Goal: Task Accomplishment & Management: Manage account settings

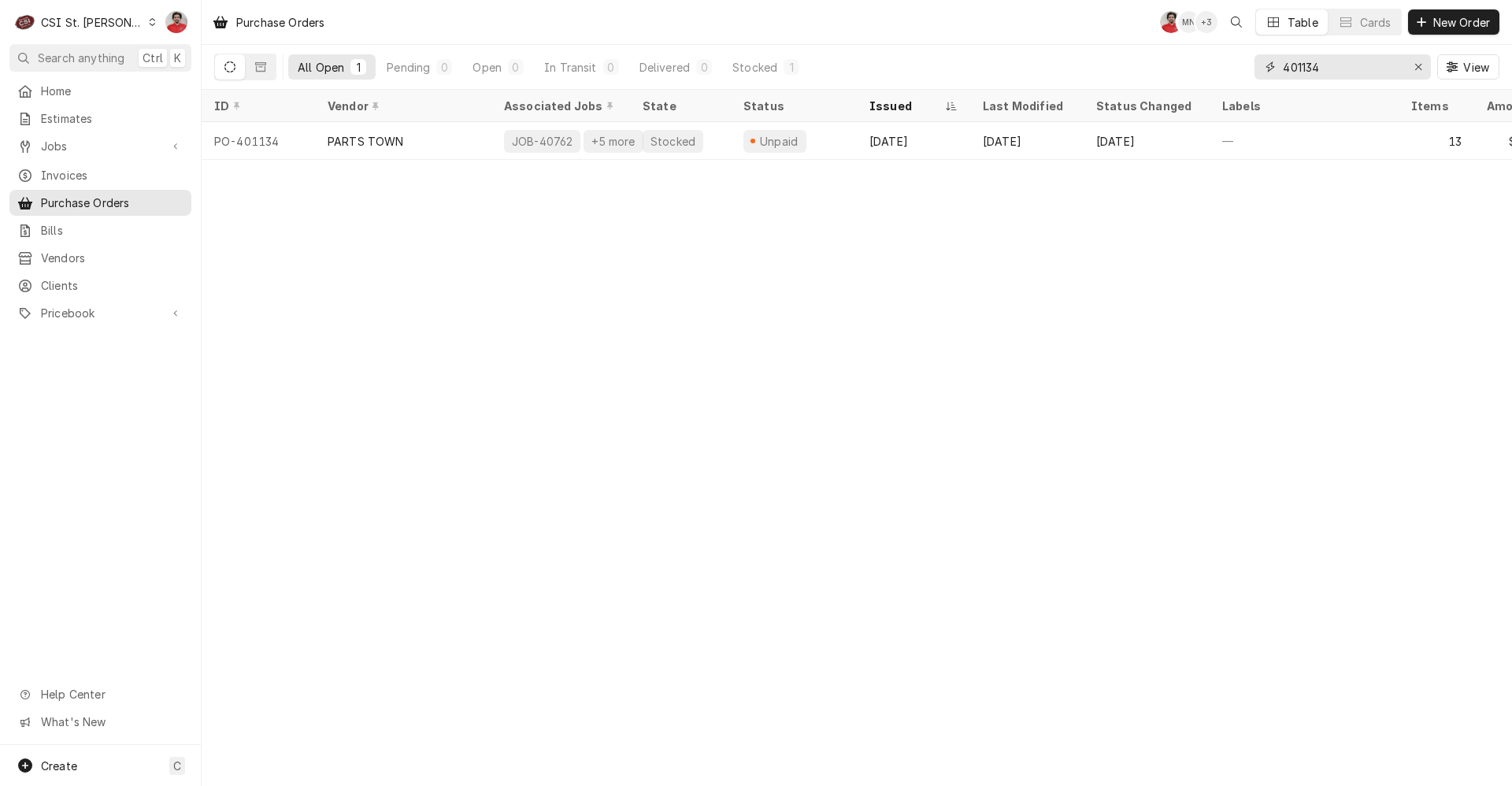
click at [1352, 62] on input "401134" at bounding box center [1342, 67] width 119 height 26
type input "401392"
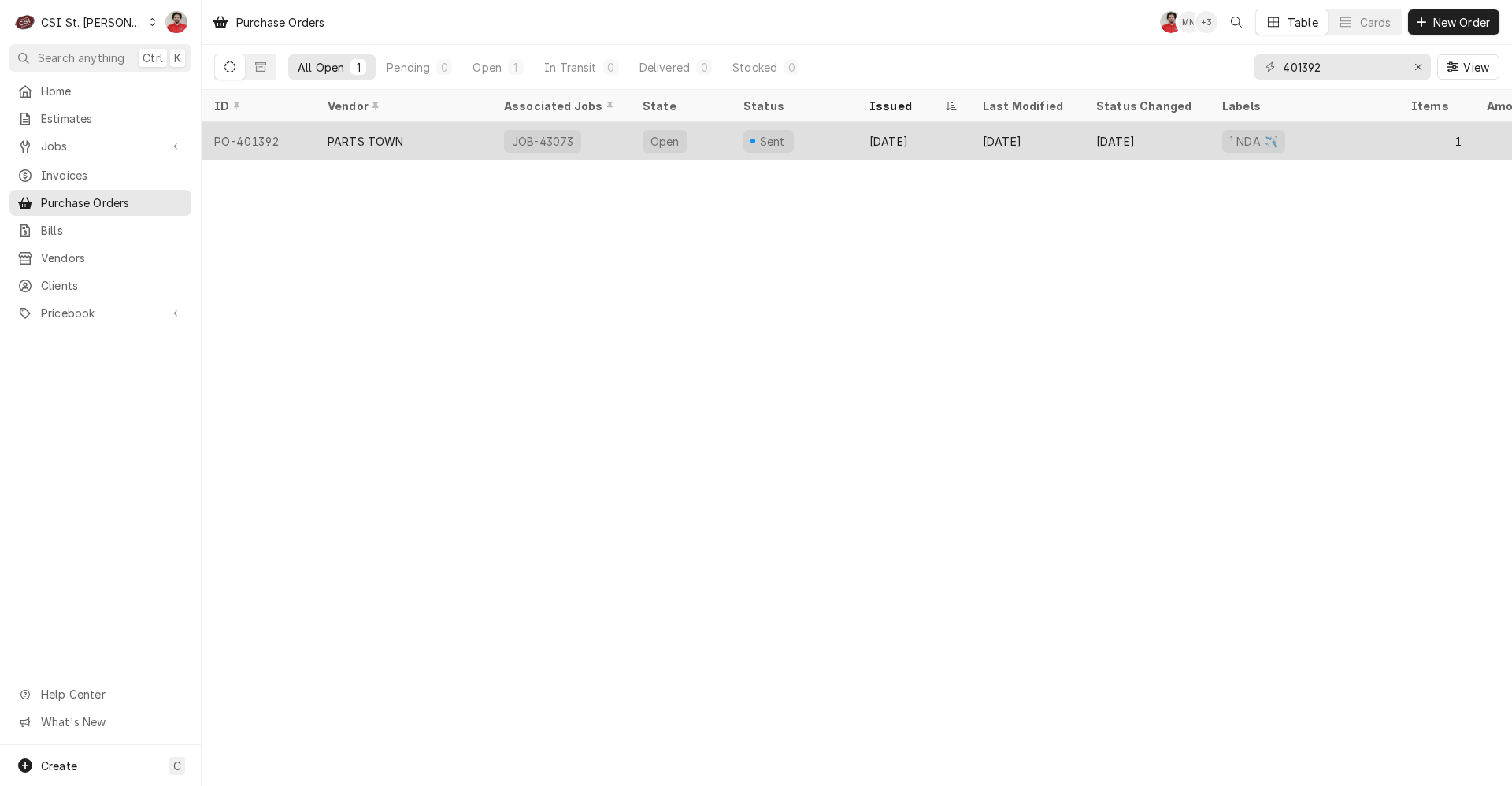
click at [473, 142] on div "PARTS TOWN" at bounding box center [402, 140] width 176 height 37
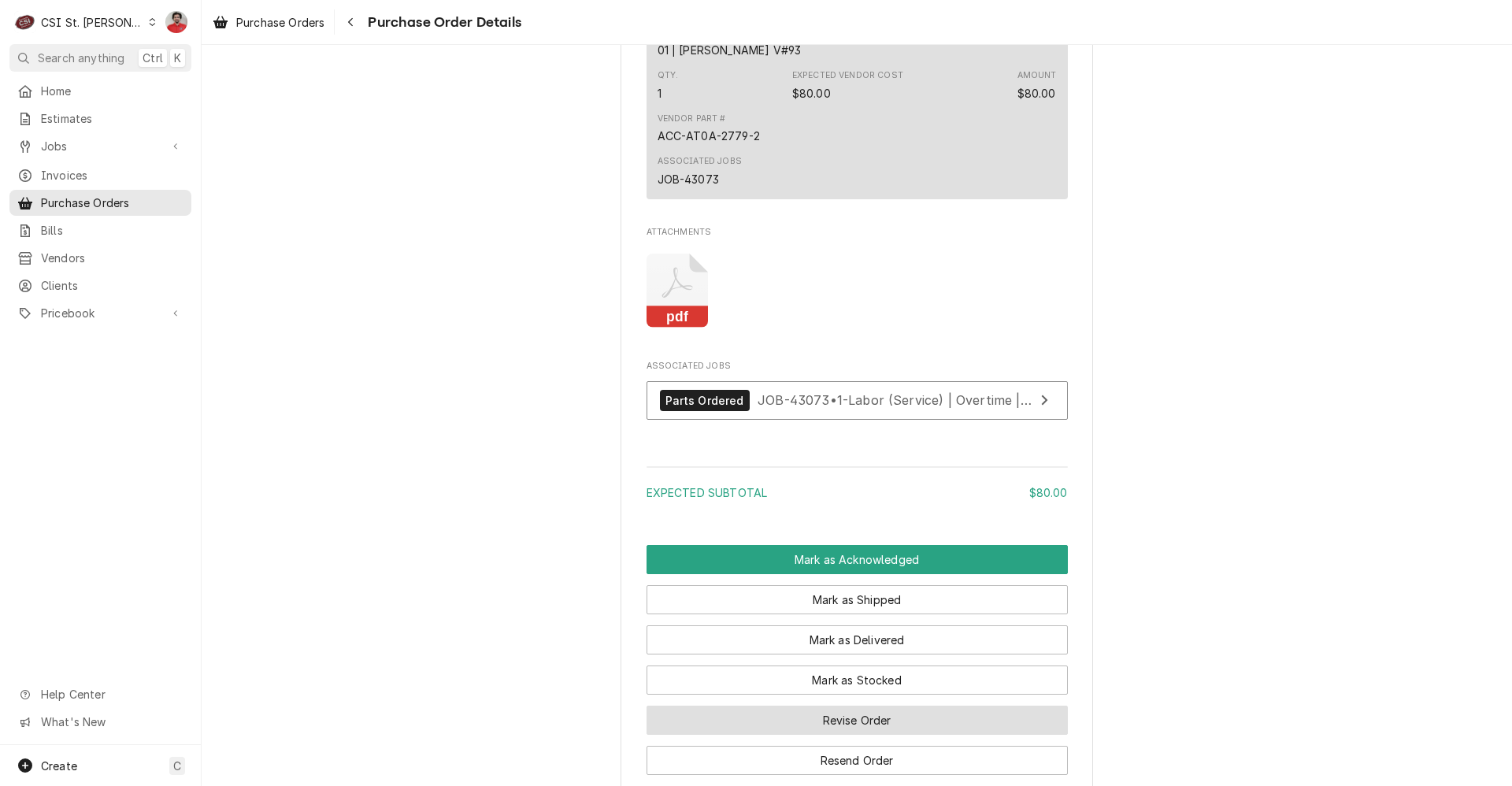
scroll to position [1208, 0]
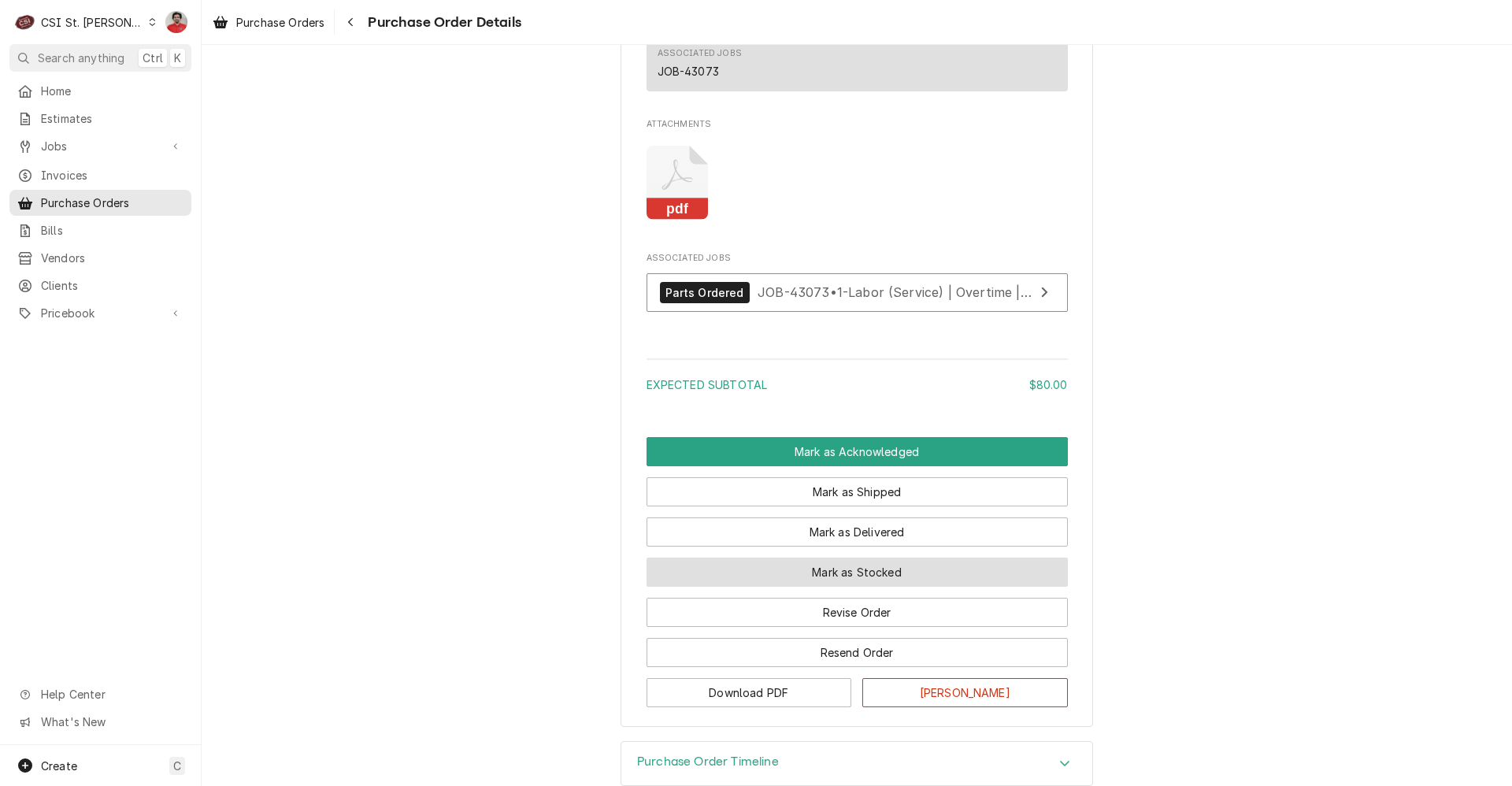
click at [868, 586] on button "Mark as Stocked" at bounding box center [857, 572] width 421 height 29
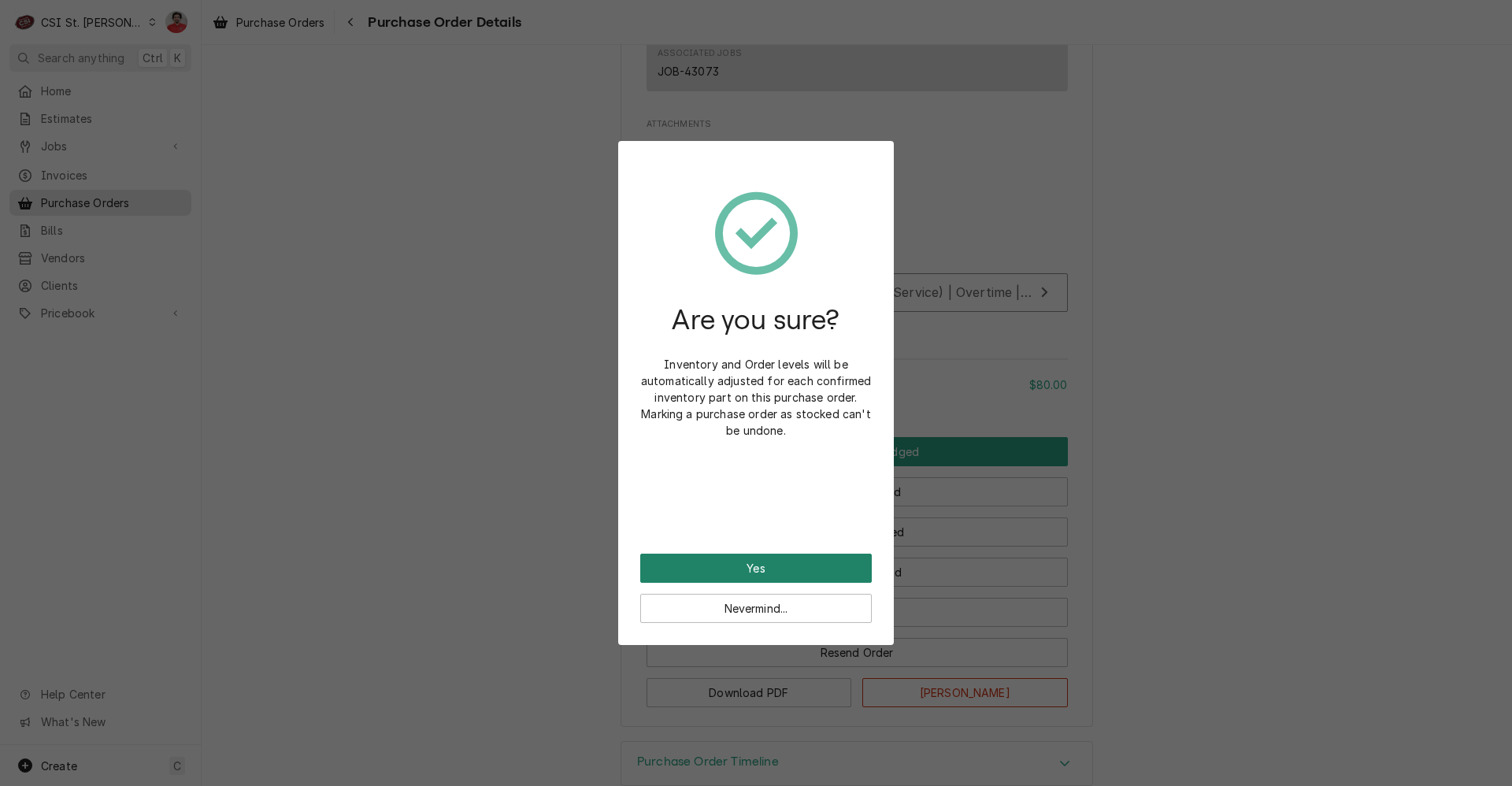
click at [811, 570] on button "Yes" at bounding box center [756, 568] width 232 height 29
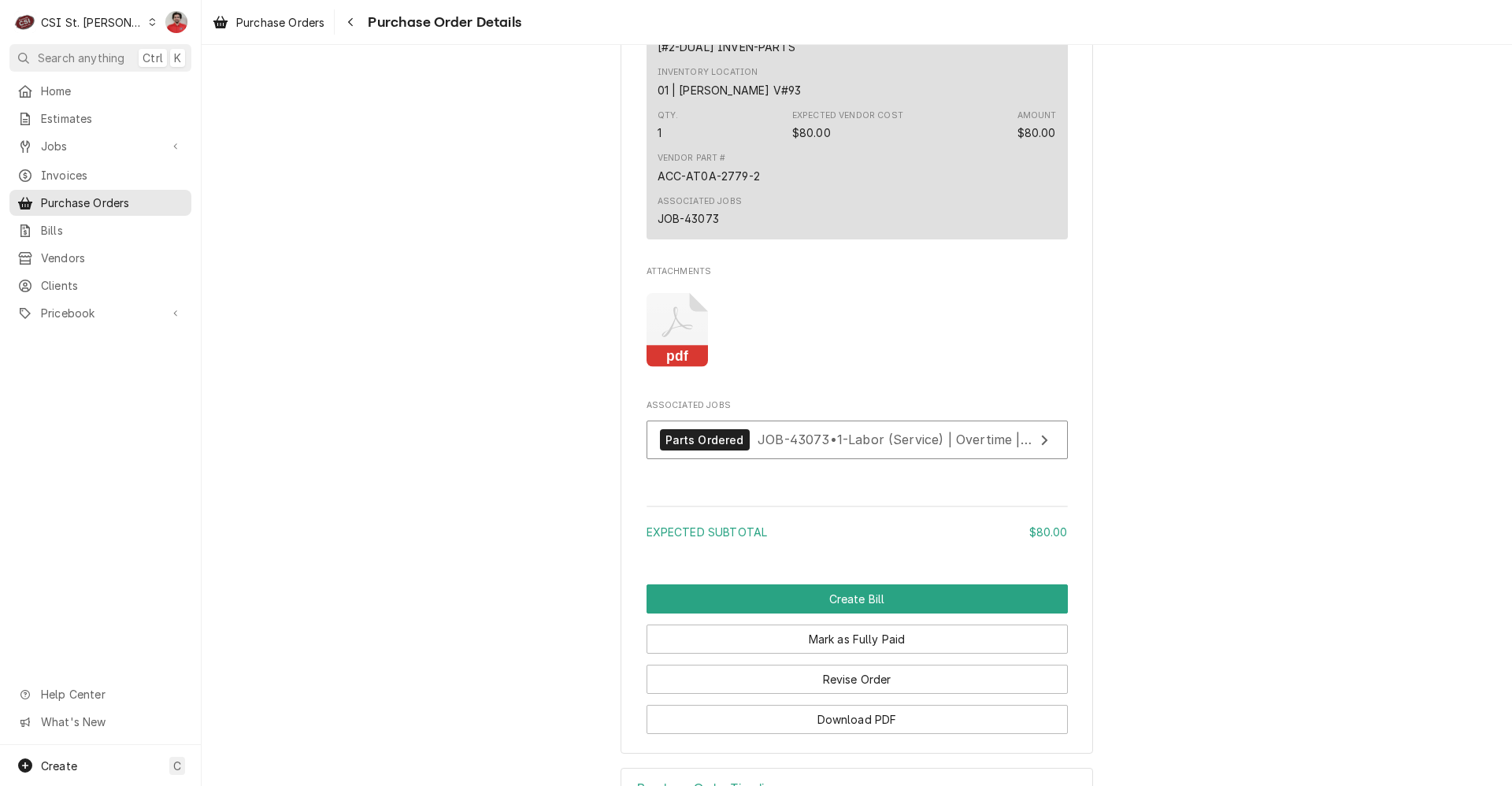
scroll to position [1365, 0]
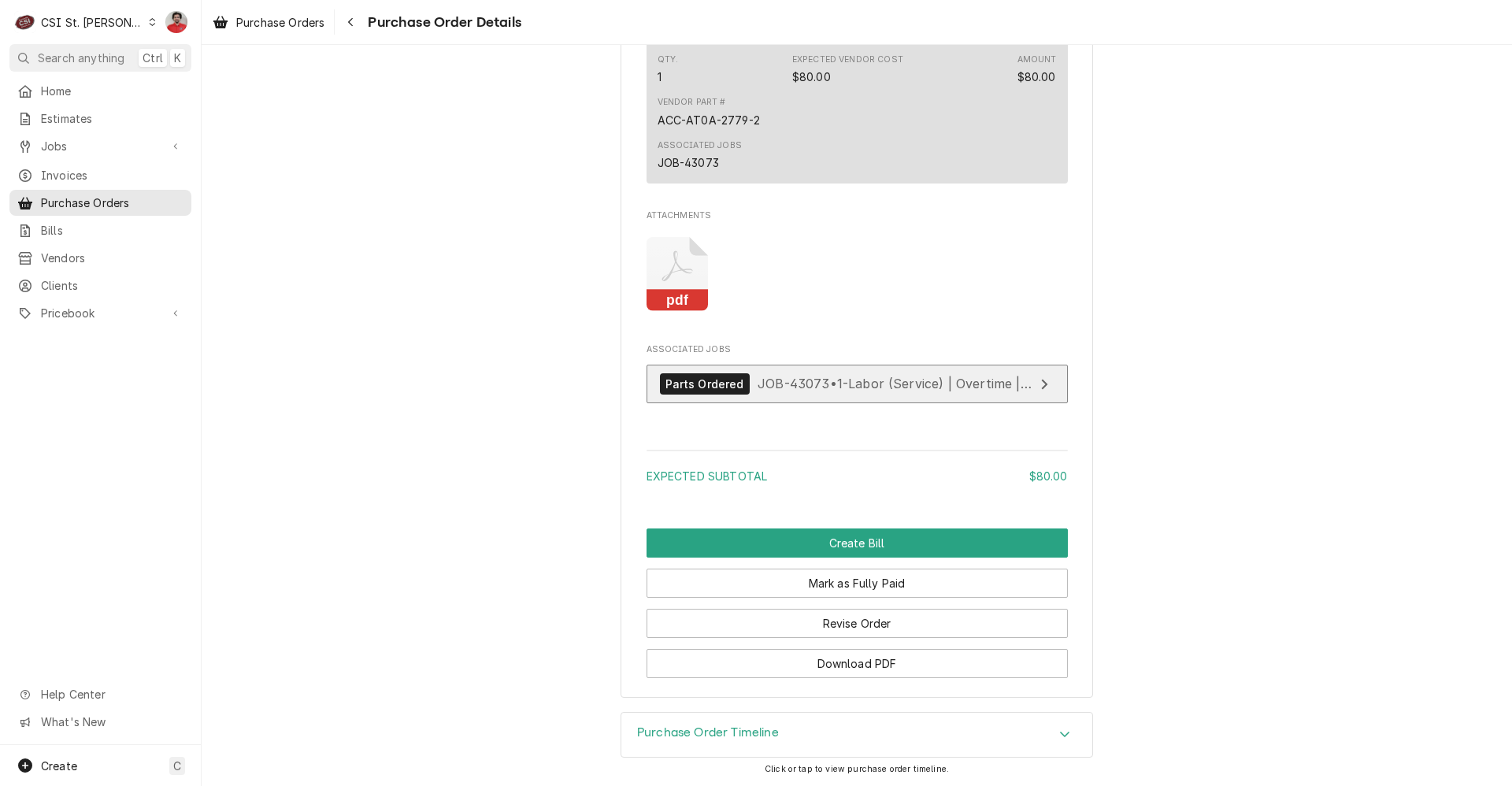
click at [840, 384] on span "JOB-43073 • 1-Labor (Service) | Overtime | Incurred" at bounding box center [918, 383] width 322 height 16
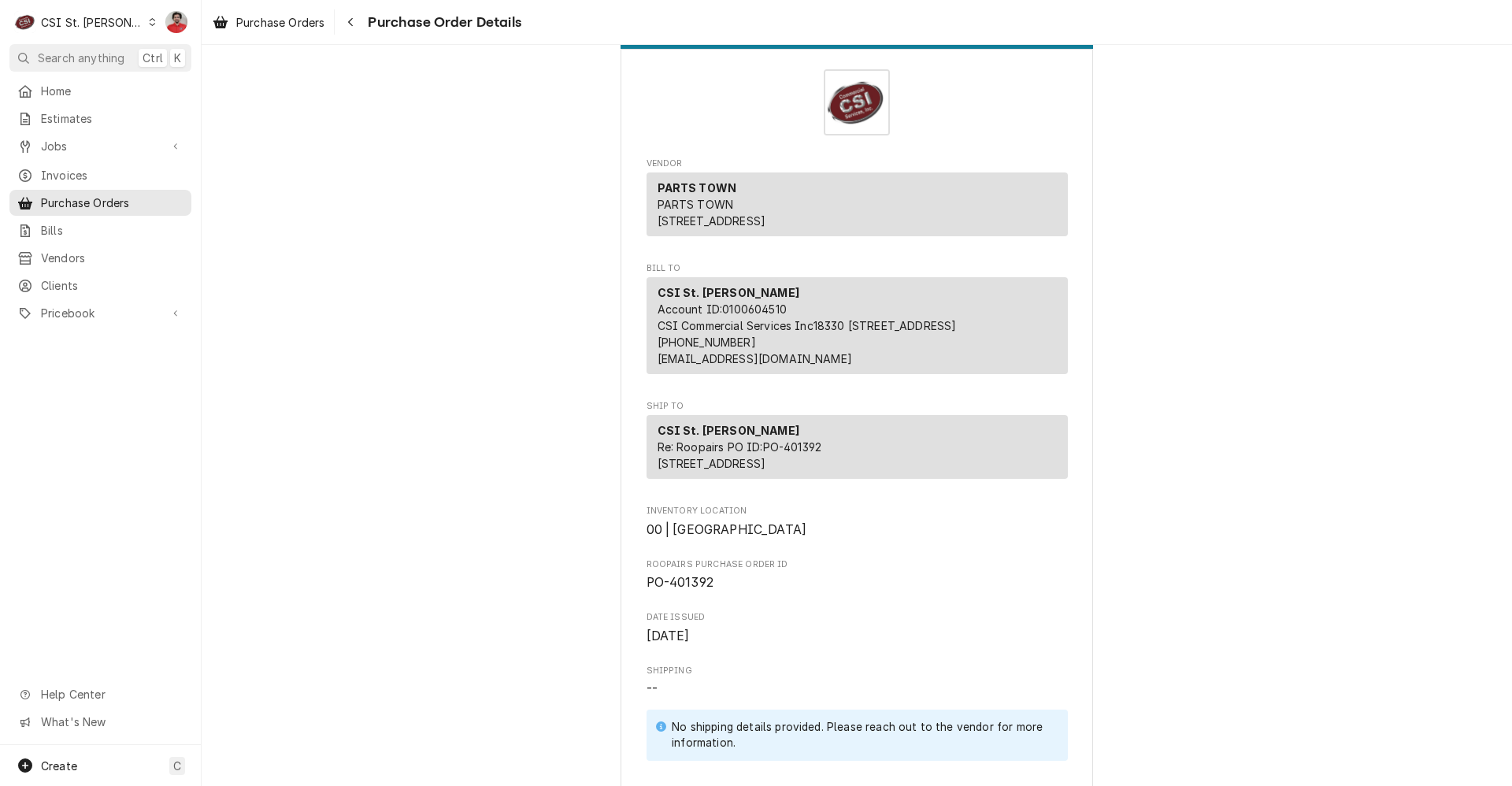
scroll to position [0, 0]
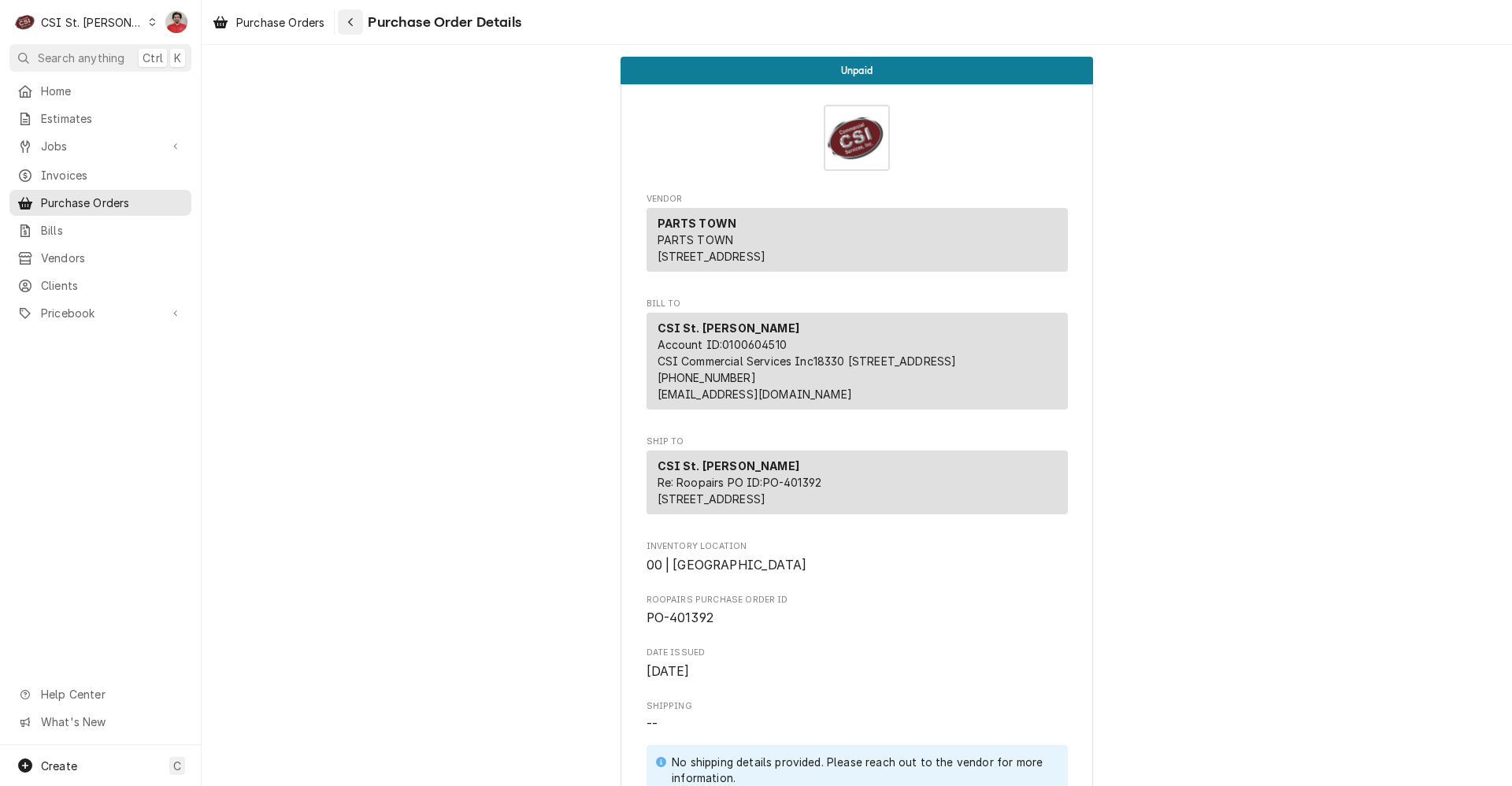
click at [355, 26] on icon "Navigate back" at bounding box center [351, 22] width 7 height 11
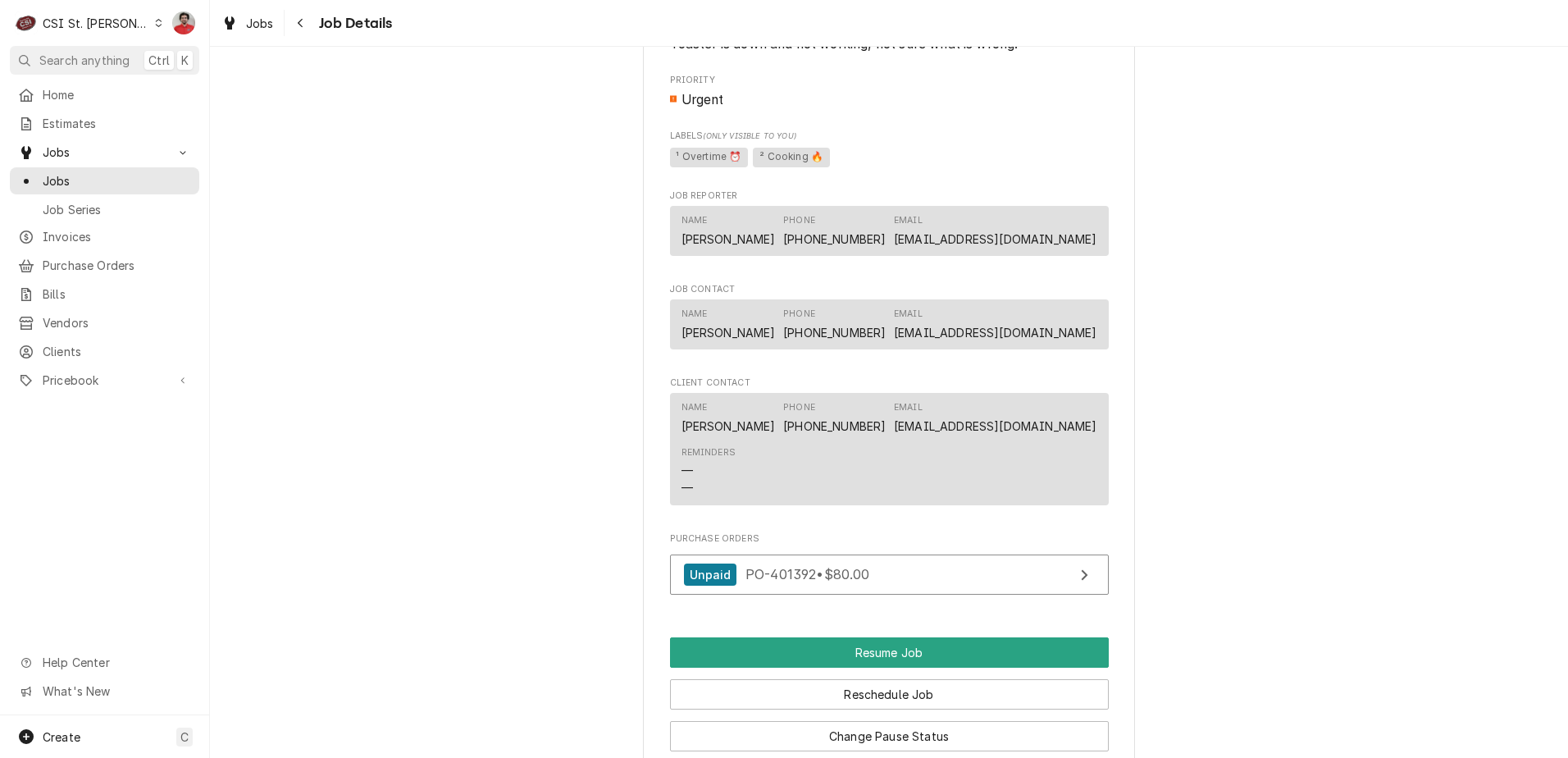
scroll to position [2090, 0]
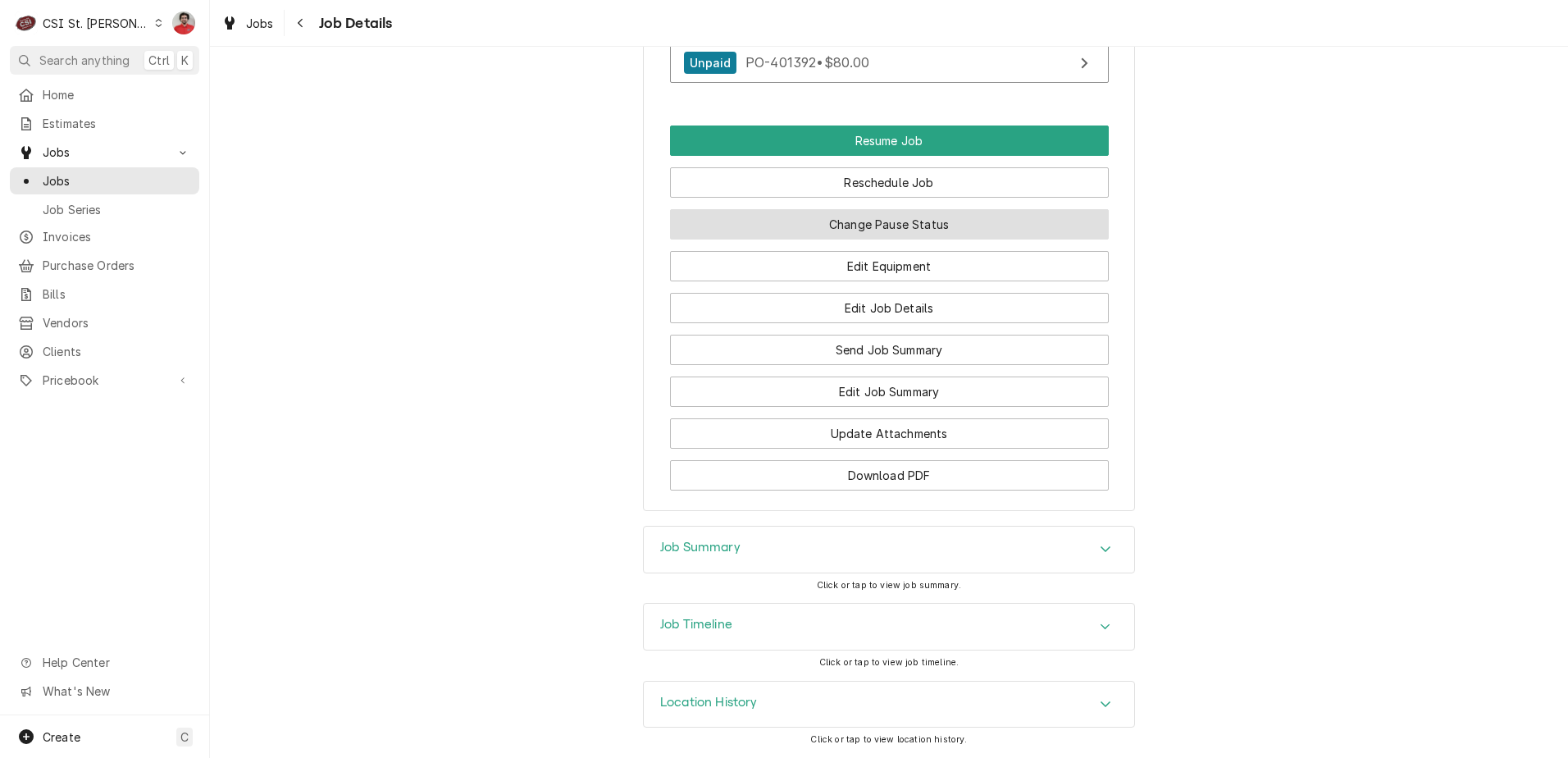
click at [853, 217] on button "Change Pause Status" at bounding box center [890, 224] width 439 height 30
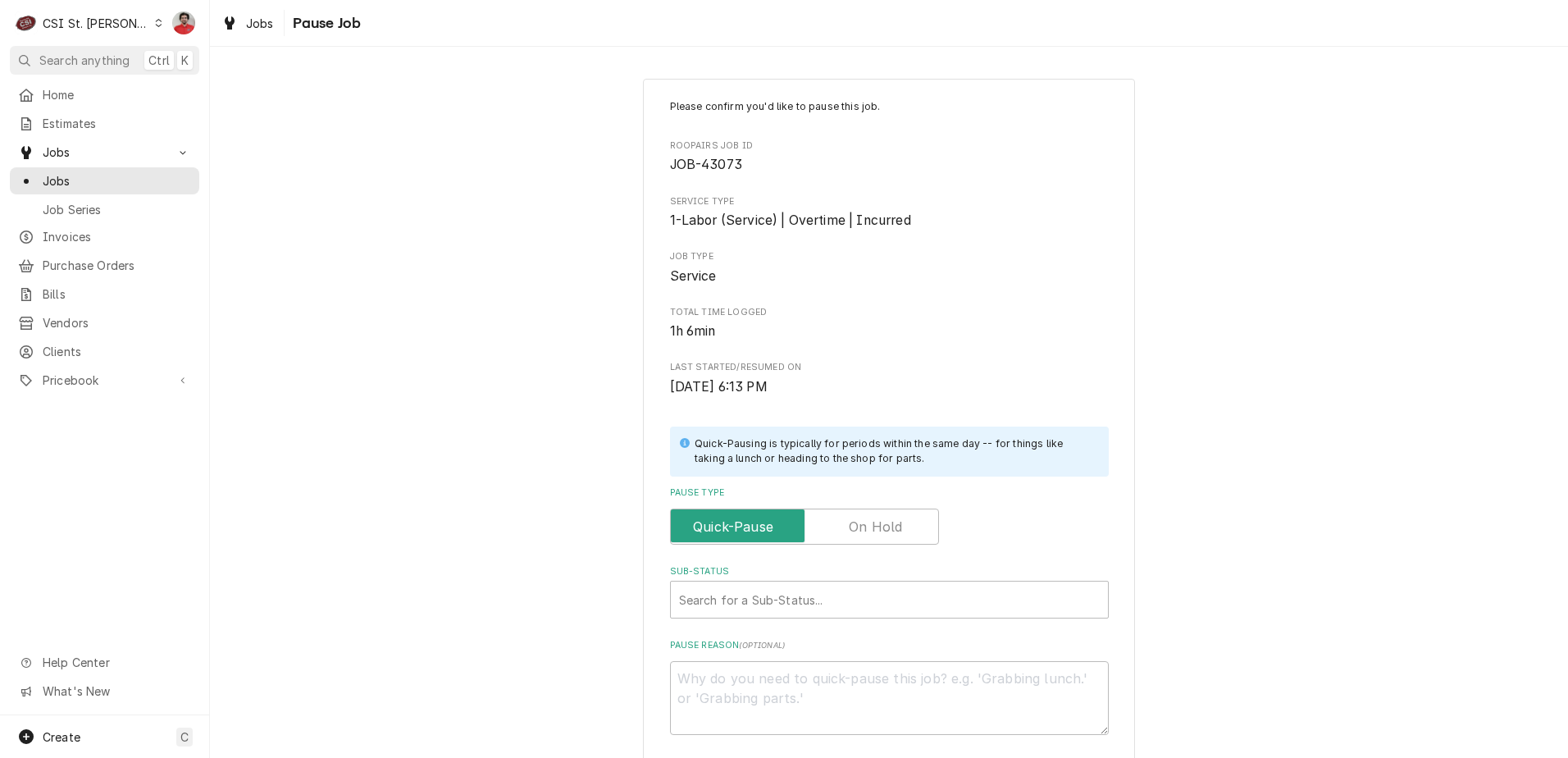
click at [876, 522] on label "Pause Type" at bounding box center [804, 526] width 269 height 36
click at [876, 522] on input "Pause Type" at bounding box center [804, 526] width 255 height 36
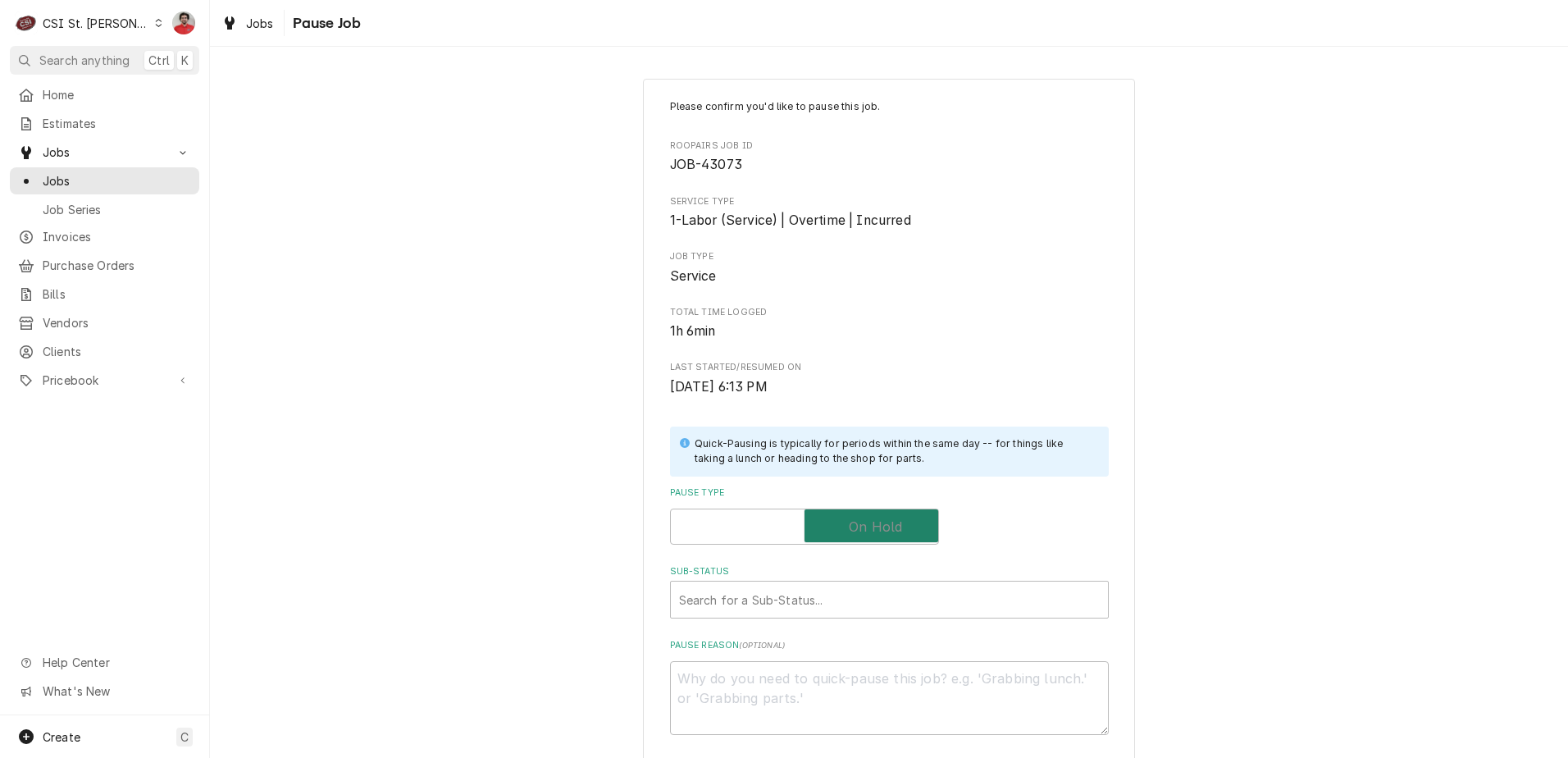
checkbox input "true"
click at [854, 585] on div "Search for a Sub-Status..." at bounding box center [889, 599] width 437 height 36
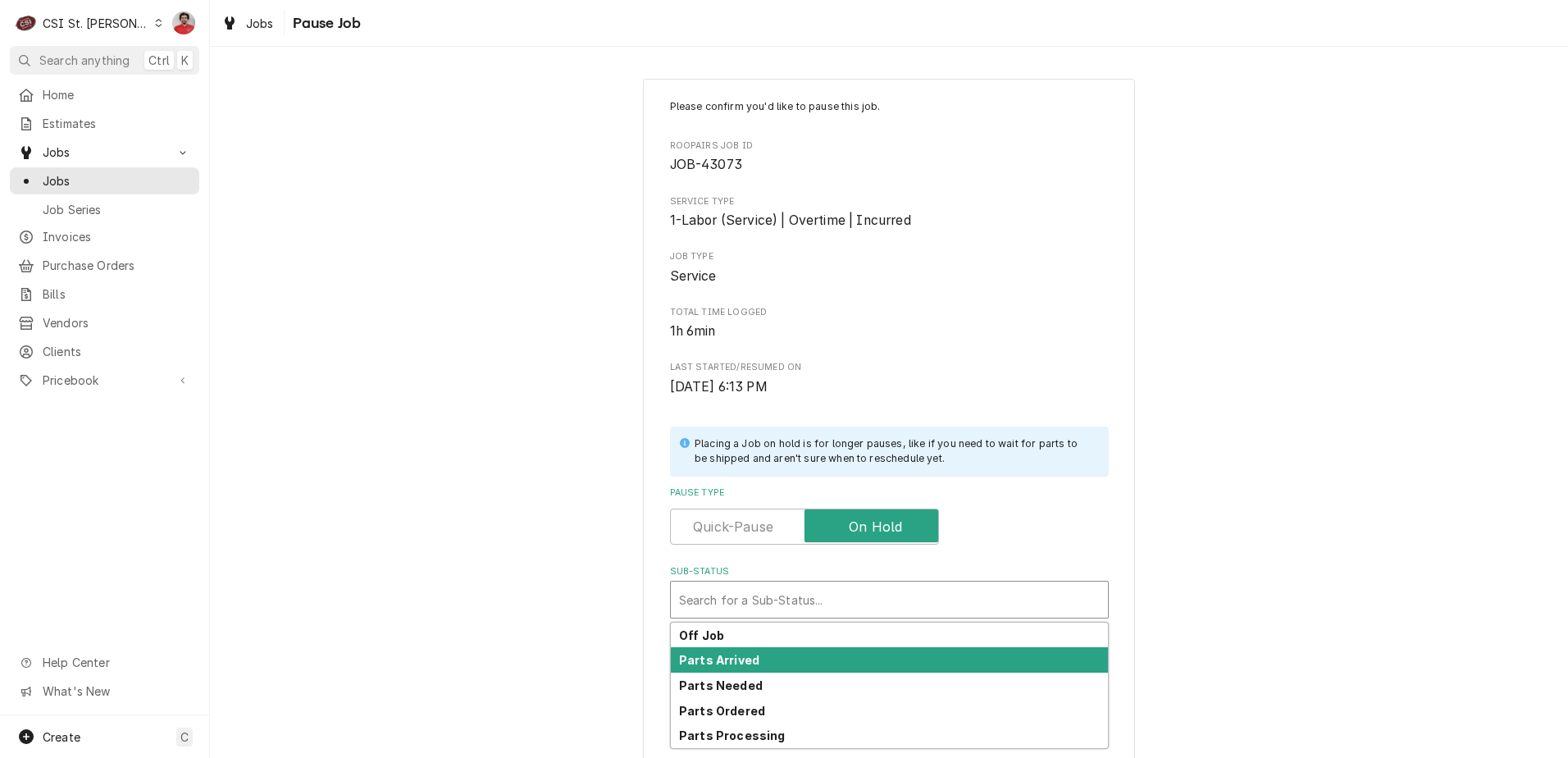
click at [841, 651] on div "Parts Arrived" at bounding box center [889, 659] width 437 height 26
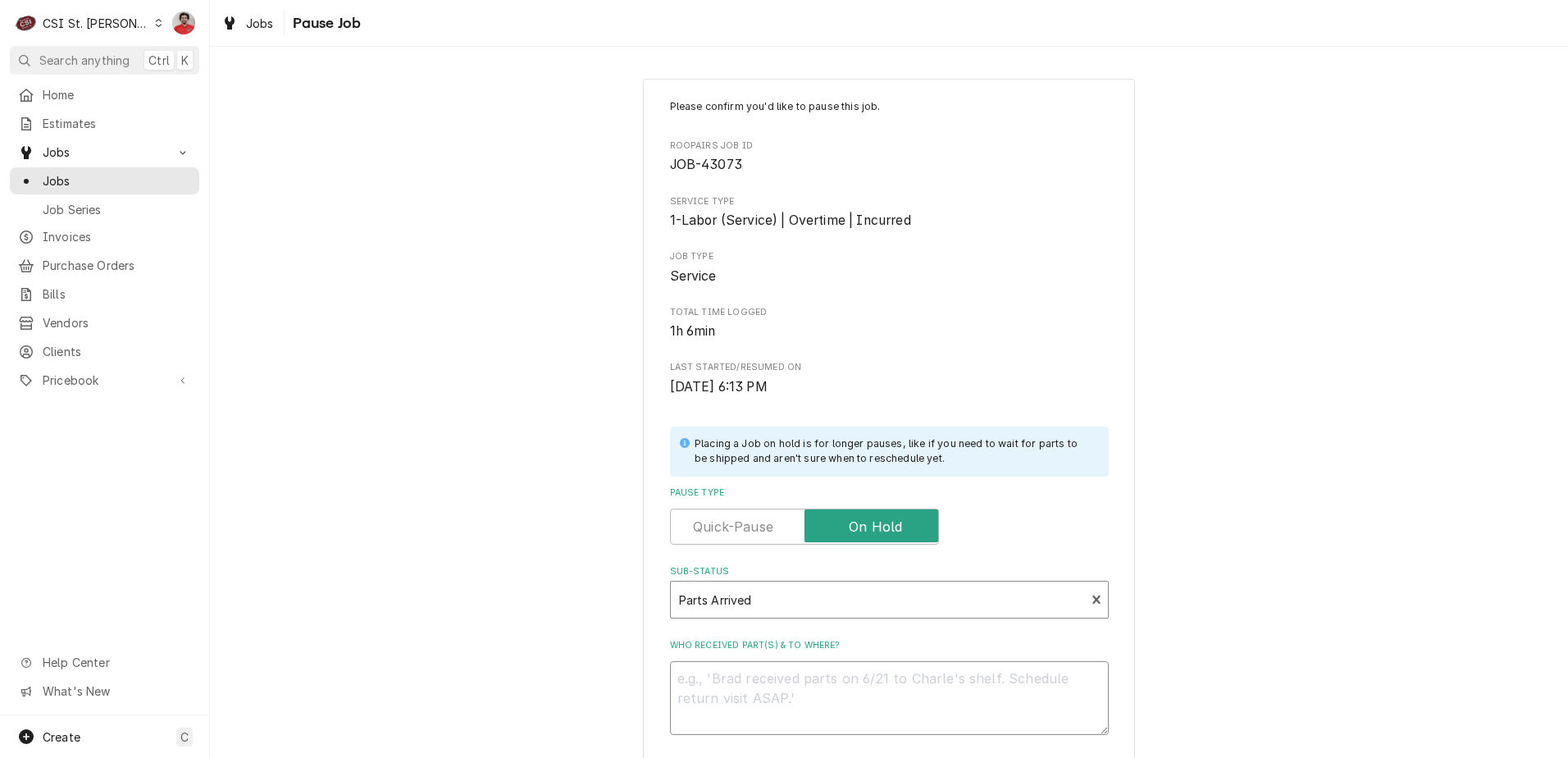
click at [833, 704] on textarea "Who received part(s) & to where?" at bounding box center [890, 698] width 439 height 74
type textarea "x"
type textarea "R"
type textarea "x"
type textarea "Re"
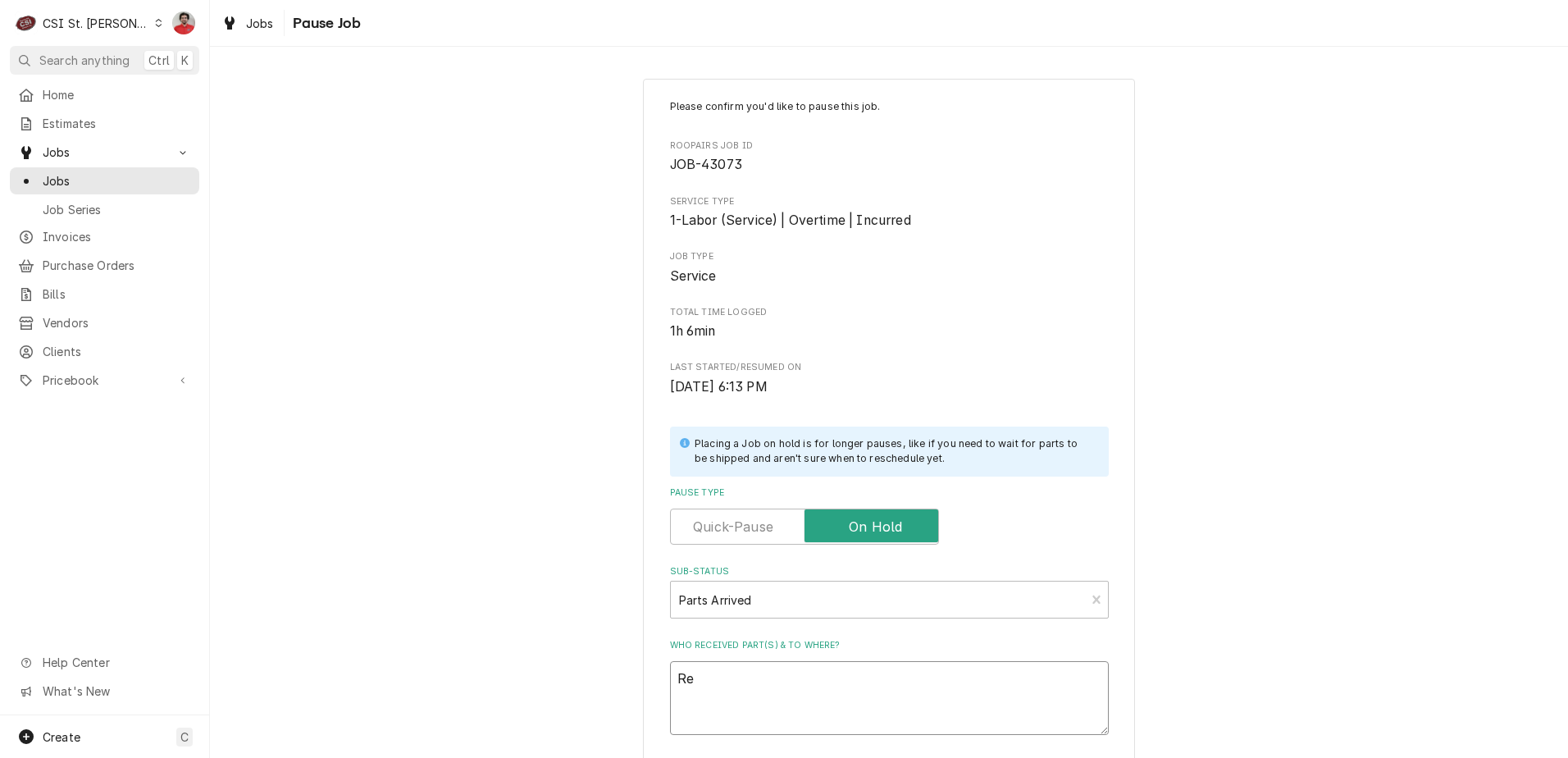
type textarea "x"
type textarea "Rec"
type textarea "x"
type textarea "Rec"
type textarea "x"
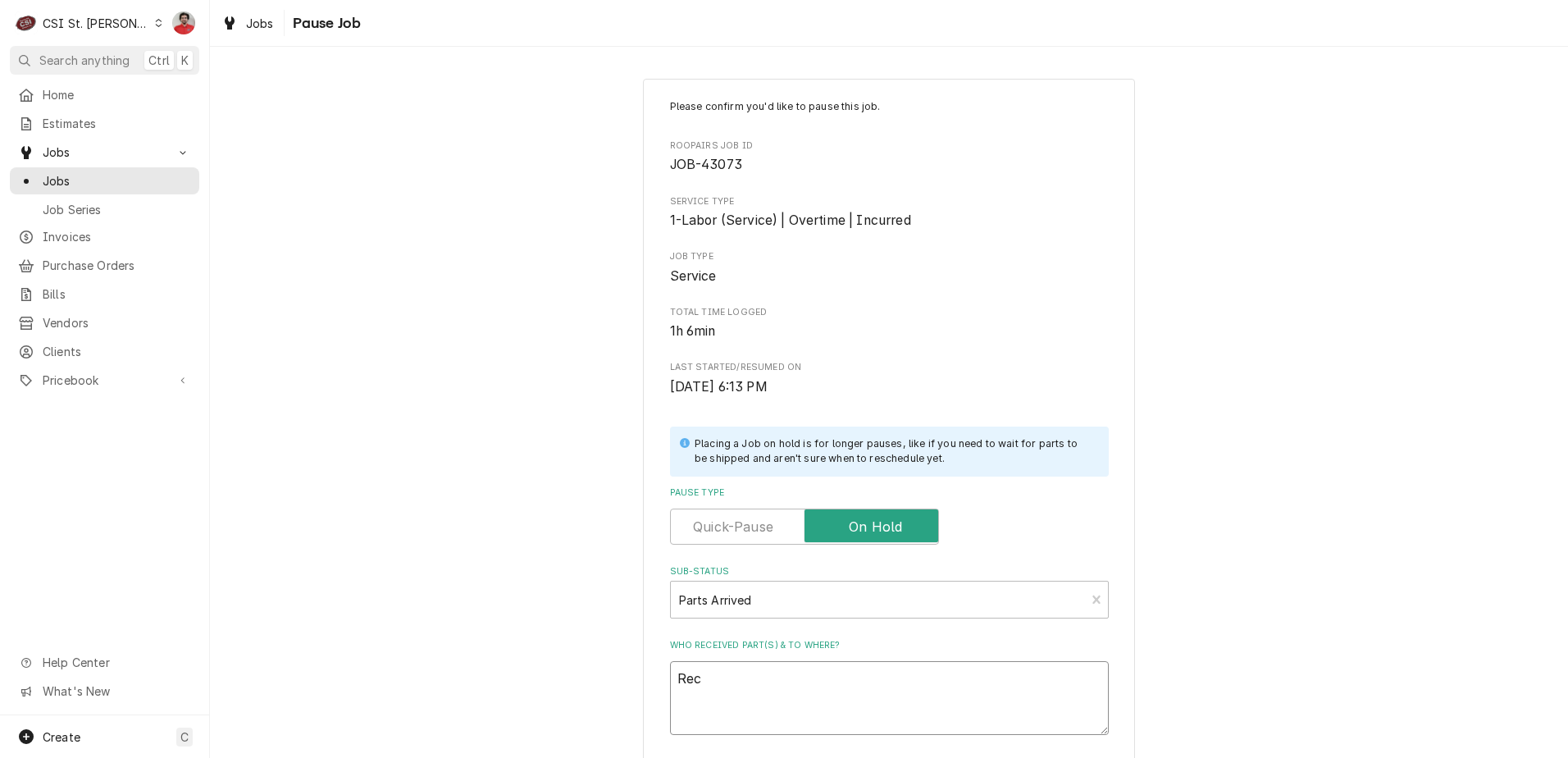
type textarea "Rec A"
type textarea "x"
type textarea "Rec AC"
type textarea "x"
type textarea "Rec ACC"
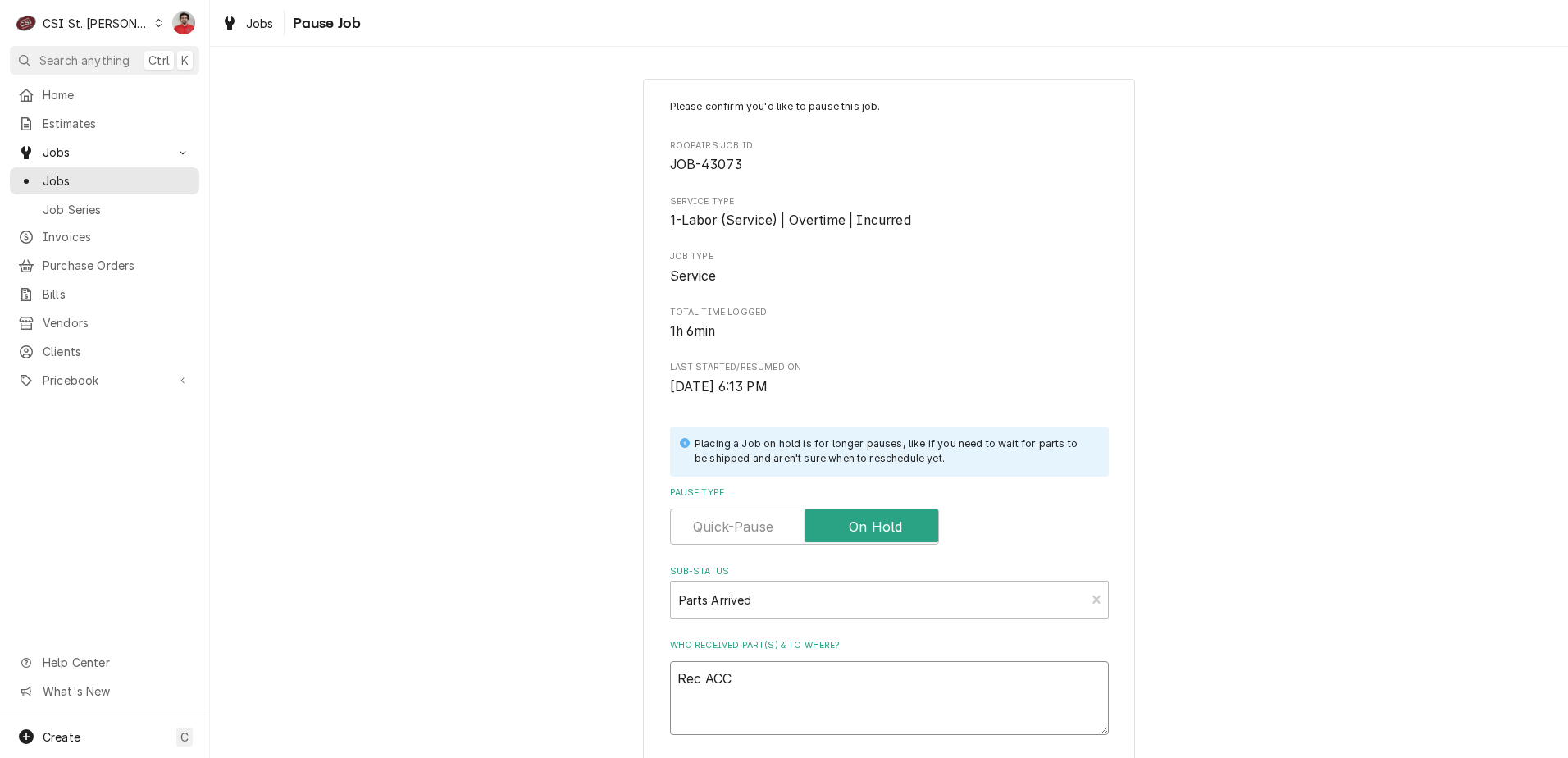
type textarea "x"
type textarea "Rec ACC-"
type textarea "x"
type textarea "Rec ACC-T"
type textarea "x"
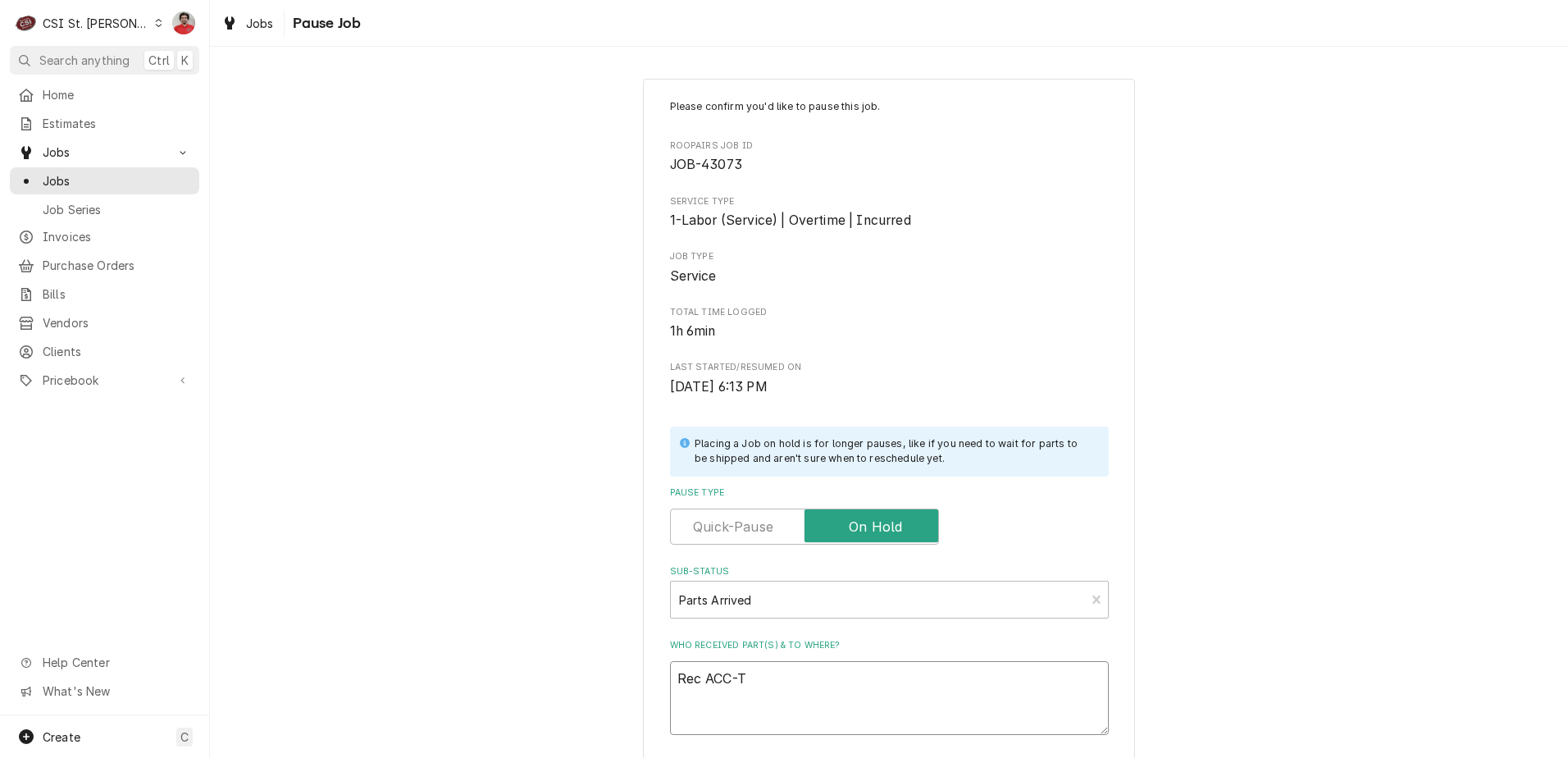
type textarea "Rec ACC-"
type textarea "x"
type textarea "Rec ACC-A"
type textarea "x"
type textarea "Rec ACC-AT"
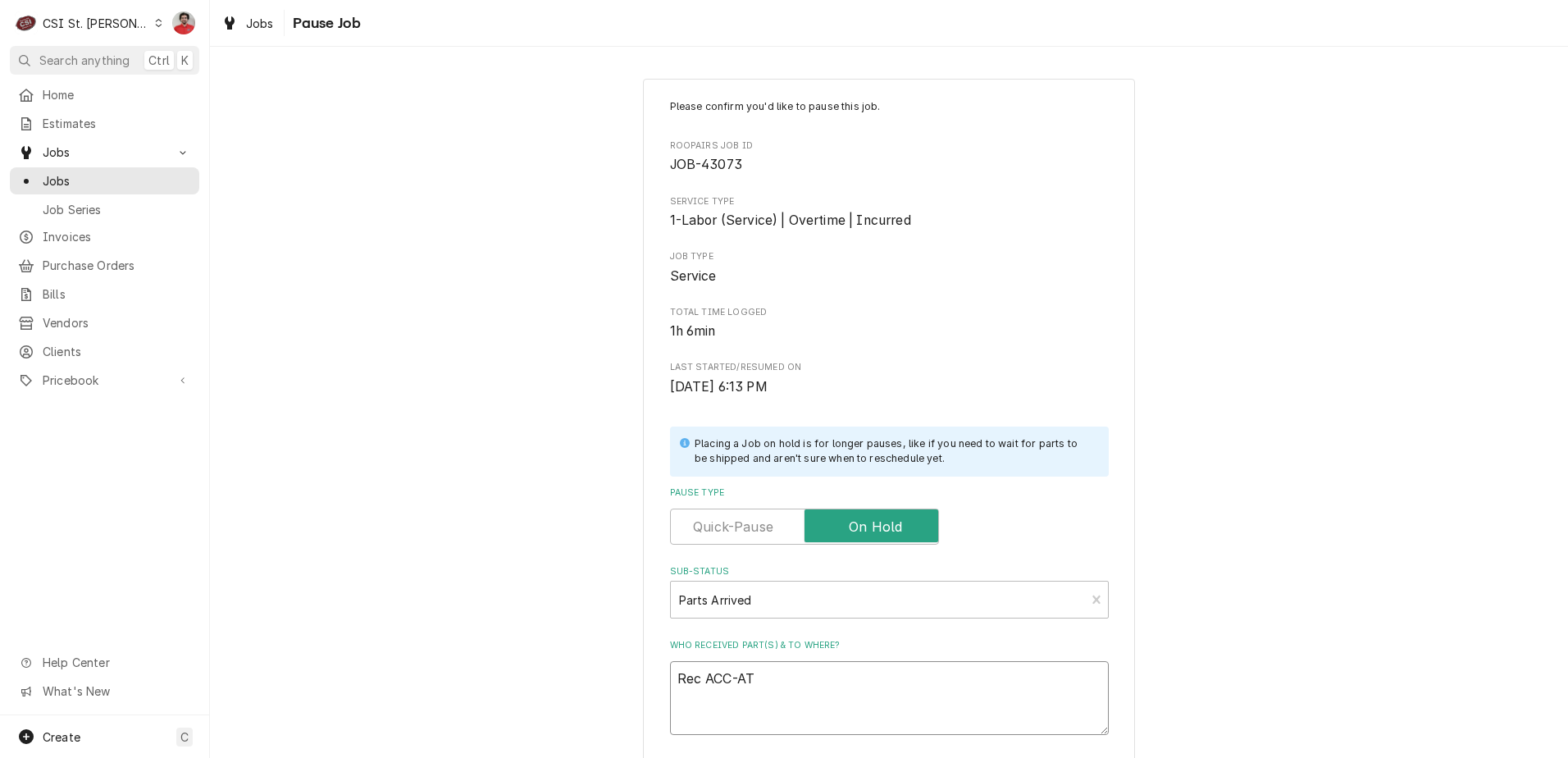
type textarea "x"
type textarea "Rec ACC-AT0"
type textarea "x"
type textarea "Rec ACC-AT0A"
type textarea "x"
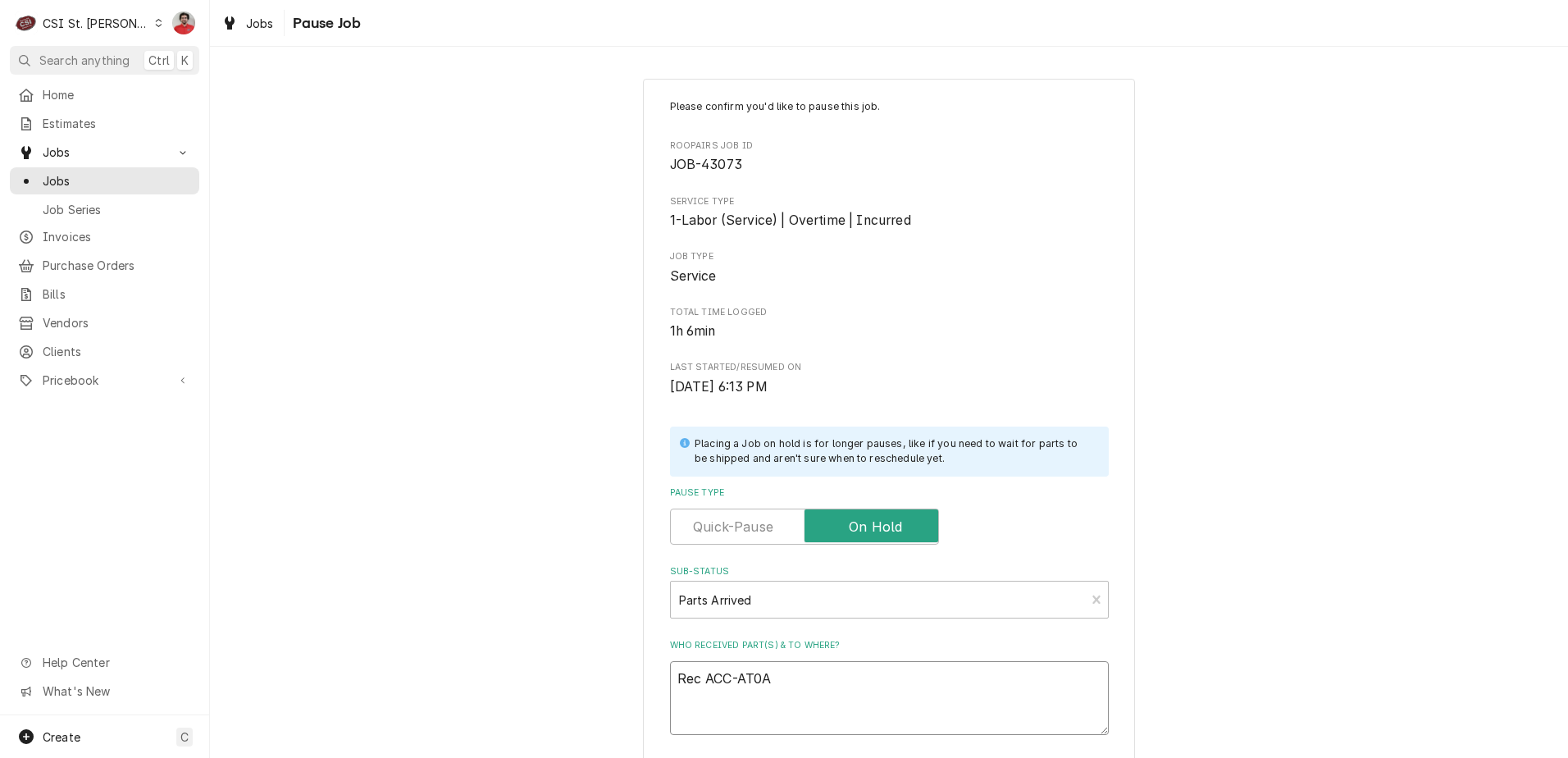
type textarea "Rec ACC-AT0A-"
type textarea "x"
type textarea "Rec ACC-AT0A-2"
type textarea "x"
type textarea "Rec ACC-AT0A-27"
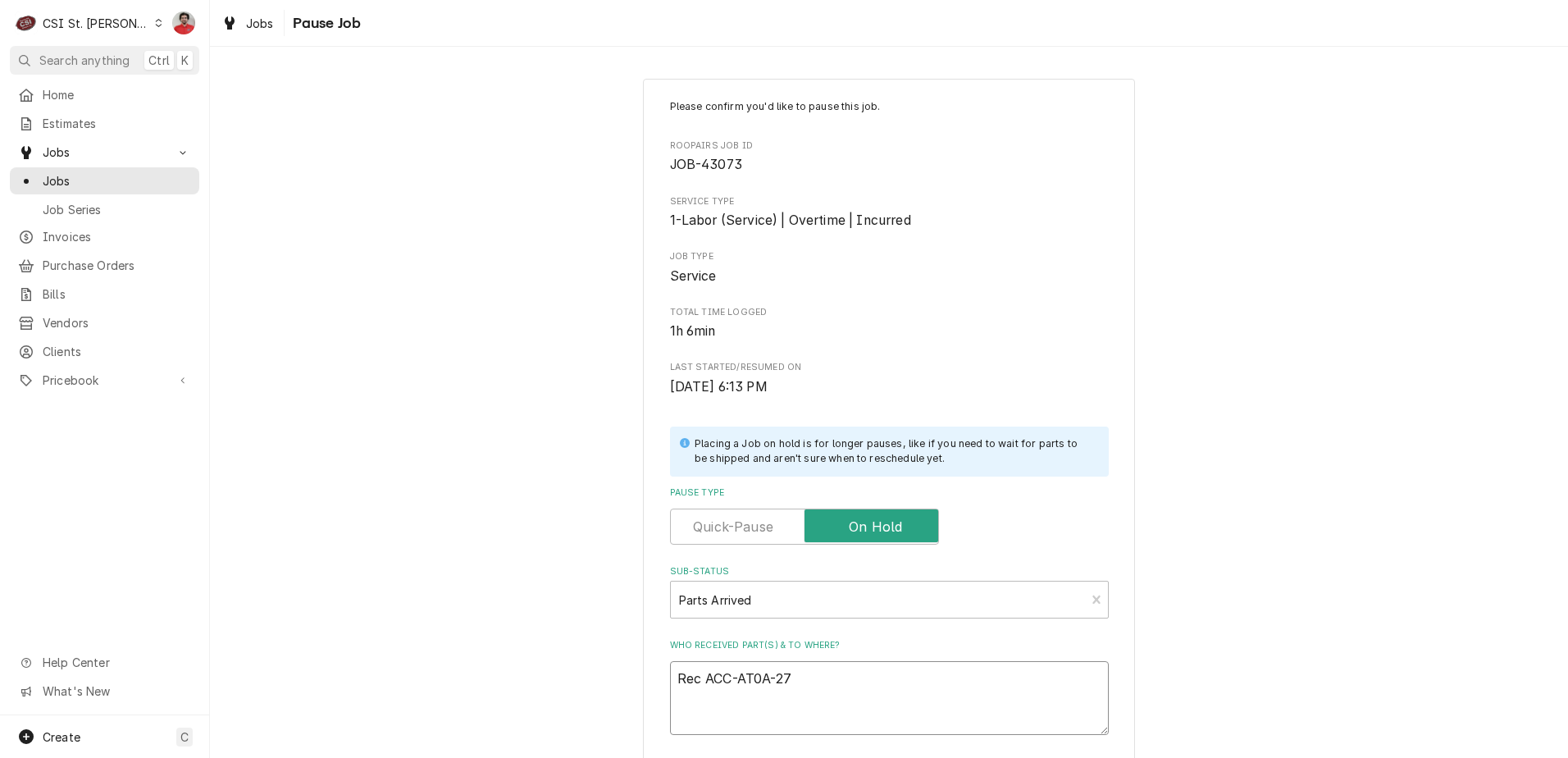
type textarea "x"
type textarea "Rec ACC-AT0A-277"
type textarea "x"
type textarea "Rec ACC-AT0A-2779"
type textarea "x"
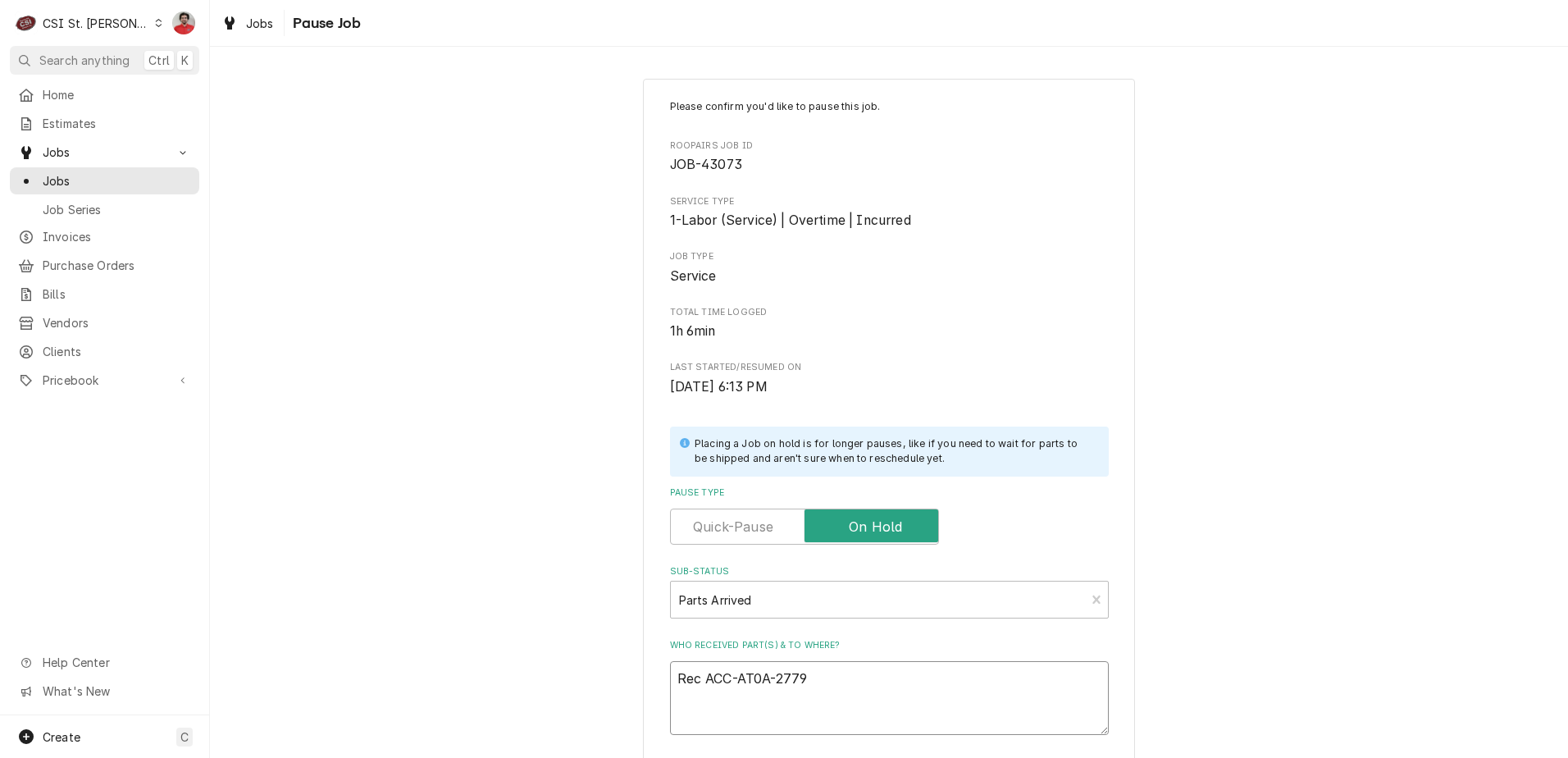
type textarea "Rec ACC-AT0A-2779-"
type textarea "x"
type textarea "Rec ACC-AT0A-2779-2"
type textarea "x"
type textarea "Rec ACC-AT0A-2779-2"
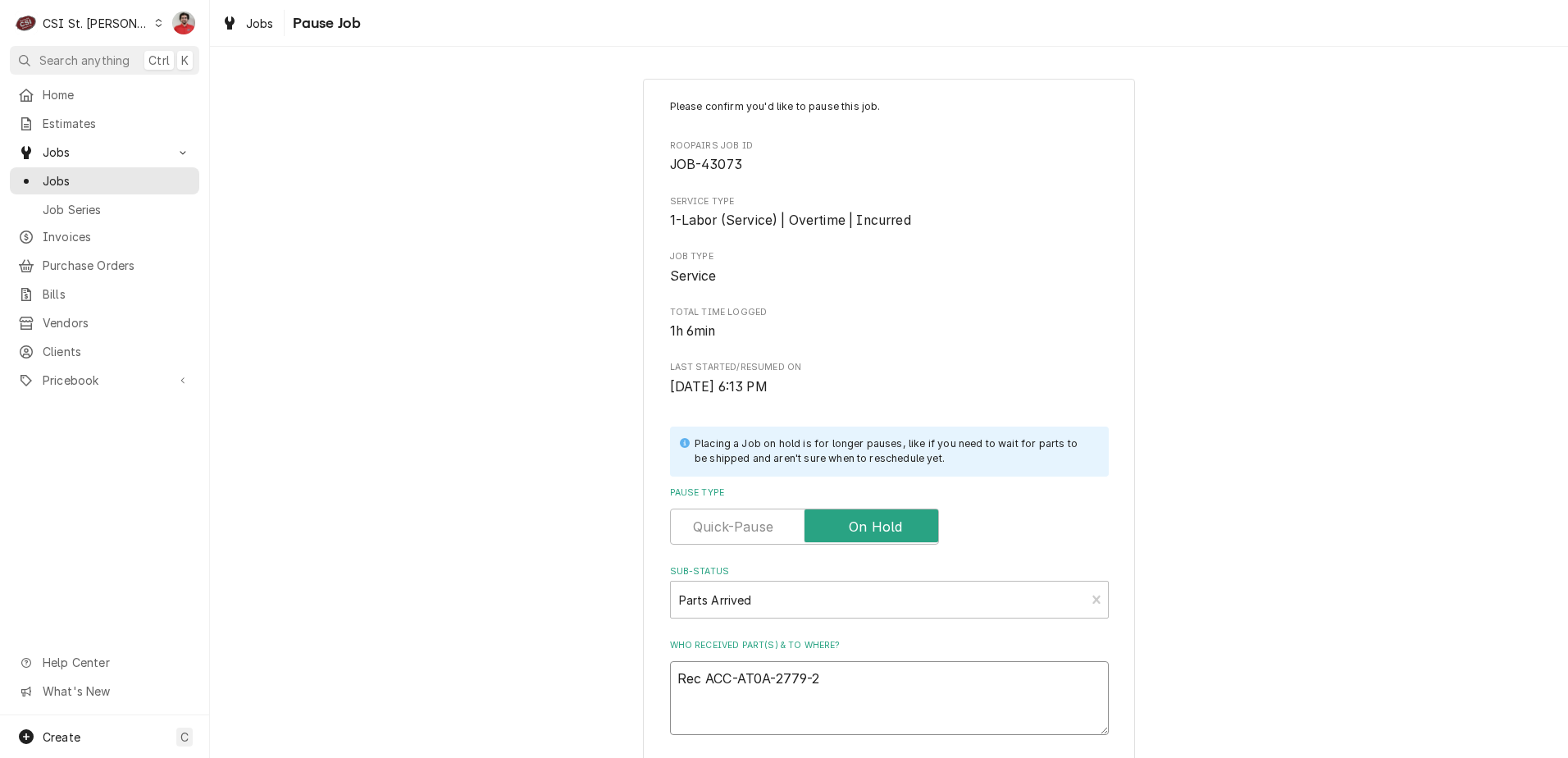
type textarea "x"
type textarea "Rec ACC-AT0A-2779-2 t"
type textarea "x"
type textarea "Rec ACC-AT0A-2779-2 to"
type textarea "x"
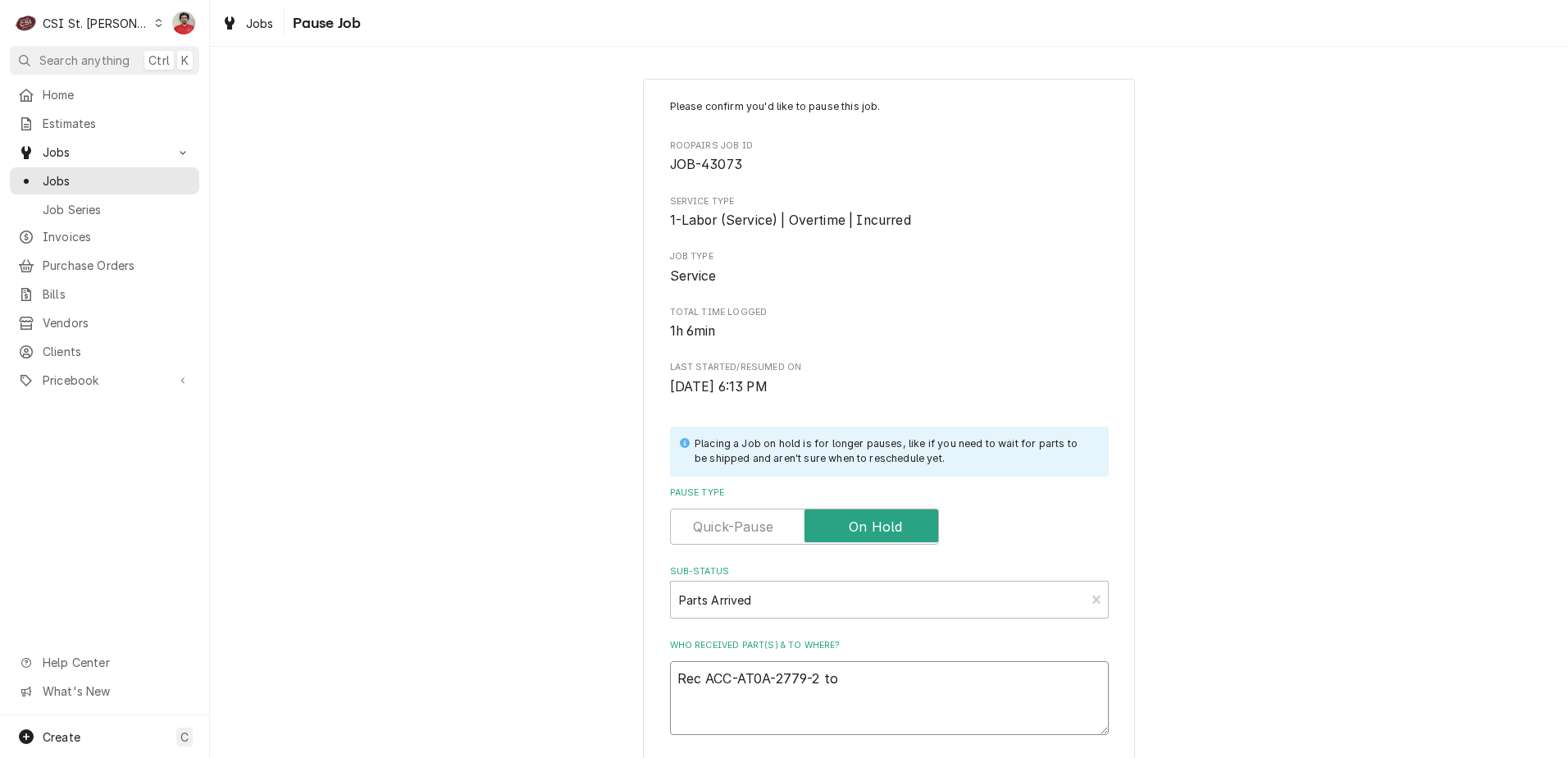
type textarea "Rec ACC-AT0A-2779-2 top"
type textarea "x"
type textarea "Rec ACC-AT0A-2779-2 top"
type textarea "x"
type textarea "Rec ACC-AT0A-2779-2 top"
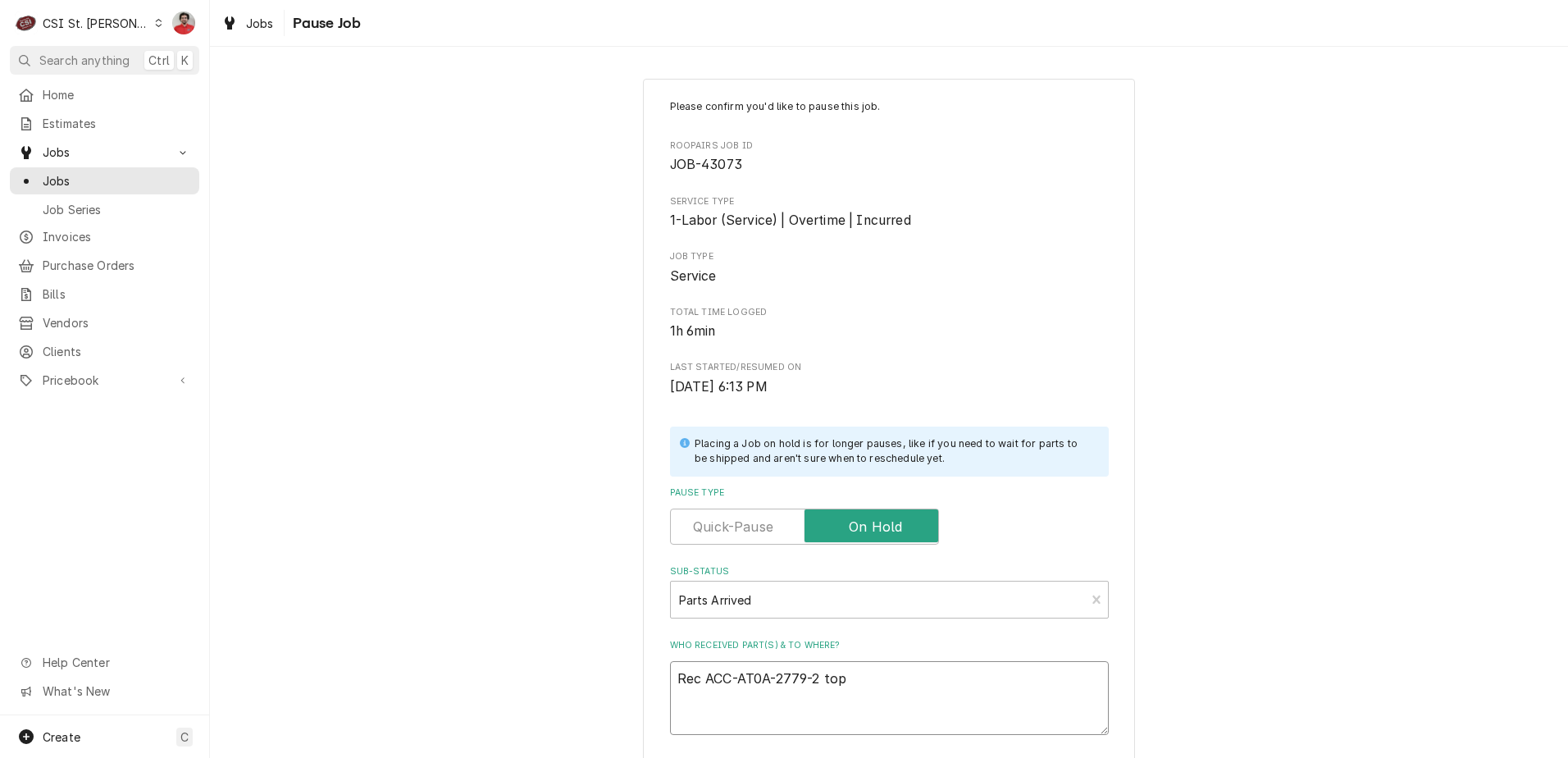
type textarea "x"
type textarea "Rec ACC-AT0A-2779-2 to"
type textarea "x"
type textarea "Rec ACC-AT0A-2779-2 t"
type textarea "x"
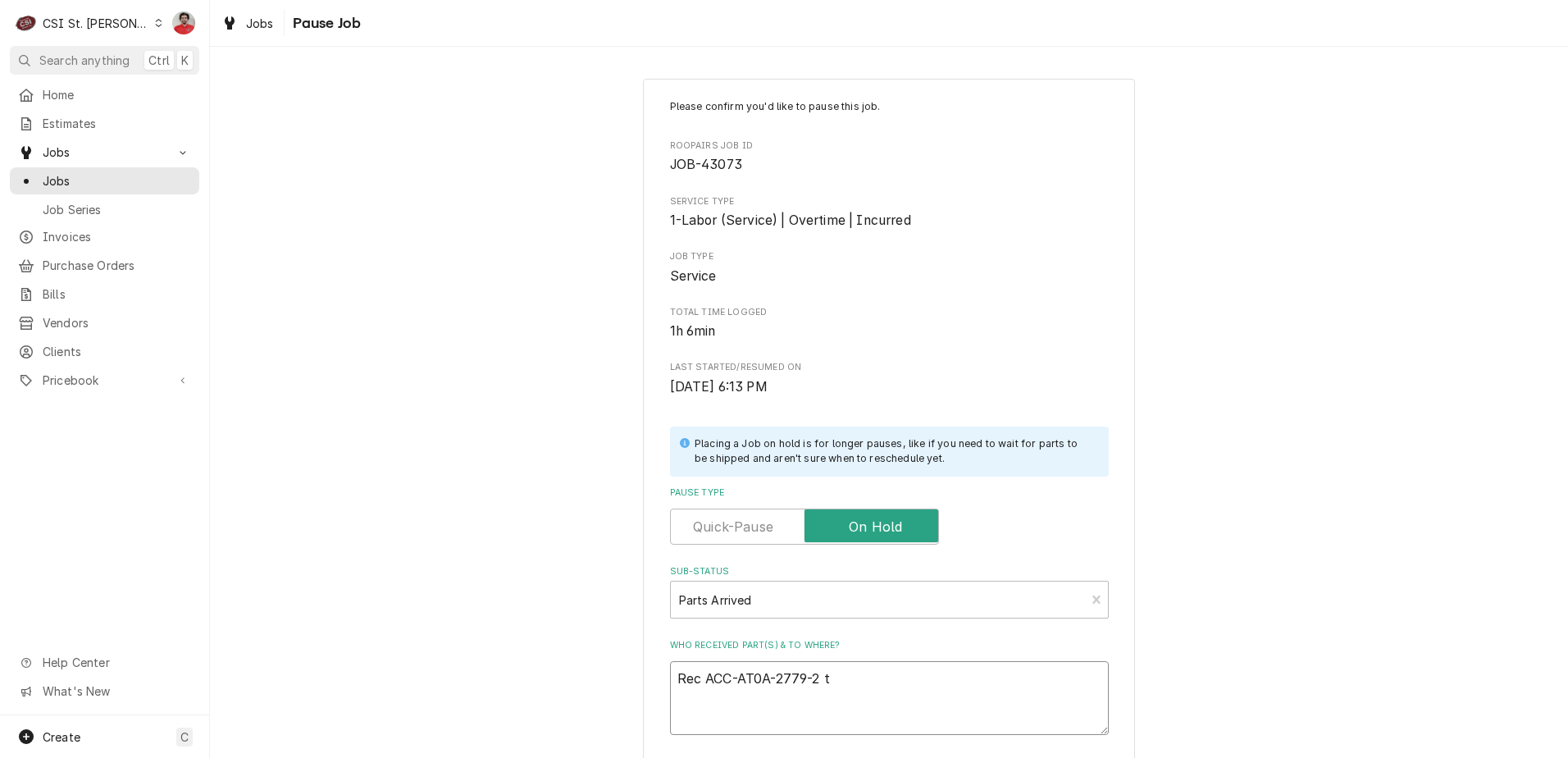
type textarea "Rec ACC-AT0A-2779-2 to"
type textarea "x"
type textarea "Rec ACC-AT0A-2779-2 to"
type textarea "x"
type textarea "Rec ACC-AT0A-2779-2 to C"
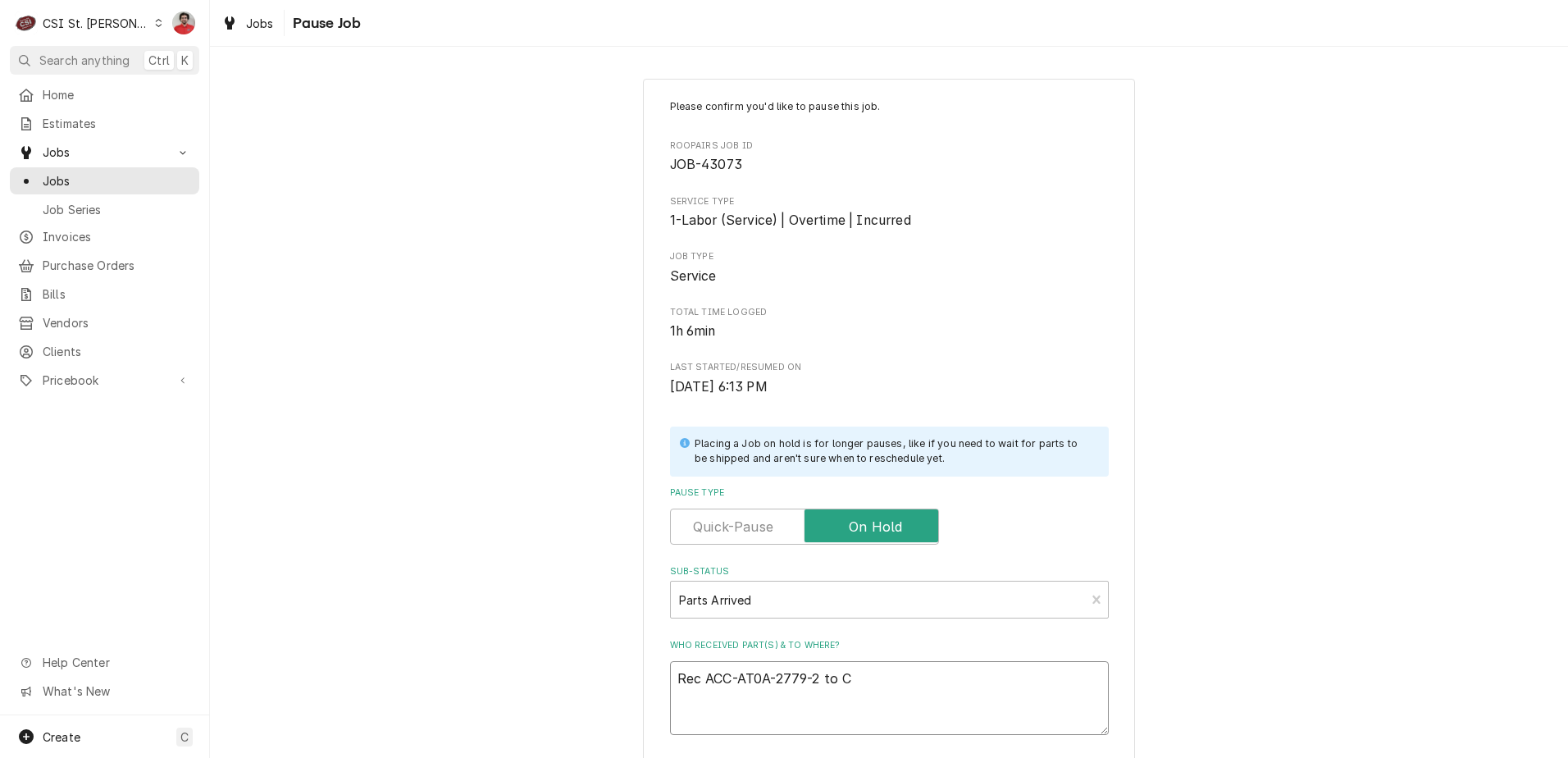
type textarea "x"
type textarea "Rec ACC-AT0A-2779-2 to Ch"
type textarea "x"
type textarea "Rec ACC-AT0A-2779-2 to Chu"
type textarea "x"
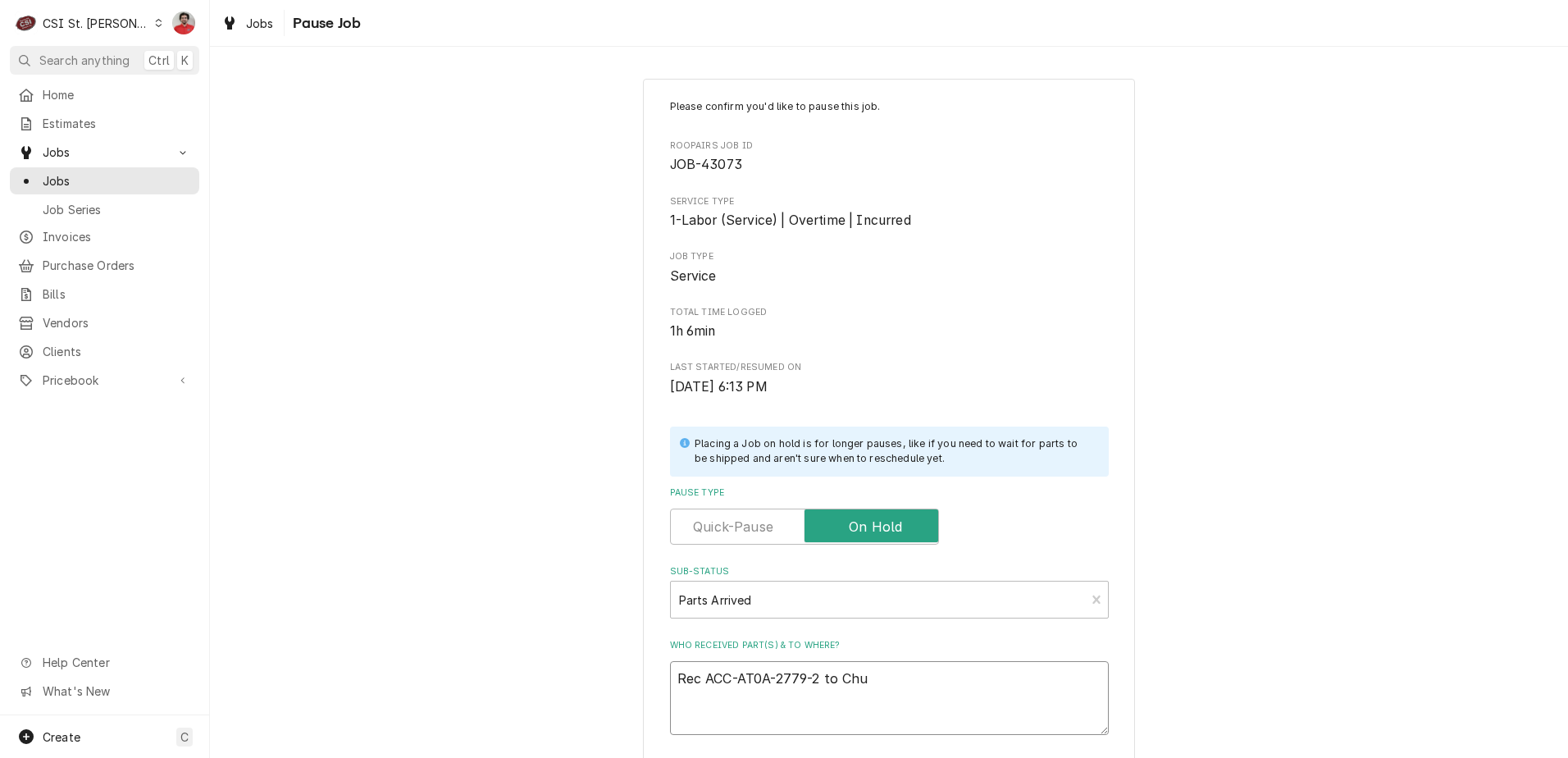
type textarea "Rec ACC-AT0A-2779-2 to Chuc"
type textarea "x"
type textarea "Rec ACC-AT0A-2779-2 to Chuck"
type textarea "x"
type textarea "Rec ACC-AT0A-2779-2 to Chuck'"
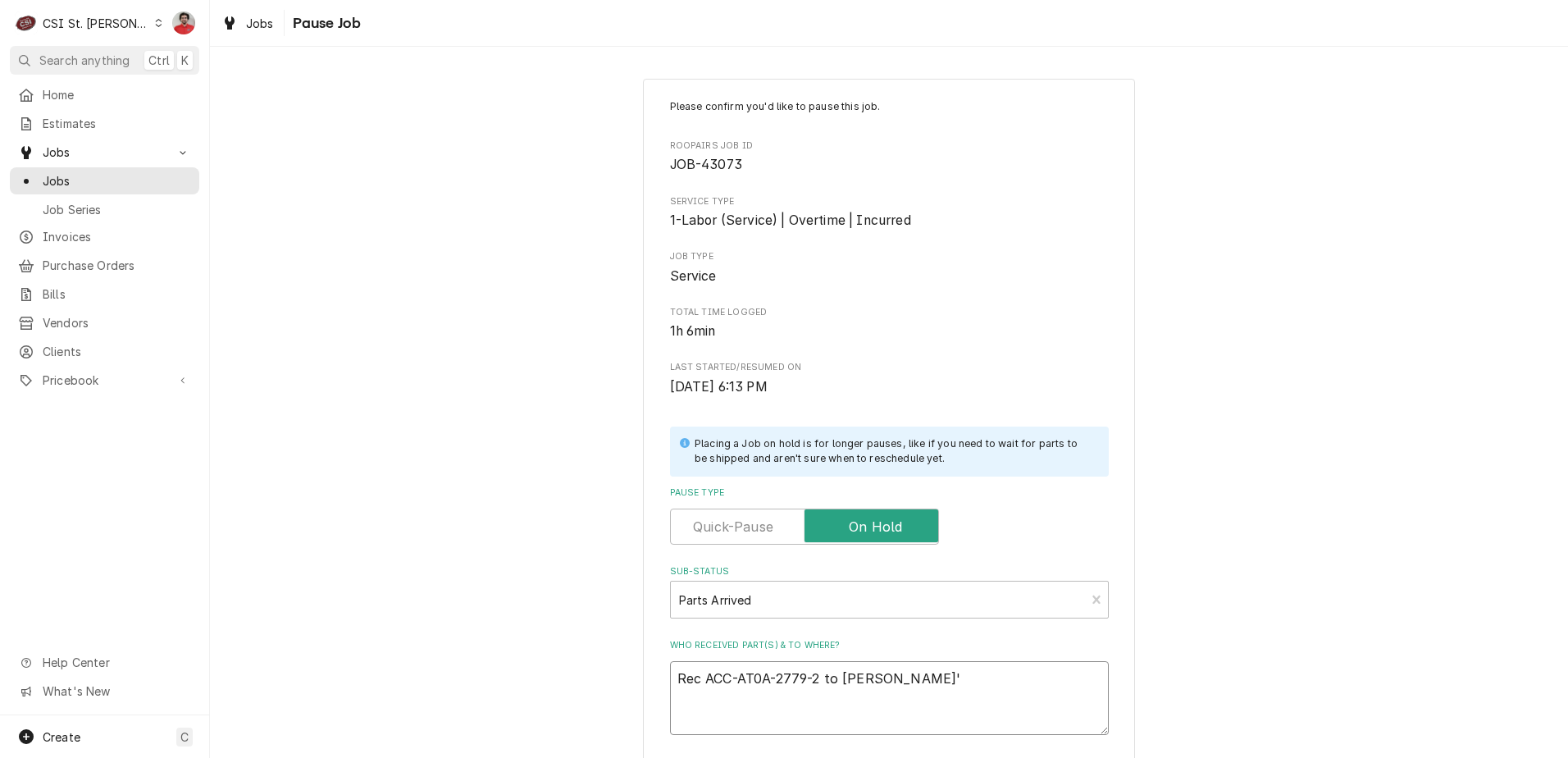
type textarea "x"
type textarea "Rec ACC-AT0A-2779-2 to Chuck's"
type textarea "x"
type textarea "Rec ACC-AT0A-2779-2 to Chuck's"
type textarea "x"
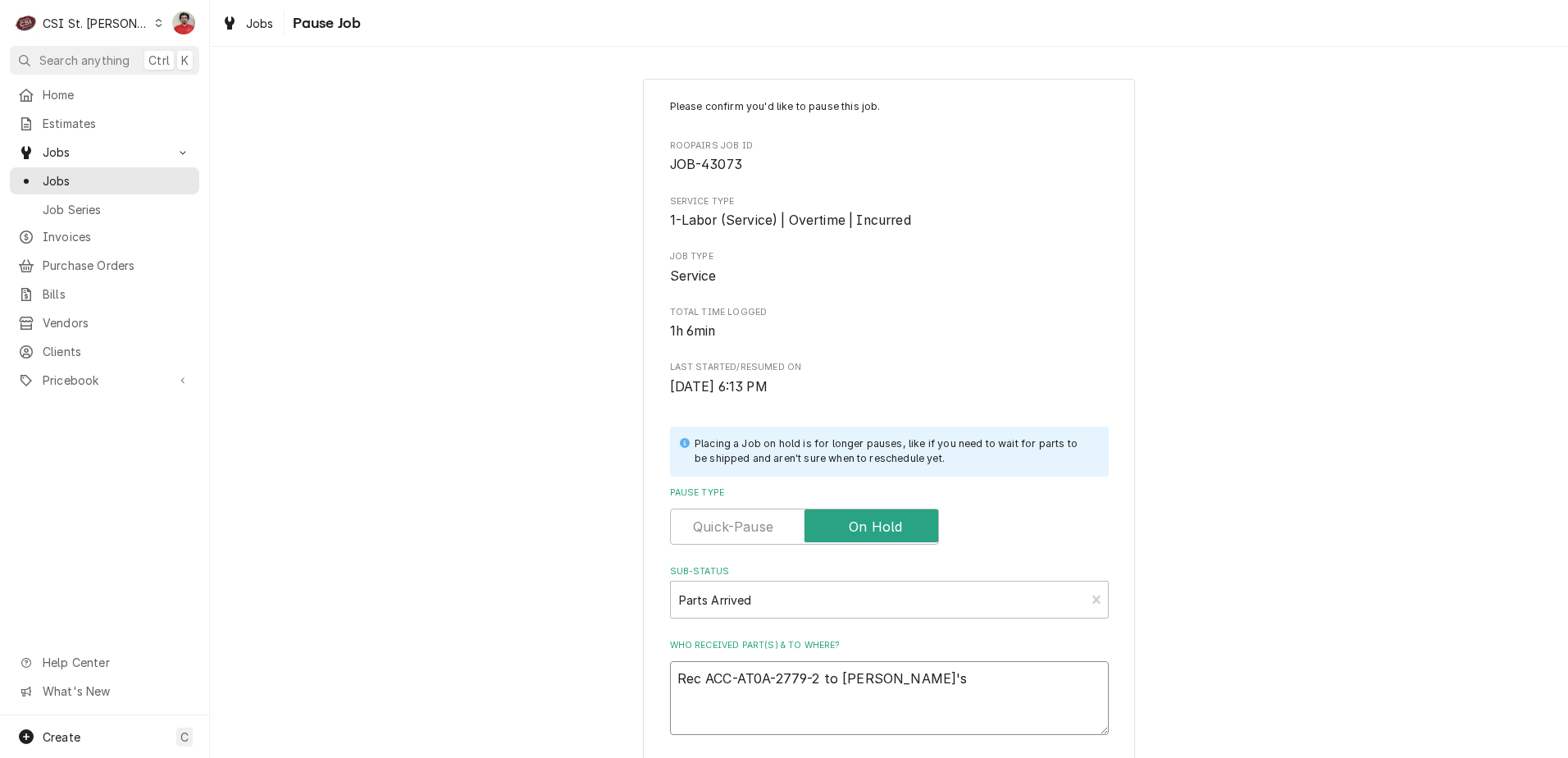
type textarea "Rec ACC-AT0A-2779-2 to Chuck's s"
type textarea "x"
type textarea "Rec ACC-AT0A-2779-2 to Chuck's sh"
type textarea "x"
type textarea "Rec ACC-AT0A-2779-2 to Chuck's she"
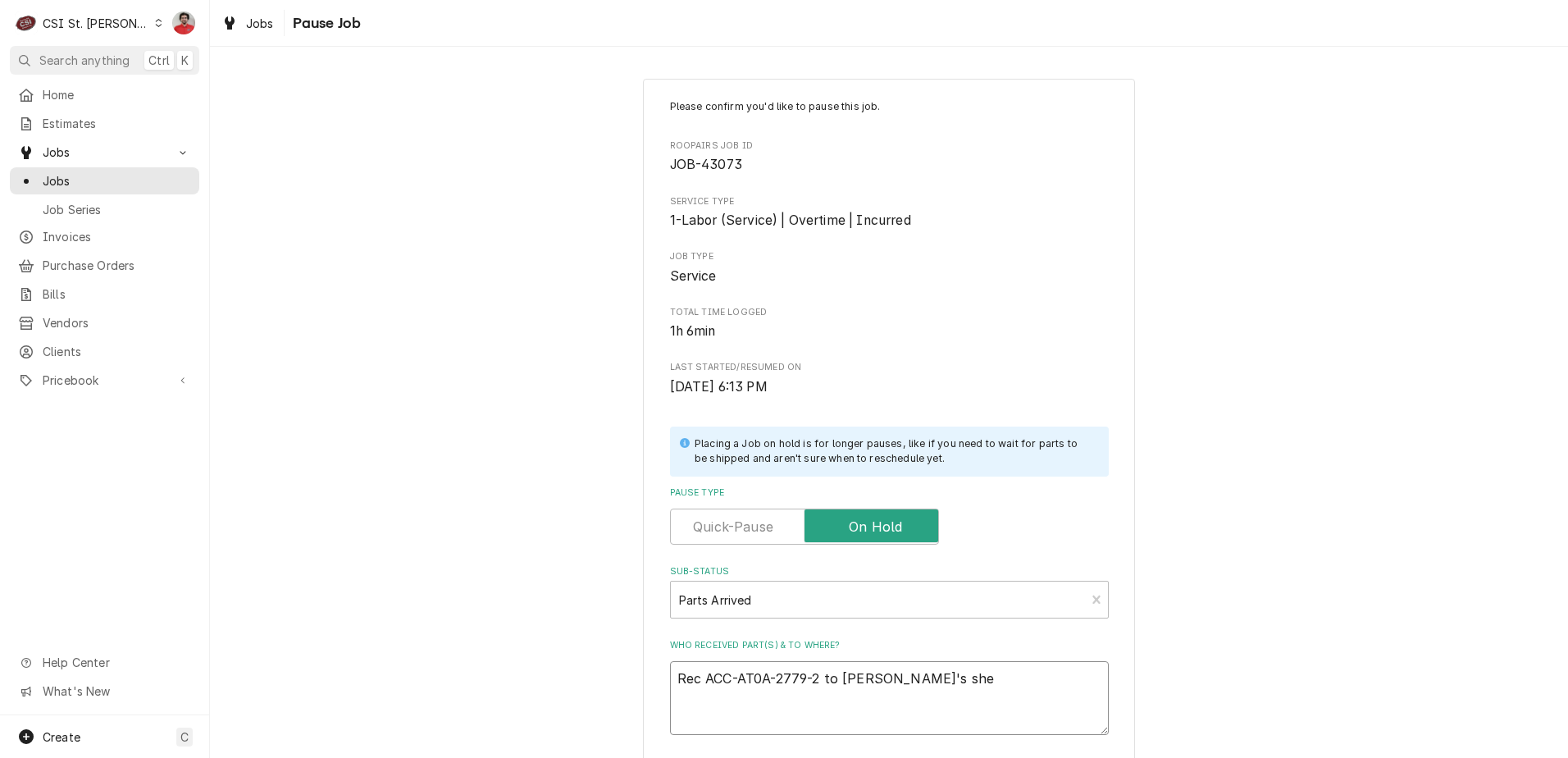
type textarea "x"
type textarea "Rec ACC-AT0A-2779-2 to Chuck's shel"
type textarea "x"
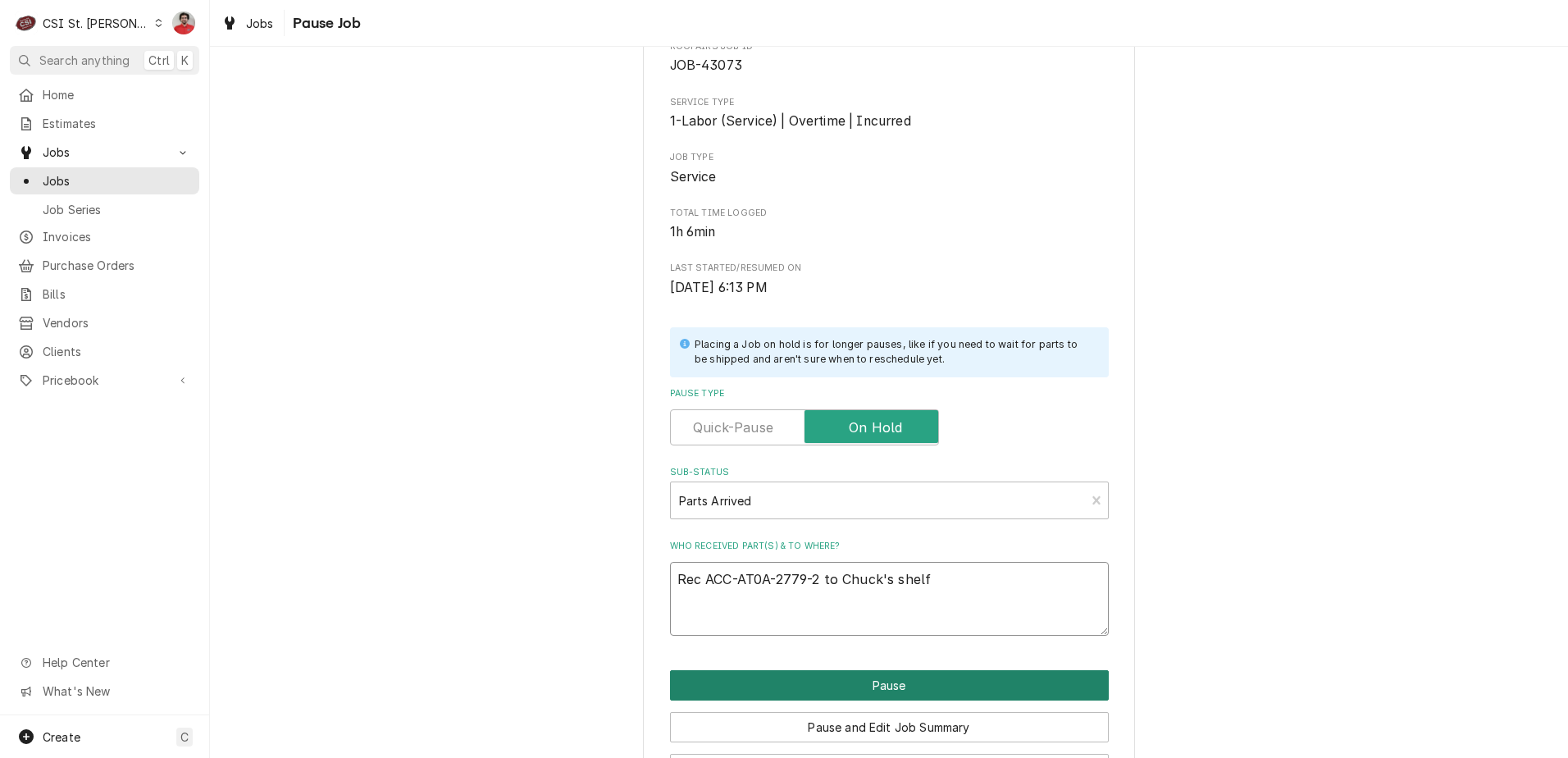
scroll to position [161, 0]
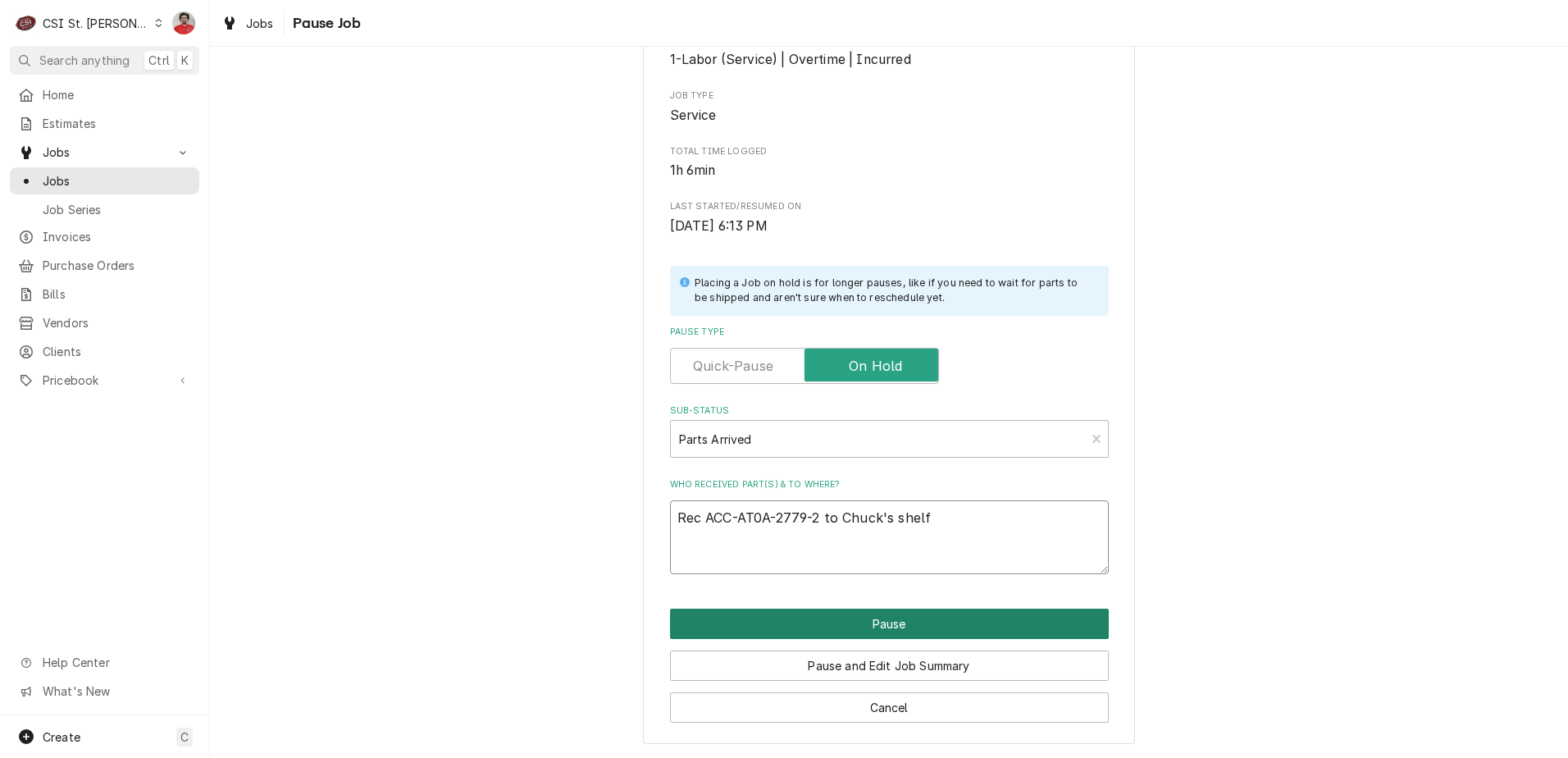
type textarea "Rec ACC-AT0A-2779-2 to Chuck's shelf"
click at [805, 635] on button "Pause" at bounding box center [890, 624] width 439 height 30
type textarea "x"
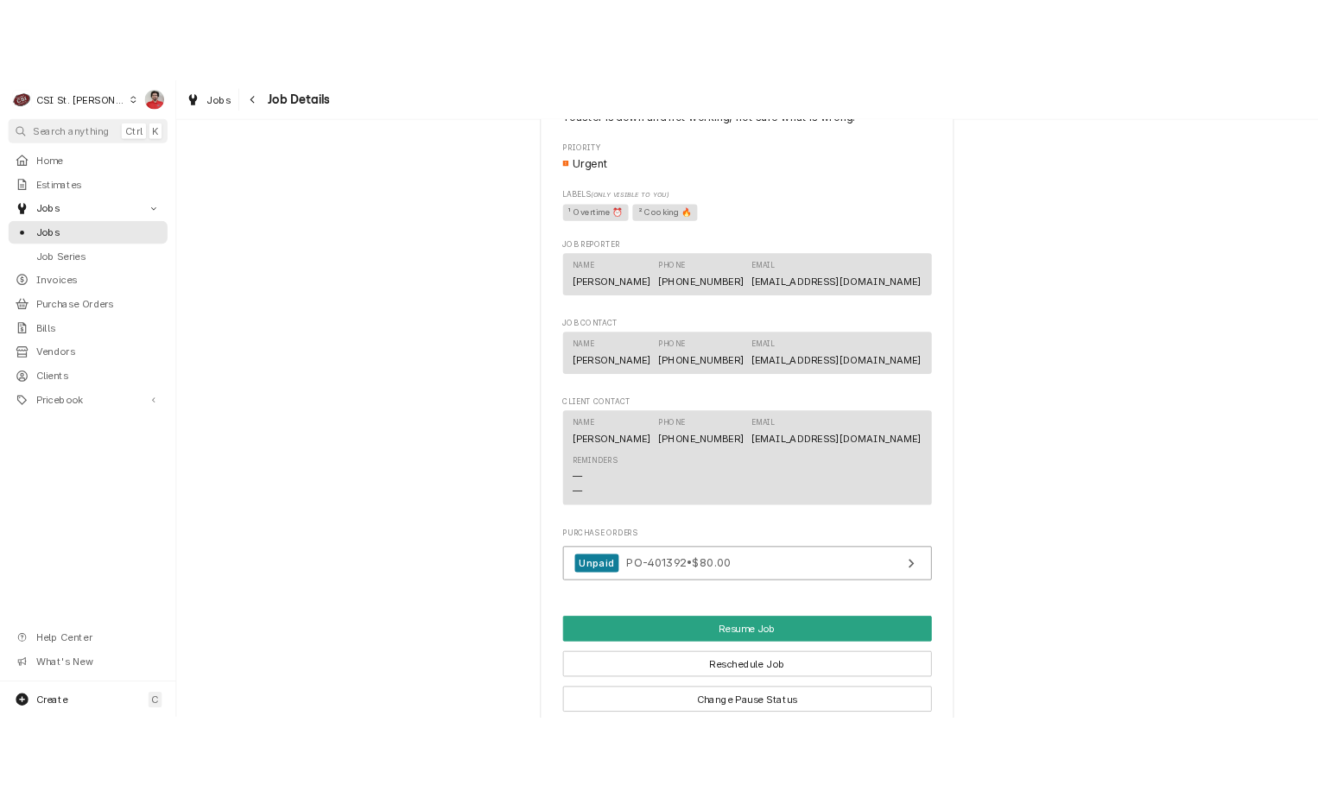
scroll to position [2200, 0]
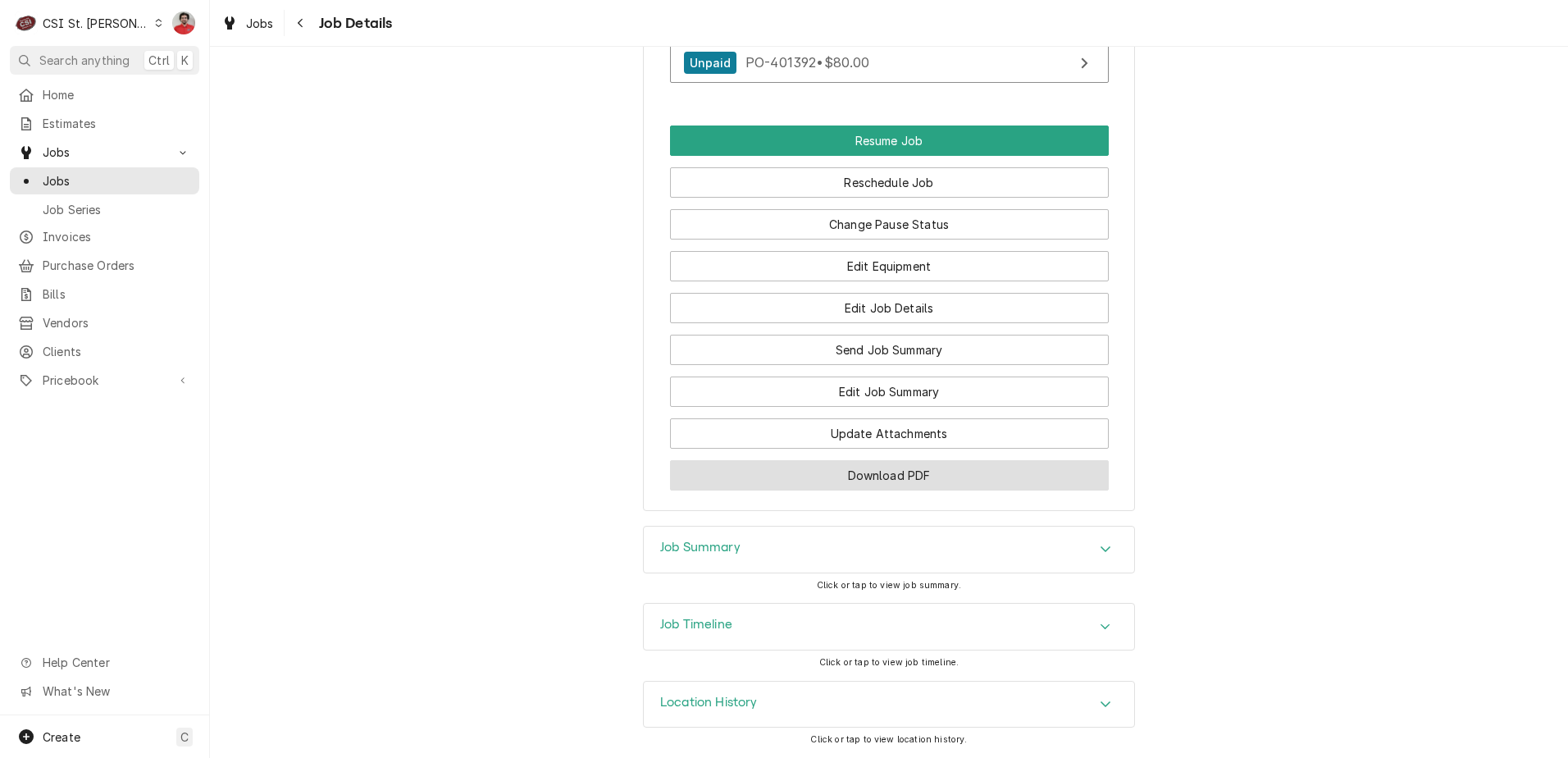
click at [844, 474] on button "Download PDF" at bounding box center [890, 475] width 439 height 30
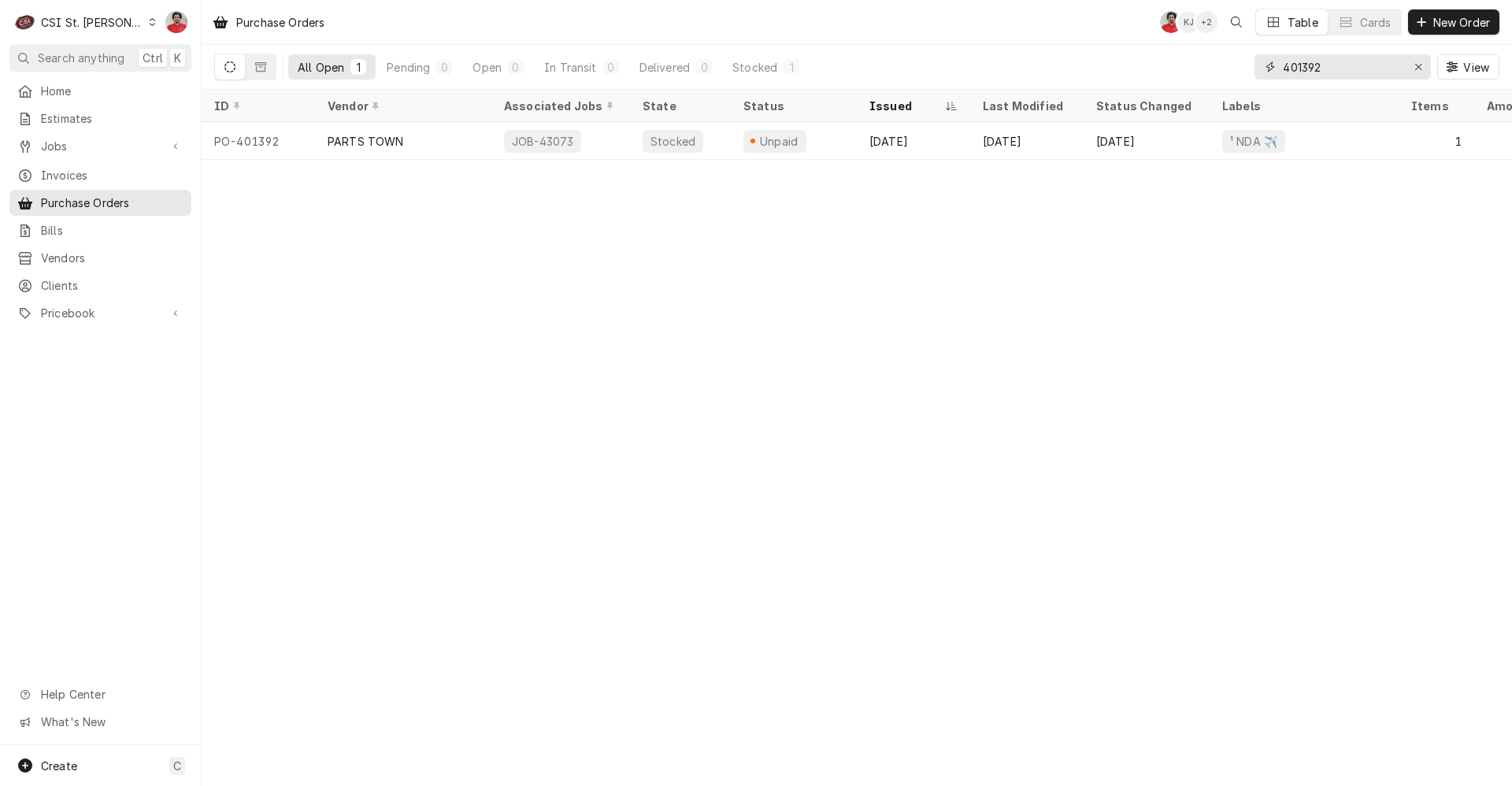
click at [1362, 57] on input "401392" at bounding box center [1342, 67] width 119 height 26
type input "45482"
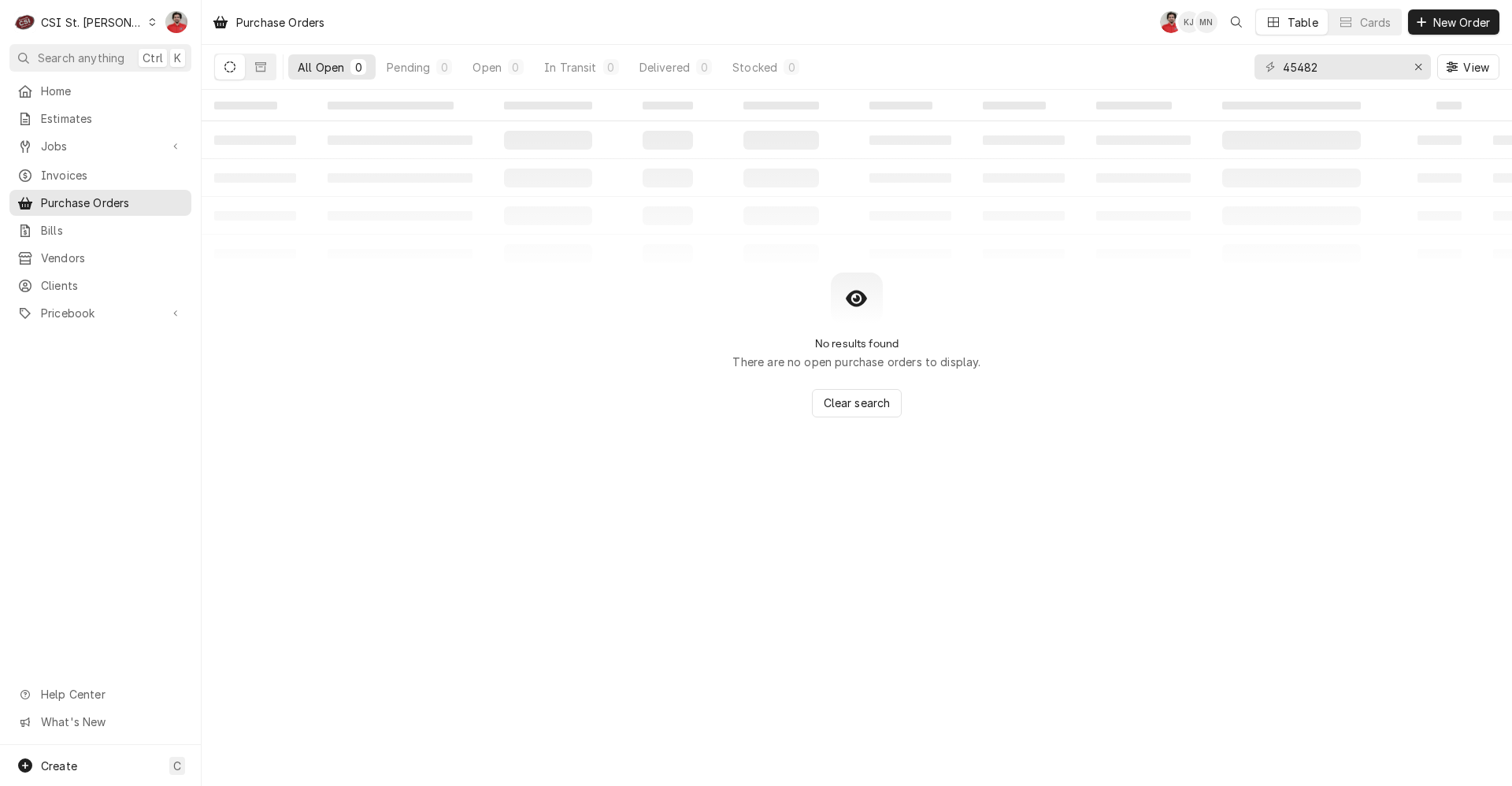
click at [450, 306] on div "No results found There are no open purchase orders to display. Clear search" at bounding box center [856, 345] width 1310 height 145
click at [876, 11] on div "Purchase Orders NF KJ MN Table Cards New Order" at bounding box center [856, 22] width 1310 height 44
click at [1418, 67] on icon "Erase input" at bounding box center [1418, 67] width 8 height 11
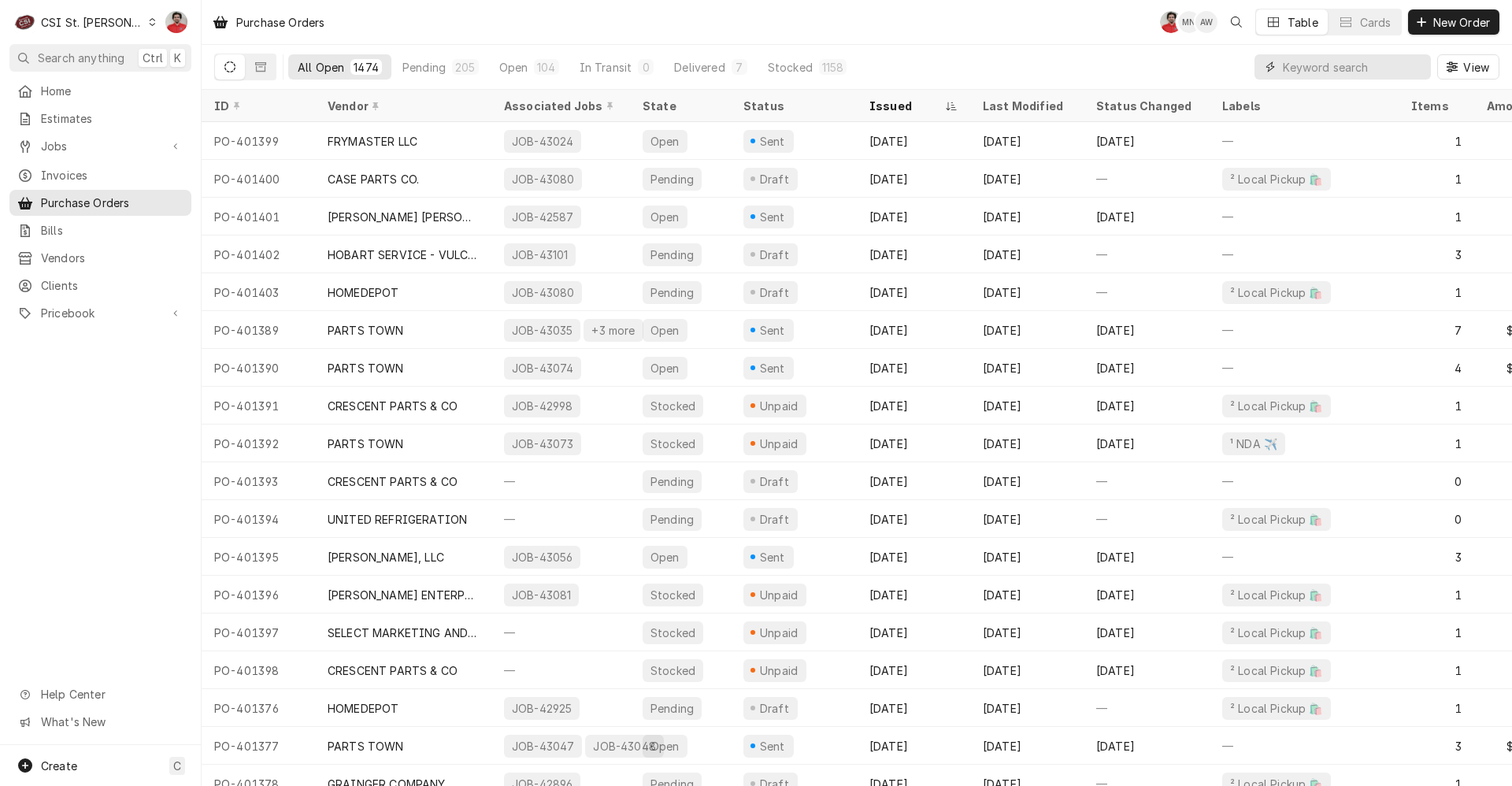
click at [1316, 63] on input "Dynamic Content Wrapper" at bounding box center [1353, 67] width 140 height 26
click at [86, 152] on link "Jobs" at bounding box center [99, 146] width 181 height 26
click at [82, 177] on div "Jobs" at bounding box center [100, 174] width 176 height 20
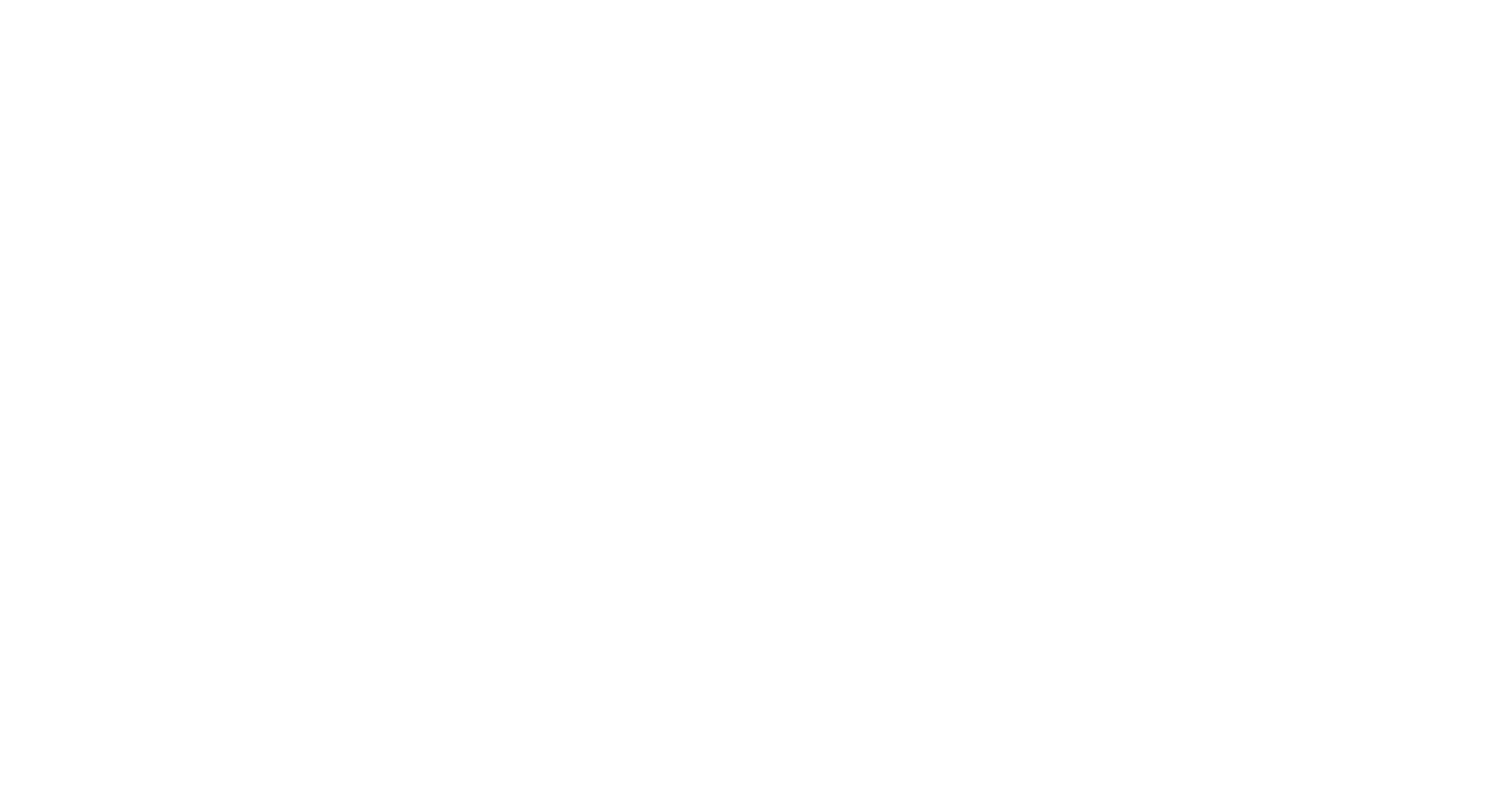
click at [1347, 77] on div "Dynamic Content Wrapper" at bounding box center [756, 393] width 1512 height 786
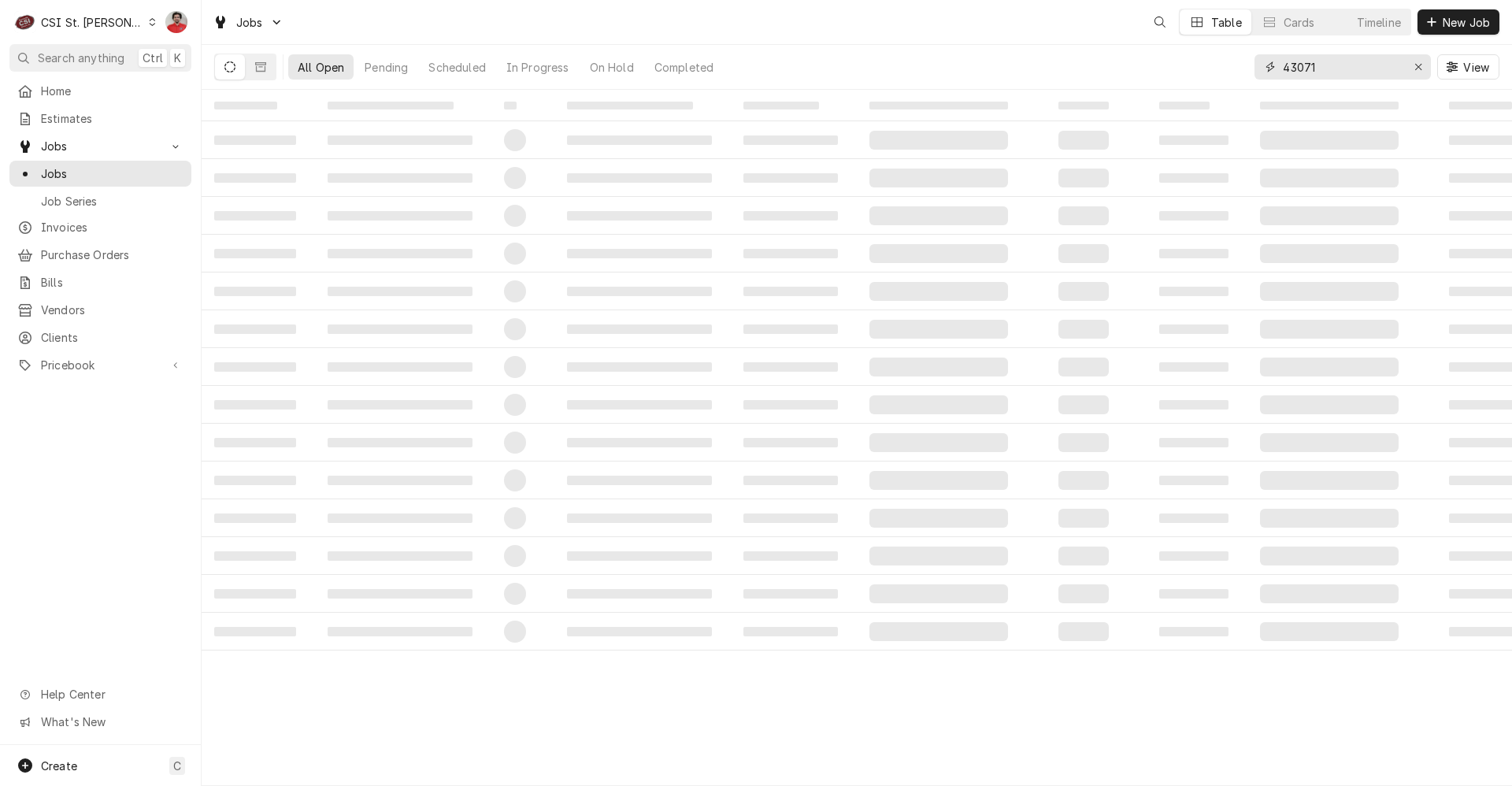
click at [1341, 66] on input "43071" at bounding box center [1342, 67] width 119 height 26
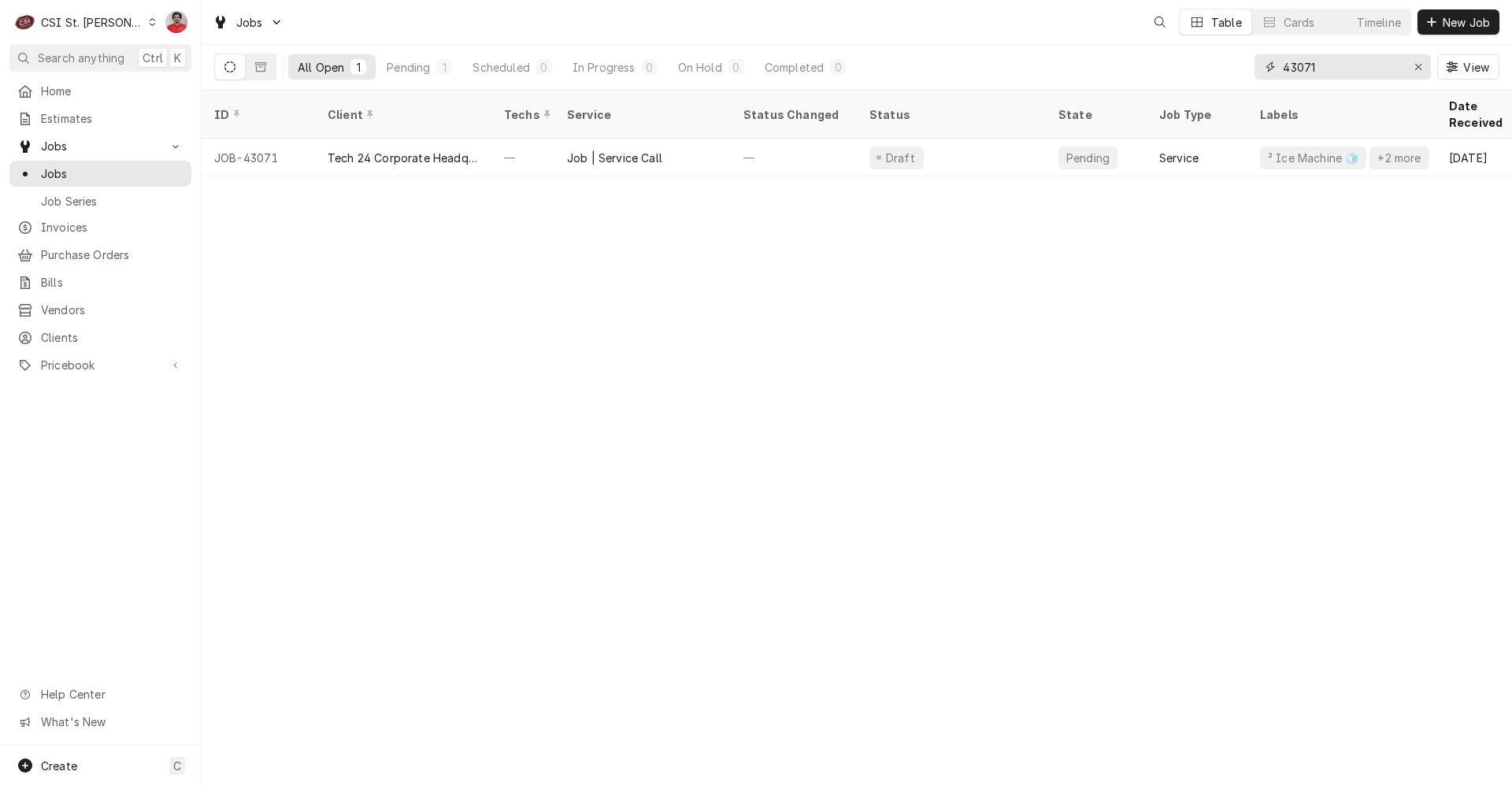
click at [1341, 66] on input "43071" at bounding box center [1342, 67] width 119 height 26
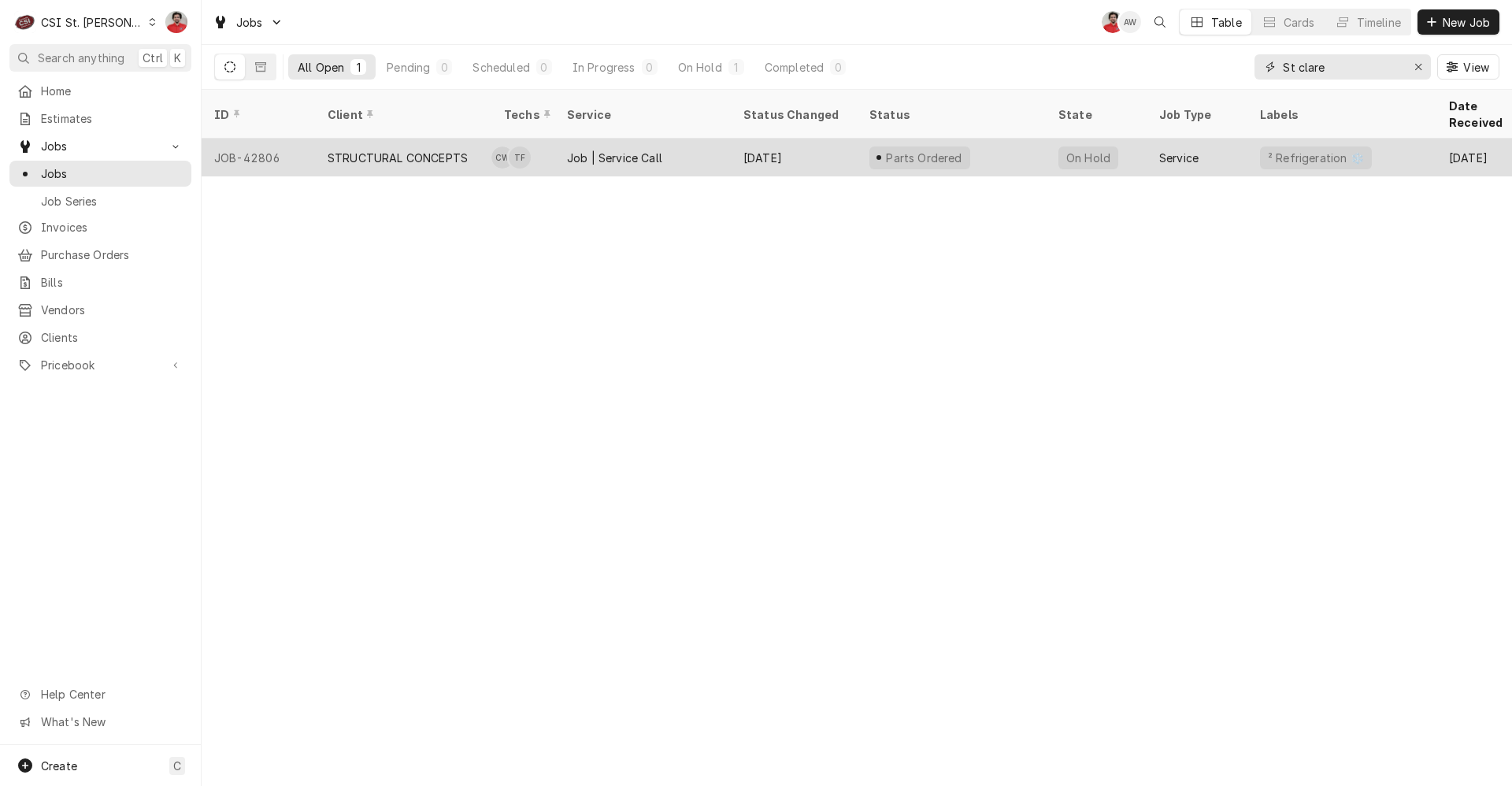
type input "St clare"
click at [815, 139] on div "Sep 30" at bounding box center [793, 157] width 126 height 37
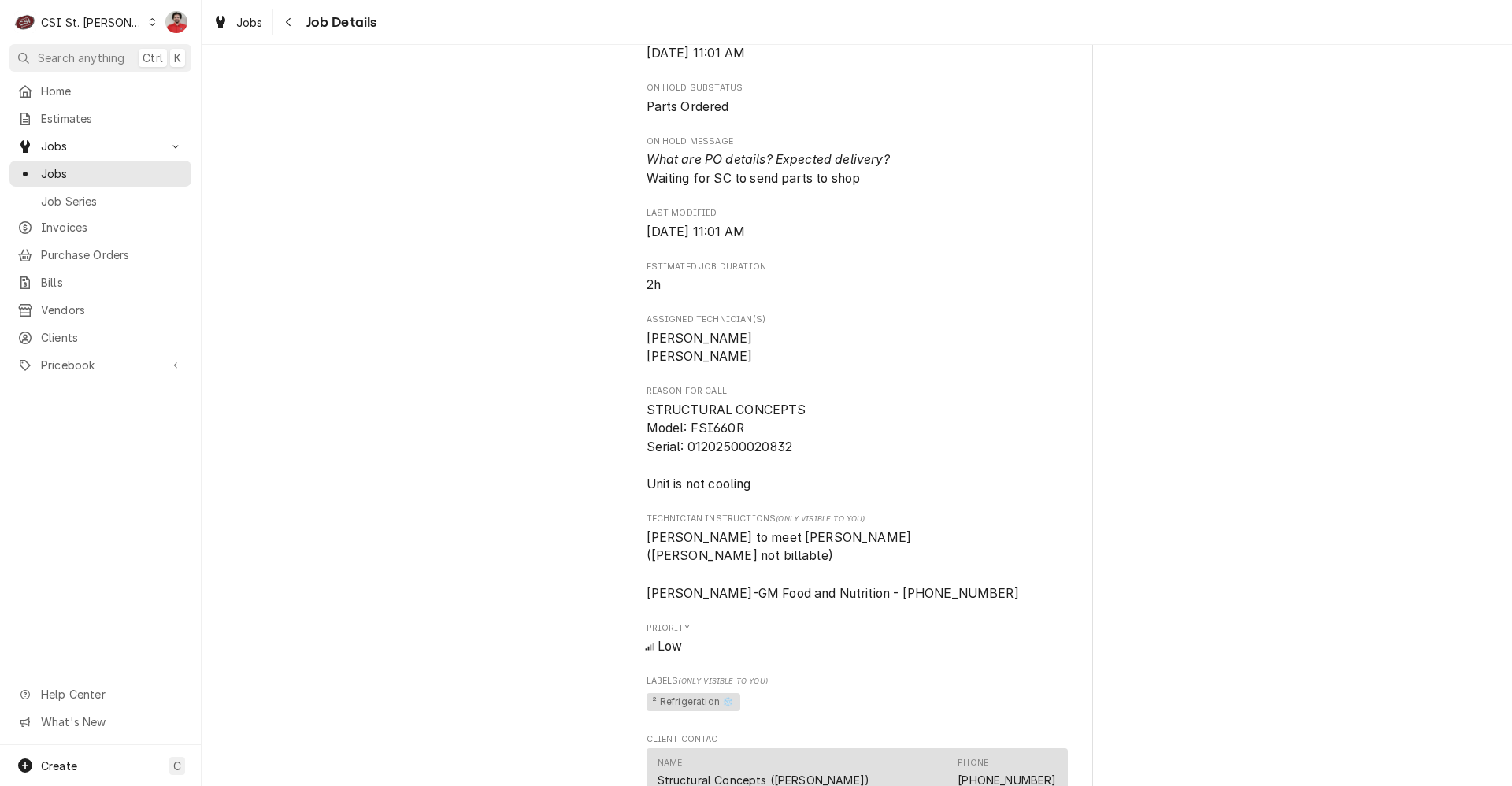
scroll to position [1181, 0]
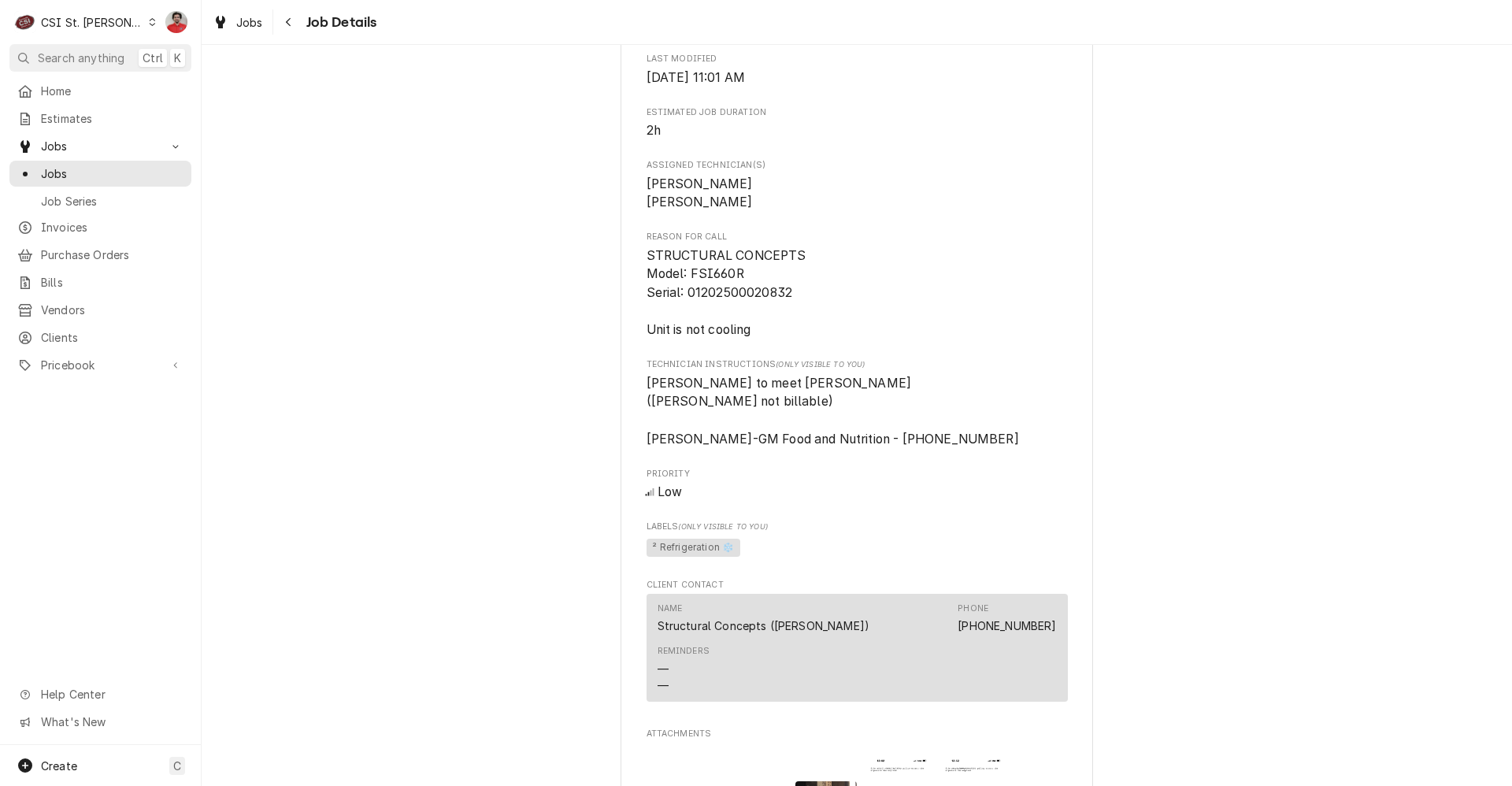
click at [424, 296] on div "Parts Ordered STRUCTURAL CONCEPTS [GEOGRAPHIC_DATA] / [STREET_ADDRESS][PERSON_N…" at bounding box center [856, 99] width 1310 height 2439
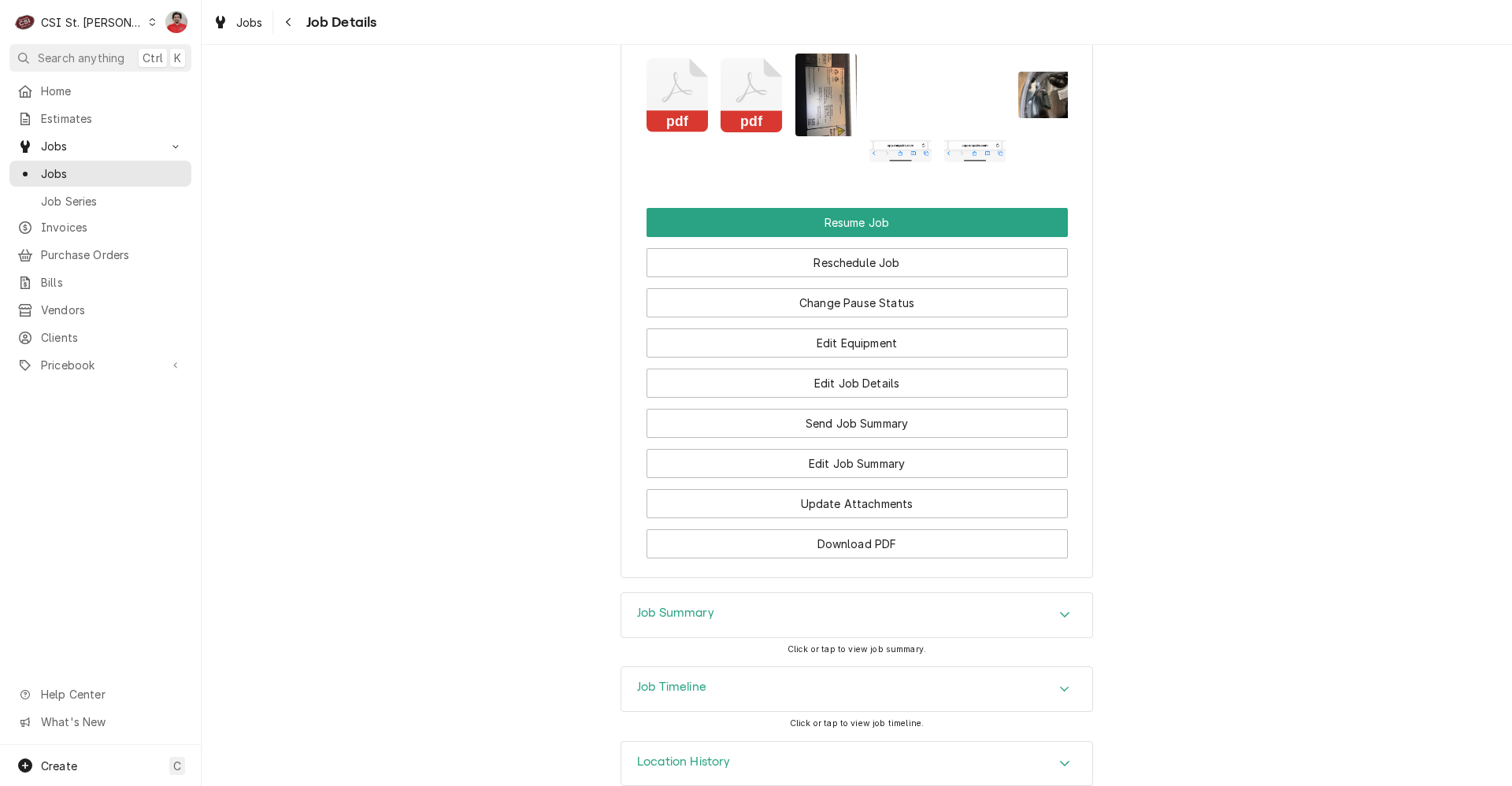
scroll to position [1969, 0]
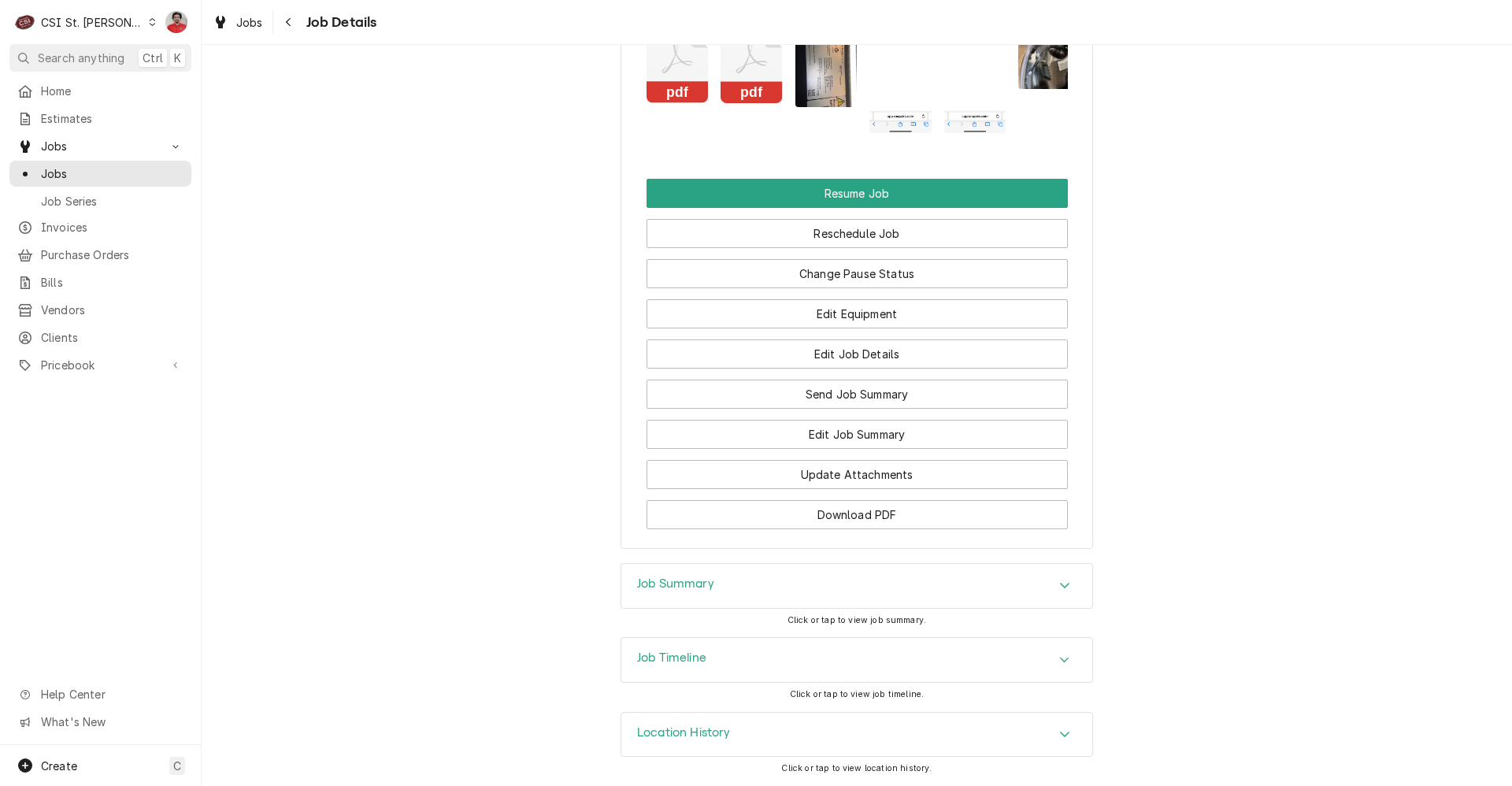
click at [849, 278] on button "Change Pause Status" at bounding box center [857, 274] width 421 height 29
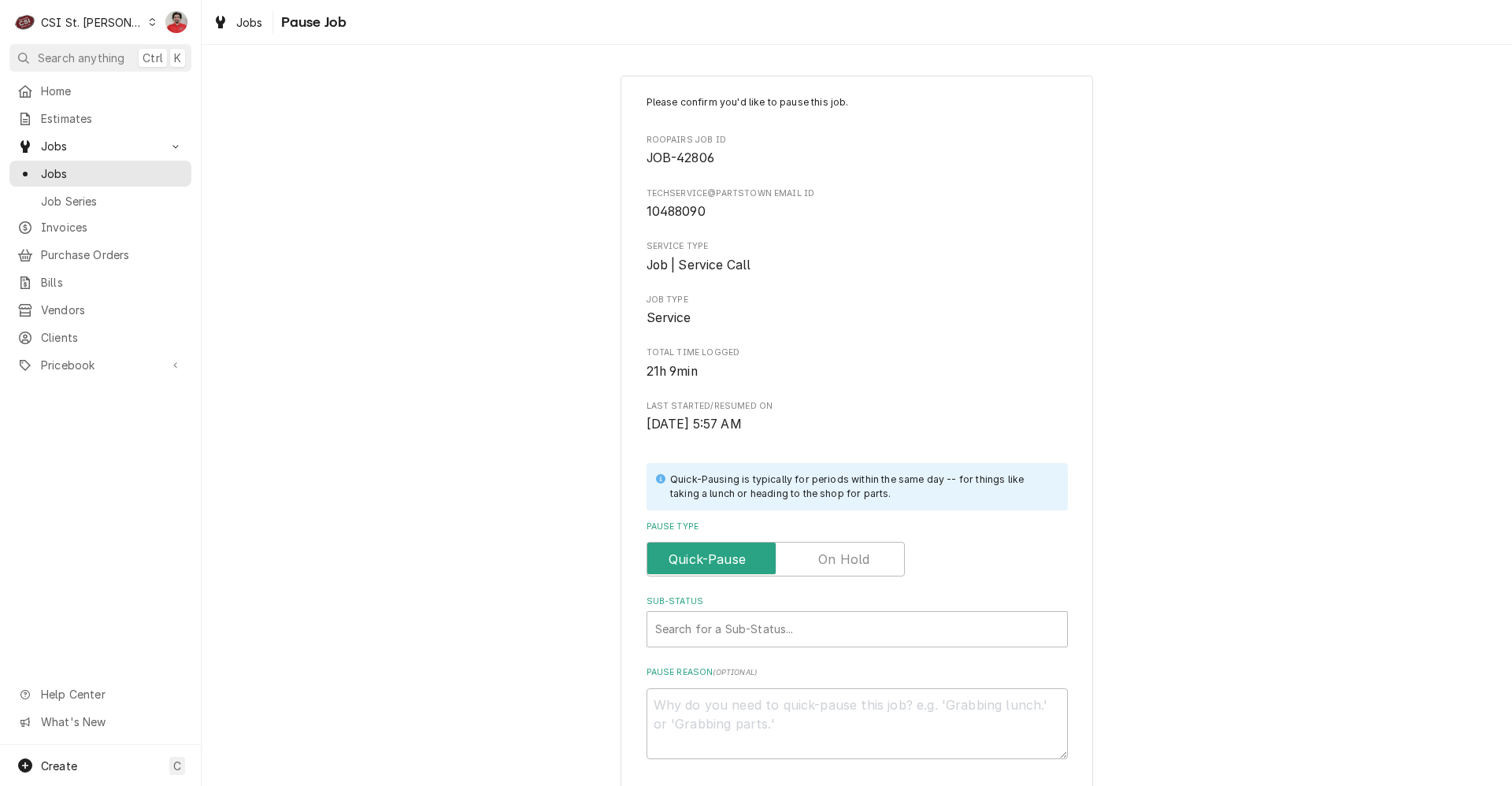
click at [836, 519] on div "Please confirm you'd like to pause this job. Roopairs Job ID JOB-42806 techserv…" at bounding box center [857, 427] width 421 height 664
click at [834, 538] on div "Pause Type" at bounding box center [857, 548] width 421 height 56
click at [820, 557] on label "Pause Type" at bounding box center [775, 559] width 258 height 35
click at [820, 557] on input "Pause Type" at bounding box center [776, 559] width 244 height 35
checkbox input "true"
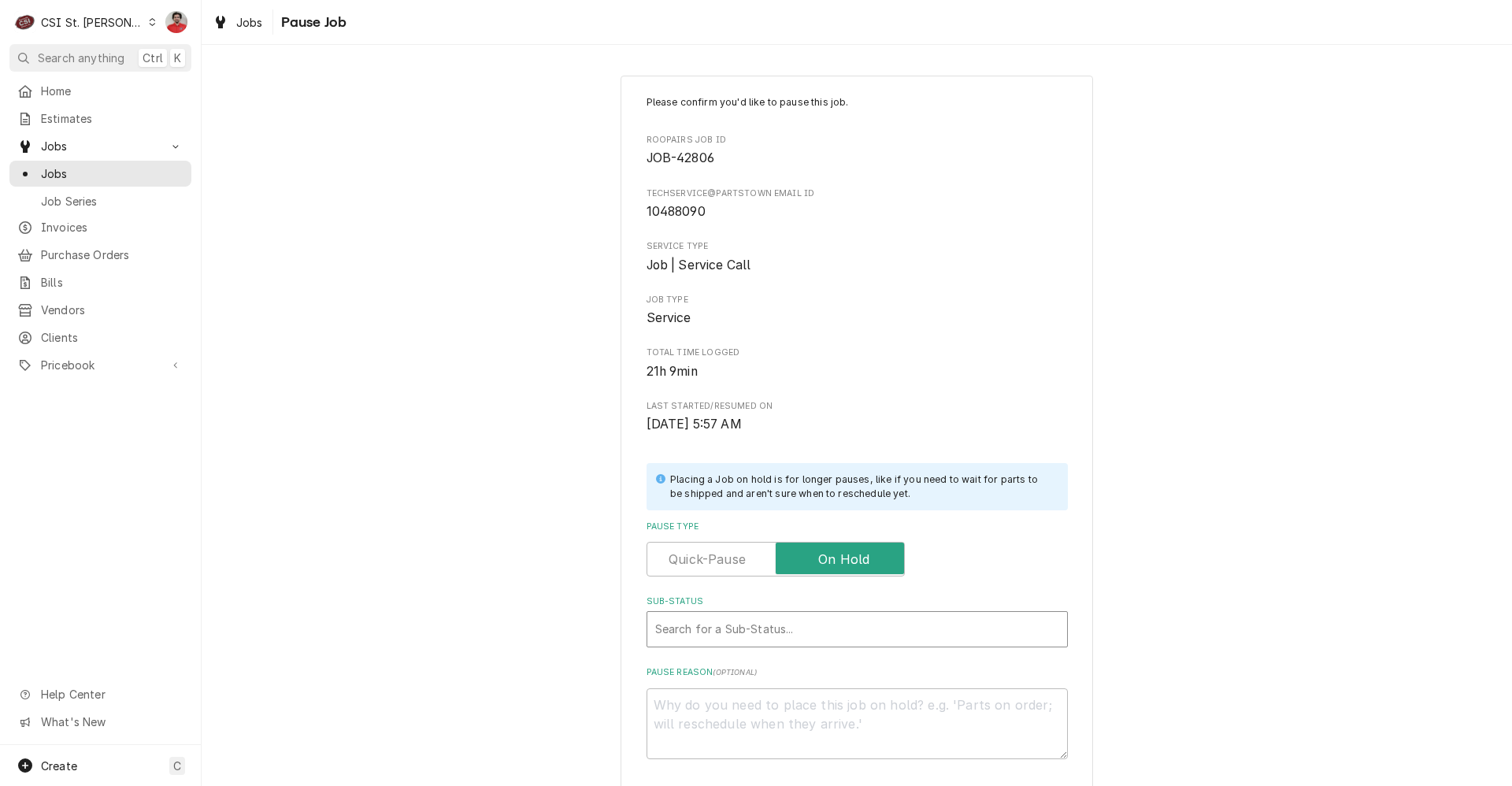
click at [747, 626] on div "Sub-Status" at bounding box center [856, 628] width 404 height 28
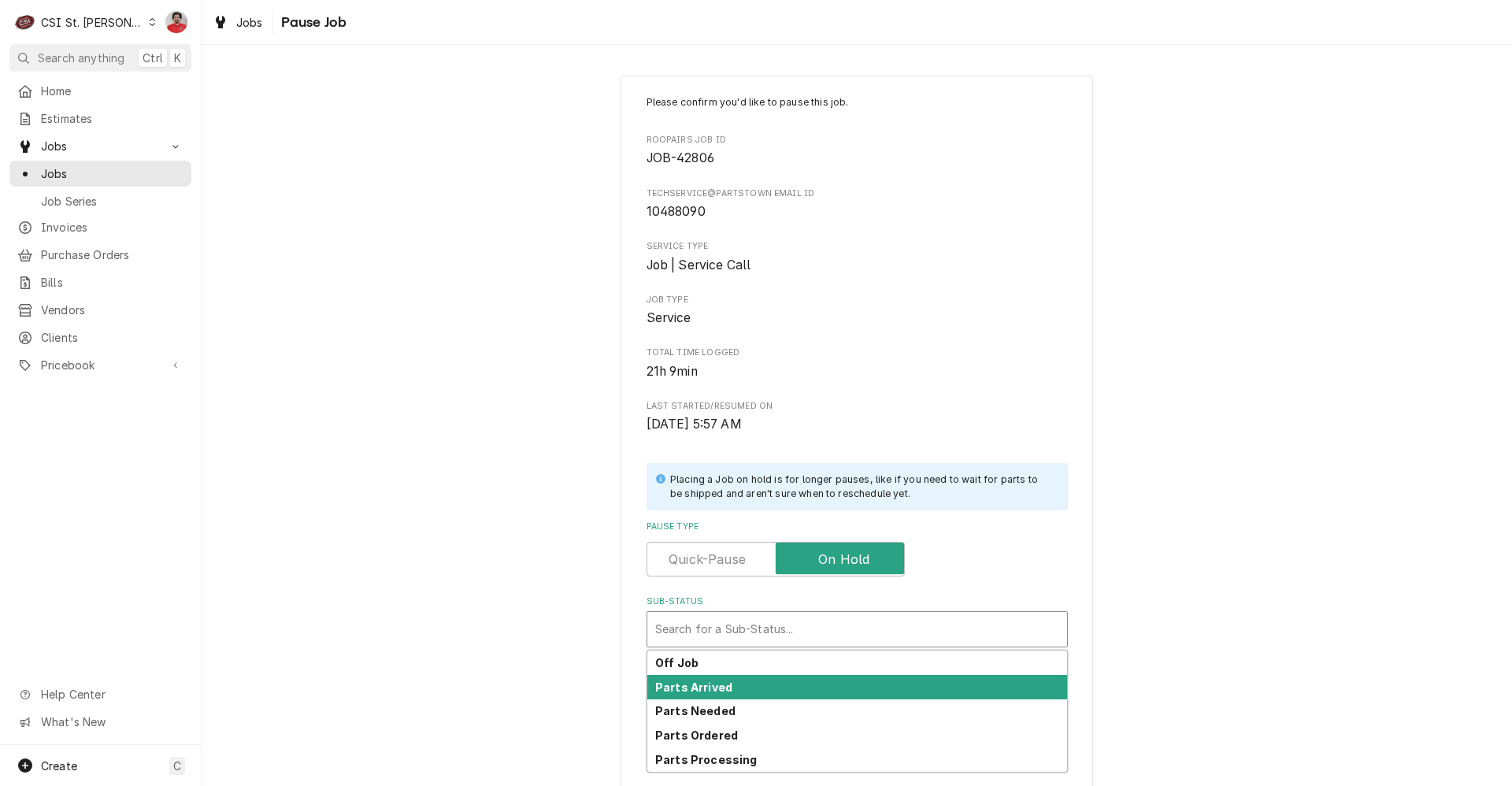
click at [741, 682] on div "Parts Arrived" at bounding box center [857, 687] width 419 height 25
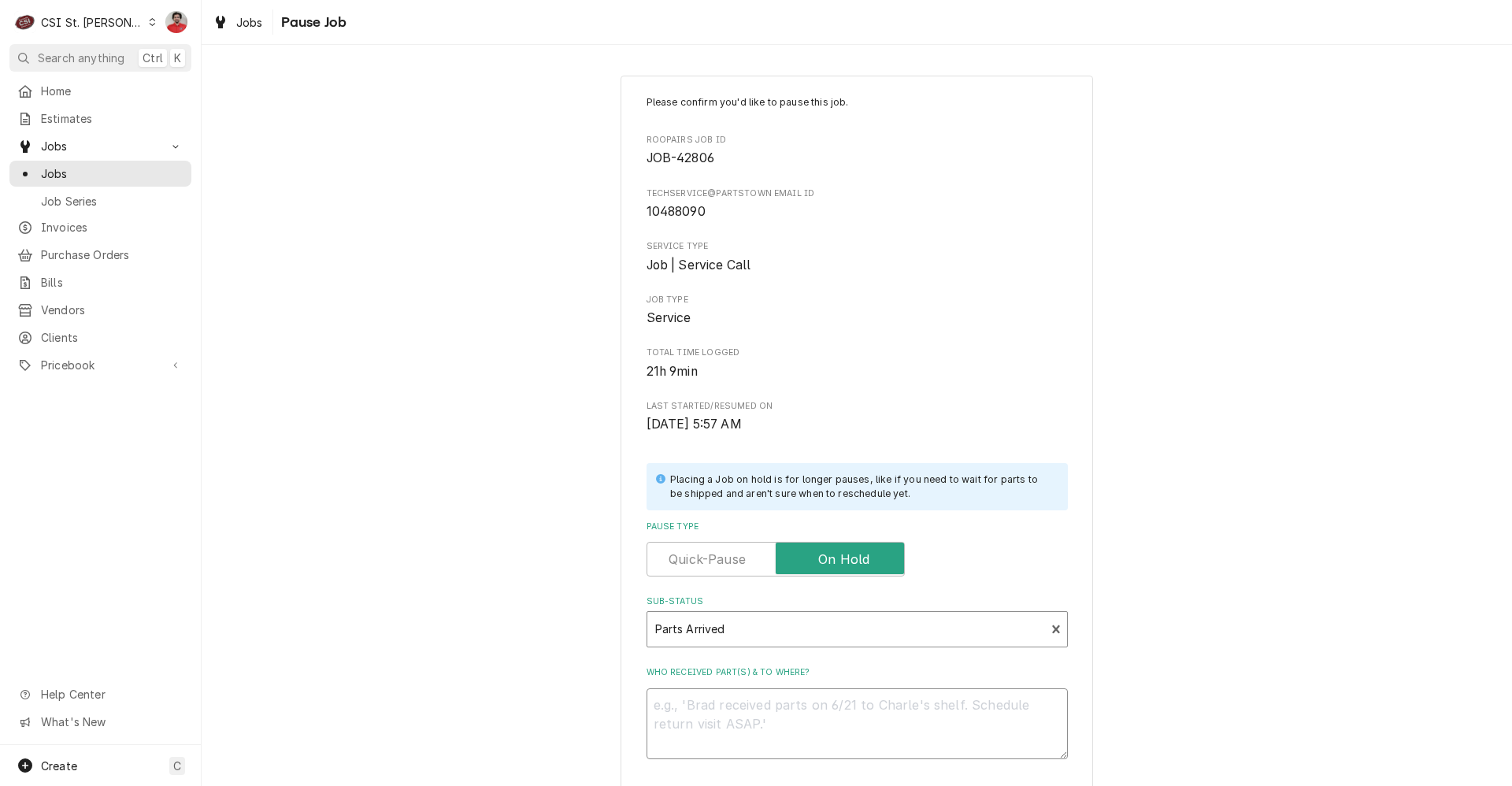
click at [750, 714] on textarea "Who received part(s) & to where?" at bounding box center [857, 724] width 421 height 71
type textarea "x"
type textarea "S"
type textarea "x"
type textarea "St"
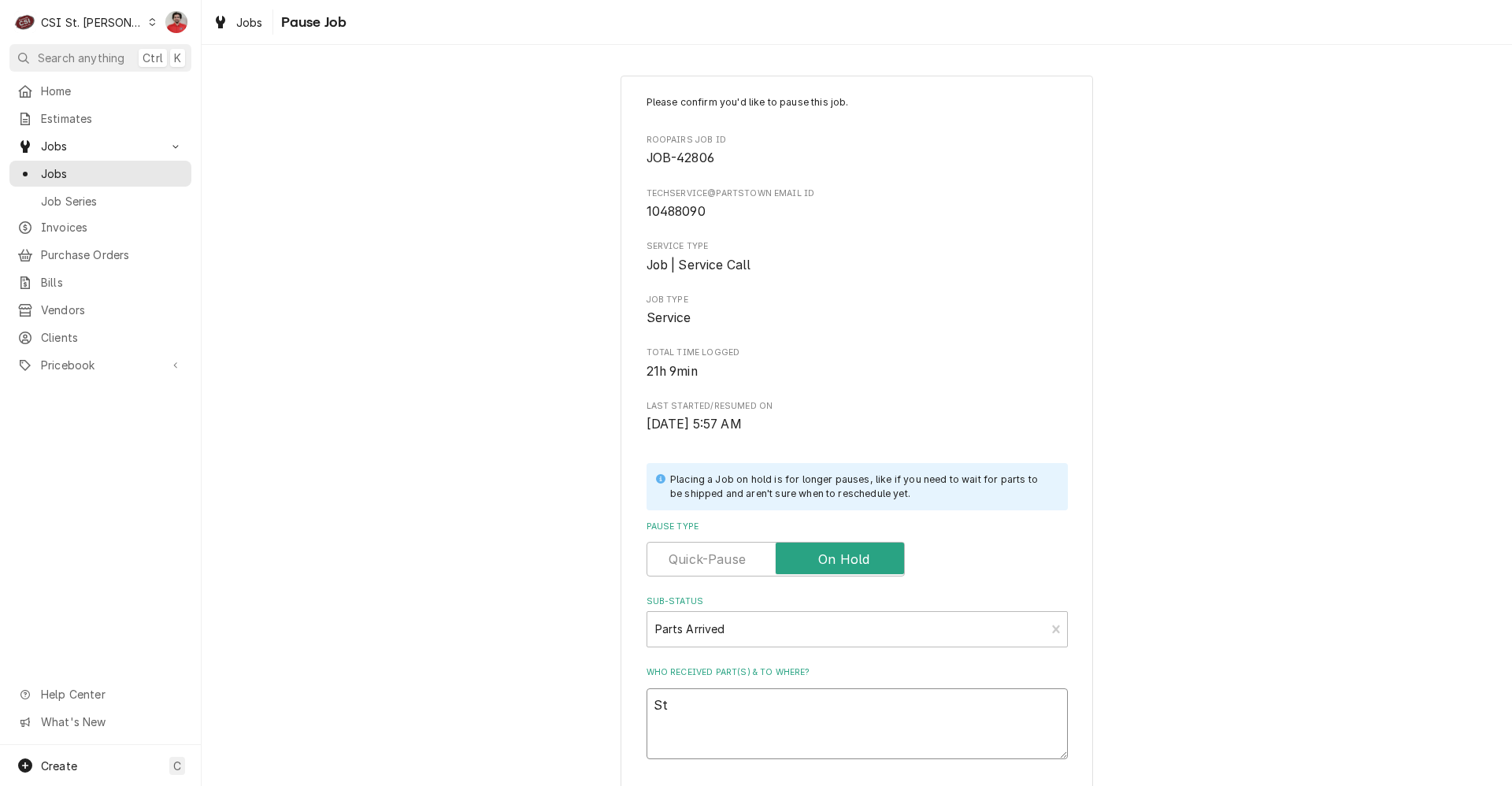
type textarea "x"
type textarea "Sta"
type textarea "x"
type textarea "Stag"
type textarea "x"
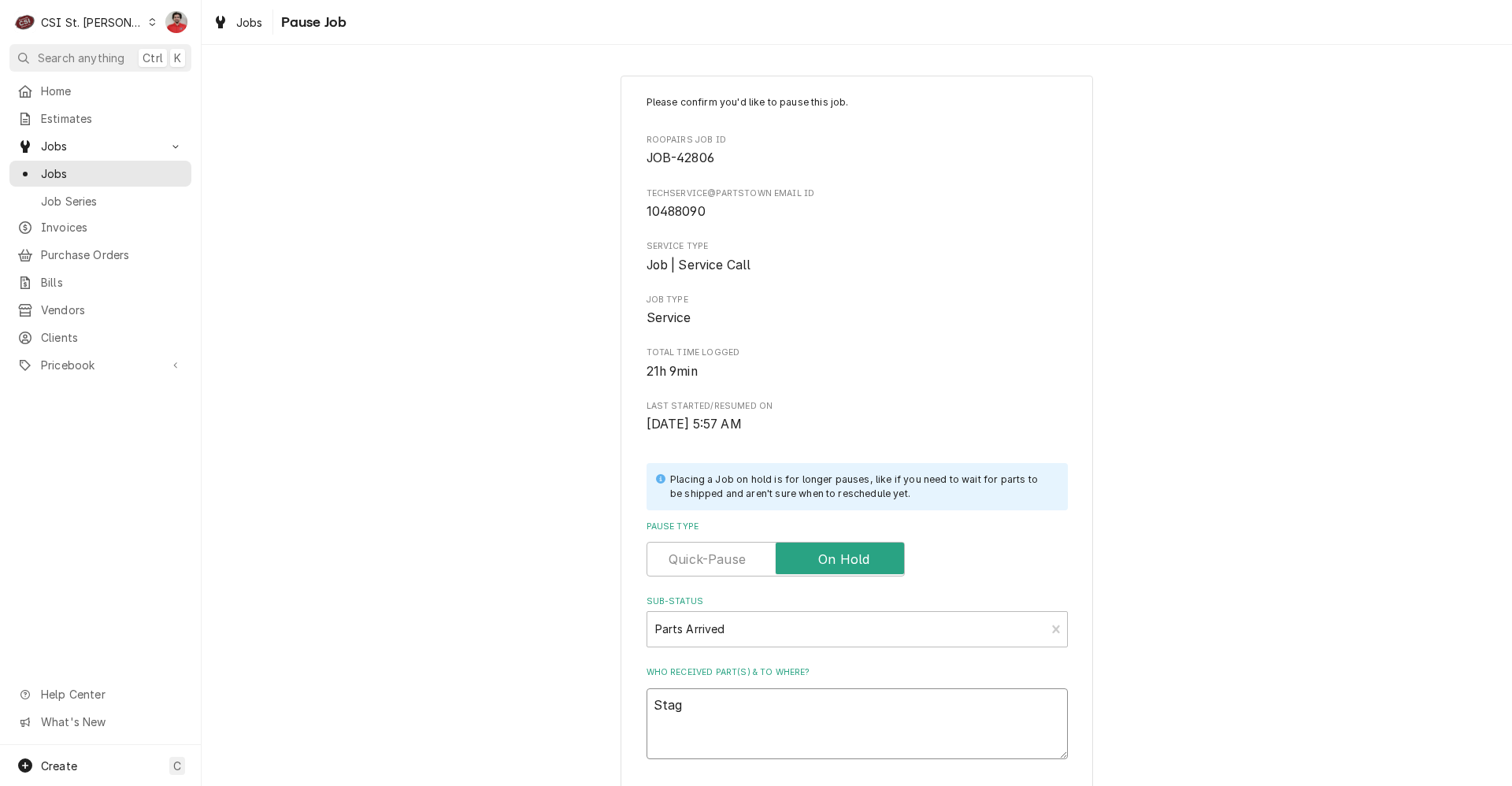
type textarea "Stage"
type textarea "x"
type textarea "Staged"
type textarea "x"
type textarea "Staged"
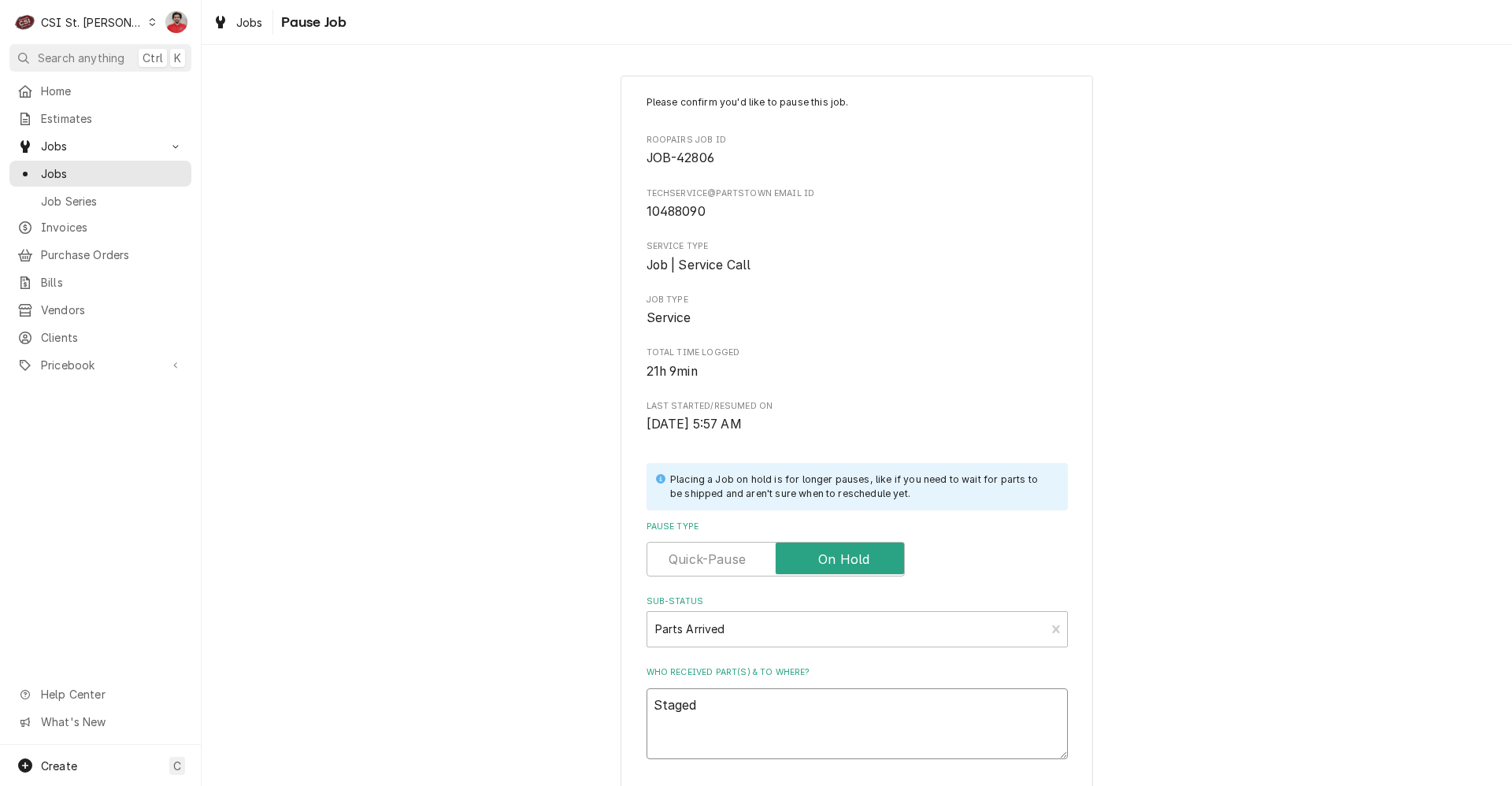
type textarea "x"
type textarea "Staged p"
type textarea "x"
type textarea "Staged pa"
type textarea "x"
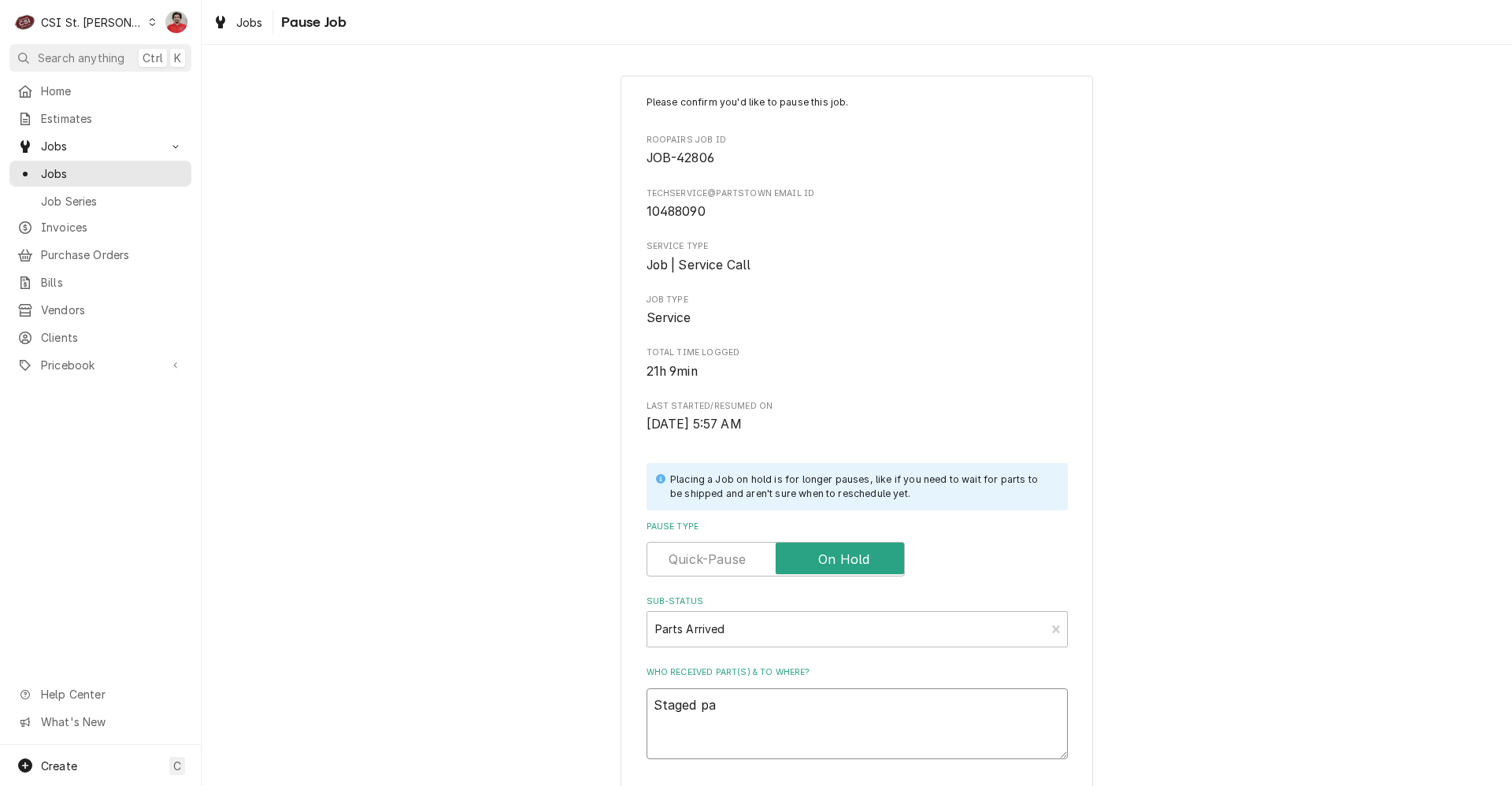
type textarea "Staged par"
type textarea "x"
type textarea "Staged part"
type textarea "x"
type textarea "Staged parts"
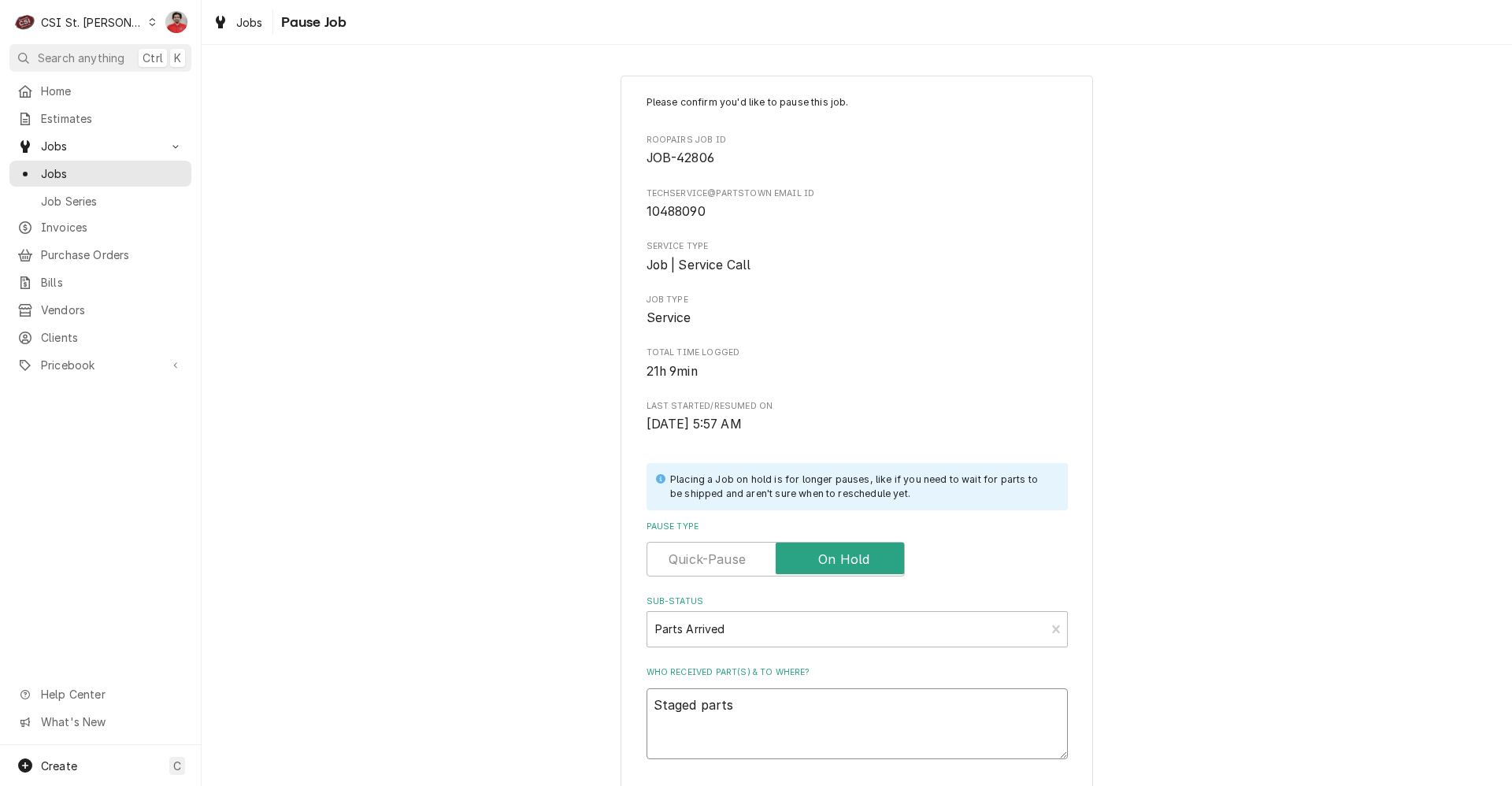
type textarea "x"
type textarea "Staged parts"
type textarea "x"
type textarea "Staged parts t"
type textarea "x"
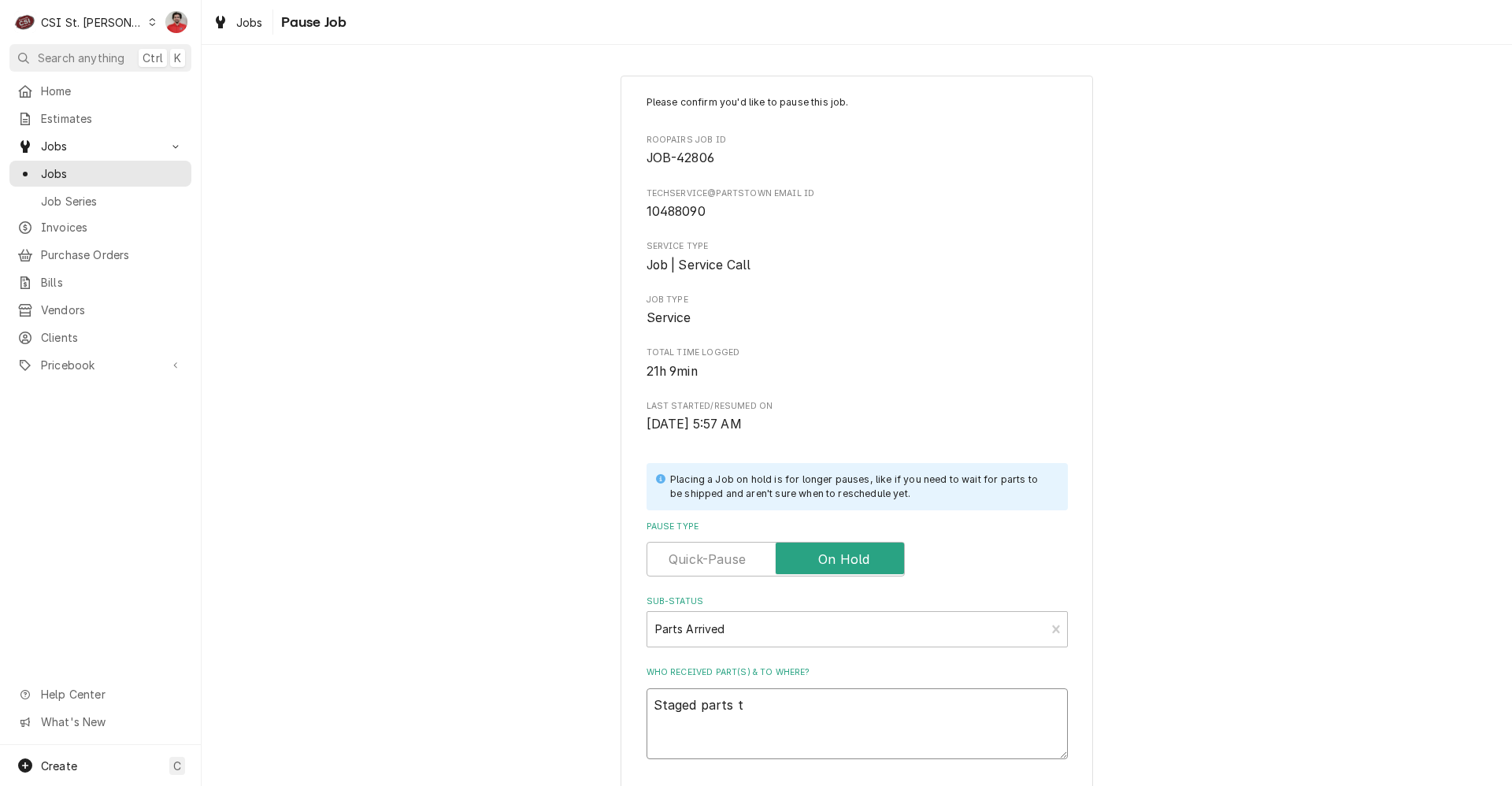
type textarea "Staged parts to"
type textarea "x"
type textarea "Staged parts to"
type textarea "x"
type textarea "Staged parts to A"
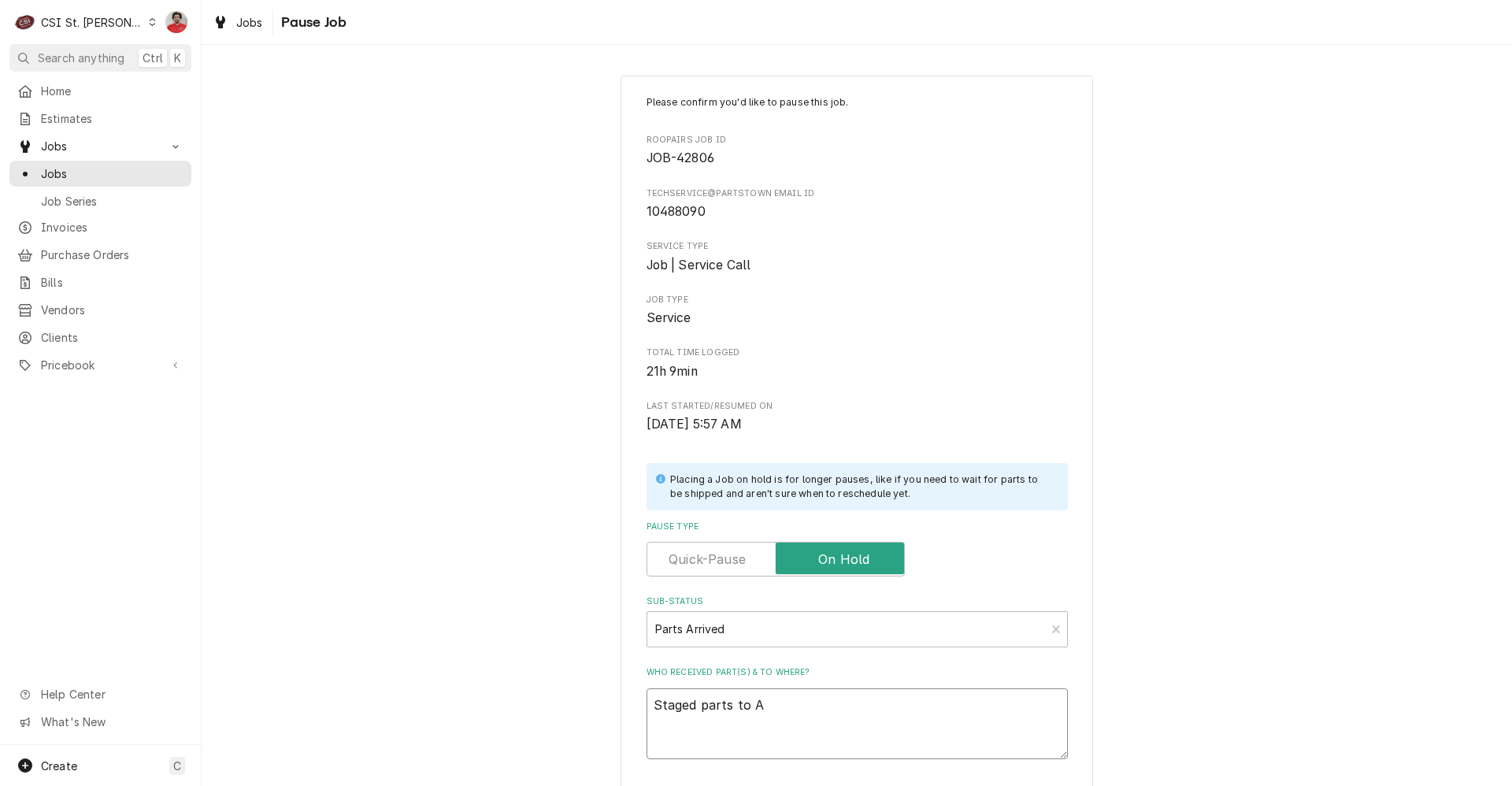
type textarea "x"
type textarea "Staged parts to AA"
type textarea "x"
type textarea "Staged parts to AAr"
type textarea "x"
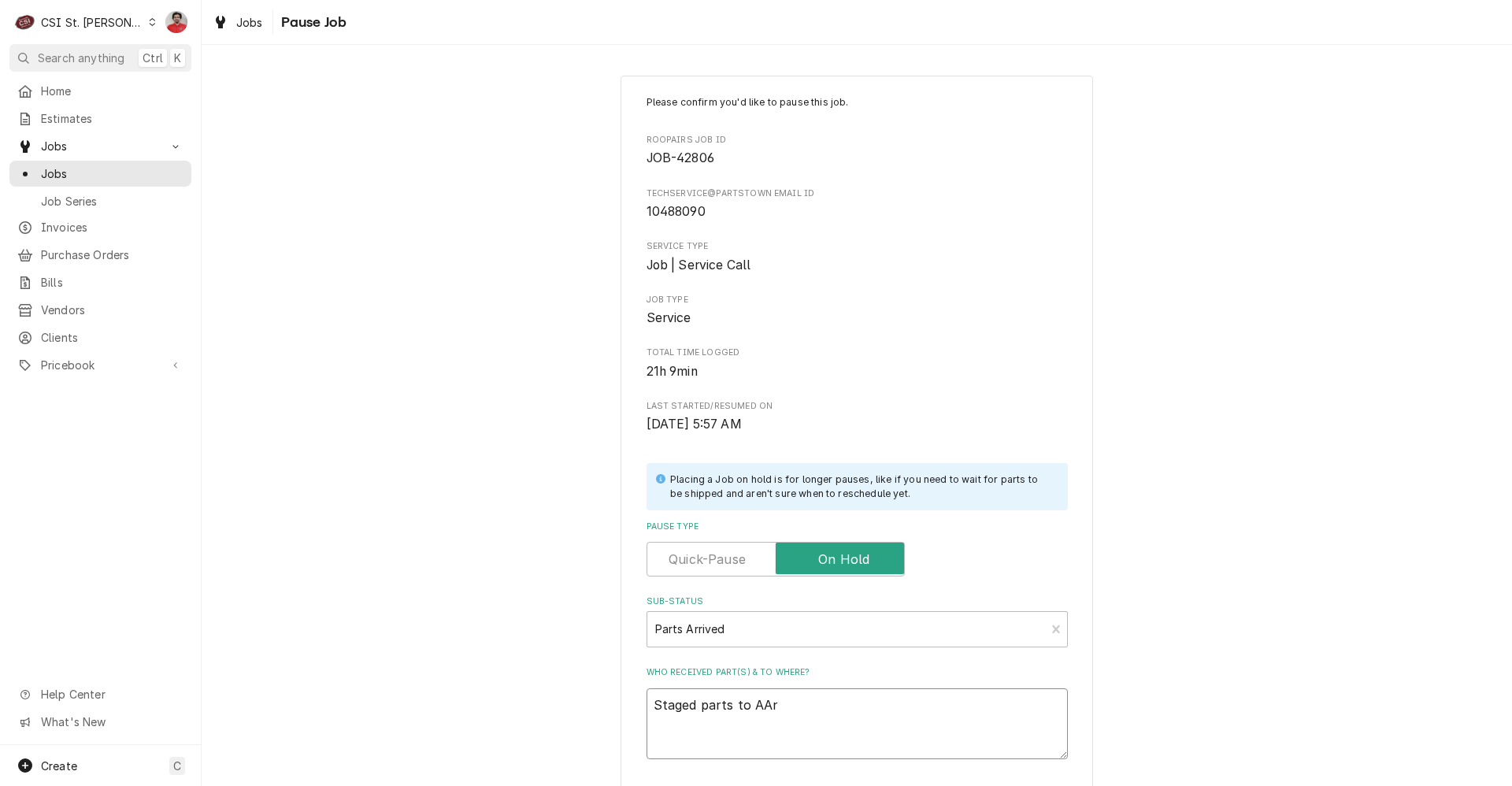
type textarea "Staged parts to AAre"
type textarea "x"
type textarea "Staged parts to AArea"
type textarea "x"
type textarea "Staged parts to AArea"
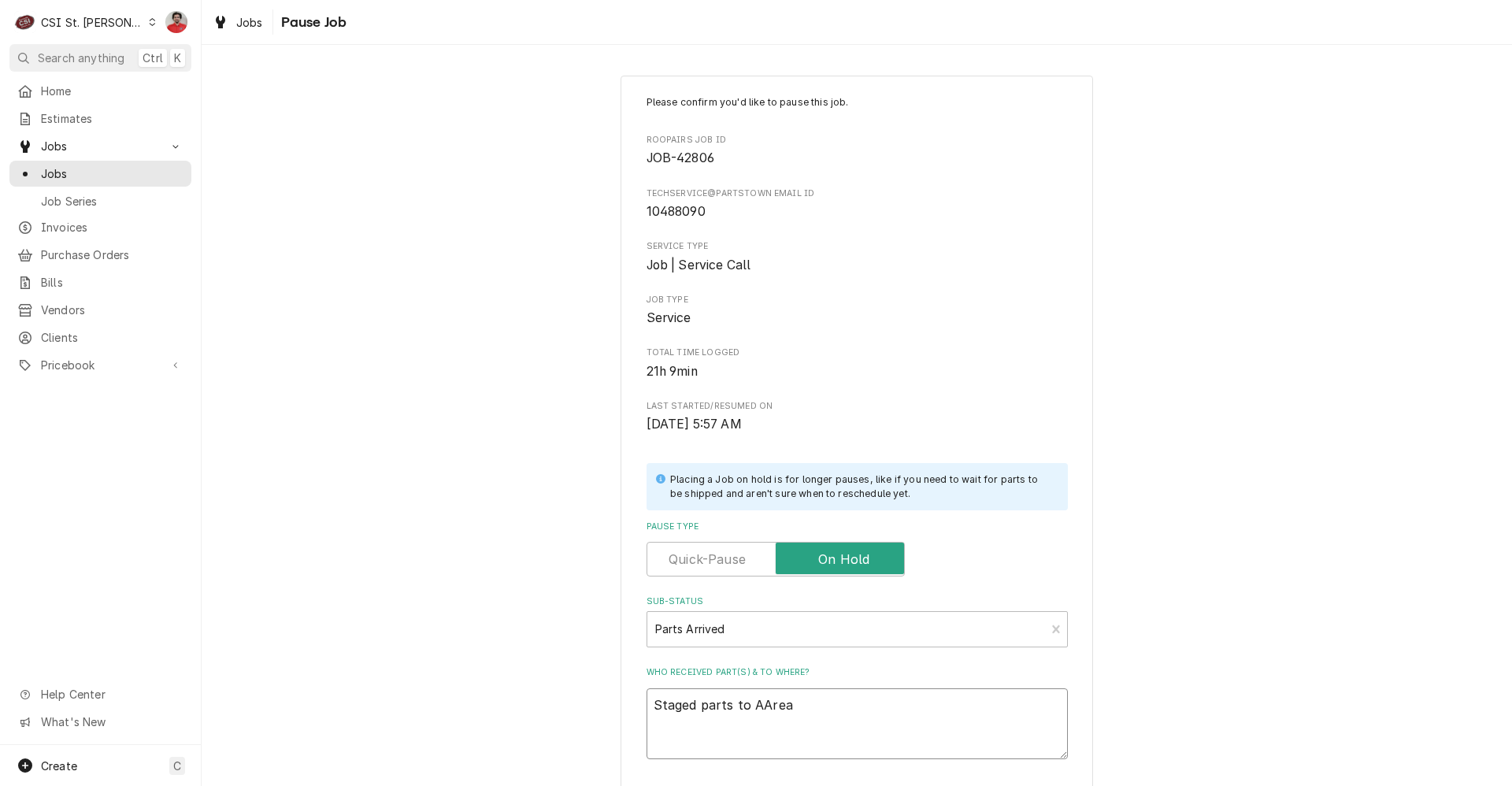
type textarea "x"
type textarea "Staged parts to AArea i"
type textarea "x"
type textarea "Staged parts to AArea in"
type textarea "x"
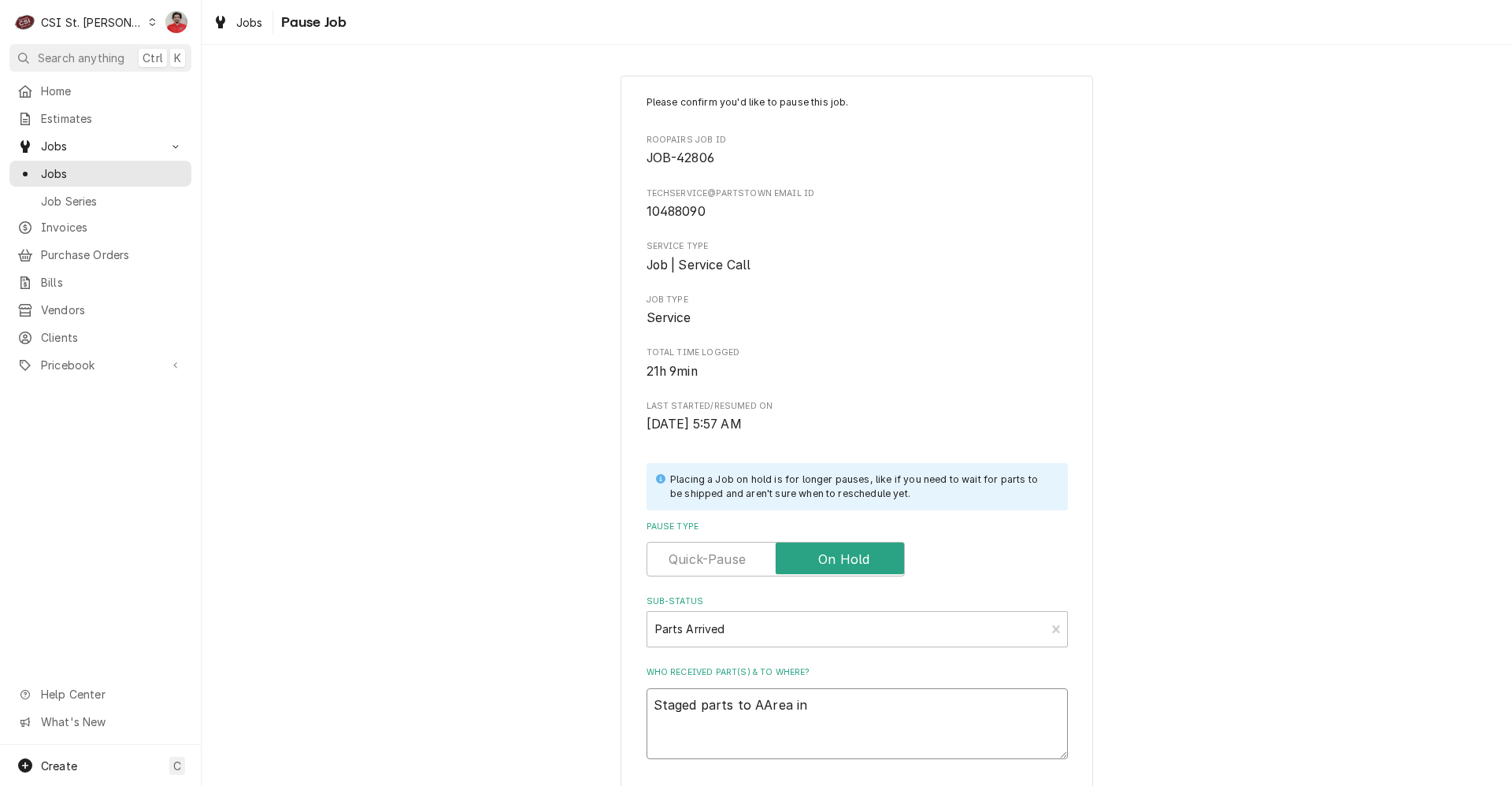
type textarea "Staged parts to AArea in"
type textarea "x"
type textarea "Staged parts to AArea in f"
type textarea "x"
type textarea "Staged parts to AArea in fr"
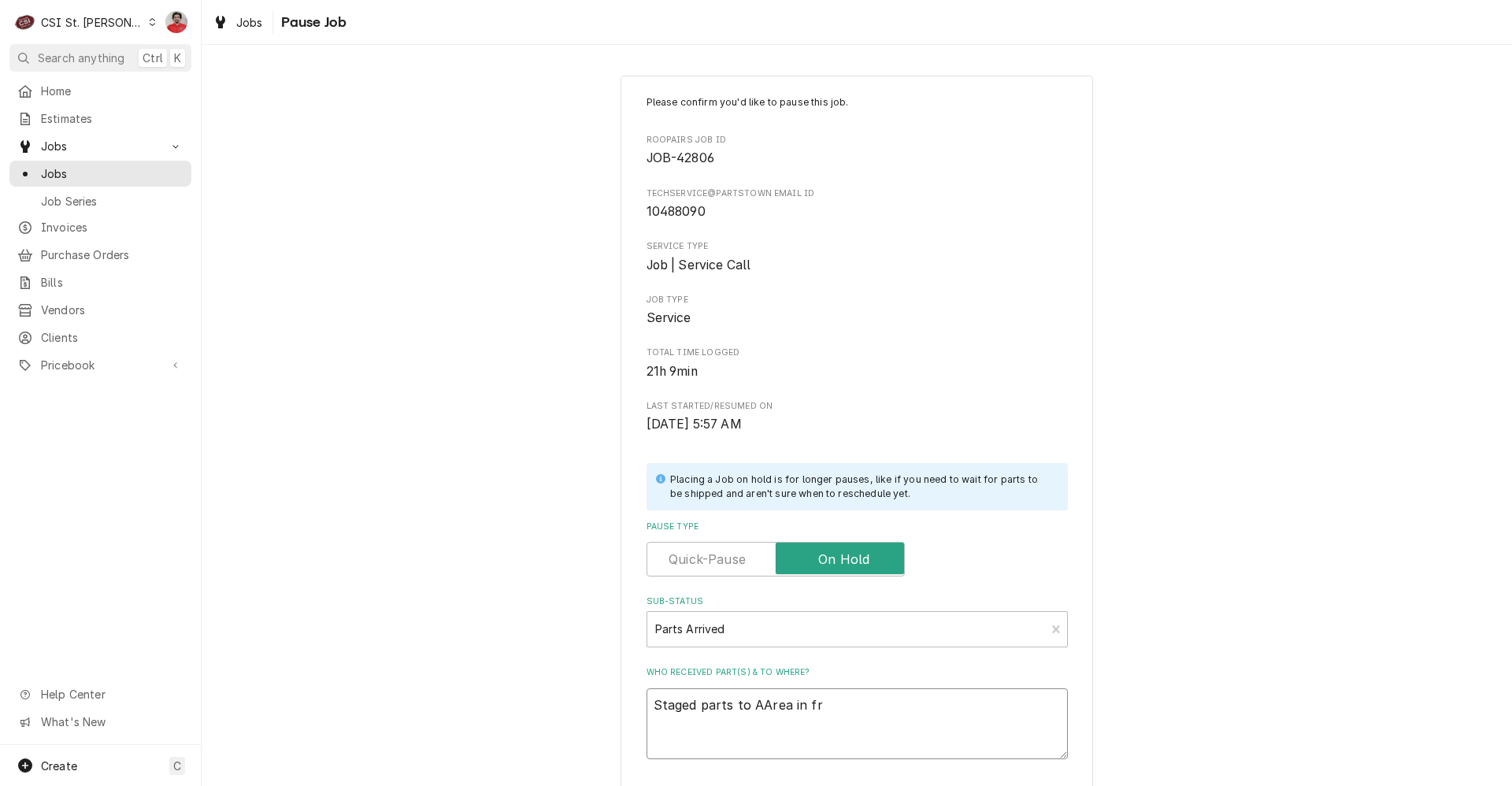
type textarea "x"
type textarea "Staged parts to AArea in fro"
type textarea "x"
type textarea "Staged parts to AArea in fron"
type textarea "x"
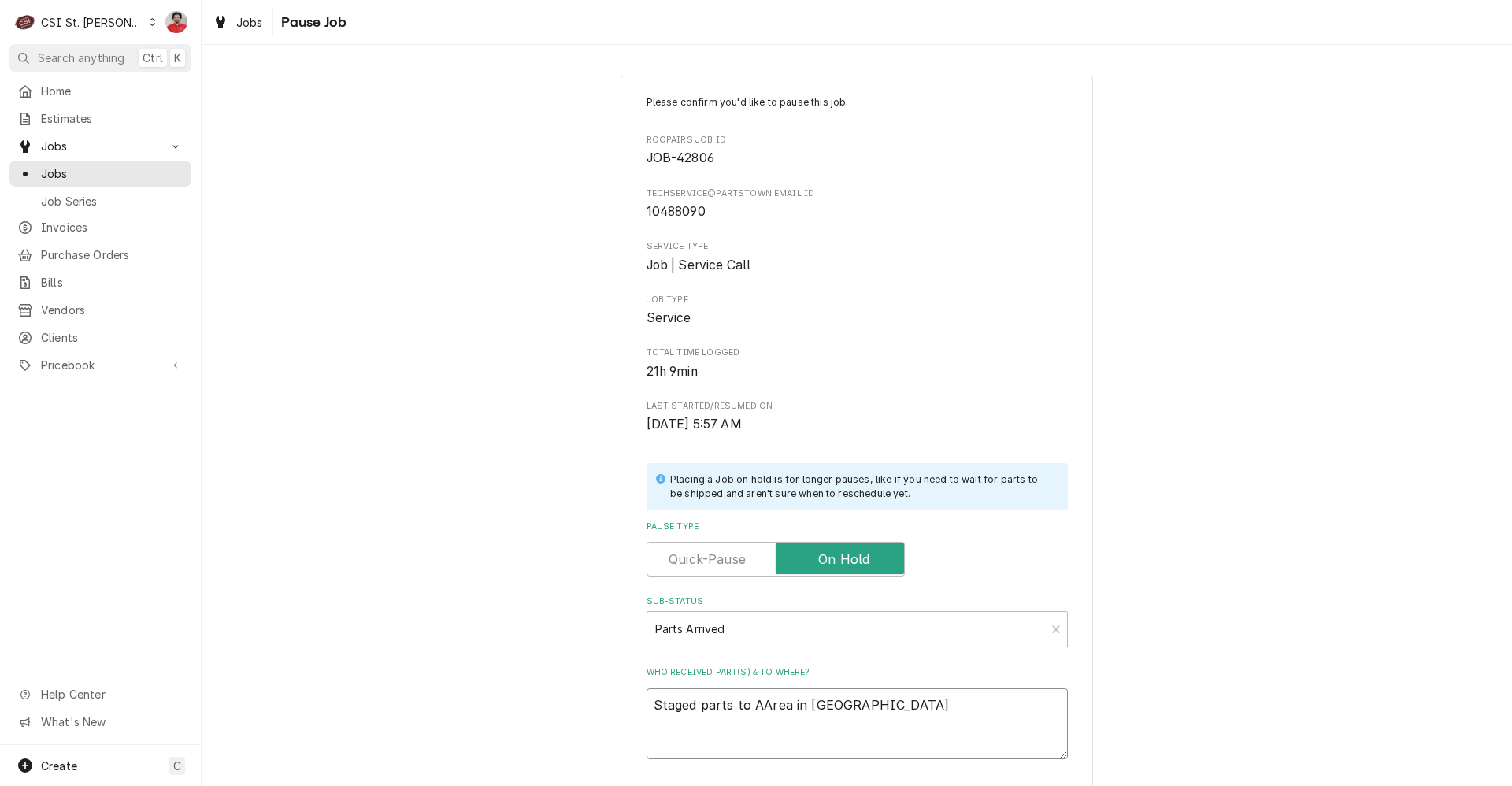
type textarea "Staged parts to AArea in front"
type textarea "x"
type textarea "Staged parts to AArea in front"
type textarea "x"
type textarea "Staged parts to AArea in front o"
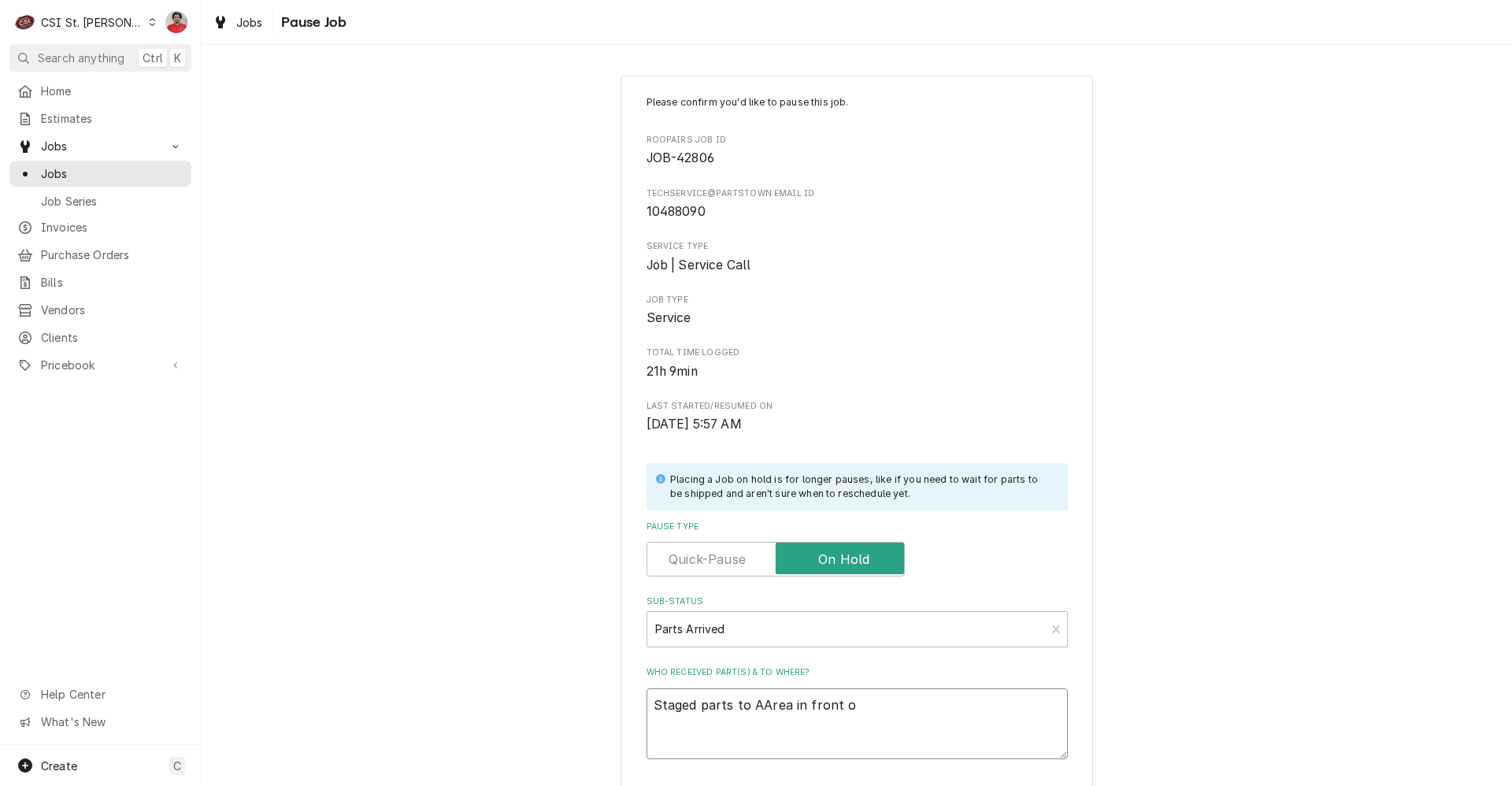
type textarea "x"
type textarea "Staged parts to AArea in front of"
type textarea "x"
type textarea "Staged parts to AArea in front of"
type textarea "x"
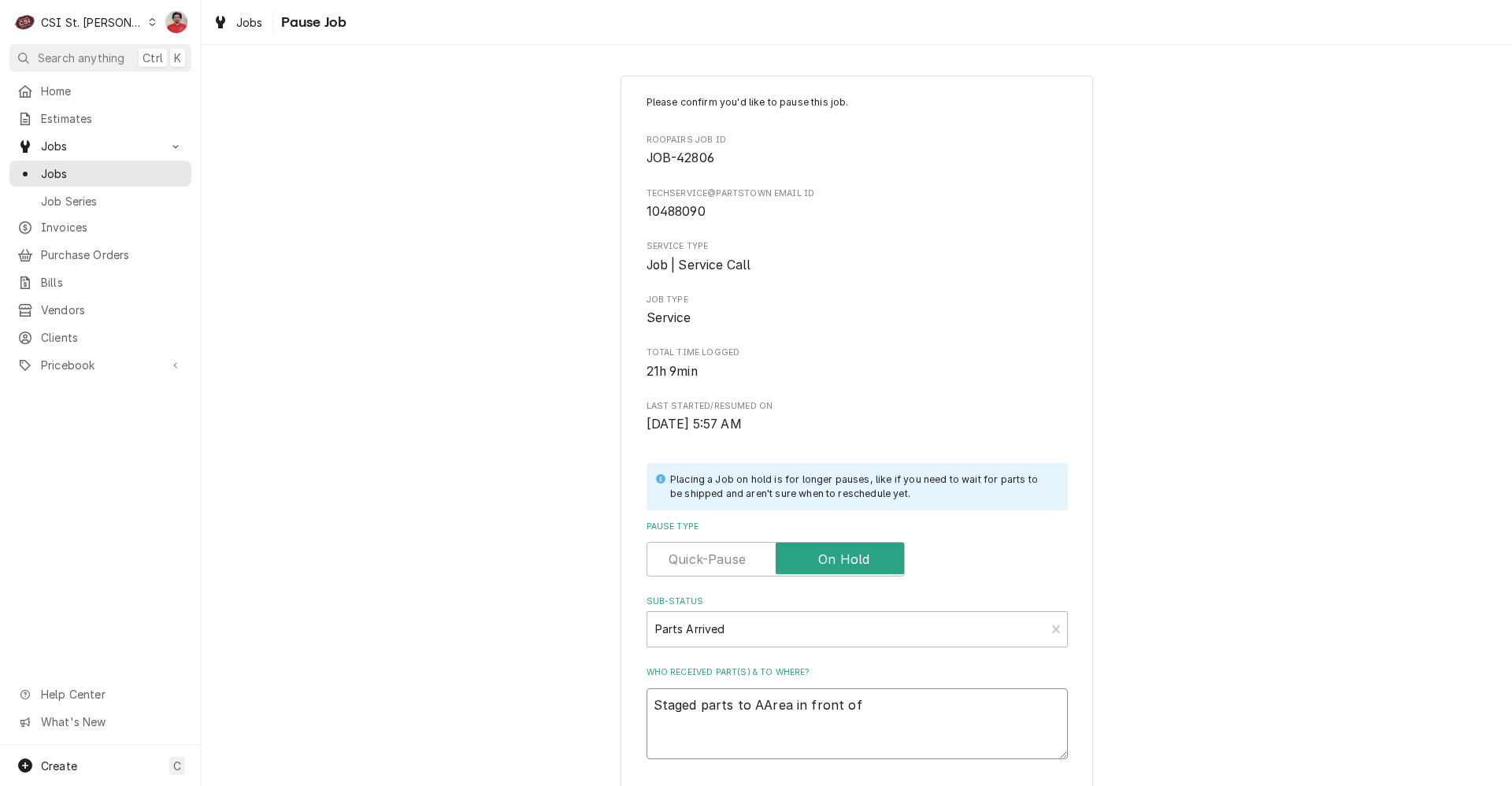
type textarea "Staged parts to AArea in front of C"
type textarea "x"
type textarea "Staged parts to AArea in front of Co"
type textarea "x"
type textarea "Staged parts to AArea in front of Cou"
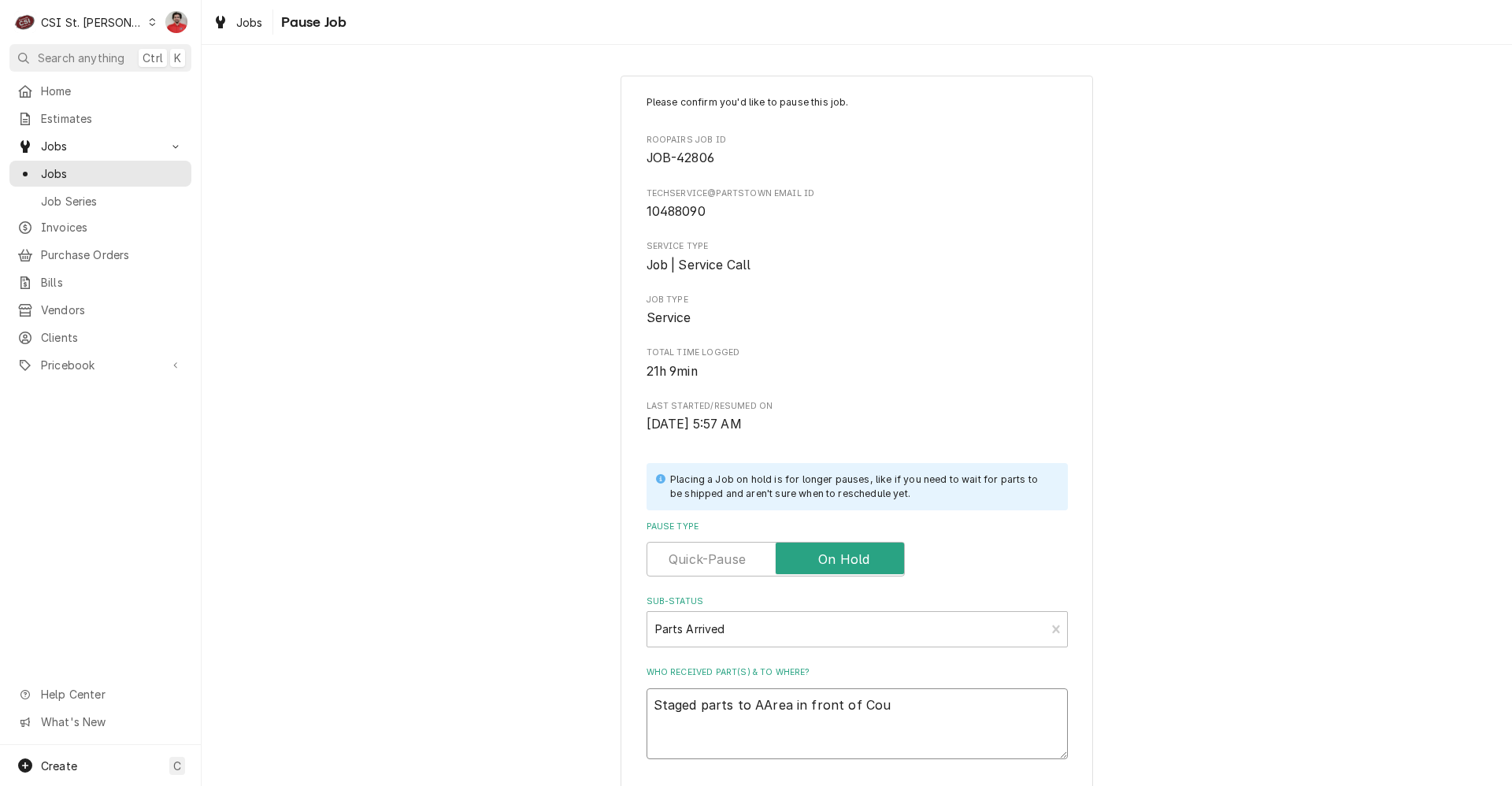
type textarea "x"
type textarea "Staged parts to AArea in front of Cour"
type textarea "x"
type textarea "Staged parts to AArea in front of Court"
type textarea "x"
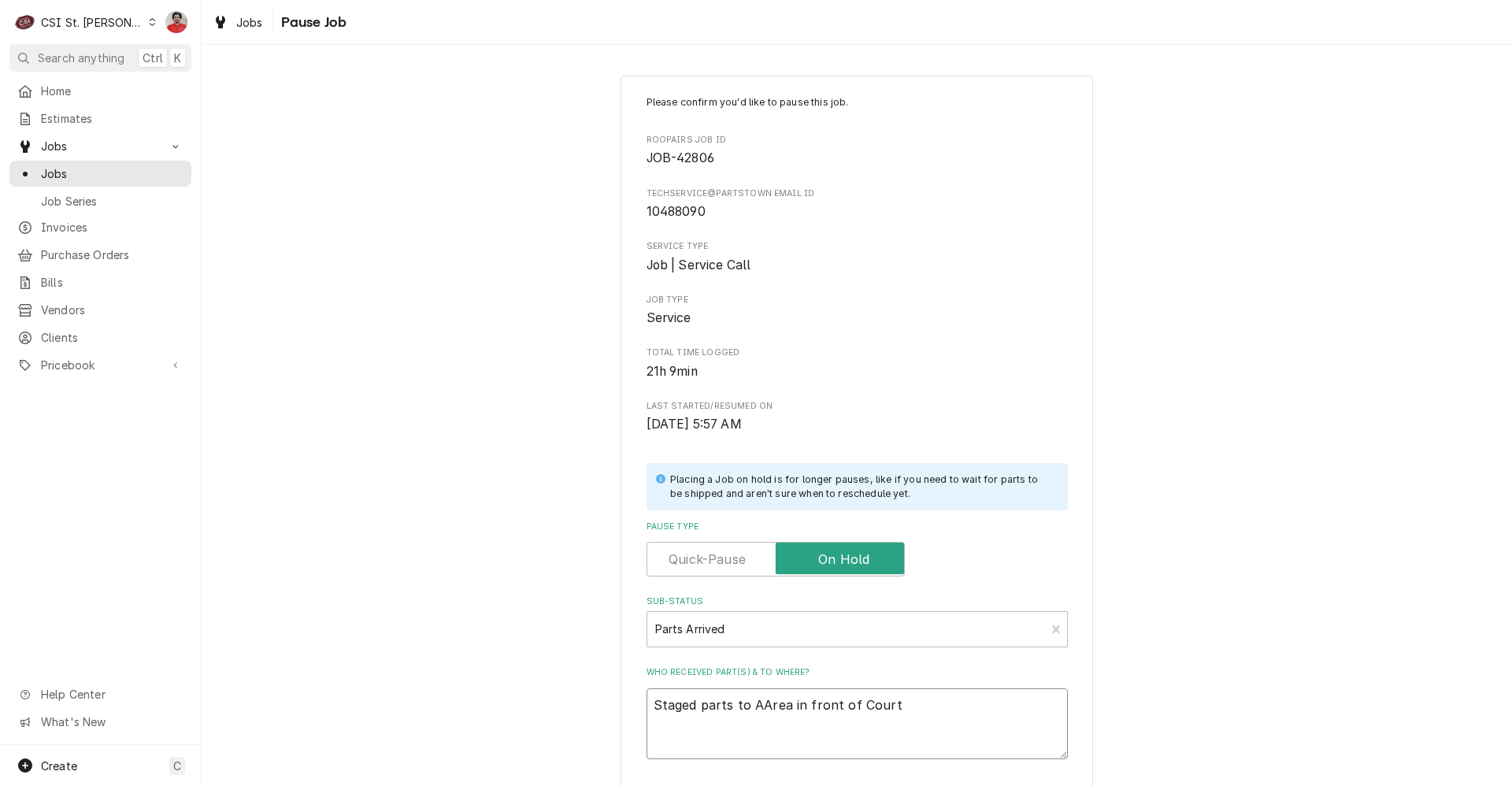
type textarea "Staged parts to AArea in front of Courtn"
type textarea "x"
type textarea "Staged parts to AArea in front of Courtne"
type textarea "x"
type textarea "Staged parts to AArea in front of Courtney"
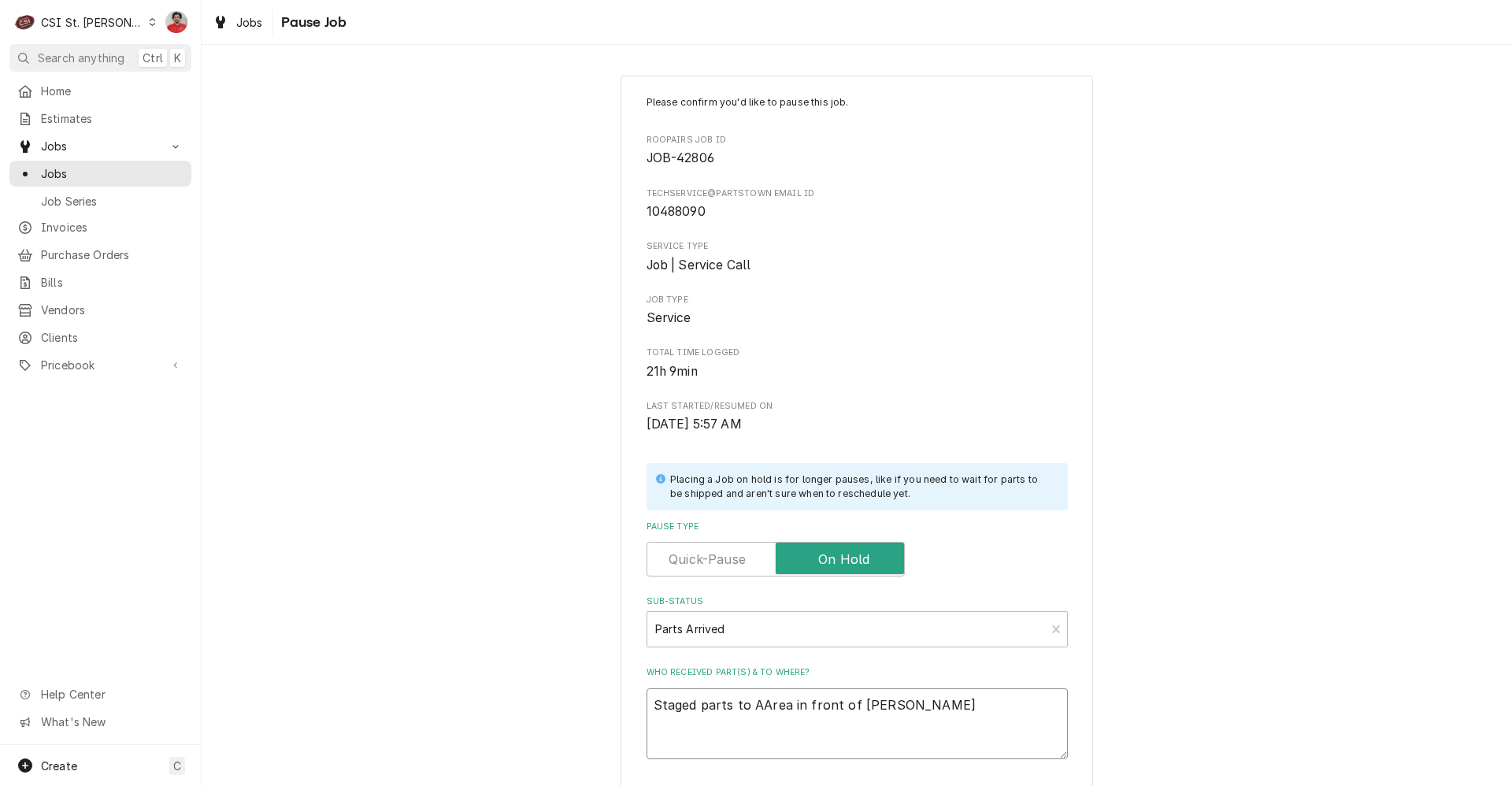
type textarea "x"
type textarea "Staged parts to AArea in front of Courtney'"
type textarea "x"
type textarea "Staged parts to AArea in front of Courtney's"
type textarea "x"
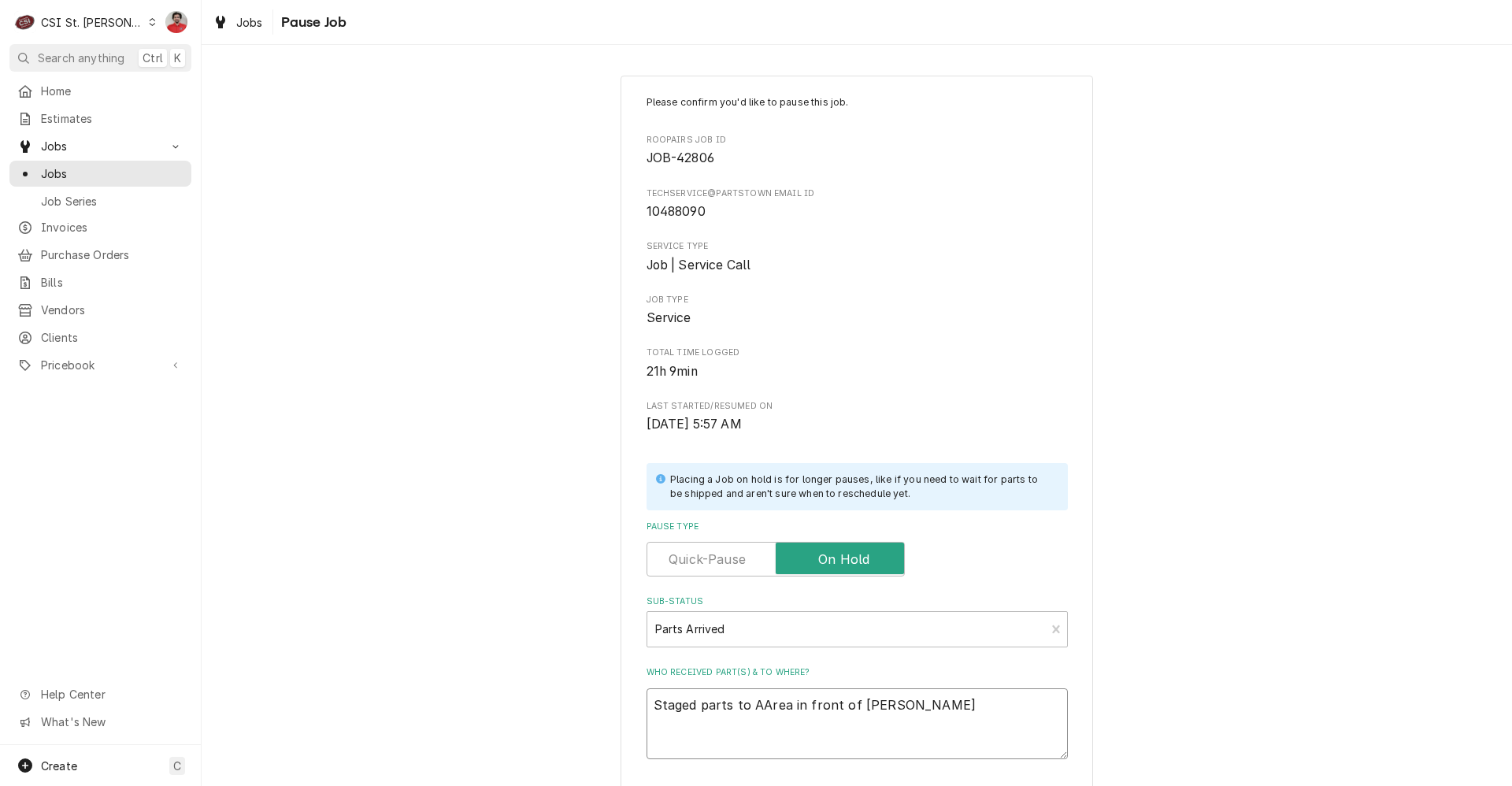
type textarea "Staged parts to AArea in front of Courtney's"
type textarea "x"
type textarea "Staged parts to AArea in front of Courtney's s"
type textarea "x"
type textarea "Staged parts to AArea in front of Courtney's sh"
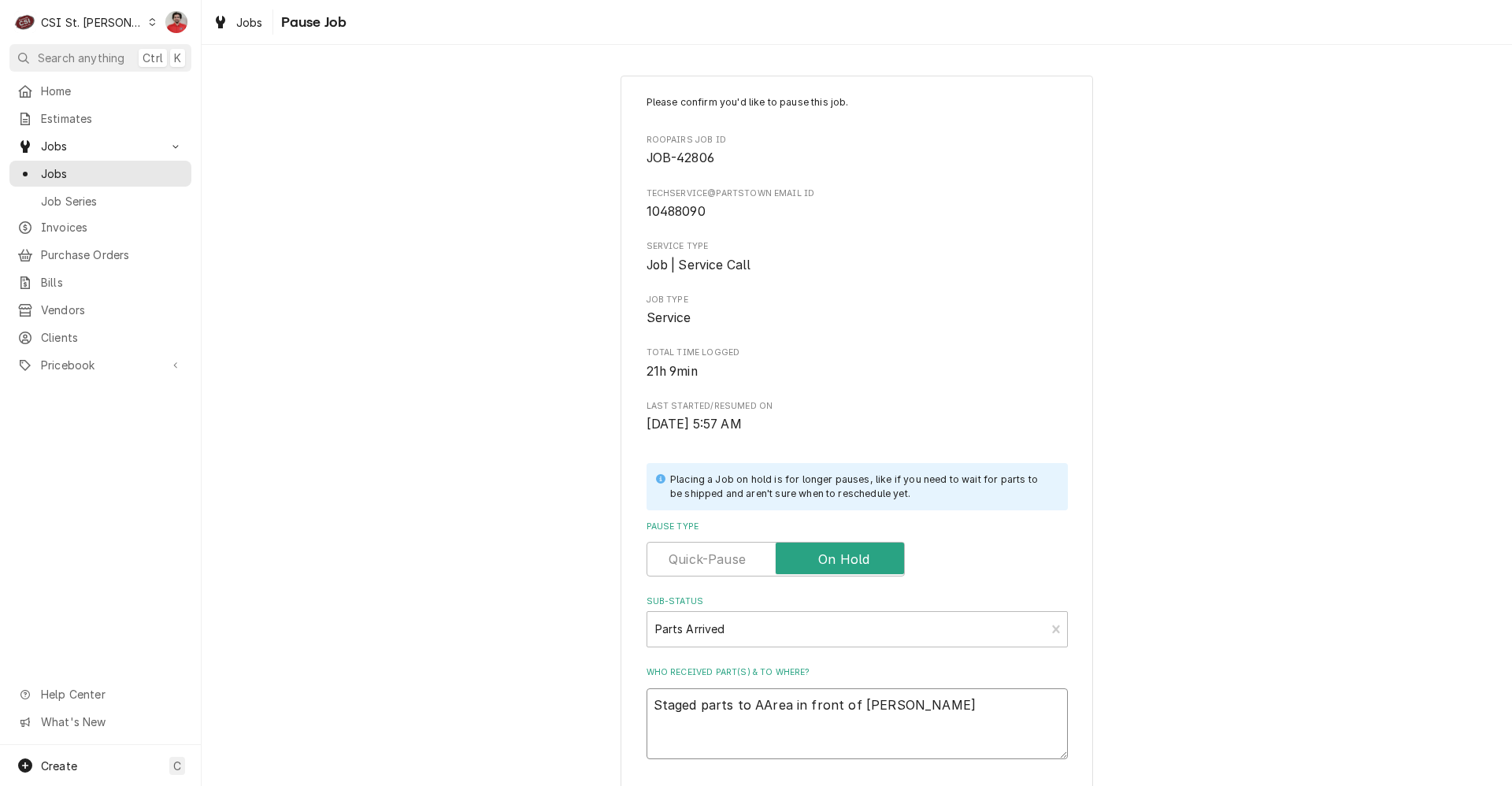
type textarea "x"
type textarea "Staged parts to AArea in front of Courtney's she"
type textarea "x"
type textarea "Staged parts to AArea in front of Courtney's shel"
type textarea "x"
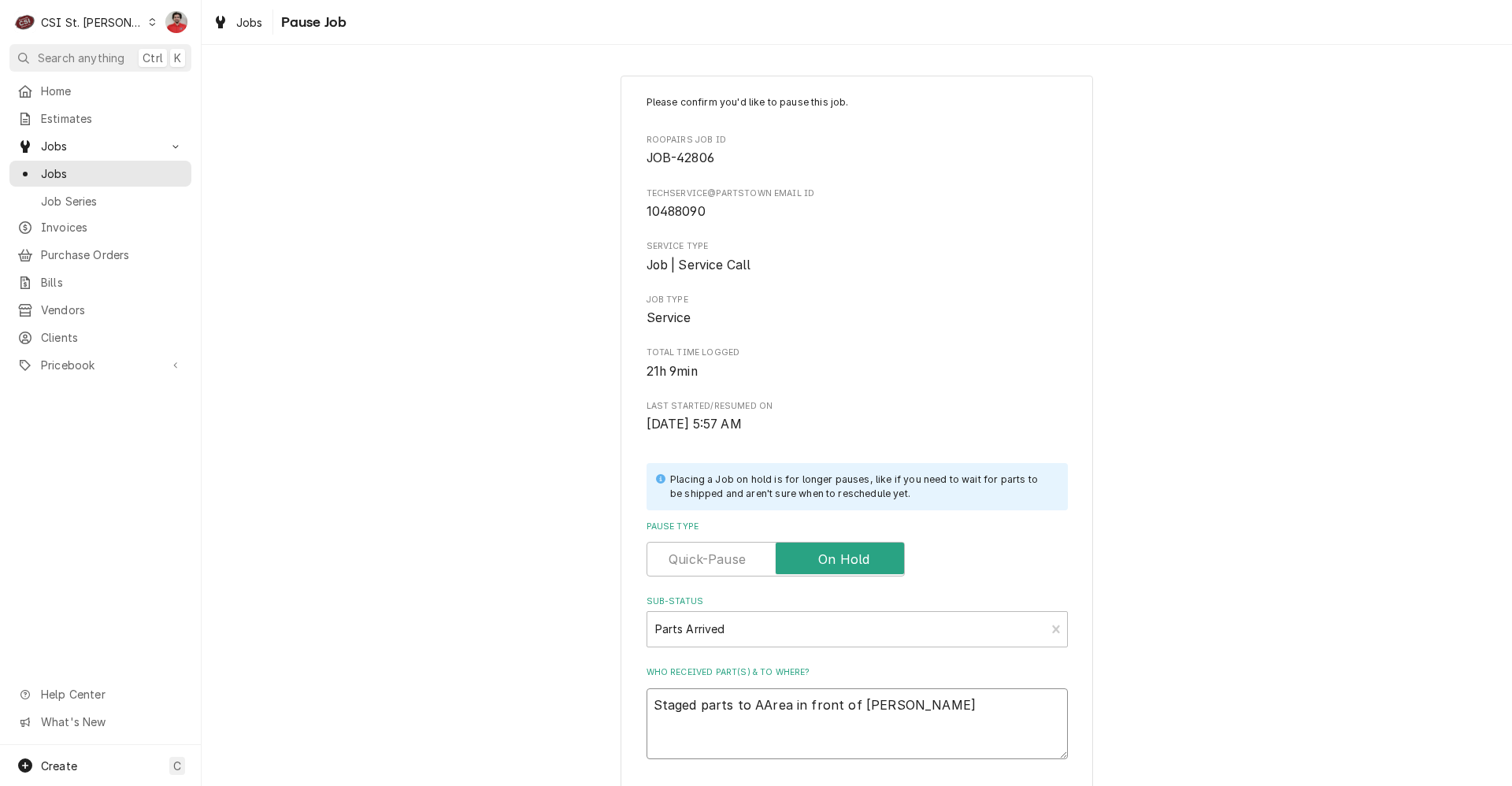
type textarea "Staged parts to AArea in front of Courtney's shelf"
type textarea "x"
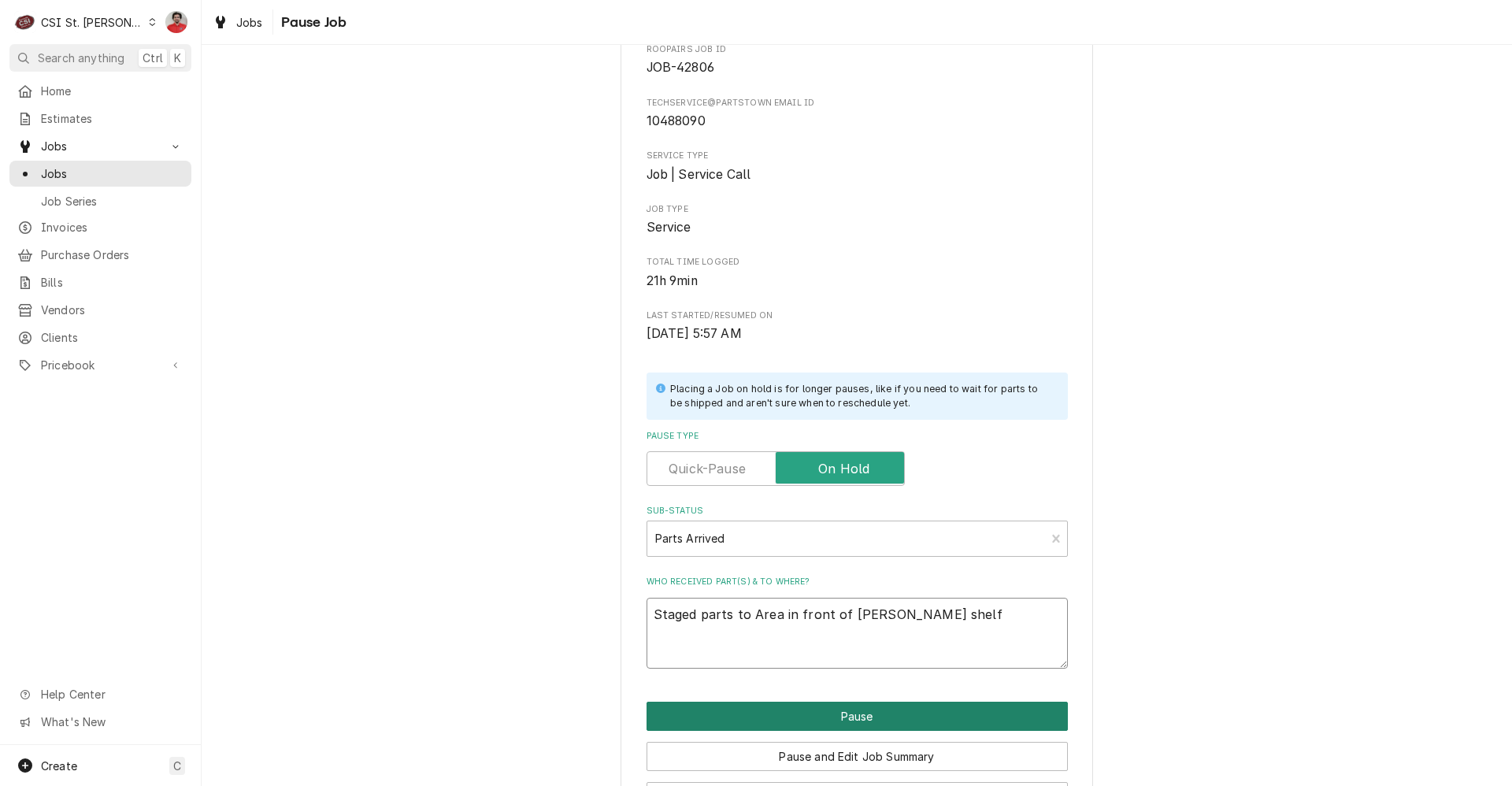
scroll to position [150, 0]
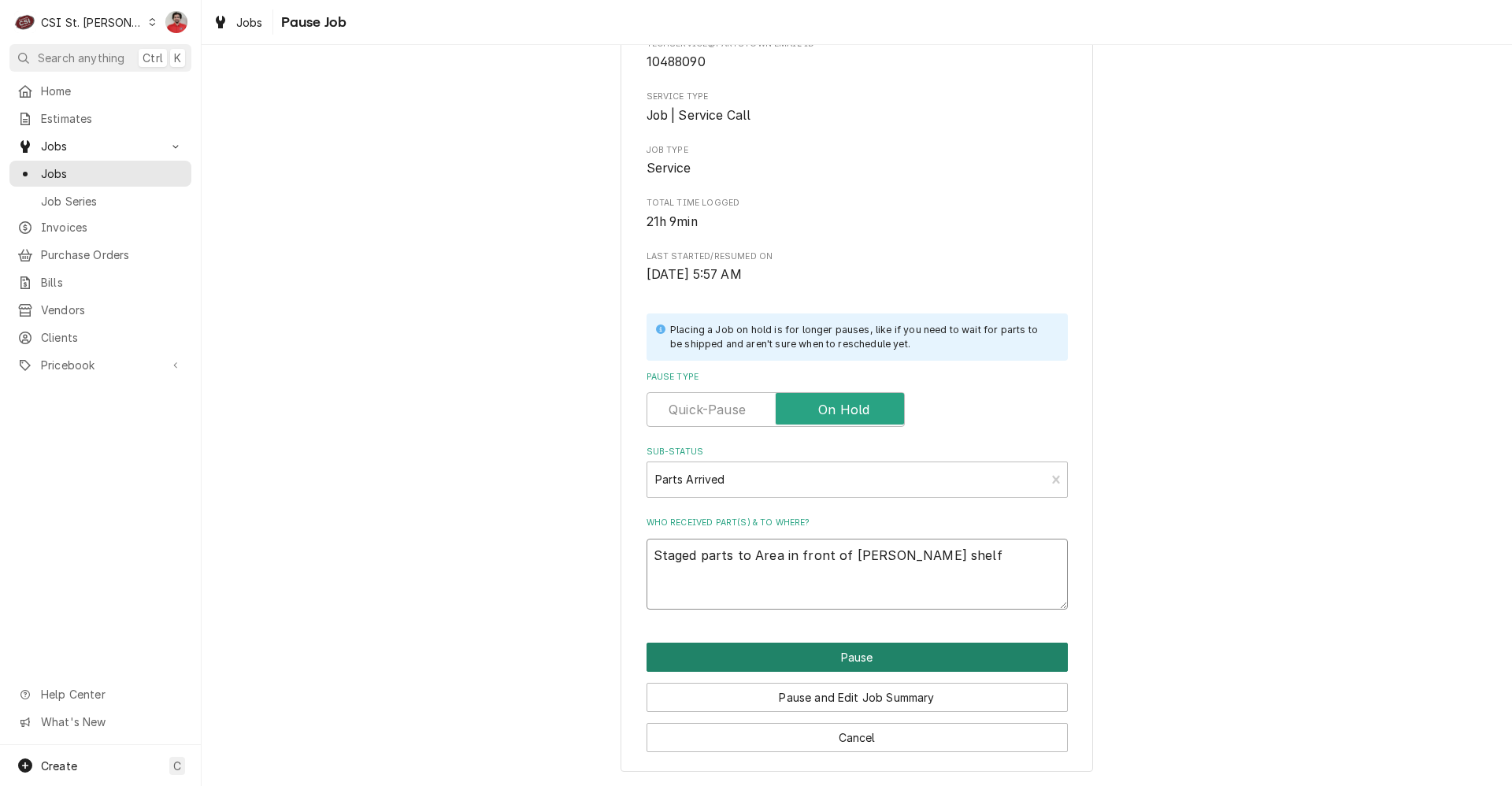
type textarea "Staged parts to Area in front of Courtney's shelf"
click at [851, 646] on button "Pause" at bounding box center [857, 657] width 421 height 29
type textarea "x"
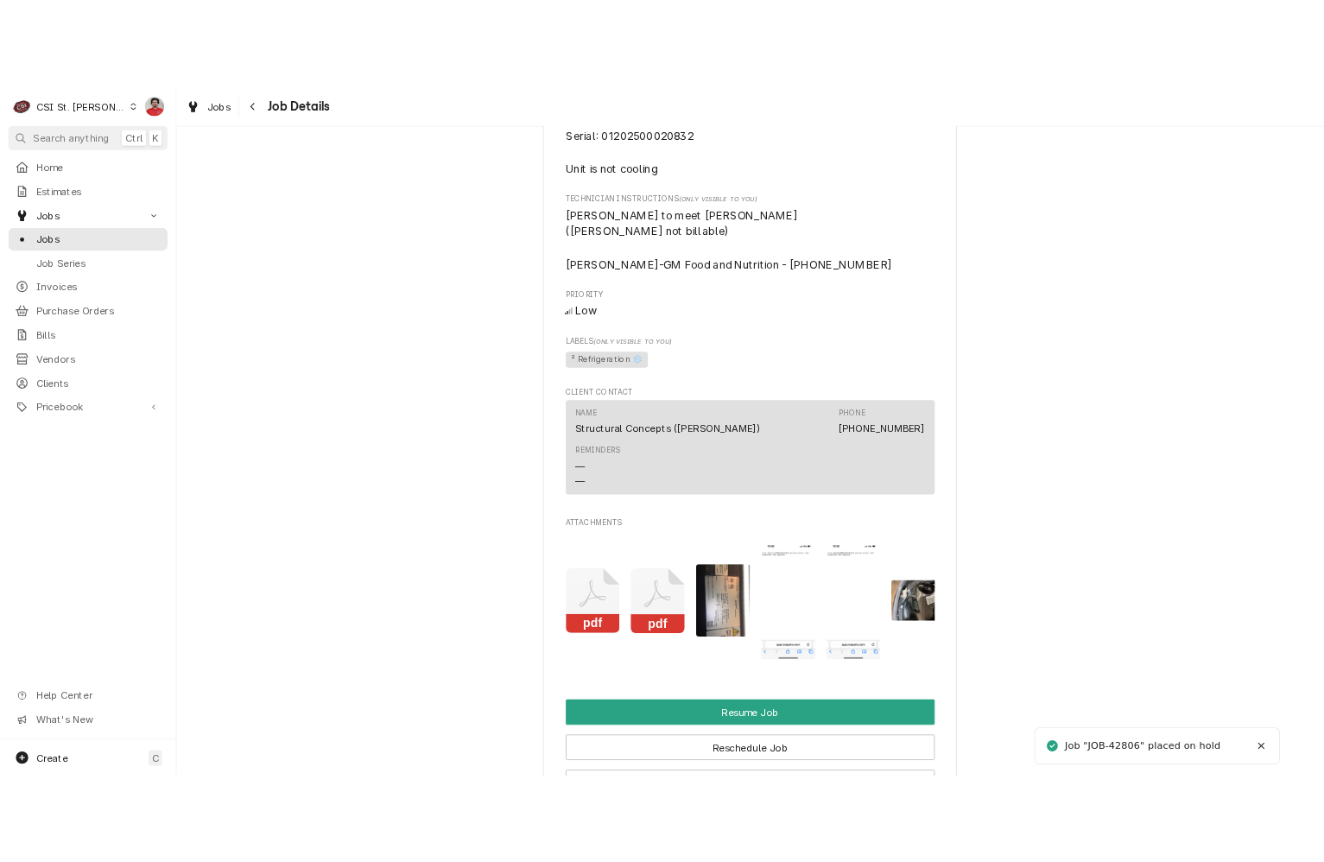
scroll to position [2159, 0]
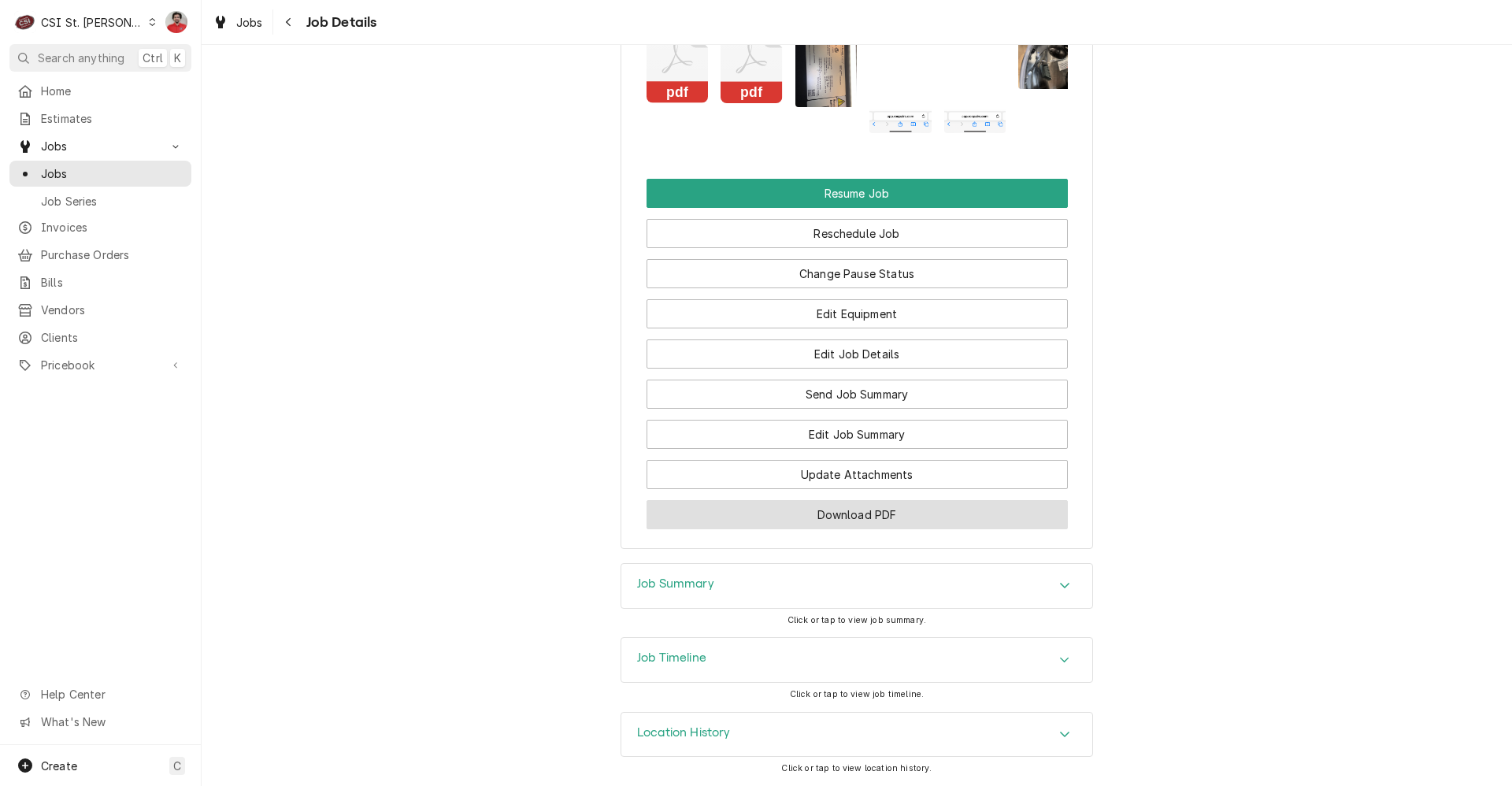
click at [919, 505] on button "Download PDF" at bounding box center [857, 514] width 421 height 29
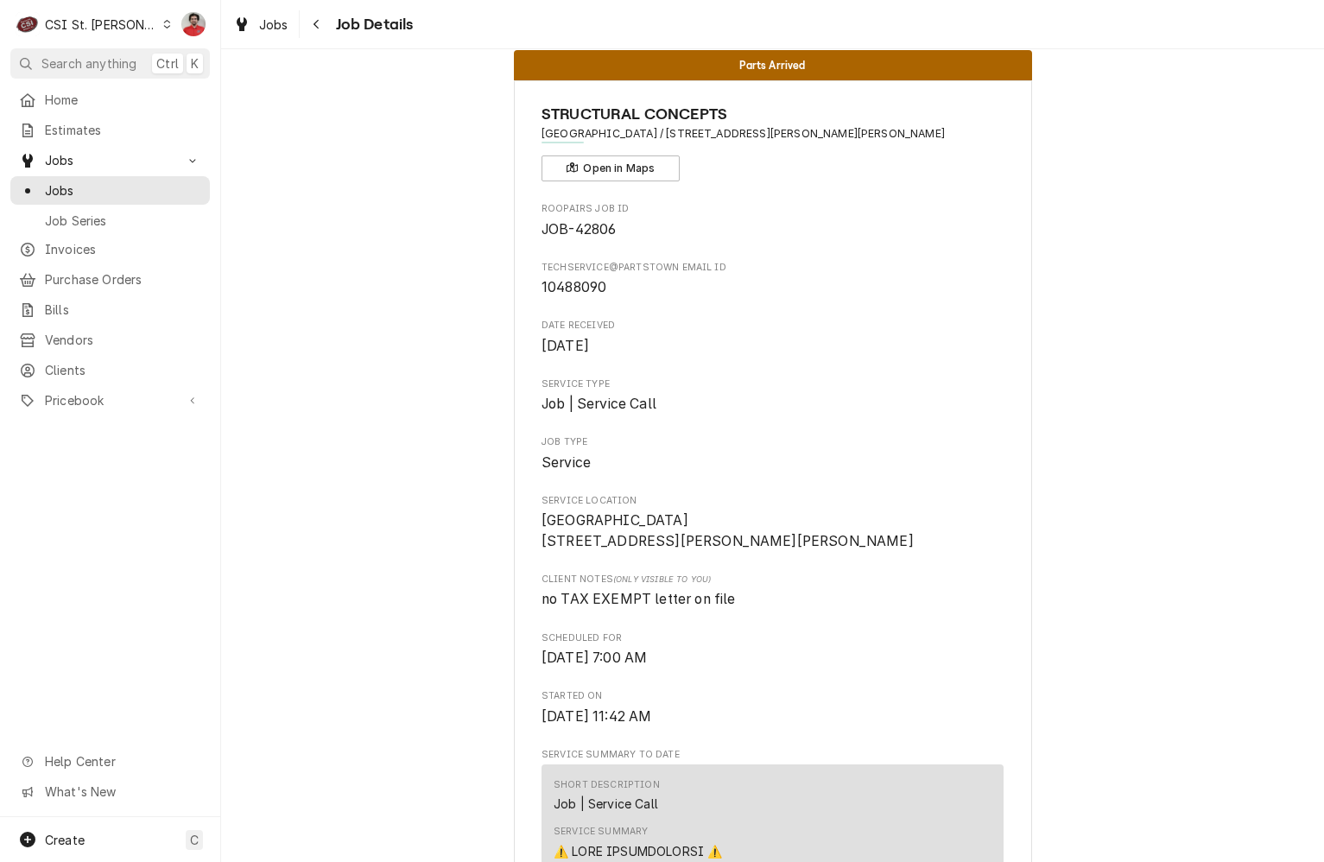
scroll to position [0, 0]
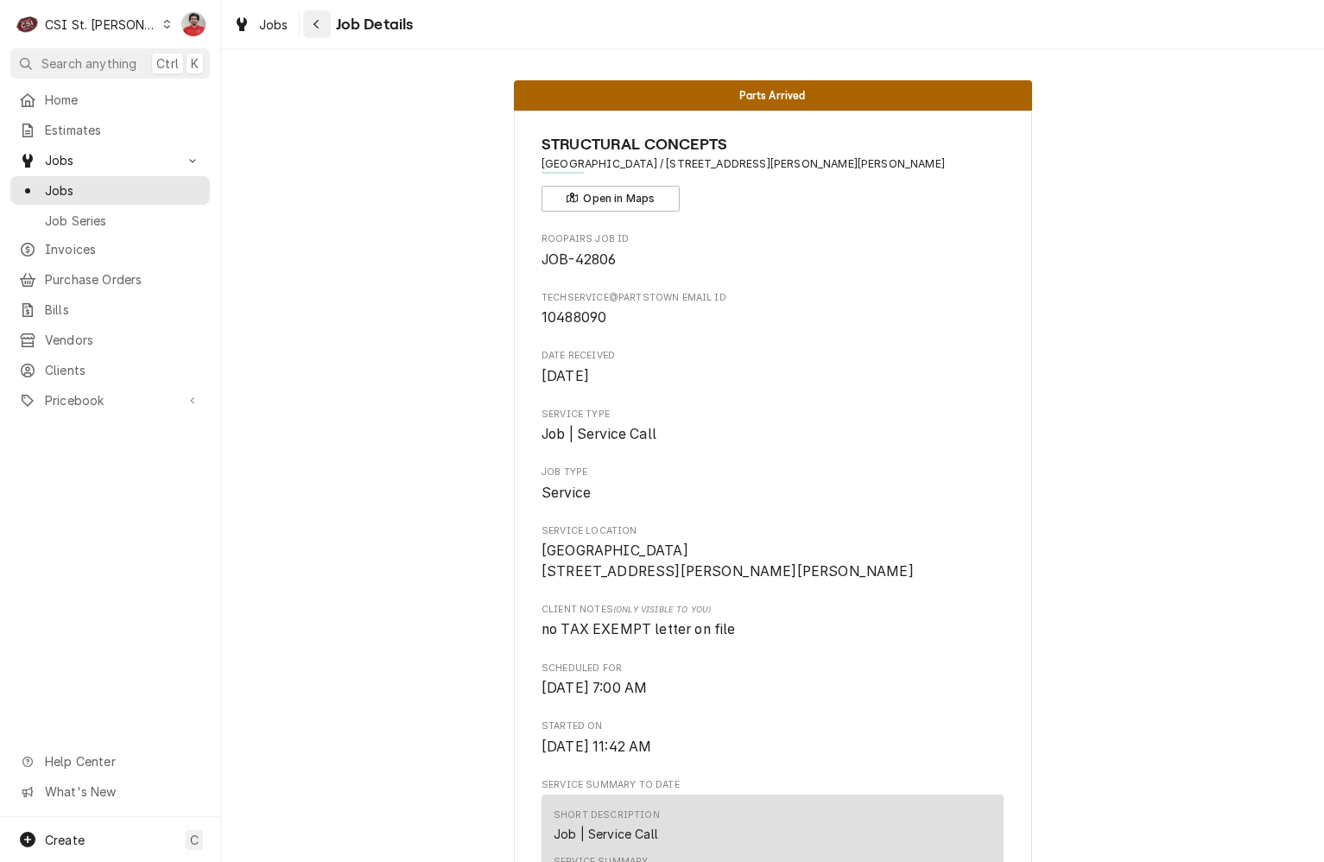
click at [309, 28] on div "Navigate back" at bounding box center [316, 24] width 17 height 17
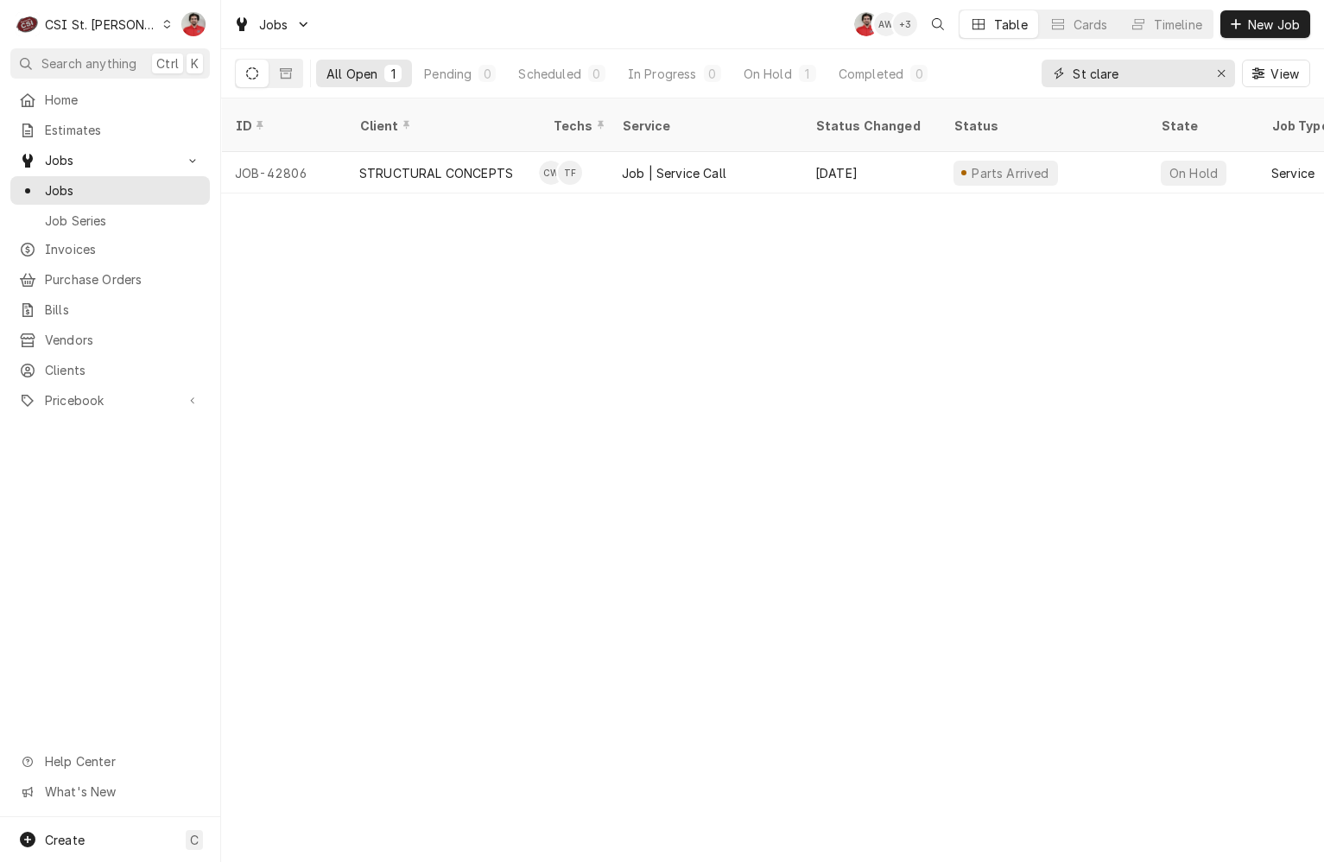
drag, startPoint x: 941, startPoint y: 52, endPoint x: 772, endPoint y: 52, distance: 169.3
click at [772, 52] on div "All Open 1 Pending 0 Scheduled 0 In Progress 0 On Hold 1 Completed 0 St clare V…" at bounding box center [772, 73] width 1075 height 48
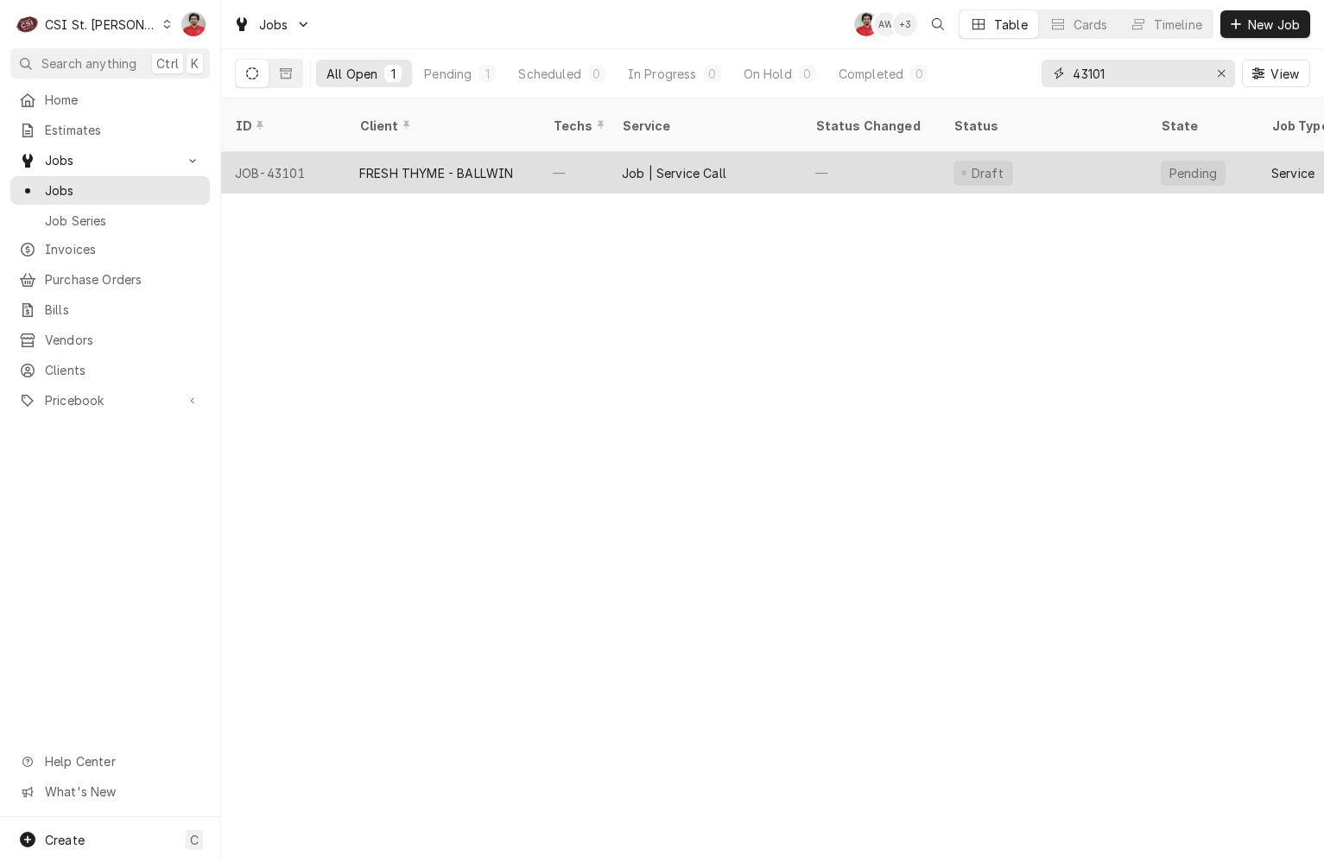
type input "43101"
click at [815, 152] on div "—" at bounding box center [870, 172] width 138 height 41
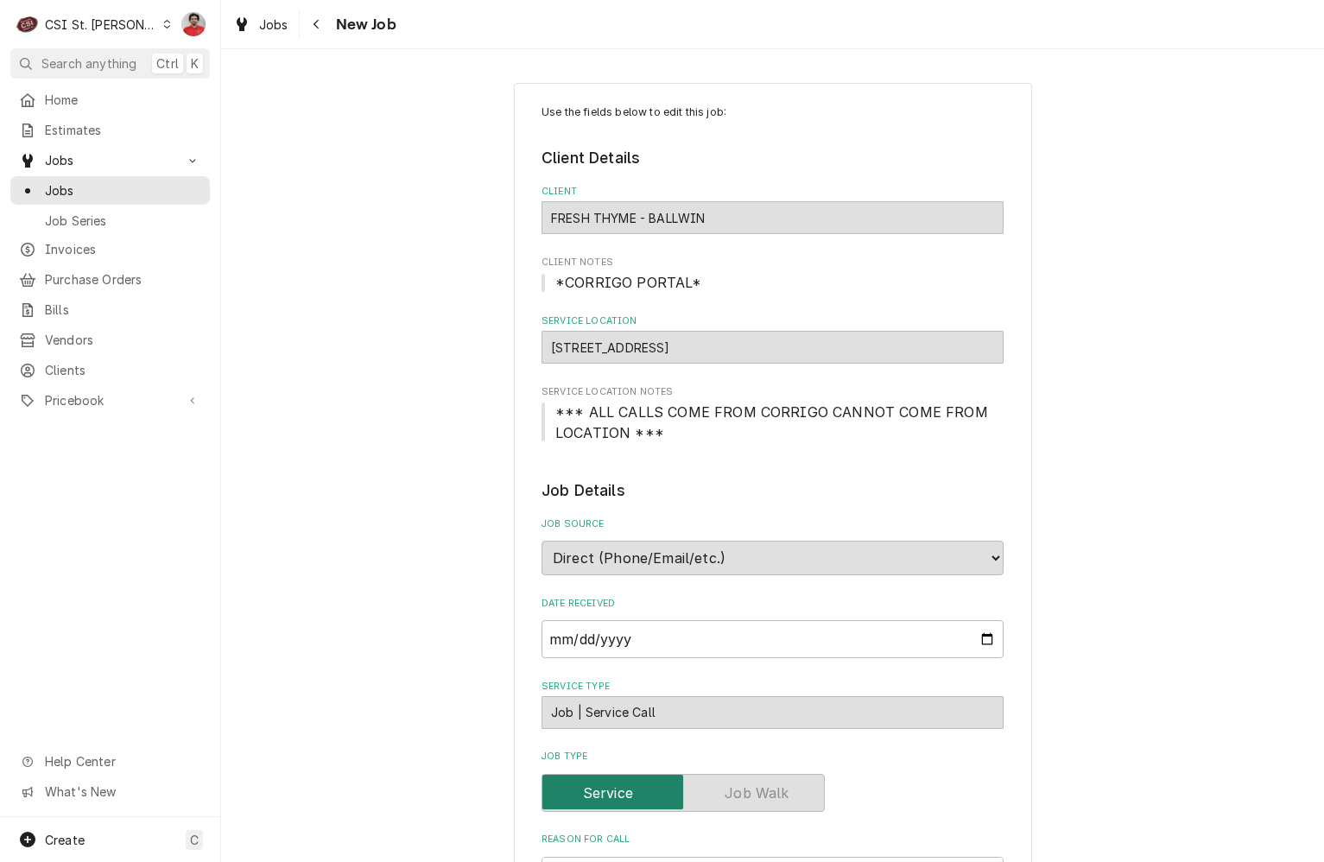
type textarea "x"
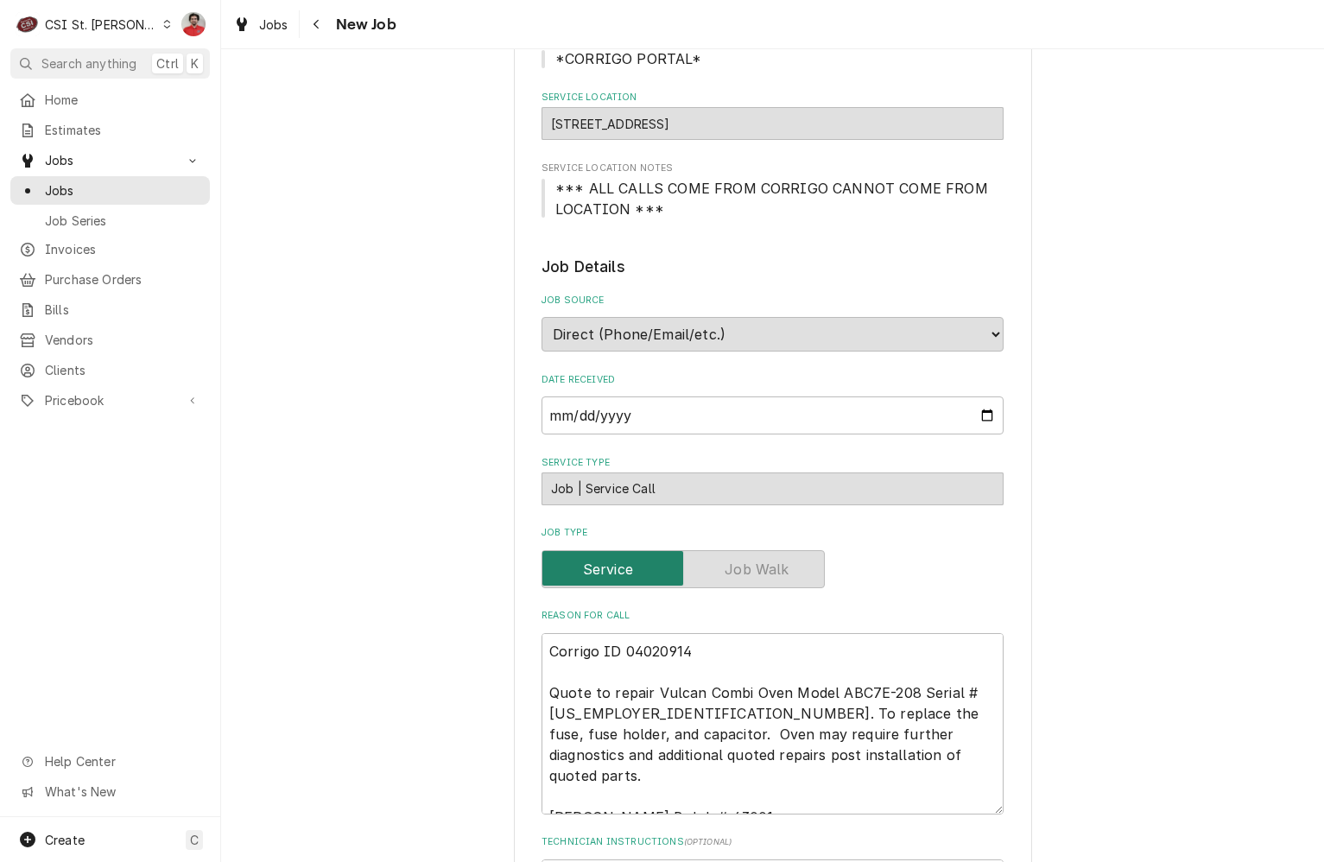
scroll to position [777, 0]
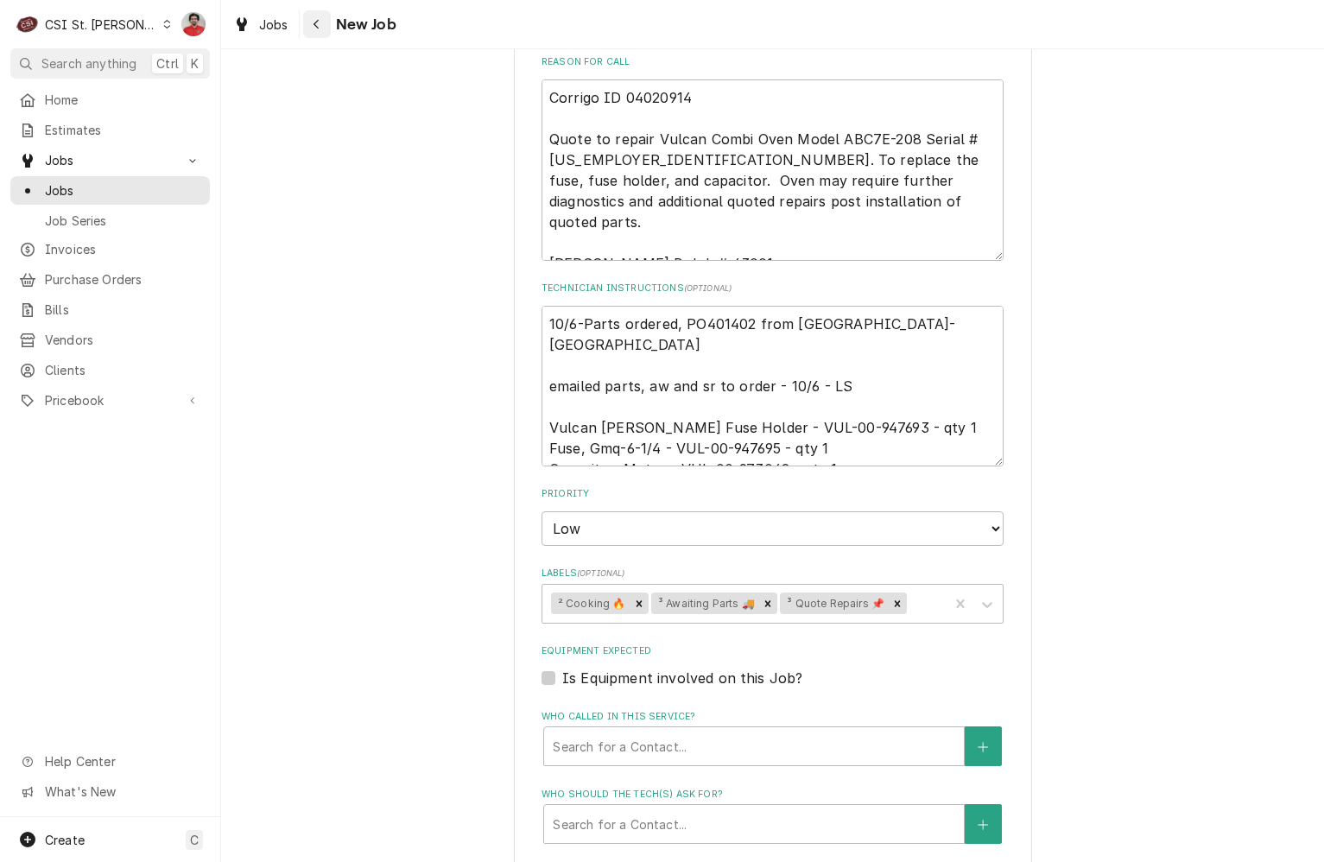
click at [315, 31] on div "Navigate back" at bounding box center [316, 24] width 17 height 17
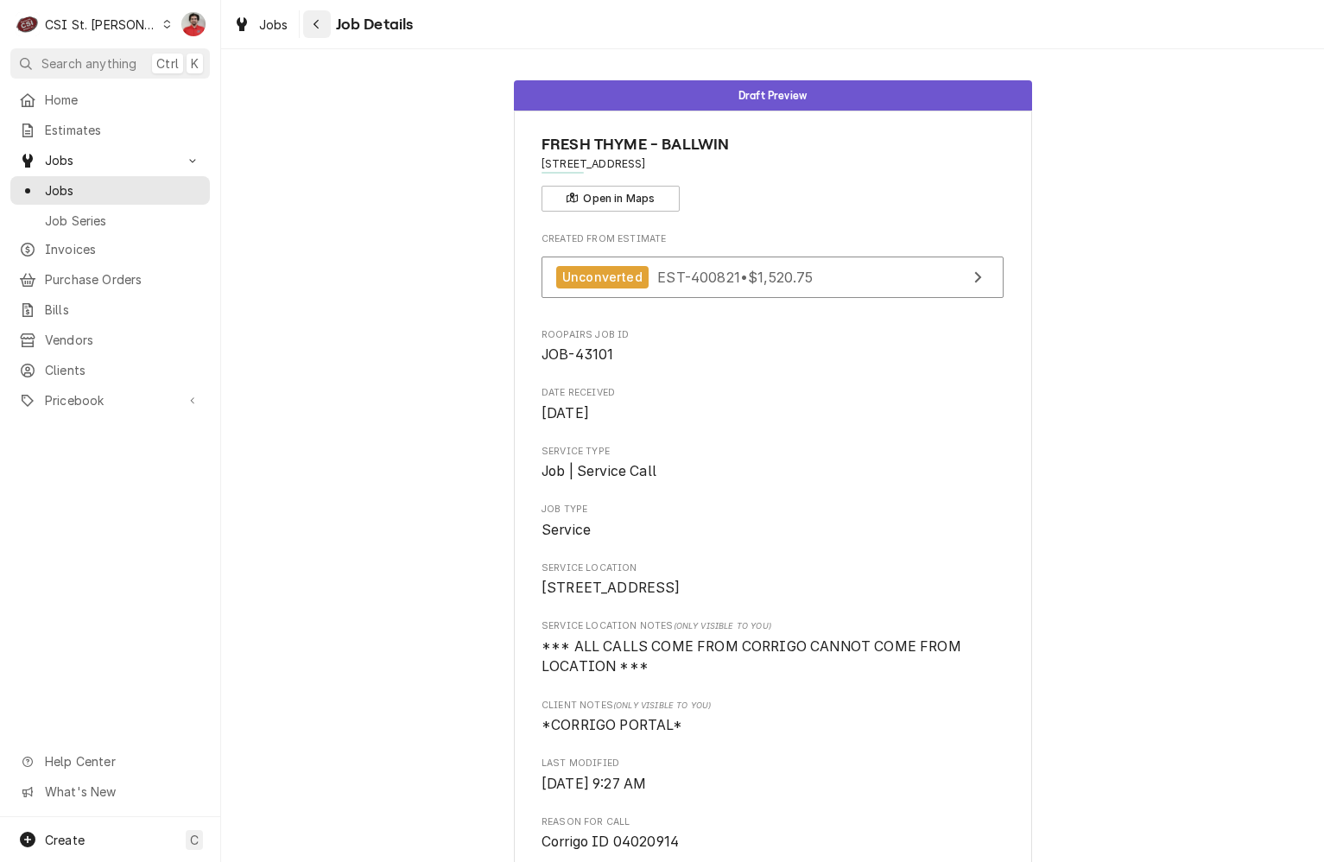
click at [306, 20] on button "Navigate back" at bounding box center [317, 24] width 28 height 28
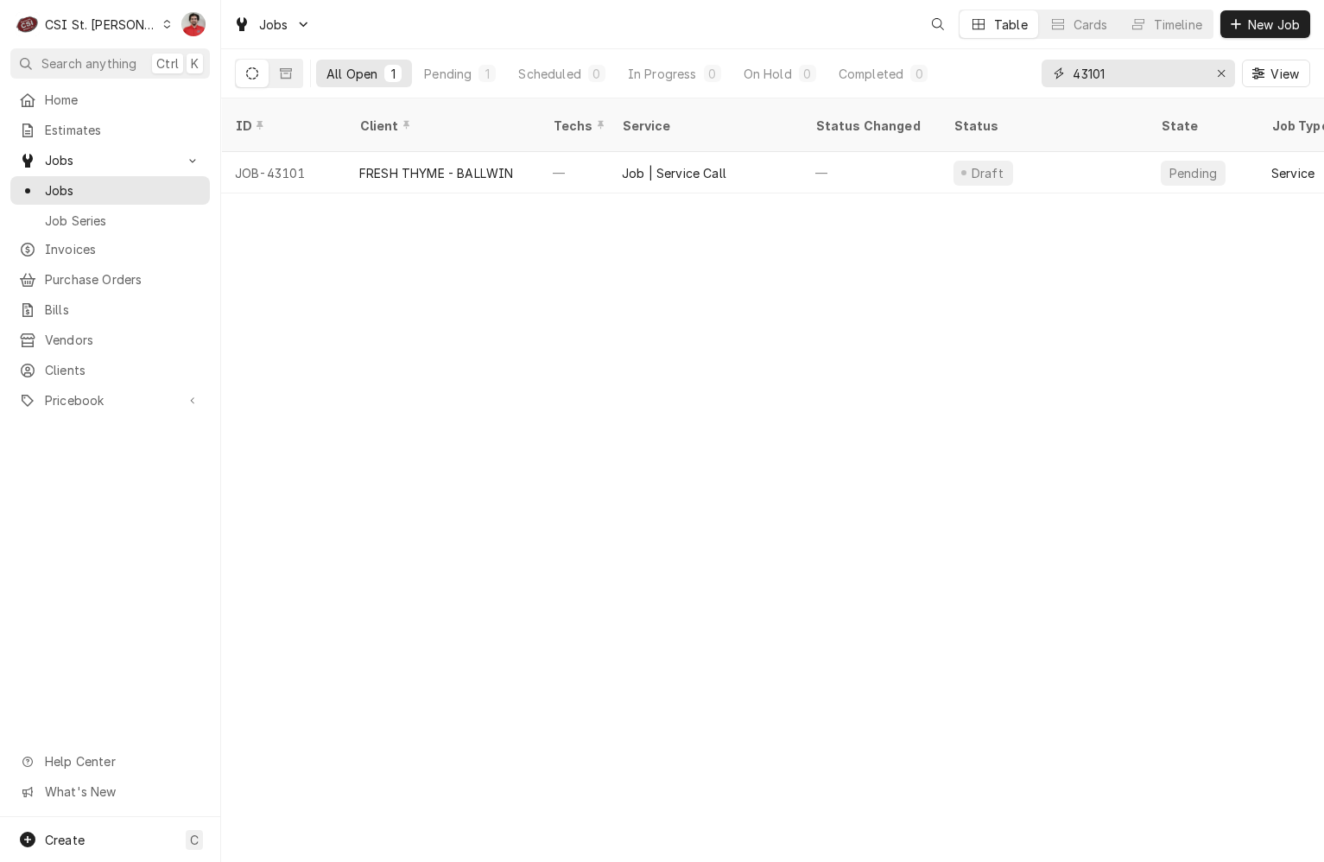
click at [1157, 76] on input "43101" at bounding box center [1138, 74] width 130 height 28
click at [1157, 75] on input "43024" at bounding box center [1138, 74] width 130 height 28
click at [1156, 74] on input "43024" at bounding box center [1138, 74] width 130 height 28
click at [1046, 414] on div "ID Client Techs Service Status Changed Status State Job Type Labels Date Receiv…" at bounding box center [772, 479] width 1103 height 763
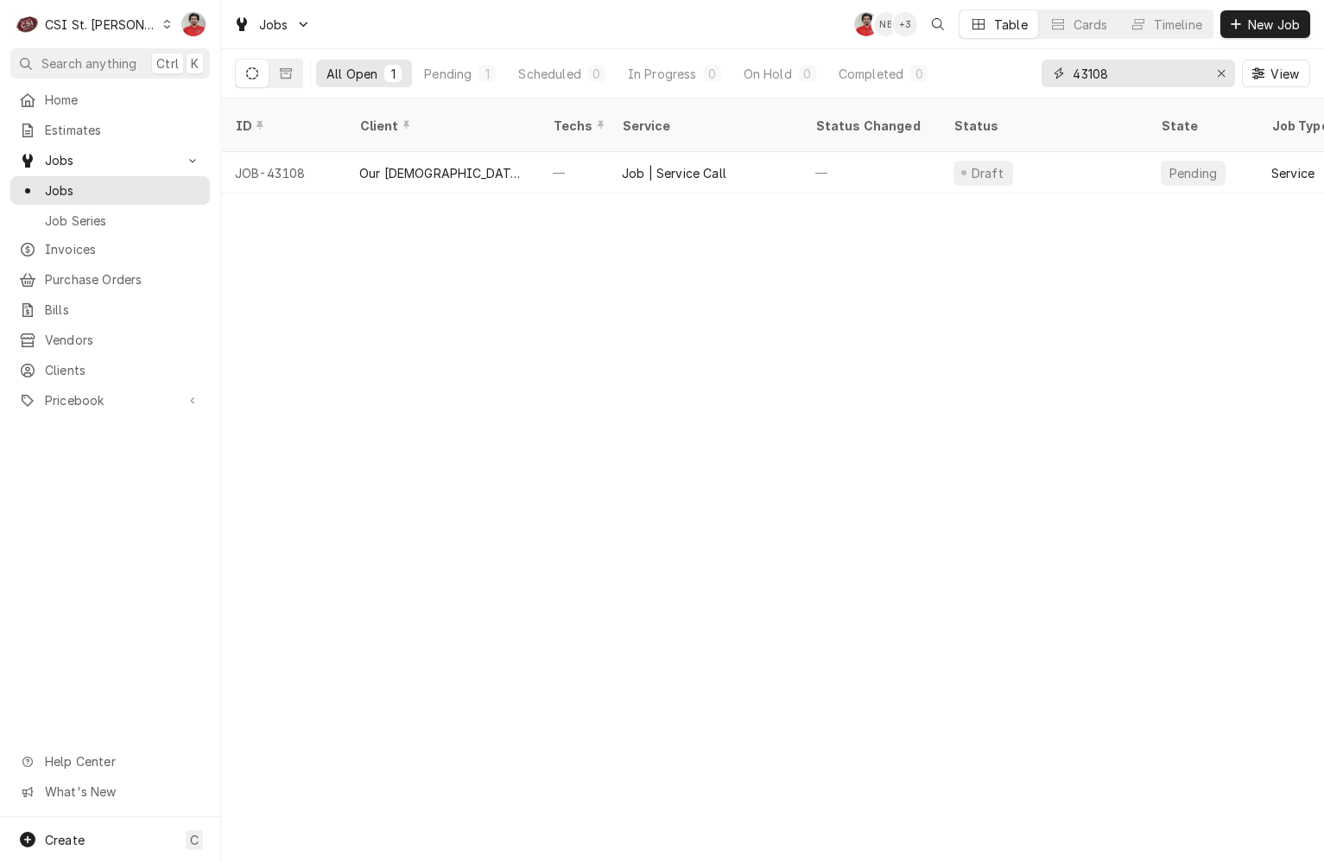
click at [1127, 80] on input "43108" at bounding box center [1138, 74] width 130 height 28
type input "43084"
click at [82, 276] on span "Purchase Orders" at bounding box center [123, 279] width 156 height 18
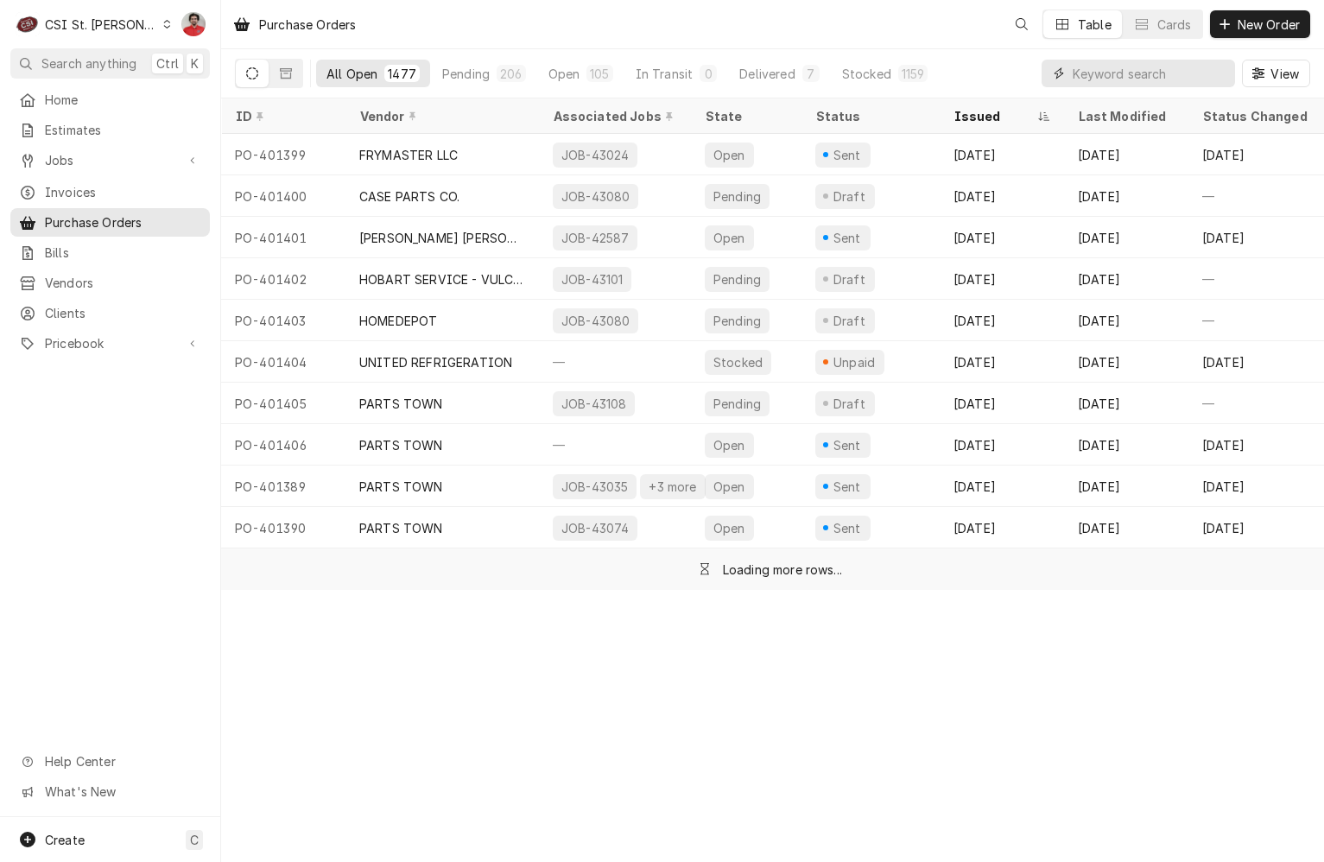
click at [1137, 73] on input "Dynamic Content Wrapper" at bounding box center [1150, 74] width 154 height 28
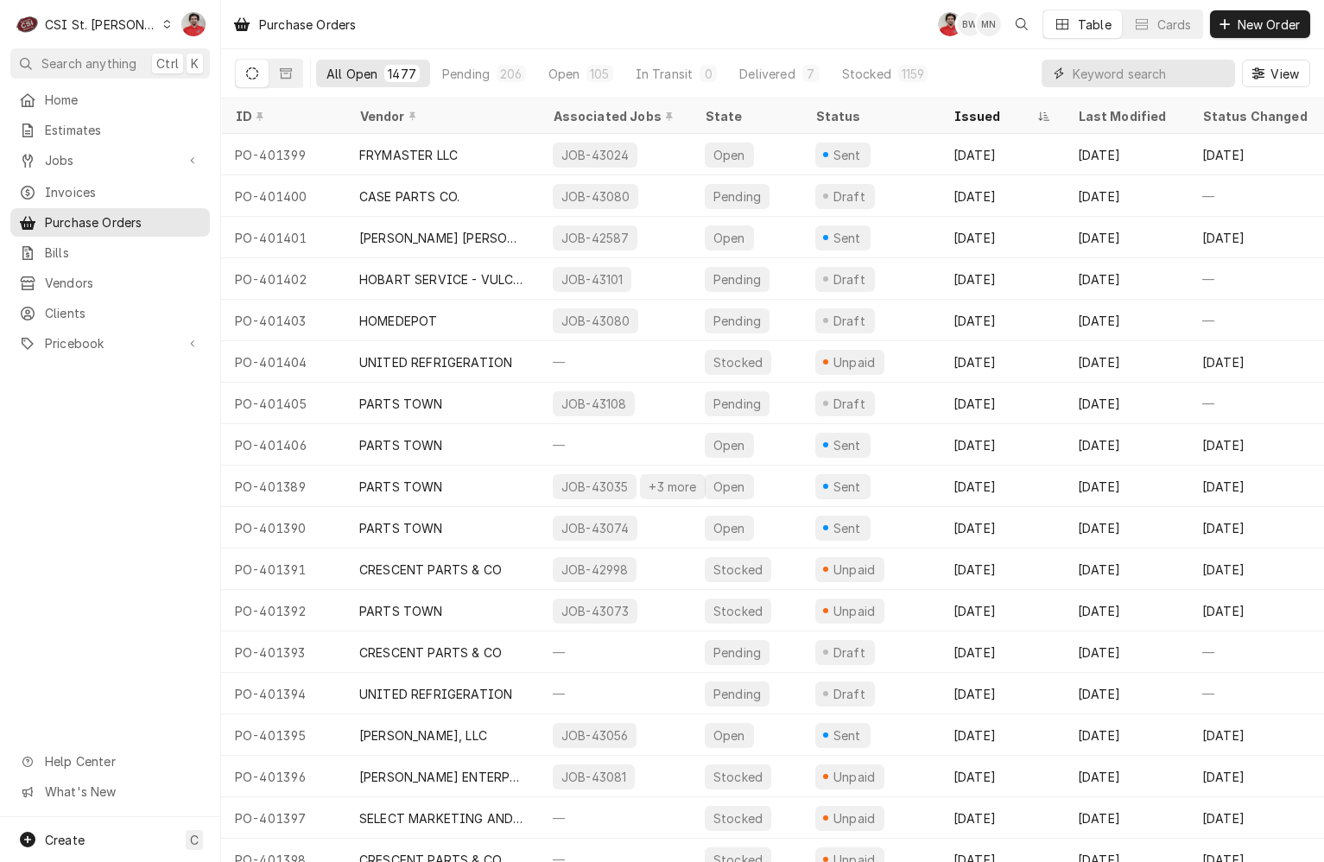
paste input "6837"
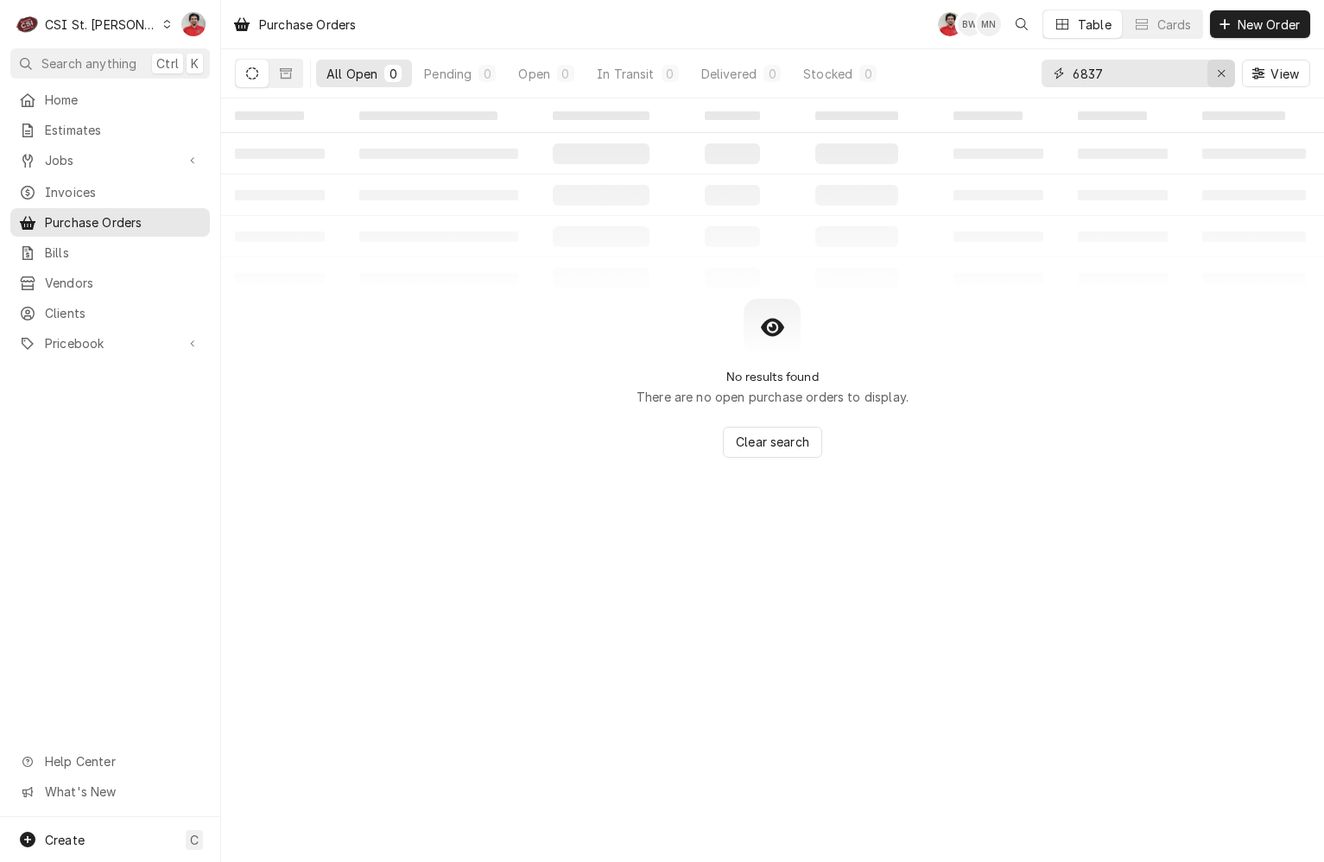
type input "6837"
click at [1217, 73] on icon "Erase input" at bounding box center [1221, 73] width 9 height 12
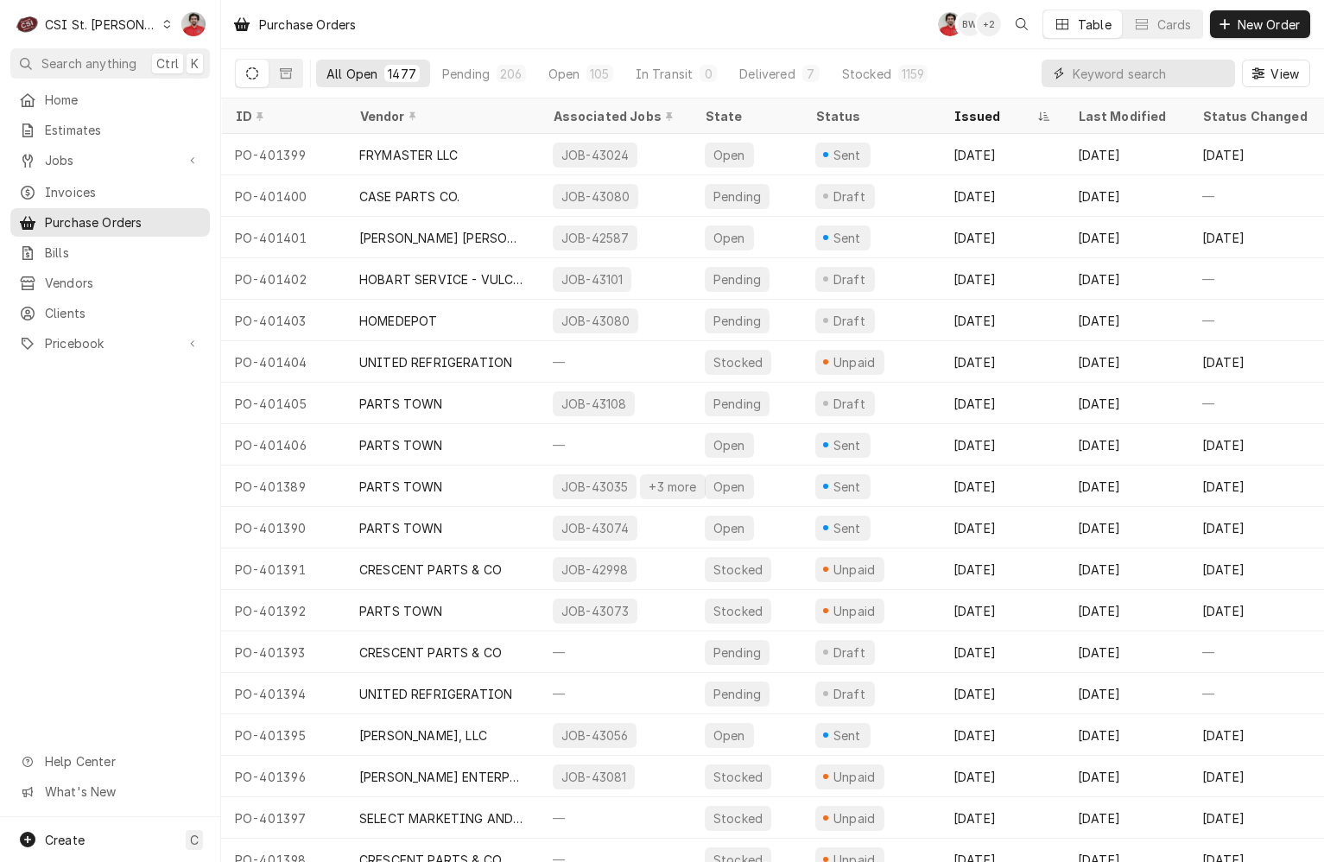
click at [1199, 73] on input "Dynamic Content Wrapper" at bounding box center [1150, 74] width 154 height 28
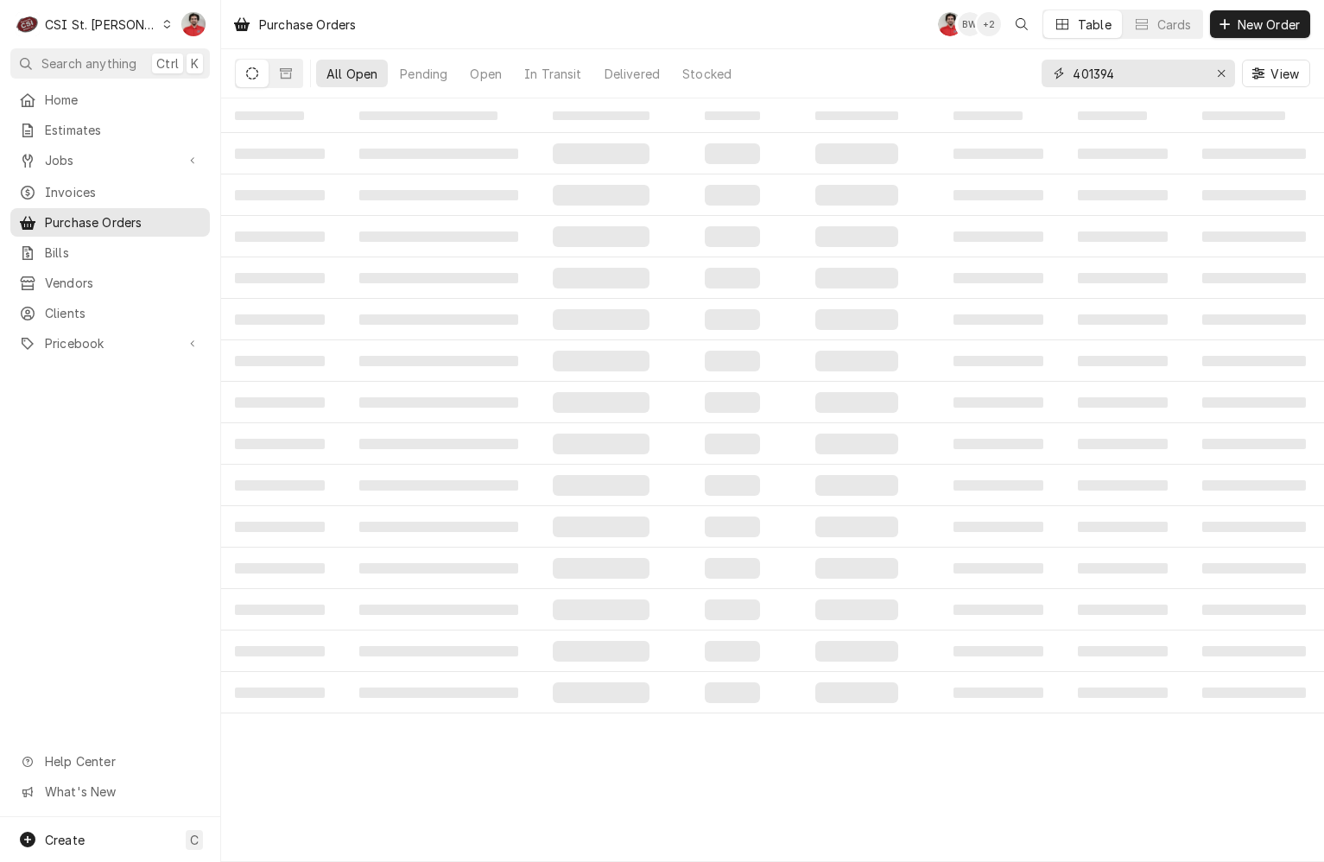
type input "401394"
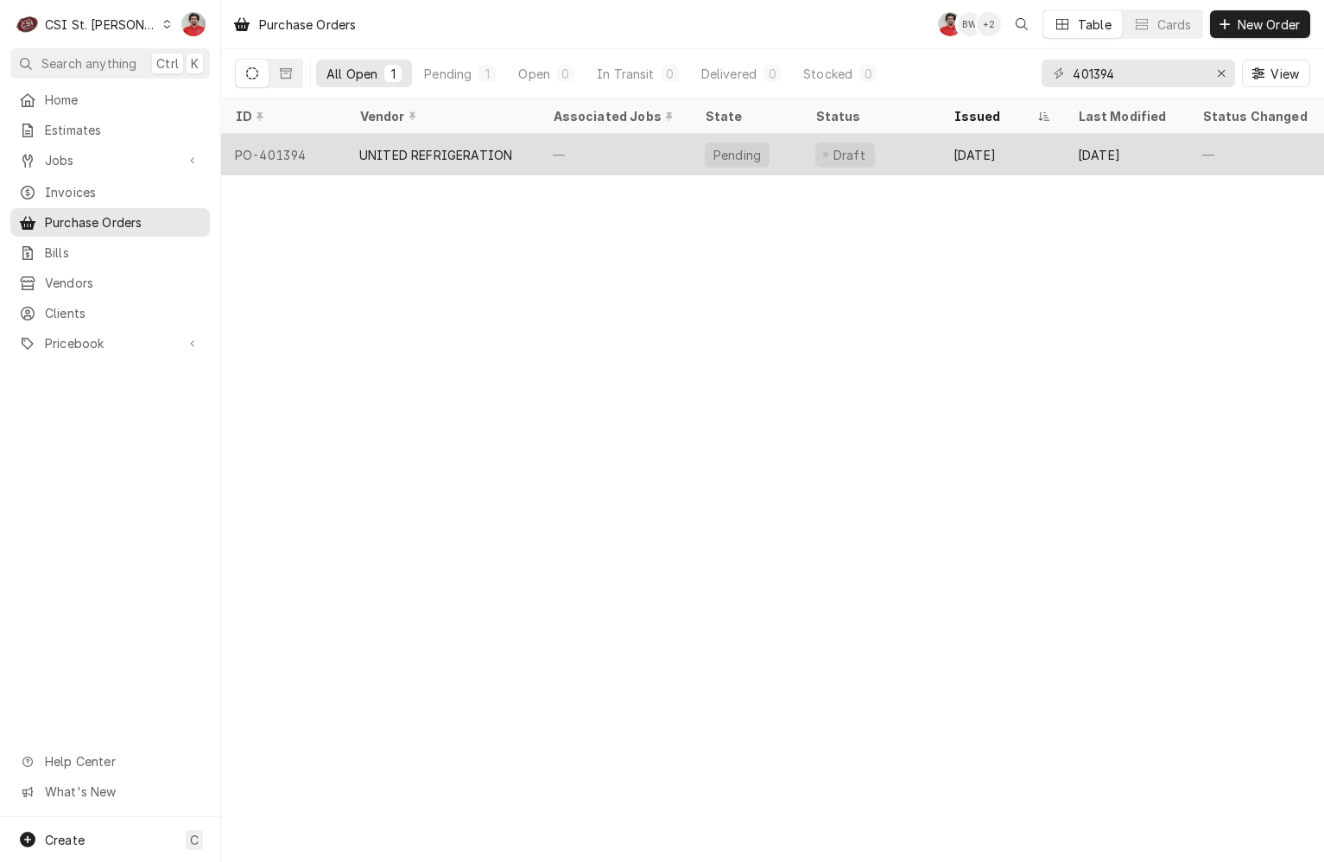
click at [798, 139] on div "Pending" at bounding box center [746, 154] width 111 height 41
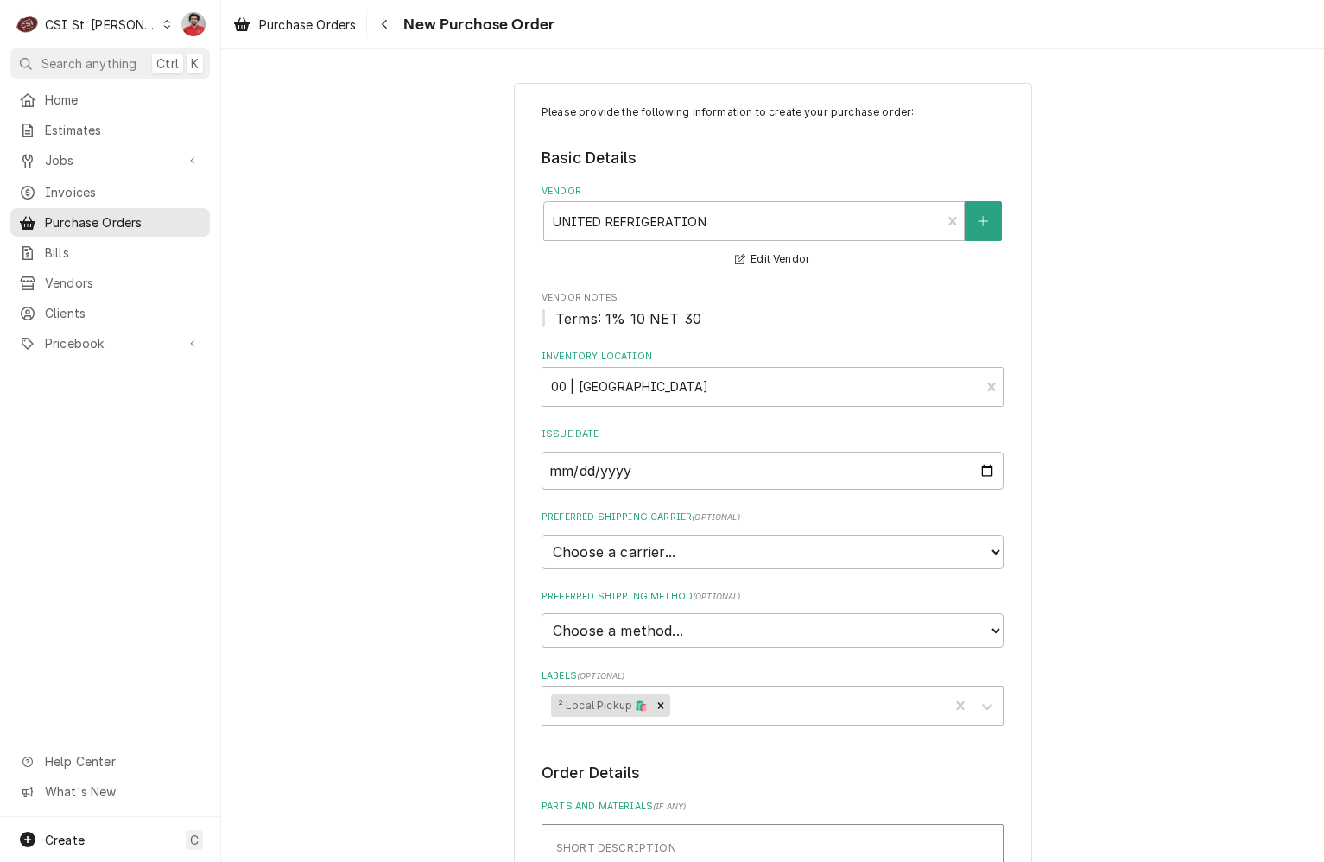
scroll to position [518, 0]
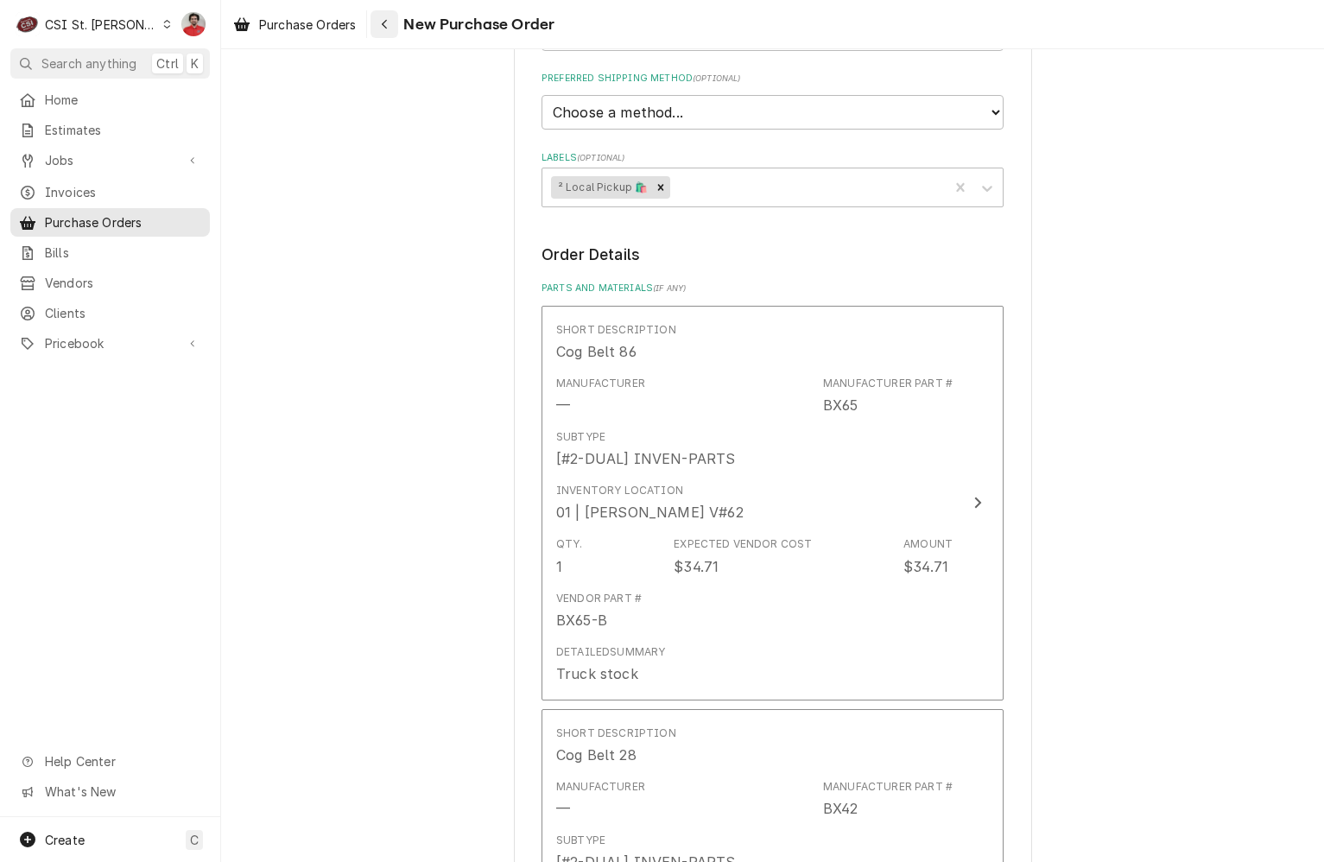
click at [376, 24] on button "Navigate back" at bounding box center [384, 24] width 28 height 28
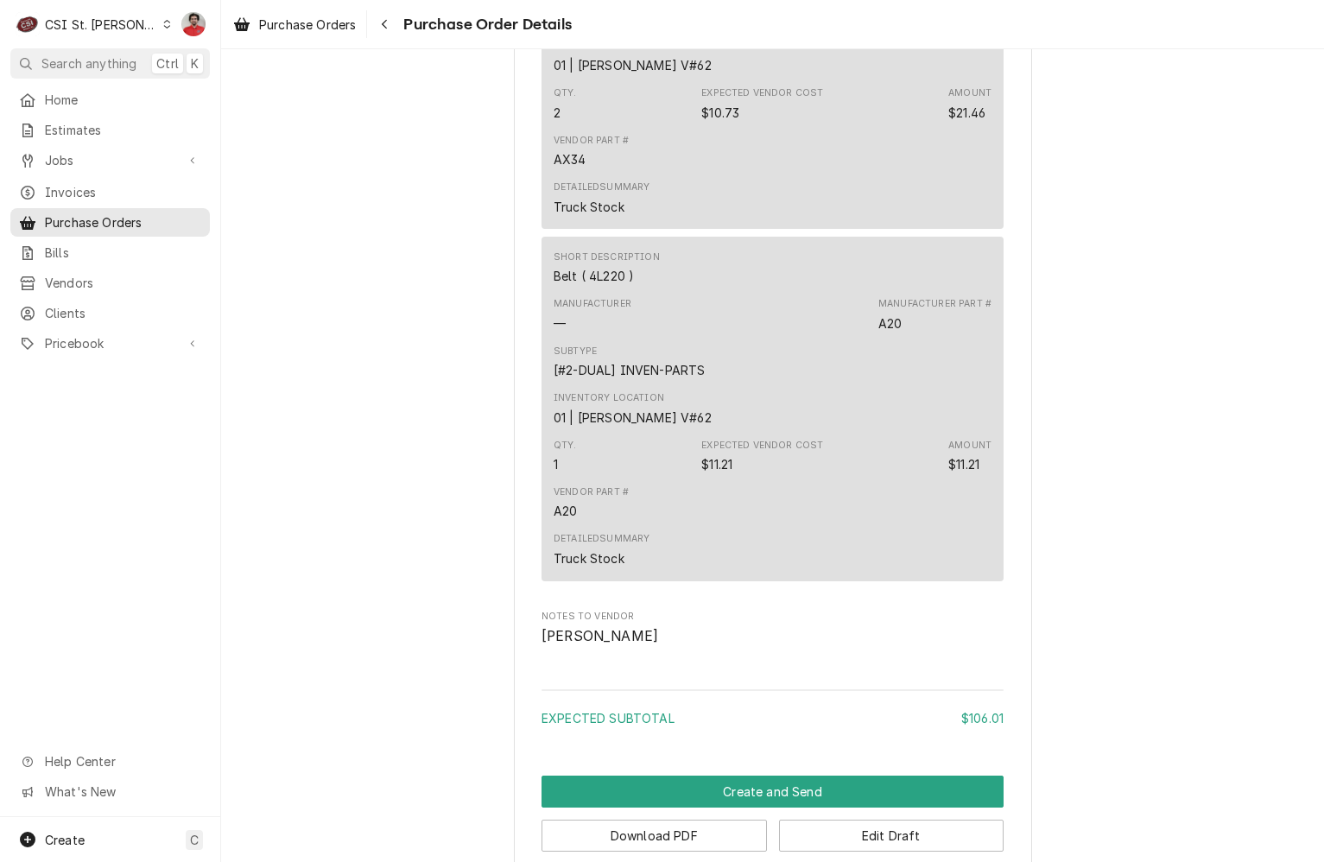
scroll to position [2355, 0]
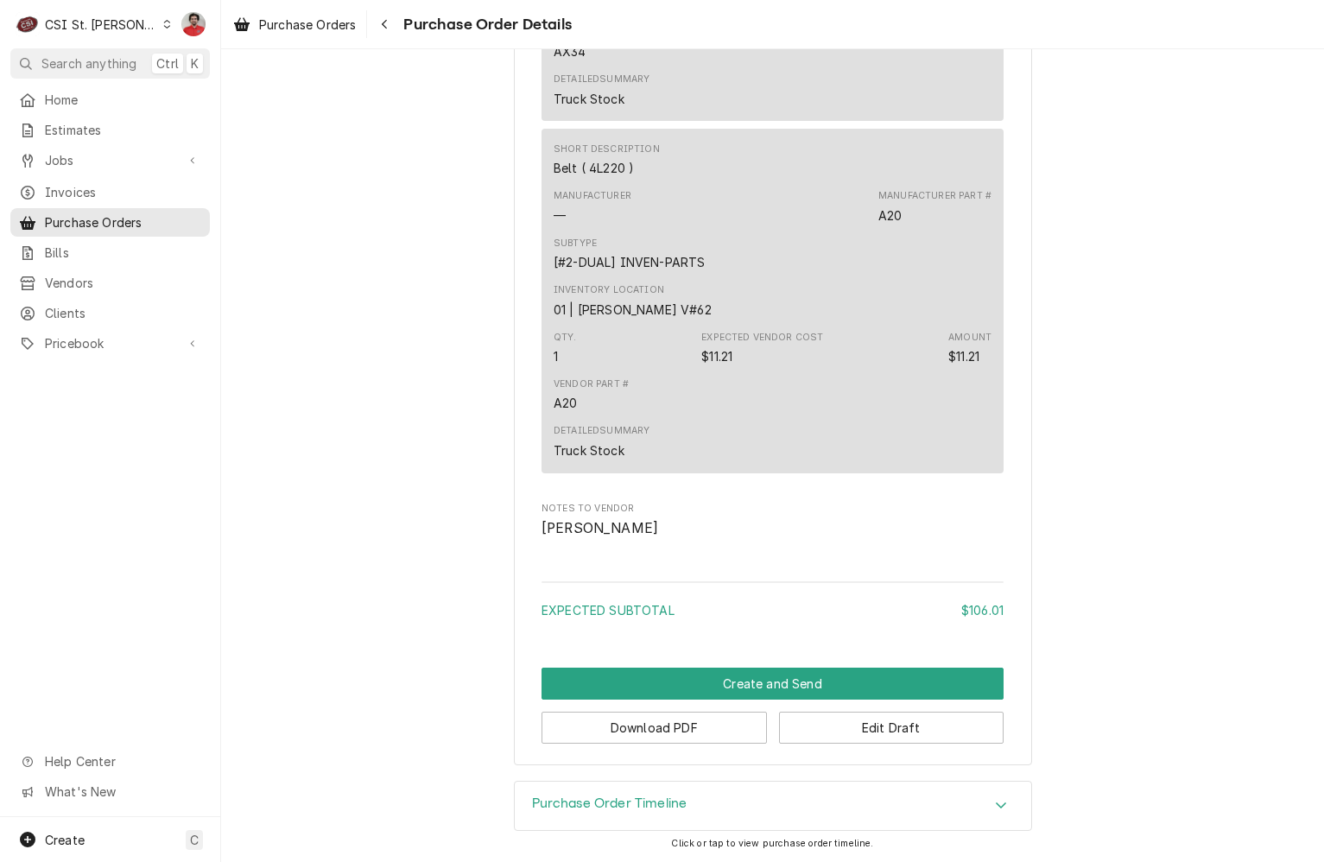
click at [693, 807] on div "Purchase Order Timeline" at bounding box center [773, 806] width 516 height 48
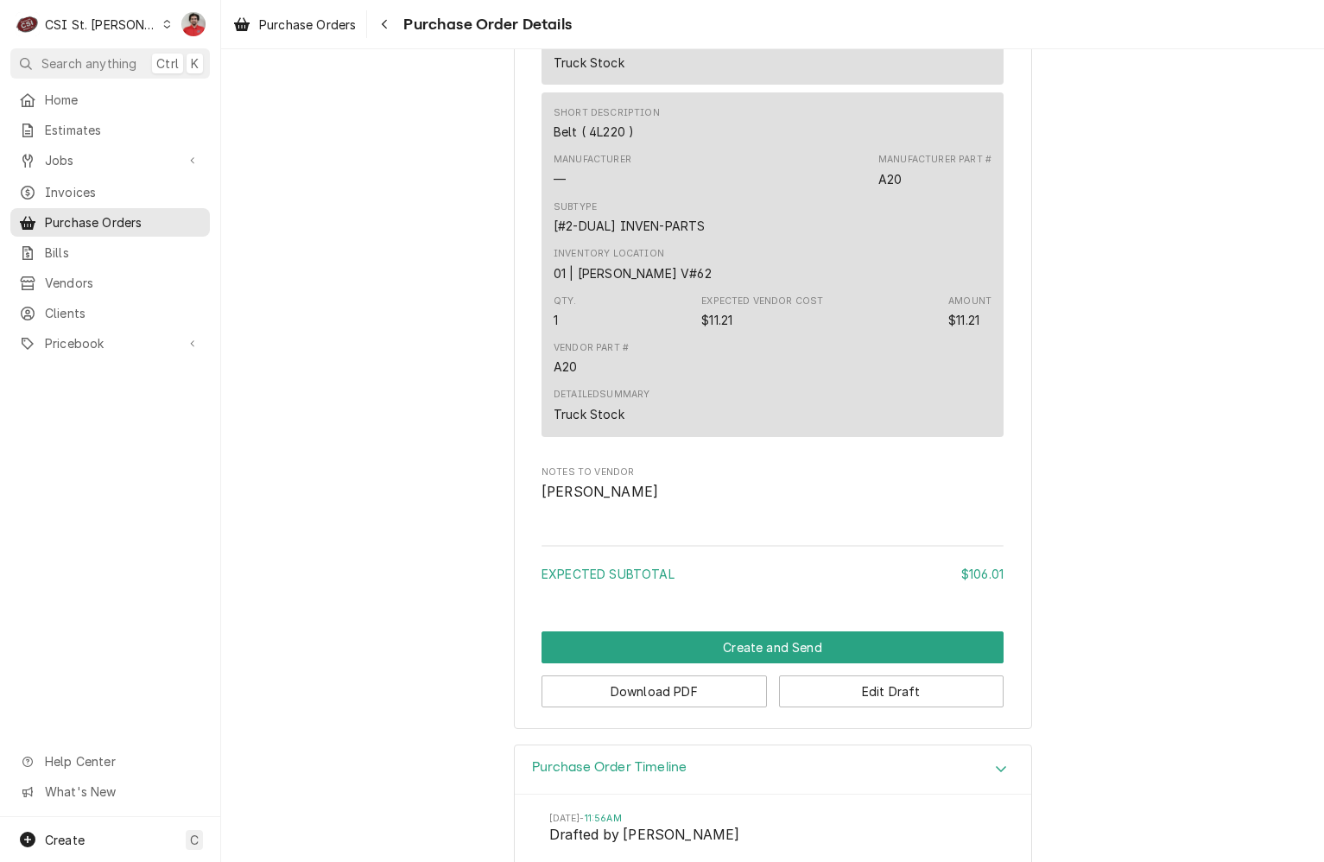
scroll to position [2516, 0]
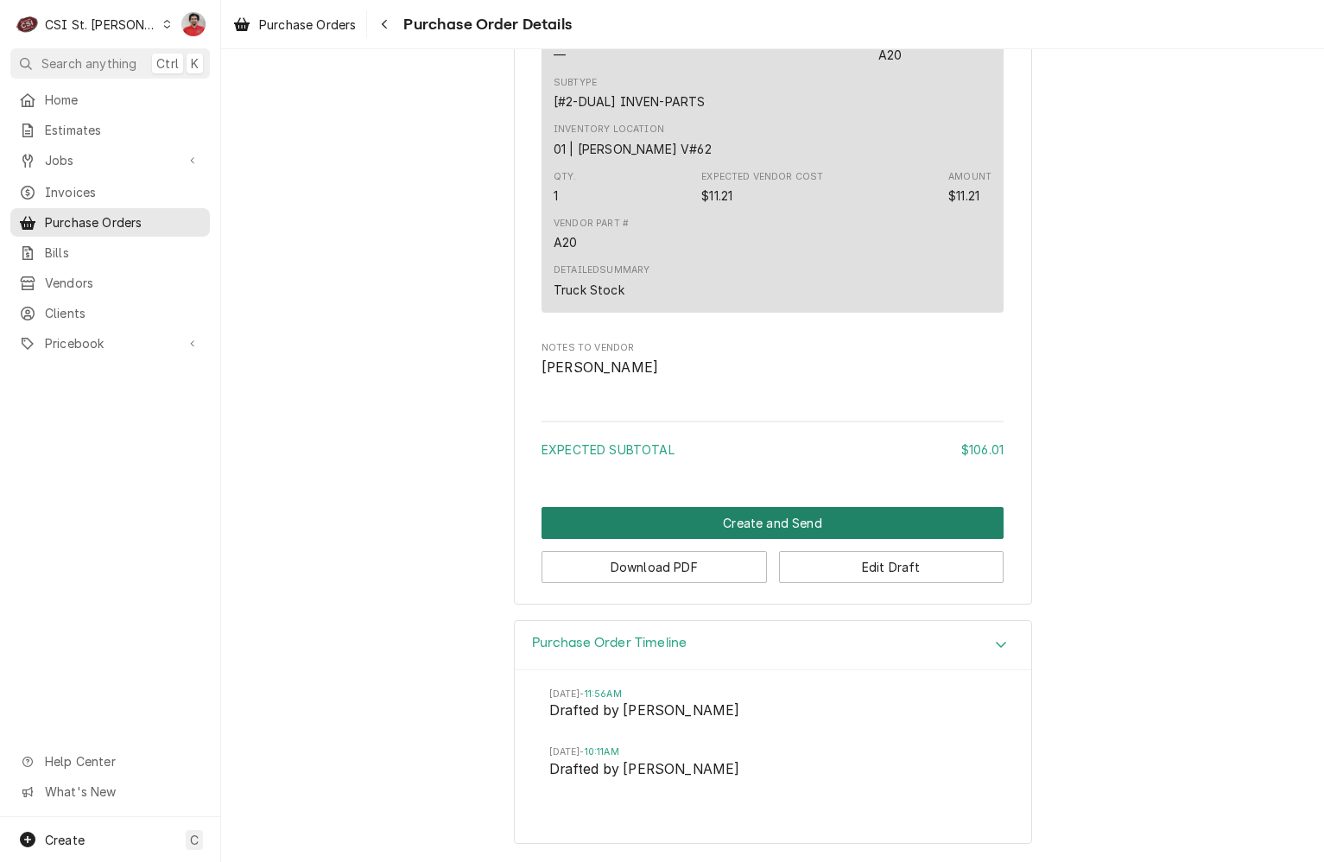
click at [784, 518] on button "Create and Send" at bounding box center [772, 523] width 462 height 32
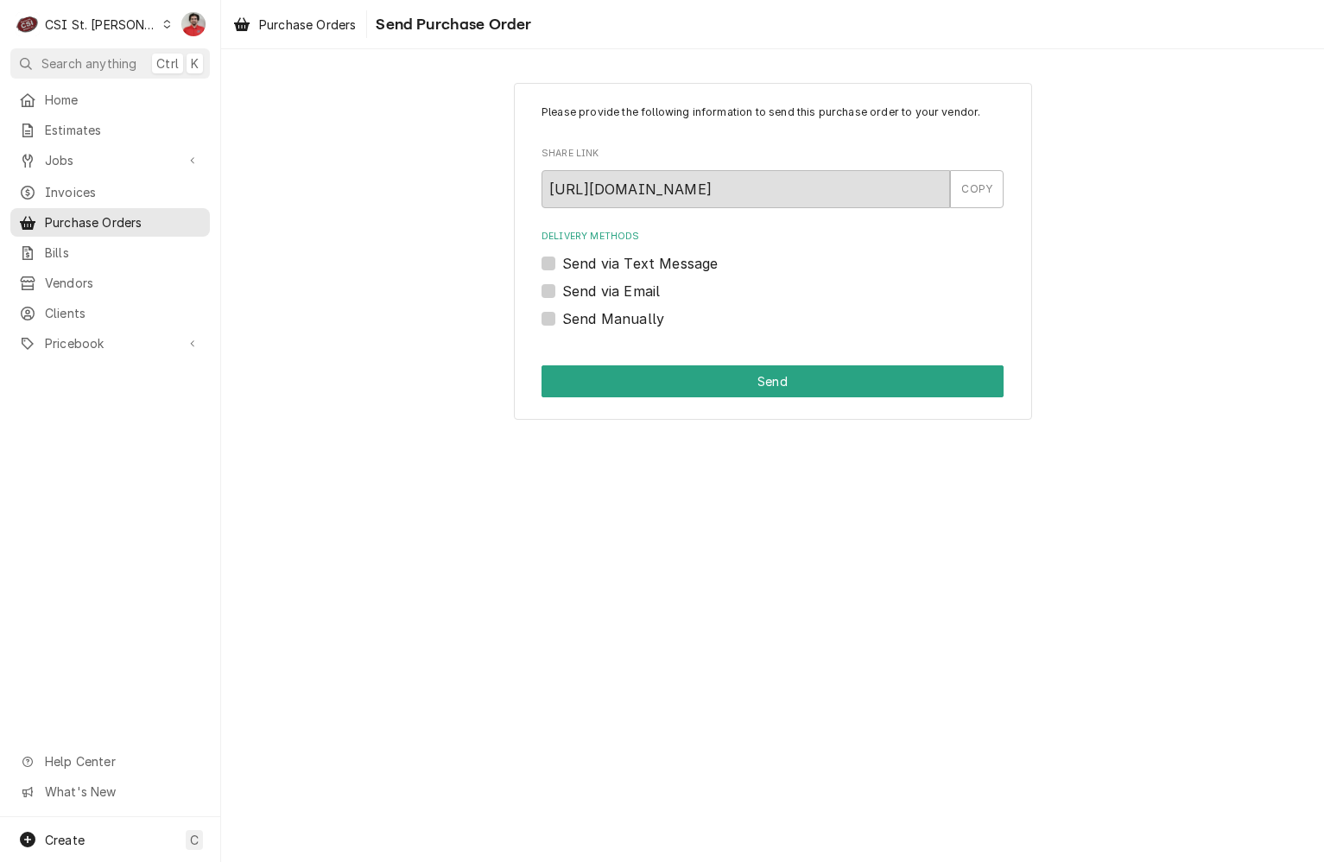
click at [617, 318] on label "Send Manually" at bounding box center [613, 318] width 102 height 21
click at [617, 318] on input "Send Manually" at bounding box center [793, 327] width 462 height 38
checkbox input "true"
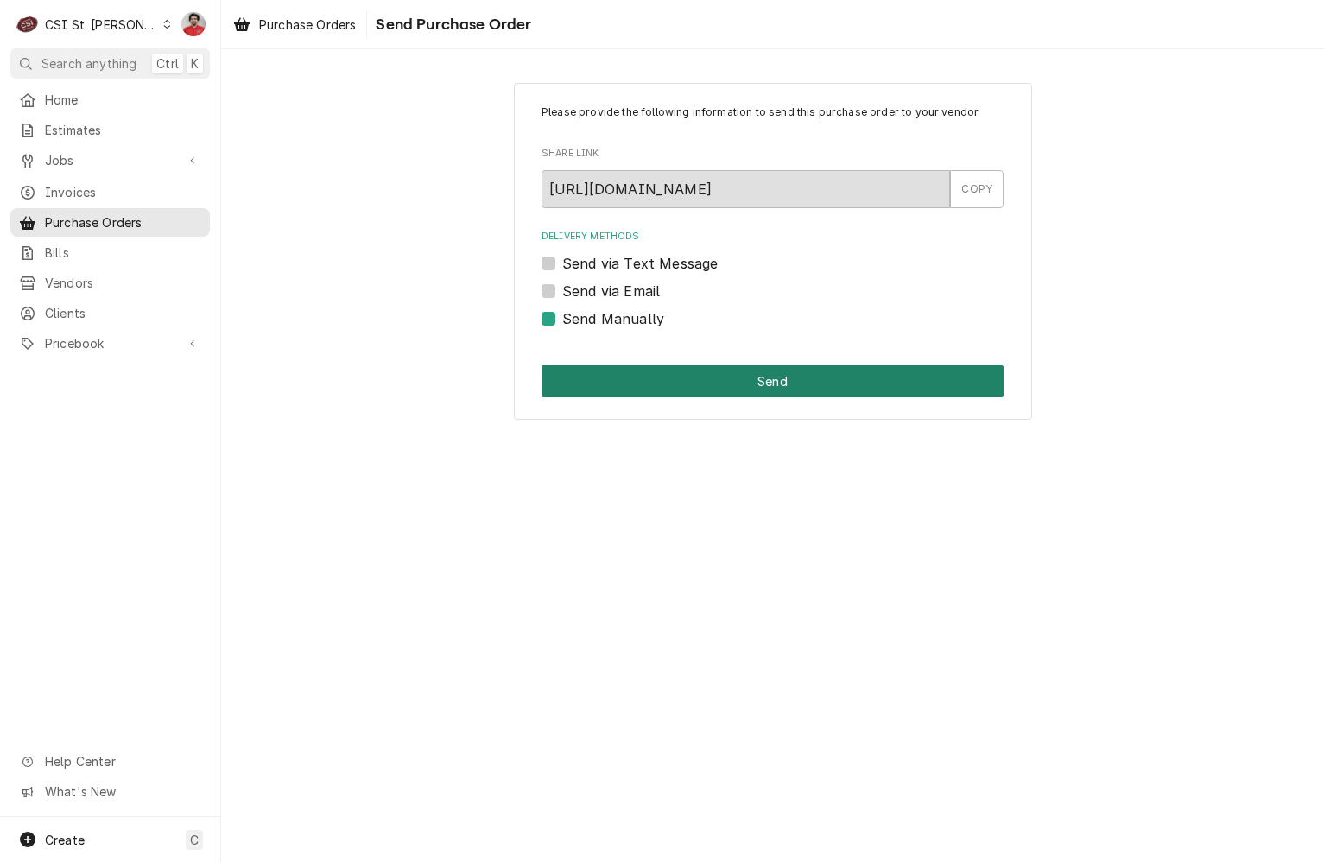
click at [692, 388] on button "Send" at bounding box center [772, 381] width 462 height 32
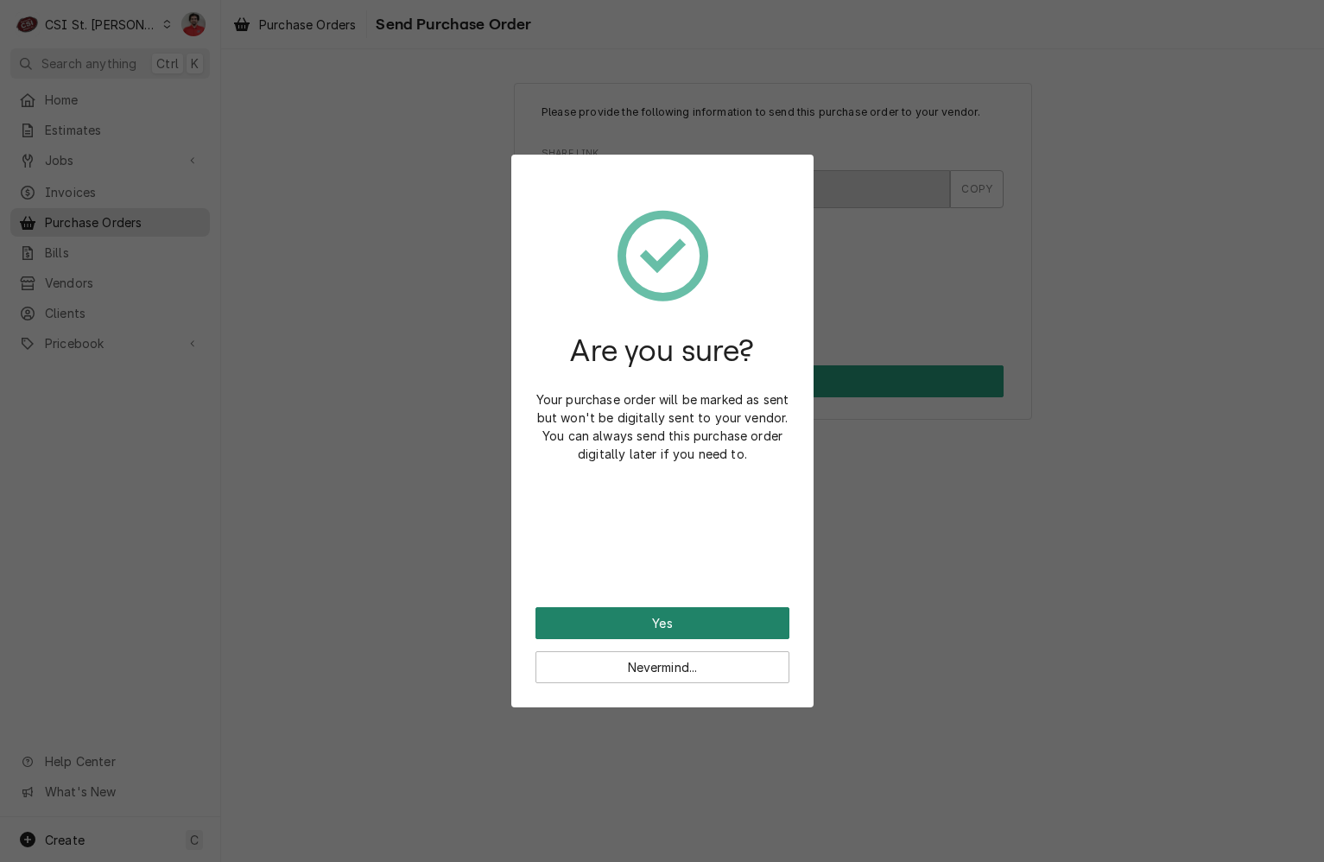
click at [730, 623] on button "Yes" at bounding box center [662, 623] width 254 height 32
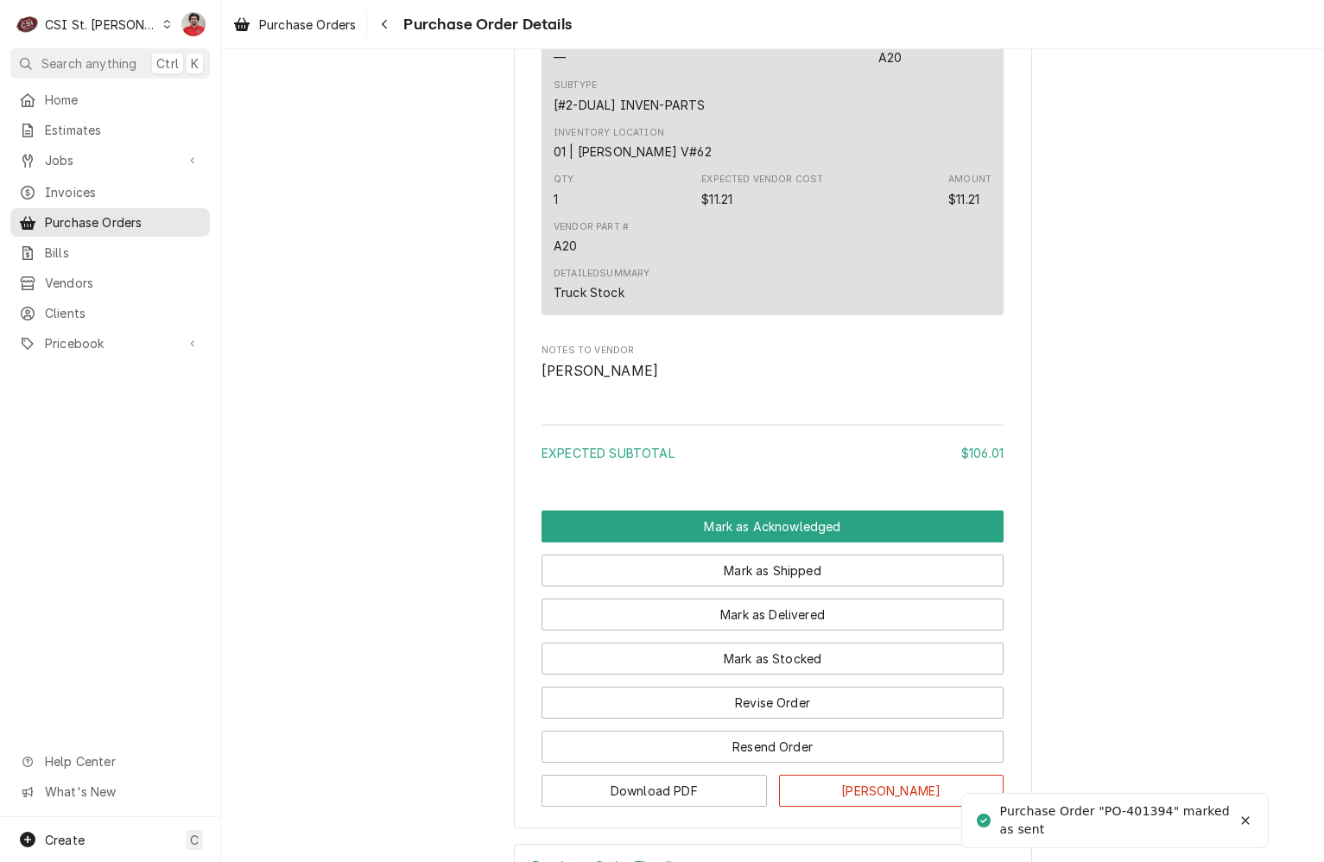
scroll to position [2634, 0]
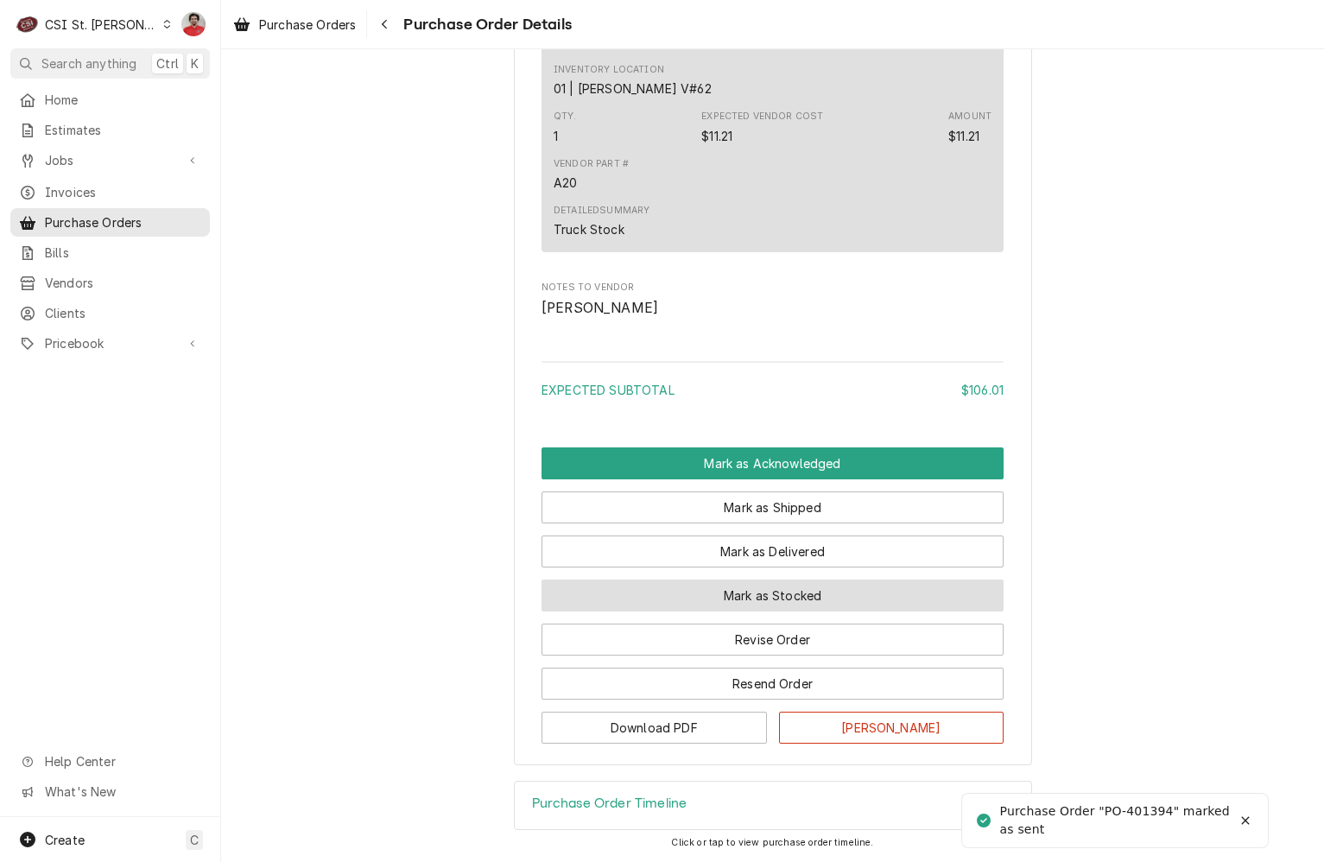
click at [756, 593] on button "Mark as Stocked" at bounding box center [772, 595] width 462 height 32
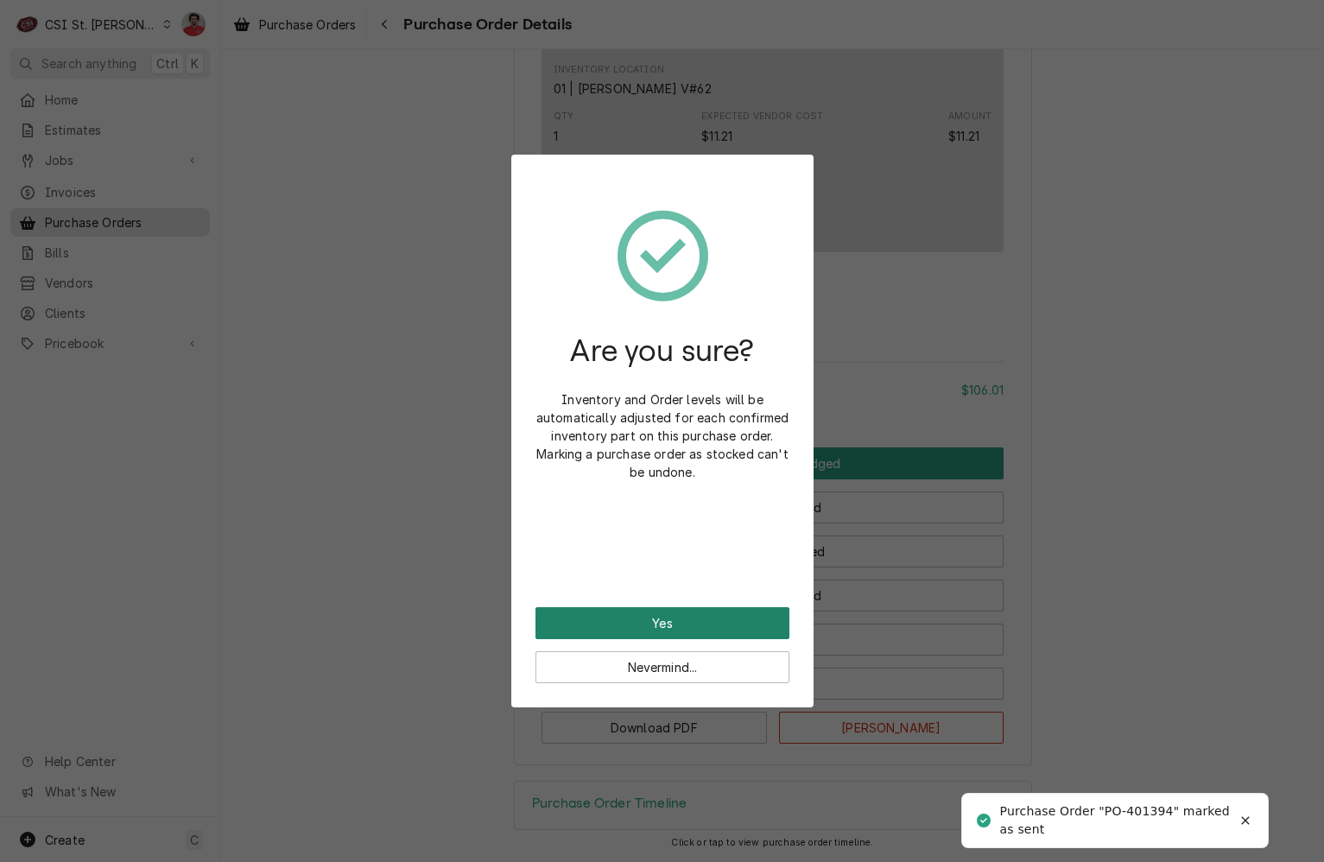
click at [744, 630] on button "Yes" at bounding box center [662, 623] width 254 height 32
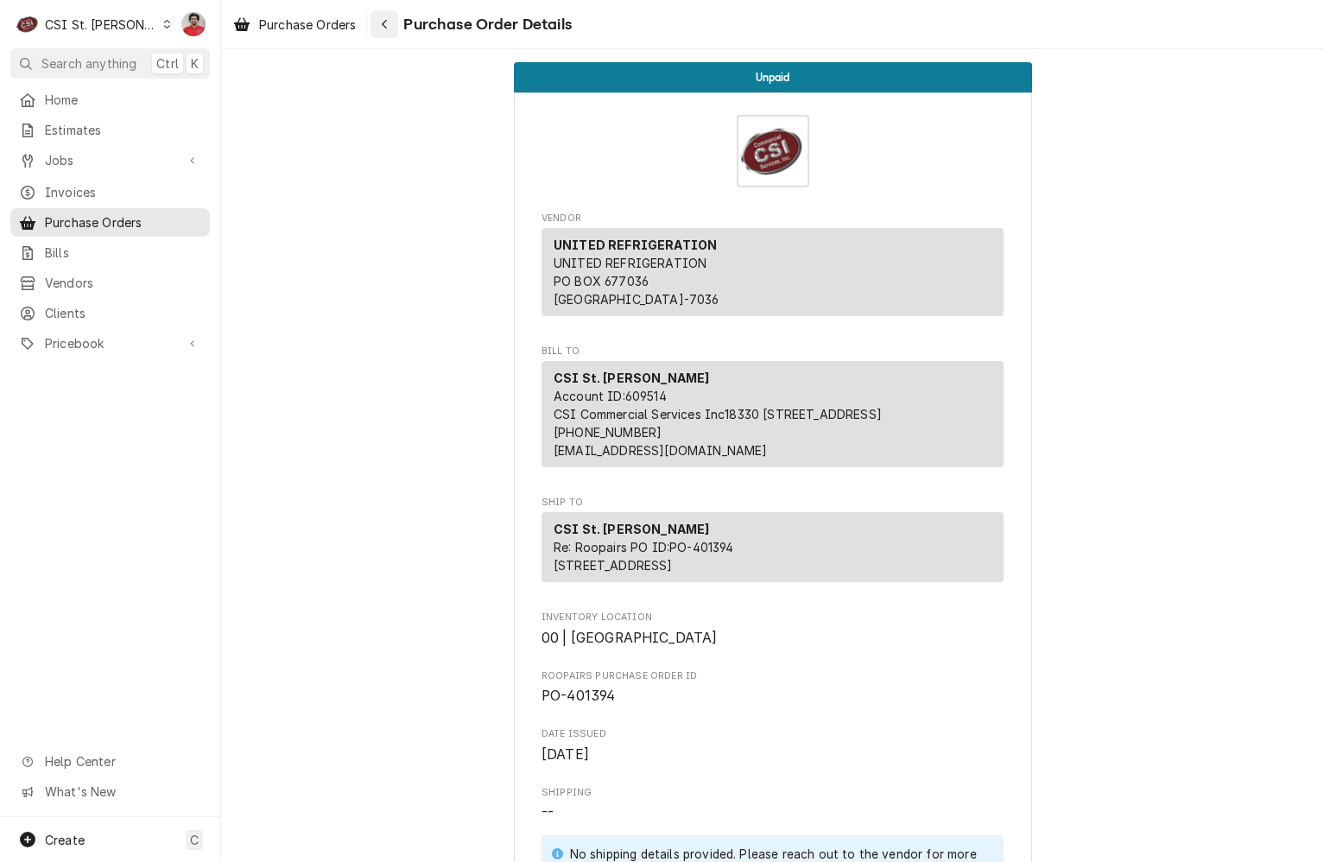
click at [383, 21] on icon "Navigate back" at bounding box center [385, 24] width 8 height 12
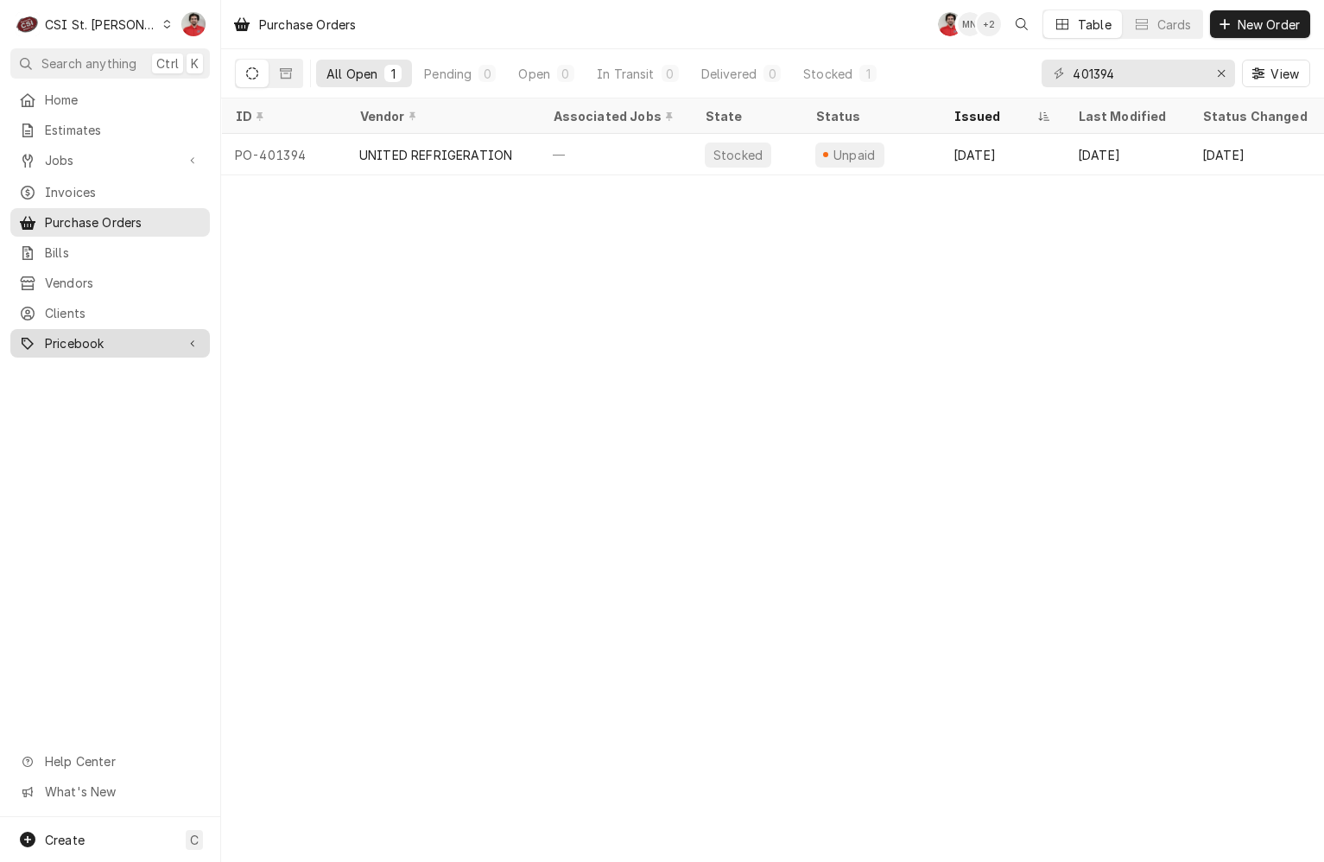
click at [96, 334] on span "Pricebook" at bounding box center [110, 343] width 130 height 18
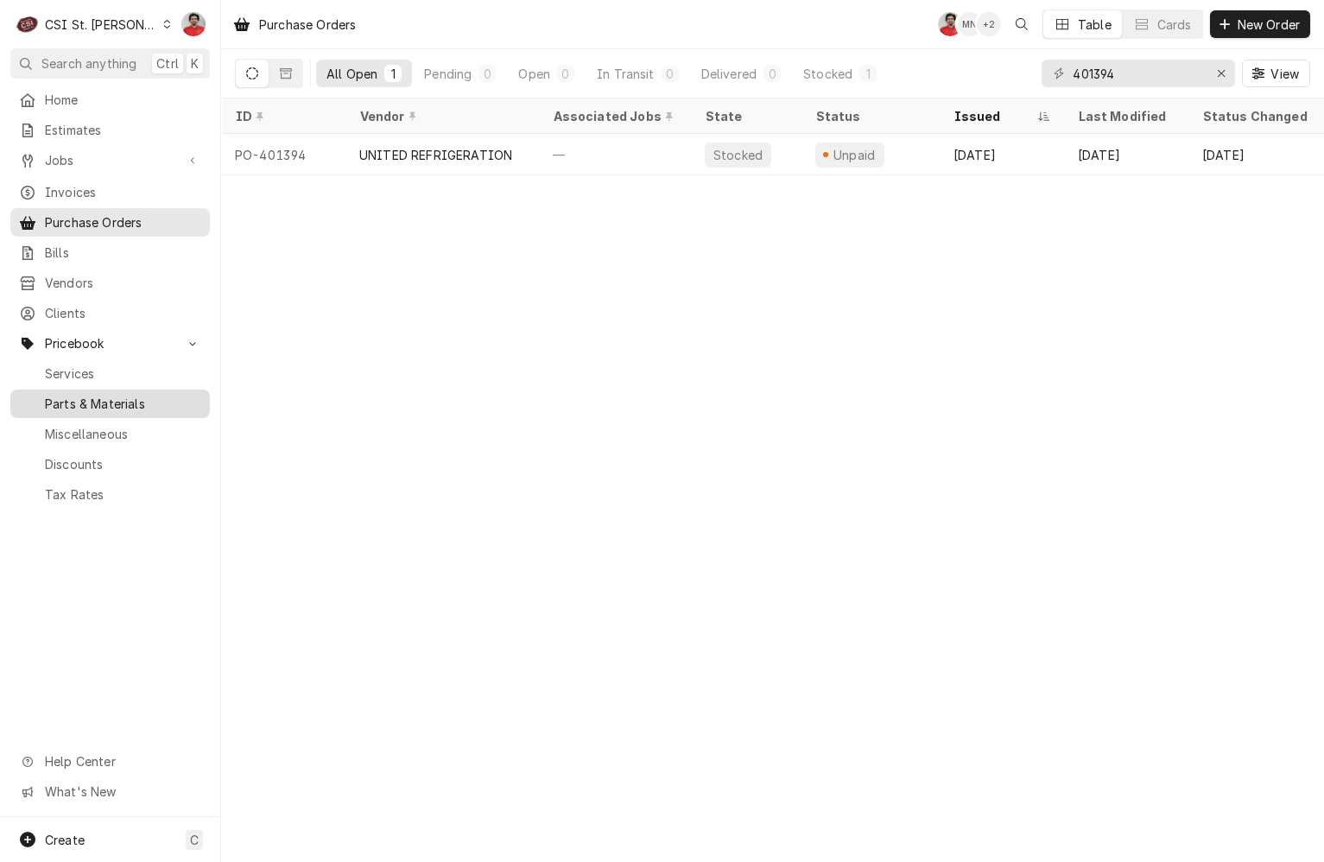
click at [102, 395] on span "Parts & Materials" at bounding box center [123, 404] width 156 height 18
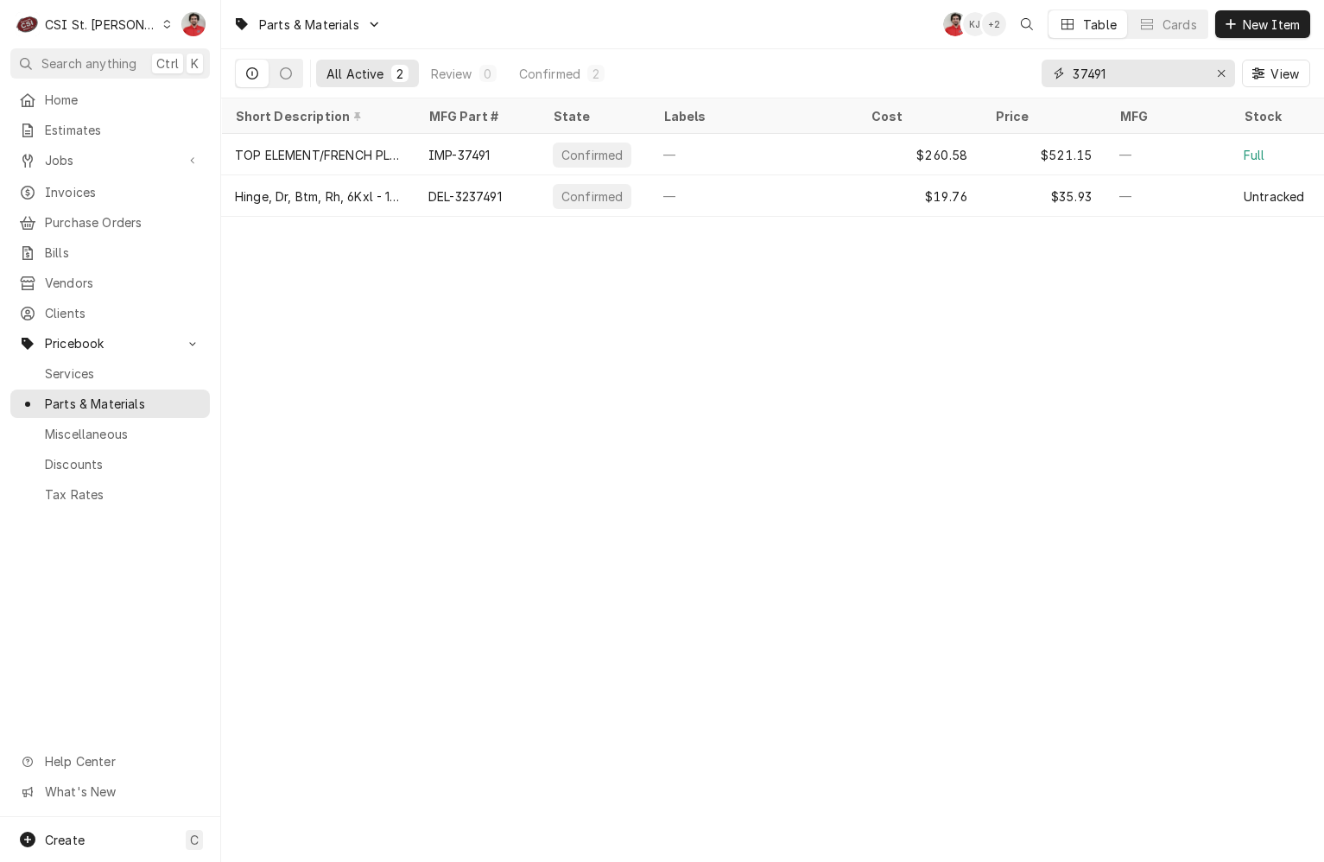
click at [888, 79] on div "All Active 2 Review 0 Confirmed 2 37491 View" at bounding box center [772, 73] width 1075 height 48
type input "38-1020"
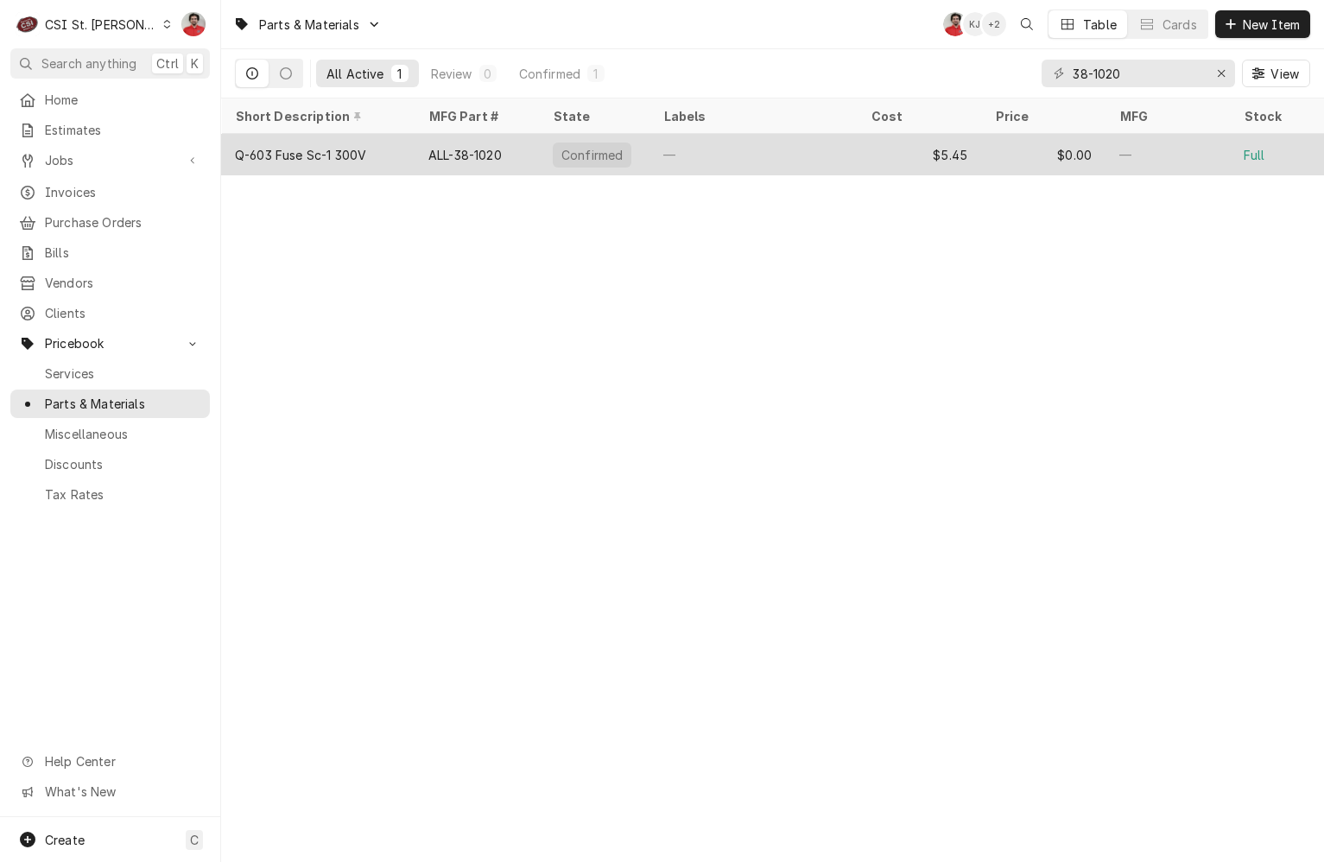
click at [710, 162] on div "—" at bounding box center [752, 154] width 207 height 41
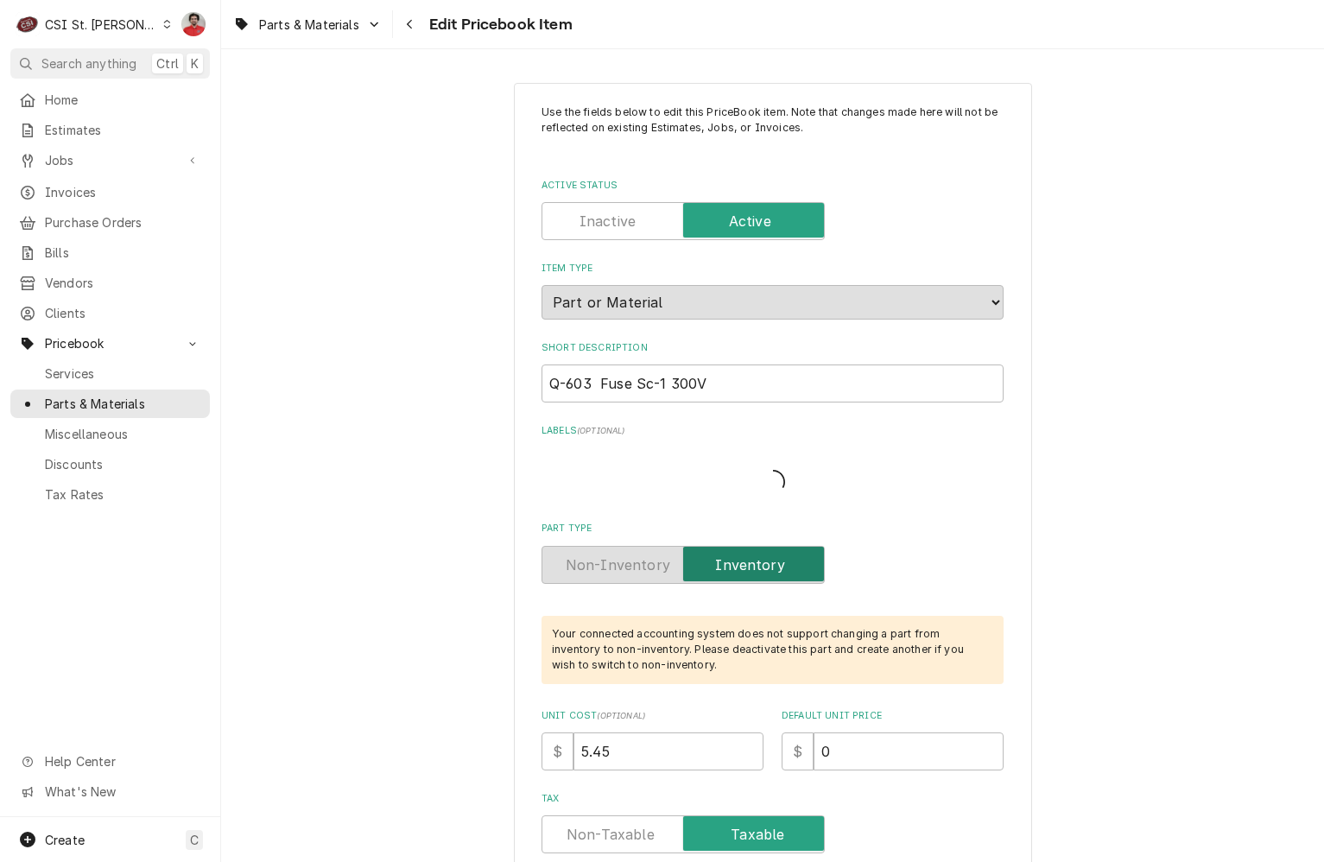
type textarea "x"
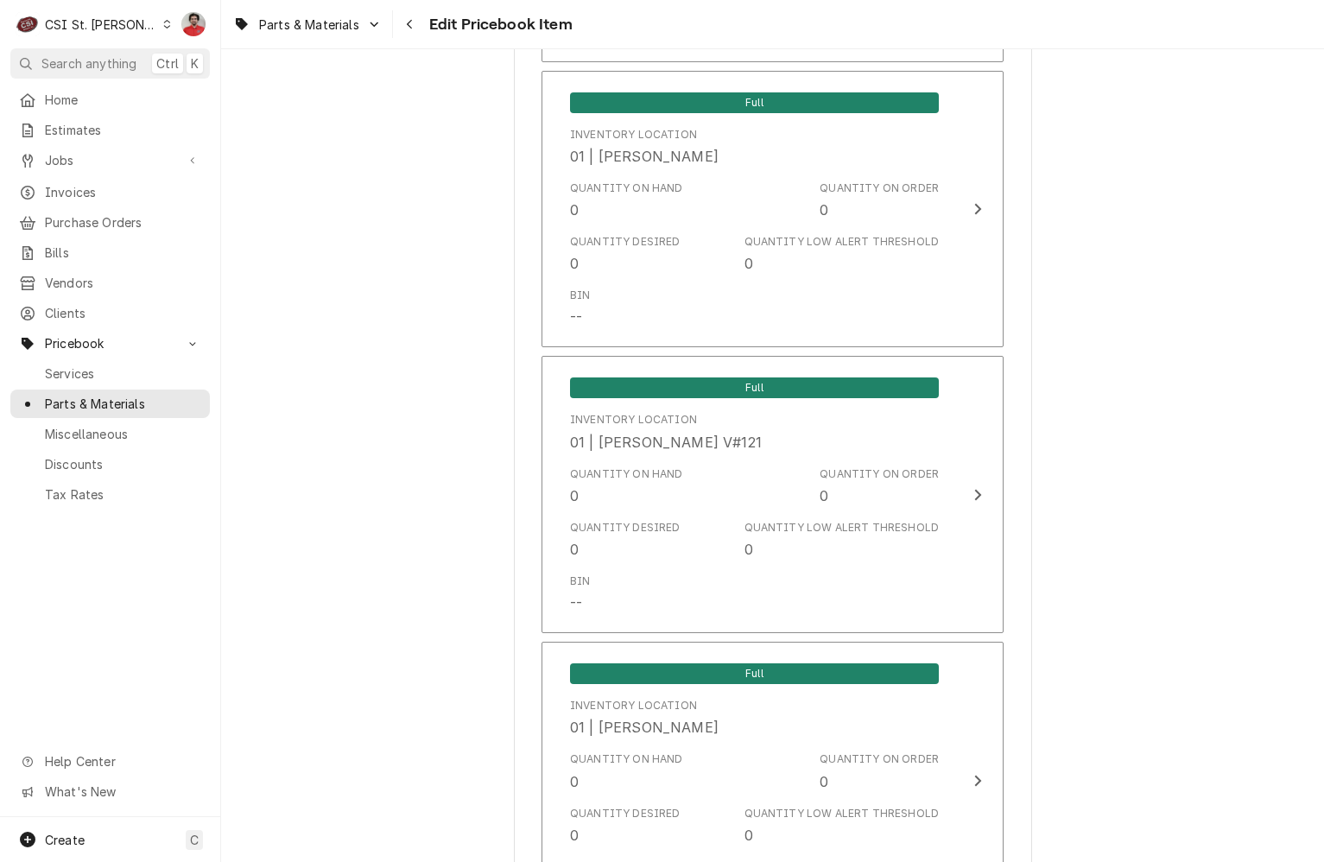
scroll to position [14664, 0]
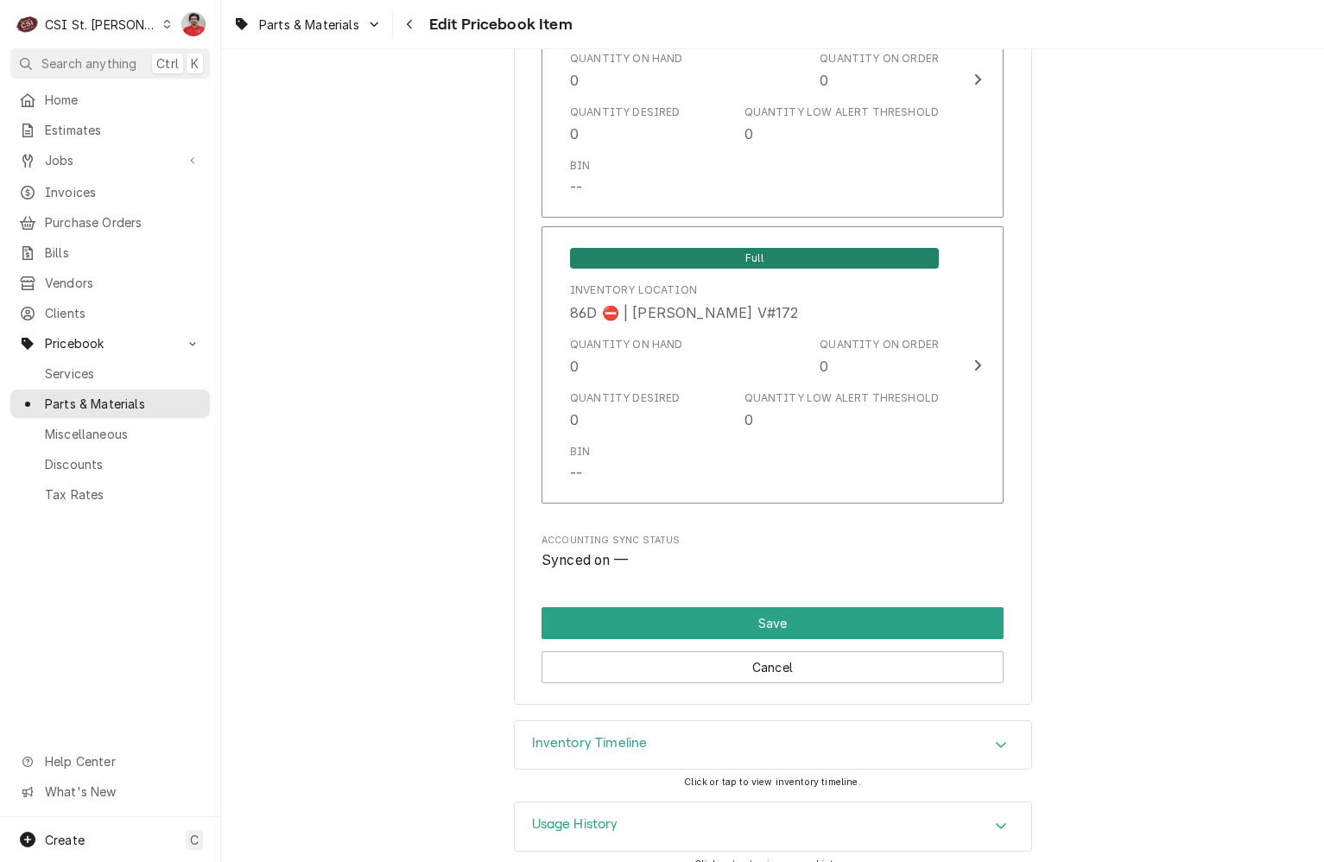
click at [756, 721] on div "Inventory Timeline" at bounding box center [773, 745] width 516 height 48
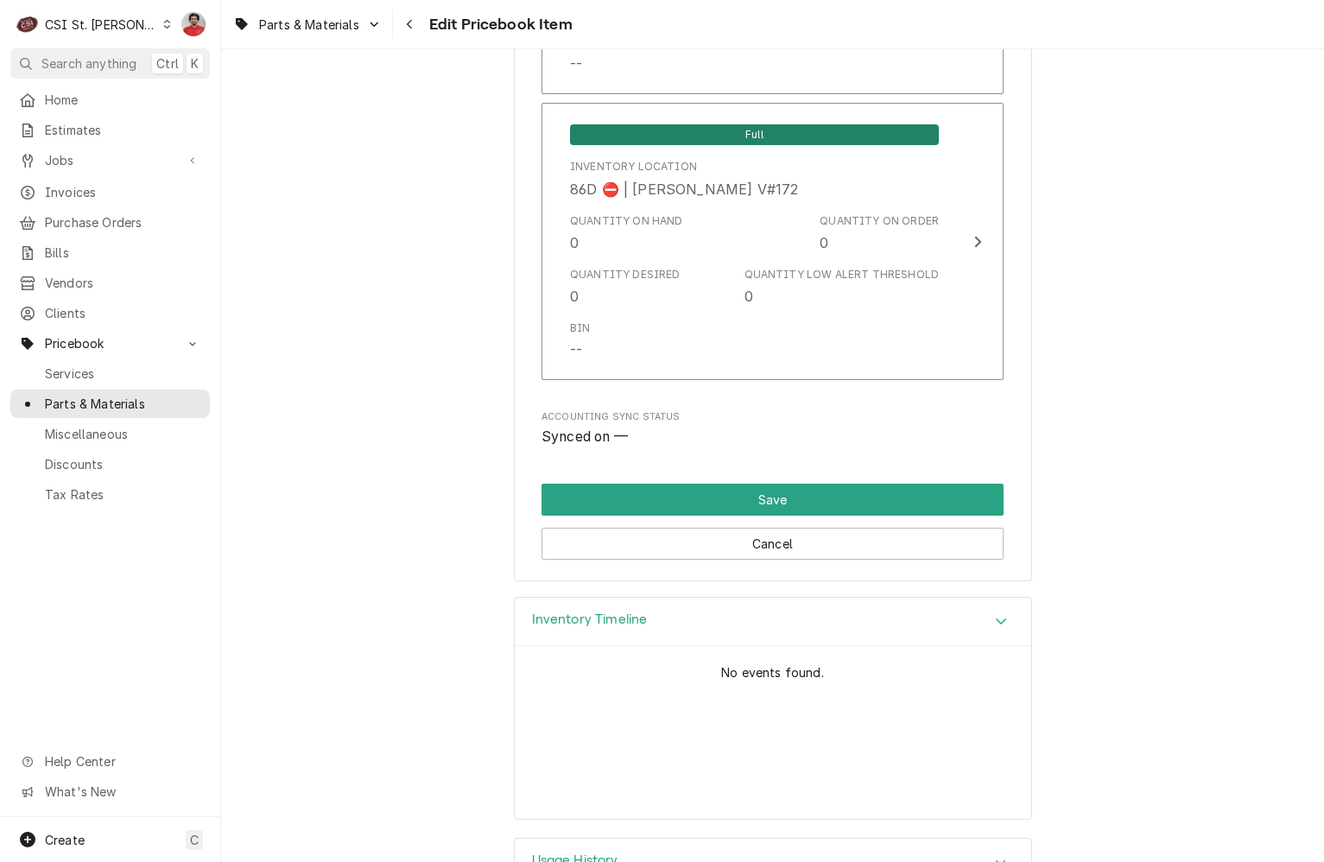
scroll to position [14825, 0]
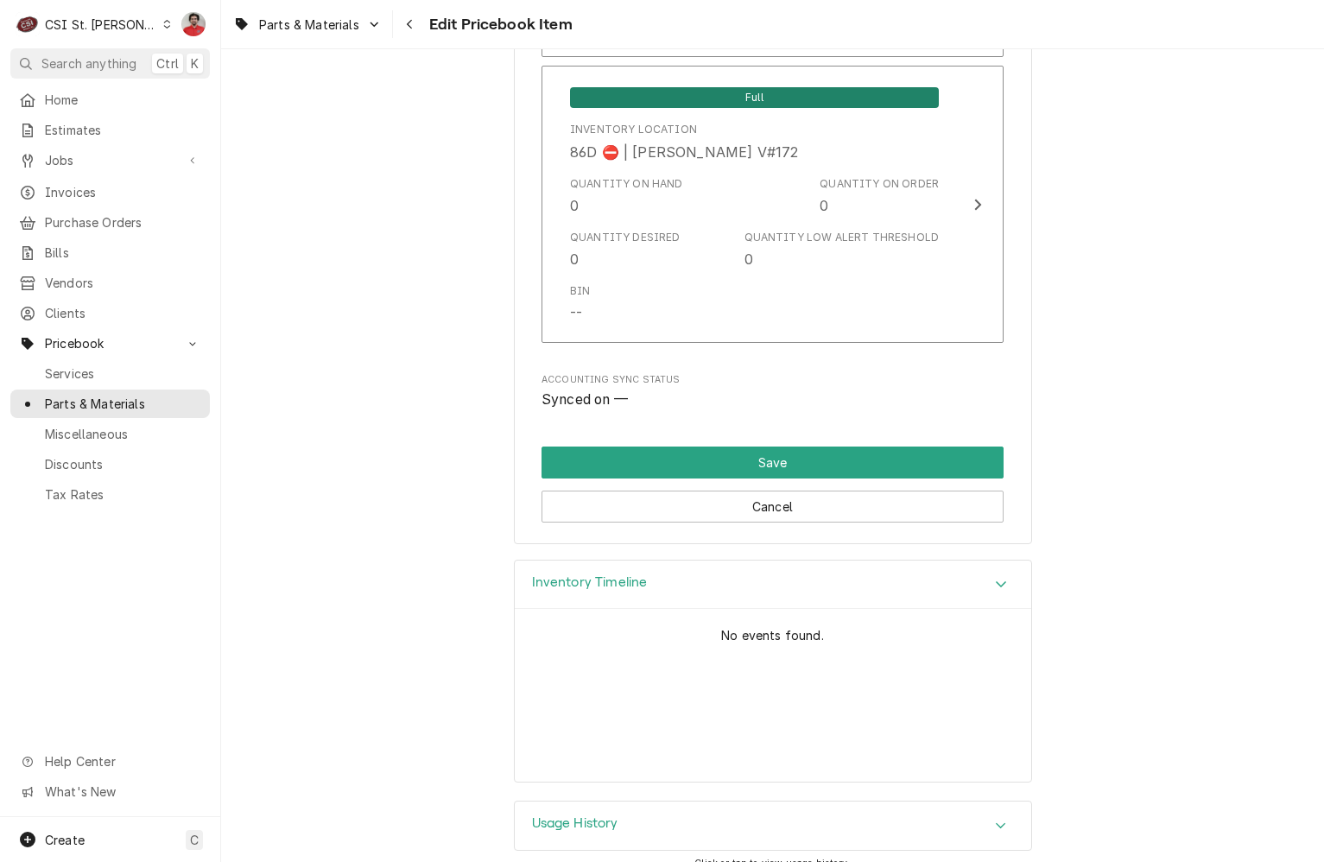
click at [787, 808] on div "Usage History" at bounding box center [773, 825] width 516 height 48
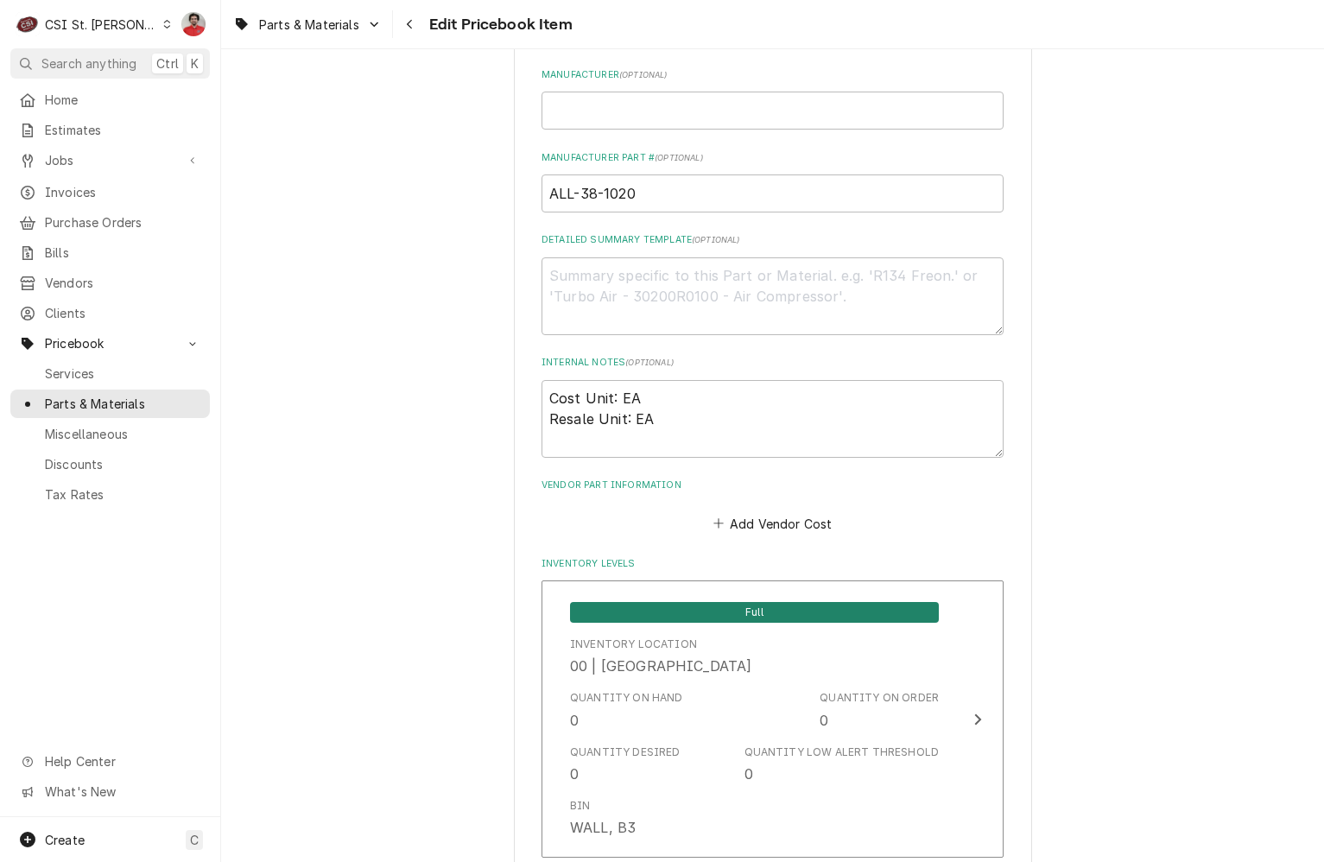
scroll to position [864, 0]
click at [409, 22] on icon "Navigate back" at bounding box center [409, 24] width 5 height 9
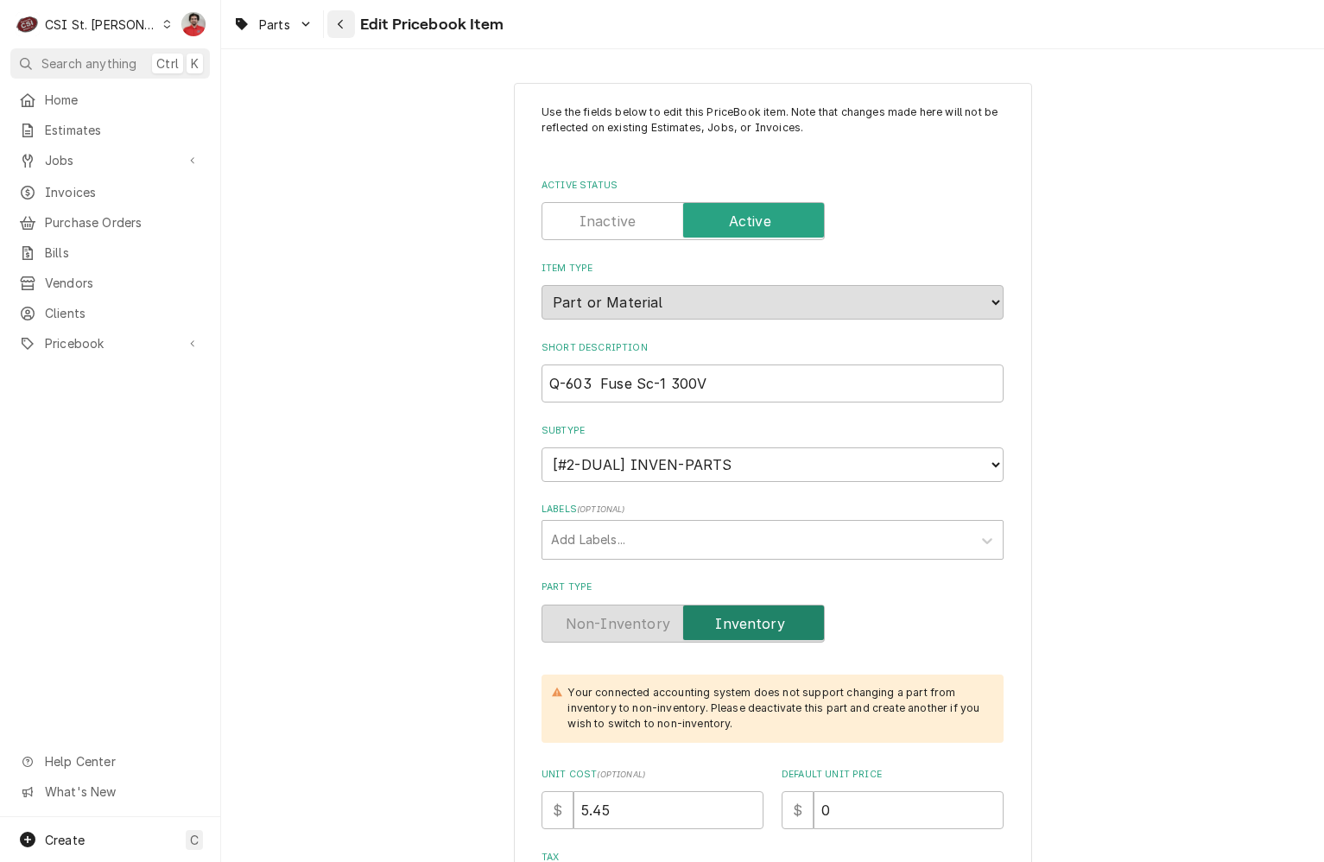
click at [342, 28] on icon "Navigate back" at bounding box center [340, 24] width 5 height 9
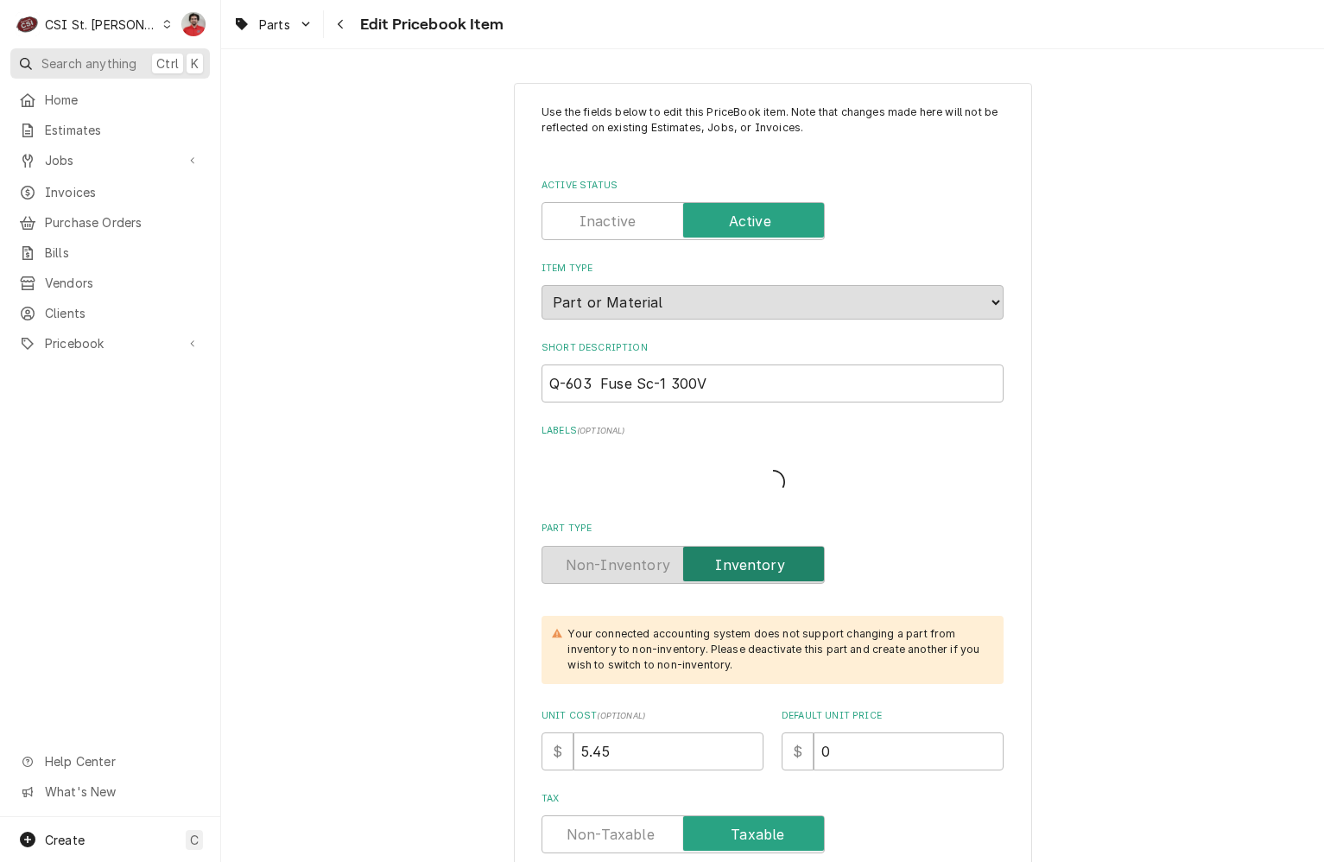
type textarea "x"
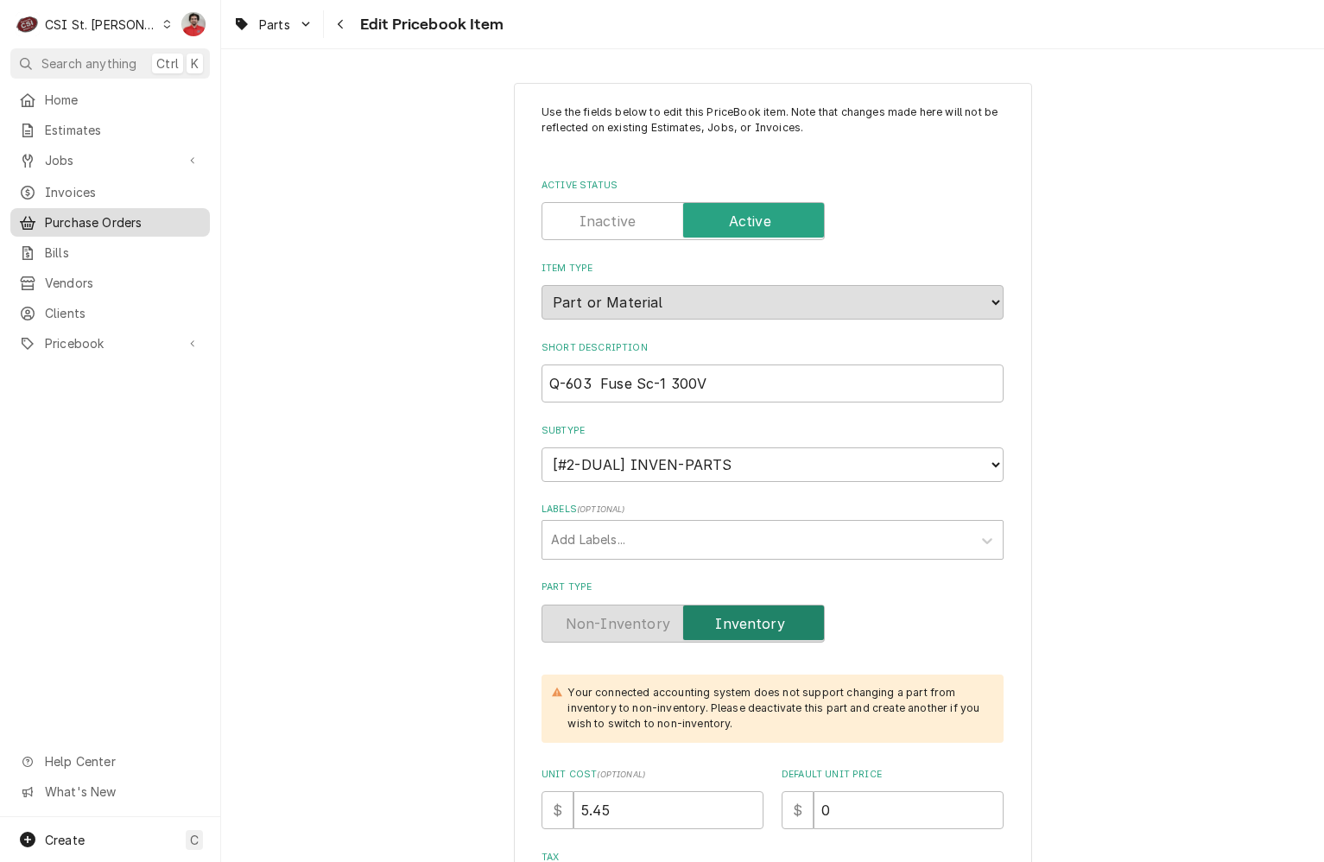
click at [88, 213] on span "Purchase Orders" at bounding box center [123, 222] width 156 height 18
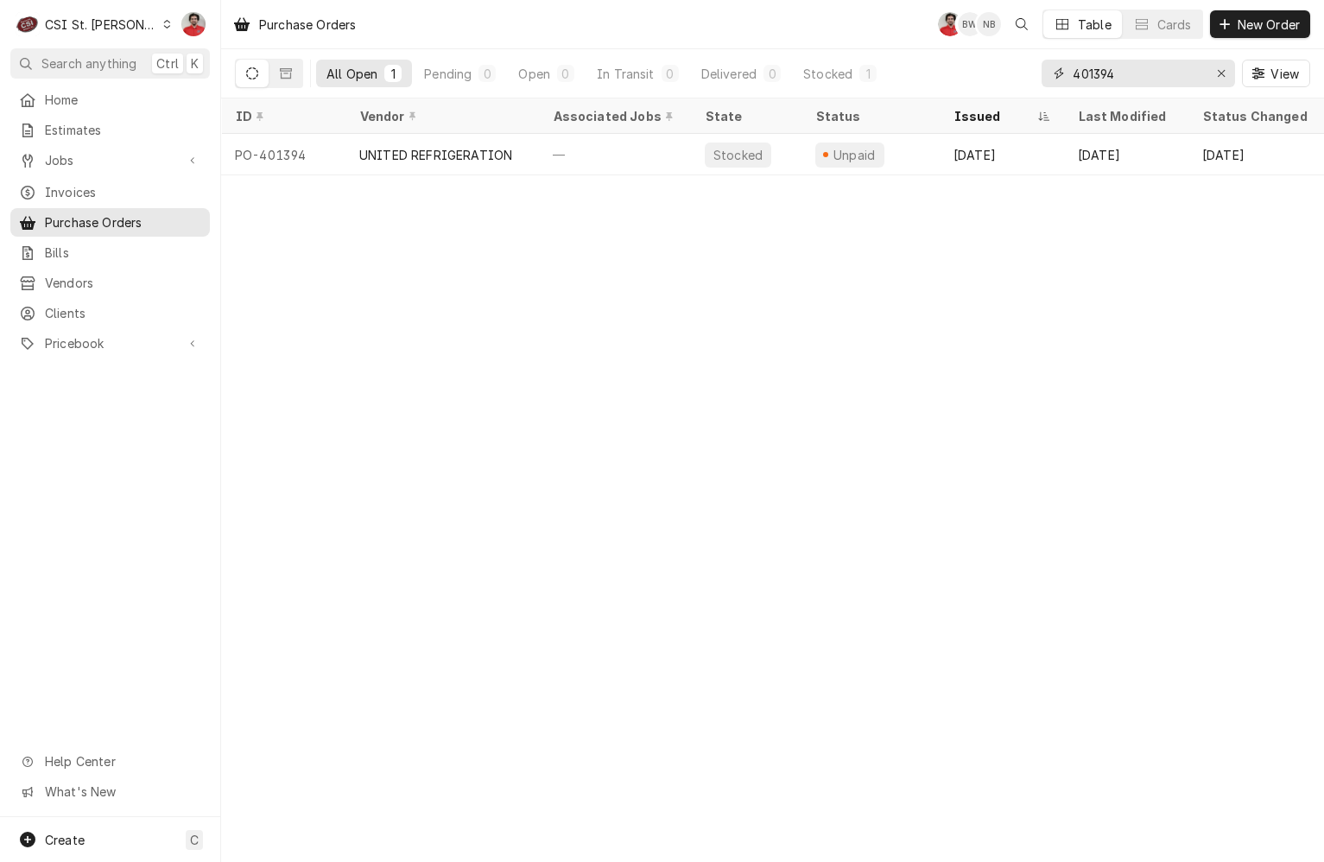
click at [1148, 68] on input "401394" at bounding box center [1138, 74] width 130 height 28
type input "401389"
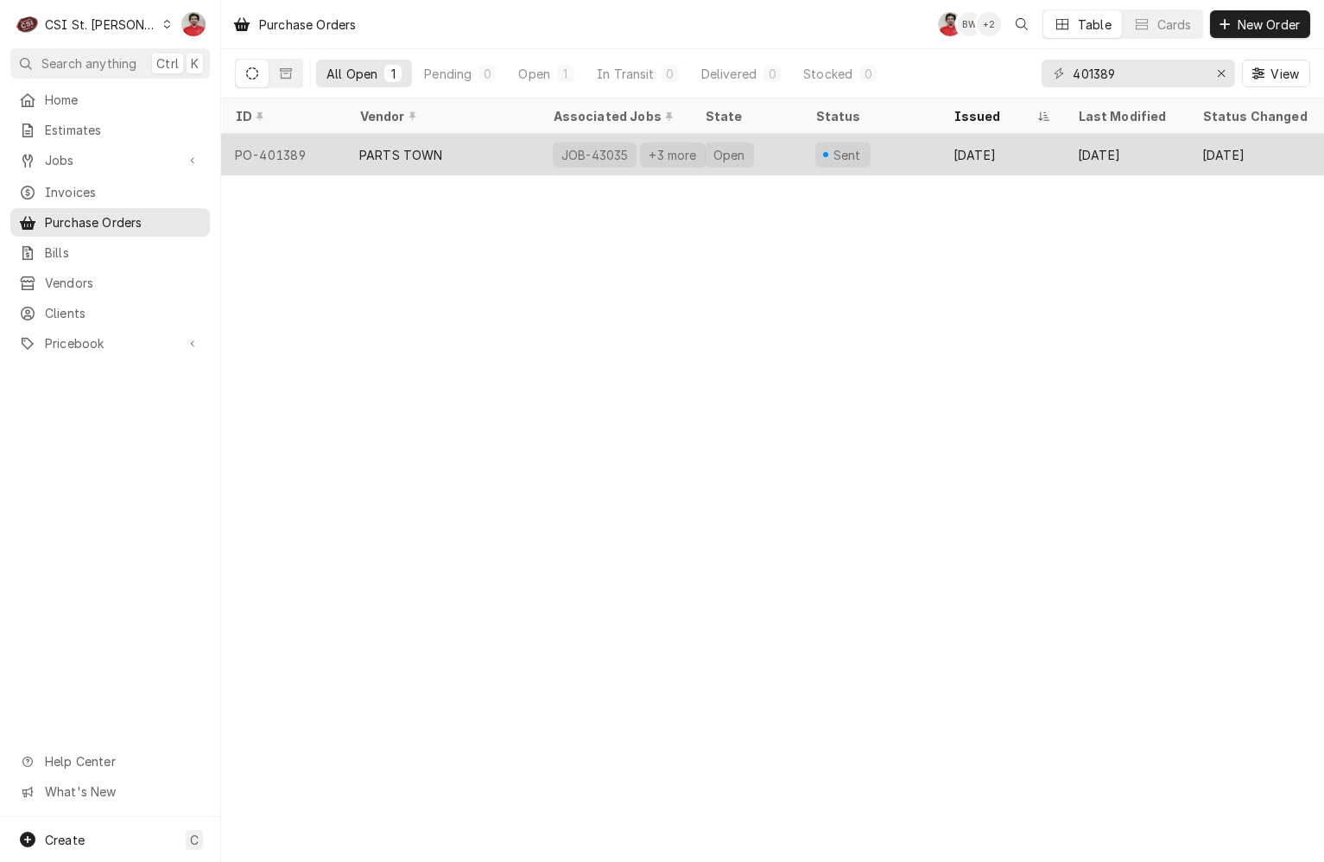
click at [916, 149] on div "Sent" at bounding box center [870, 154] width 138 height 41
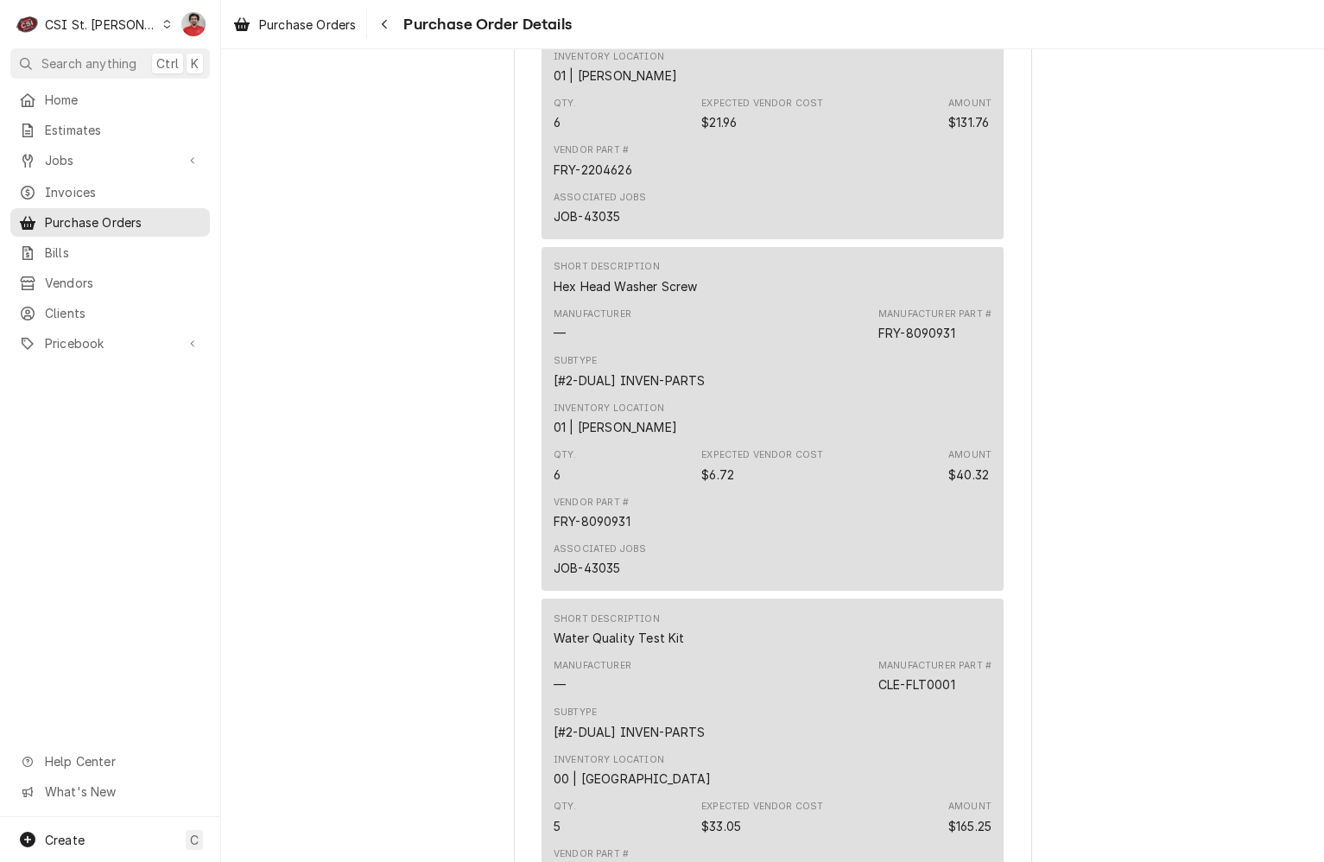
scroll to position [518, 0]
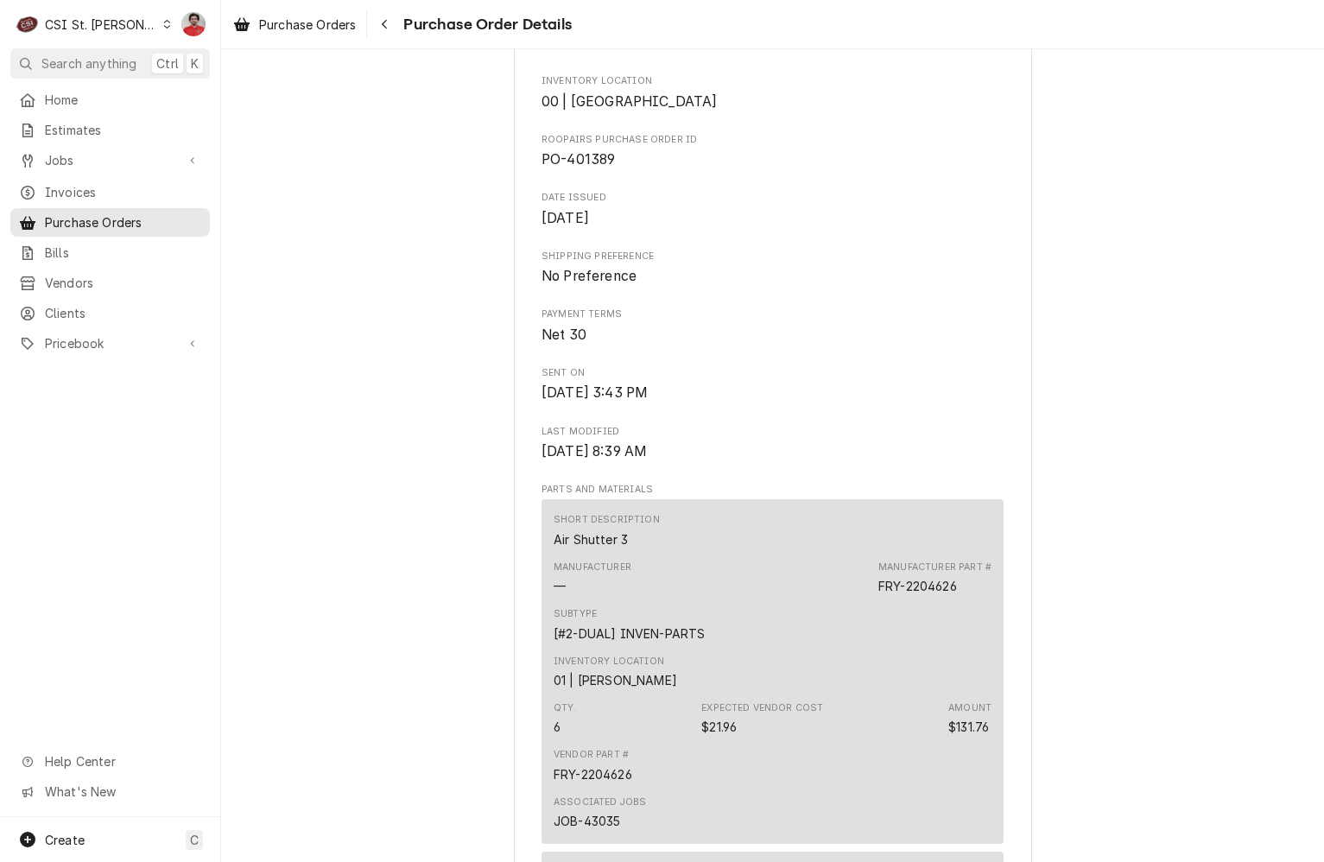
click at [587, 168] on span "PO-401389" at bounding box center [577, 159] width 73 height 16
copy span "401389"
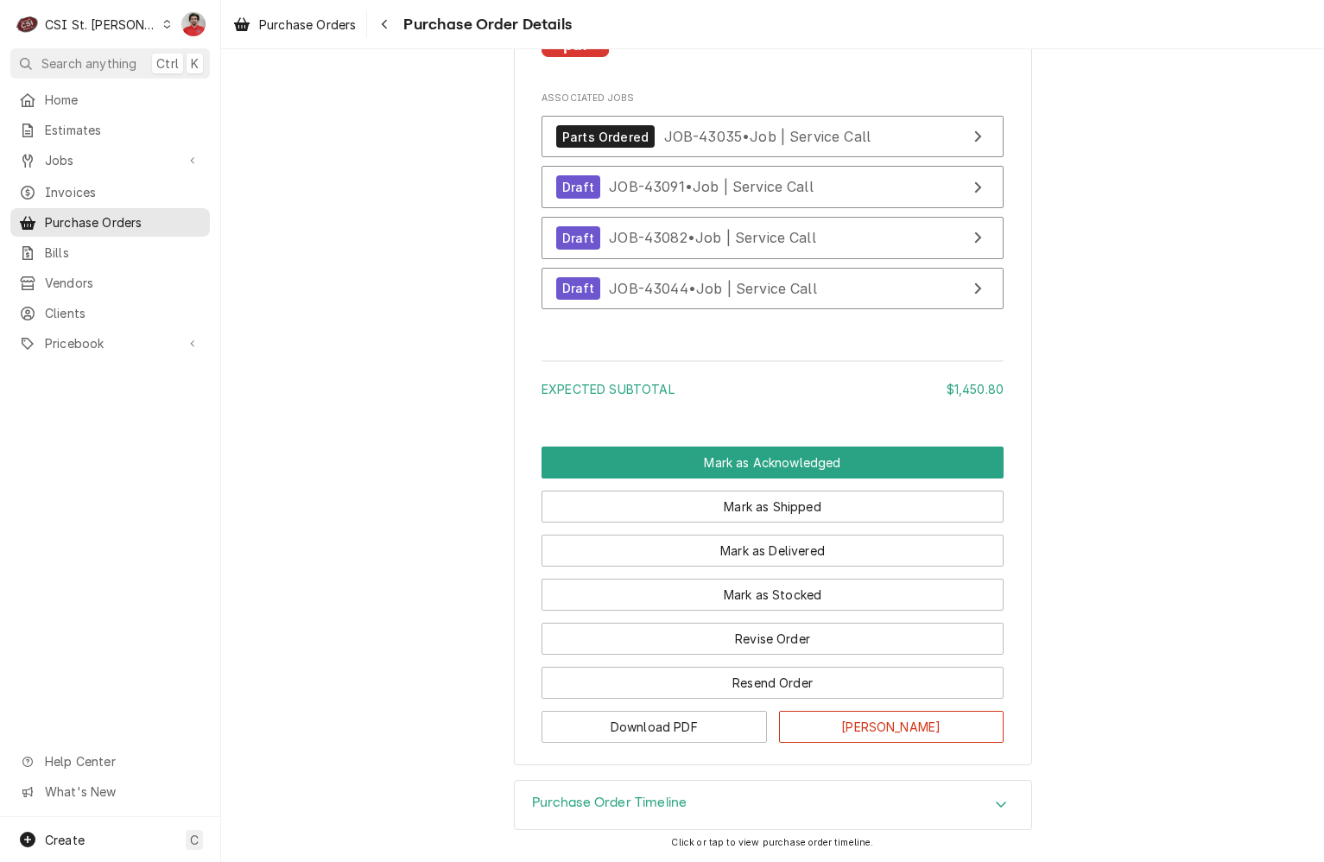
scroll to position [3610, 0]
click at [685, 729] on button "Download PDF" at bounding box center [653, 727] width 225 height 32
click at [722, 728] on button "Download PDF" at bounding box center [653, 727] width 225 height 32
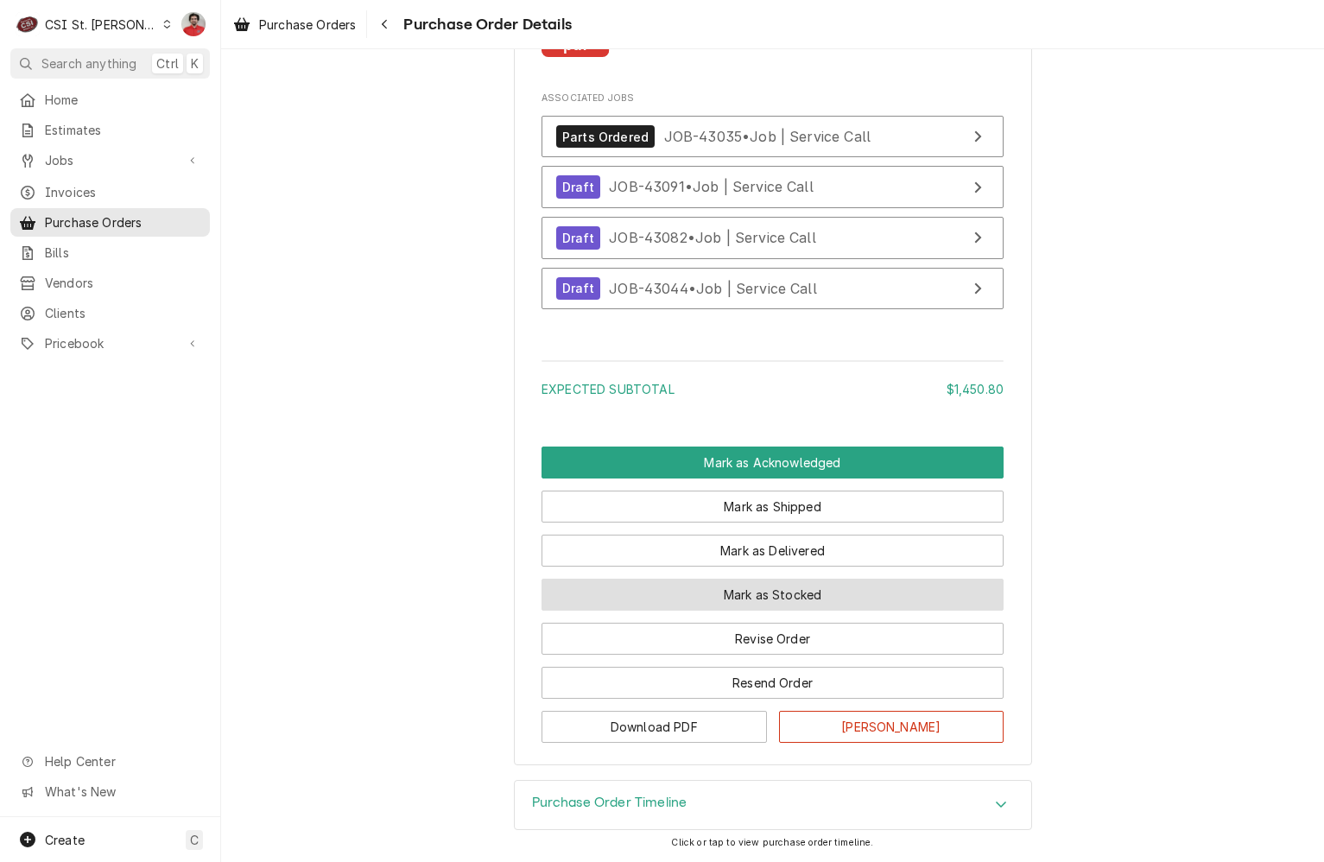
click at [734, 593] on button "Mark as Stocked" at bounding box center [772, 595] width 462 height 32
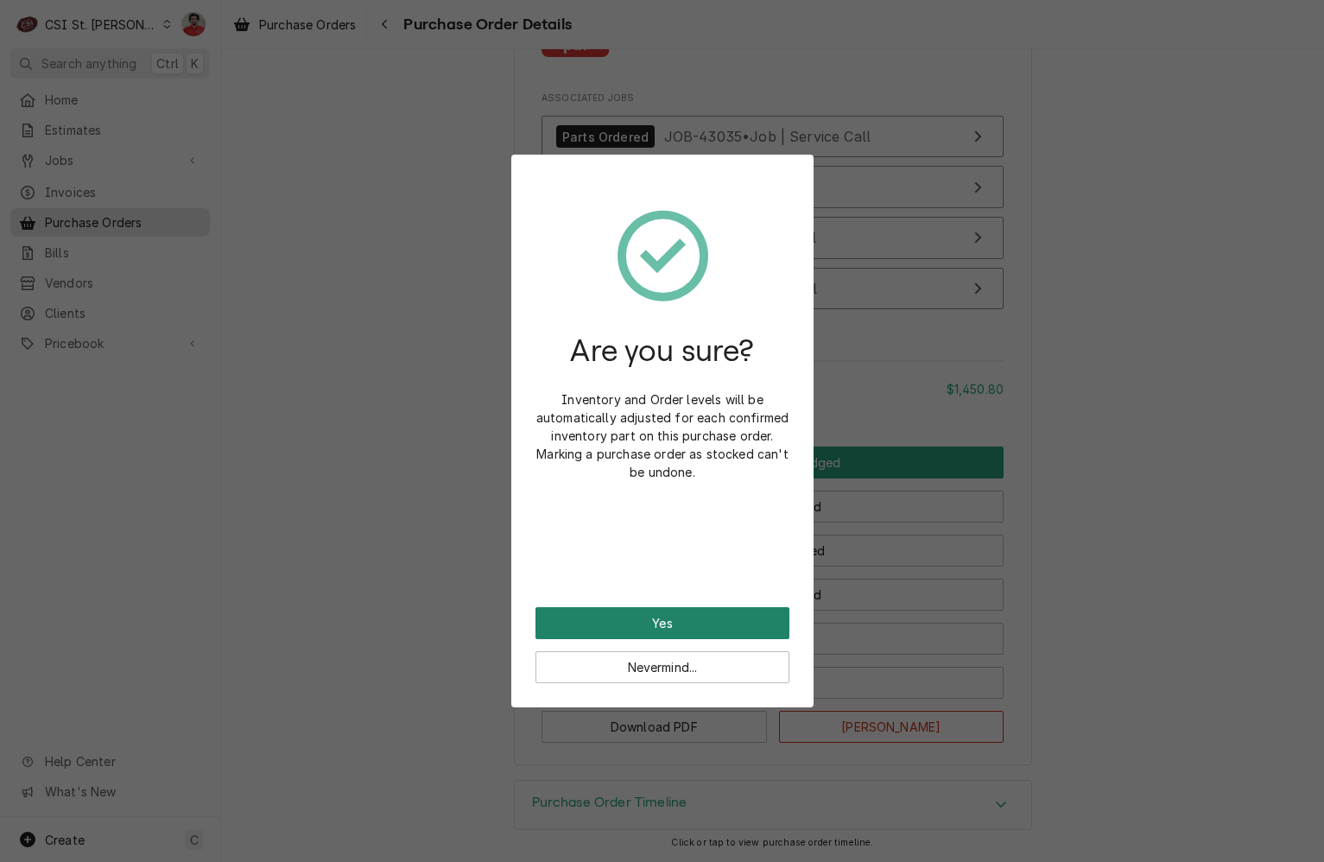
click at [694, 630] on button "Yes" at bounding box center [662, 623] width 254 height 32
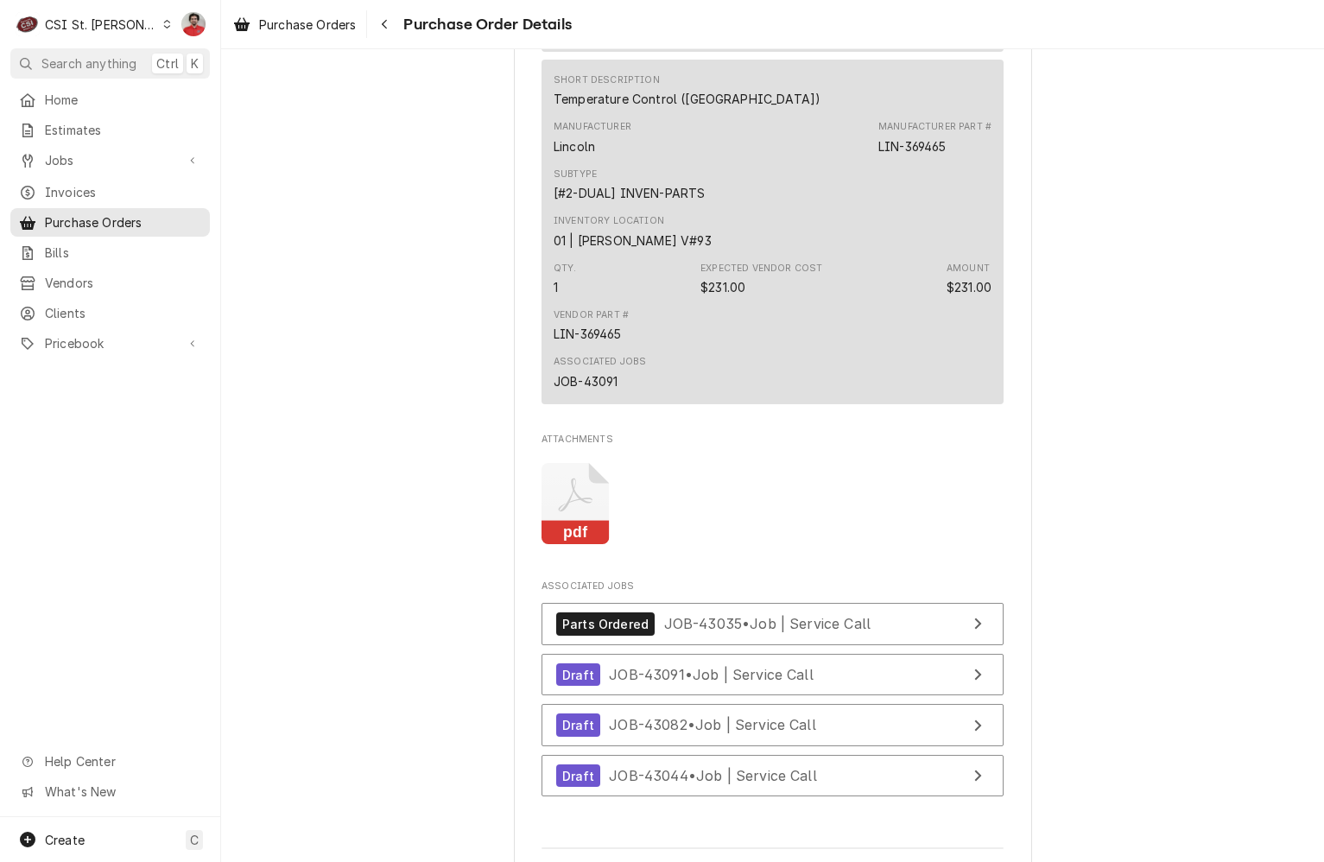
scroll to position [3454, 0]
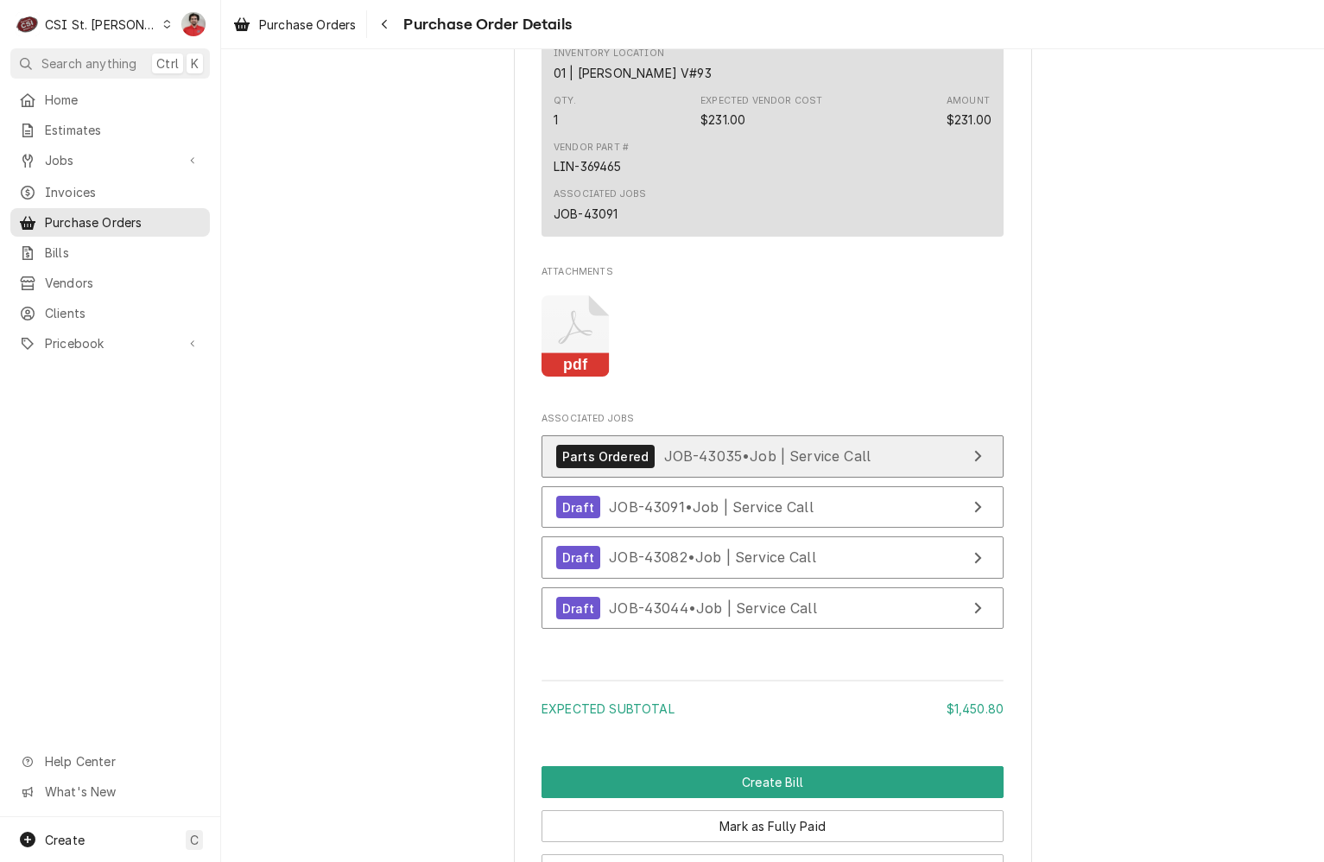
click at [807, 465] on span "JOB-43035 • Job | Service Call" at bounding box center [767, 455] width 207 height 17
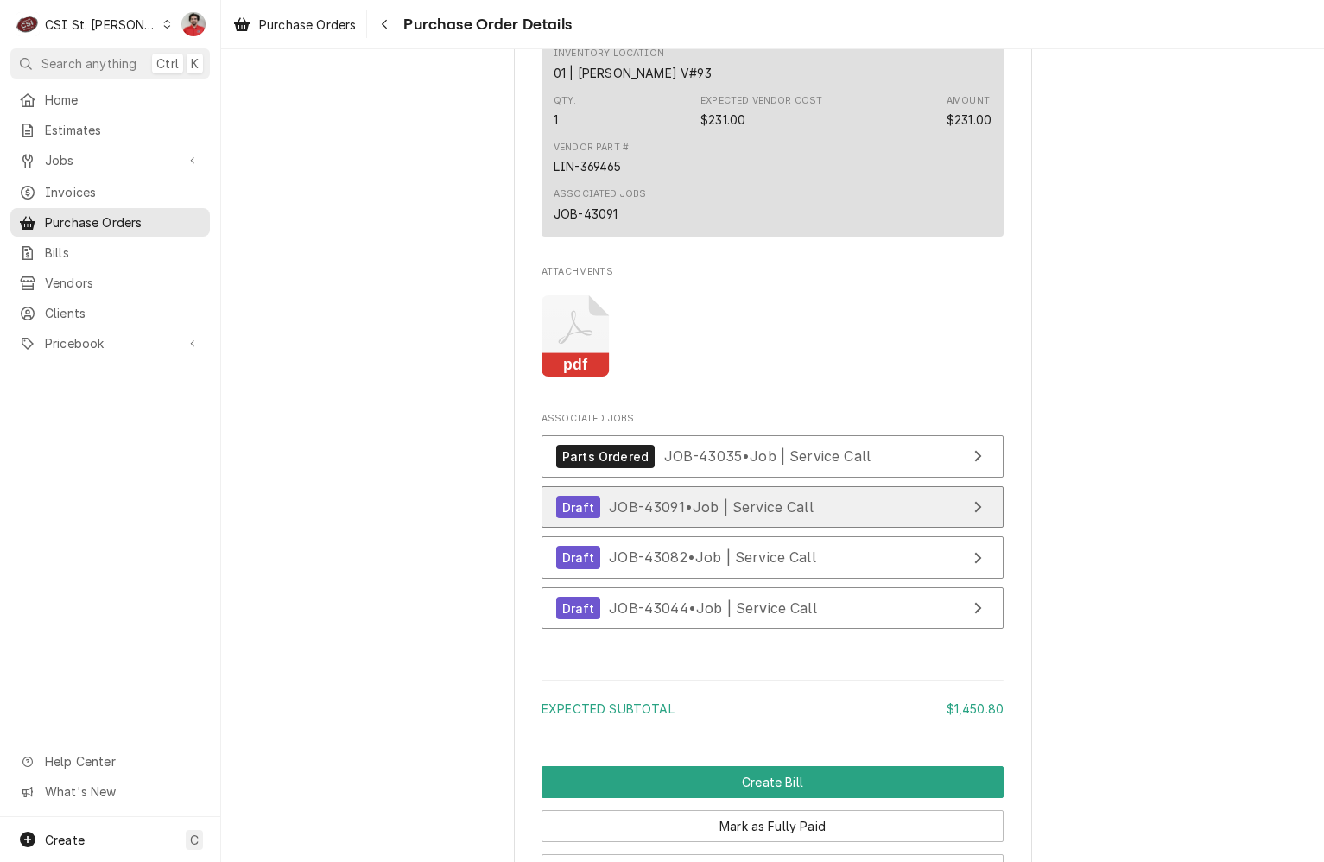
click at [786, 516] on span "JOB-43091 • Job | Service Call" at bounding box center [711, 506] width 205 height 17
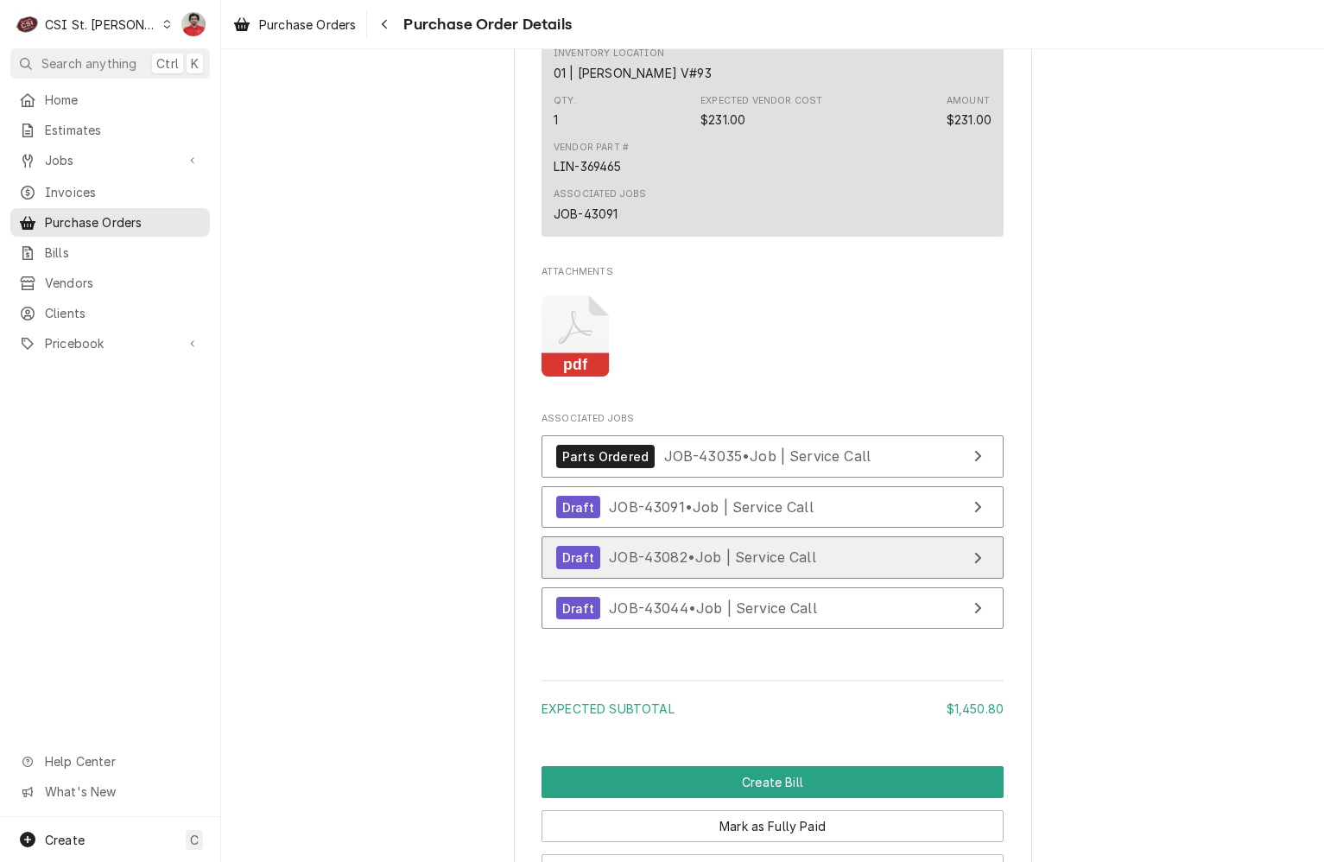
click at [780, 566] on span "JOB-43082 • Job | Service Call" at bounding box center [712, 556] width 207 height 17
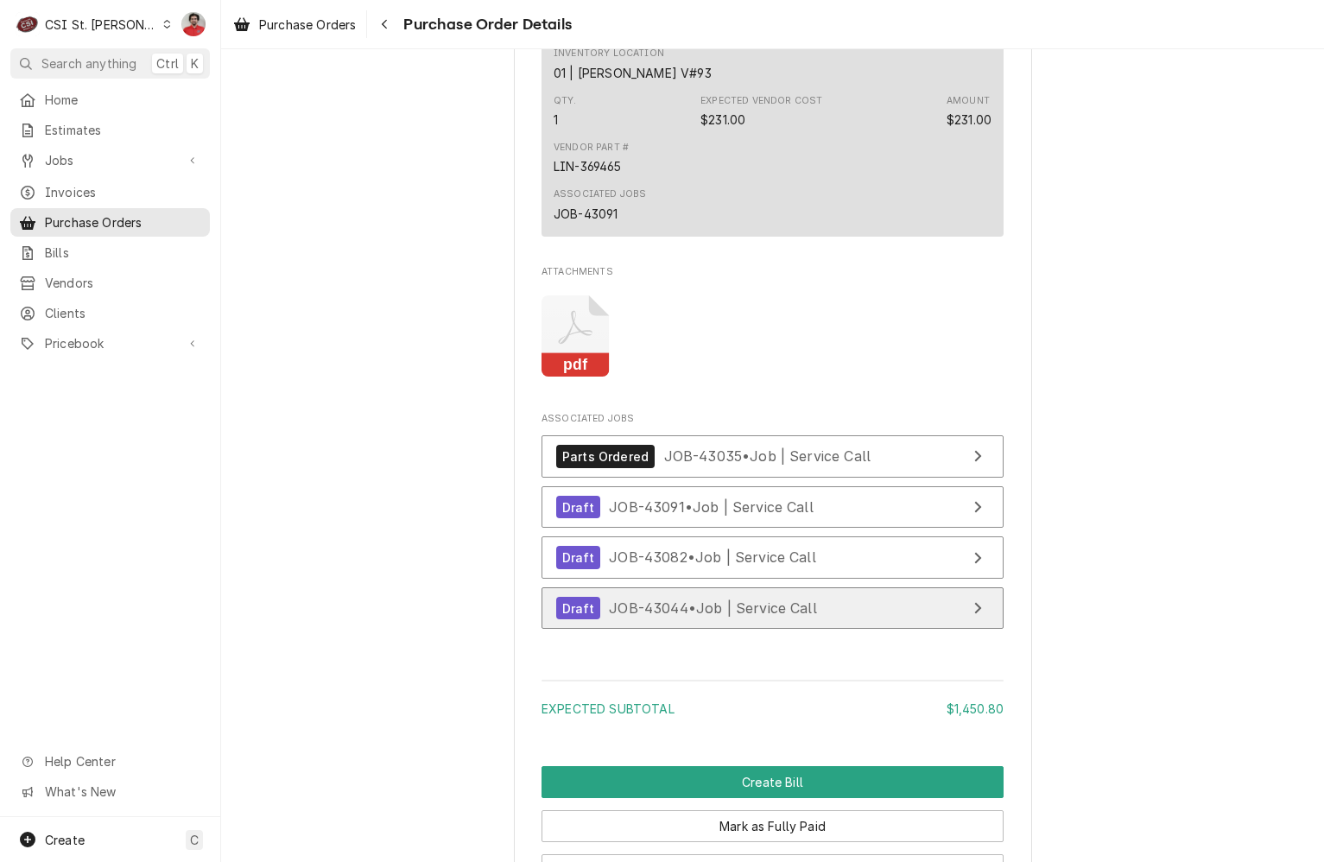
click at [780, 617] on span "JOB-43044 • Job | Service Call" at bounding box center [713, 607] width 208 height 17
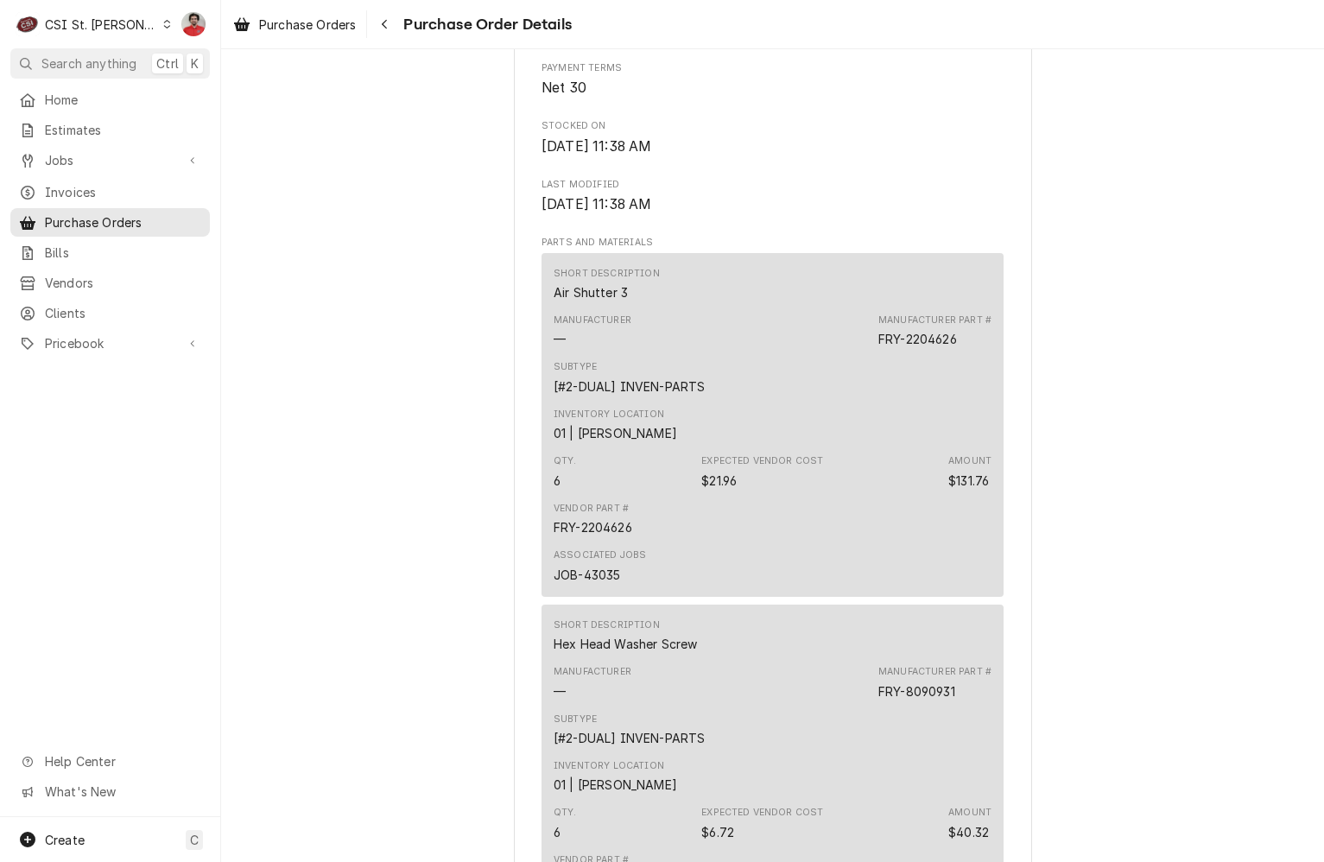
scroll to position [1209, 0]
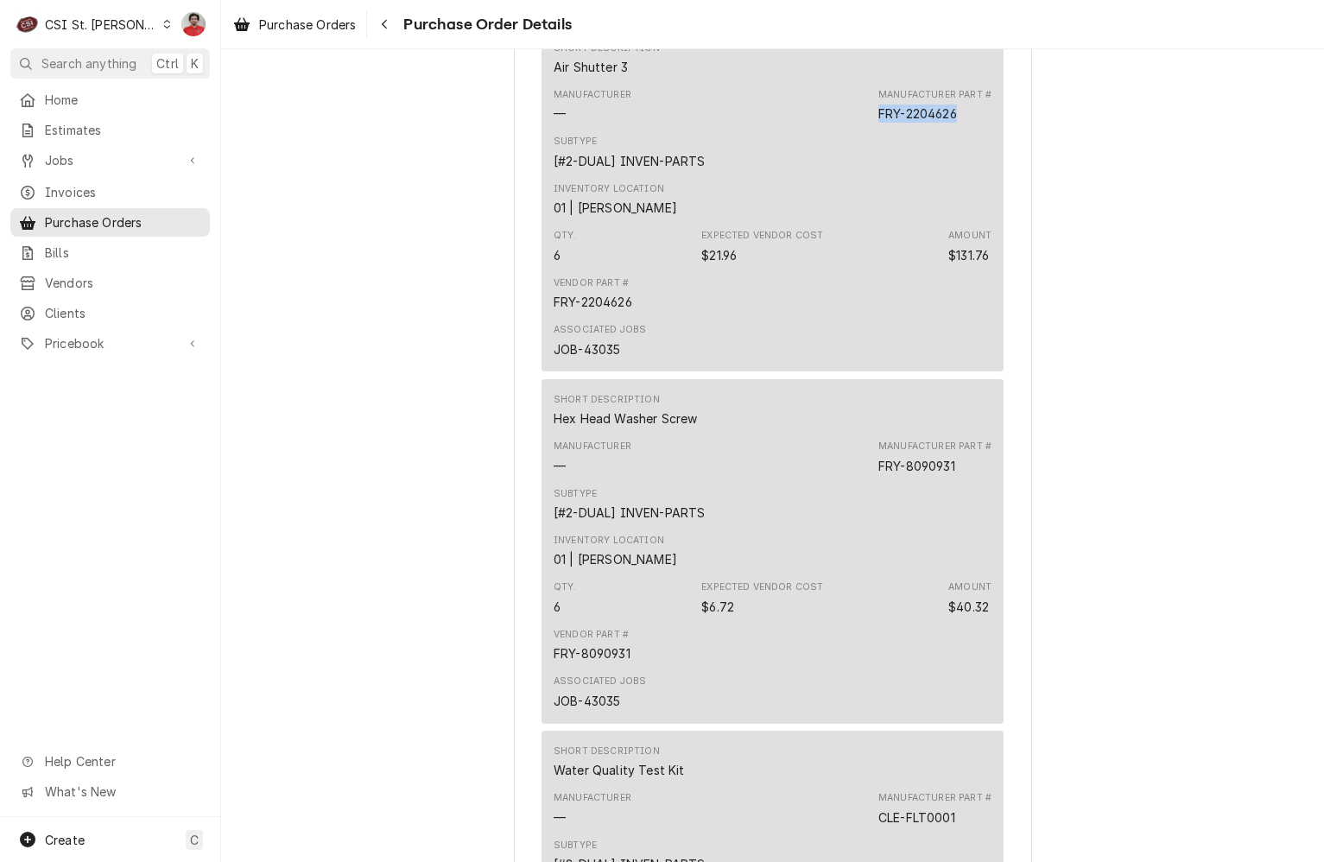
drag, startPoint x: 955, startPoint y: 166, endPoint x: 807, endPoint y: 174, distance: 148.8
click at [807, 129] on div "Manufacturer — Manufacturer Part # FRY-2204626" at bounding box center [773, 105] width 438 height 47
copy div "FRY-2204626"
drag, startPoint x: 968, startPoint y: 525, endPoint x: 836, endPoint y: 524, distance: 132.1
click at [836, 480] on div "Manufacturer — Manufacturer Part # FRY-8090931" at bounding box center [773, 457] width 438 height 47
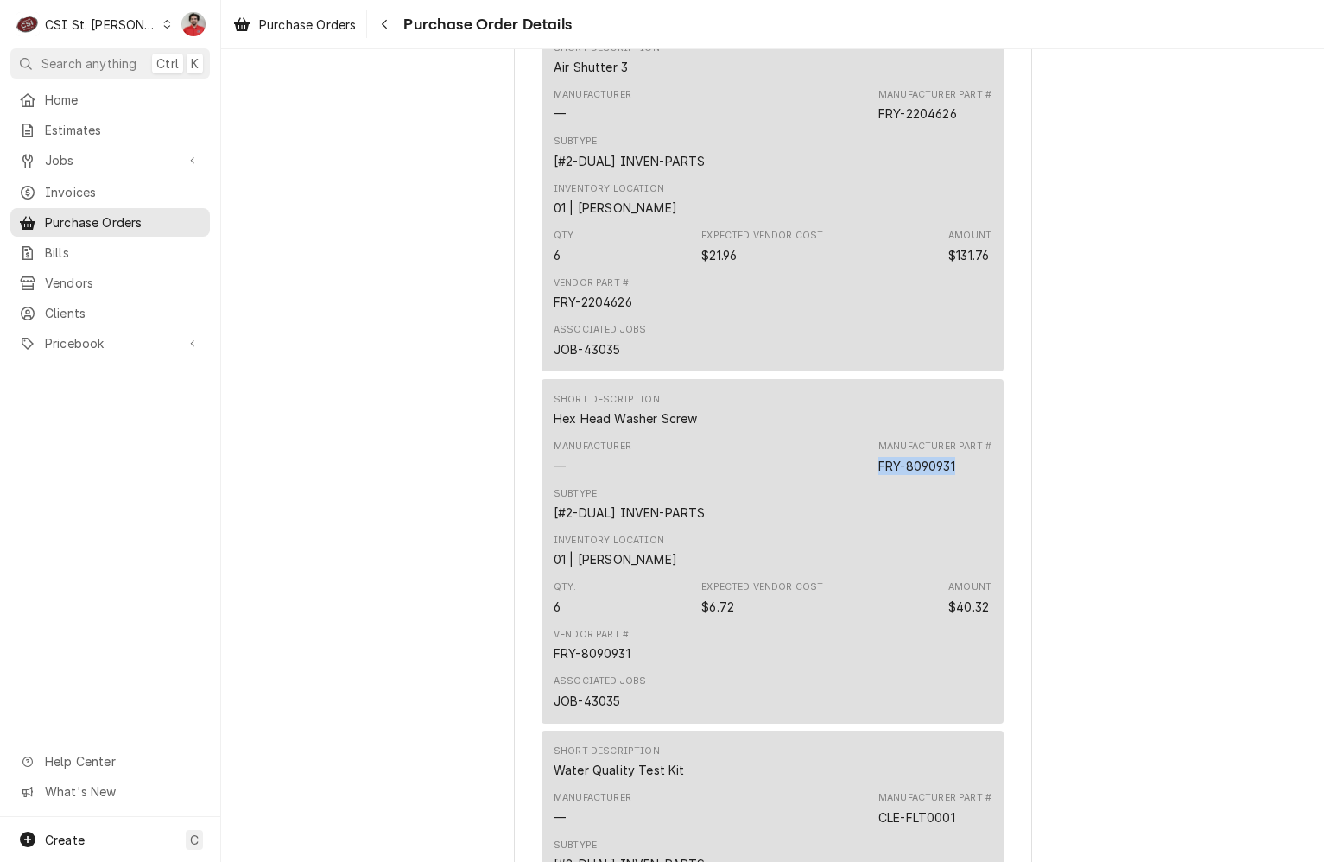
copy div "FRY-8090931"
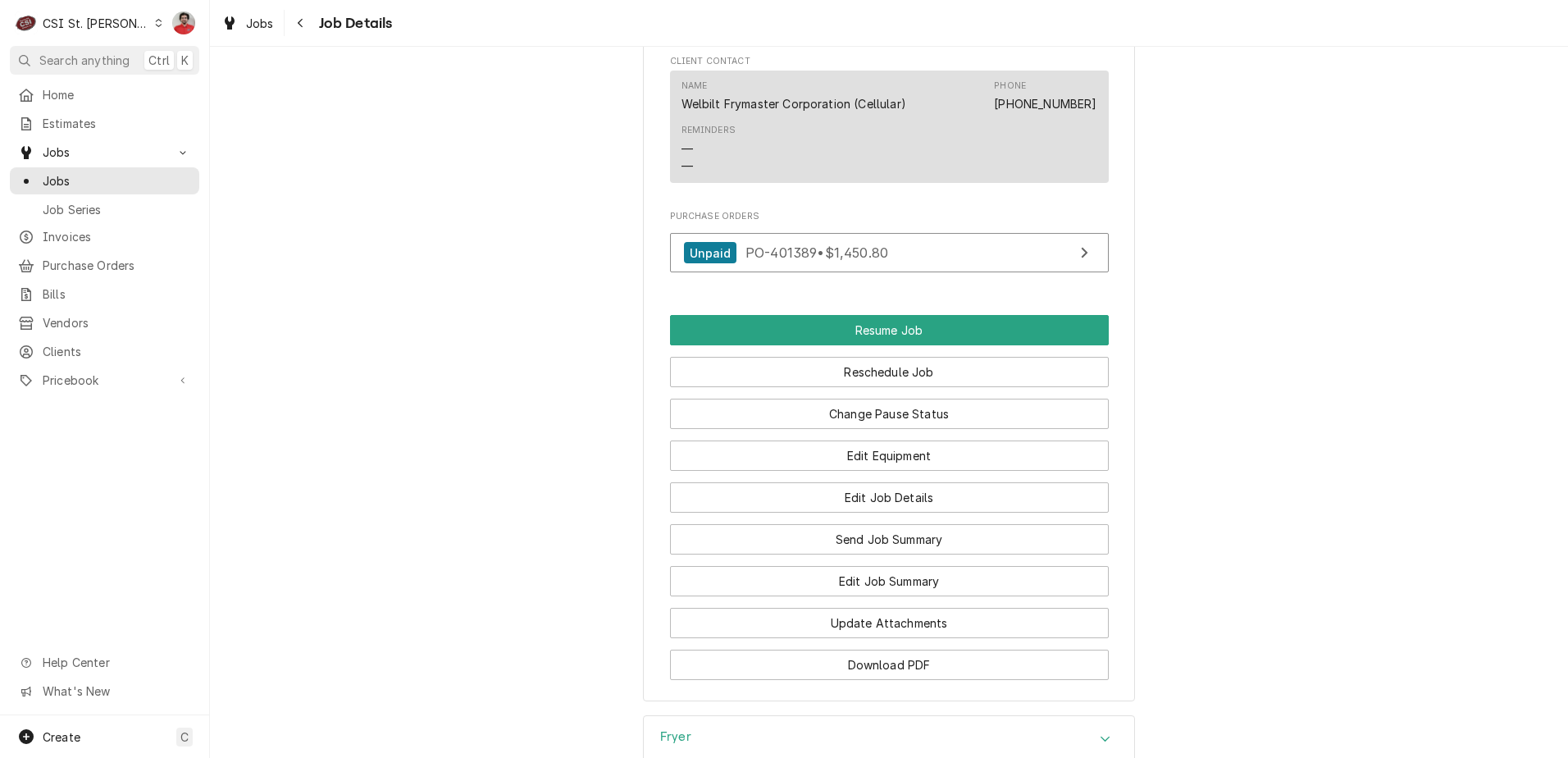
scroll to position [1722, 0]
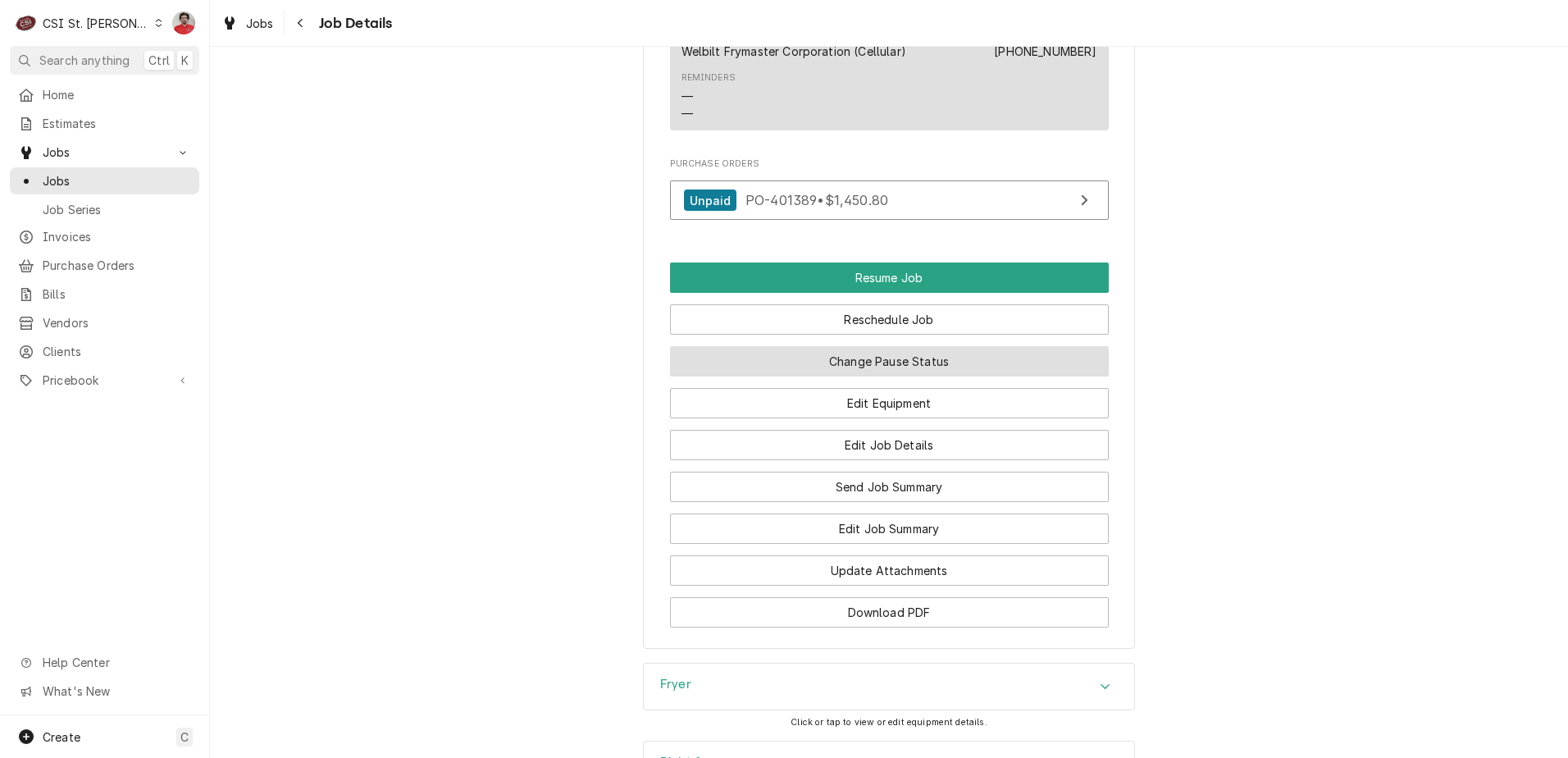
click at [917, 362] on button "Change Pause Status" at bounding box center [890, 361] width 439 height 30
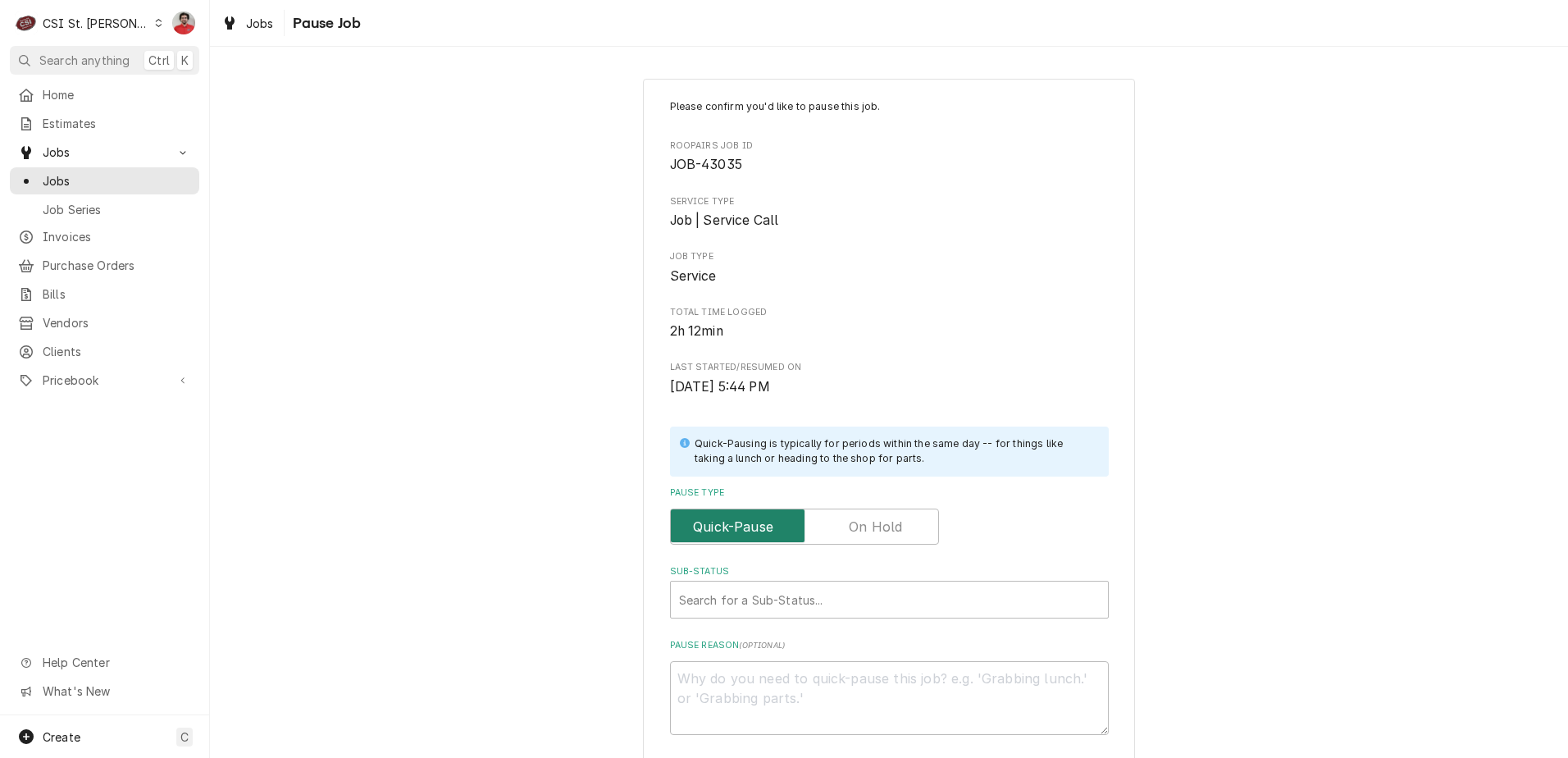
click at [869, 538] on input "Pause Type" at bounding box center [804, 526] width 255 height 36
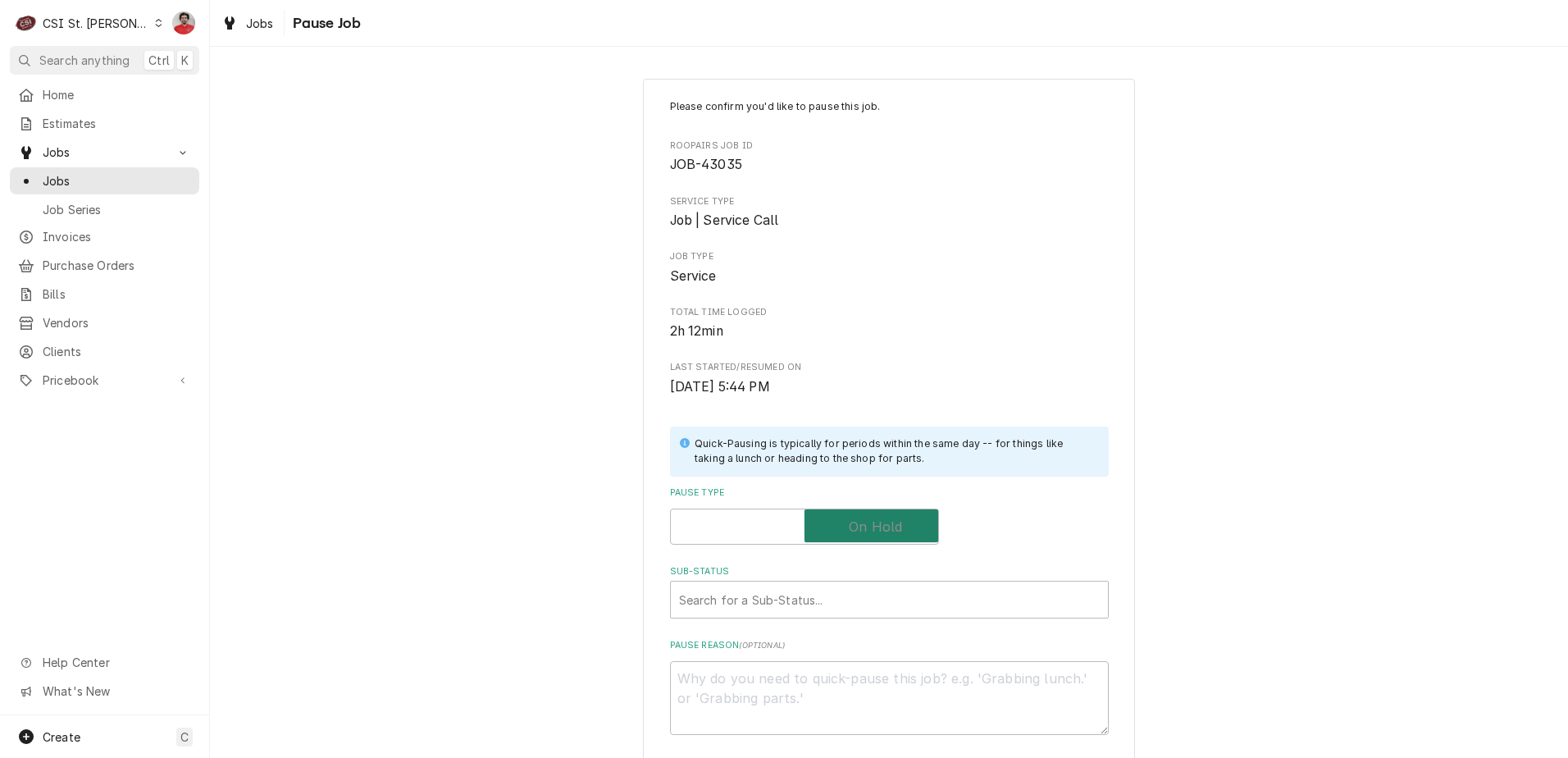
checkbox input "true"
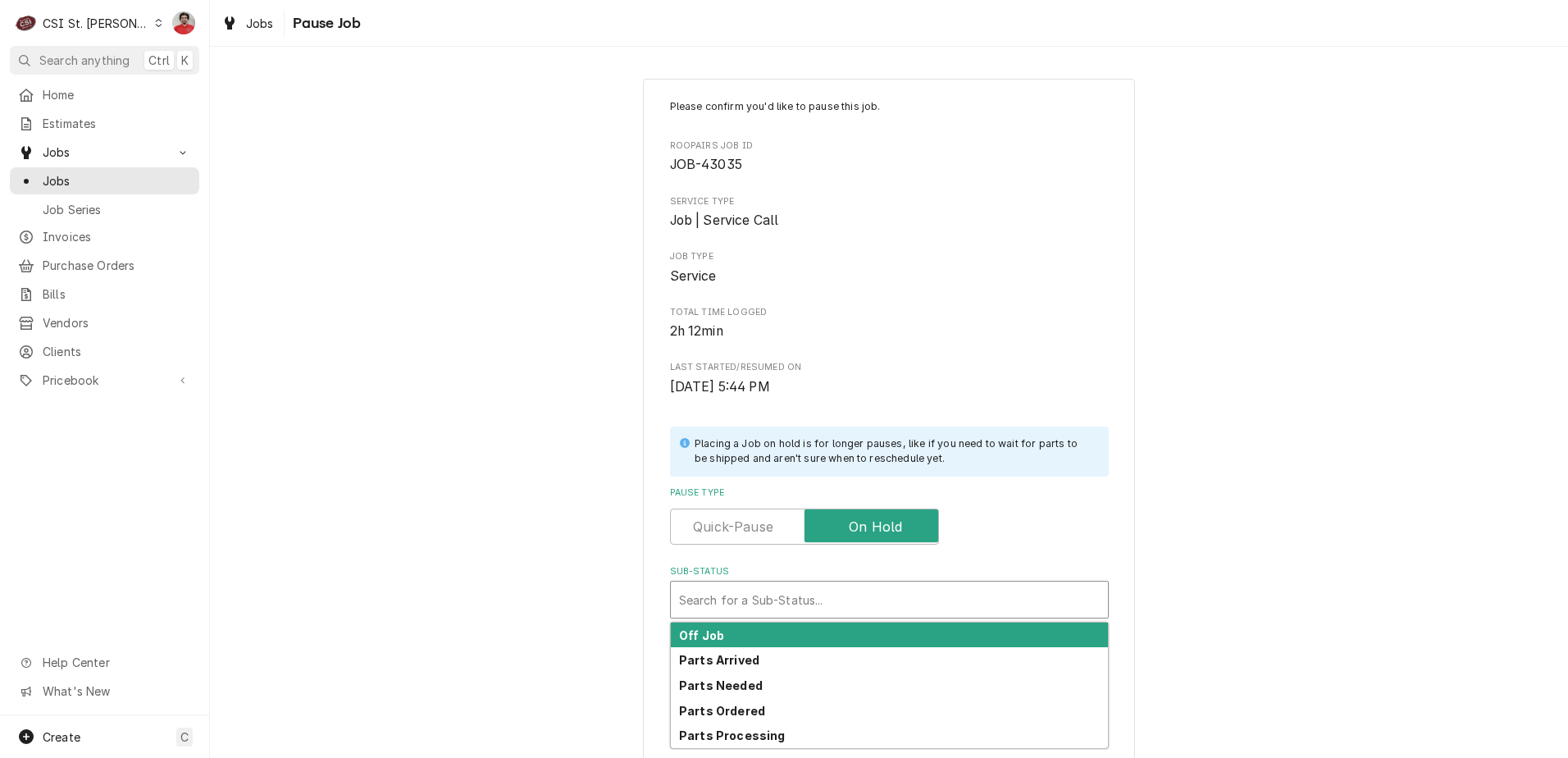
click at [839, 593] on div "Sub-Status" at bounding box center [889, 599] width 421 height 29
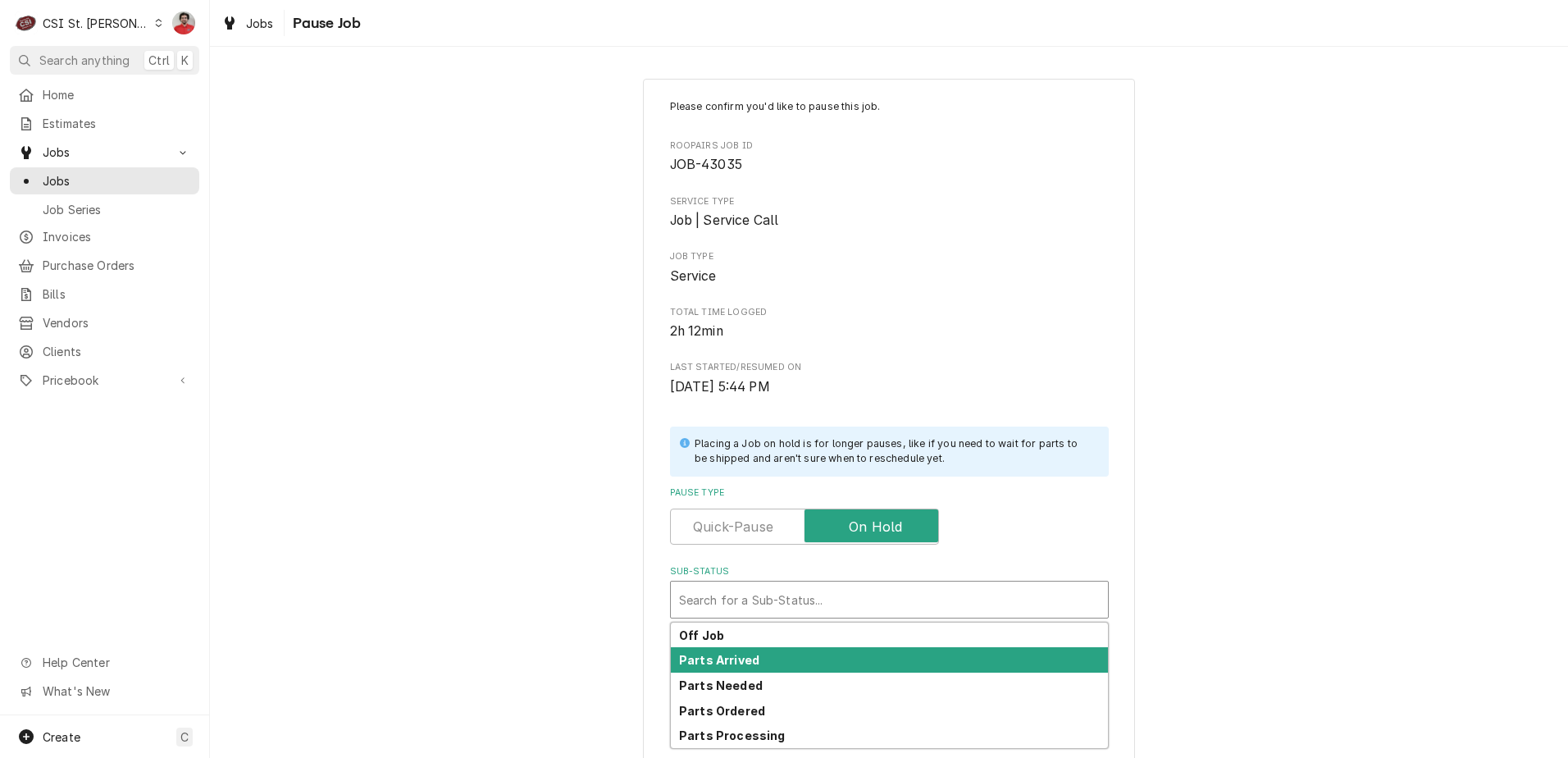
click at [813, 650] on div "Parts Arrived" at bounding box center [889, 659] width 437 height 26
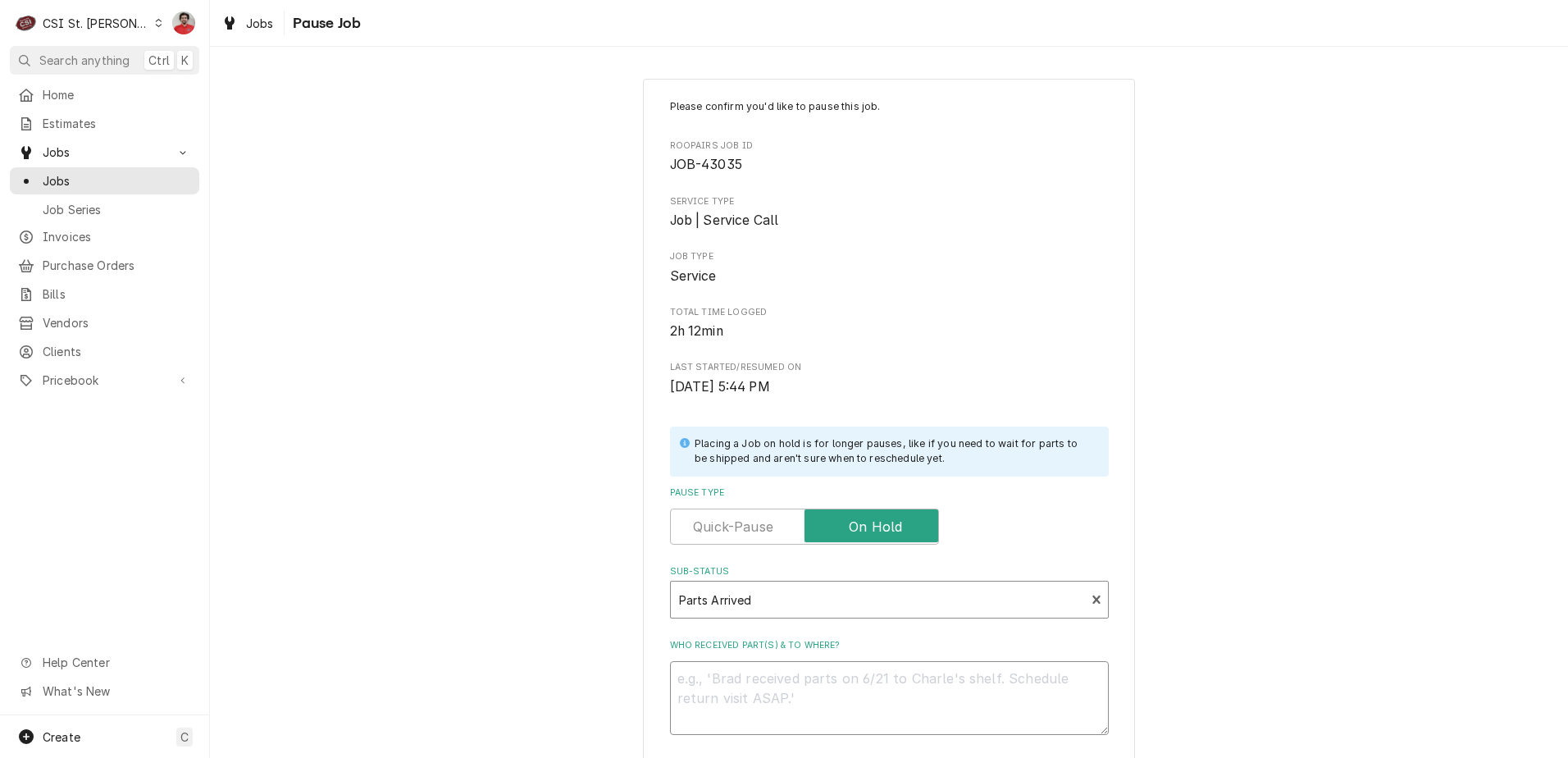
click at [809, 680] on textarea "Who received part(s) & to where?" at bounding box center [890, 698] width 439 height 74
type textarea "x"
type textarea "S"
type textarea "x"
type textarea "Si"
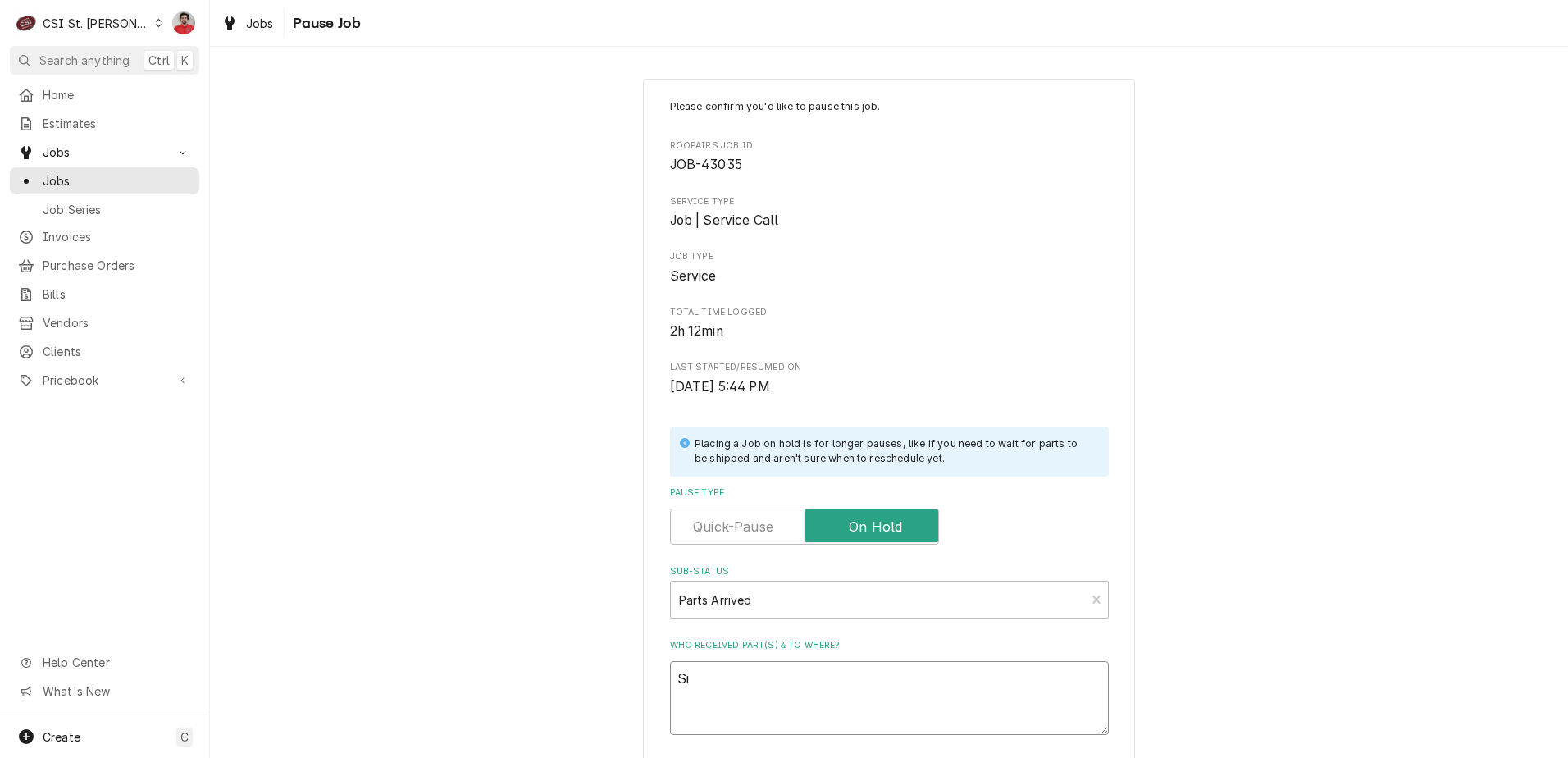
type textarea "x"
type textarea "Six"
type textarea "x"
type textarea "Six"
click at [861, 673] on textarea "Six" at bounding box center [890, 698] width 439 height 74
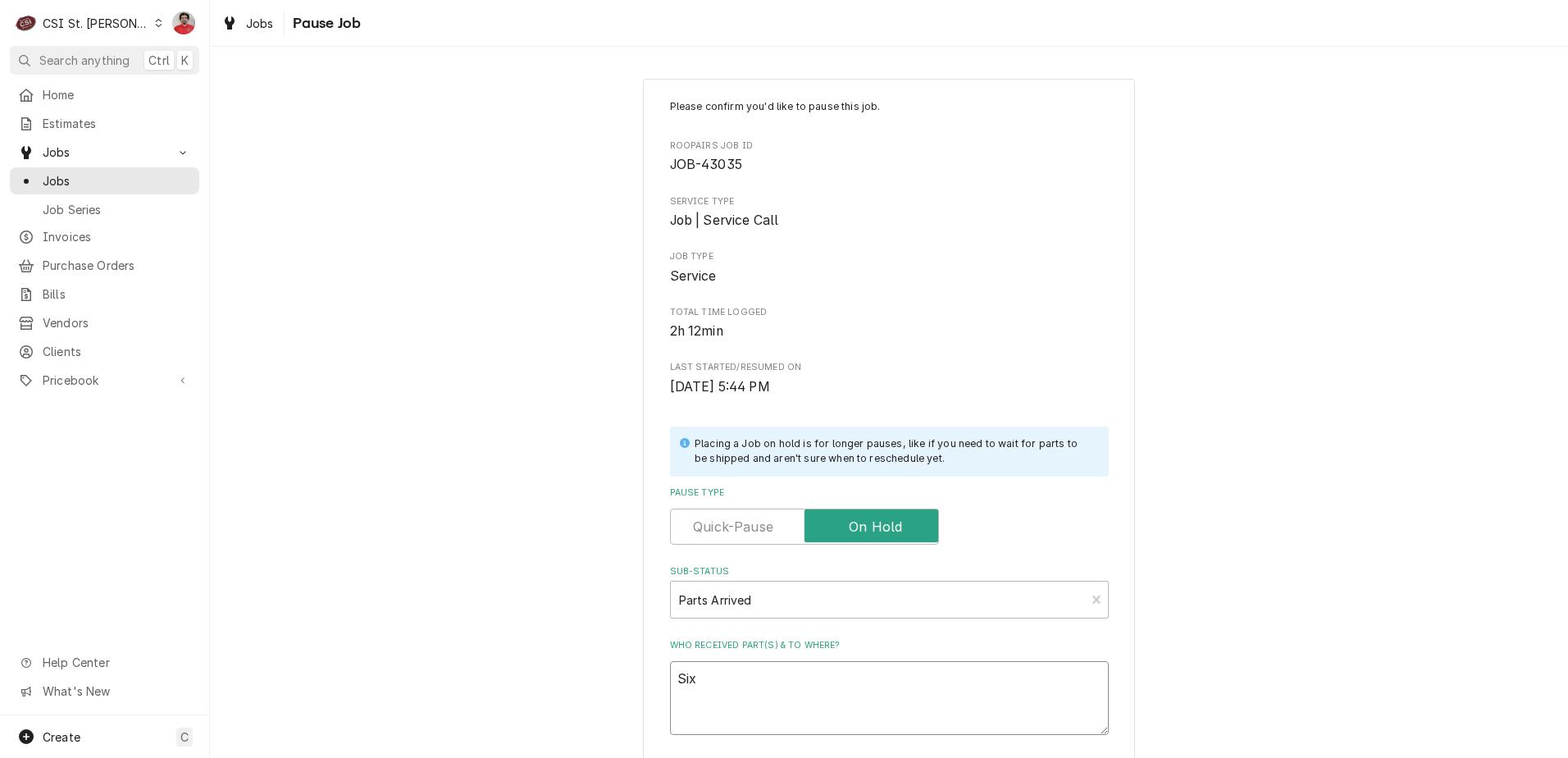
paste textarea "FRY-2204626"
type textarea "x"
type textarea "Six FRY-2204626"
type textarea "x"
type textarea "Six FRY-2204626"
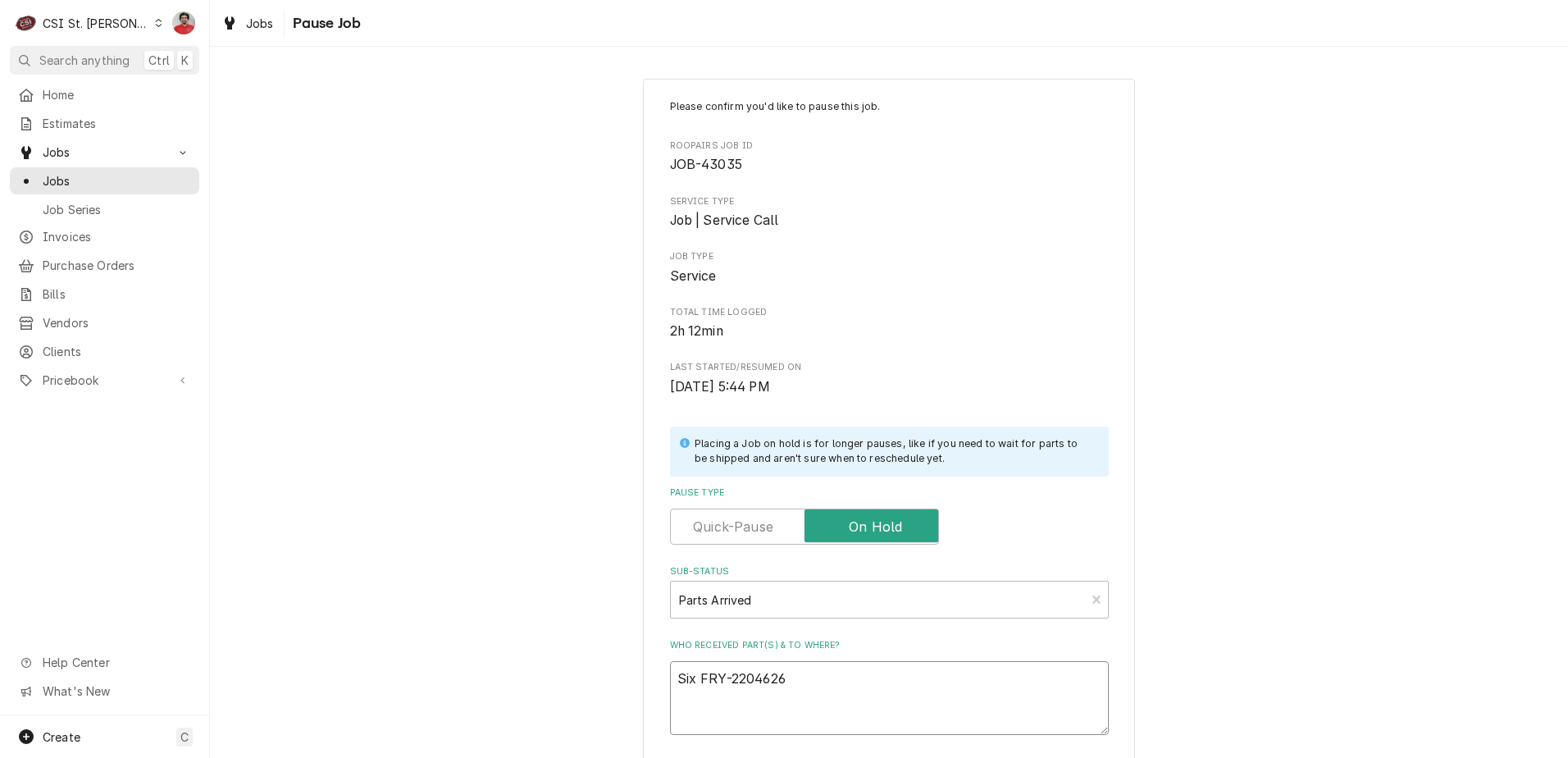
type textarea "x"
type textarea "Six FRY-2204626 a"
type textarea "x"
type textarea "Six FRY-2204626 an"
type textarea "x"
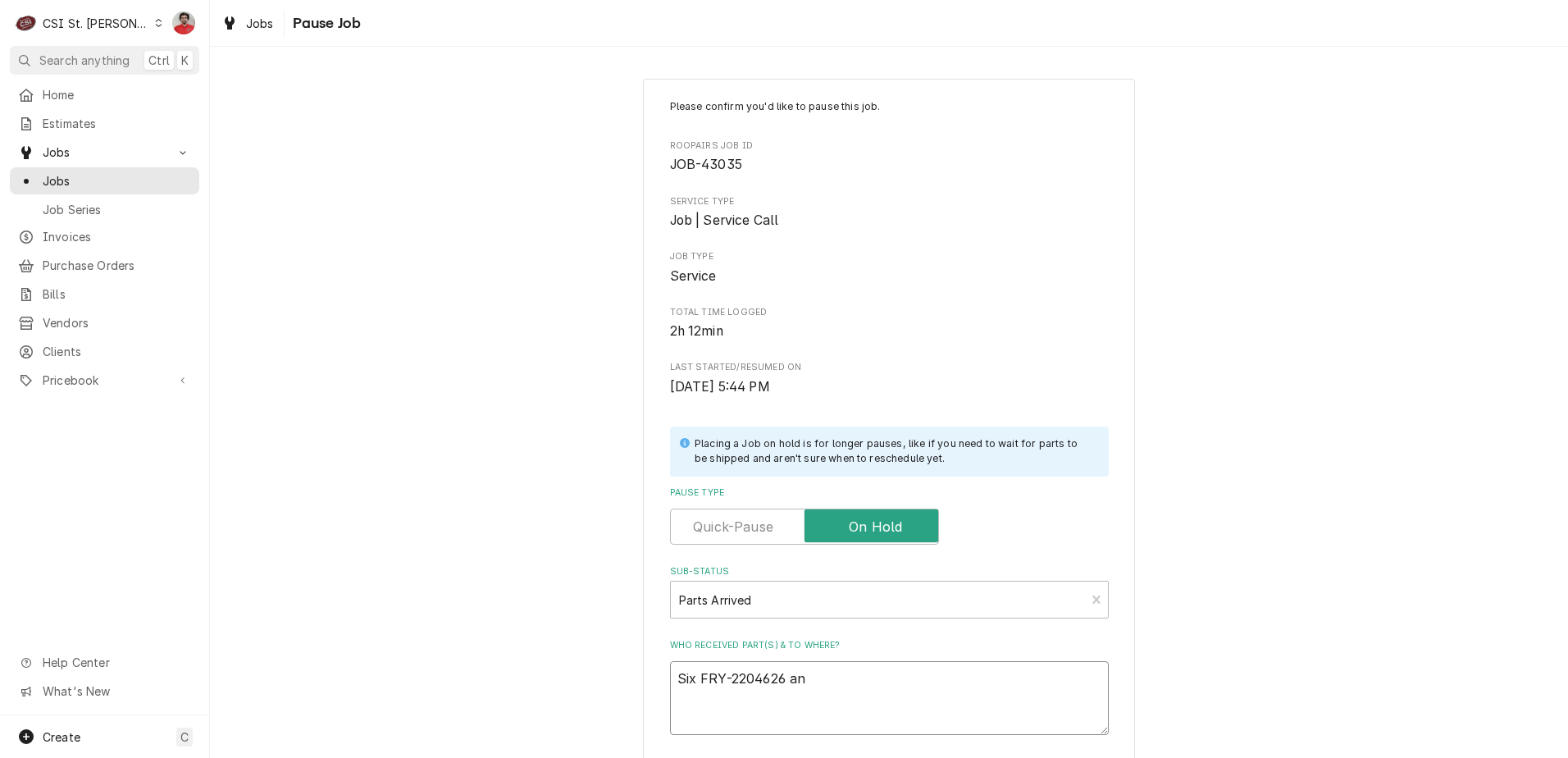
type textarea "Six FRY-2204626 and"
type textarea "x"
type textarea "Six FRY-2204626 and"
type textarea "x"
type textarea "Six FRY-2204626 and S"
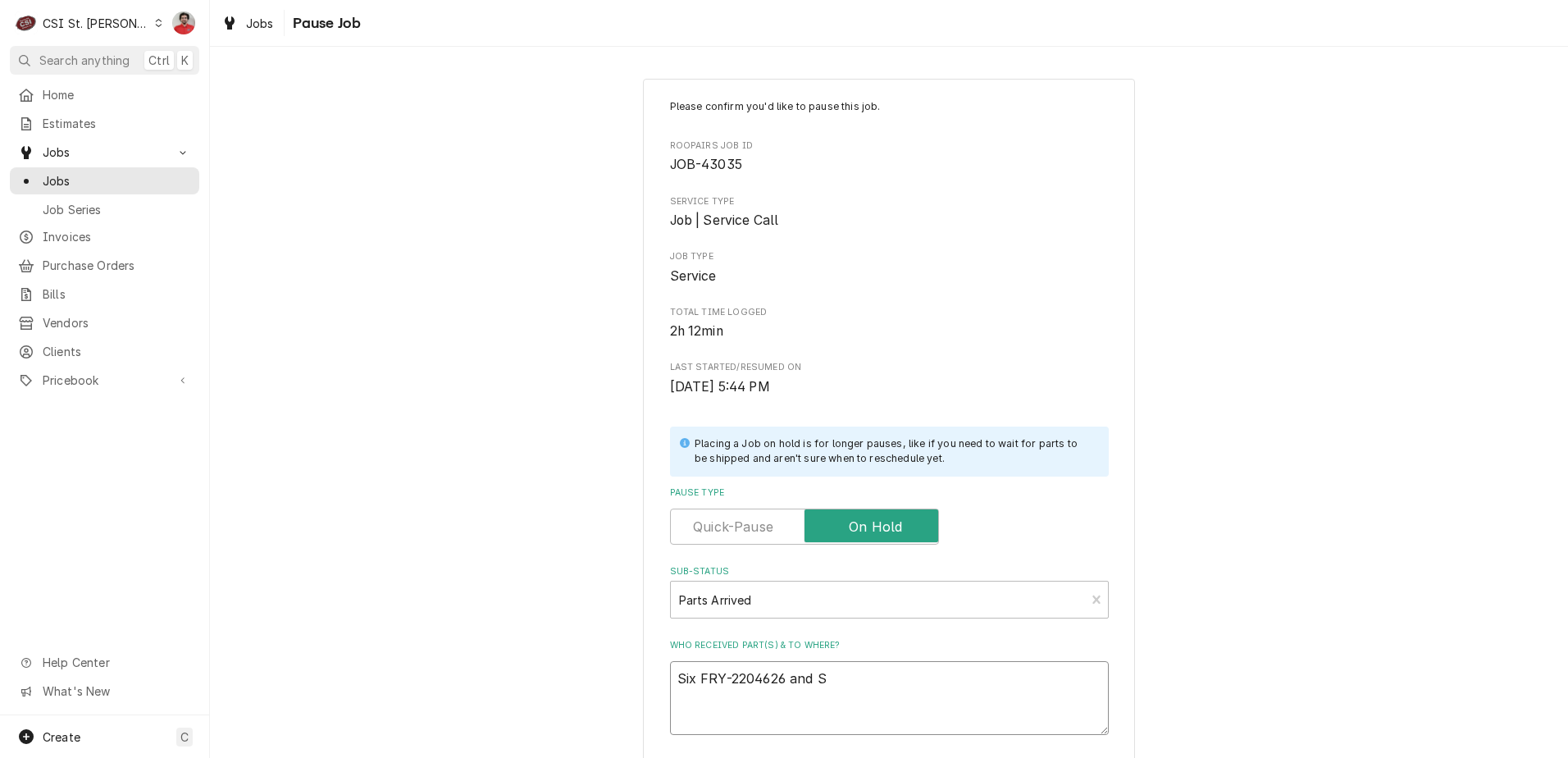
type textarea "x"
type textarea "Six FRY-2204626 and Si"
type textarea "x"
type textarea "Six FRY-2204626 and Six"
type textarea "x"
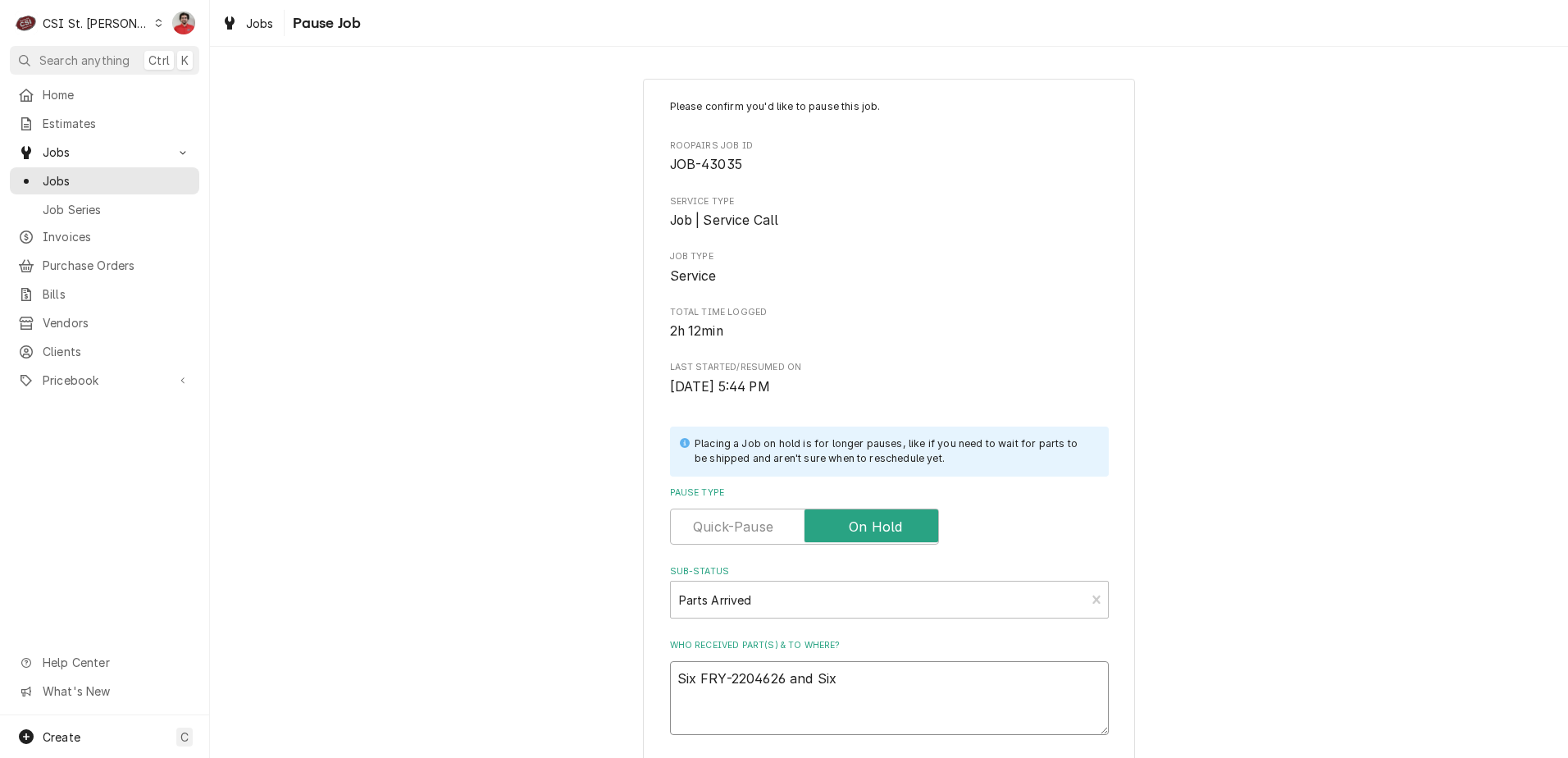
type textarea "Six FRY-2204626 and Six"
click at [975, 673] on textarea "Six FRY-2204626 and Six" at bounding box center [890, 698] width 439 height 74
paste textarea "FRY-8090931"
type textarea "x"
type textarea "Six FRY-2204626 and Six FRY-8090931"
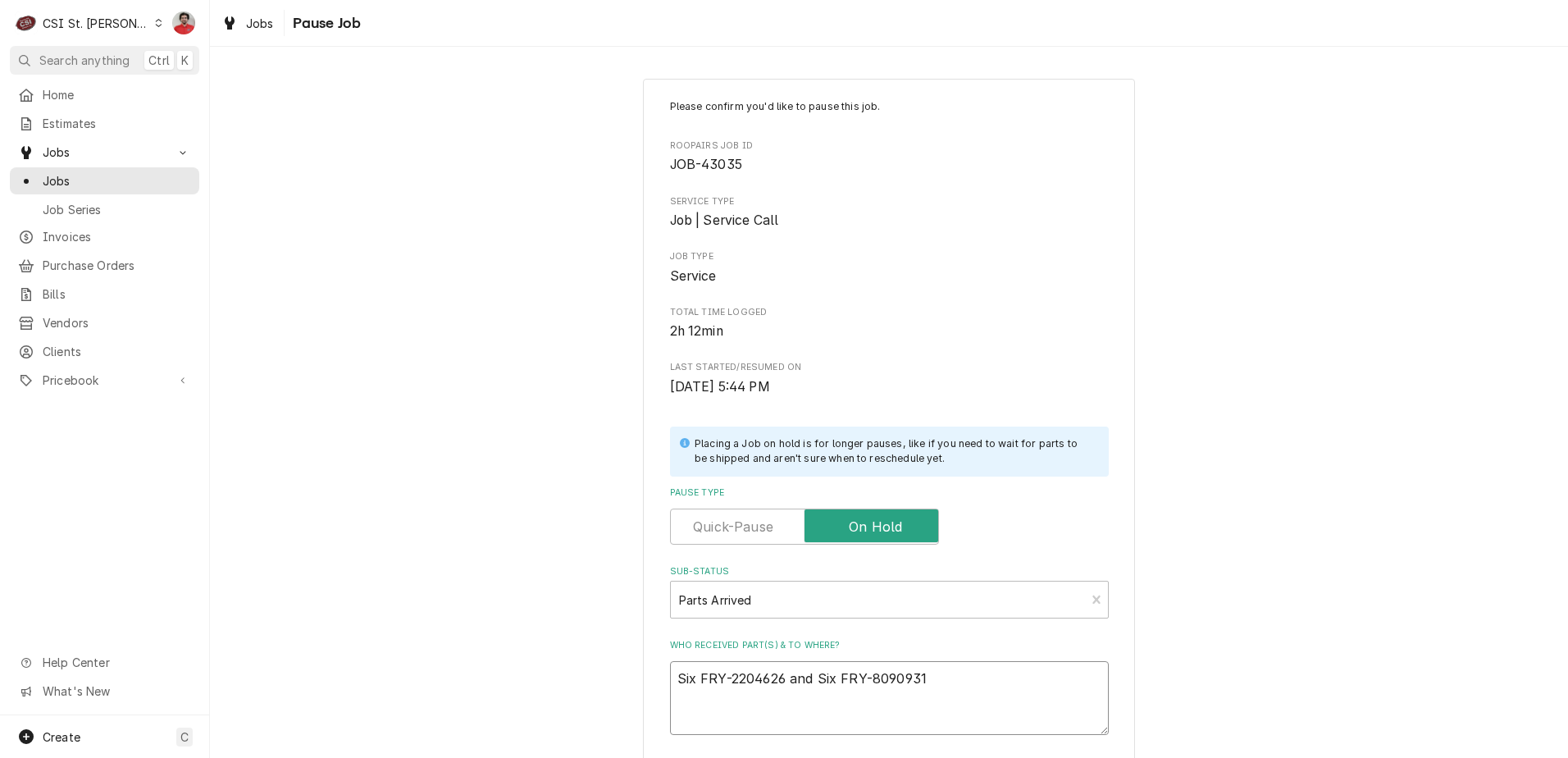
type textarea "x"
type textarea "Six FRY-2204626 and Six FRY-8090931"
type textarea "x"
type textarea "Six FRY-2204626 and Six FRY-8090931 s"
type textarea "x"
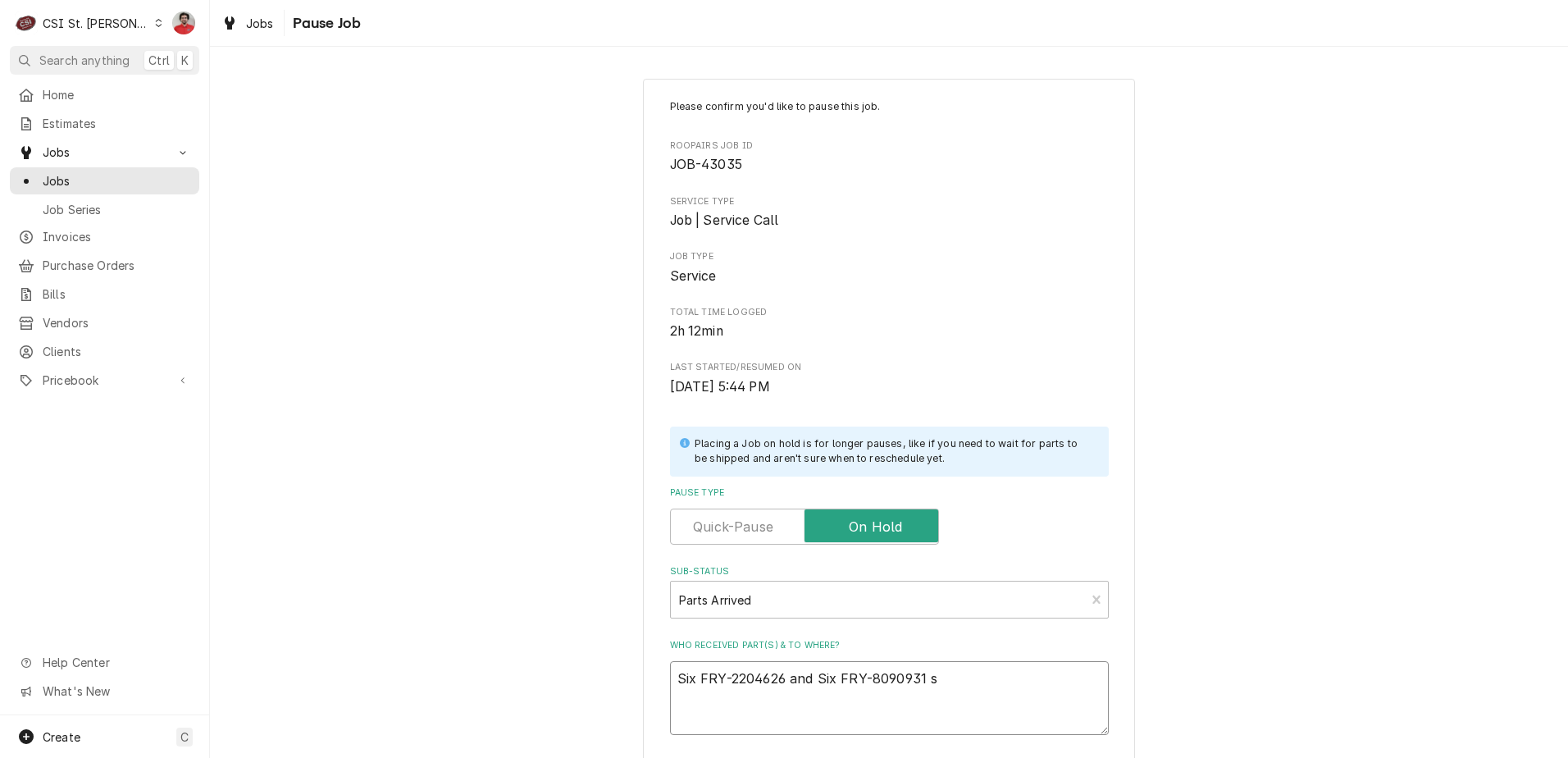
type textarea "Six FRY-2204626 and Six FRY-8090931 st"
type textarea "x"
type textarea "Six FRY-2204626 and Six FRY-8090931 sta"
type textarea "x"
type textarea "Six FRY-2204626 and Six FRY-8090931 st"
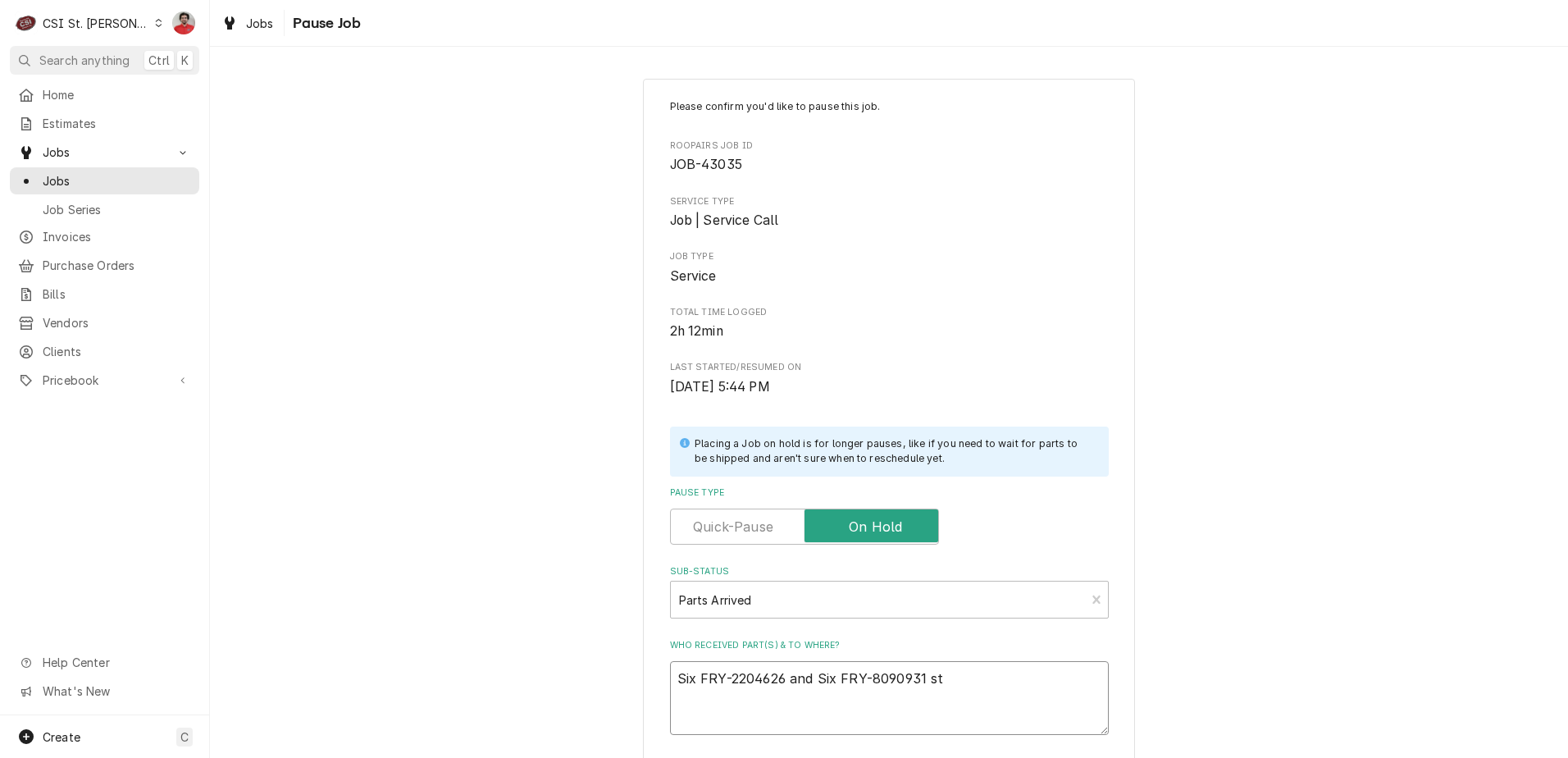
type textarea "x"
type textarea "Six FRY-2204626 and Six FRY-8090931 s"
type textarea "x"
type textarea "Six FRY-2204626 and Six FRY-8090931"
type textarea "x"
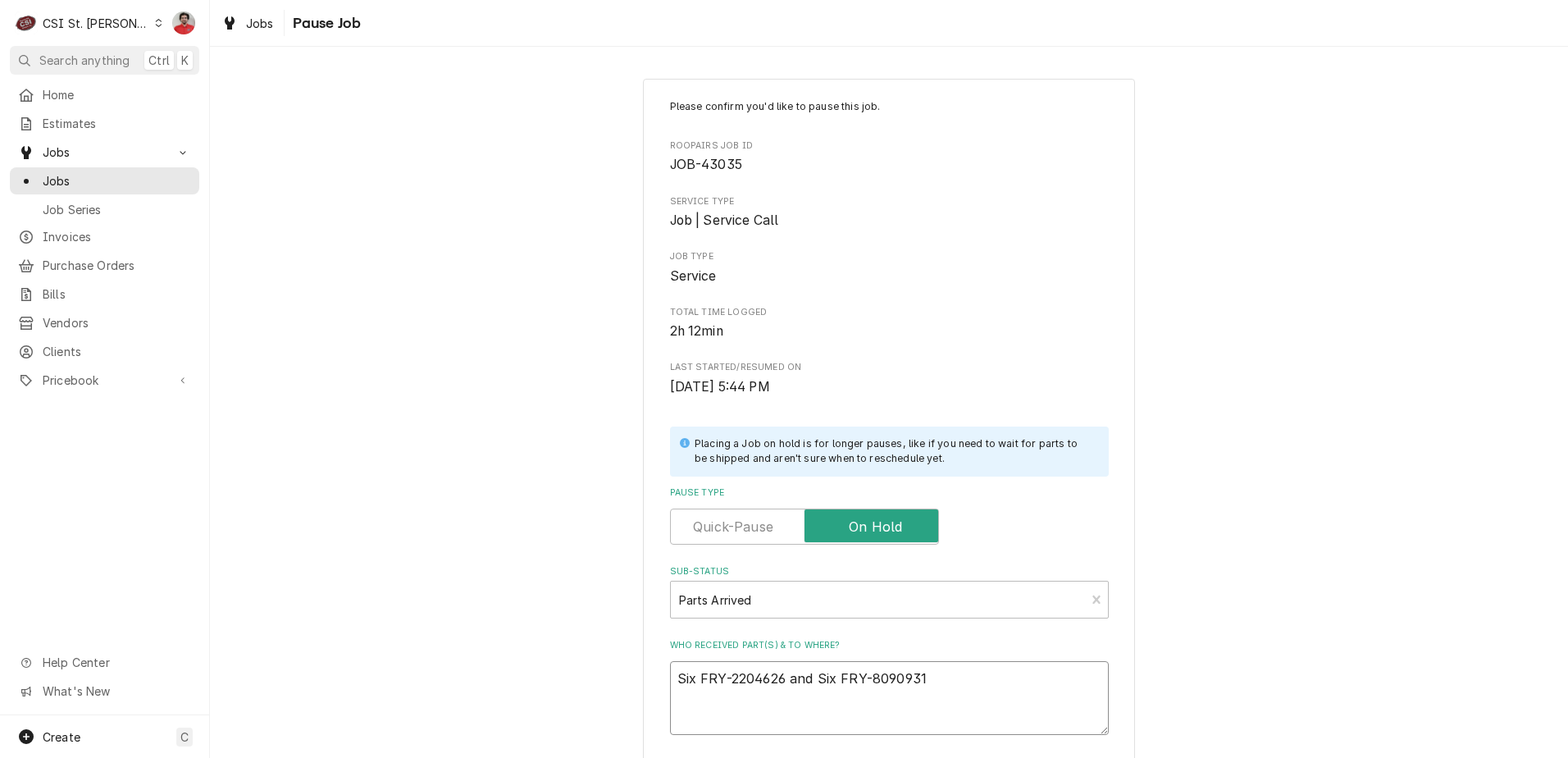
type textarea "Six FRY-2204626 and Six FRY-8090931 r"
type textarea "x"
type textarea "Six FRY-2204626 and Six FRY-8090931 re"
type textarea "x"
type textarea "Six FRY-2204626 and Six FRY-8090931 rec"
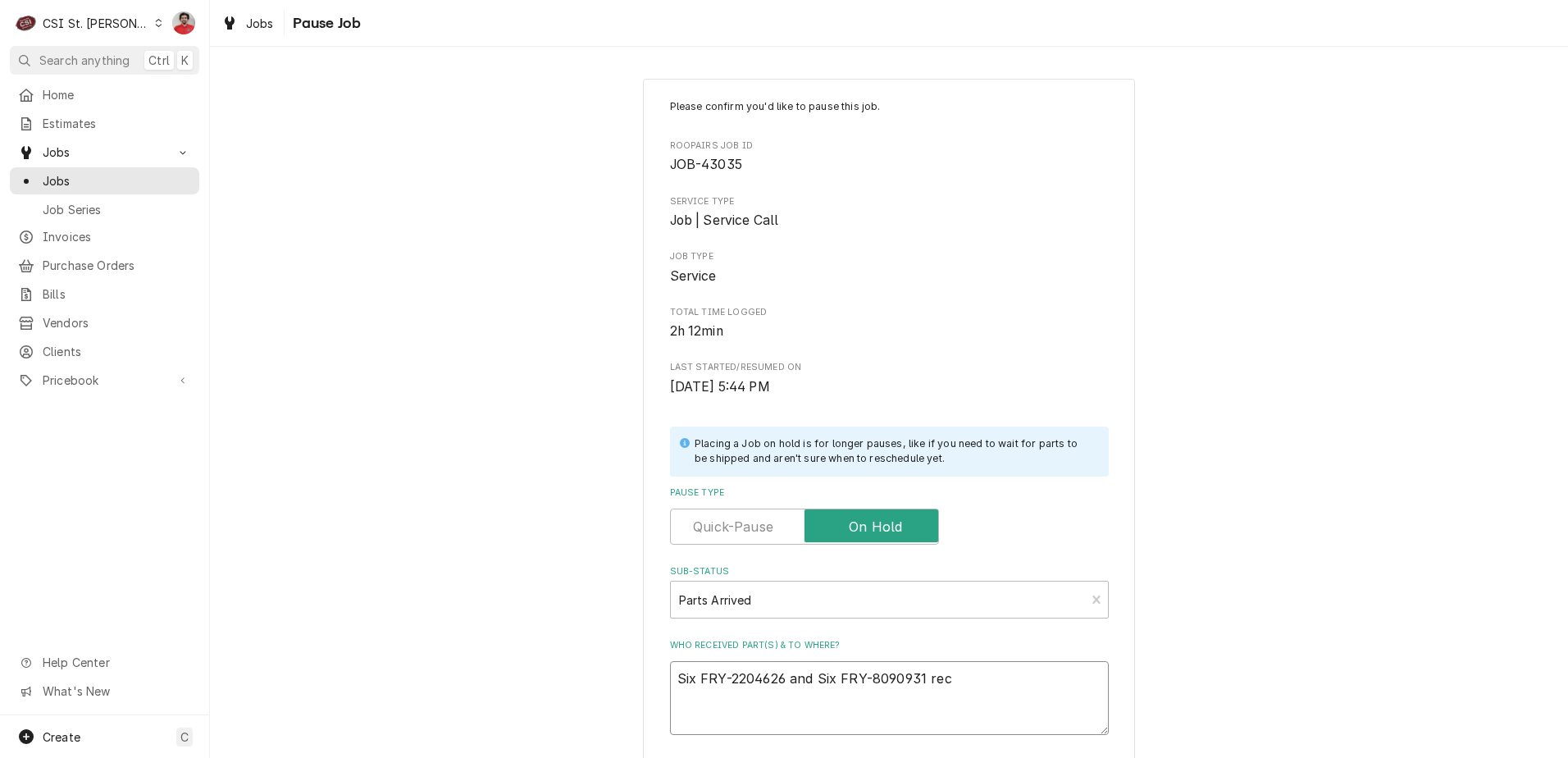
type textarea "x"
type textarea "Six FRY-2204626 and Six FRY-8090931 rec"
type textarea "x"
type textarea "Six FRY-2204626 and Six FRY-8090931 rec t"
type textarea "x"
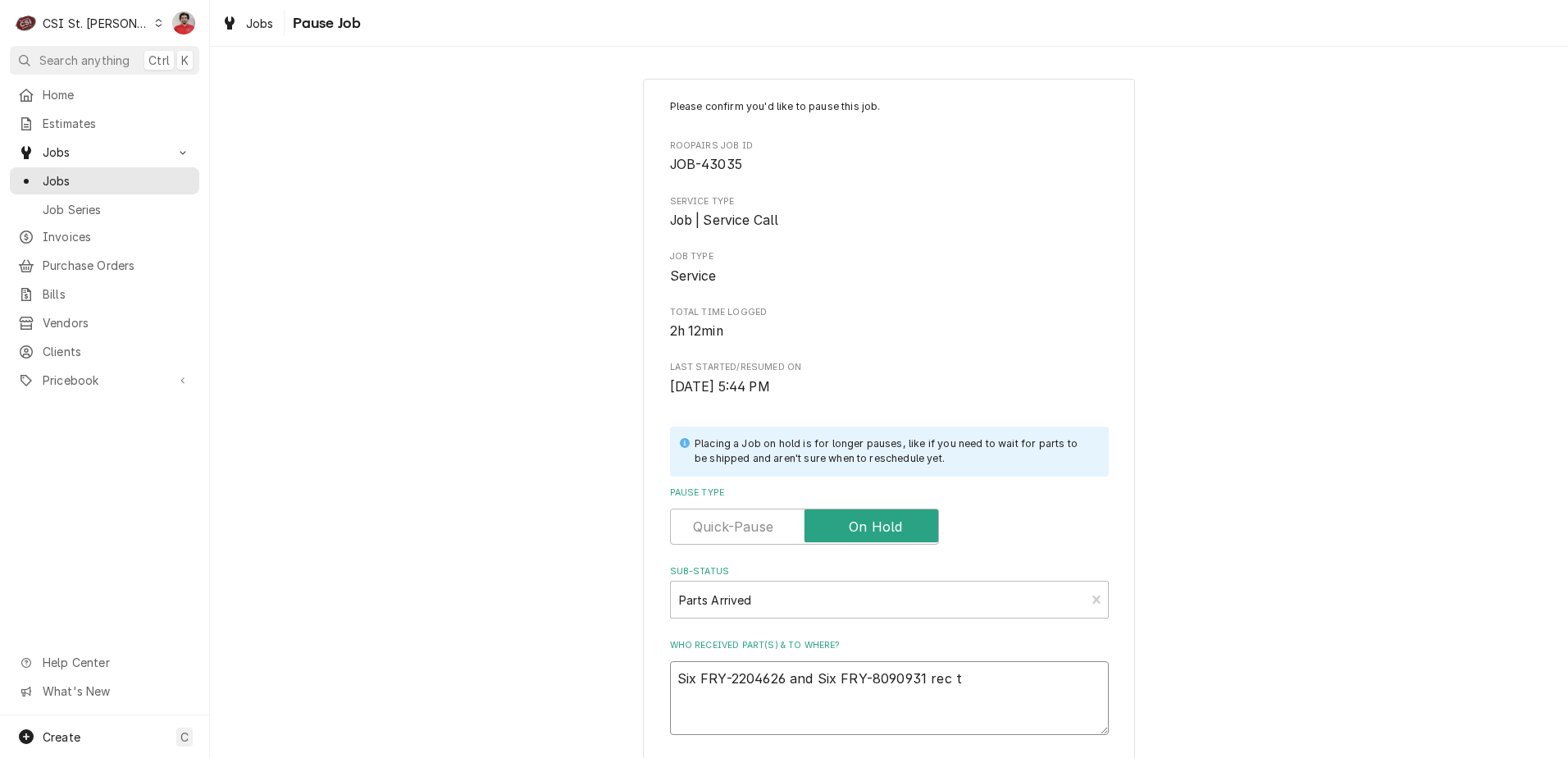
type textarea "Six FRY-2204626 and Six FRY-8090931 rec to"
type textarea "x"
type textarea "Six FRY-2204626 and Six FRY-8090931 rec to"
type textarea "x"
type textarea "Six FRY-2204626 and Six FRY-8090931 rec to C"
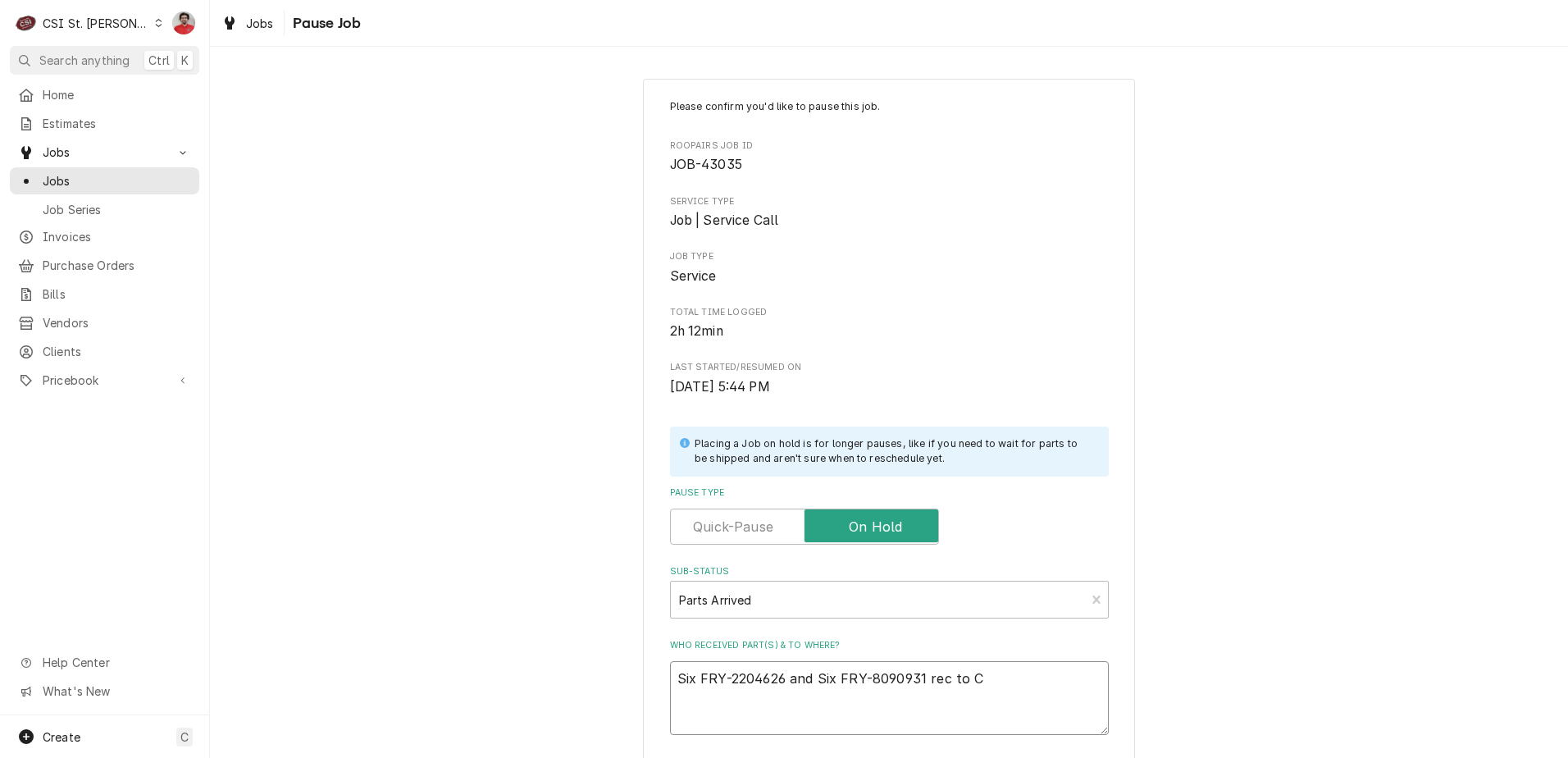
type textarea "x"
type textarea "Six FRY-2204626 and Six FRY-8090931 rec to Co"
type textarea "x"
type textarea "Six FRY-2204626 and Six FRY-8090931 rec to Cou"
type textarea "x"
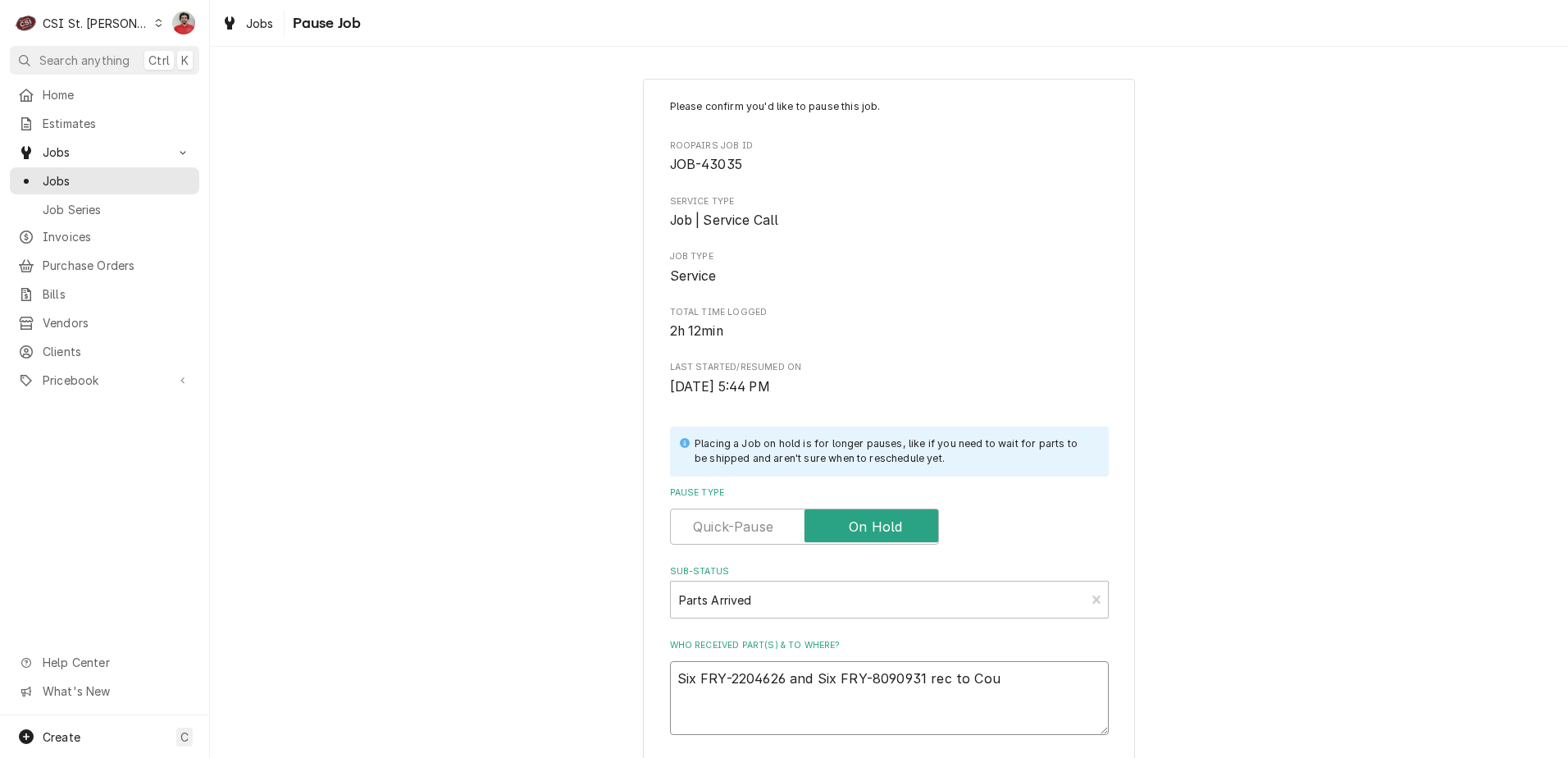
type textarea "Six FRY-2204626 and Six FRY-8090931 rec to Cour"
type textarea "x"
type textarea "Six FRY-2204626 and Six FRY-8090931 rec to Court"
type textarea "x"
type textarea "Six FRY-2204626 and Six FRY-8090931 rec to Courtn"
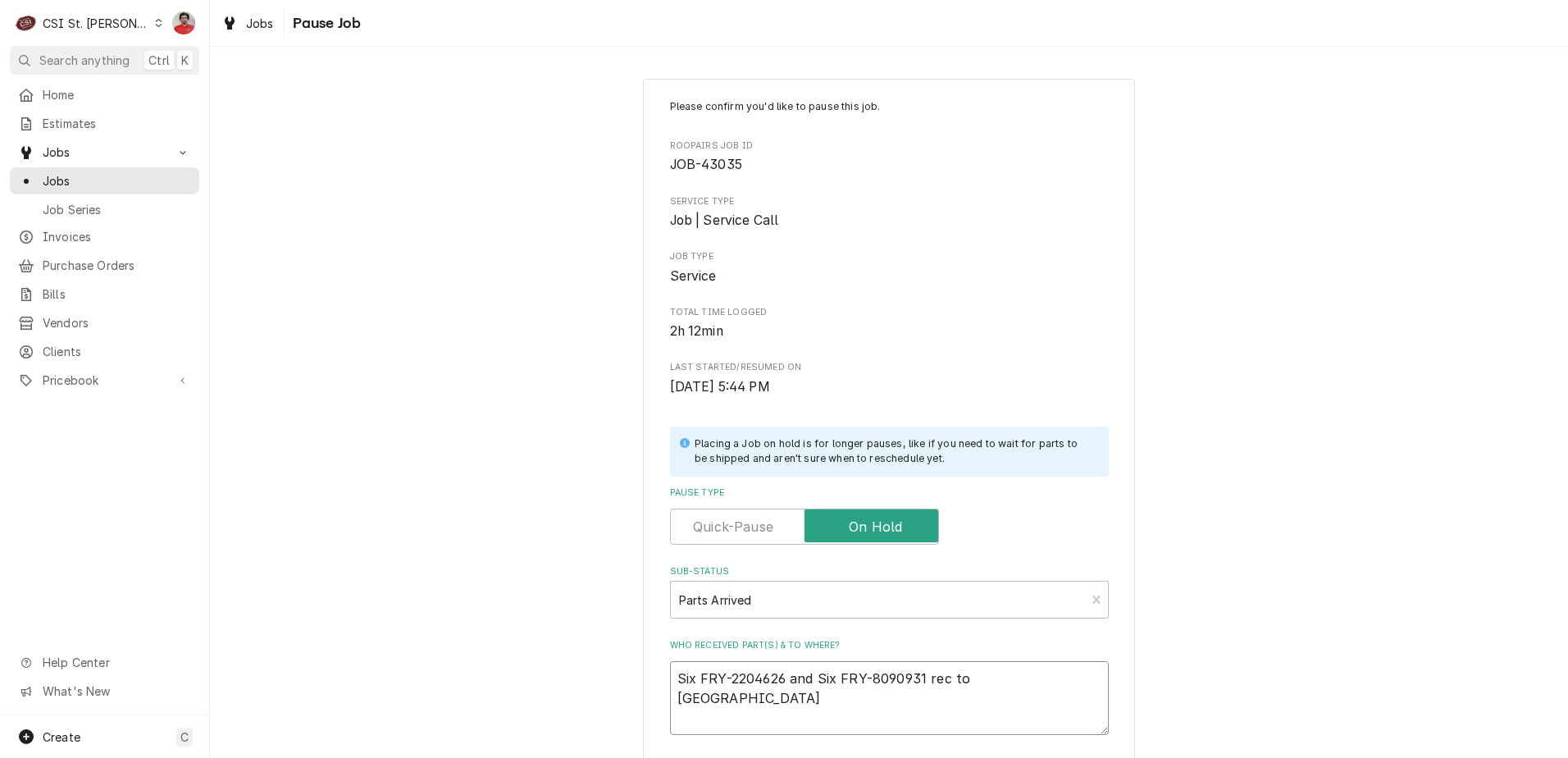
type textarea "x"
type textarea "Six FRY-2204626 and Six FRY-8090931 rec to Courtne"
type textarea "x"
type textarea "Six FRY-2204626 and Six FRY-8090931 rec to Courtney"
type textarea "x"
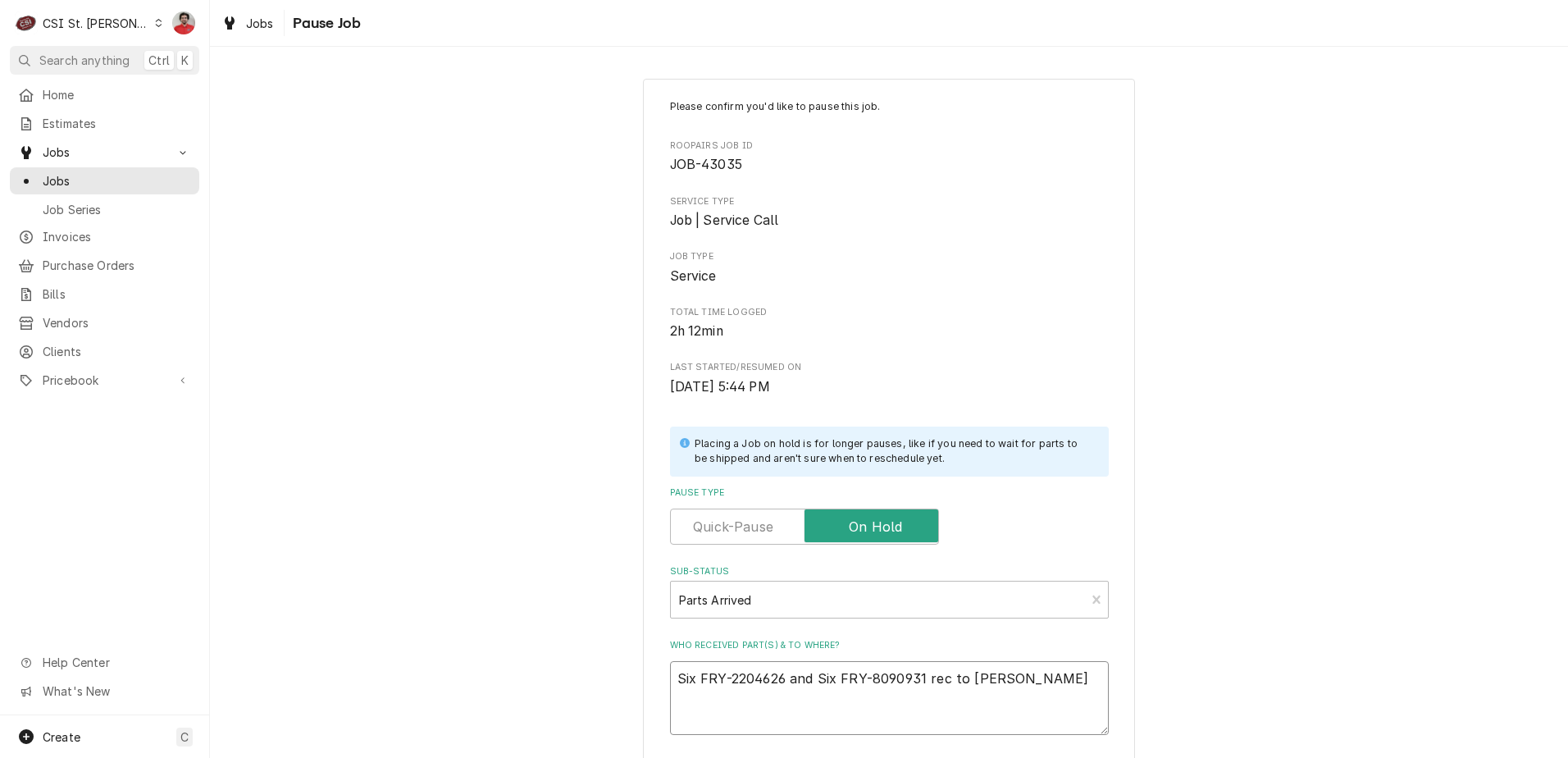
type textarea "Six FRY-2204626 and Six FRY-8090931 rec to Courtney'"
type textarea "x"
type textarea "Six FRY-2204626 and Six FRY-8090931 rec to Courtney's"
type textarea "x"
type textarea "Six FRY-2204626 and Six FRY-8090931 rec to Courtney's"
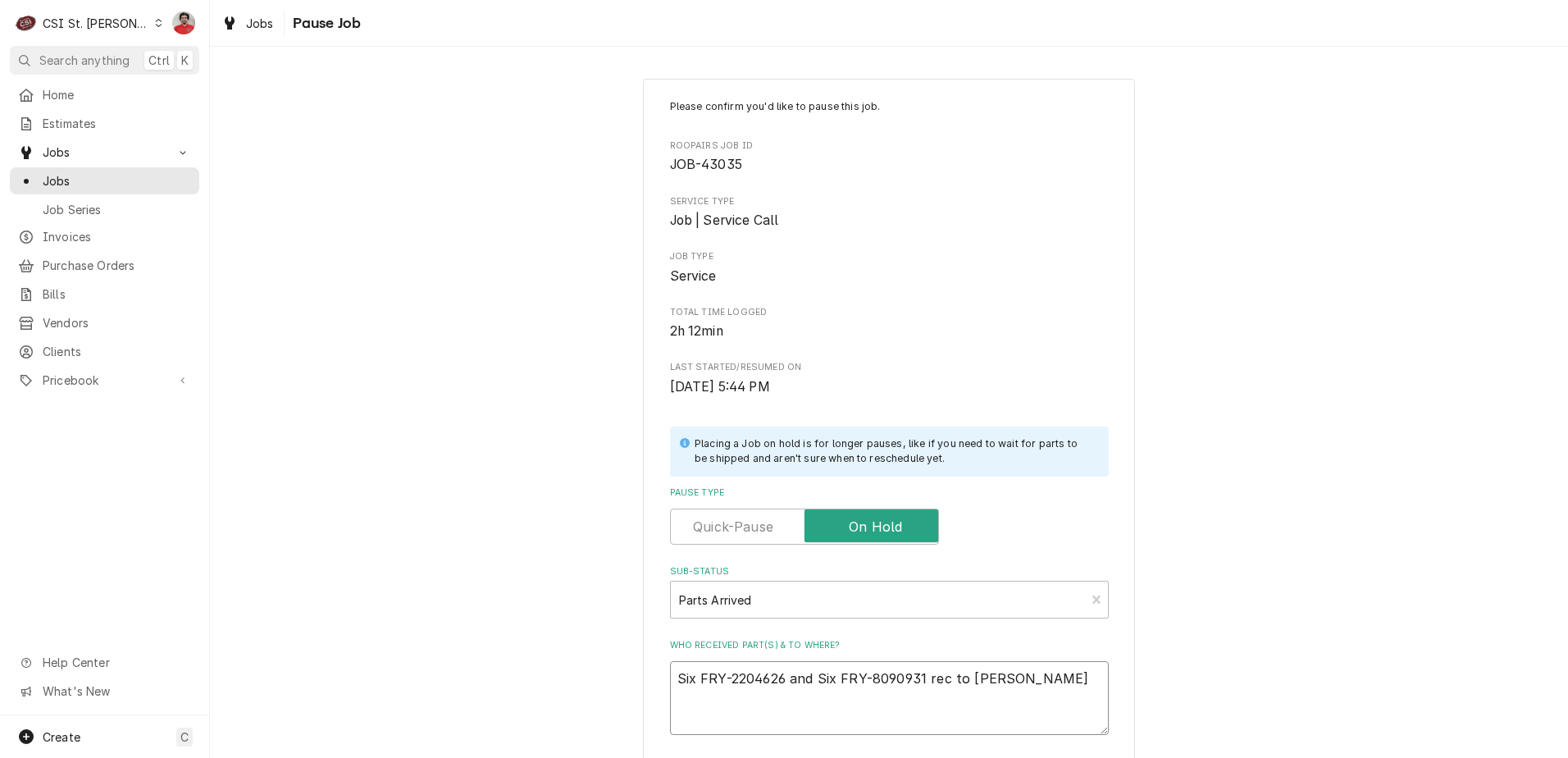
type textarea "x"
type textarea "Six FRY-2204626 and Six FRY-8090931 rec to Courtney's s"
type textarea "x"
type textarea "Six FRY-2204626 and Six FRY-8090931 rec to Courtney's sh"
type textarea "x"
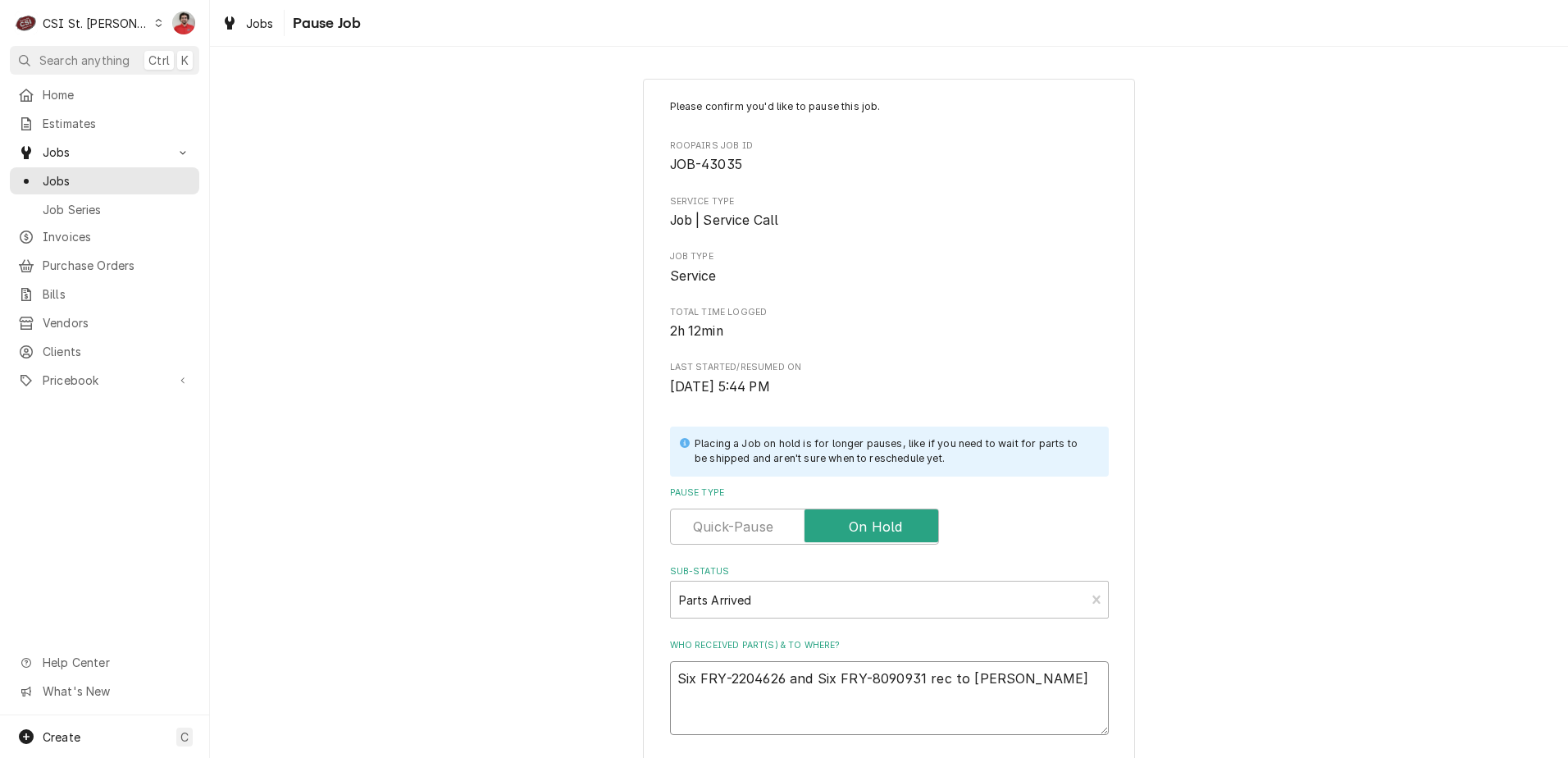
type textarea "Six FRY-2204626 and Six FRY-8090931 rec to Courtney's she"
type textarea "x"
type textarea "Six FRY-2204626 and Six FRY-8090931 rec to Courtney's shel"
type textarea "x"
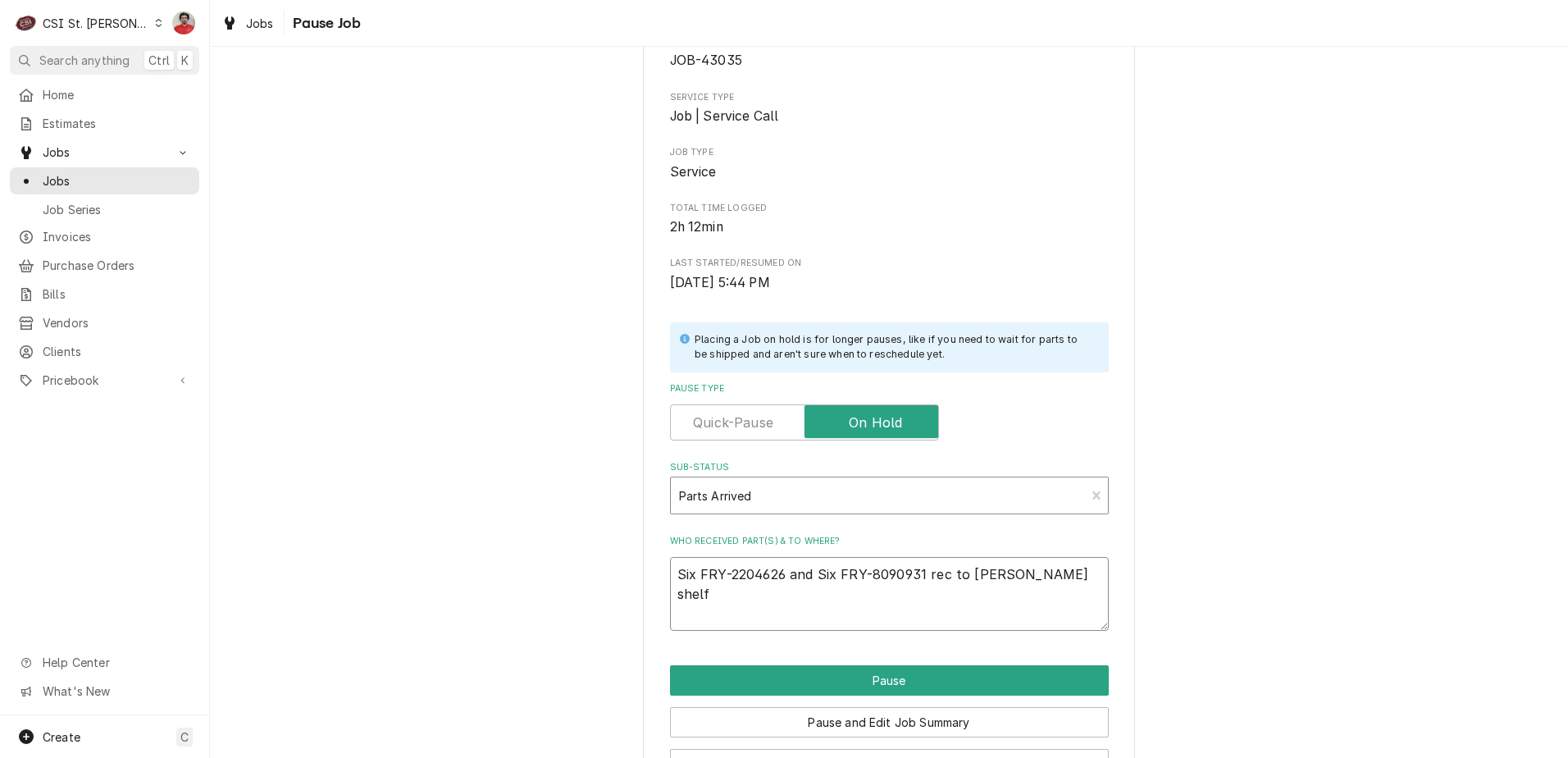
scroll to position [161, 0]
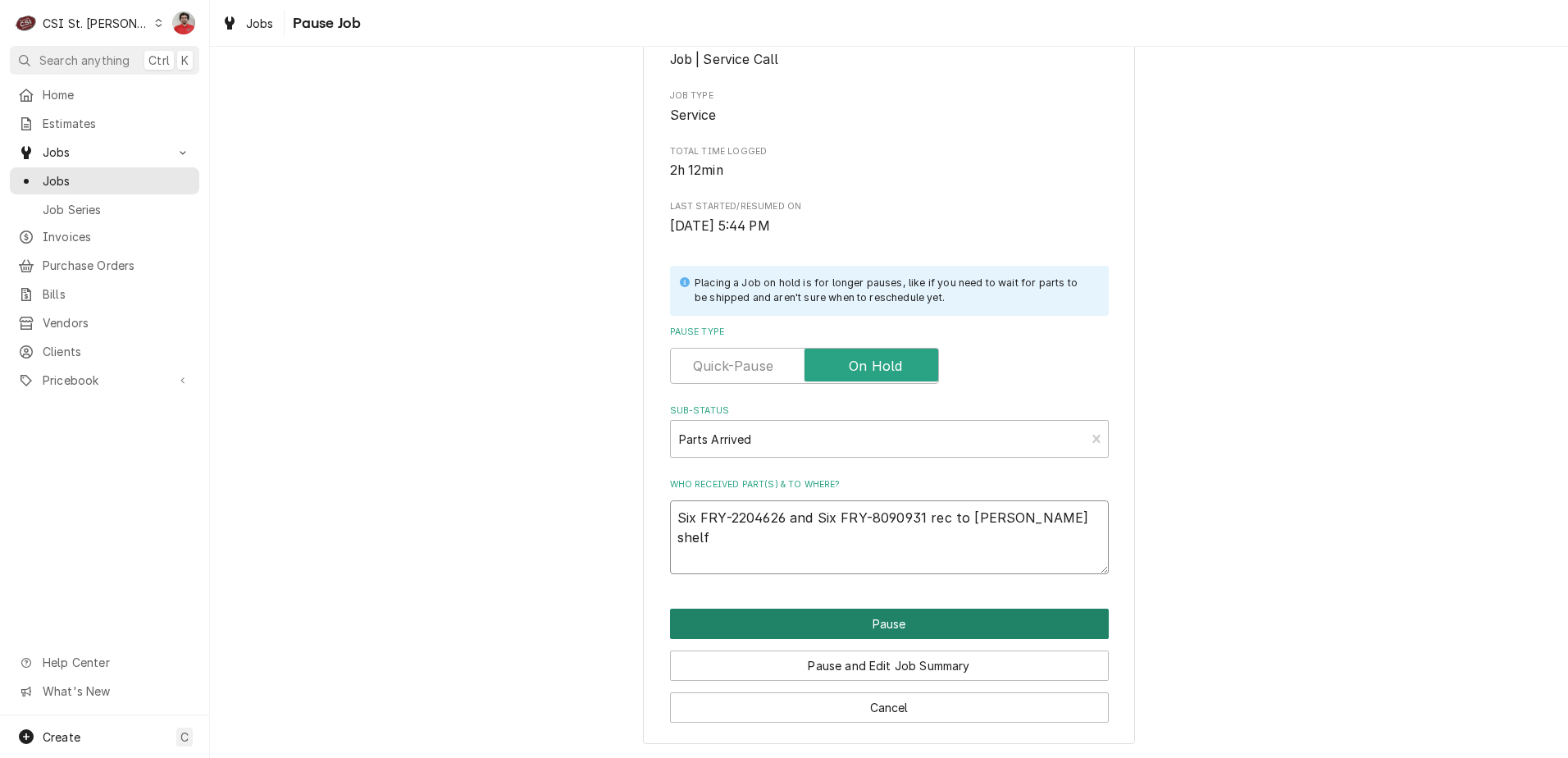
type textarea "Six FRY-2204626 and Six FRY-8090931 rec to Courtney's shelf"
click at [878, 618] on button "Pause" at bounding box center [890, 624] width 439 height 30
type textarea "x"
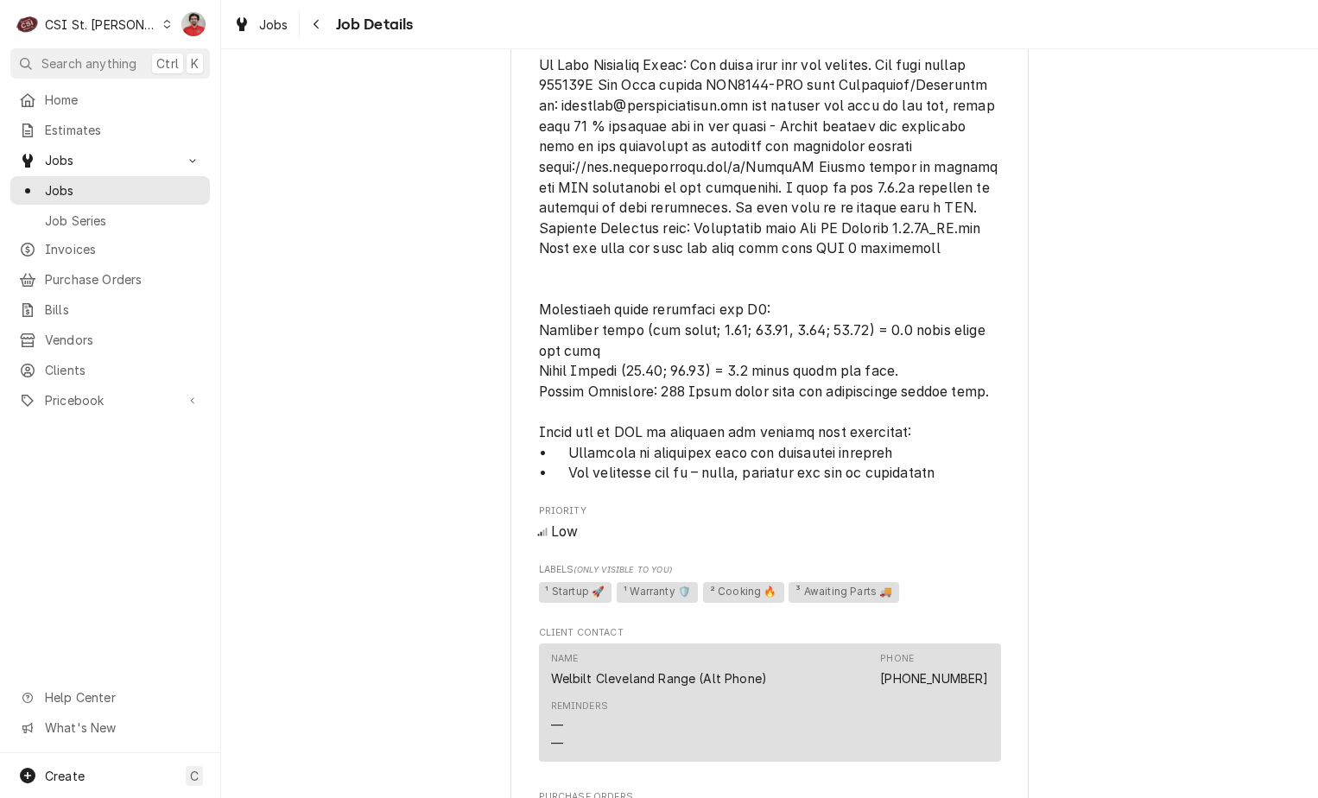
scroll to position [604, 0]
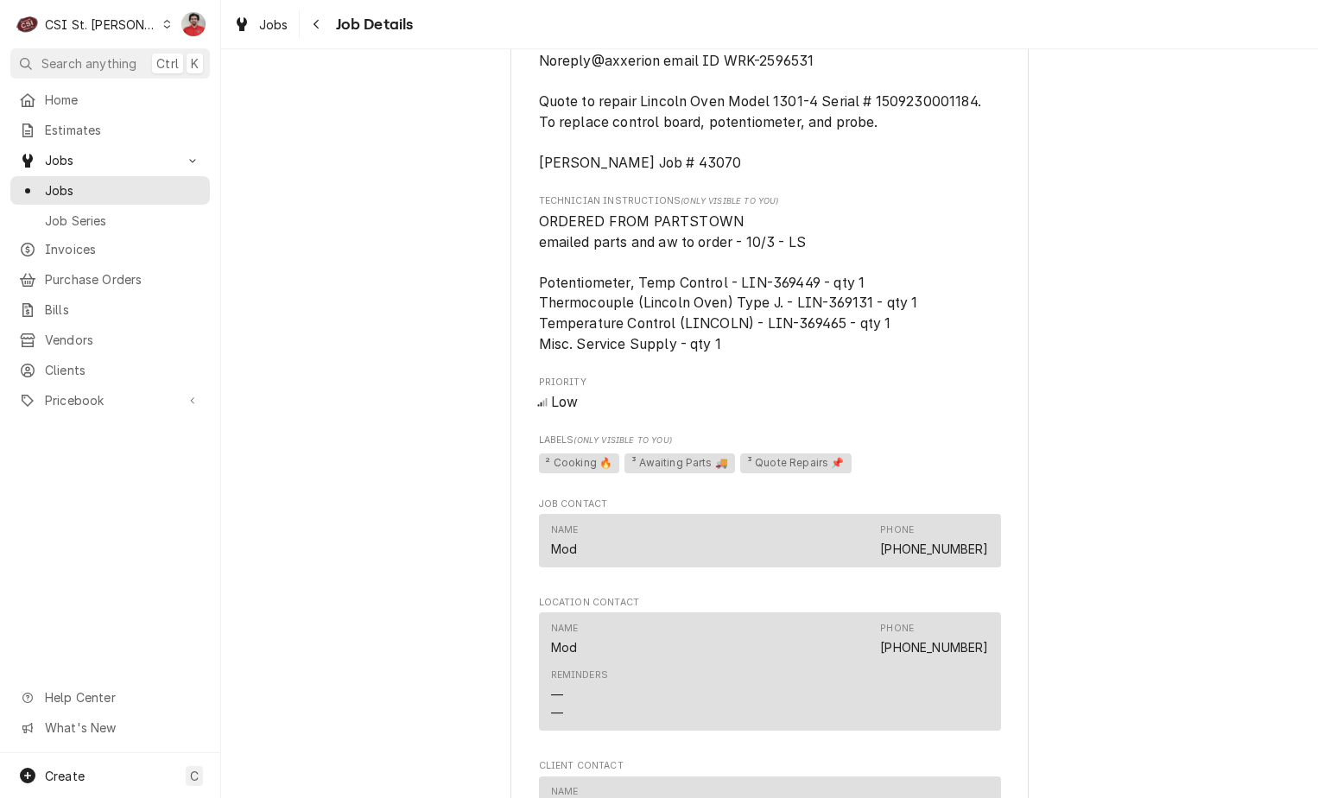
scroll to position [1677, 0]
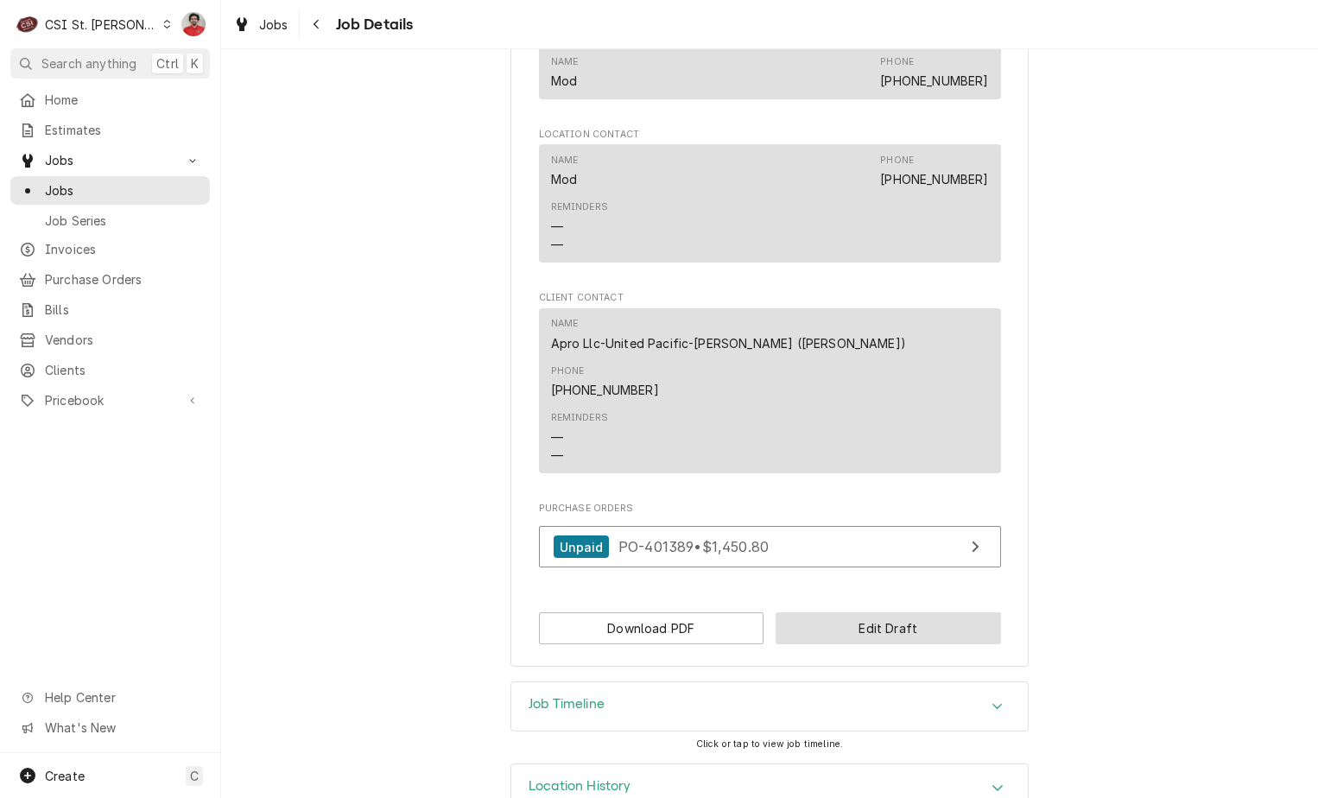
click at [837, 612] on button "Edit Draft" at bounding box center [887, 628] width 225 height 32
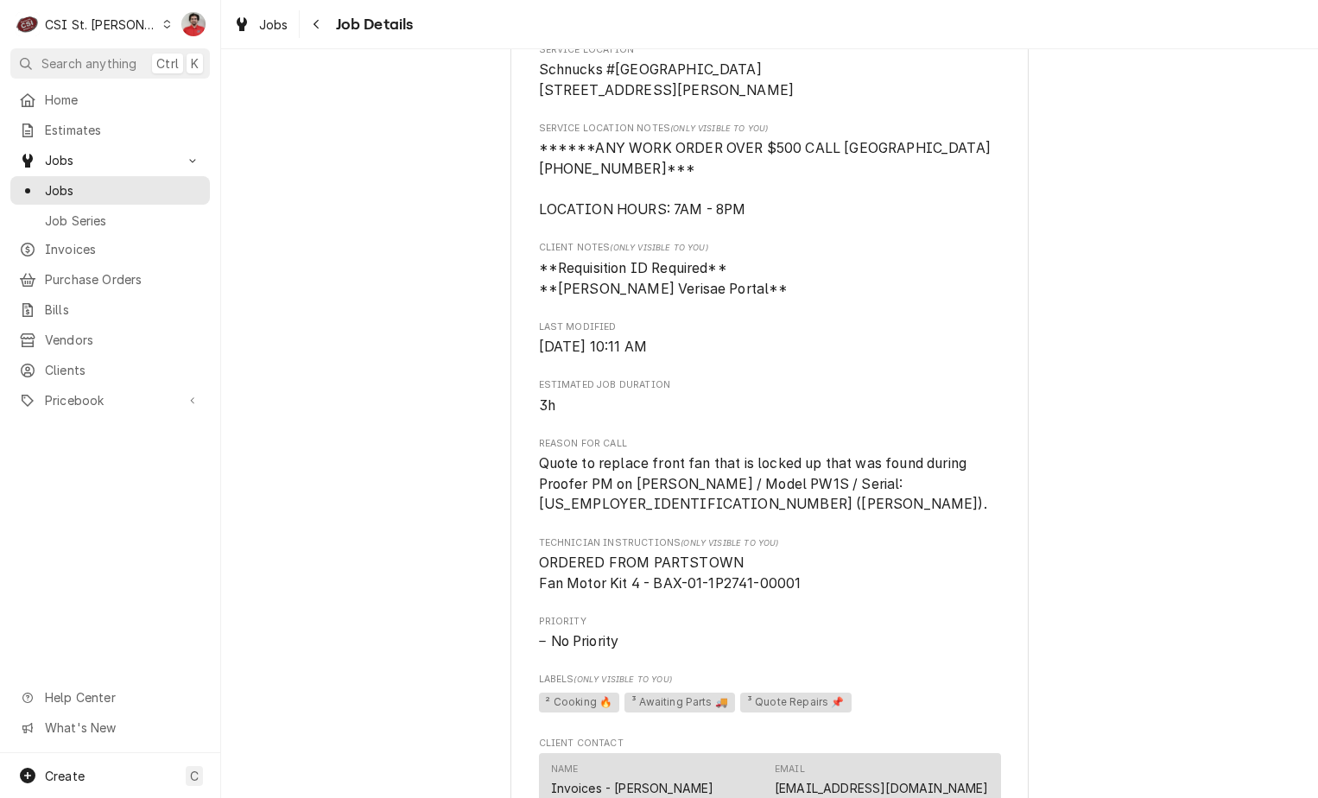
scroll to position [963, 0]
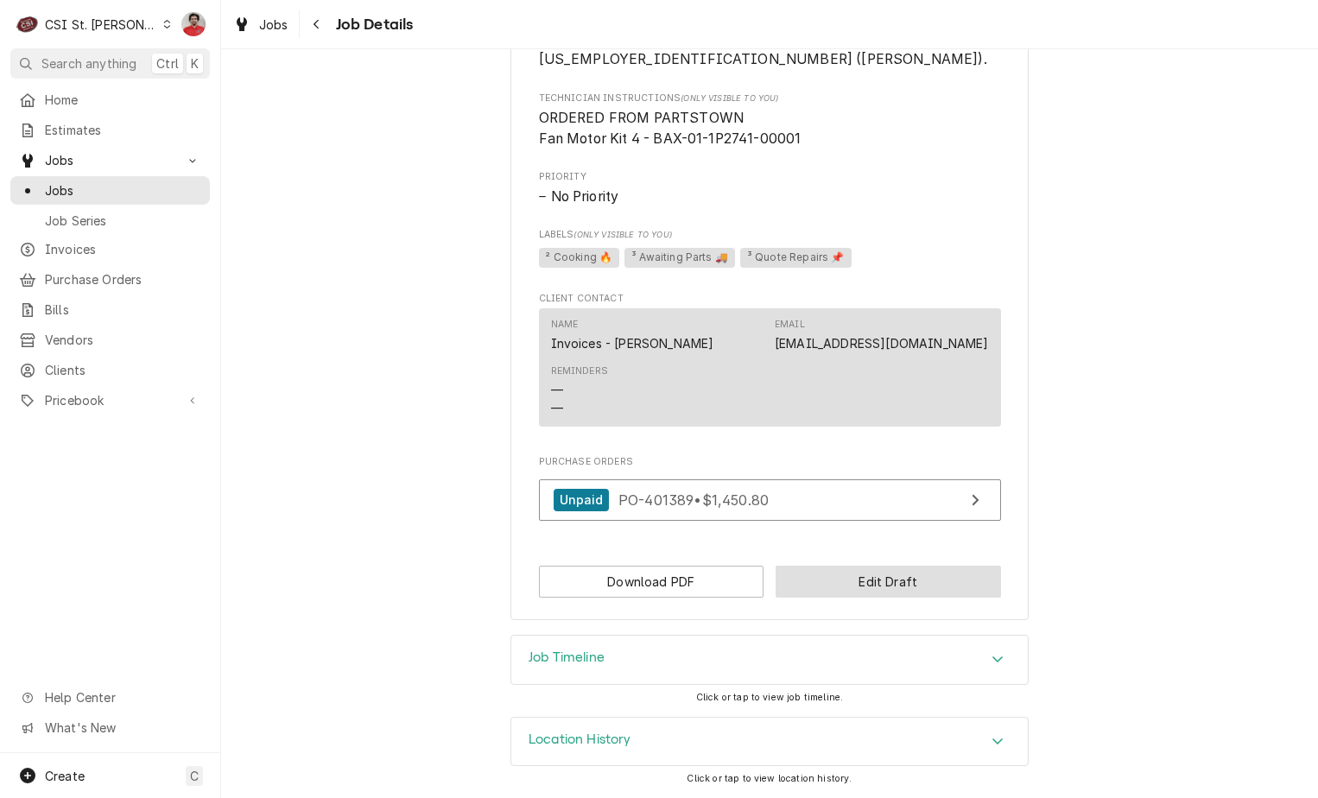
click at [840, 593] on button "Edit Draft" at bounding box center [887, 582] width 225 height 32
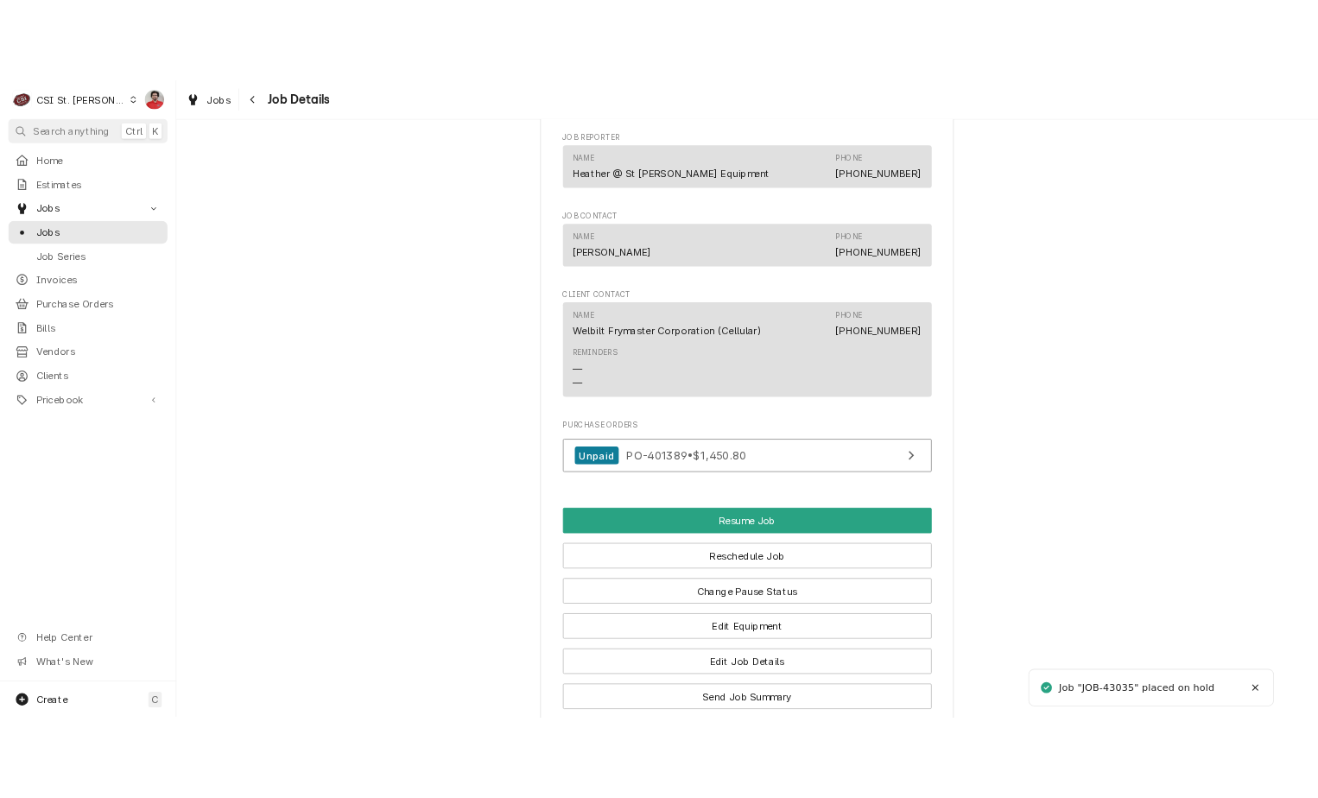
scroll to position [2121, 0]
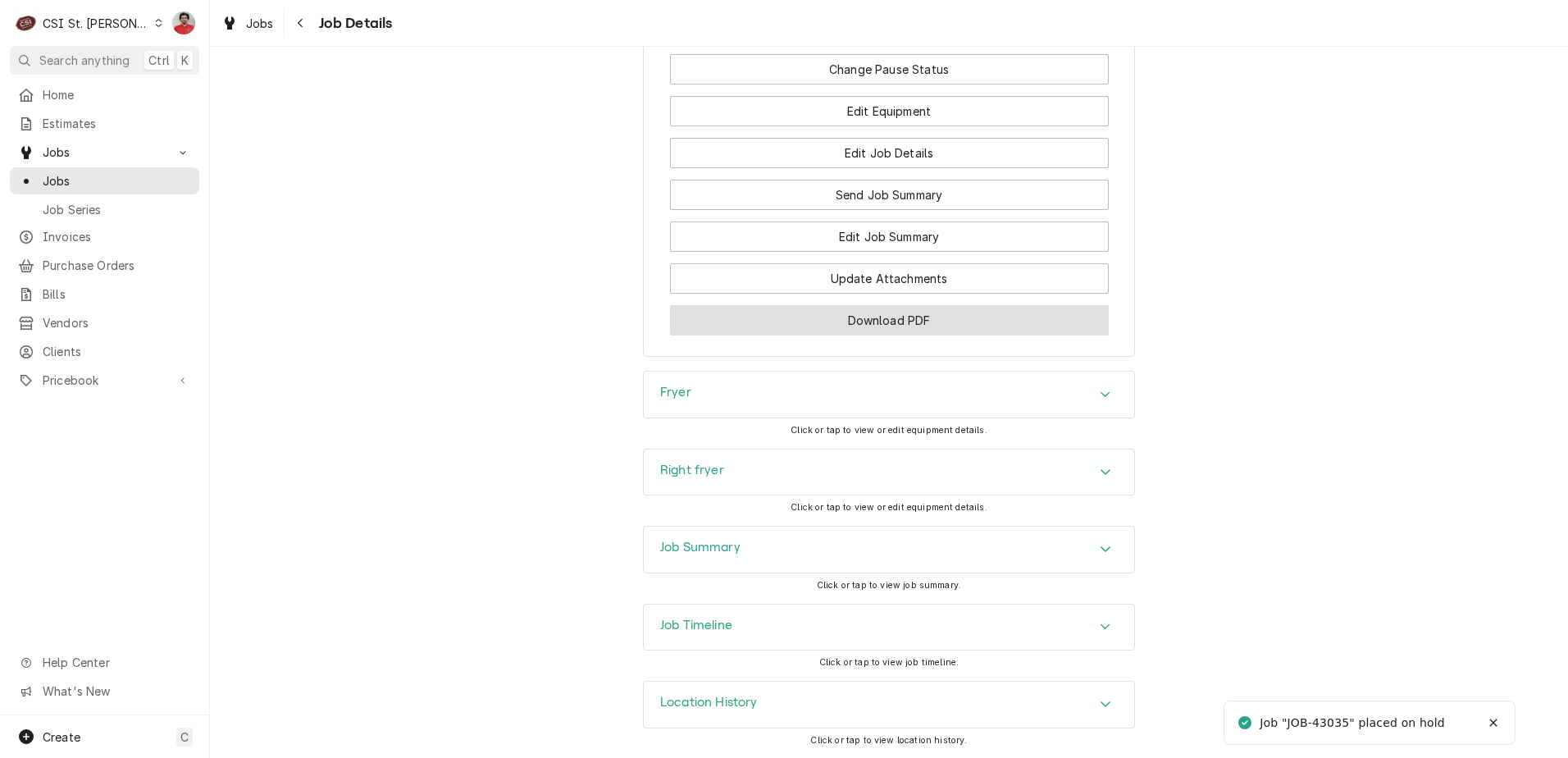
click at [841, 332] on button "Download PDF" at bounding box center [890, 320] width 439 height 30
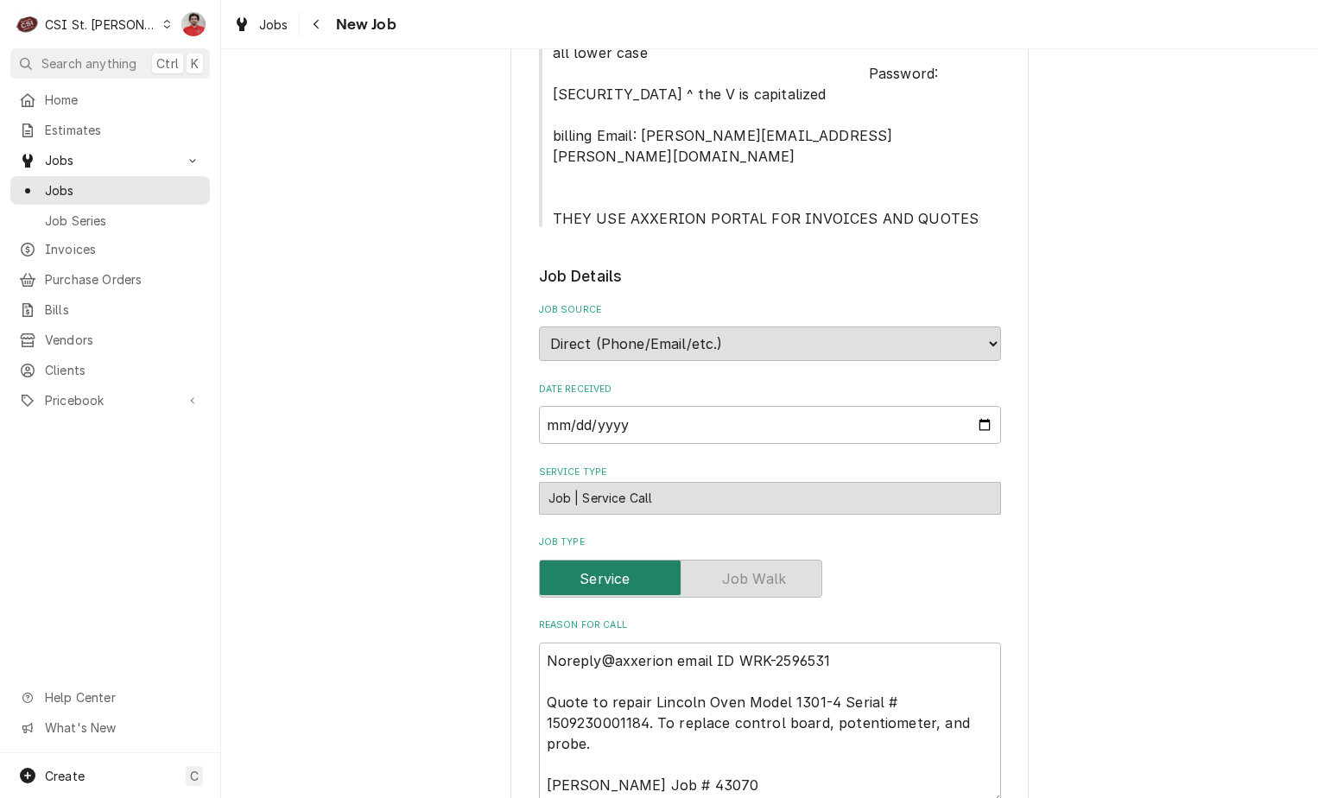
scroll to position [691, 0]
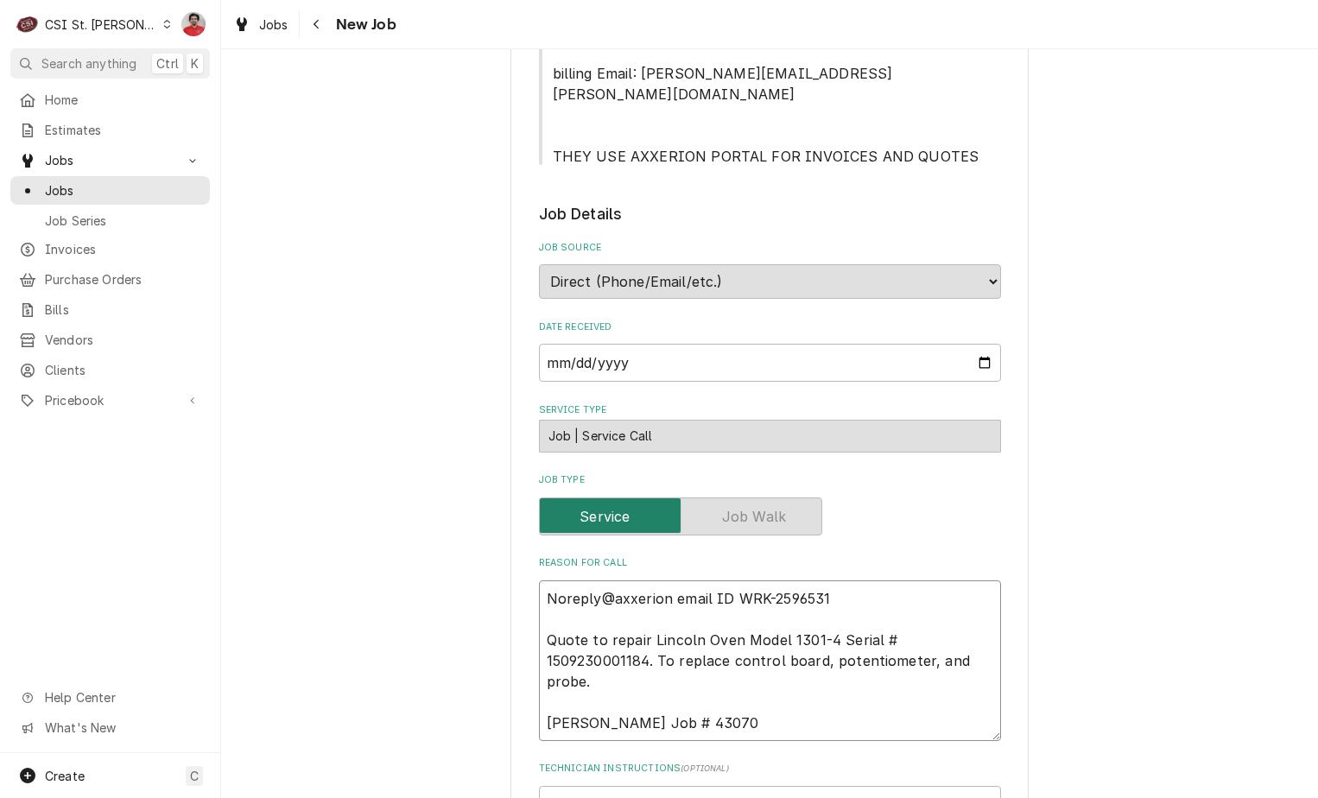
click at [682, 580] on textarea "Noreply@axxerion email ID WRK-2596531 Quote to repair Lincoln Oven Model 1301-4…" at bounding box center [770, 660] width 462 height 161
type textarea "x"
type textarea "Noreply@axxerion email ID WRK-2596531 Quote to repair Lincoln Oven Model 1301-4…"
type textarea "x"
type textarea "L Noreply@axxerion email ID WRK-2596531 Quote to repair Lincoln Oven Model 1301…"
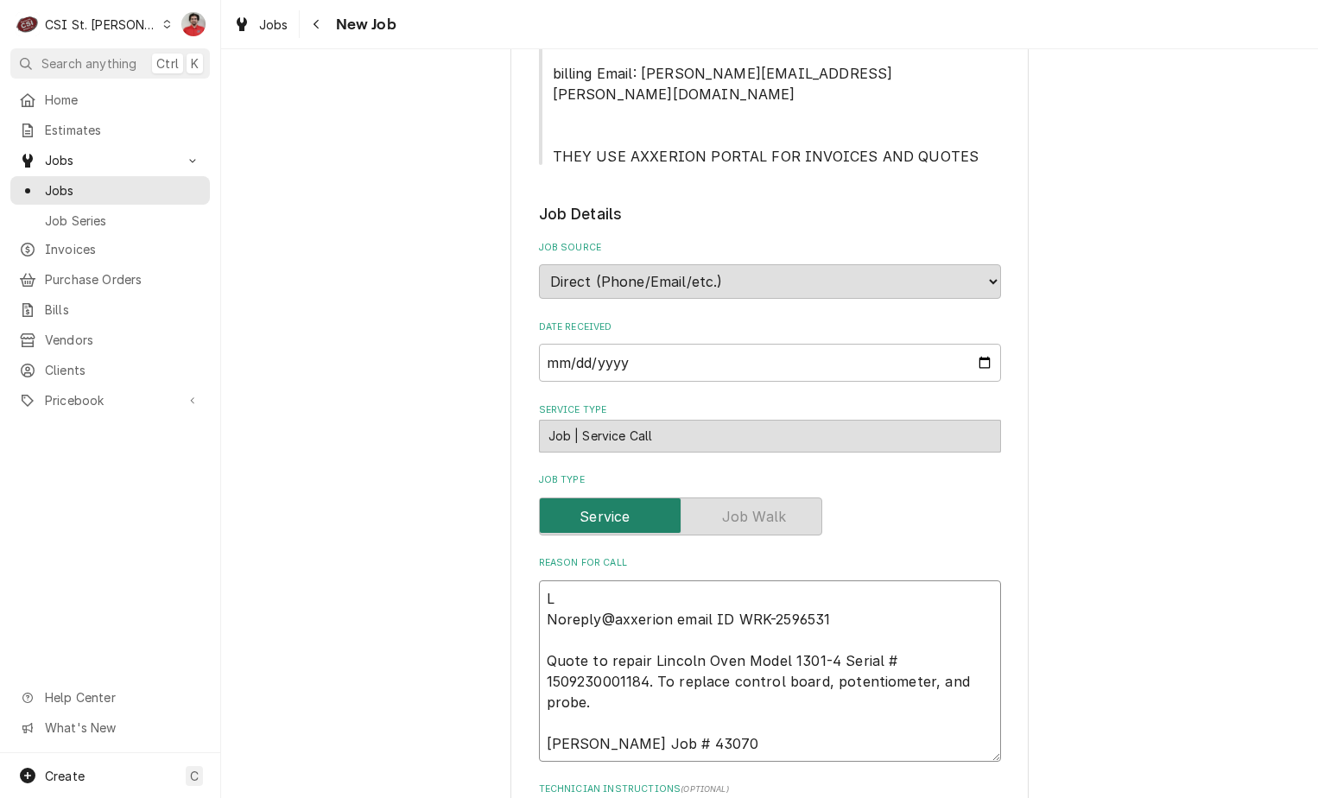
type textarea "x"
type textarea "LI Noreply@axxerion email ID WRK-2596531 Quote to repair Lincoln Oven Model 130…"
type textarea "x"
type textarea "LIN Noreply@axxerion email ID WRK-2596531 Quote to repair Lincoln Oven Model 13…"
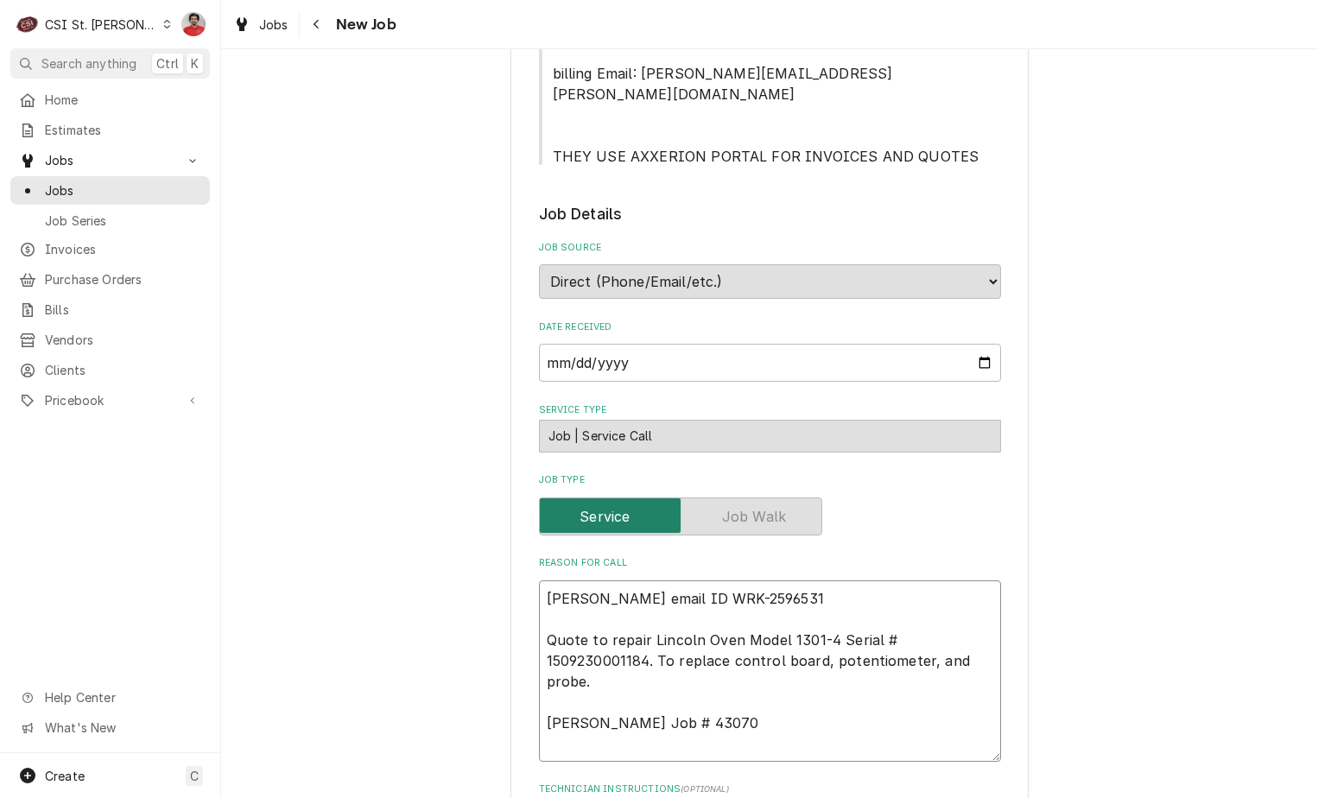
type textarea "x"
type textarea "LIN- Noreply@axxerion email ID WRK-2596531 Quote to repair Lincoln Oven Model 1…"
type textarea "x"
type textarea "LIN-3 Noreply@axxerion email ID WRK-2596531 Quote to repair Lincoln Oven Model …"
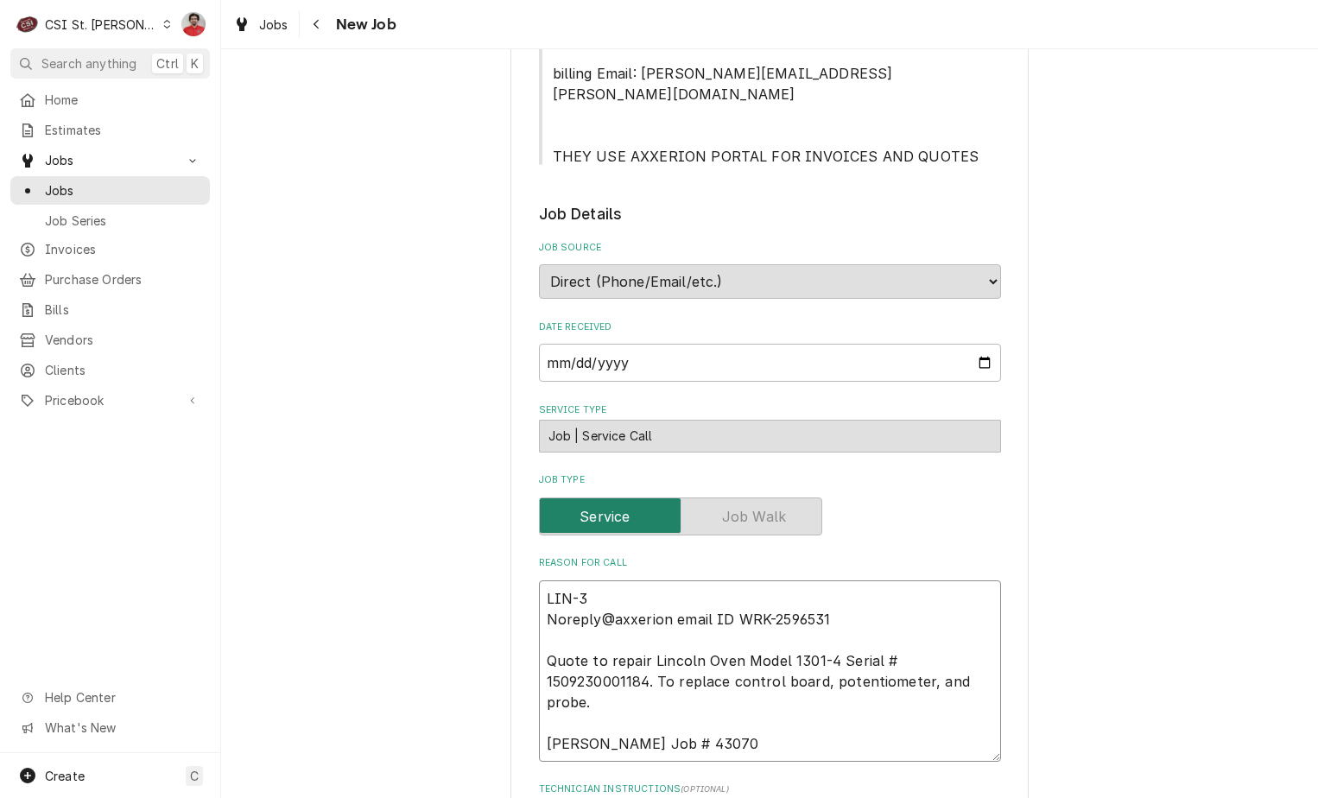
type textarea "x"
type textarea "LIN-36 Noreply@axxerion email ID WRK-2596531 Quote to repair Lincoln Oven Model…"
type textarea "x"
type textarea "LIN-369 Noreply@axxerion email ID WRK-2596531 Quote to repair Lincoln Oven Mode…"
type textarea "x"
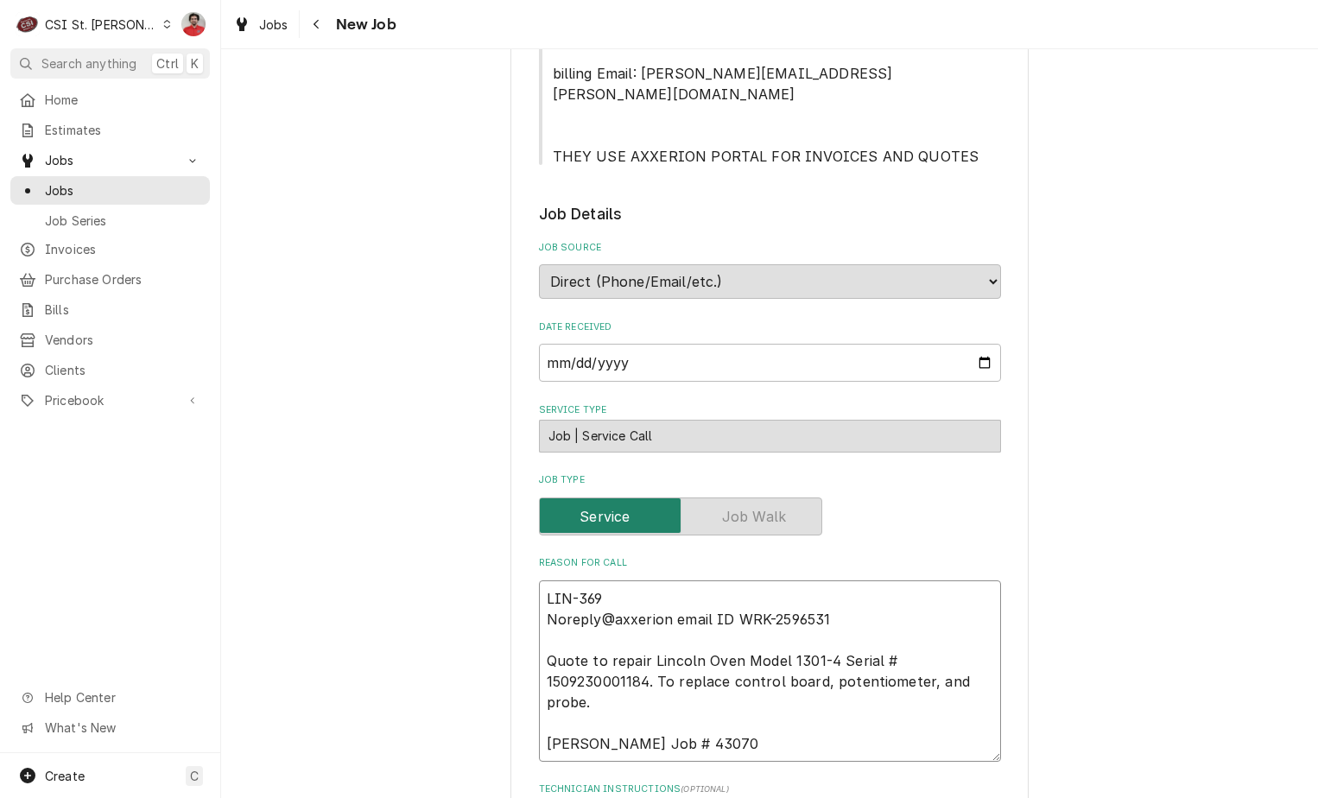
type textarea "LIN-3694 Noreply@axxerion email ID WRK-2596531 Quote to repair Lincoln Oven Mod…"
type textarea "x"
type textarea "LIN-36944 Noreply@axxerion email ID WRK-2596531 Quote to repair Lincoln Oven Mo…"
type textarea "x"
type textarea "LIN-369449 Noreply@axxerion email ID WRK-2596531 Quote to repair Lincoln Oven M…"
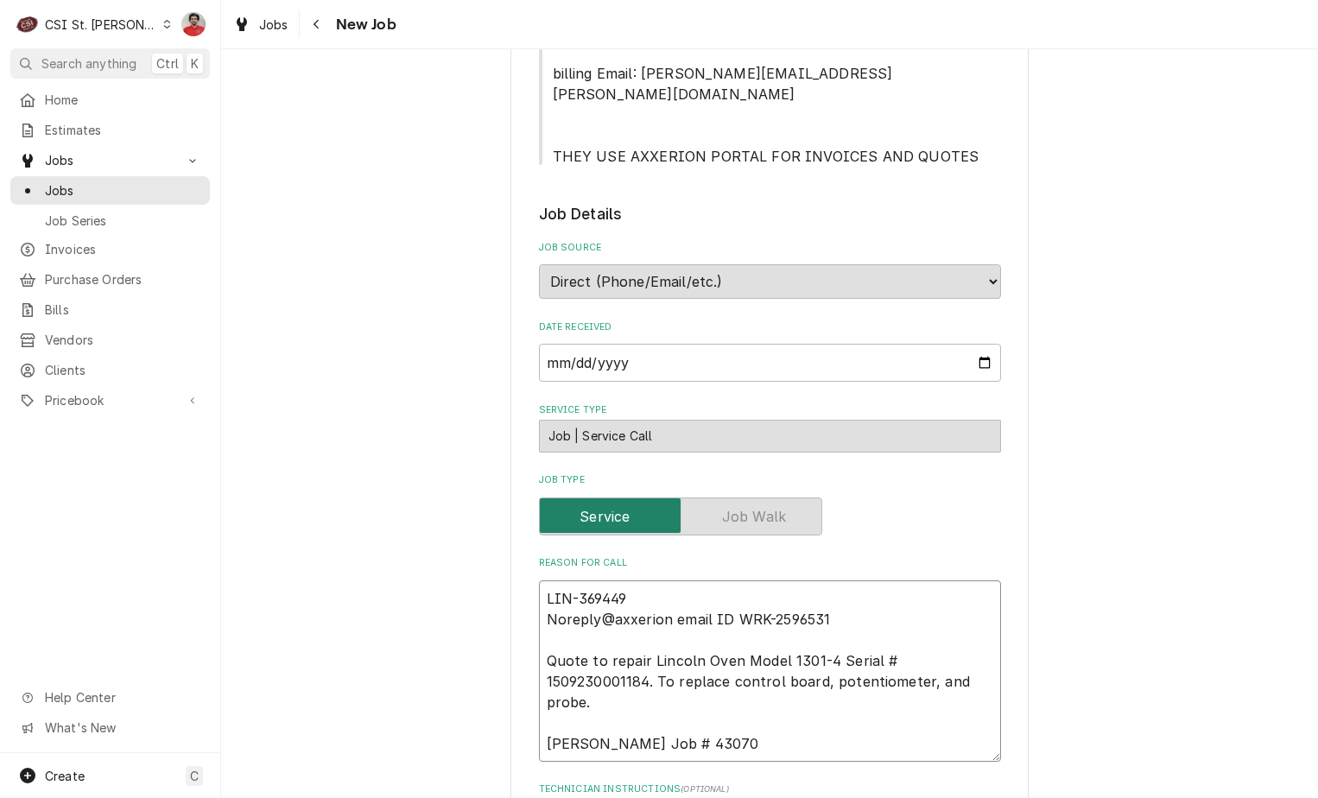
type textarea "x"
type textarea "LIN-369449, Noreply@axxerion email ID WRK-2596531 Quote to repair Lincoln Oven …"
type textarea "x"
type textarea "LIN-369449, Noreply@axxerion email ID WRK-2596531 Quote to repair Lincoln Oven …"
type textarea "x"
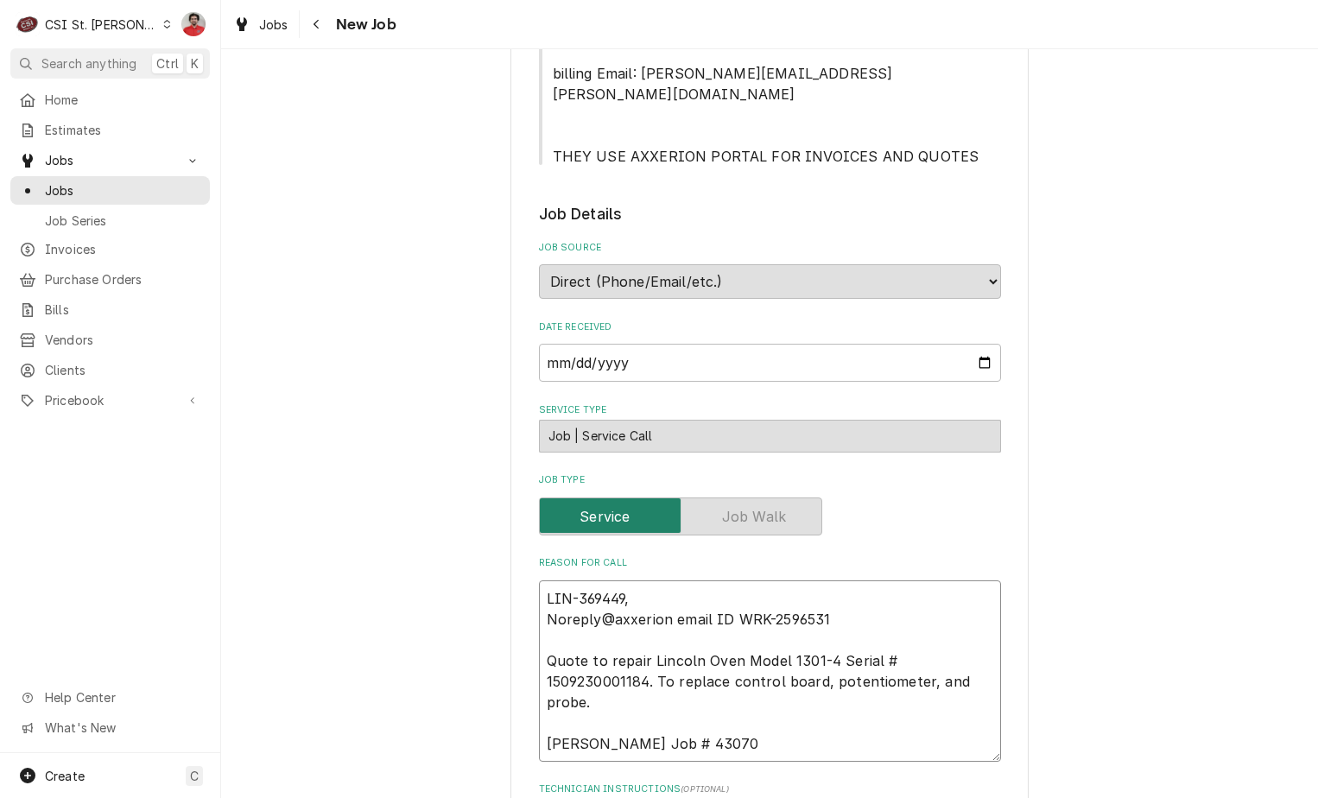
type textarea "LIN-369449, L Noreply@axxerion email ID WRK-2596531 Quote to repair Lincoln Ove…"
type textarea "x"
type textarea "LIN-369449, LI Noreply@axxerion email ID WRK-2596531 Quote to repair Lincoln Ov…"
type textarea "x"
type textarea "LIN-369449, LIN Noreply@axxerion email ID WRK-2596531 Quote to repair Lincoln O…"
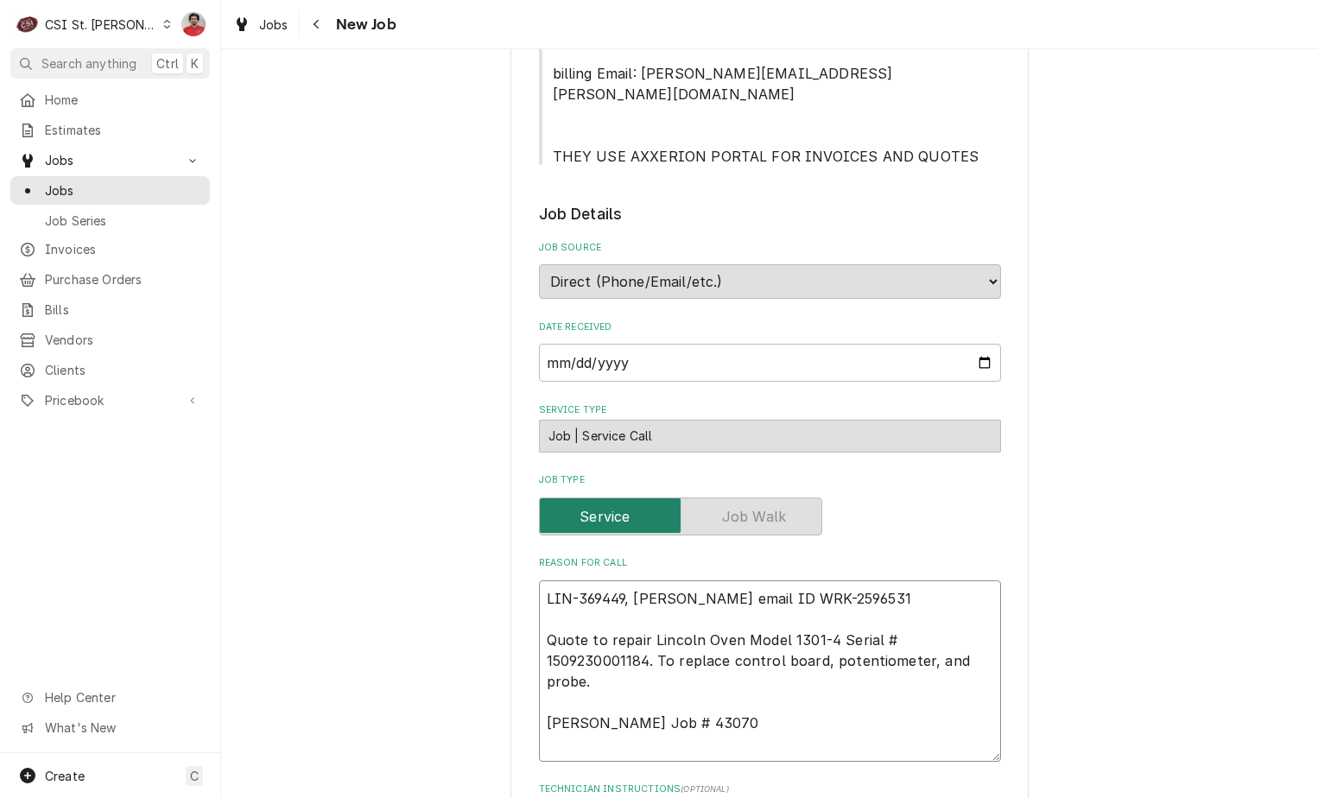
type textarea "x"
type textarea "LIN-369449, LIN- Noreply@axxerion email ID WRK-2596531 Quote to repair Lincoln …"
type textarea "x"
type textarea "LIN-369449, LIN-3 Noreply@axxerion email ID WRK-2596531 Quote to repair Lincoln…"
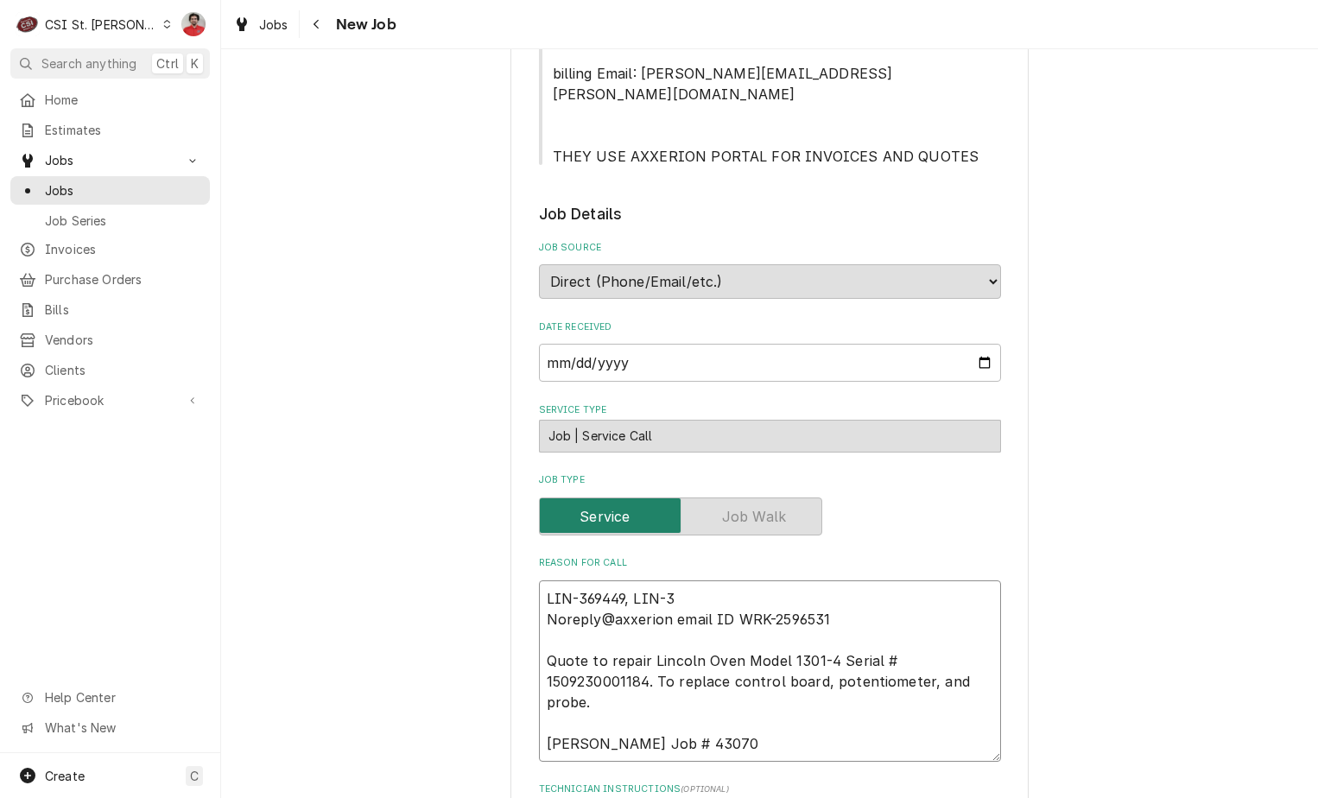
type textarea "x"
type textarea "LIN-369449, LIN-36 Noreply@axxerion email ID WRK-2596531 Quote to repair Lincol…"
type textarea "x"
type textarea "LIN-369449, LIN-369 Noreply@axxerion email ID WRK-2596531 Quote to repair Linco…"
type textarea "x"
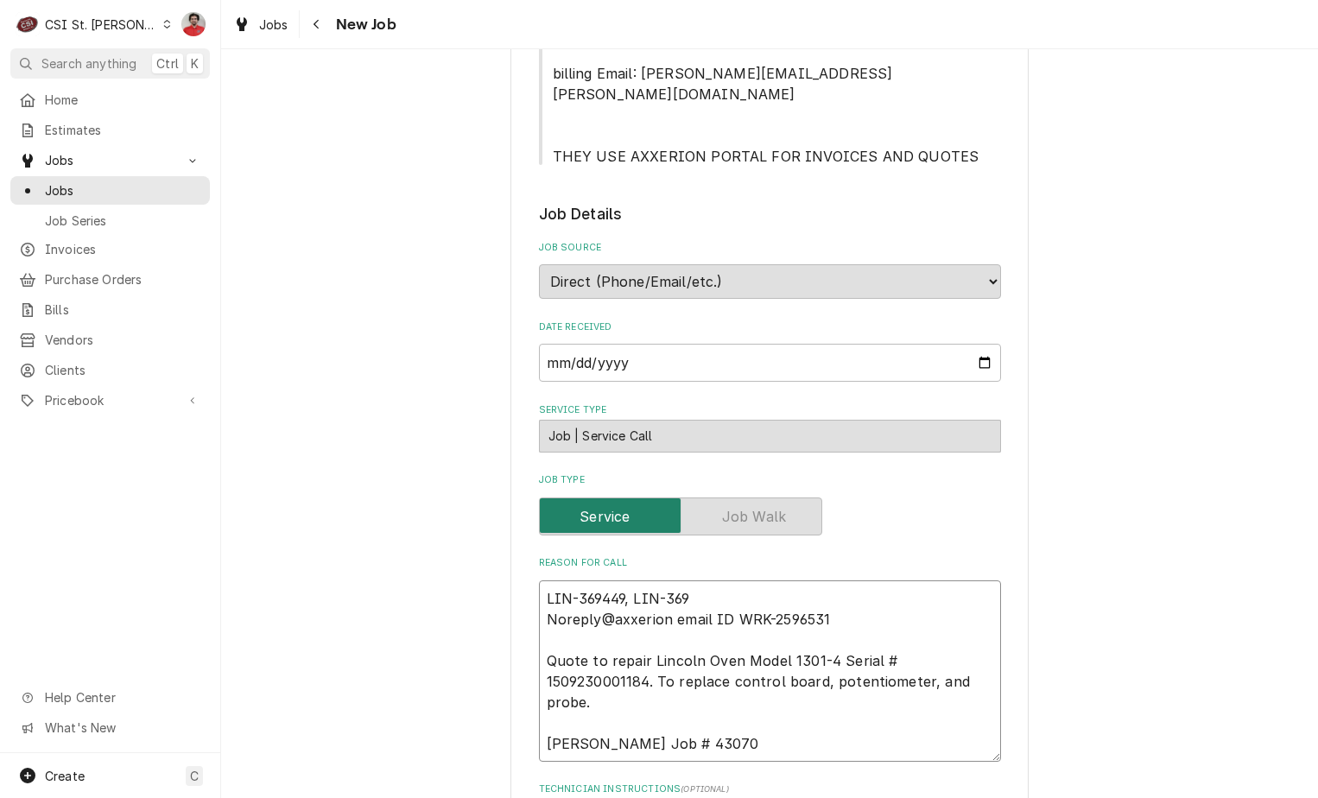
type textarea "LIN-369449, LIN-3691 Noreply@axxerion email ID WRK-2596531 Quote to repair Linc…"
type textarea "x"
type textarea "LIN-369449, LIN-36913 Noreply@axxerion email ID WRK-2596531 Quote to repair Lin…"
type textarea "x"
type textarea "LIN-369449, LIN-369131 Noreply@axxerion email ID WRK-2596531 Quote to repair Li…"
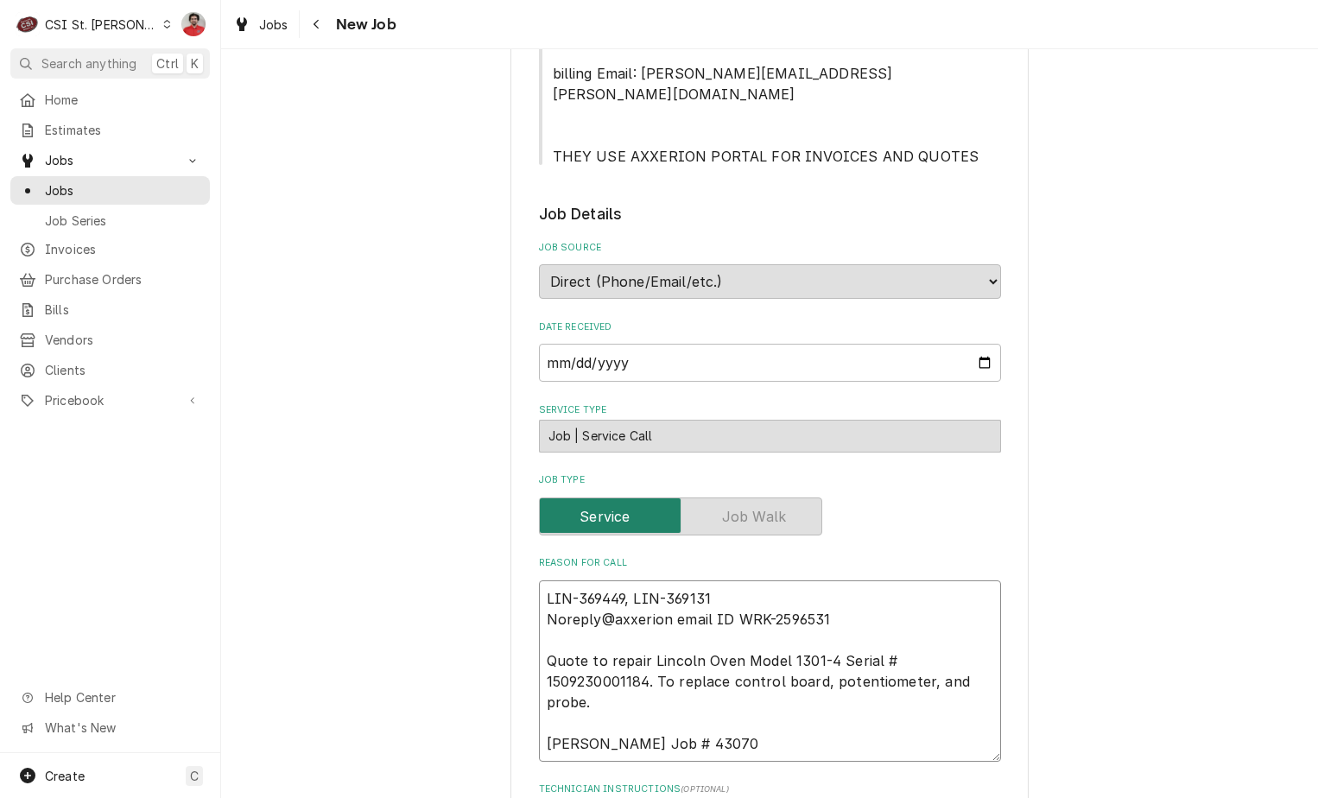
type textarea "x"
type textarea "LIN-369449, LIN-369131, Noreply@axxerion email ID WRK-2596531 Quote to repair L…"
type textarea "x"
type textarea "LIN-369449, LIN-369131, a Noreply@axxerion email ID WRK-2596531 Quote to repair…"
type textarea "x"
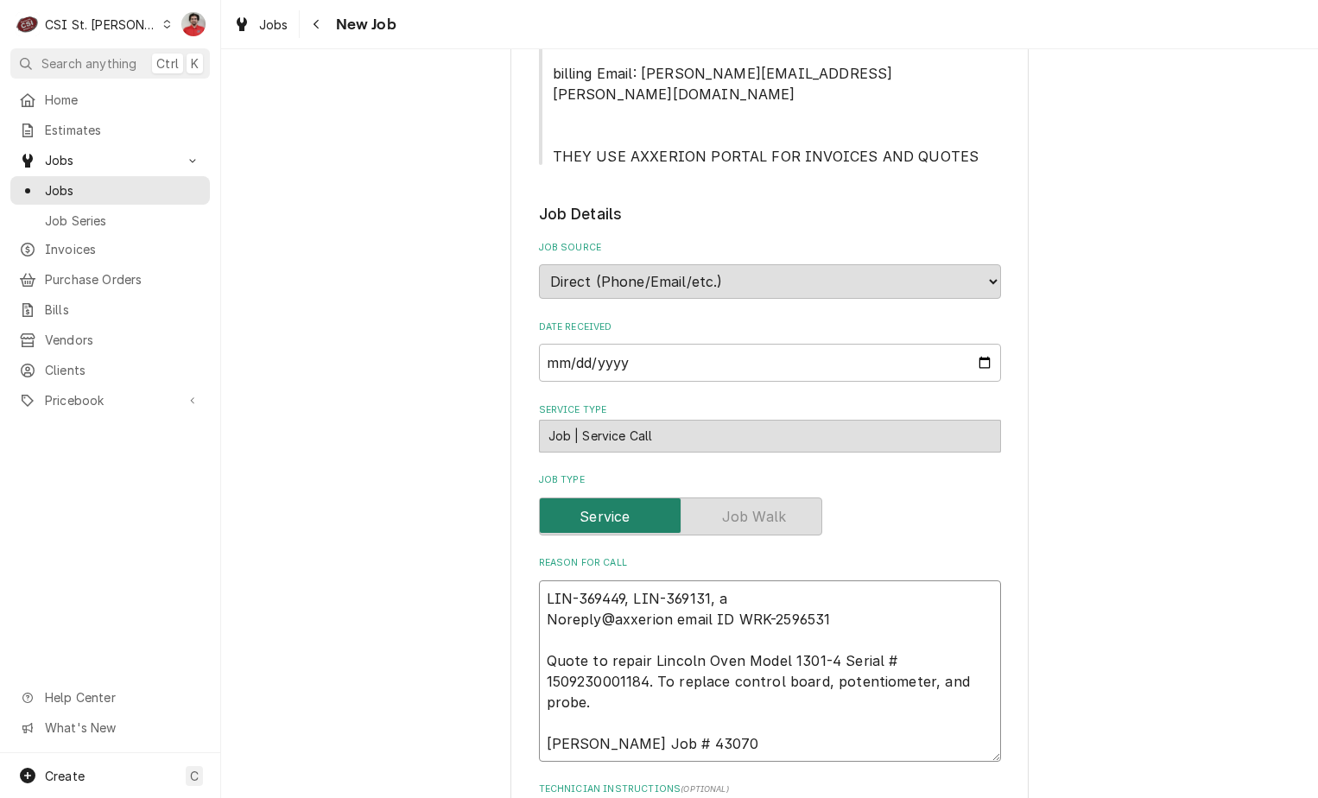
type textarea "LIN-369449, LIN-369131, an Noreply@axxerion email ID WRK-2596531 Quote to repai…"
type textarea "x"
type textarea "LIN-369449, LIN-369131, and Noreply@axxerion email ID WRK-2596531 Quote to repa…"
type textarea "x"
type textarea "LIN-369449, LIN-369131, and Noreply@axxerion email ID WRK-2596531 Quote to repa…"
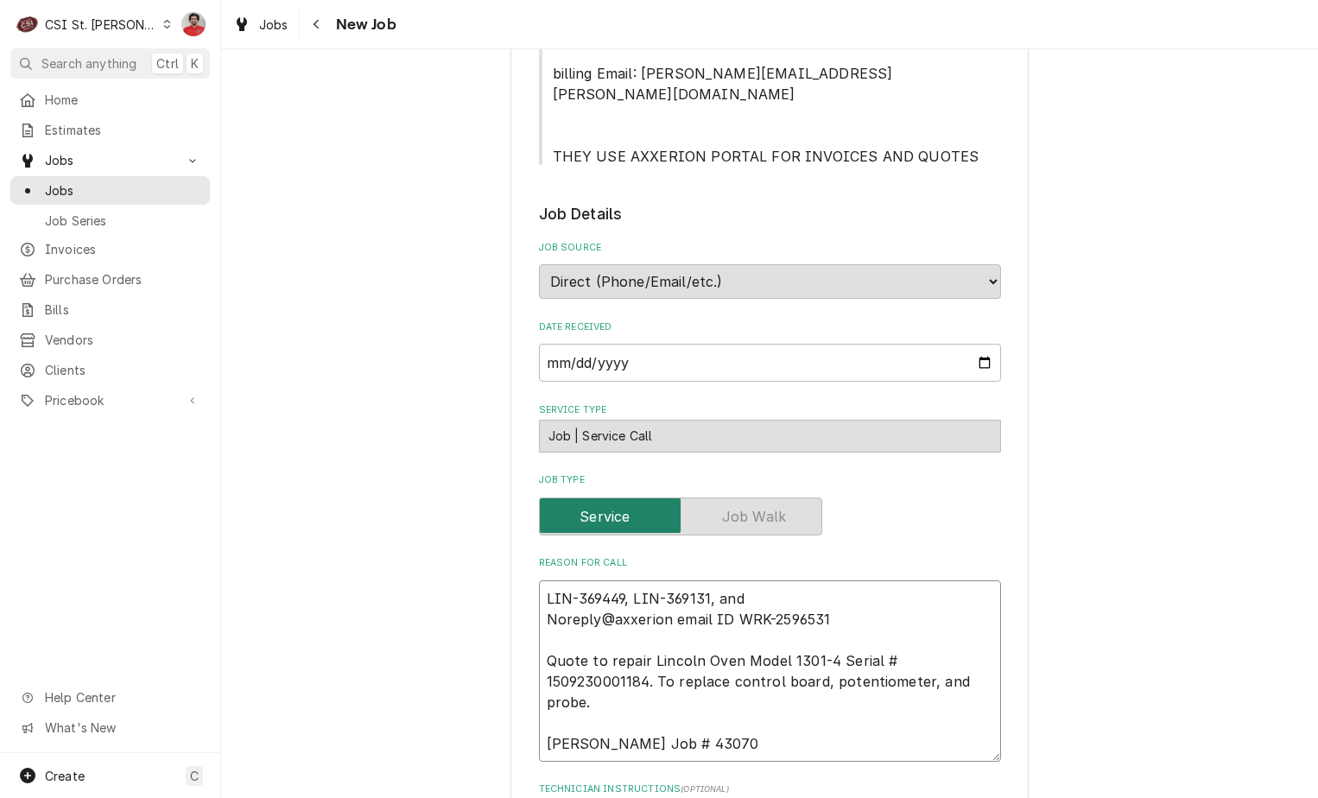
type textarea "x"
type textarea "LIN-369449, LIN-369131, and L Noreply@axxerion email ID WRK-2596531 Quote to re…"
type textarea "x"
type textarea "LIN-369449, LIN-369131, and LI Noreply@axxerion email ID WRK-2596531 Quote to r…"
type textarea "x"
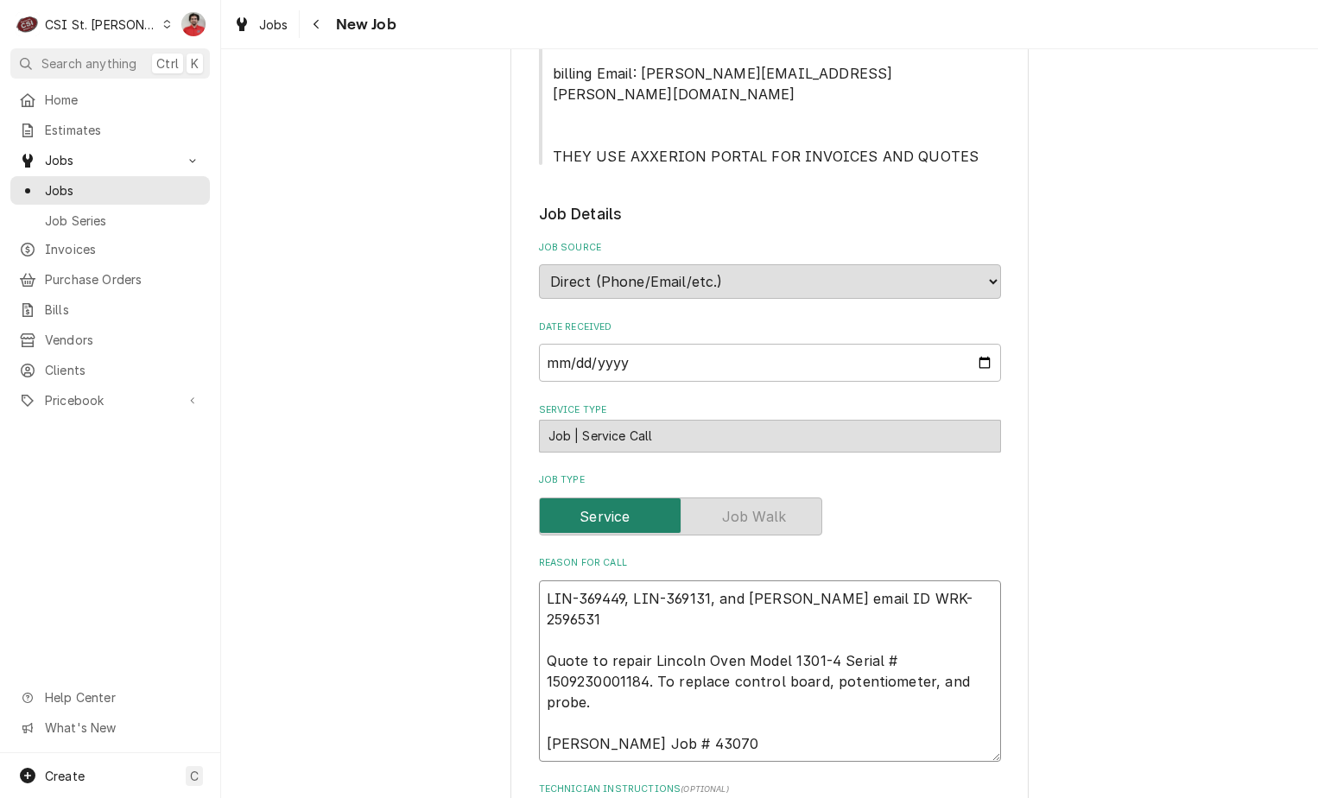
type textarea "LIN-369449, LIN-369131, and LIN Noreply@axxerion email ID WRK-2596531 Quote to …"
type textarea "x"
type textarea "LIN-369449, LIN-369131, and LIN- Noreply@axxerion email ID WRK-2596531 Quote to…"
type textarea "x"
type textarea "LIN-369449, LIN-369131, and LIN-3 Noreply@axxerion email ID WRK-2596531 Quote t…"
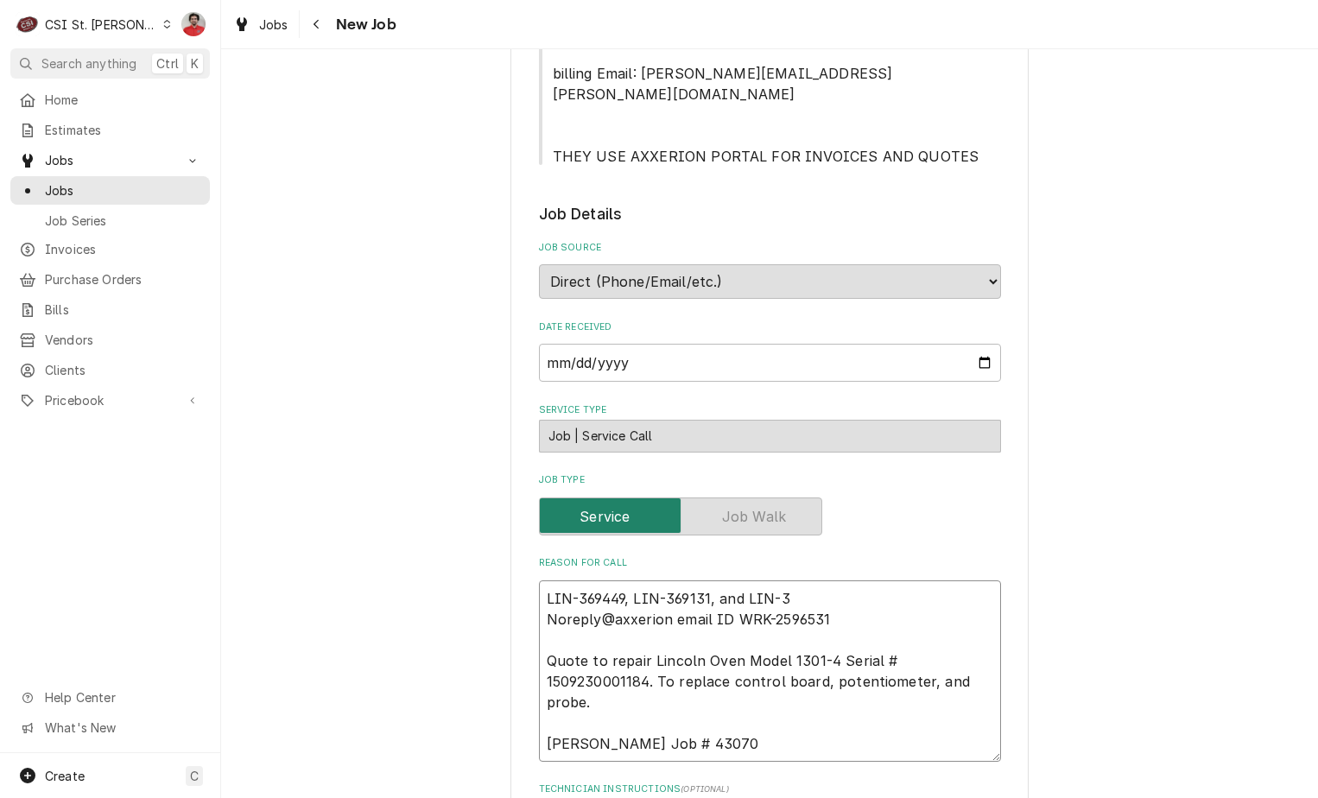
type textarea "x"
type textarea "LIN-369449, LIN-369131, and LIN-36 Noreply@axxerion email ID WRK-2596531 Quote …"
type textarea "x"
type textarea "LIN-369449, LIN-369131, and LIN-369 Noreply@axxerion email ID WRK-2596531 Quote…"
type textarea "x"
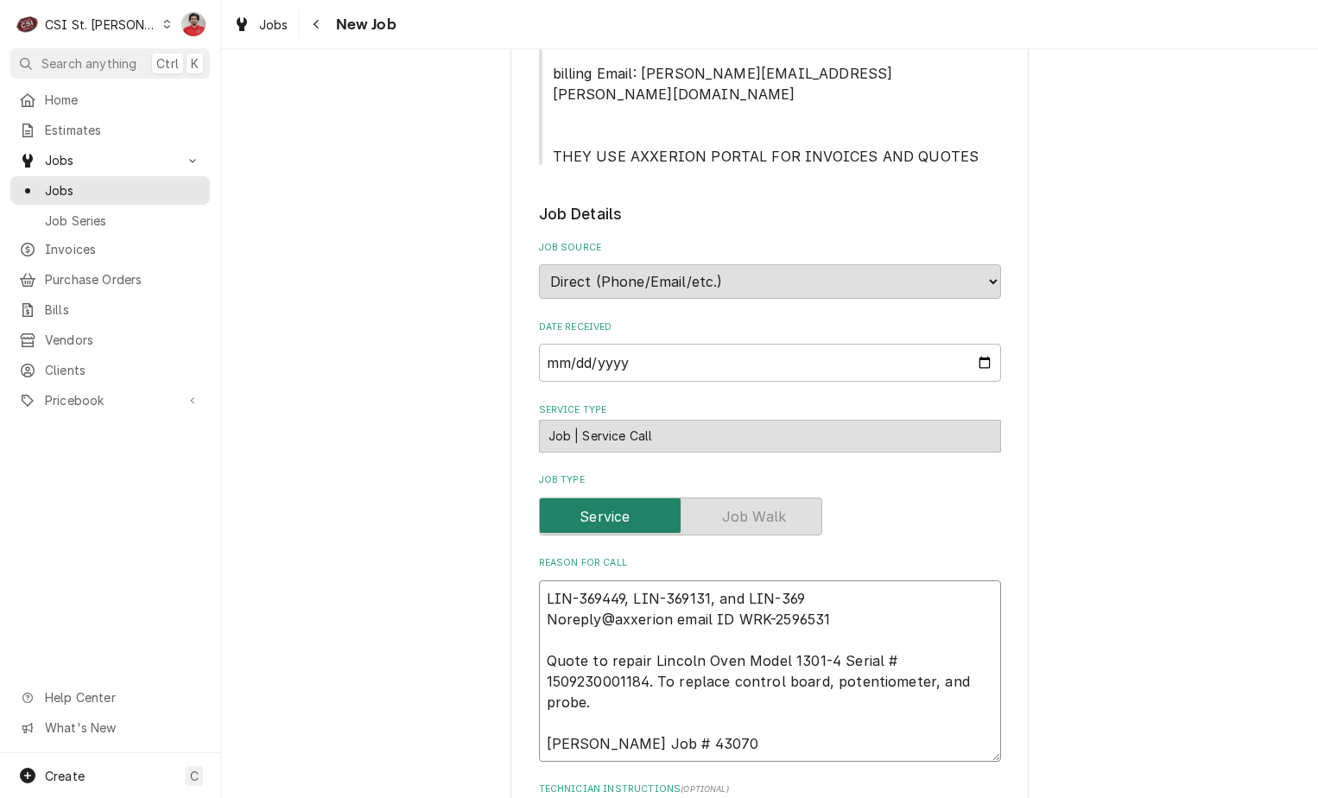
type textarea "LIN-369449, LIN-369131, and LIN-3694 Noreply@axxerion email ID WRK-2596531 Quot…"
type textarea "x"
type textarea "LIN-369449, LIN-369131, and LIN-36946 Noreply@axxerion email ID WRK-2596531 Quo…"
type textarea "x"
type textarea "LIN-369449, LIN-369131, and LIN-369465 Noreply@axxerion email ID WRK-2596531 Qu…"
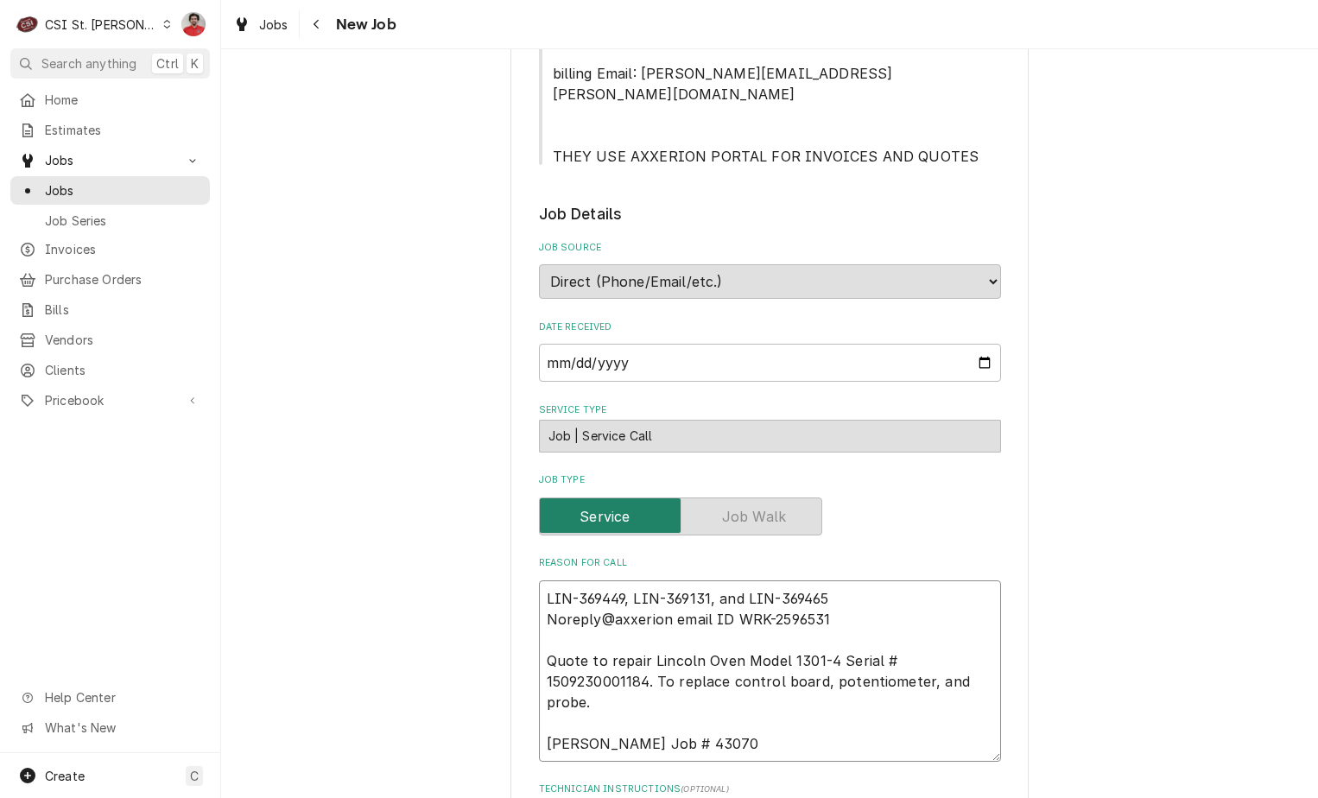
type textarea "x"
type textarea "LIN-369449, LIN-369131, and LIN-369465 Noreply@axxerion email ID WRK-2596531 Qu…"
type textarea "x"
type textarea "LIN-369449, LIN-369131, and LIN-369465 t Noreply@axxerion email ID WRK-2596531 …"
type textarea "x"
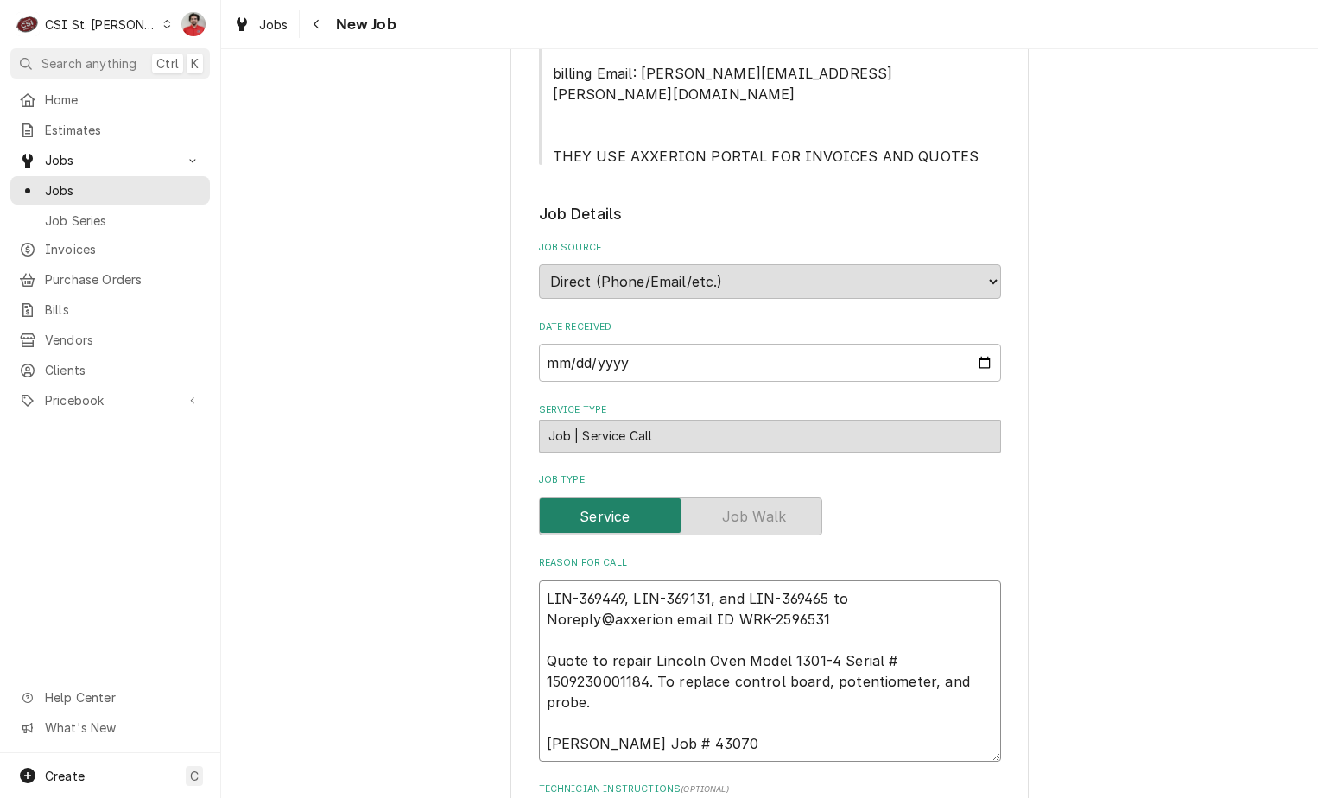
type textarea "LIN-369449, LIN-369131, and LIN-369465 to Noreply@axxerion email ID WRK-2596531…"
type textarea "x"
type textarea "LIN-369449, LIN-369131, and LIN-369465 to Noreply@axxerion email ID WRK-2596531…"
type textarea "x"
type textarea "LIN-369449, LIN-369131, and LIN-369465 t Noreply@axxerion email ID WRK-2596531 …"
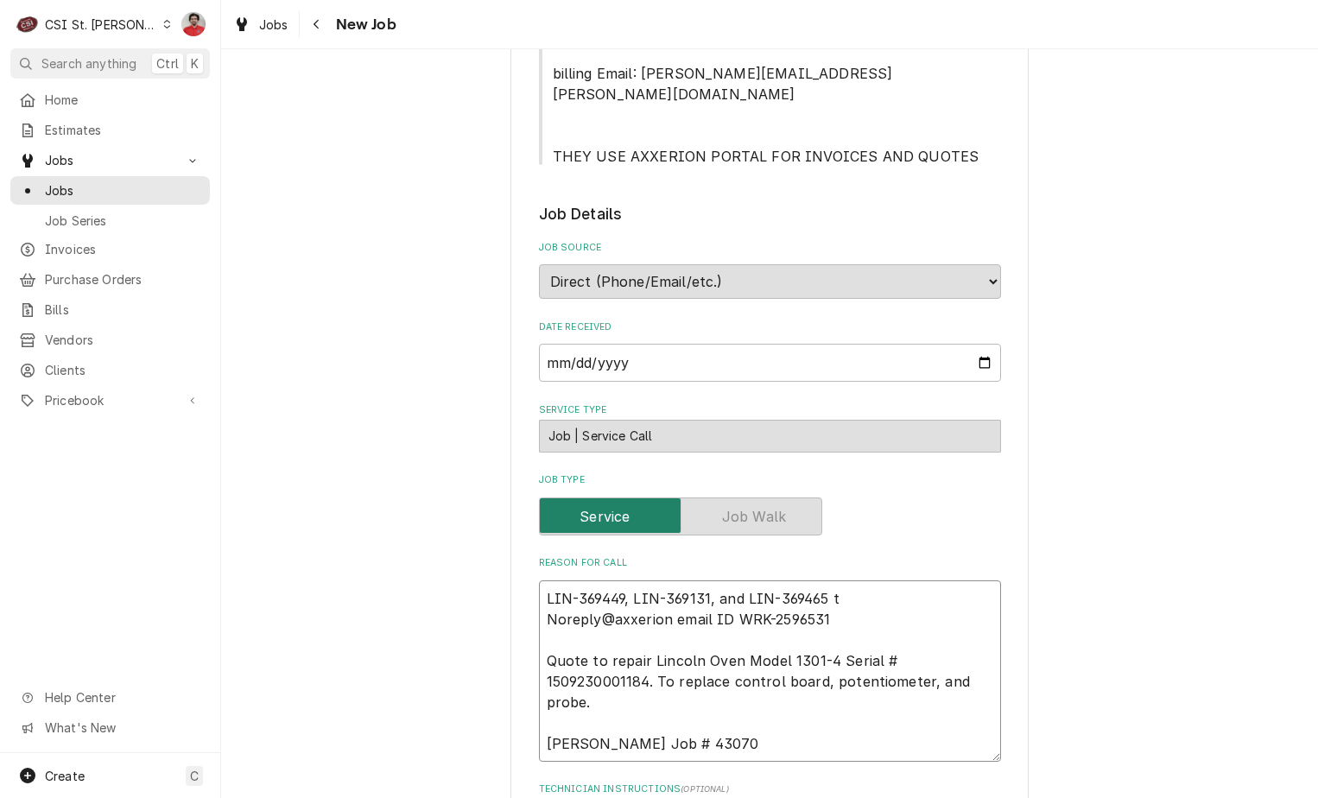
type textarea "x"
type textarea "LIN-369449, LIN-369131, and LIN-369465 Noreply@axxerion email ID WRK-2596531 Qu…"
type textarea "x"
type textarea "LIN-369449, LIN-369131, and LIN-369465 r Noreply@axxerion email ID WRK-2596531 …"
type textarea "x"
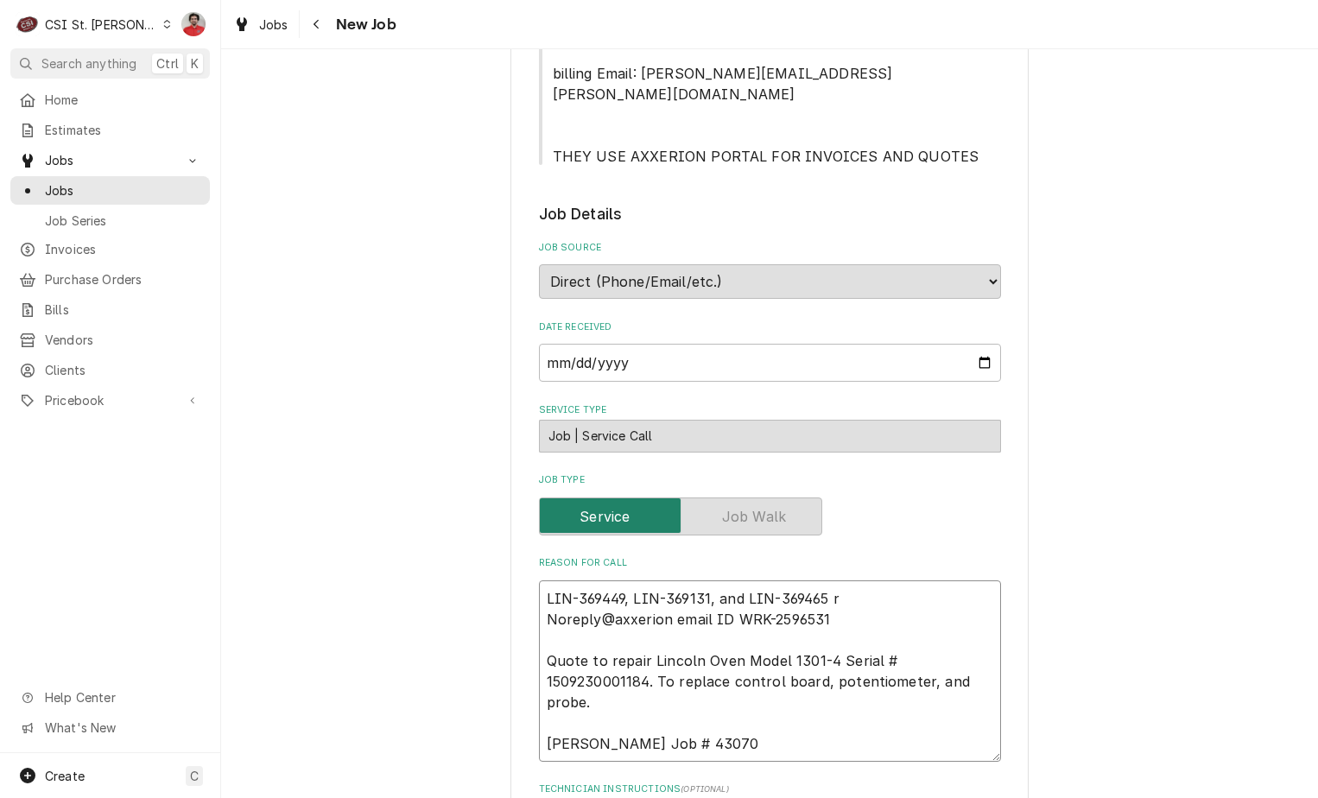
type textarea "LIN-369449, LIN-369131, and LIN-369465 re Noreply@axxerion email ID WRK-2596531…"
type textarea "x"
type textarea "LIN-369449, LIN-369131, and LIN-369465 rec Noreply@axxerion email ID WRK-259653…"
type textarea "x"
type textarea "LIN-369449, LIN-369131, and LIN-369465 rec Noreply@axxerion email ID WRK-259653…"
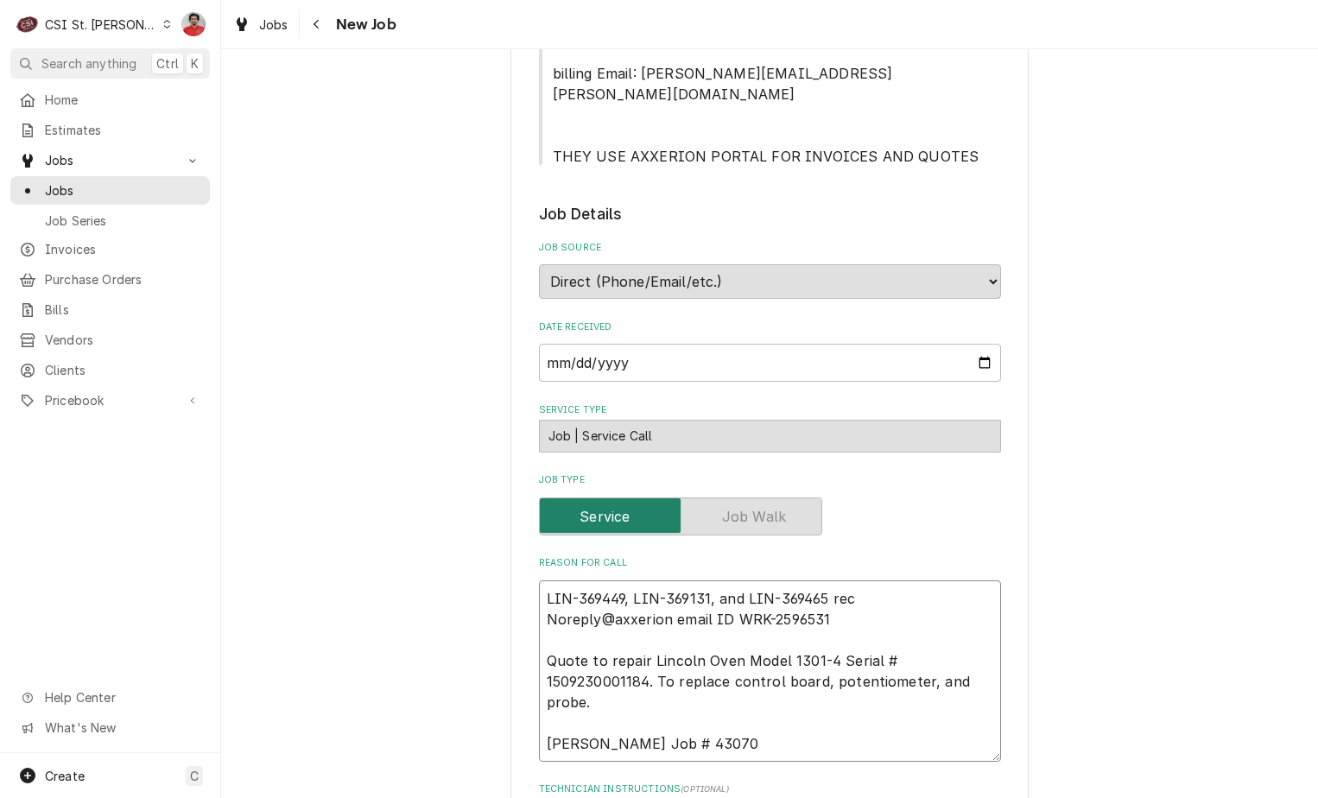
type textarea "x"
type textarea "LIN-369449, LIN-369131, and LIN-369465 rec t Noreply@axxerion email ID WRK-2596…"
type textarea "x"
type textarea "LIN-369449, LIN-369131, and LIN-369465 rec to Noreply@axxerion email ID WRK-259…"
type textarea "x"
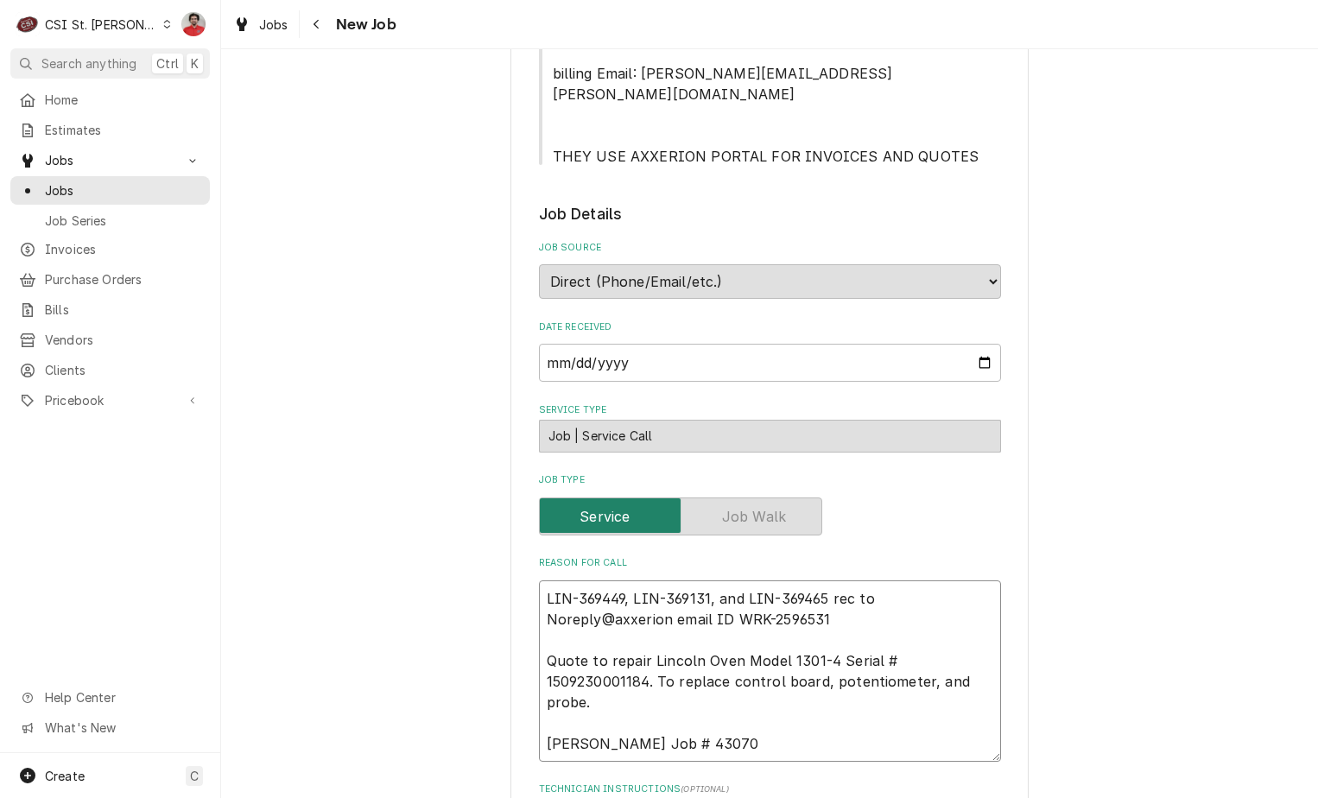
type textarea "LIN-369449, LIN-369131, and LIN-369465 rec to Noreply@axxerion email ID WRK-259…"
type textarea "x"
type textarea "LIN-369449, LIN-369131, and LIN-369465 rec to CH Noreply@axxerion email ID WRK-…"
type textarea "x"
type textarea "LIN-369449, LIN-369131, and LIN-369465 rec to CHu Noreply@axxerion email ID WRK…"
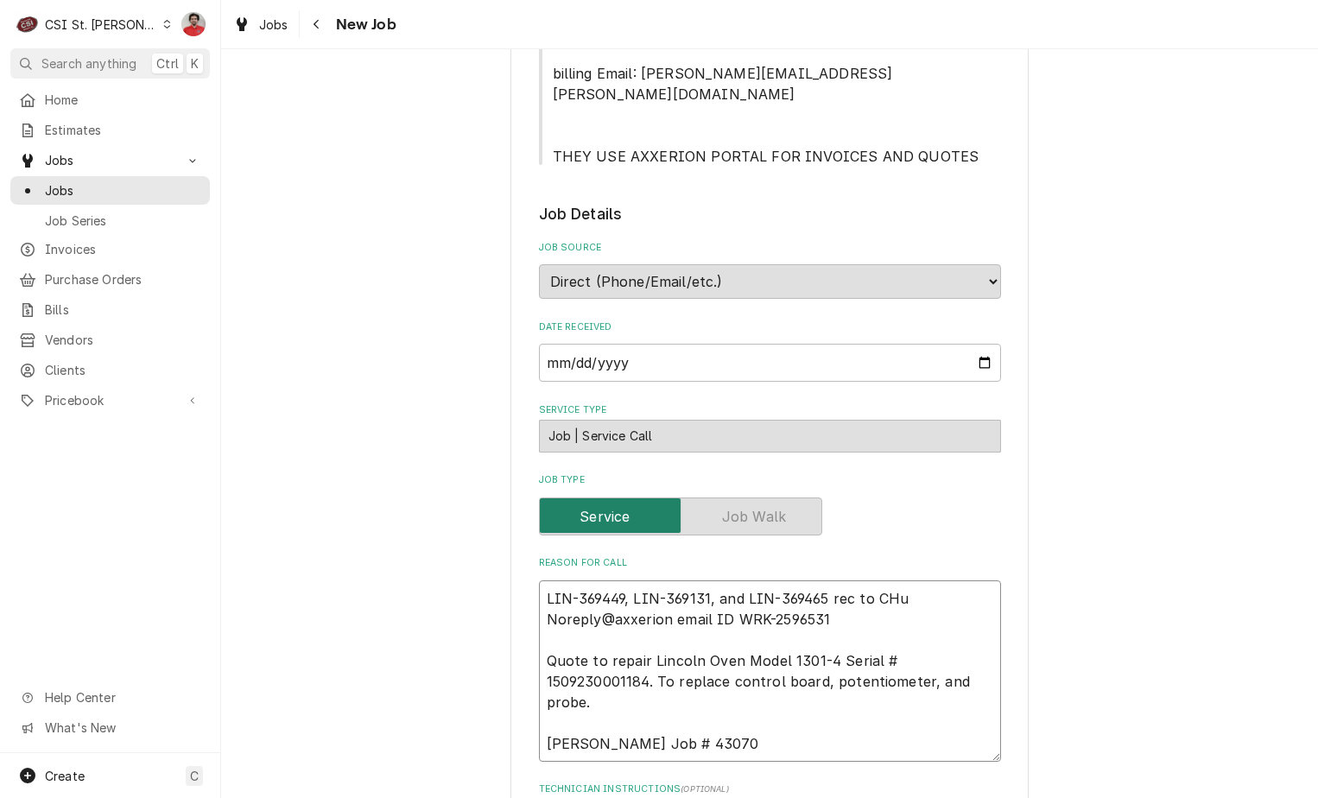
type textarea "x"
type textarea "LIN-369449, LIN-369131, and LIN-369465 rec to CHuc Noreply@axxerion email ID WR…"
type textarea "x"
type textarea "LIN-369449, LIN-369131, and LIN-369465 rec to CHuck Noreply@axxerion email ID W…"
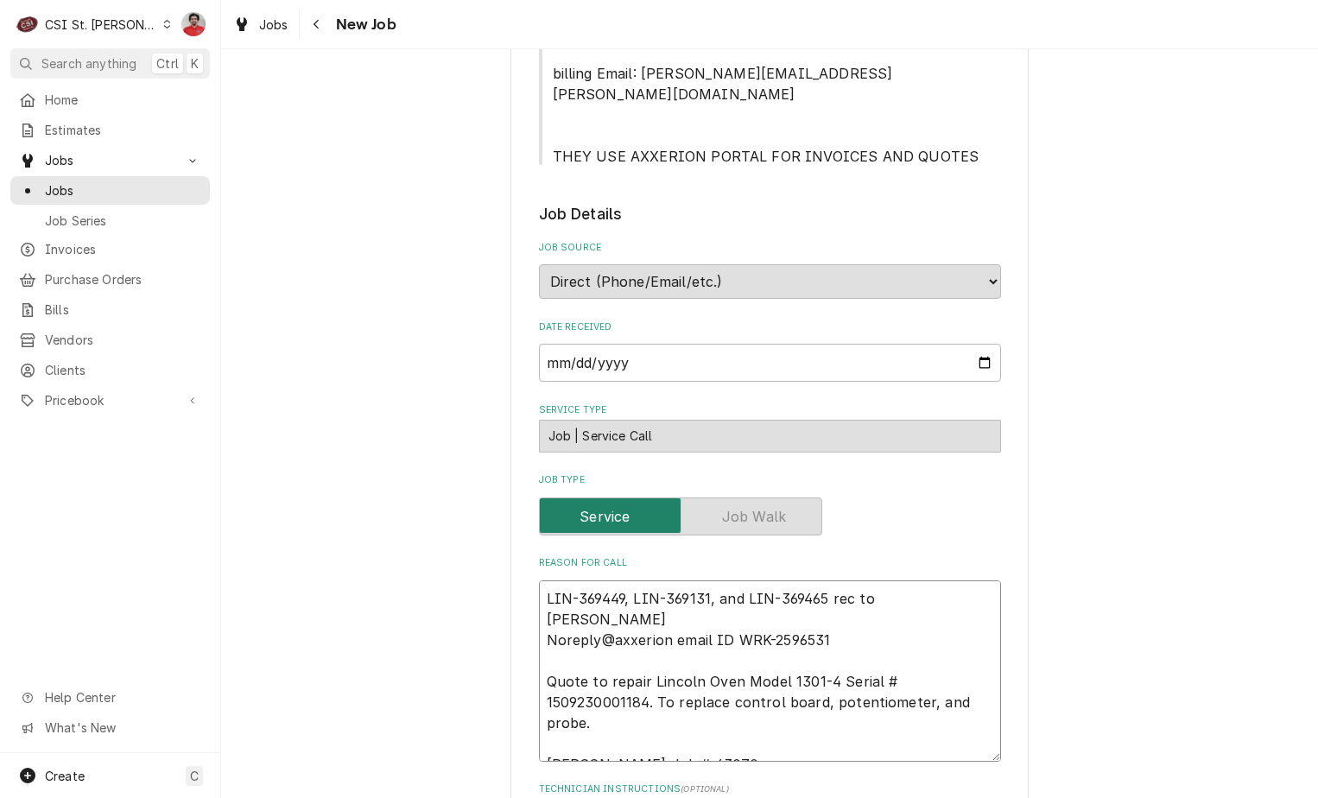
type textarea "x"
type textarea "LIN-369449, LIN-369131, and LIN-369465 rec to CHuc Noreply@axxerion email ID WR…"
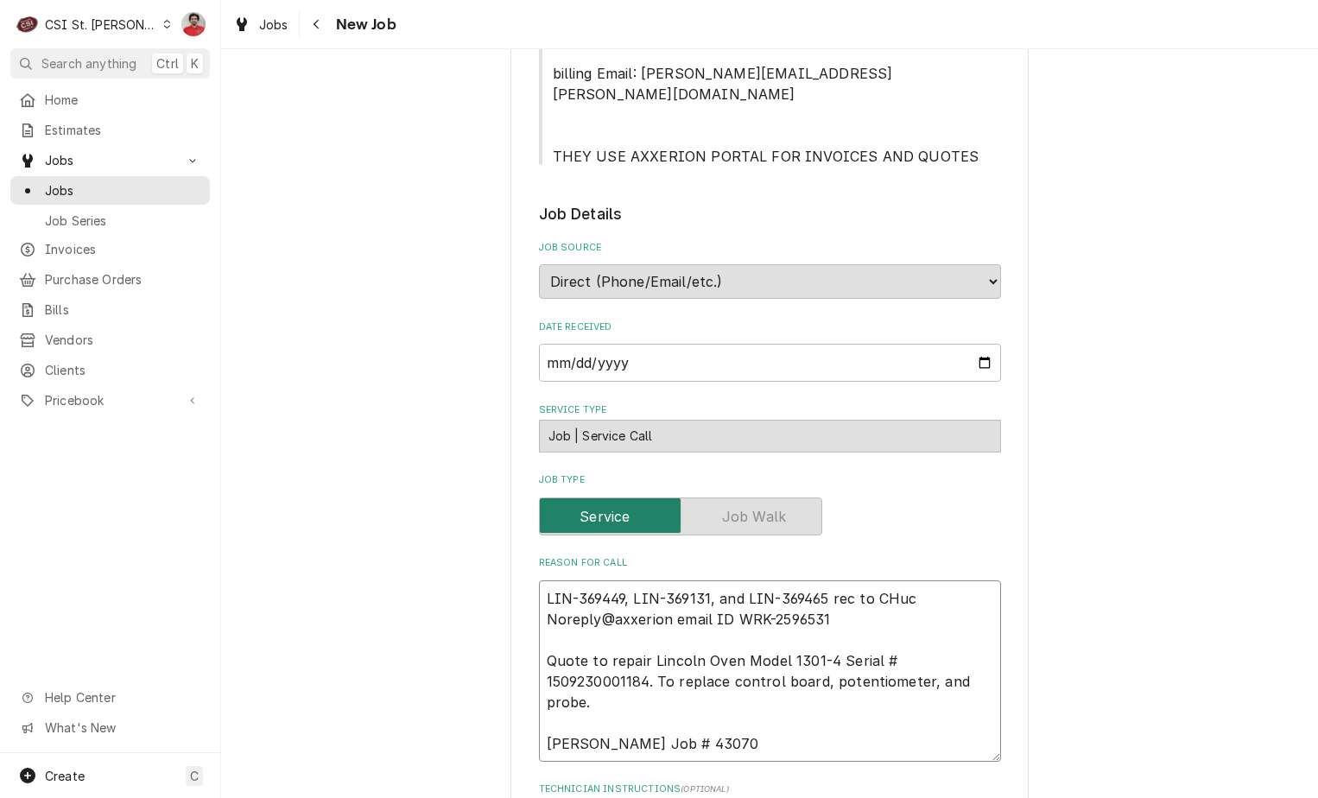
type textarea "x"
type textarea "LIN-369449, LIN-369131, and LIN-369465 rec to CHu Noreply@axxerion email ID WRK…"
type textarea "x"
type textarea "LIN-369449, LIN-369131, and LIN-369465 rec to CH Noreply@axxerion email ID WRK-…"
type textarea "x"
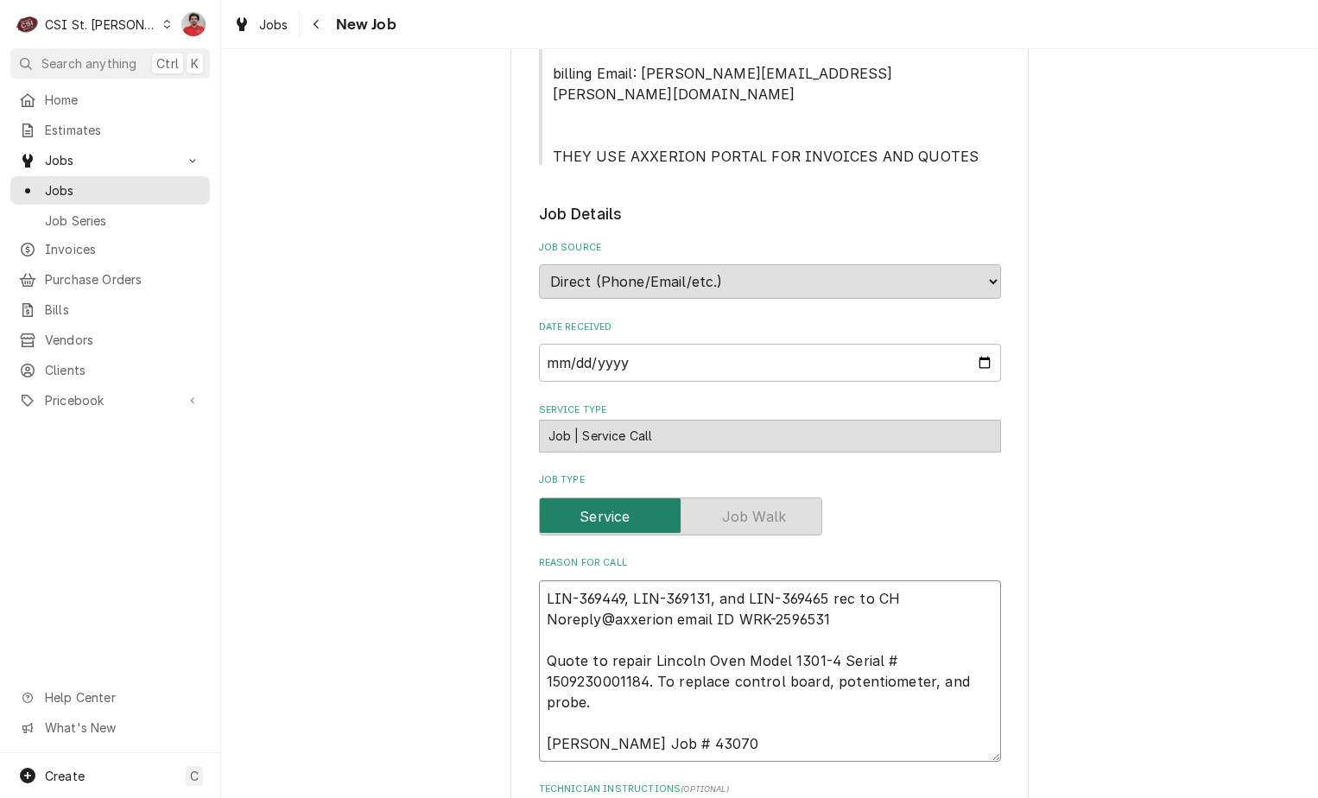
type textarea "LIN-369449, LIN-369131, and LIN-369465 rec to C Noreply@axxerion email ID WRK-2…"
type textarea "x"
type textarea "LIN-369449, LIN-369131, and LIN-369465 rec to Ch Noreply@axxerion email ID WRK-…"
type textarea "x"
type textarea "LIN-369449, LIN-369131, and LIN-369465 rec to Chu Noreply@axxerion email ID WRK…"
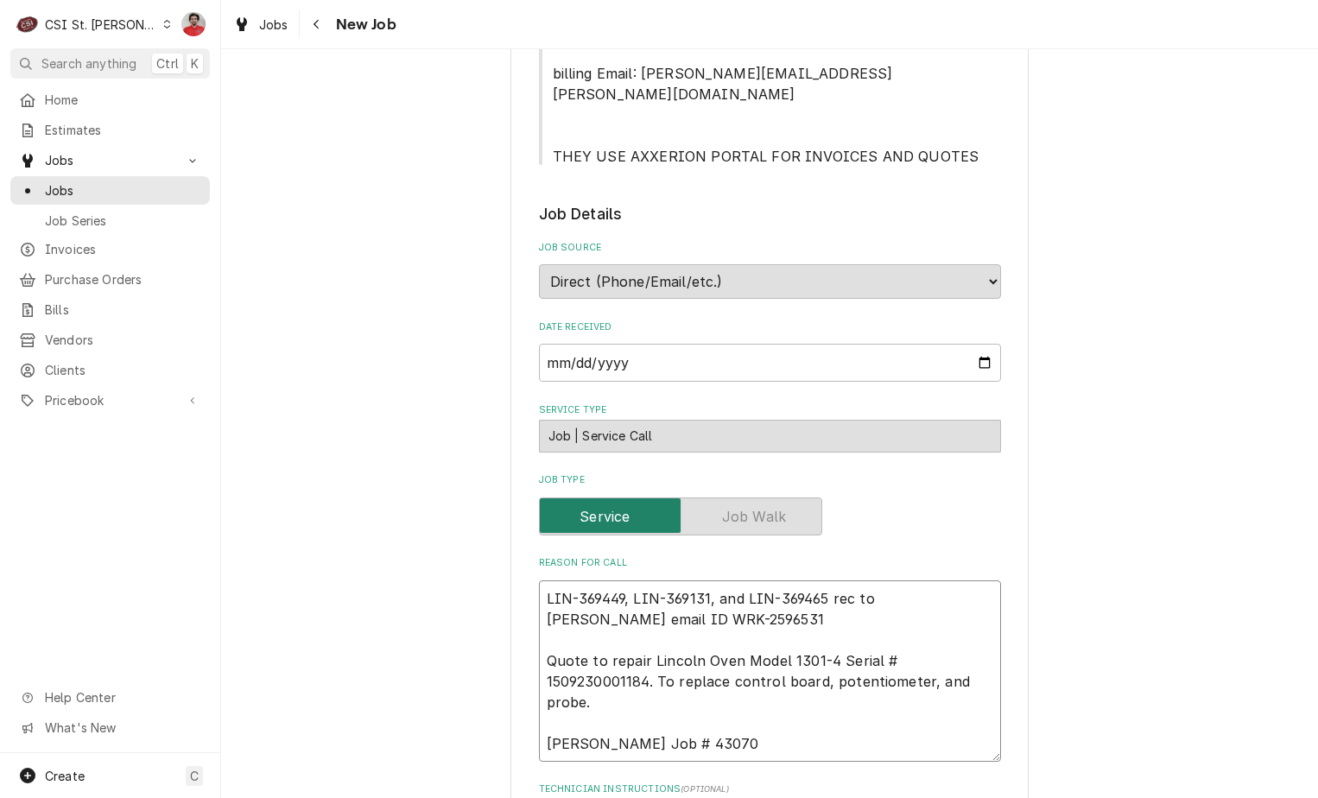
type textarea "x"
type textarea "LIN-369449, LIN-369131, and LIN-369465 rec to Chuc Noreply@axxerion email ID WR…"
type textarea "x"
type textarea "LIN-369449, LIN-369131, and LIN-369465 rec to Chuck Noreply@axxerion email ID W…"
type textarea "x"
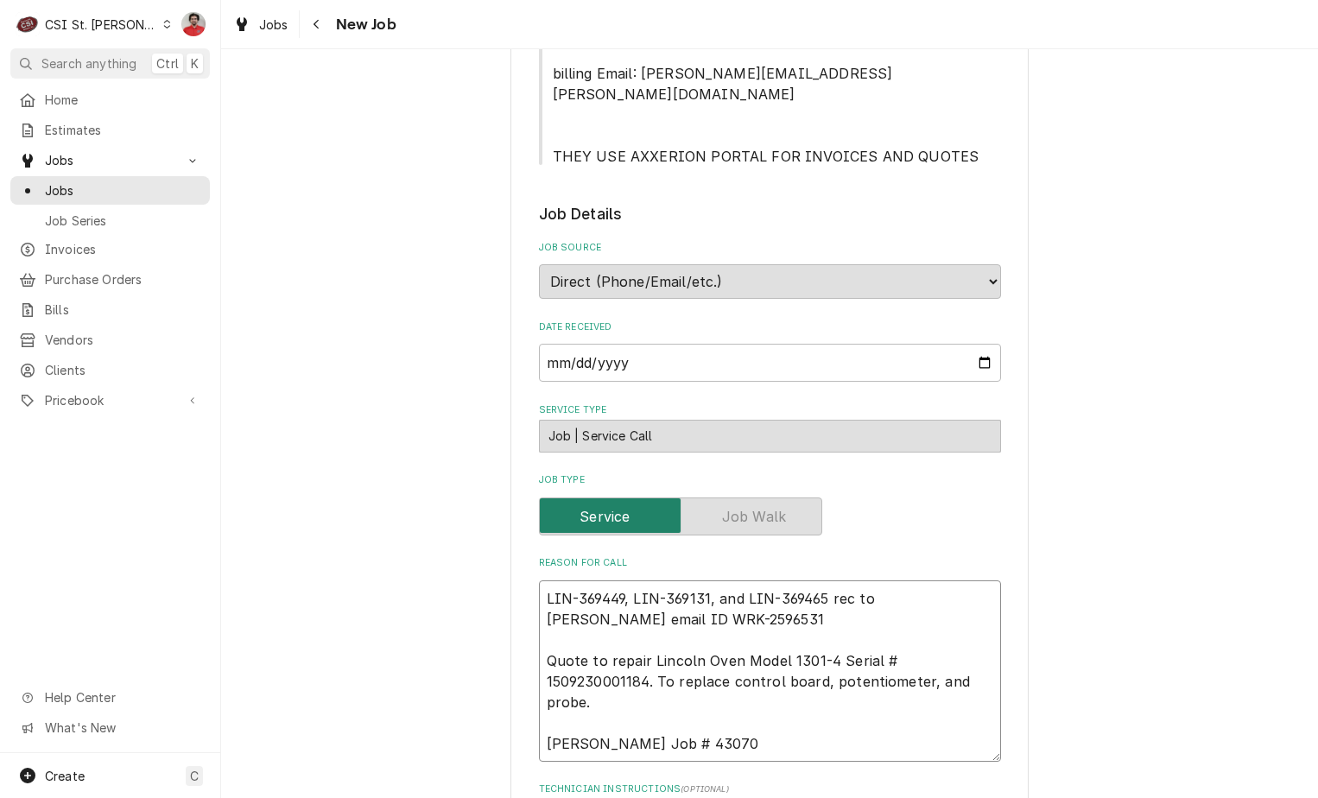
type textarea "LIN-369449, LIN-369131, and LIN-369465 rec to Chuck' Noreply@axxerion email ID …"
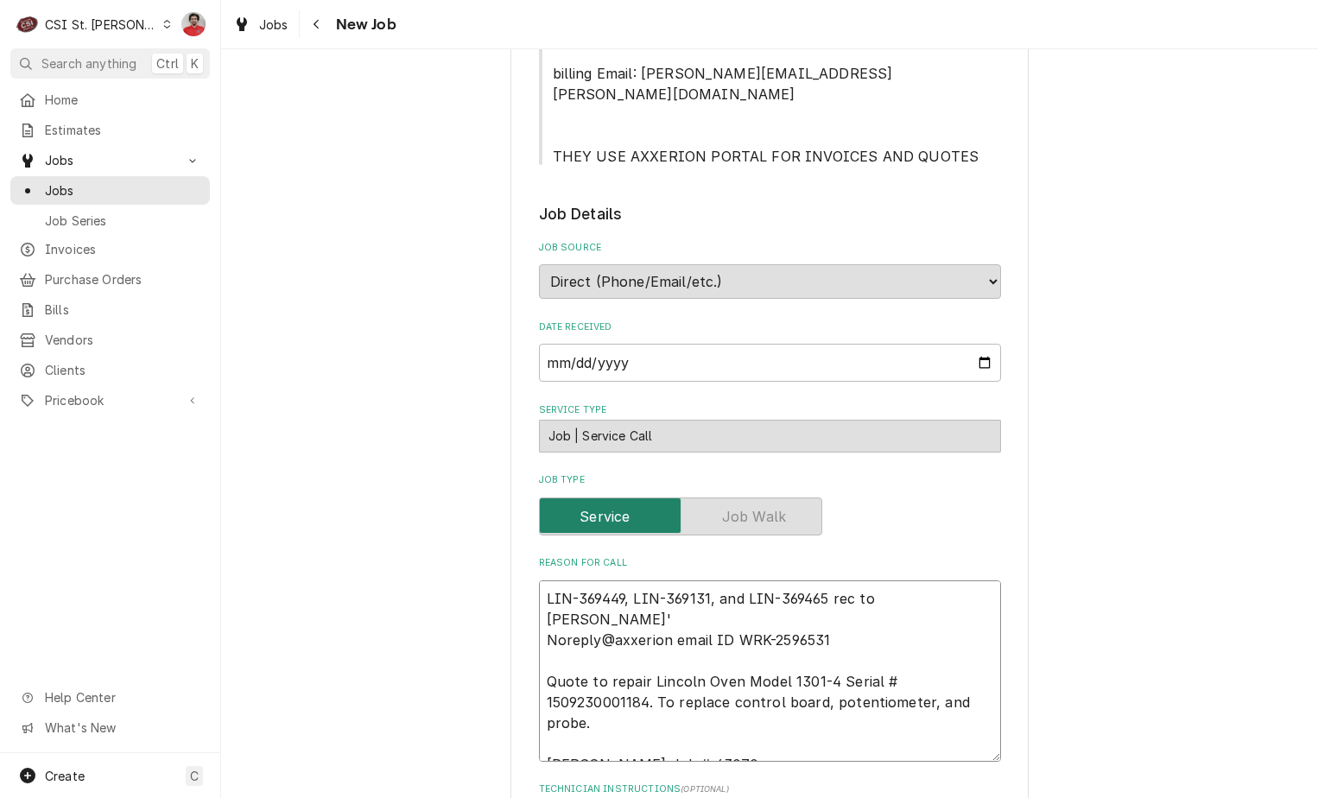
type textarea "x"
type textarea "LIN-369449, LIN-369131, and LIN-369465 rec to Chuck's Noreply@axxerion email ID…"
type textarea "x"
type textarea "LIN-369449, LIN-369131, and LIN-369465 rec to Chuck's Noreply@axxerion email ID…"
type textarea "x"
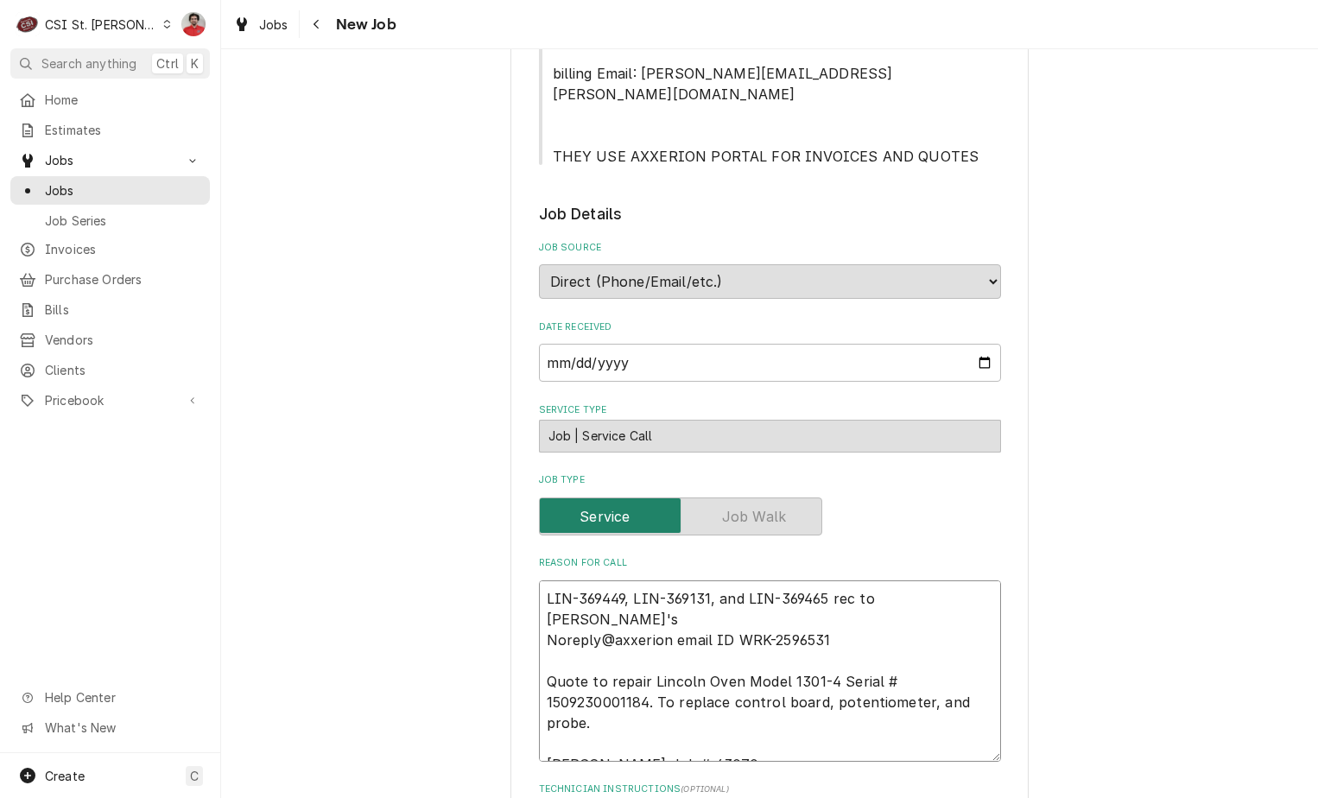
type textarea "LIN-369449, LIN-369131, and LIN-369465 rec to Chuck's s Noreply@axxerion email …"
type textarea "x"
type textarea "LIN-369449, LIN-369131, and LIN-369465 rec to Chuck's she Noreply@axxerion emai…"
type textarea "x"
type textarea "LIN-369449, LIN-369131, and LIN-369465 rec to Chuck's shel Noreply@axxerion ema…"
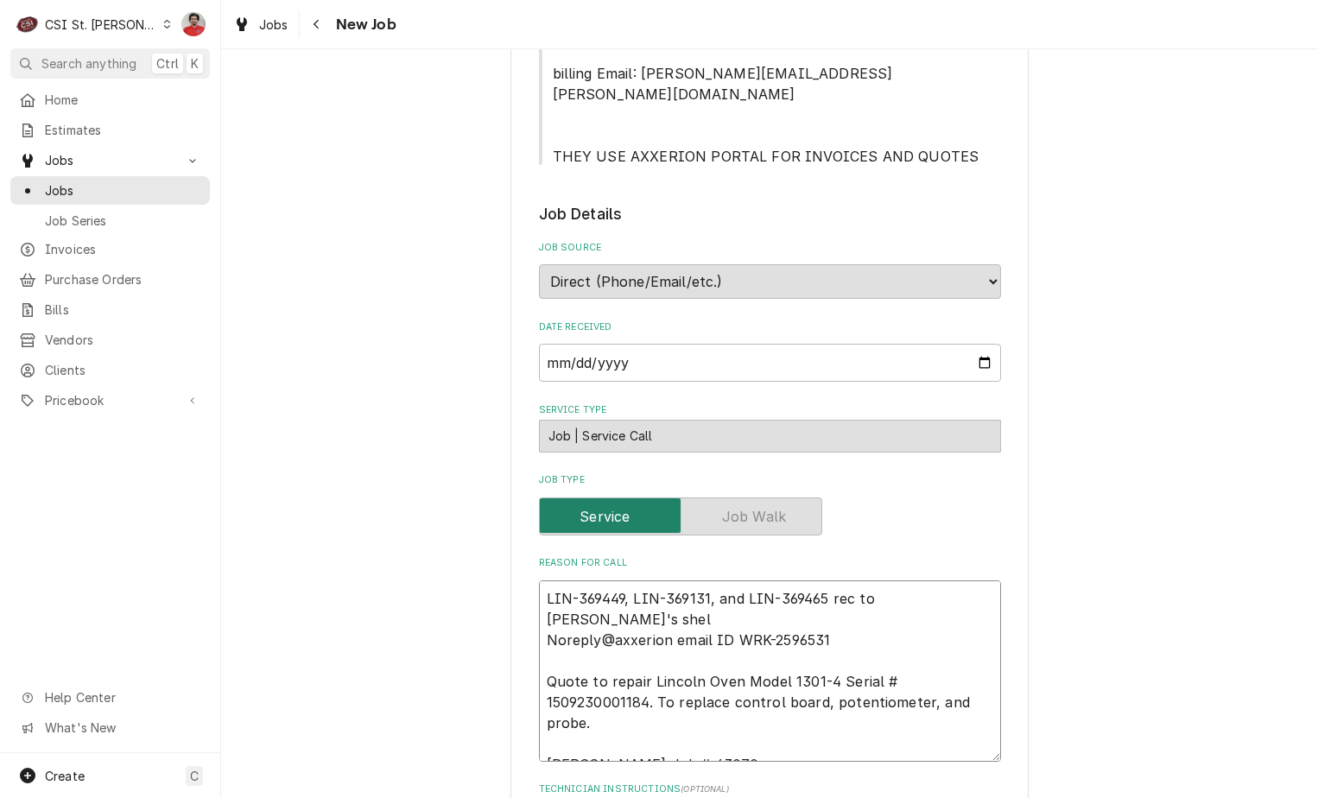
type textarea "x"
type textarea "LIN-369449, LIN-369131, and LIN-369465 rec to Chuck's shelf Noreply@axxerion em…"
type textarea "x"
type textarea "LIN-369449, LIN-369131, and LIN-369465 rec to Chuck's shelf Noreply@axxerion em…"
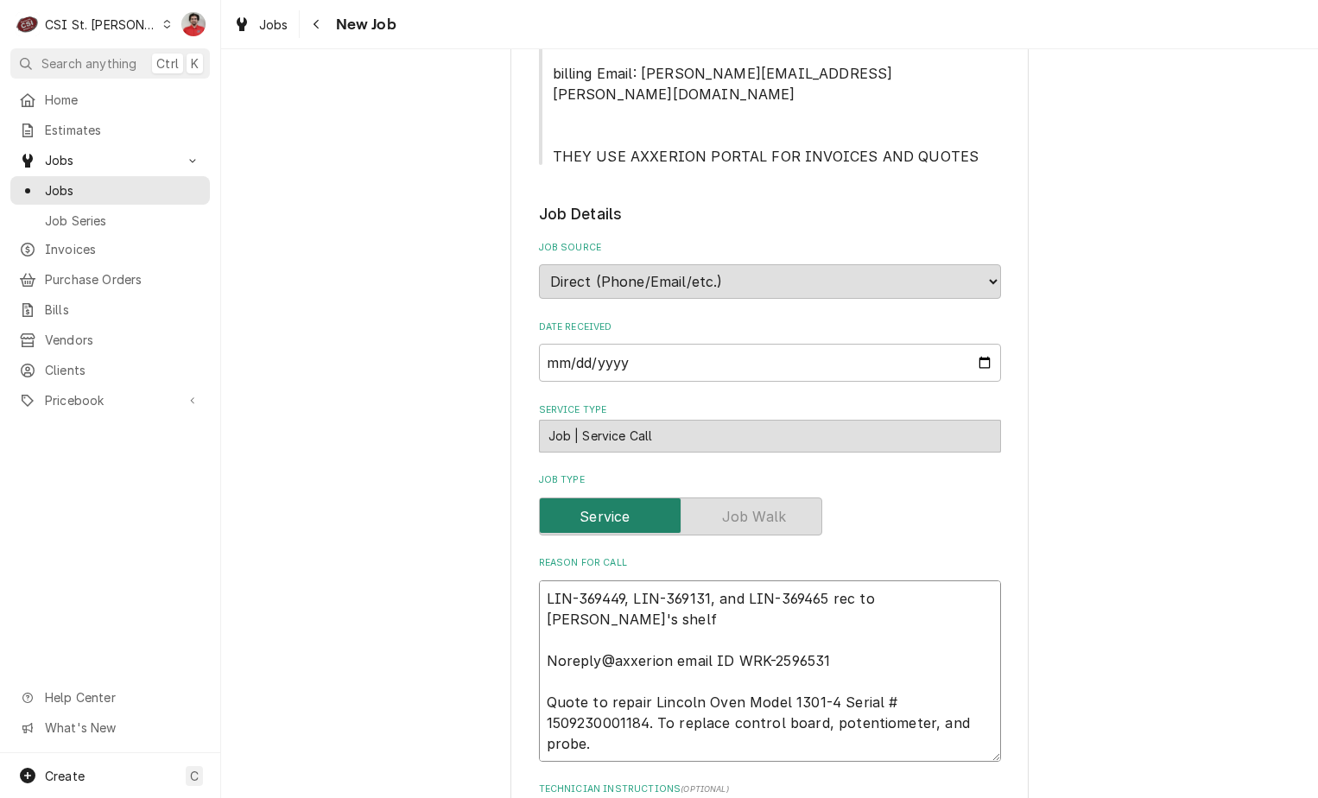
type textarea "x"
type textarea "LIN-369449, LIN-369131, and LIN-369465 rec to Chuck's shelf Noreply@axxerion em…"
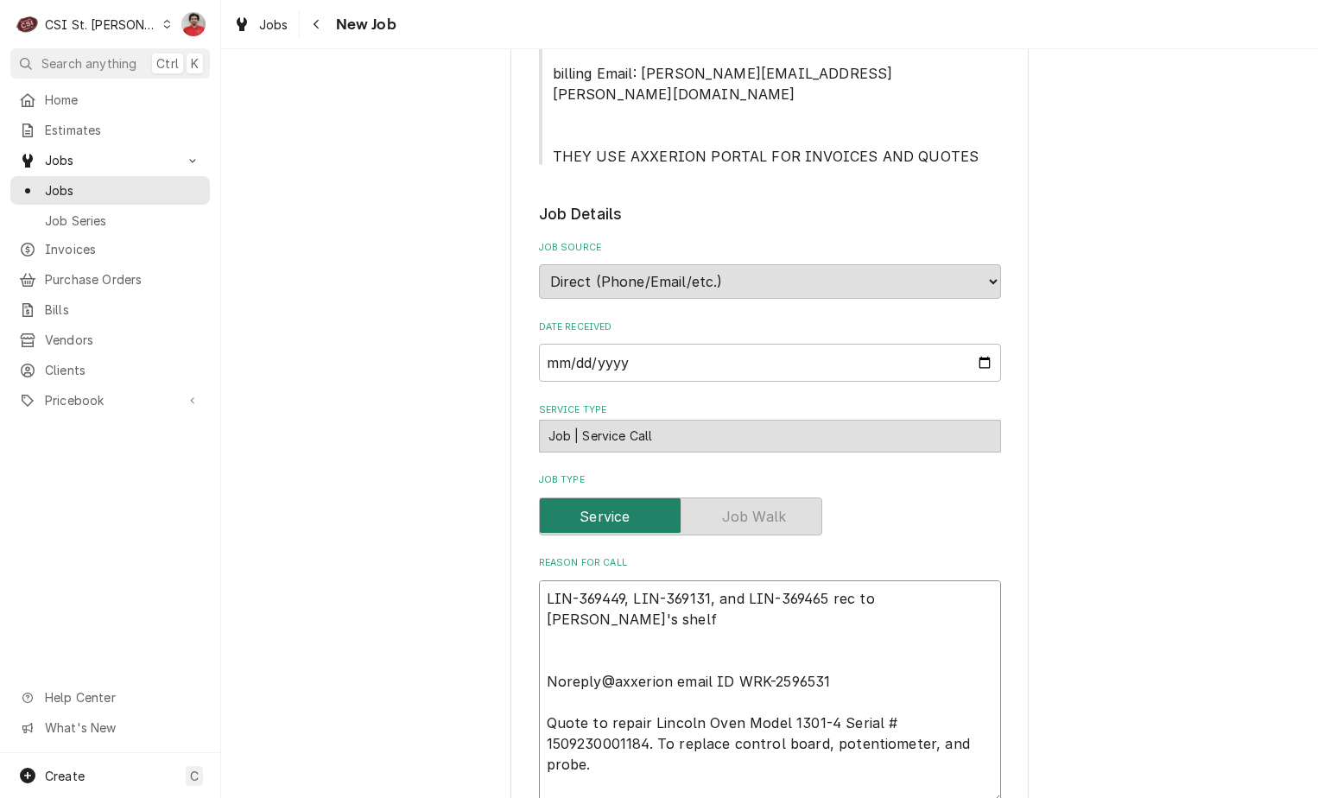
type textarea "x"
type textarea "LIN-369449, LIN-369131, and LIN-369465 rec to Chuck's shelf Noreply@axxerion em…"
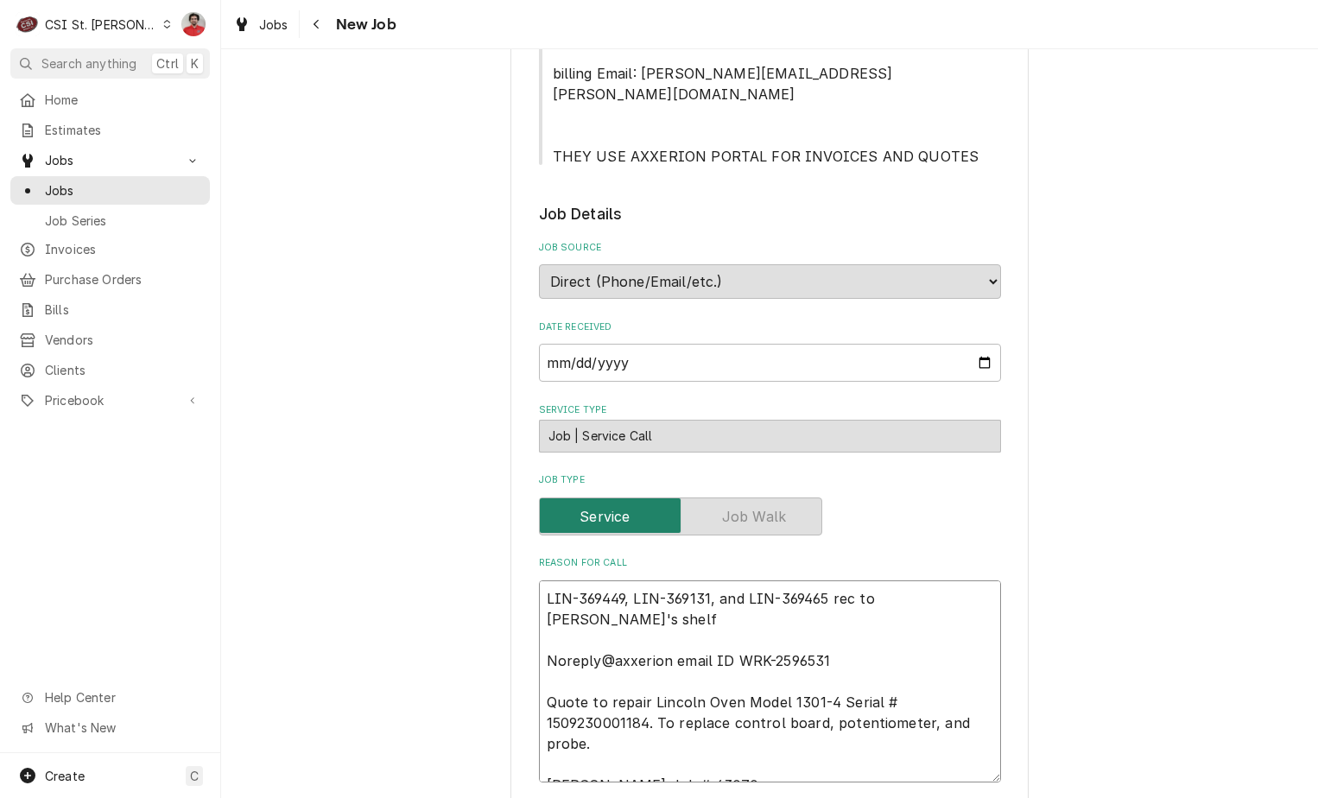
type textarea "x"
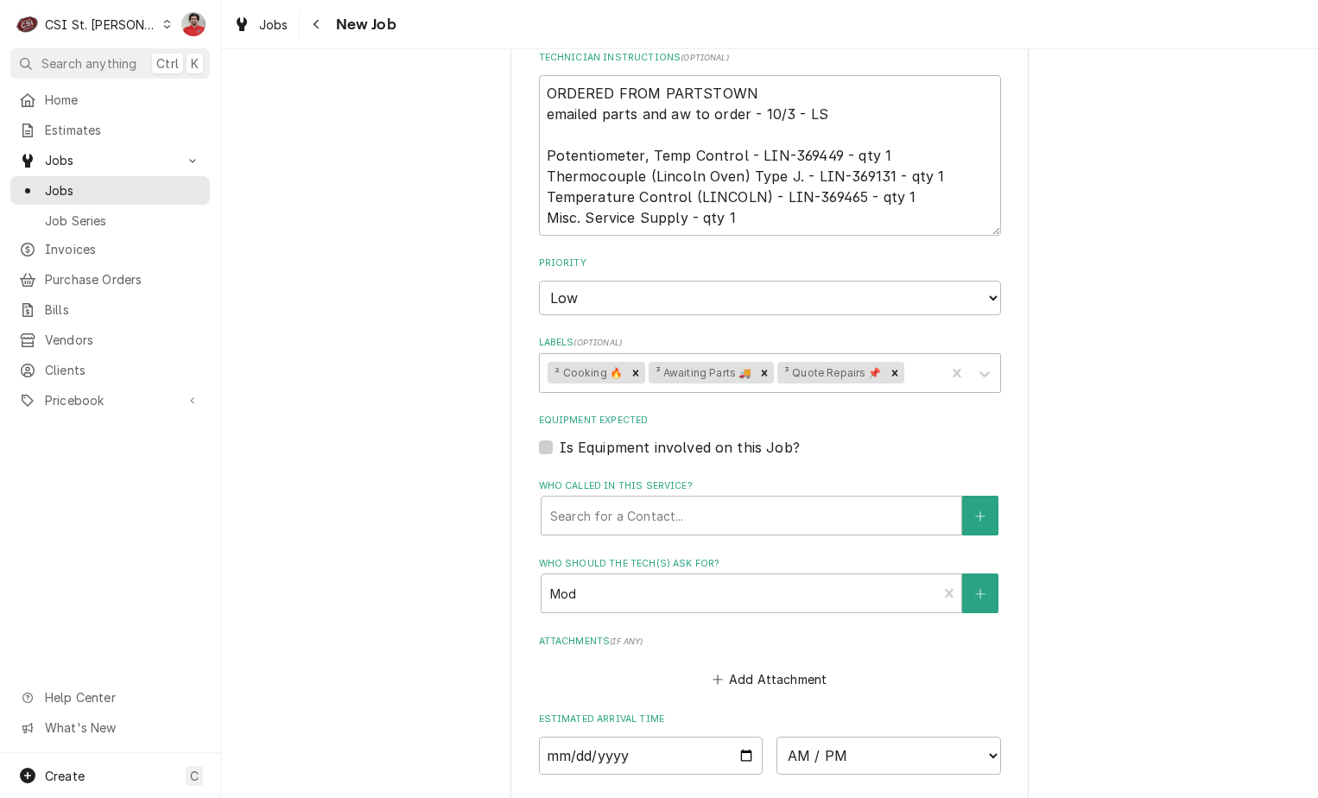
scroll to position [1321, 0]
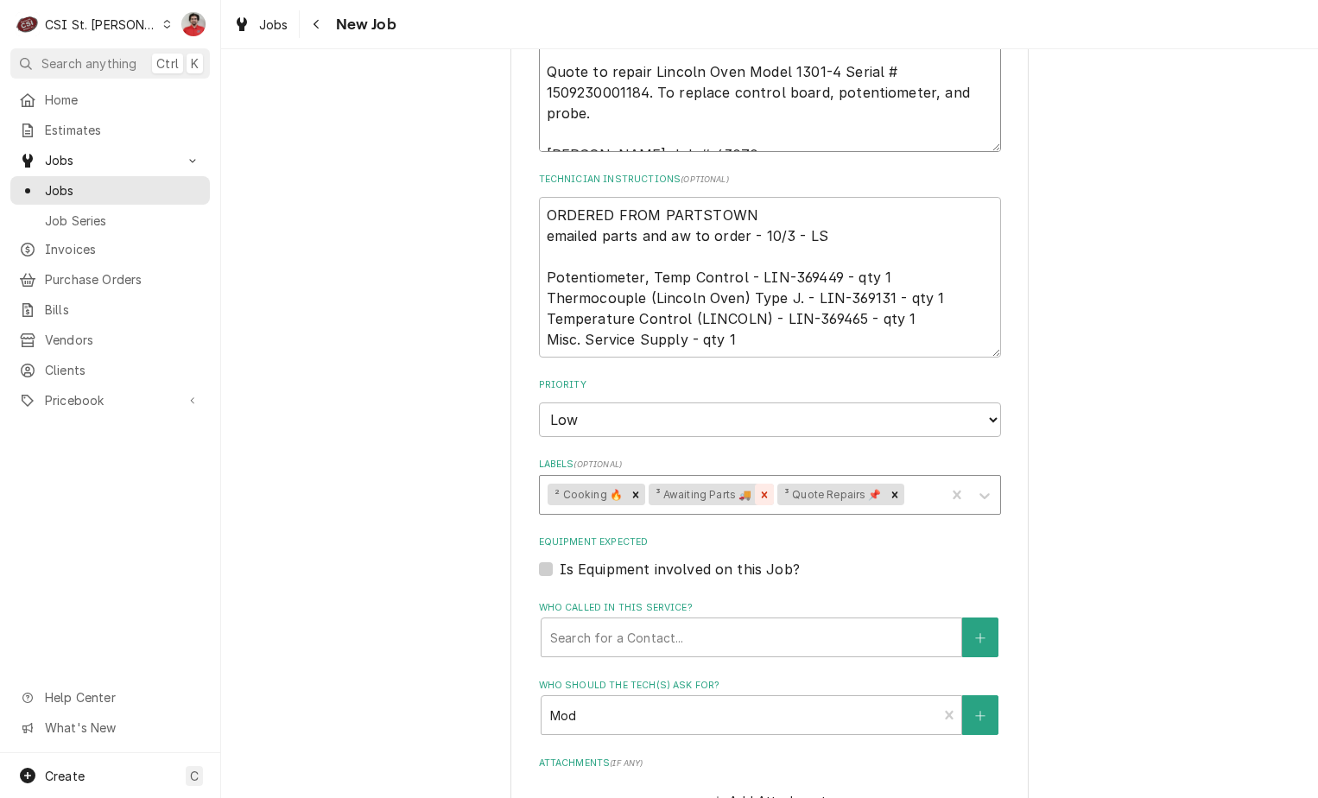
click at [758, 489] on icon "Remove ³ Awaiting Parts 🚚" at bounding box center [764, 495] width 12 height 12
type textarea "LIN-369449, LIN-369131, and LIN-369465 rec to Chuck's shelf Noreply@axxerion em…"
click at [822, 479] on div "Labels" at bounding box center [857, 494] width 159 height 31
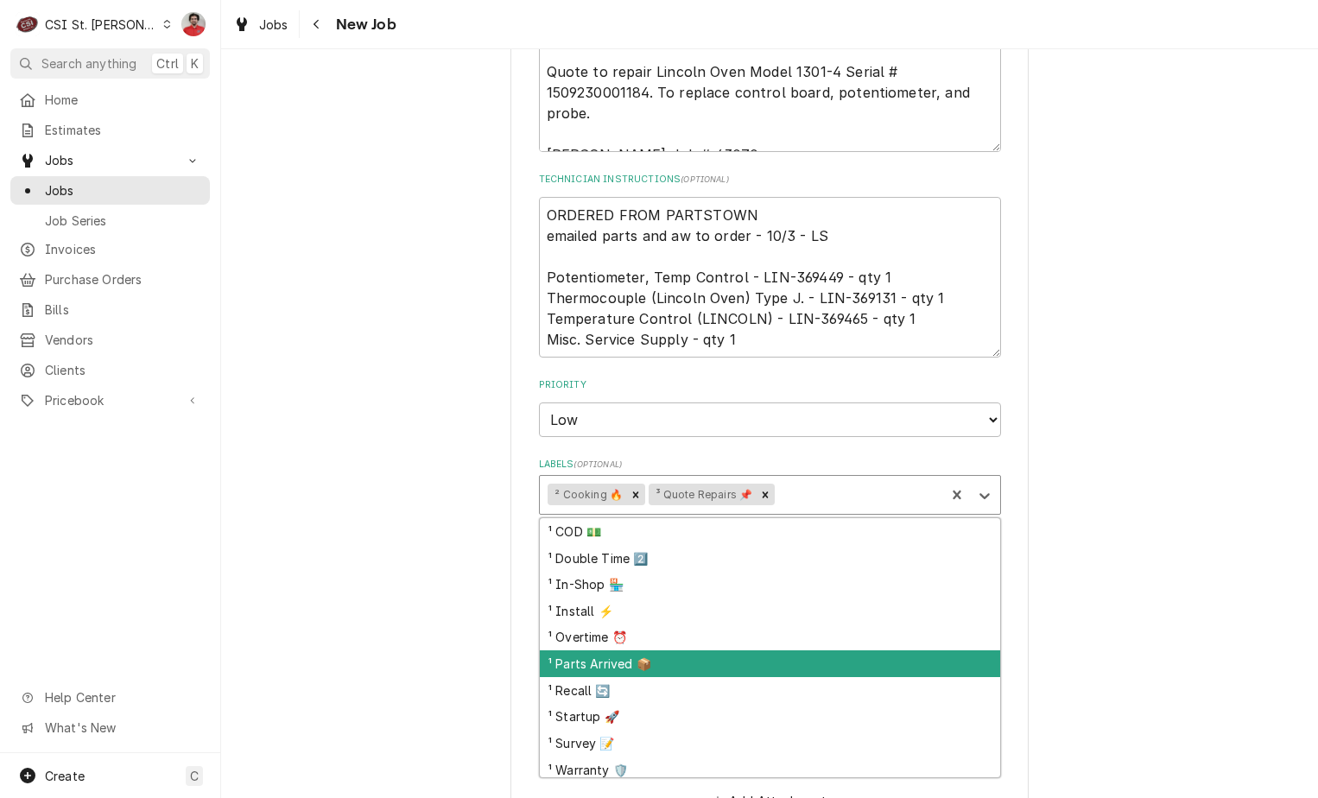
click at [705, 650] on div "¹ Parts Arrived 📦" at bounding box center [770, 663] width 460 height 27
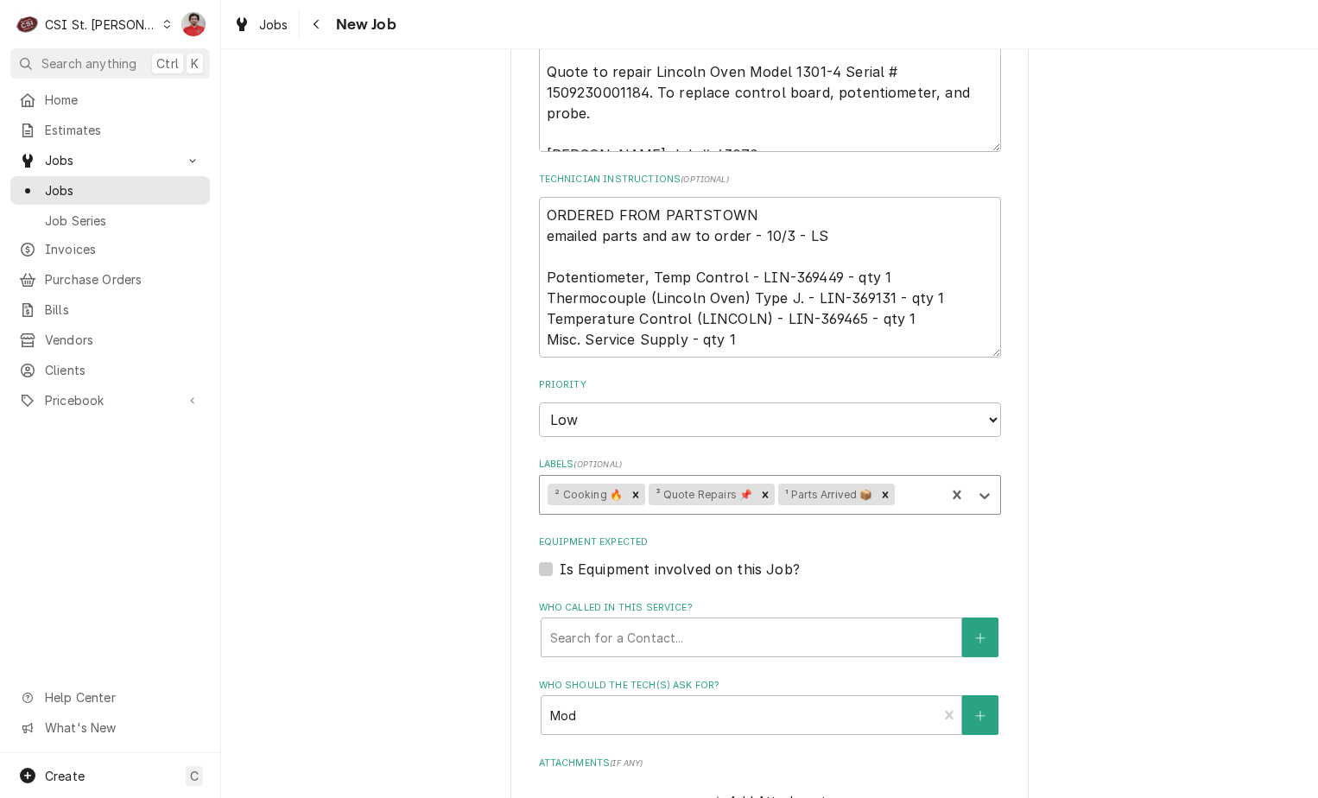
scroll to position [1753, 0]
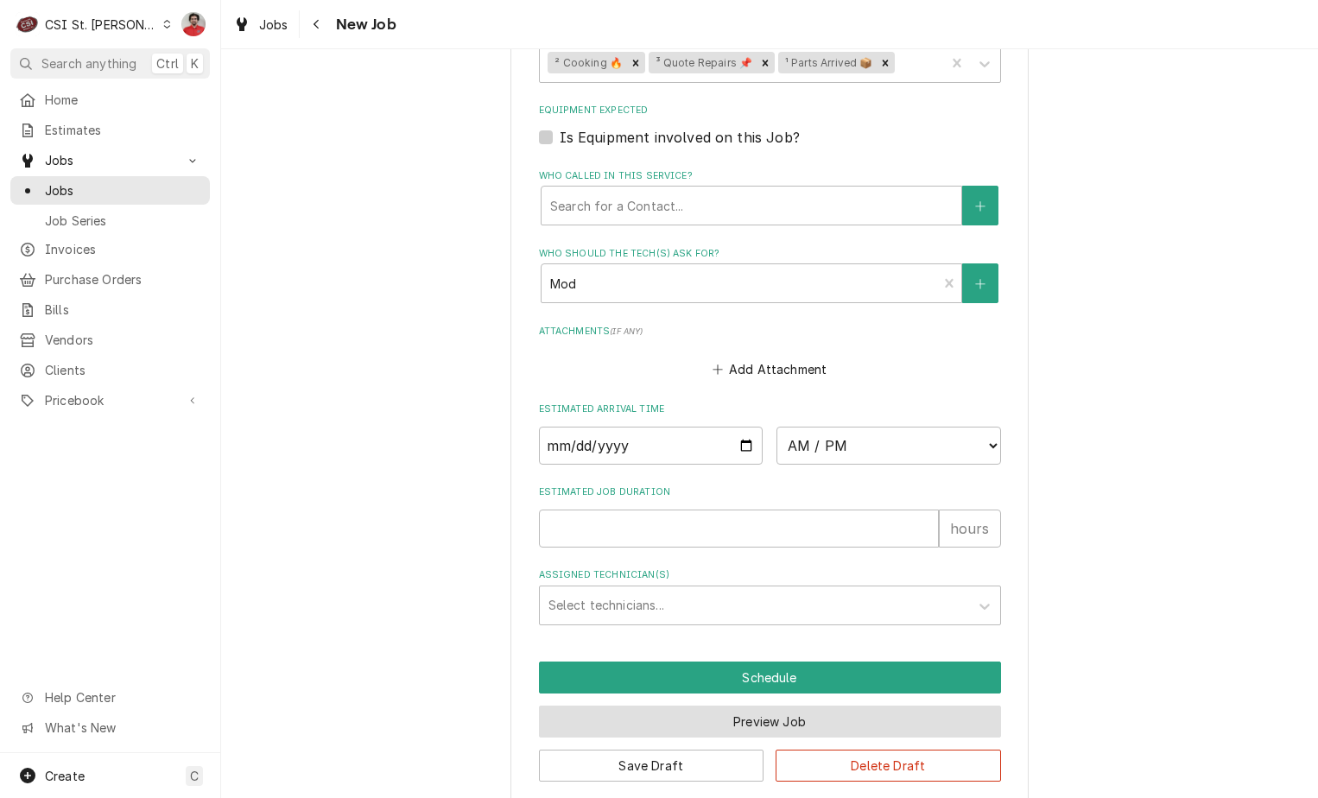
click at [712, 706] on button "Preview Job" at bounding box center [770, 722] width 462 height 32
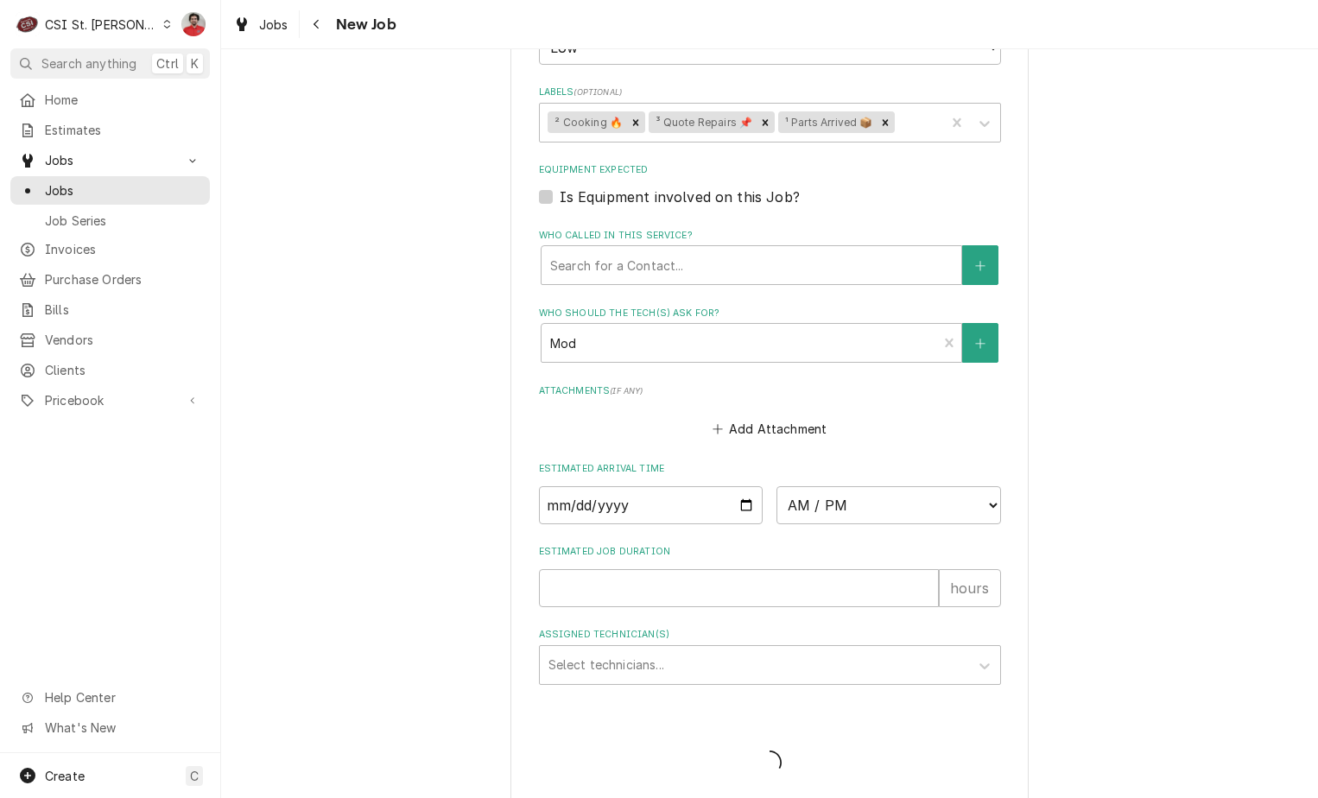
type textarea "x"
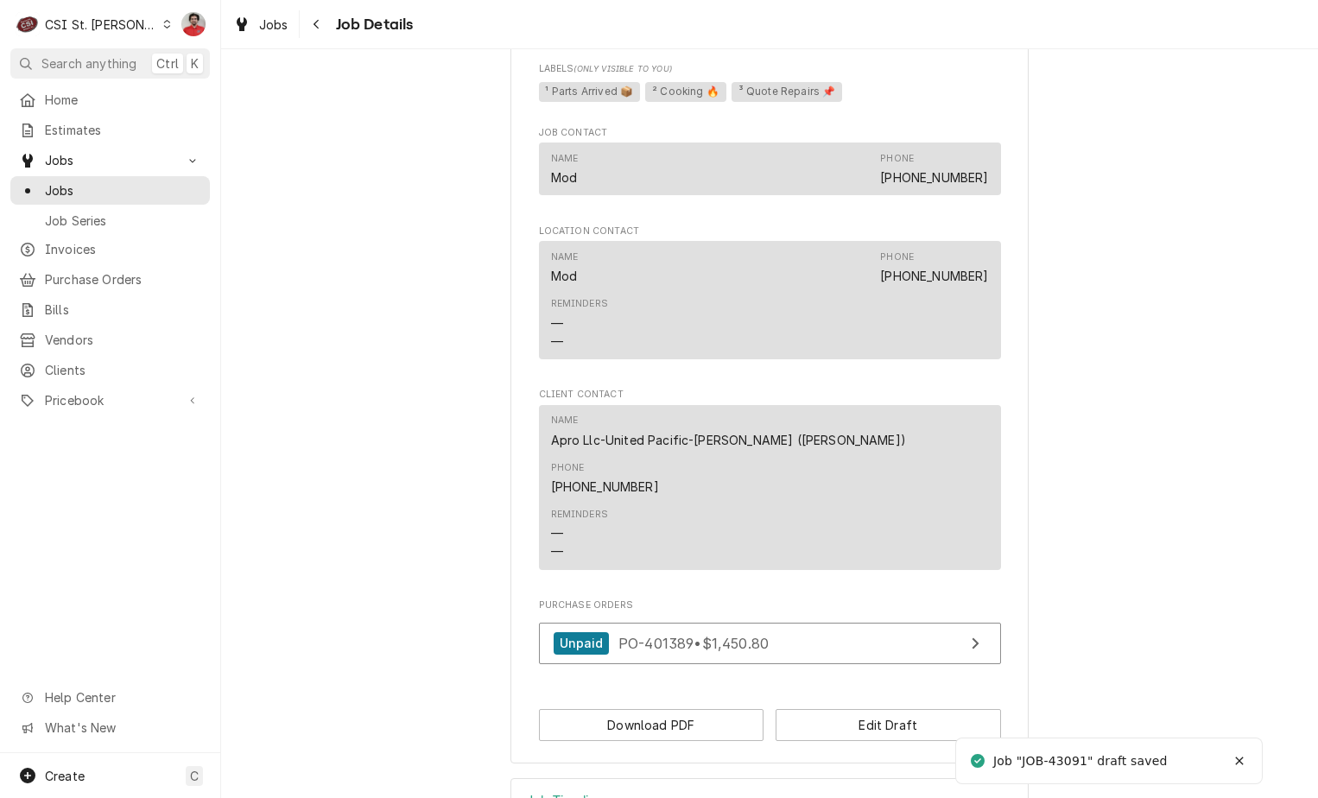
scroll to position [1718, 0]
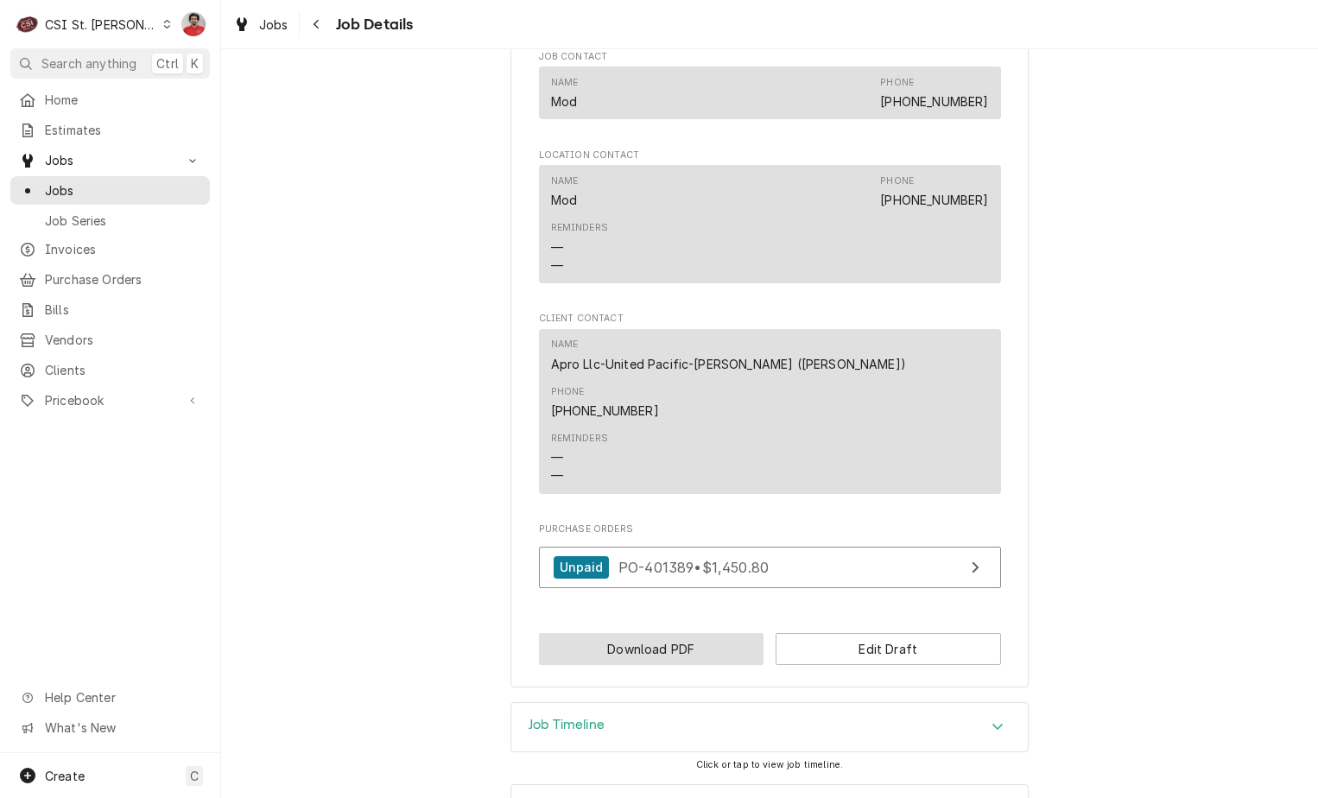
click at [687, 633] on button "Download PDF" at bounding box center [651, 649] width 225 height 32
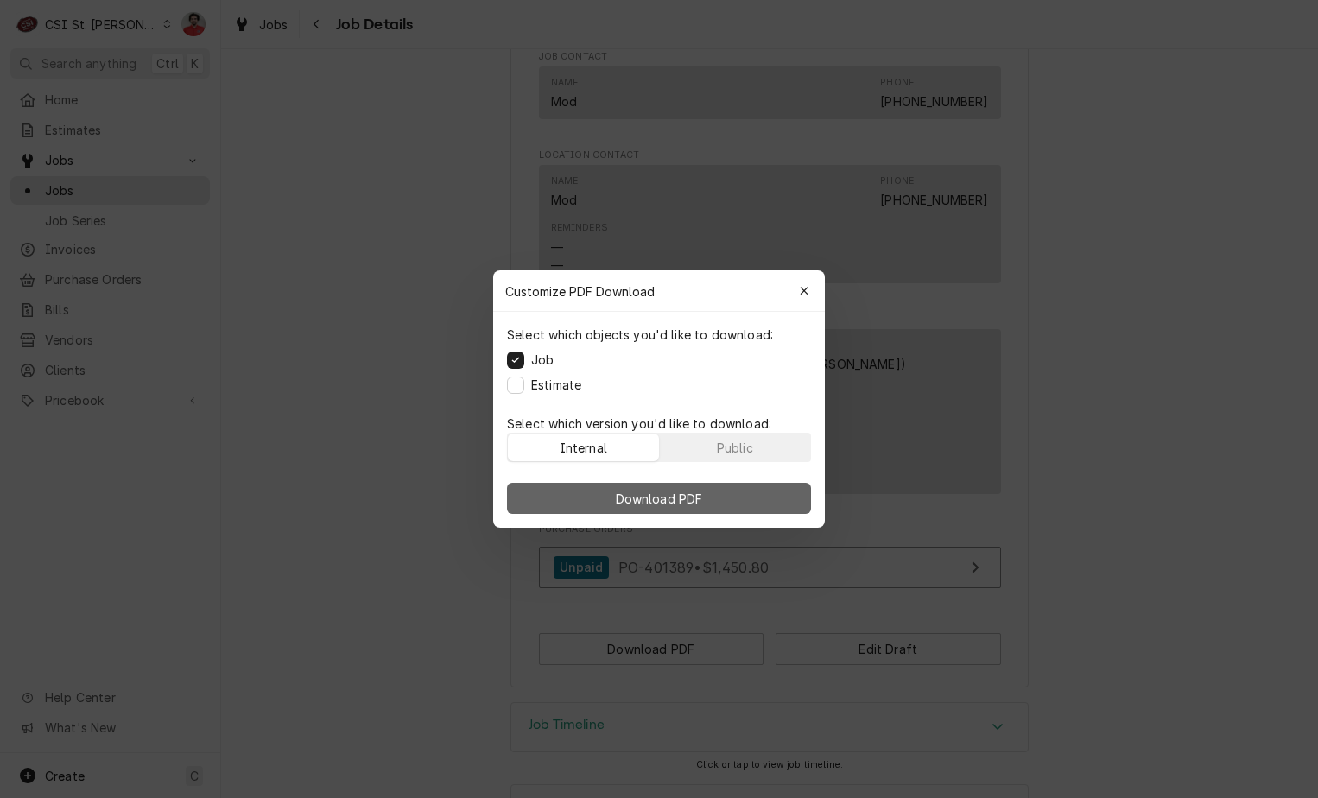
click at [694, 498] on span "Download PDF" at bounding box center [659, 499] width 94 height 18
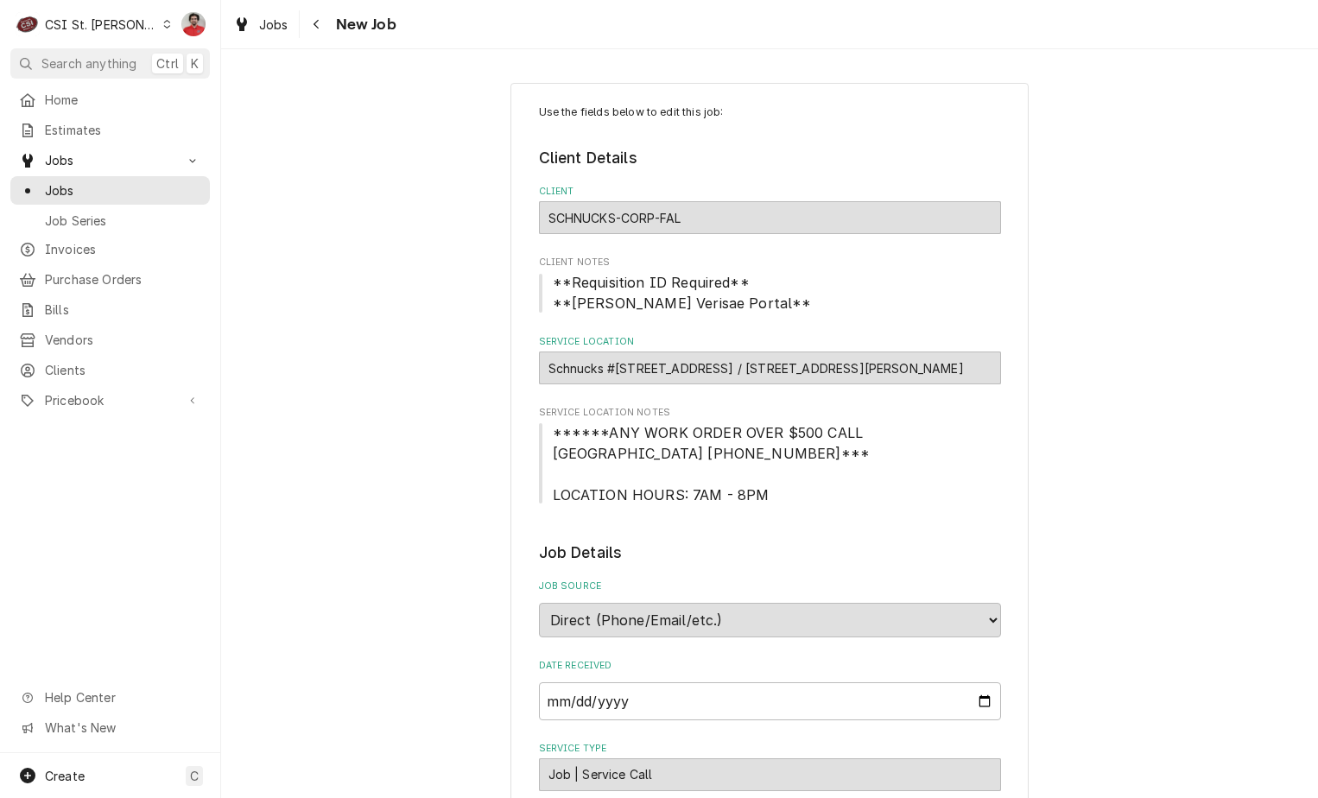
scroll to position [604, 0]
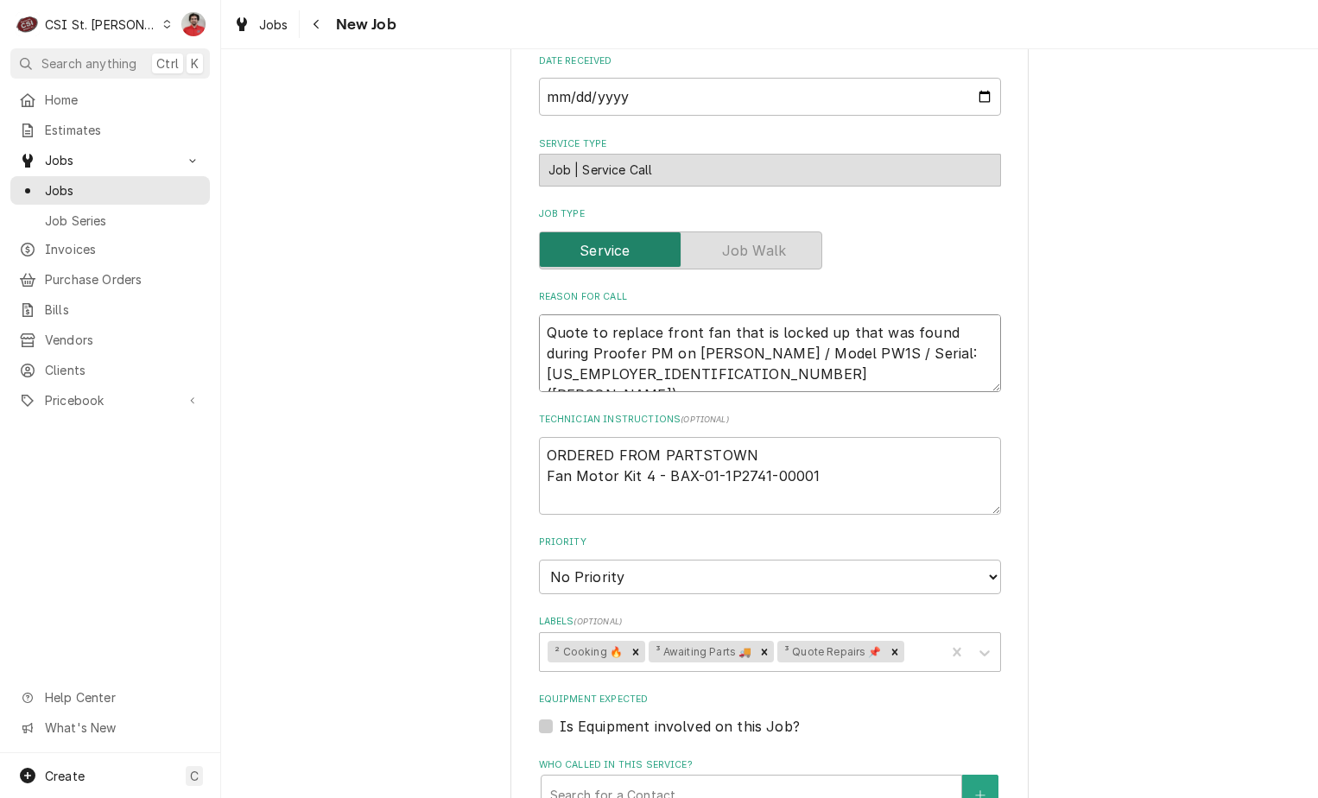
click at [736, 339] on textarea "Quote to replace front fan that is locked up that was found during Proofer PM o…" at bounding box center [770, 353] width 462 height 78
type textarea "x"
type textarea "Quote to replace front fan that is locked up that was found during Proofer PM o…"
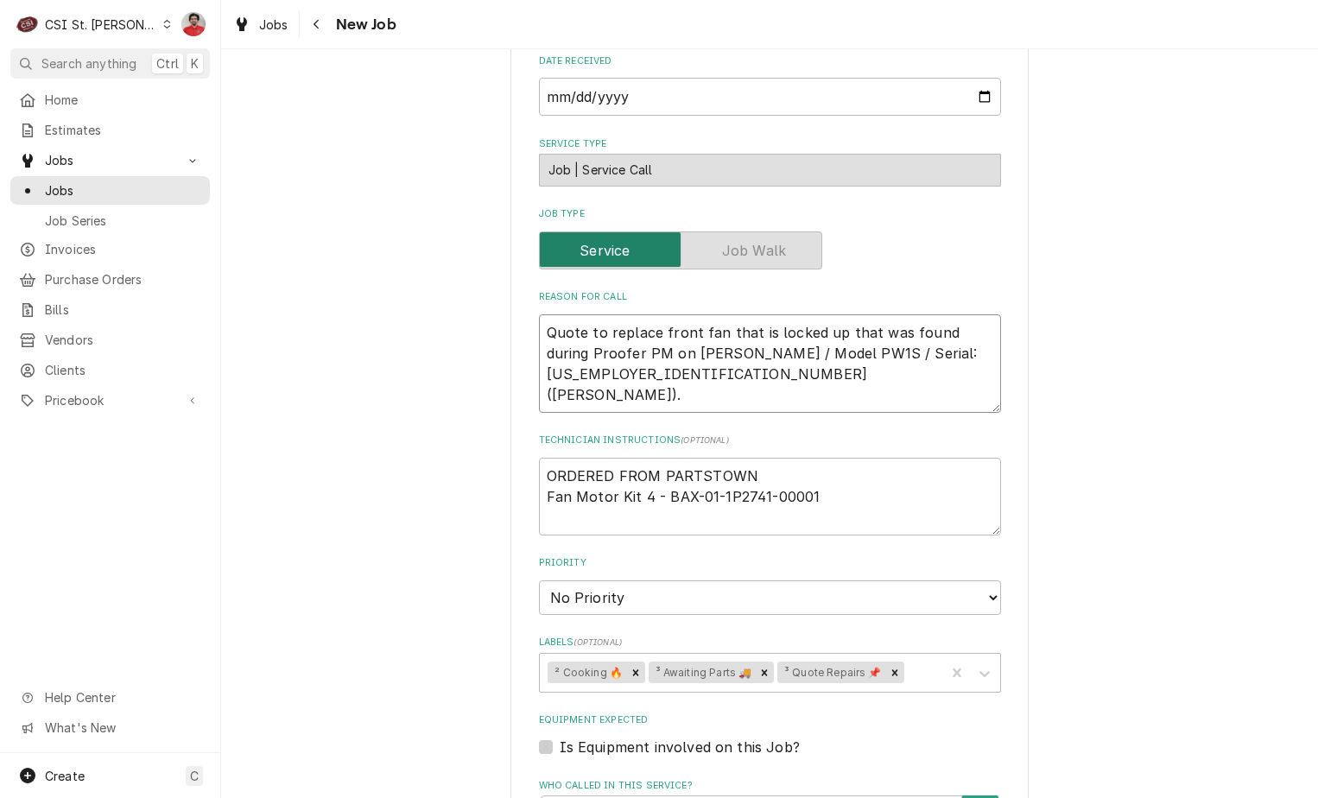
type textarea "x"
type textarea "B Quote to replace front fan that is locked up that was found during Proofer PM…"
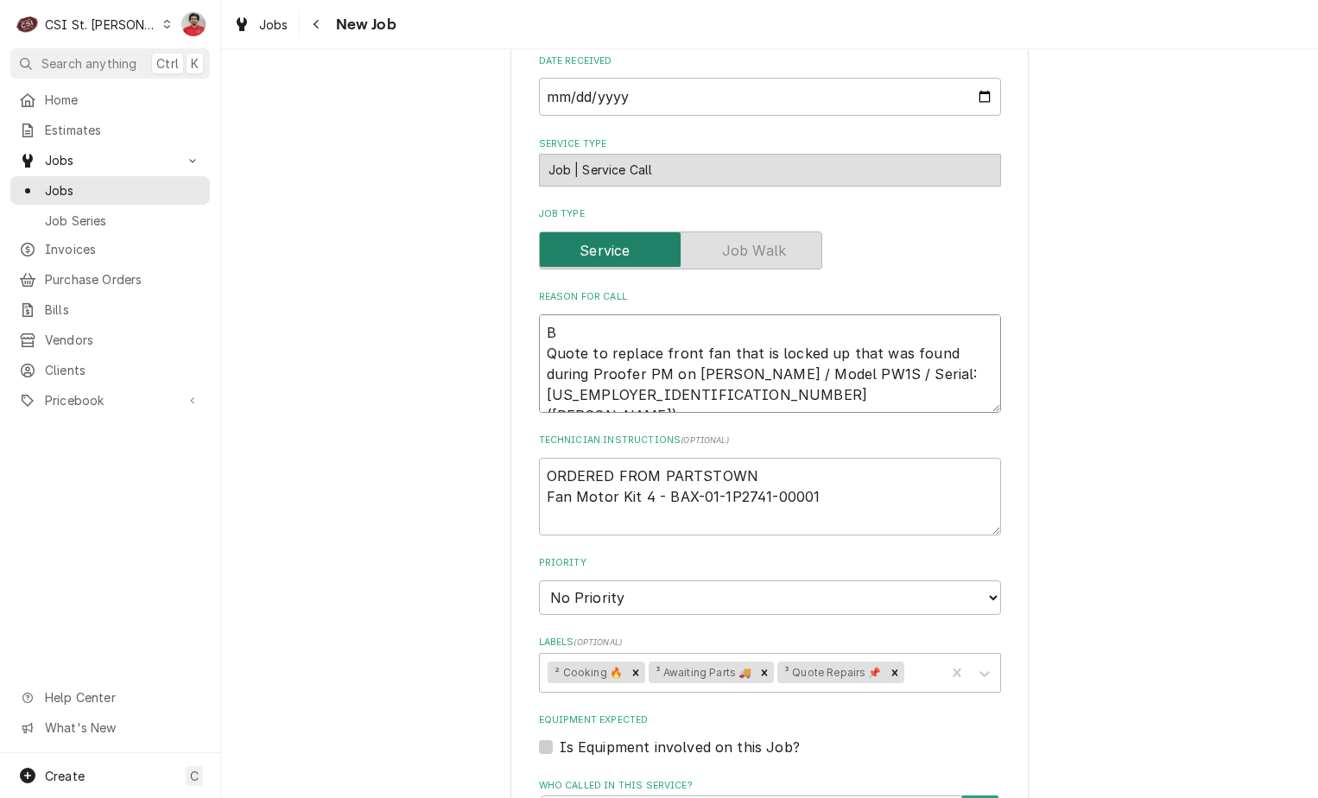
type textarea "x"
type textarea "BA Quote to replace front fan that is locked up that was found during Proofer P…"
type textarea "x"
type textarea "BAX Quote to replace front fan that is locked up that was found during Proofer …"
type textarea "x"
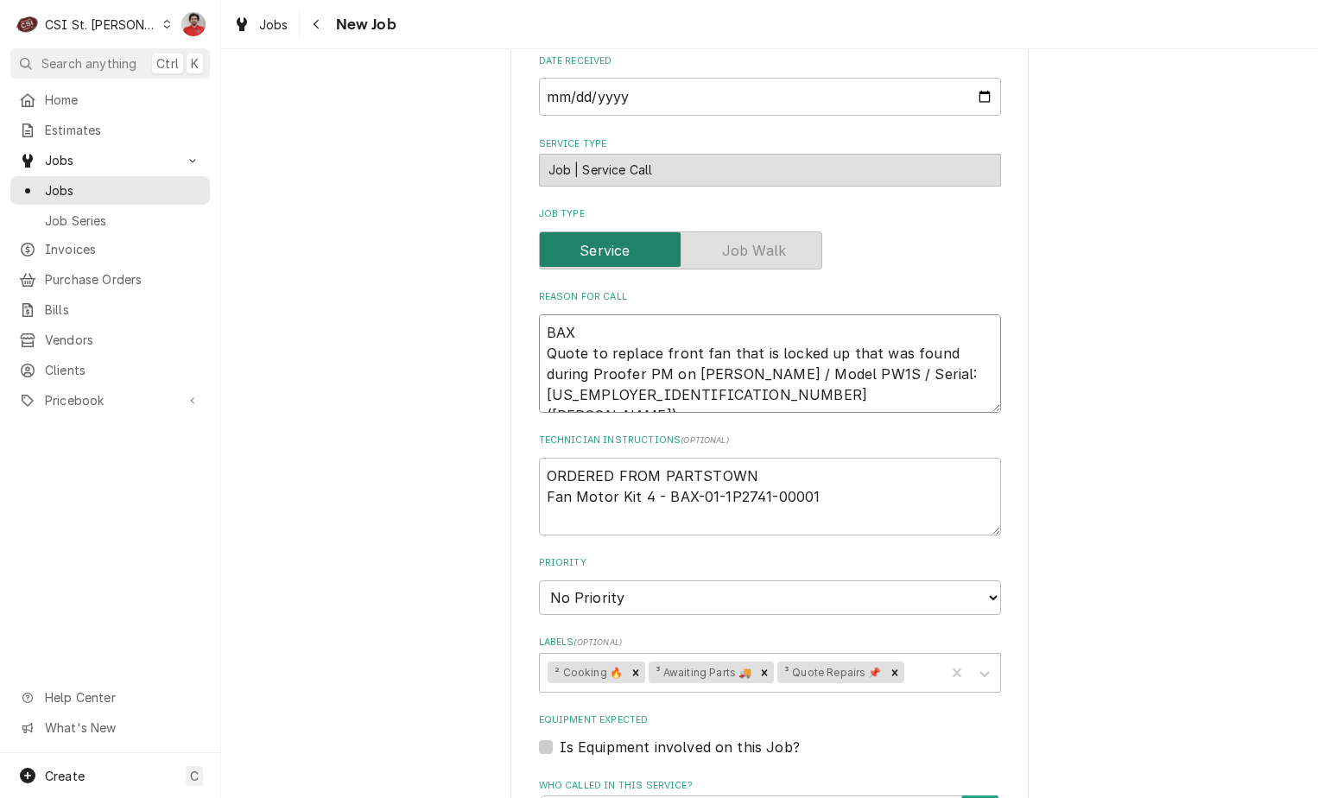
type textarea "BAX- Quote to replace front fan that is locked up that was found during Proofer…"
type textarea "x"
type textarea "BAX-0 Quote to replace front fan that is locked up that was found during Proofe…"
type textarea "x"
type textarea "BAX-01 Quote to replace front fan that is locked up that was found during Proof…"
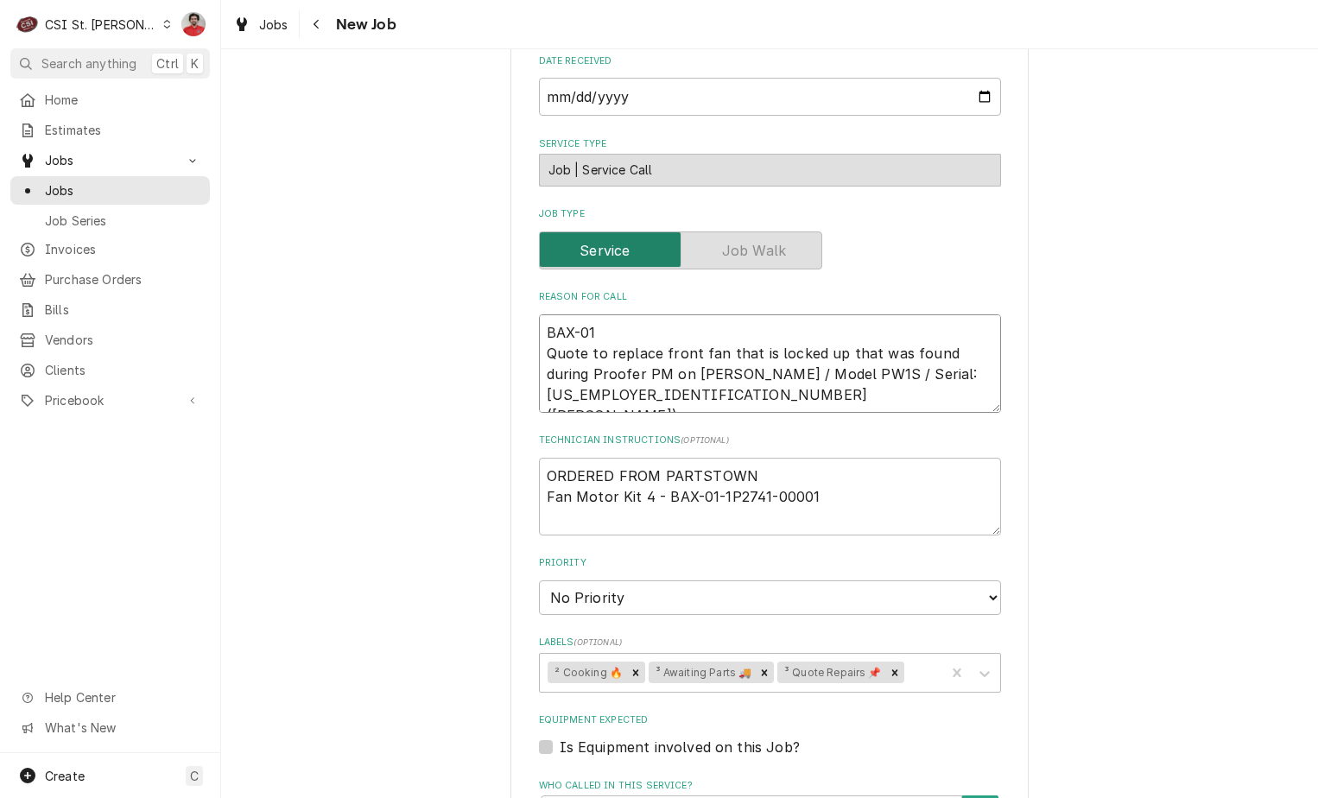
type textarea "x"
type textarea "BAX-01- Quote to replace front fan that is locked up that was found during Proo…"
type textarea "x"
type textarea "BAX-01-1 Quote to replace front fan that is locked up that was found during Pro…"
type textarea "x"
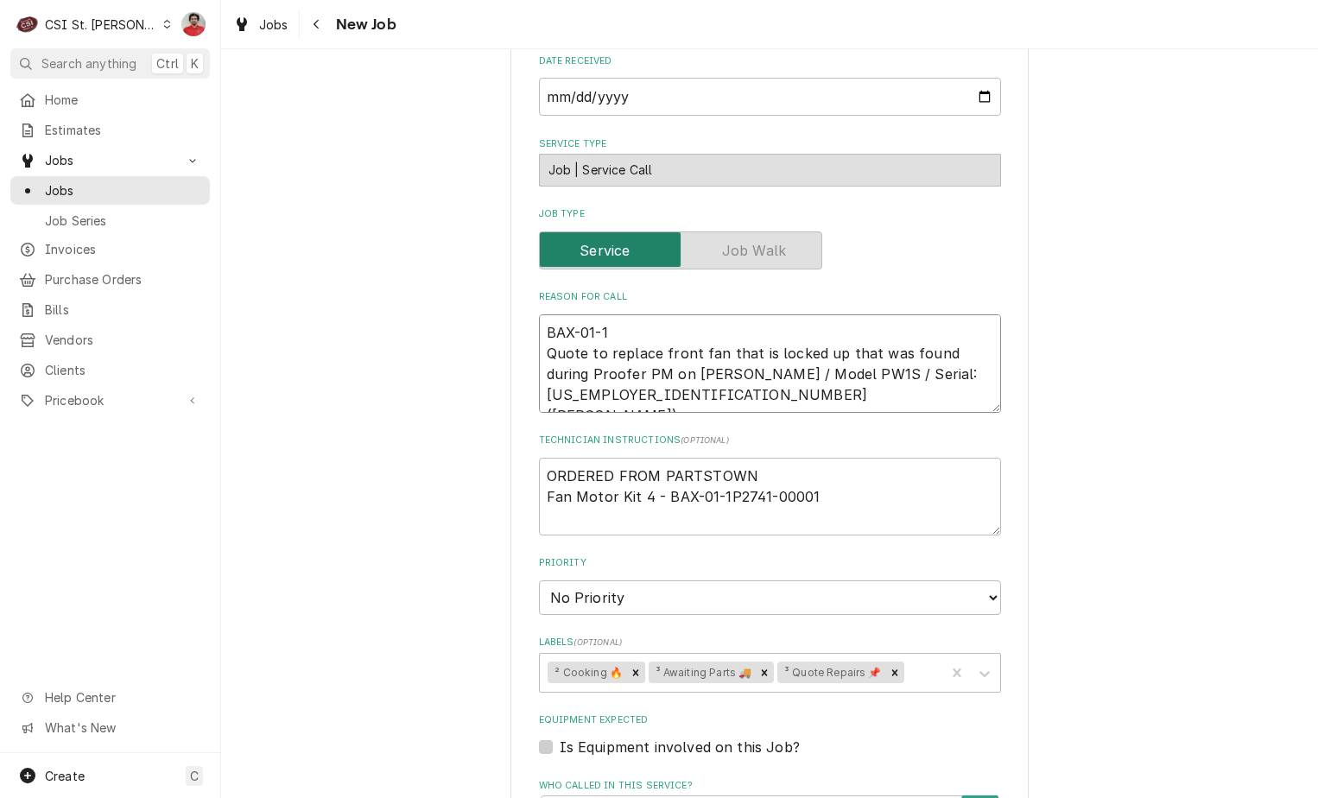
type textarea "BAX-01-1P Quote to replace front fan that is locked up that was found during Pr…"
type textarea "x"
type textarea "BAX-01-1P2 Quote to replace front fan that is locked up that was found during P…"
type textarea "x"
type textarea "BAX-01-1P27 Quote to replace front fan that is locked up that was found during …"
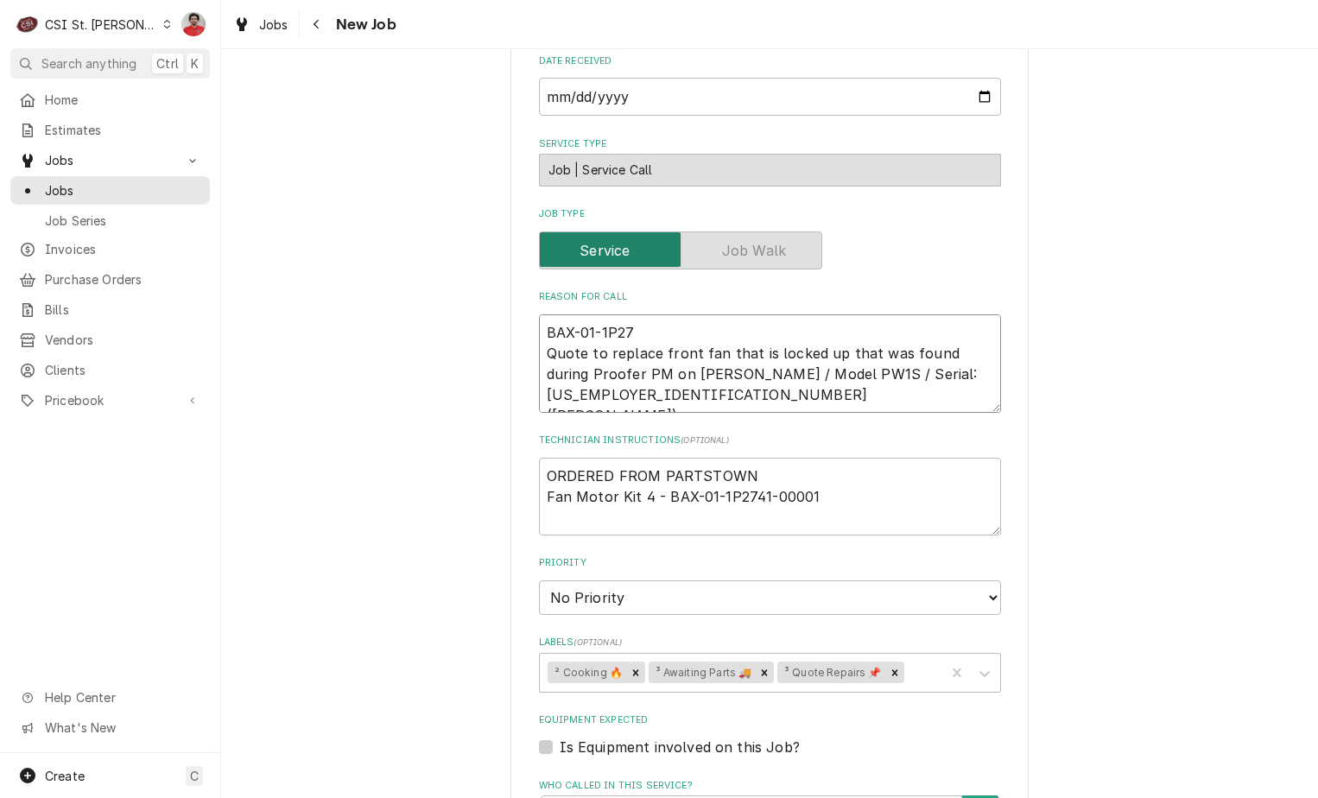
type textarea "x"
type textarea "BAX-01-1P274 Quote to replace front fan that is locked up that was found during…"
type textarea "x"
type textarea "BAX-01-1P2741 Quote to replace front fan that is locked up that was found durin…"
type textarea "x"
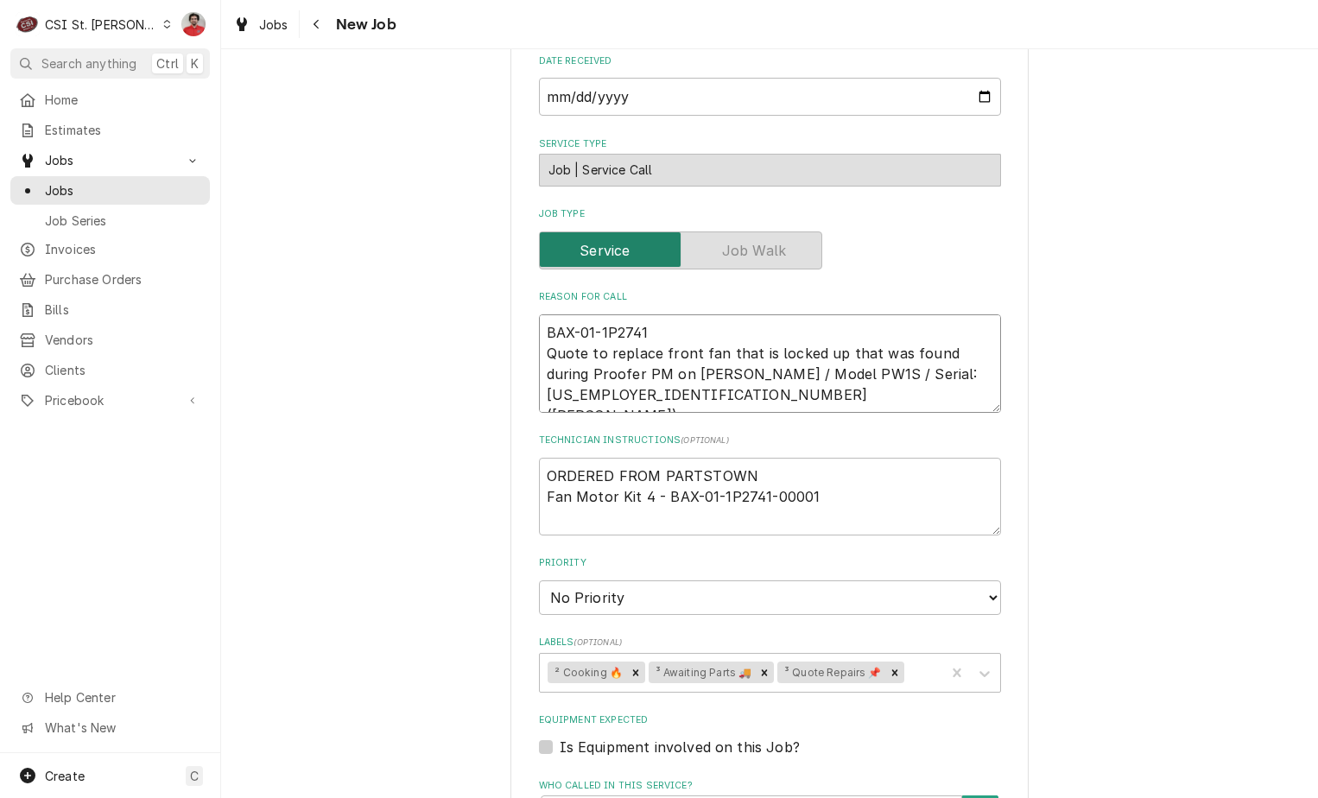
type textarea "BAX-01-1P2741- Quote to replace front fan that is locked up that was found duri…"
type textarea "x"
type textarea "BAX-01-1P2741-0 Quote to replace front fan that is locked up that was found dur…"
type textarea "x"
type textarea "BAX-01-1P2741-00 Quote to replace front fan that is locked up that was found du…"
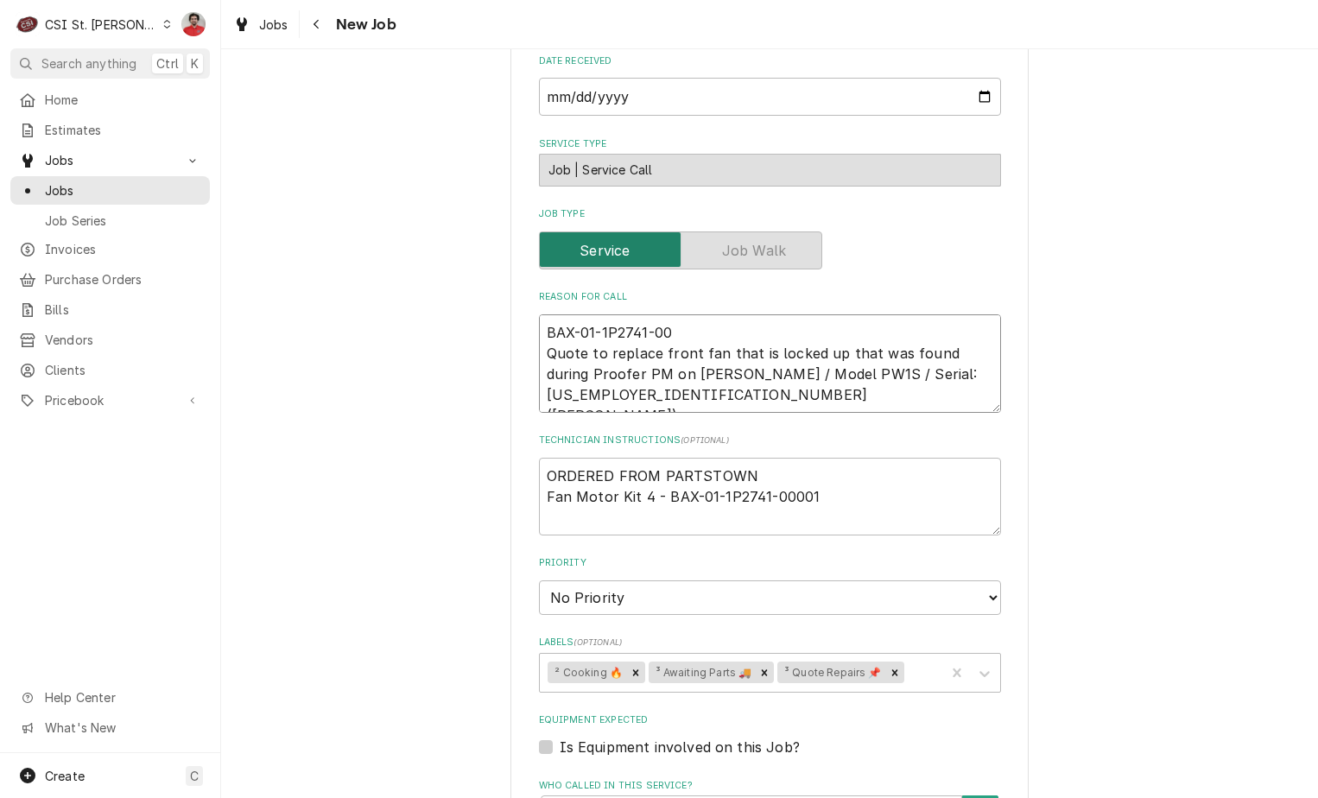
type textarea "x"
type textarea "BAX-01-1P2741-000 Quote to replace front fan that is locked up that was found d…"
type textarea "x"
type textarea "BAX-01-1P2741-0000 Quote to replace front fan that is locked up that was found …"
type textarea "x"
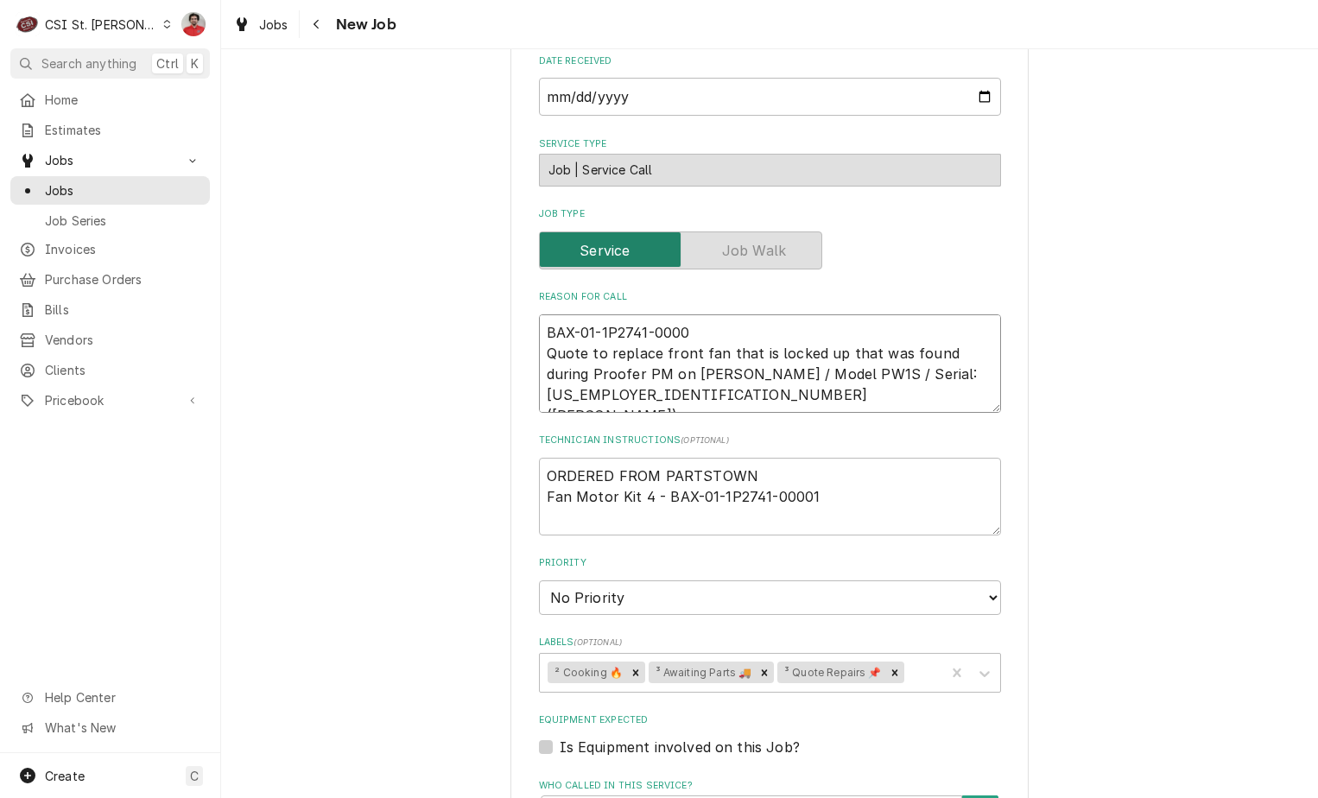
type textarea "BAX-01-1P2741-00001 Quote to replace front fan that is locked up that was found…"
type textarea "x"
type textarea "BAX-01-1P2741-00001 Quote to replace front fan that is locked up that was found…"
type textarea "x"
type textarea "BAX-01-1P2741-00001 r Quote to replace front fan that is locked up that was fou…"
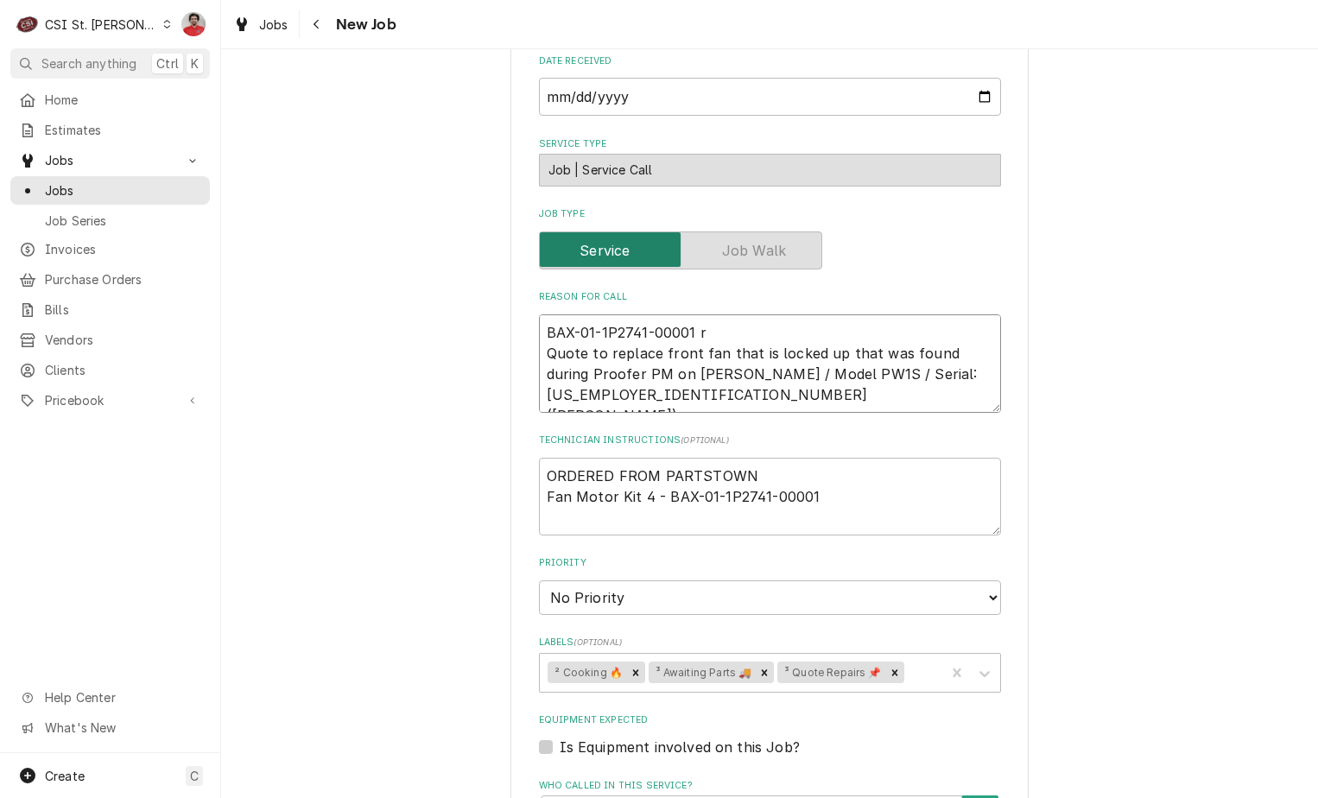
type textarea "x"
type textarea "BAX-01-1P2741-00001 re Quote to replace front fan that is locked up that was fo…"
type textarea "x"
type textarea "BAX-01-1P2741-00001 rec Quote to replace front fan that is locked up that was f…"
type textarea "x"
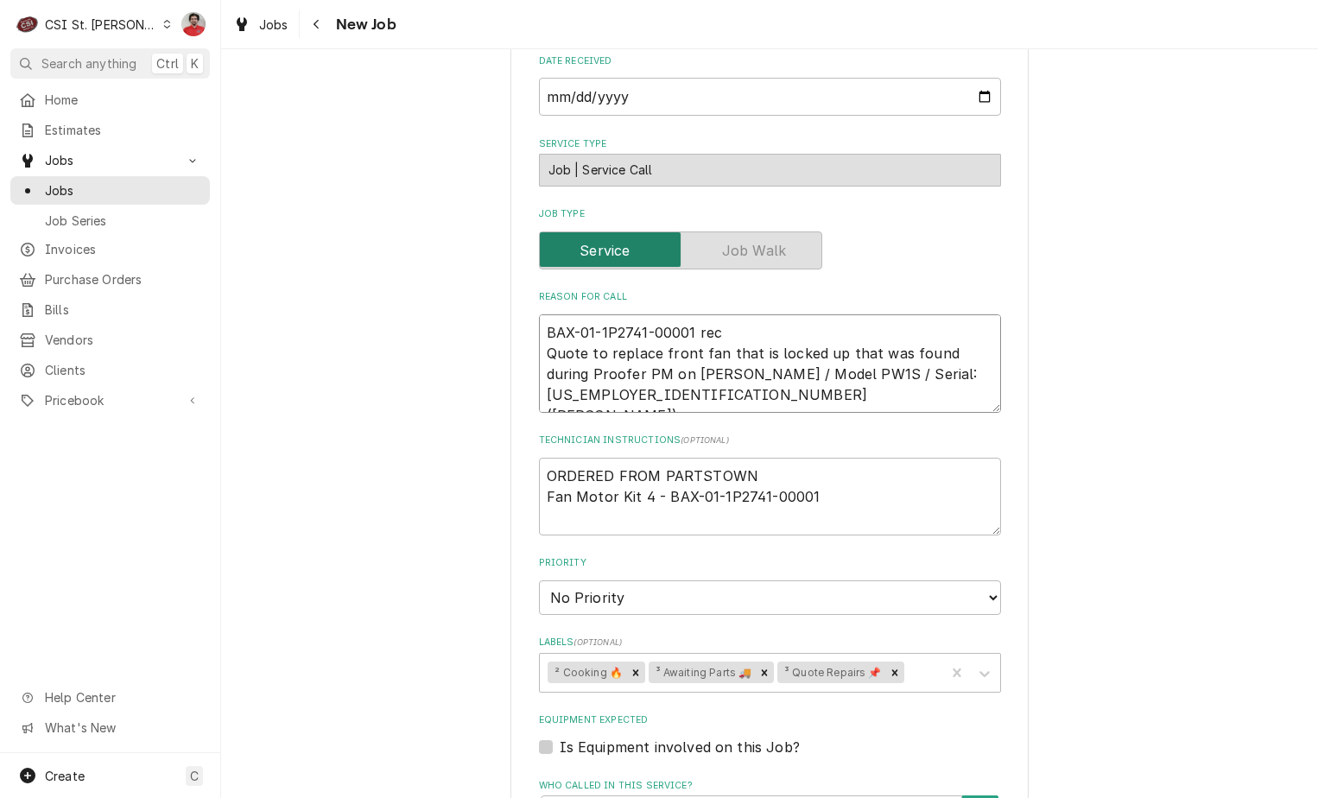
type textarea "BAX-01-1P2741-00001 rec Quote to replace front fan that is locked up that was f…"
type textarea "x"
type textarea "BAX-01-1P2741-00001 rec t Quote to replace front fan that is locked up that was…"
type textarea "x"
type textarea "BAX-01-1P2741-00001 rec to Quote to replace front fan that is locked up that wa…"
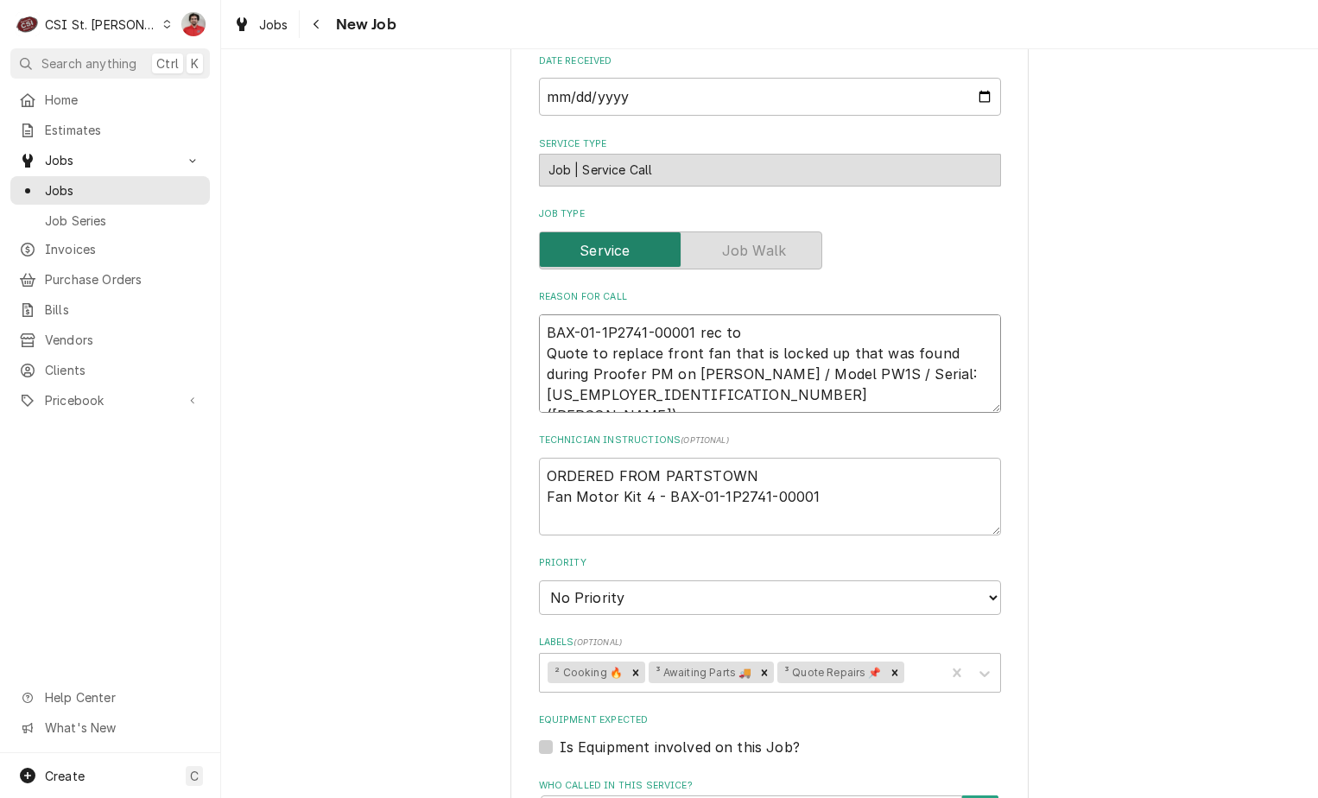
type textarea "x"
type textarea "BAX-01-1P2741-00001 rec to Quote to replace front fan that is locked up that wa…"
type textarea "x"
type textarea "BAX-01-1P2741-00001 rec to K Quote to replace front fan that is locked up that …"
type textarea "x"
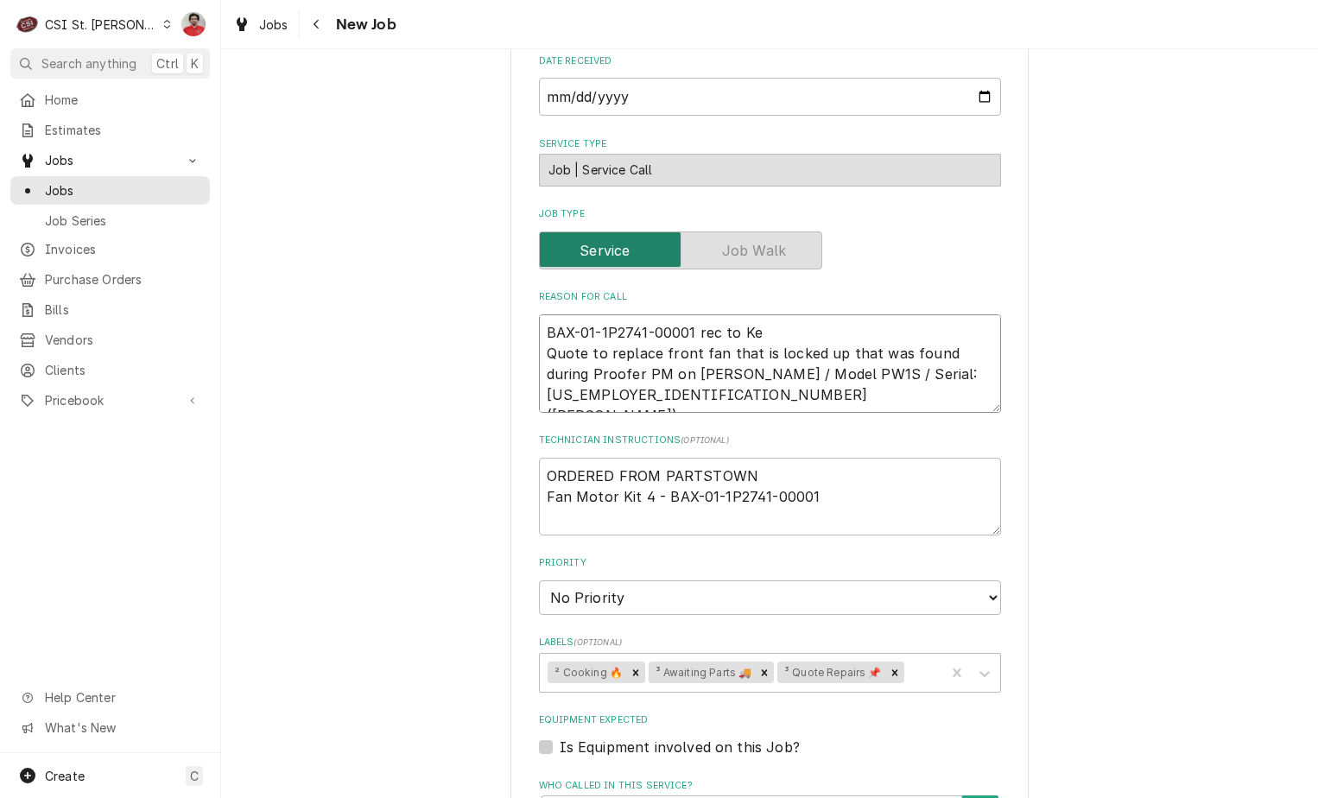
type textarea "BAX-01-1P2741-00001 rec to Kev Quote to replace front fan that is locked up tha…"
type textarea "x"
type textarea "BAX-01-1P2741-00001 rec to Kevi Quote to replace front fan that is locked up th…"
type textarea "x"
type textarea "BAX-01-1P2741-00001 rec to Kevin Quote to replace front fan that is locked up t…"
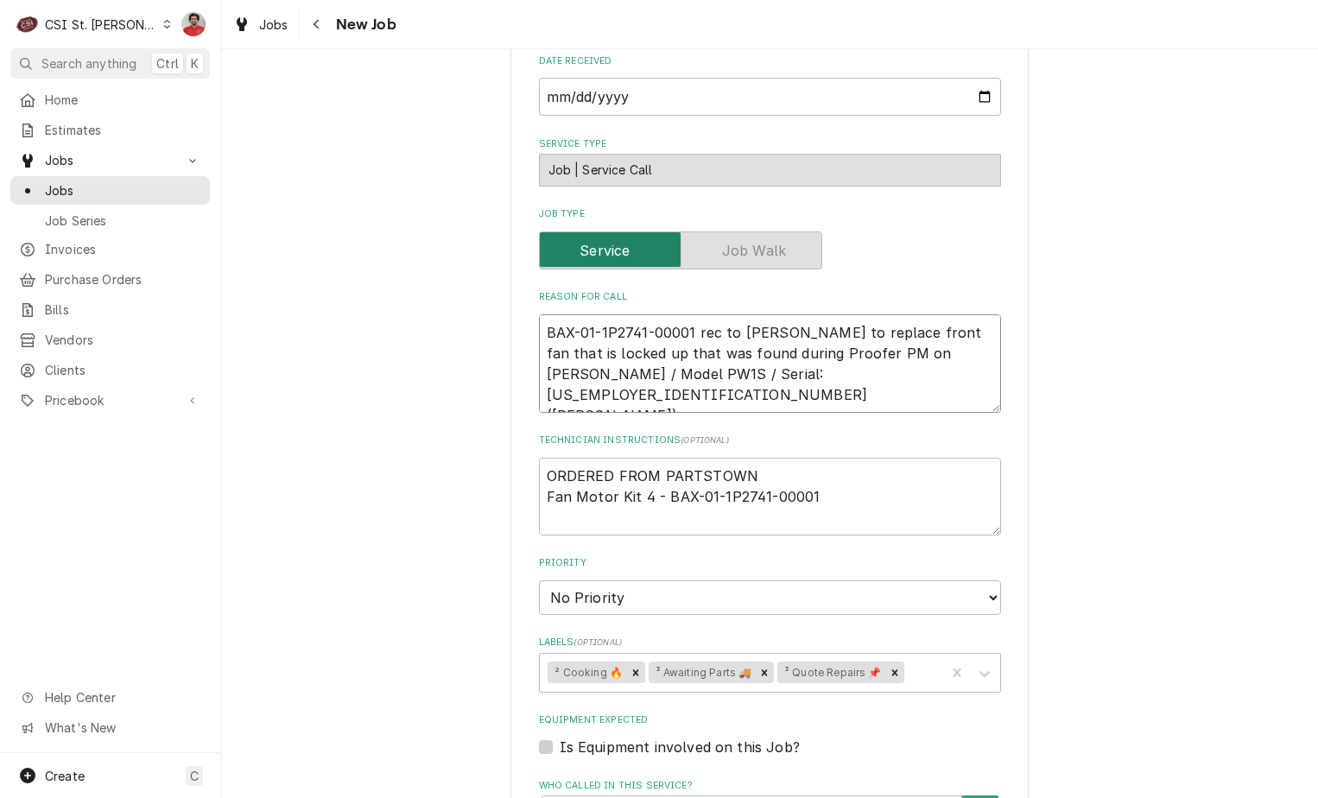
type textarea "x"
type textarea "BAX-01-1P2741-00001 rec to Kevin Quote to replace front fan that is locked up t…"
type textarea "x"
type textarea "BAX-01-1P2741-00001 rec to Kevin F Quote to replace front fan that is locked up…"
type textarea "x"
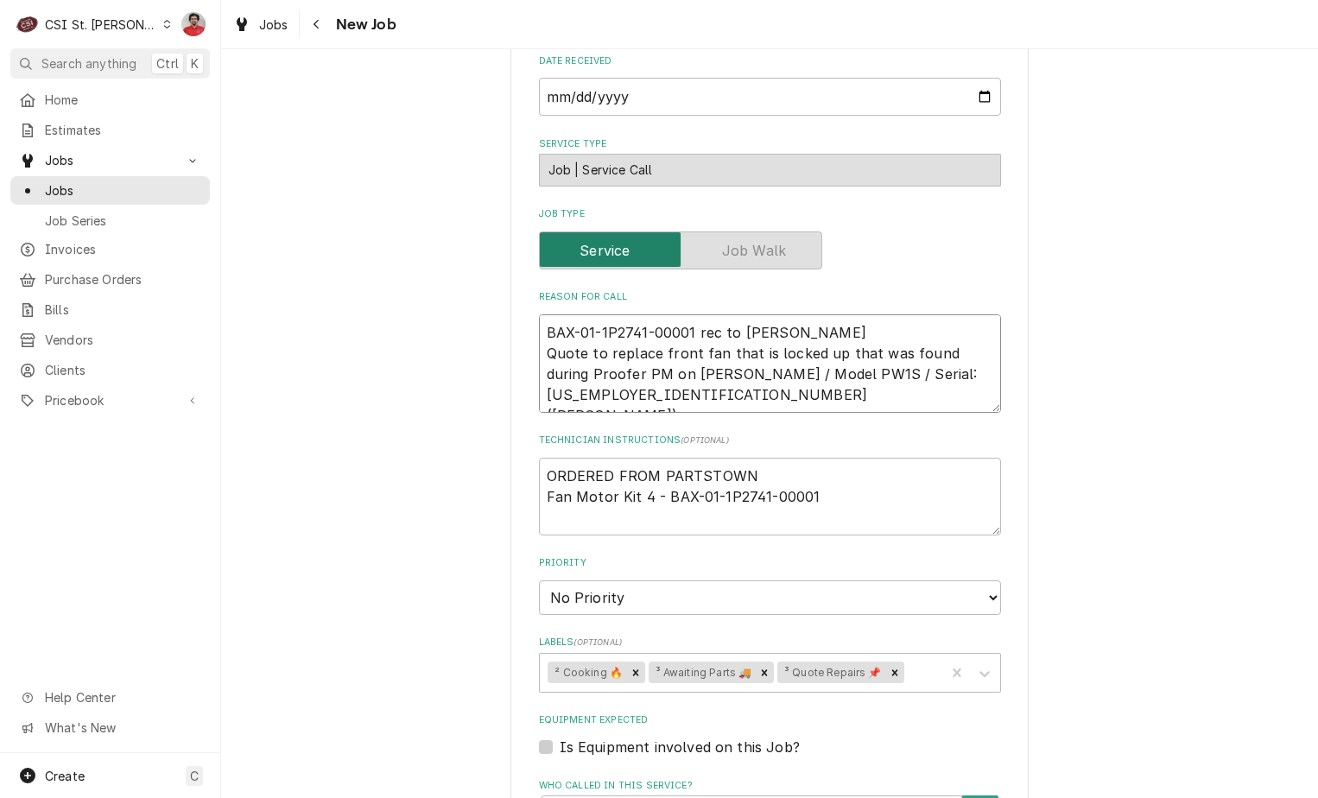
type textarea "BAX-01-1P2741-00001 rec to Kevin F' Quote to replace front fan that is locked u…"
type textarea "x"
type textarea "BAX-01-1P2741-00001 rec to Kevin F's Quote to replace front fan that is locked …"
type textarea "x"
type textarea "BAX-01-1P2741-00001 rec to Kevin F's s Quote to replace front fan that is locke…"
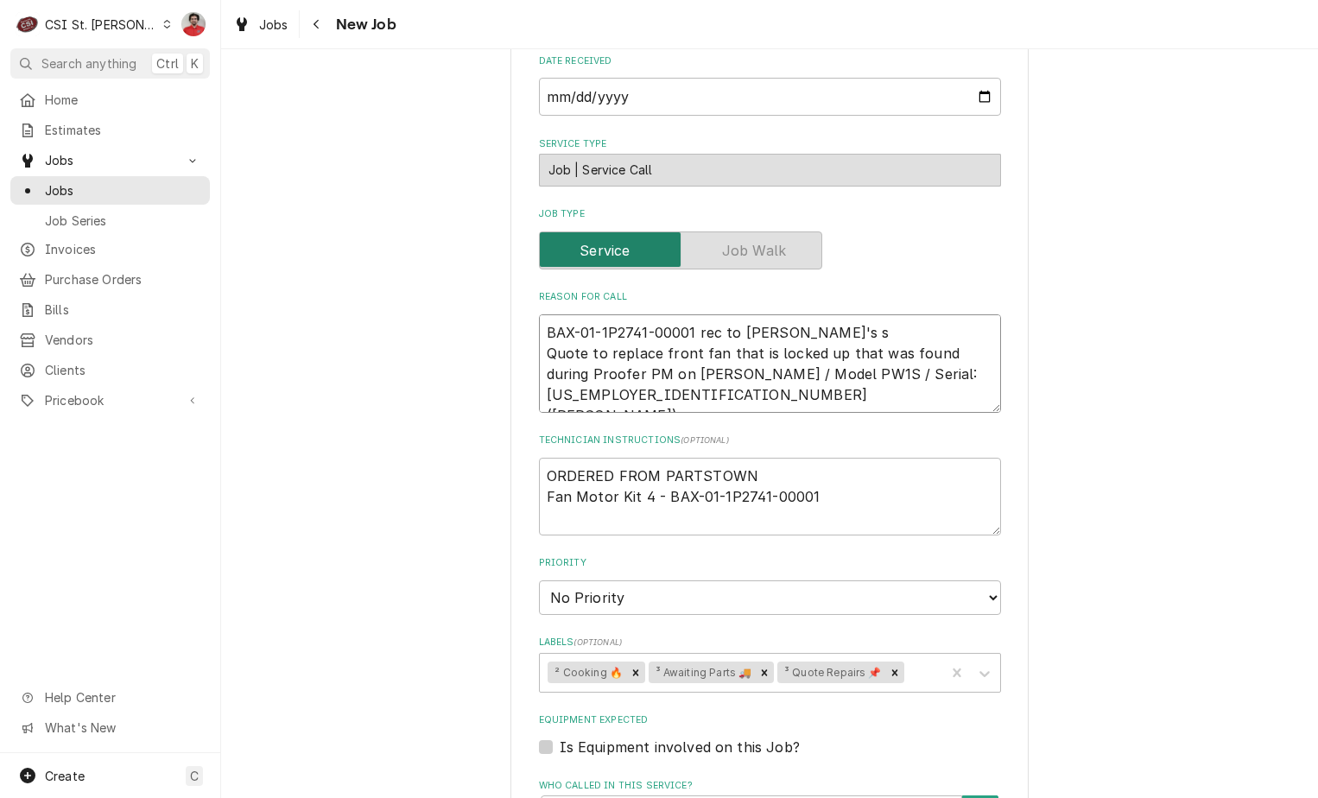
type textarea "x"
type textarea "BAX-01-1P2741-00001 rec to Kevin F's sh Quote to replace front fan that is lock…"
type textarea "x"
type textarea "BAX-01-1P2741-00001 rec to Kevin F's she Quote to replace front fan that is loc…"
type textarea "x"
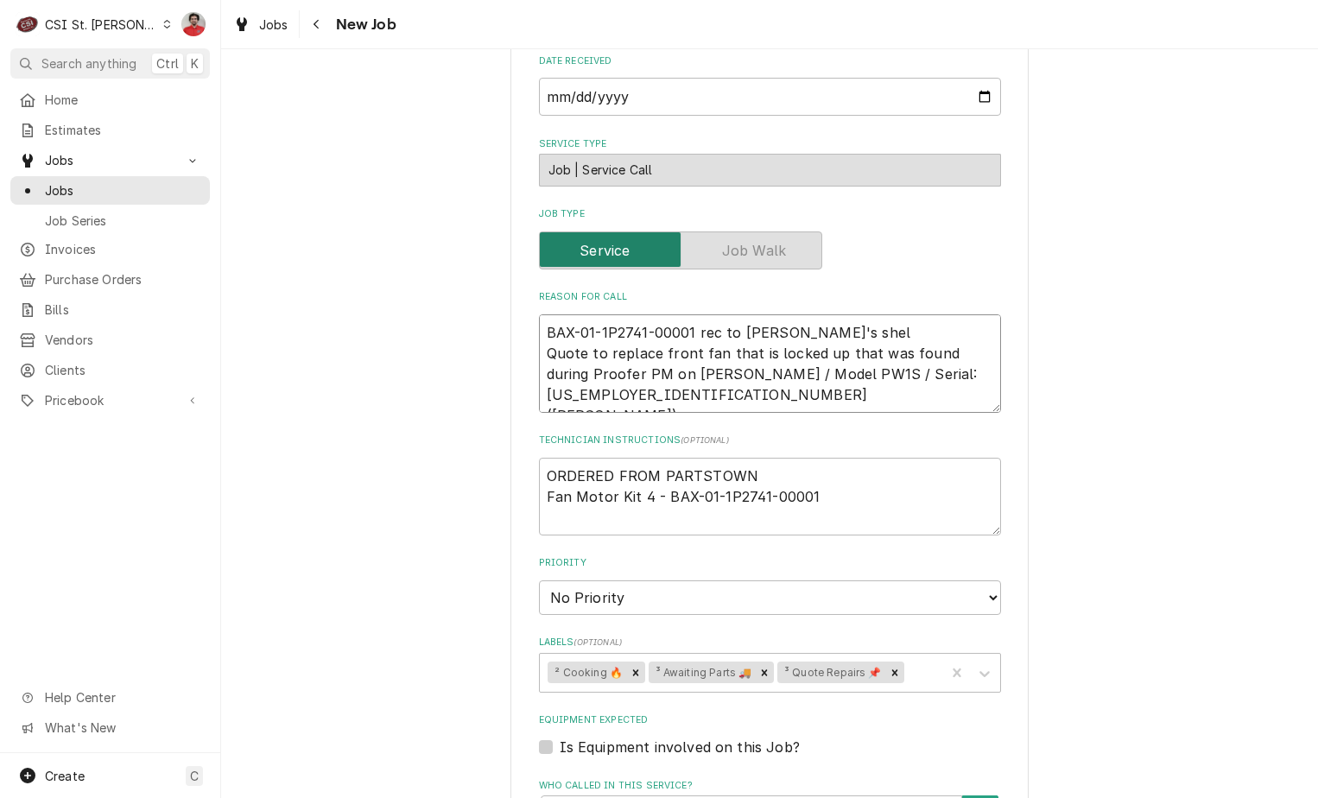
type textarea "BAX-01-1P2741-00001 rec to [PERSON_NAME]'s shelf Quote to replace front fan tha…"
type textarea "x"
click at [758, 668] on icon "Remove ³ Awaiting Parts 🚚" at bounding box center [764, 673] width 12 height 12
type textarea "BAX-01-1P2741-00001 rec to [PERSON_NAME]'s shelf Quote to replace front fan tha…"
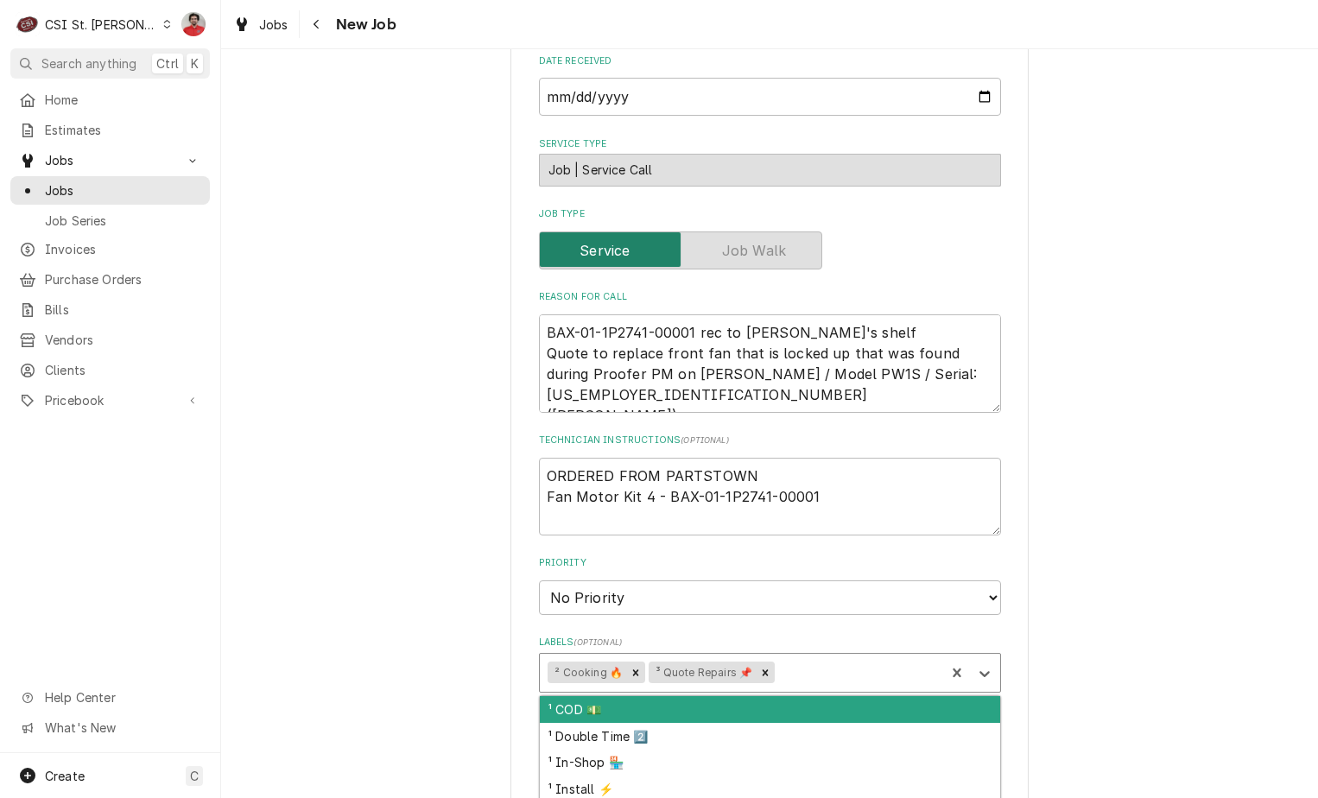
click at [799, 674] on div "Labels" at bounding box center [857, 672] width 159 height 31
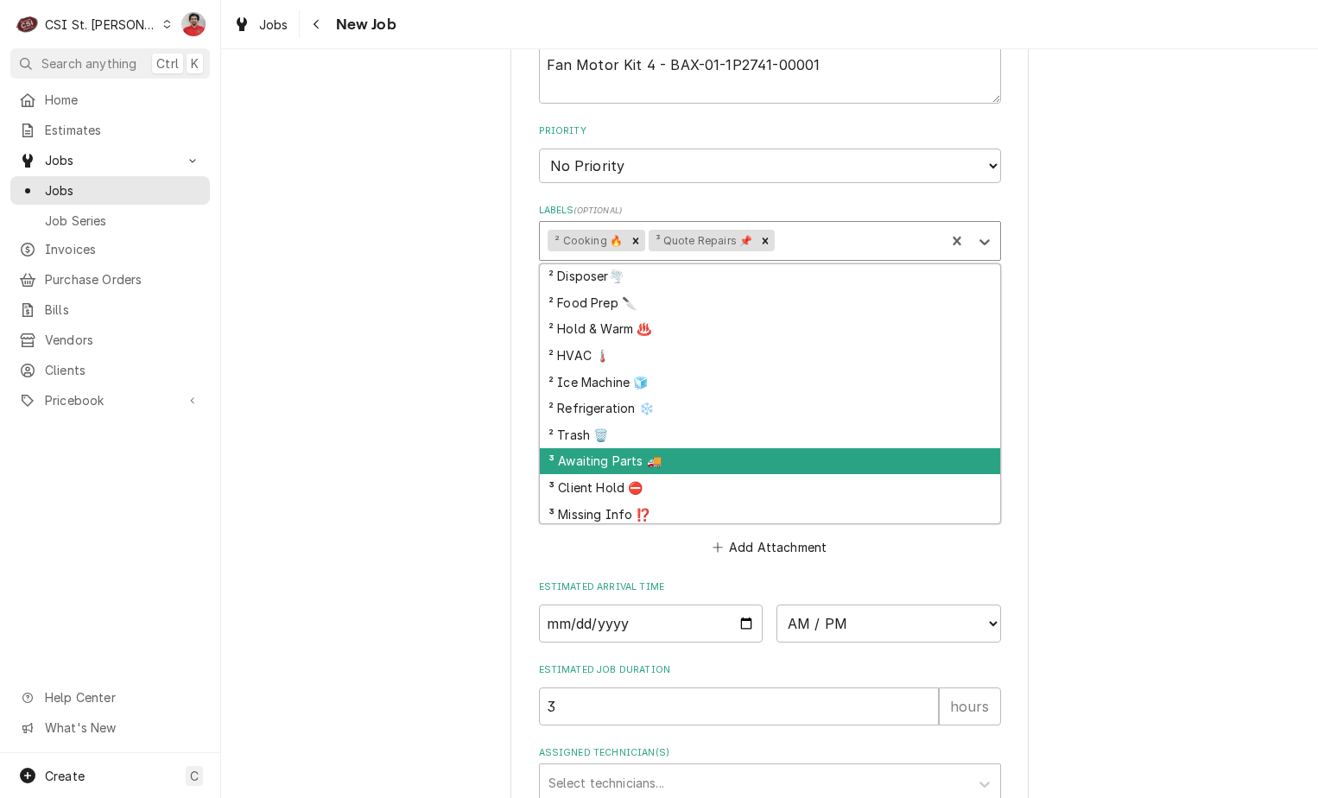
click at [687, 451] on div "³ Awaiting Parts 🚚" at bounding box center [770, 461] width 460 height 27
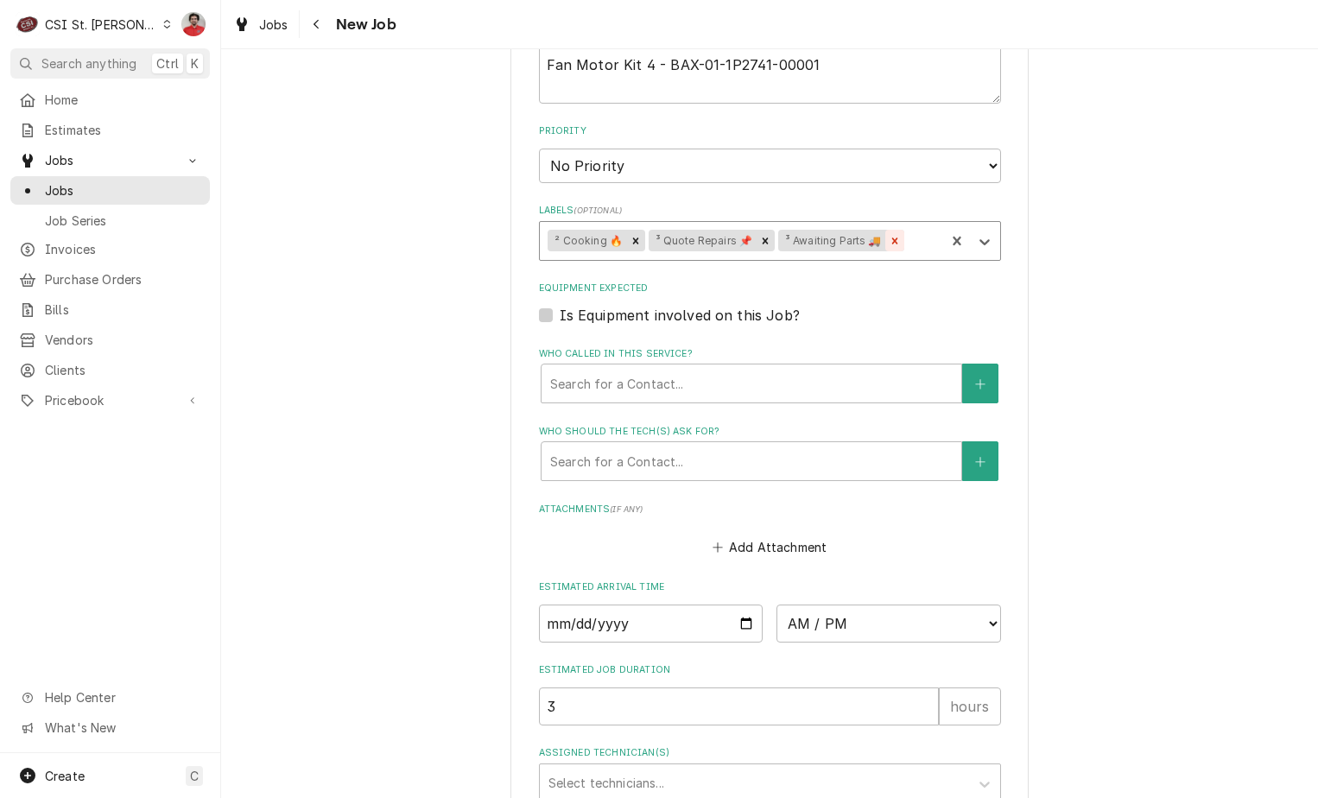
click at [885, 248] on div "Remove ³ Awaiting Parts 🚚" at bounding box center [894, 241] width 19 height 22
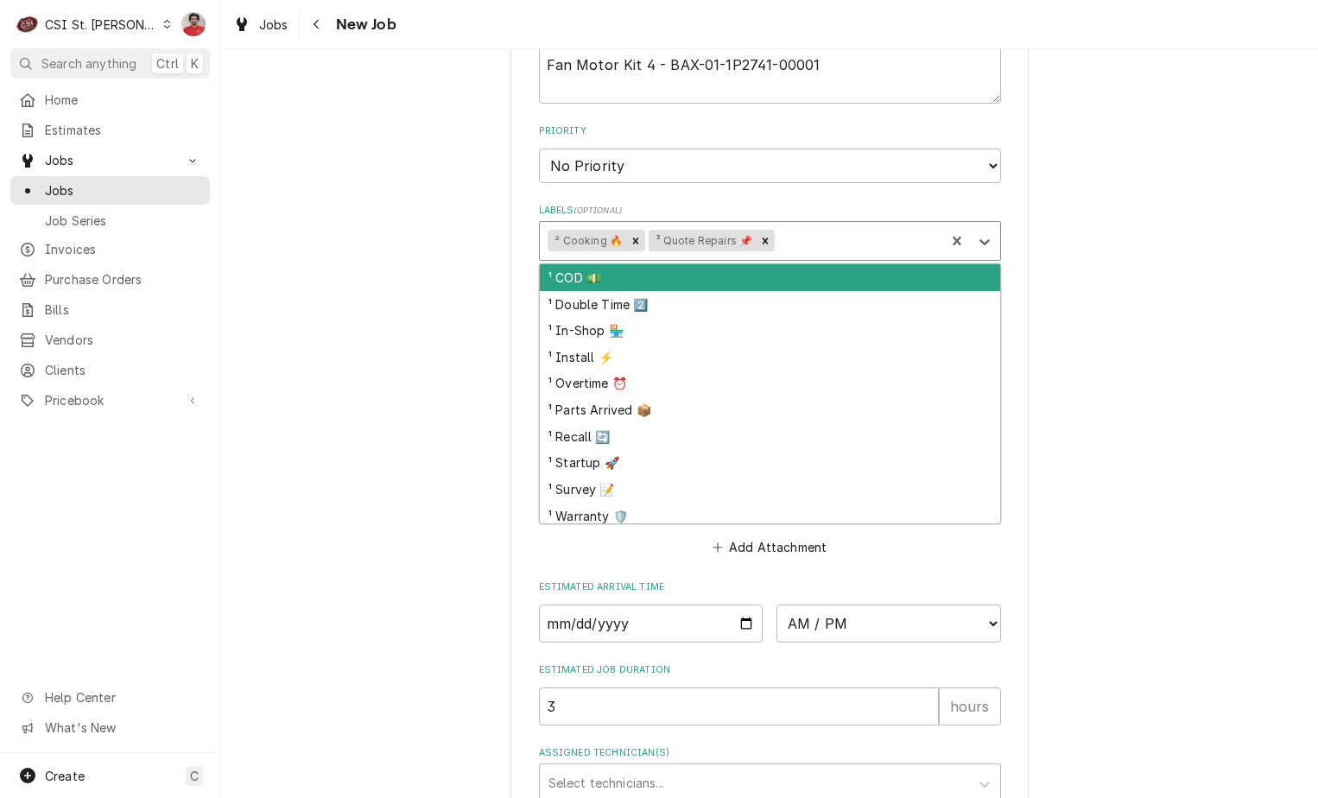
click at [881, 248] on div "Labels" at bounding box center [857, 240] width 159 height 31
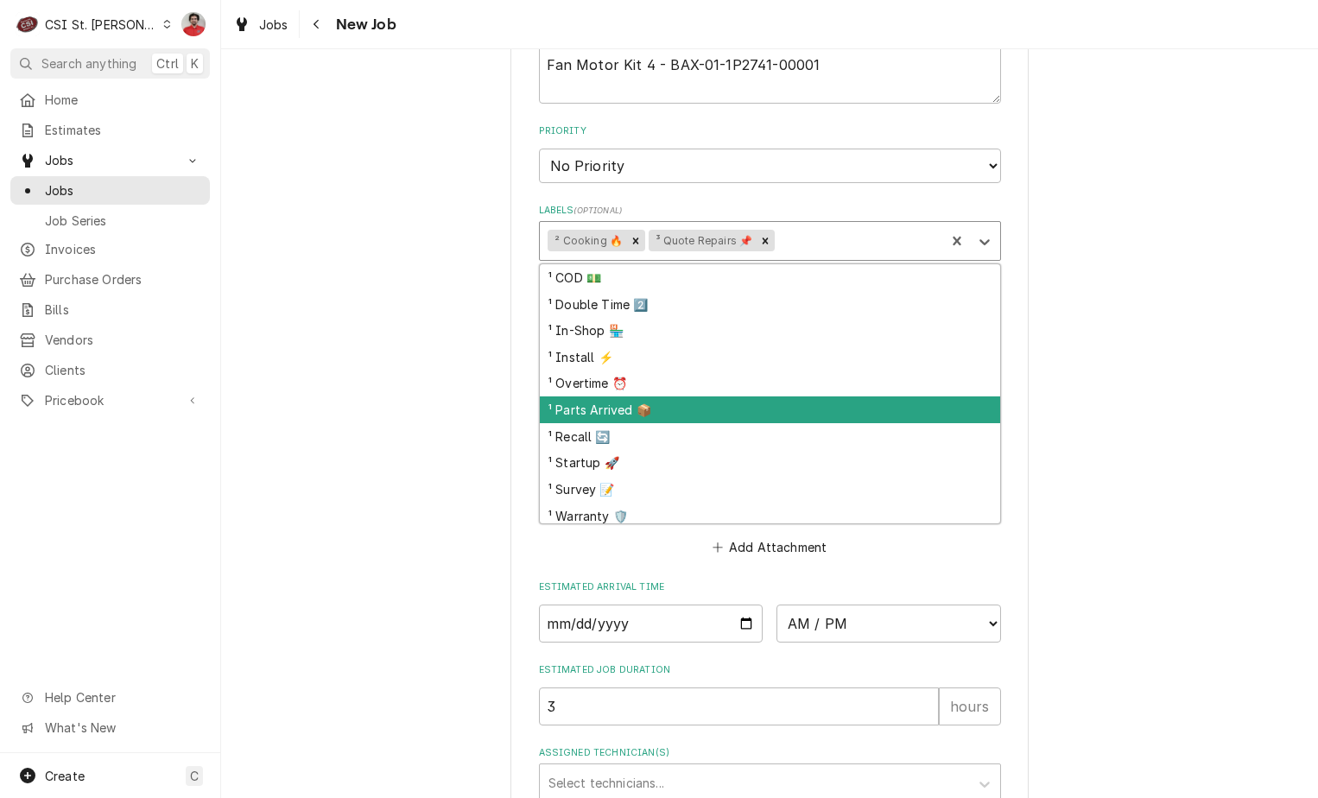
drag, startPoint x: 731, startPoint y: 395, endPoint x: 730, endPoint y: 404, distance: 9.7
click at [730, 404] on div "¹ COD 💵 ¹ Double Time 2️⃣ ¹ In-Shop 🏪 ¹ Install ⚡️ ¹ Overtime ⏰ ¹ Parts Arrived…" at bounding box center [770, 393] width 460 height 259
click at [730, 404] on div "¹ Parts Arrived 📦" at bounding box center [770, 409] width 460 height 27
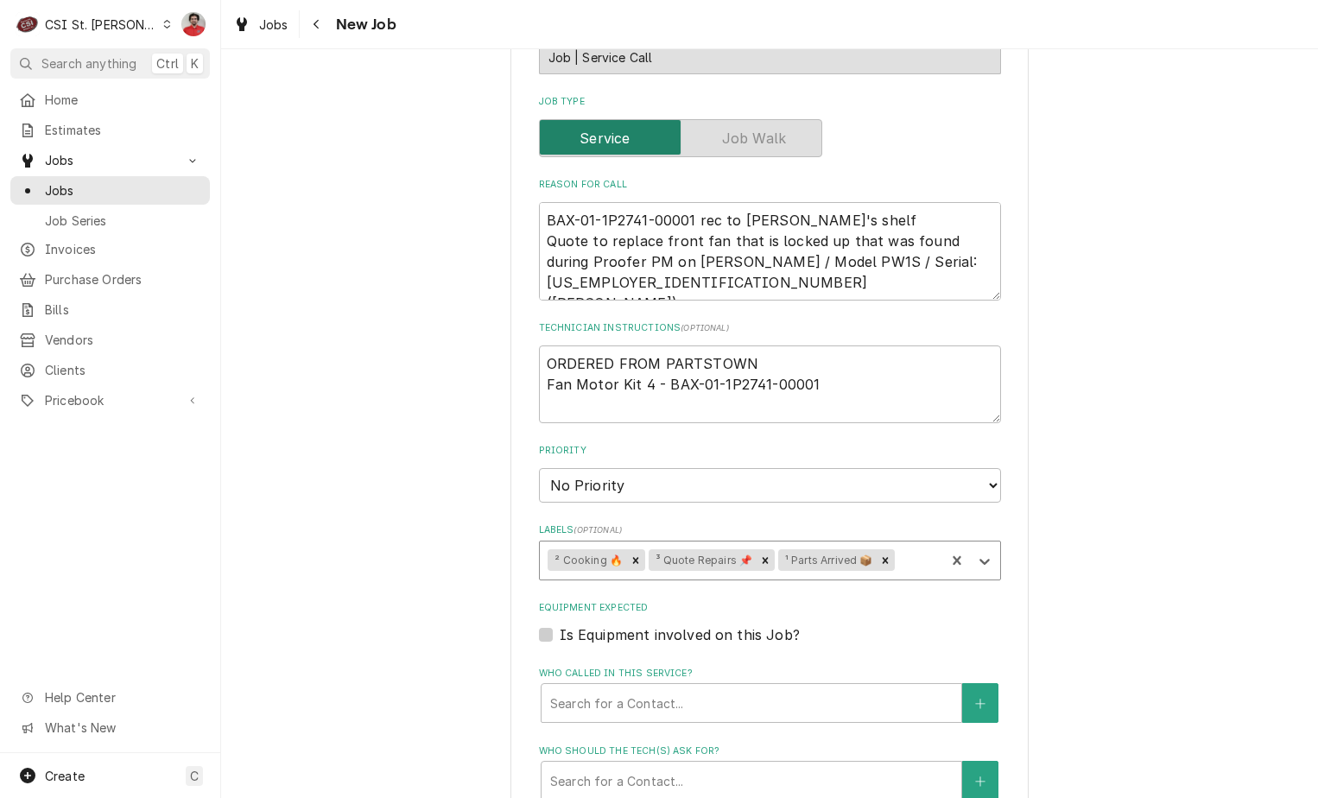
scroll to position [1235, 0]
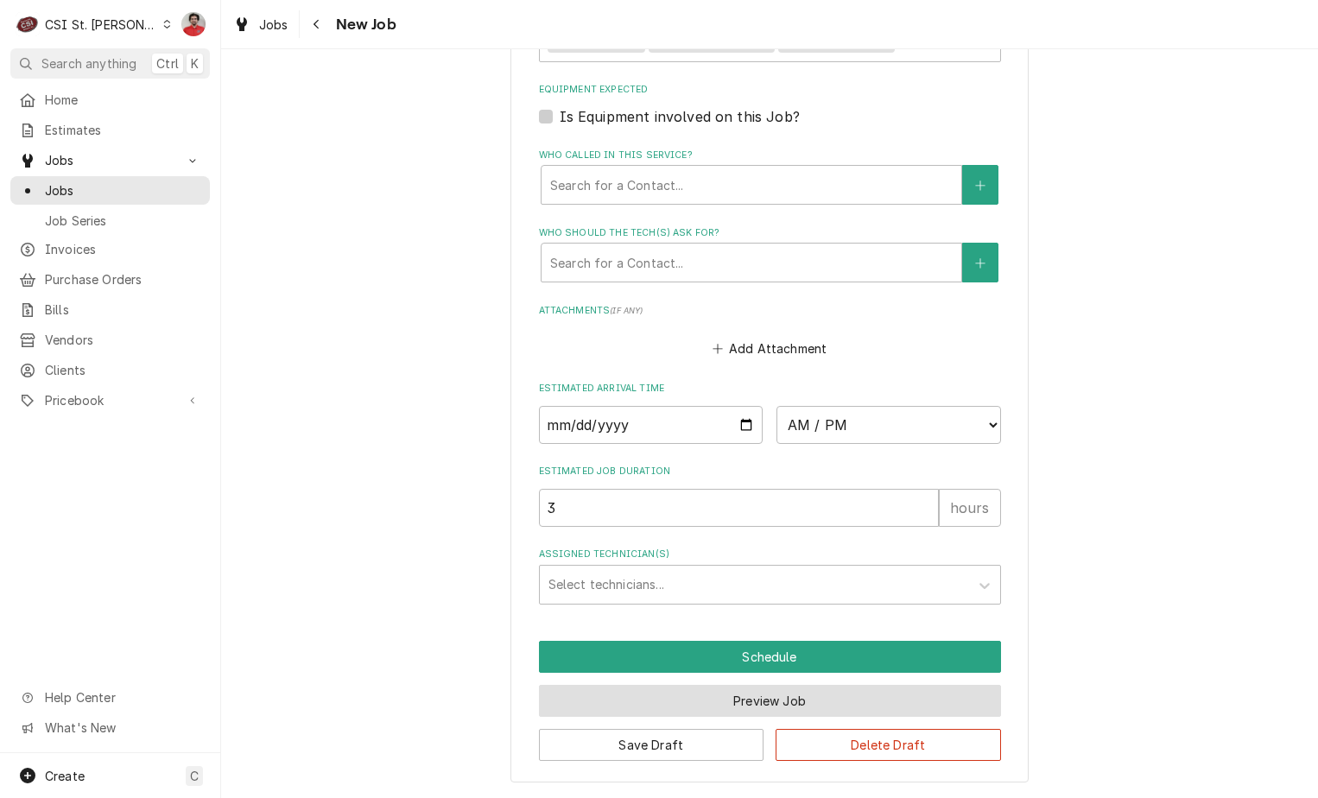
click at [802, 699] on button "Preview Job" at bounding box center [770, 701] width 462 height 32
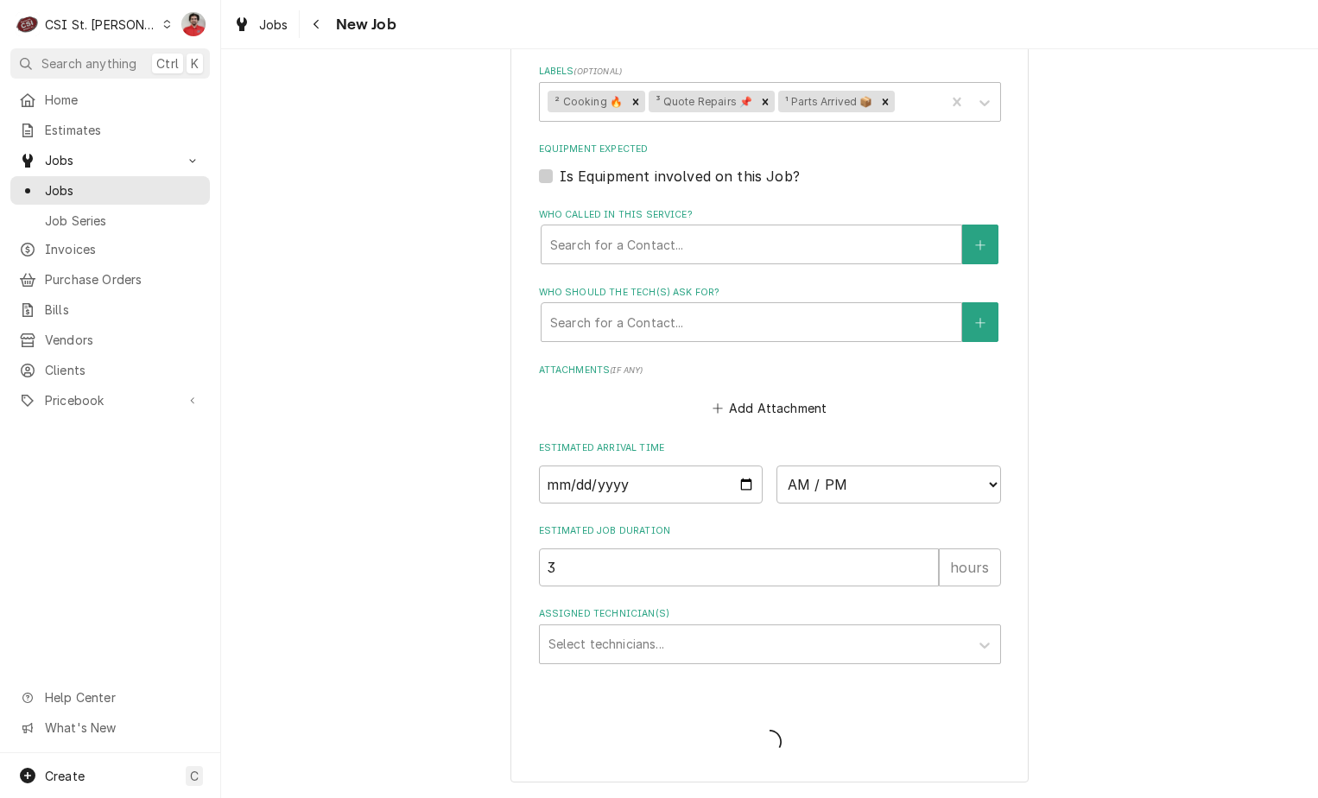
type textarea "x"
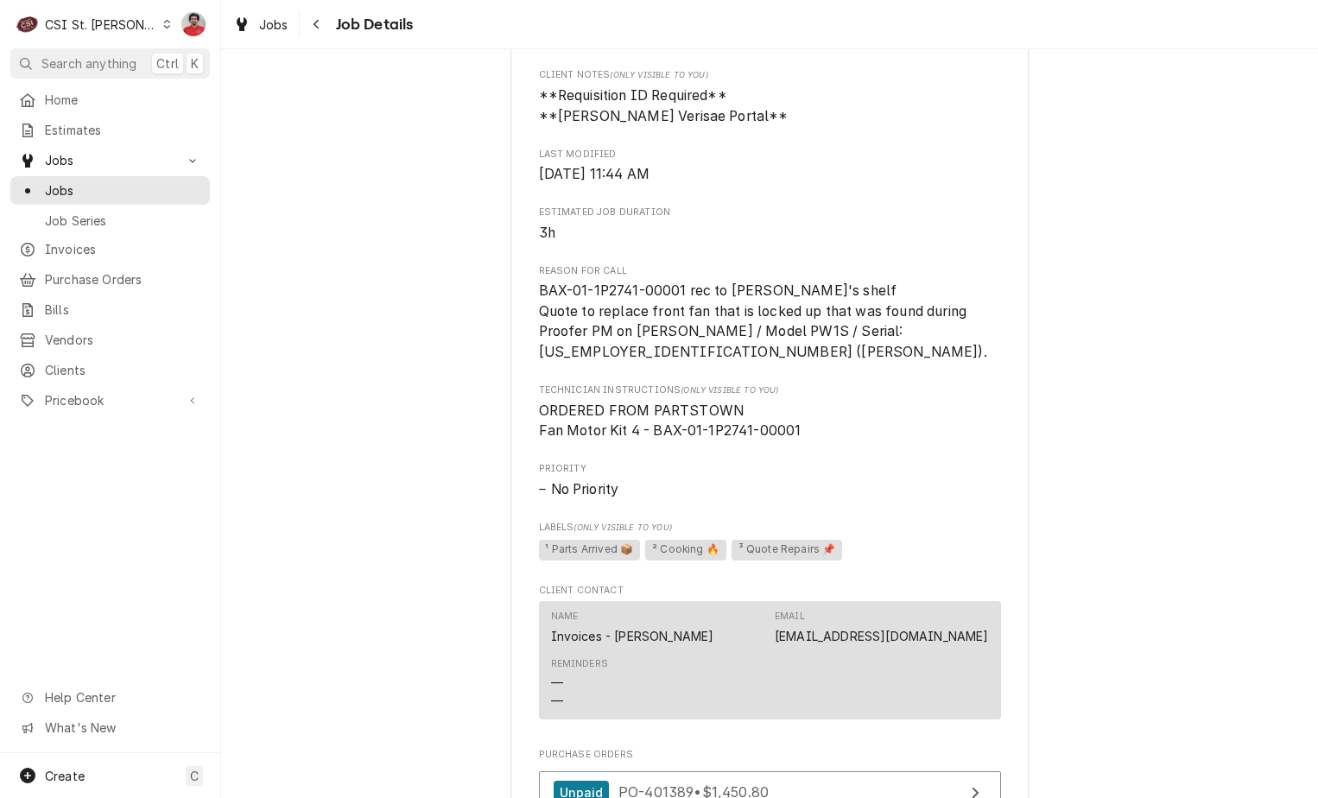
scroll to position [984, 0]
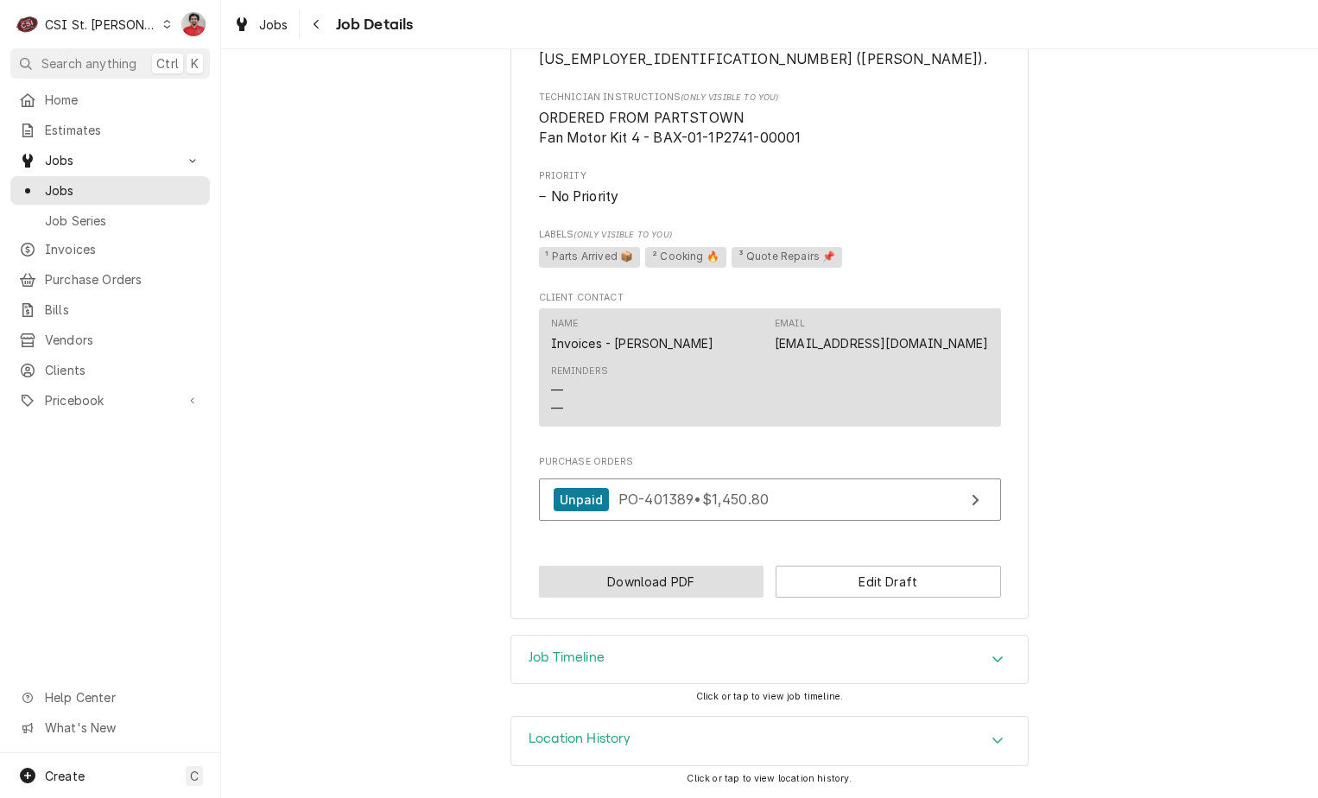
click at [693, 587] on button "Download PDF" at bounding box center [651, 582] width 225 height 32
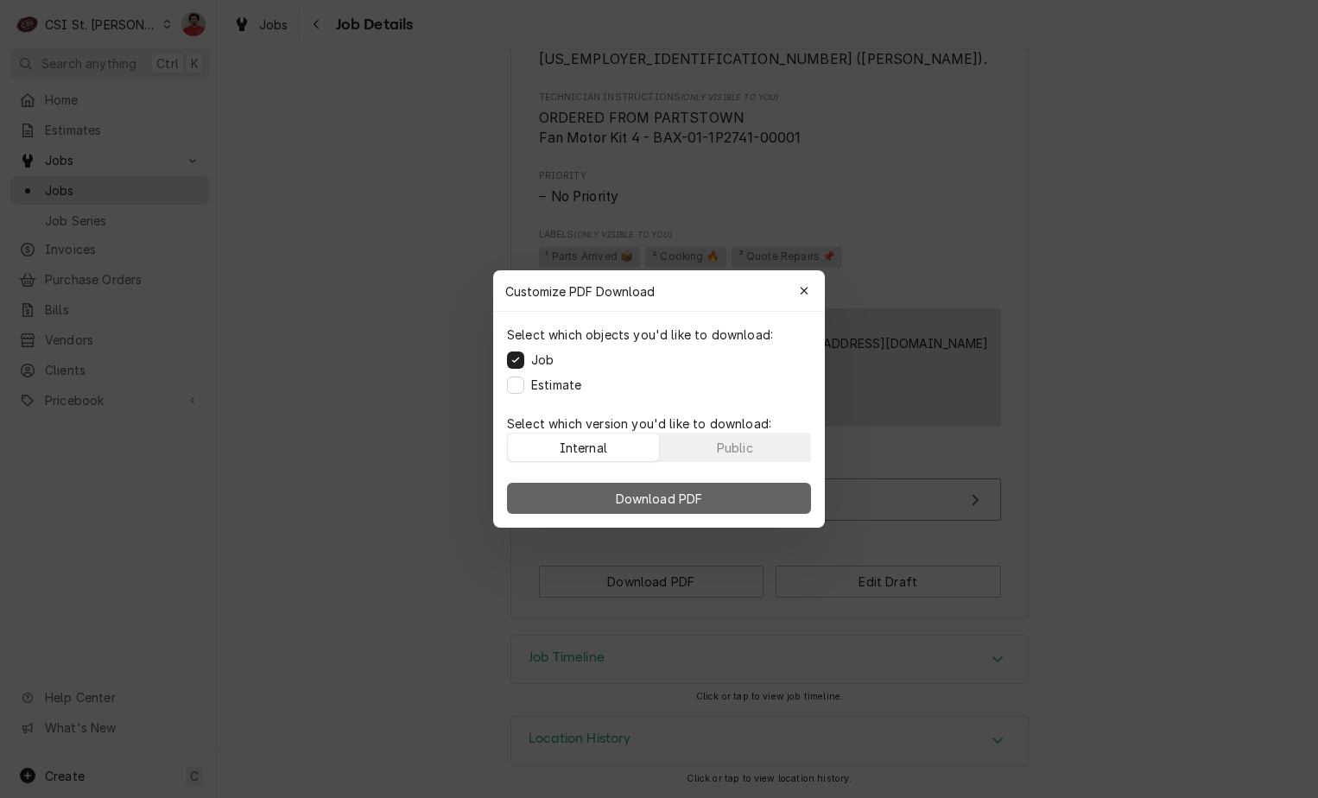
click at [640, 512] on button "Download PDF" at bounding box center [659, 498] width 304 height 31
